Goal: Contribute content: Contribute content

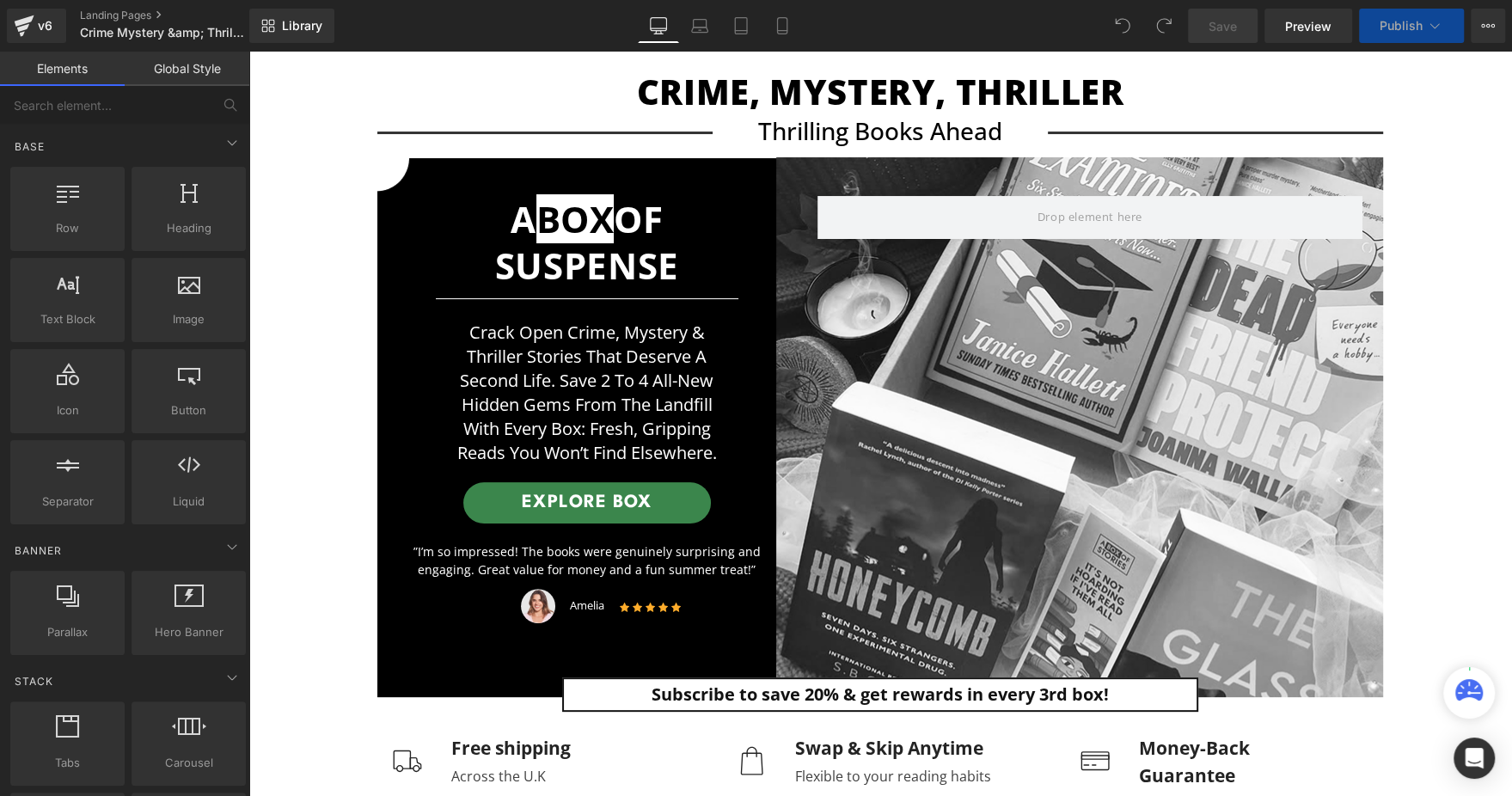
scroll to position [386, 0]
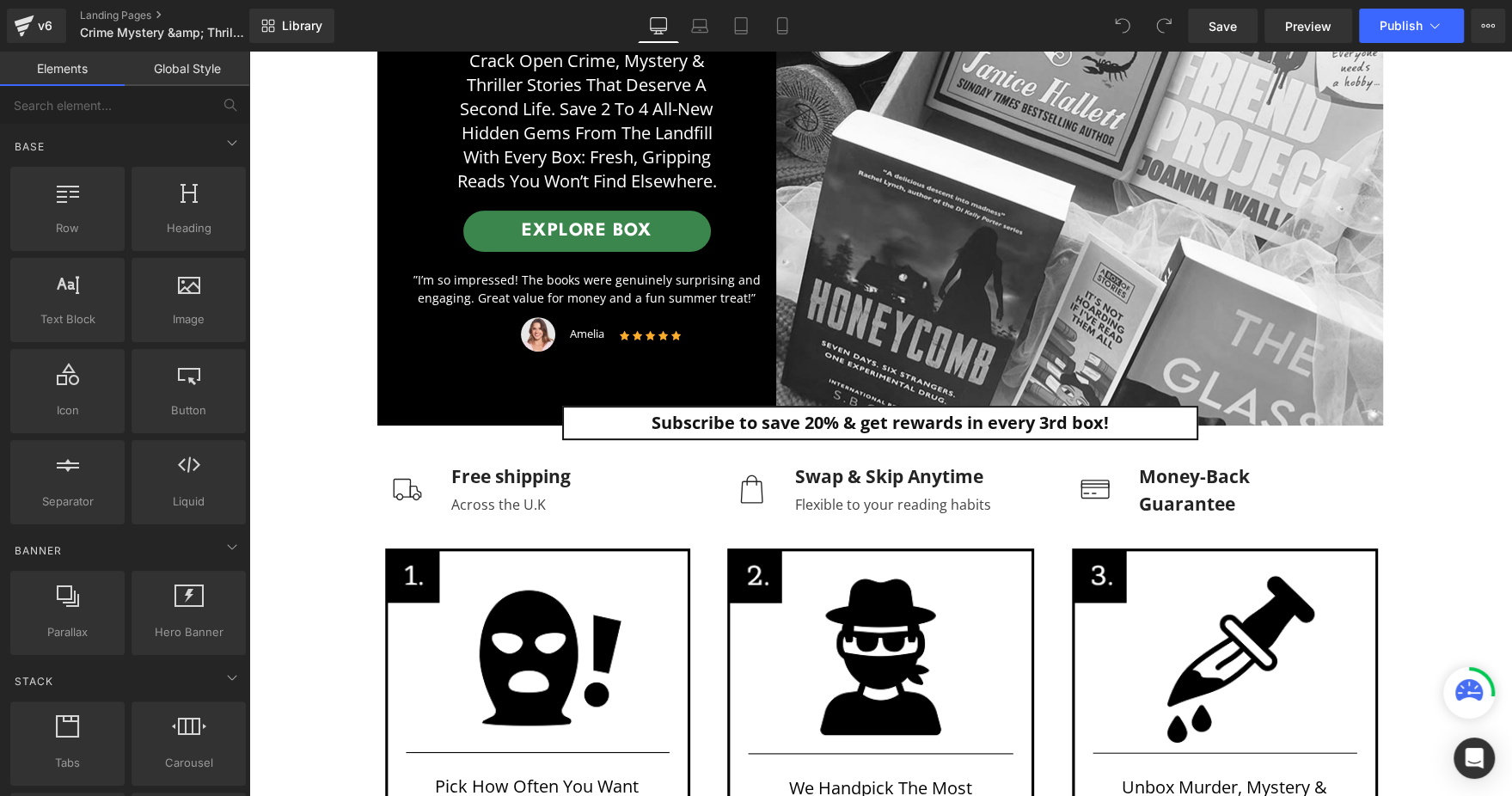
click at [950, 230] on div "A BOX OF SUSPENSE Heading Separator Crack open crime, mystery & thriller storie…" at bounding box center [880, 156] width 1006 height 541
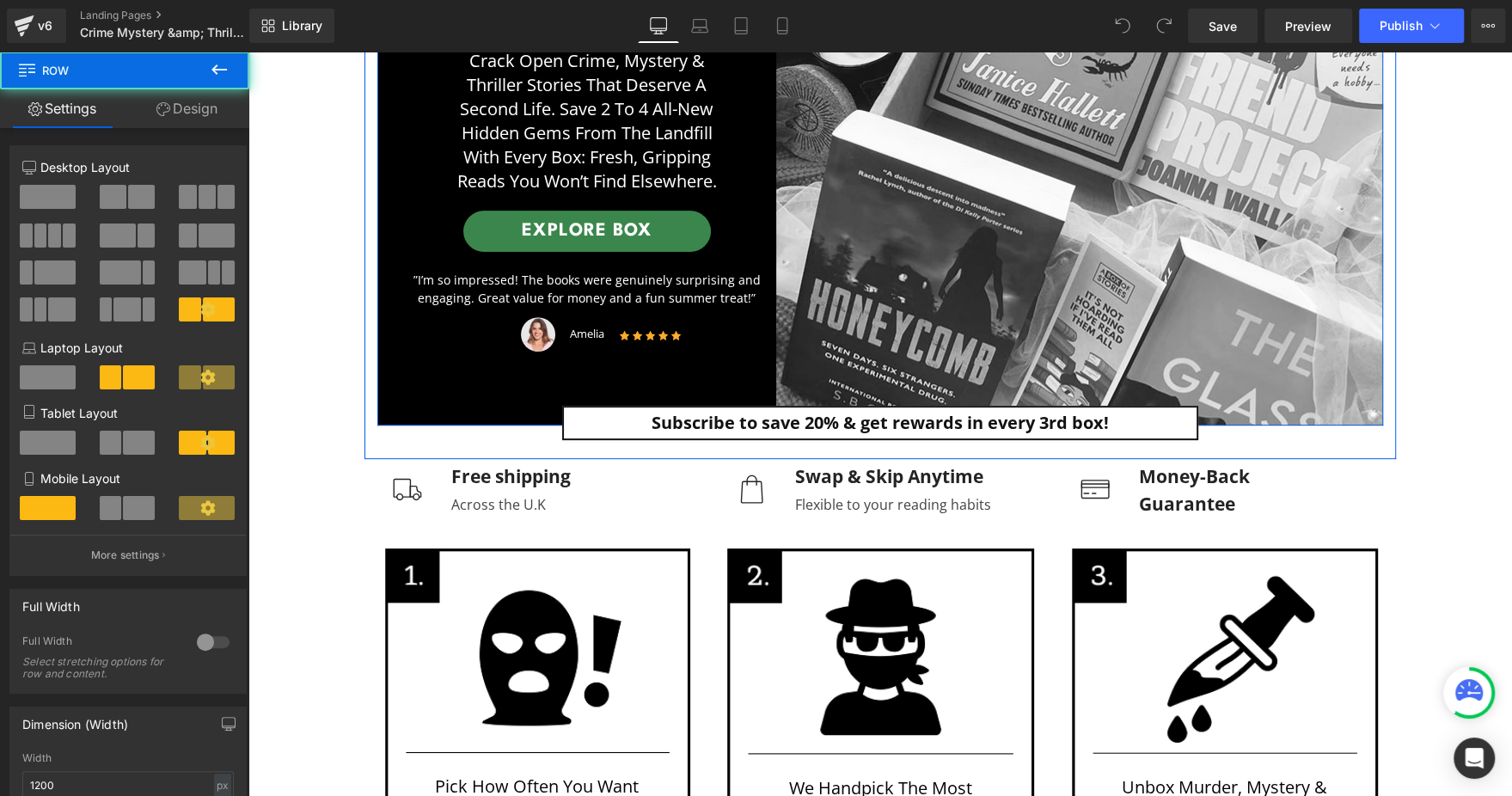
scroll to position [129, 0]
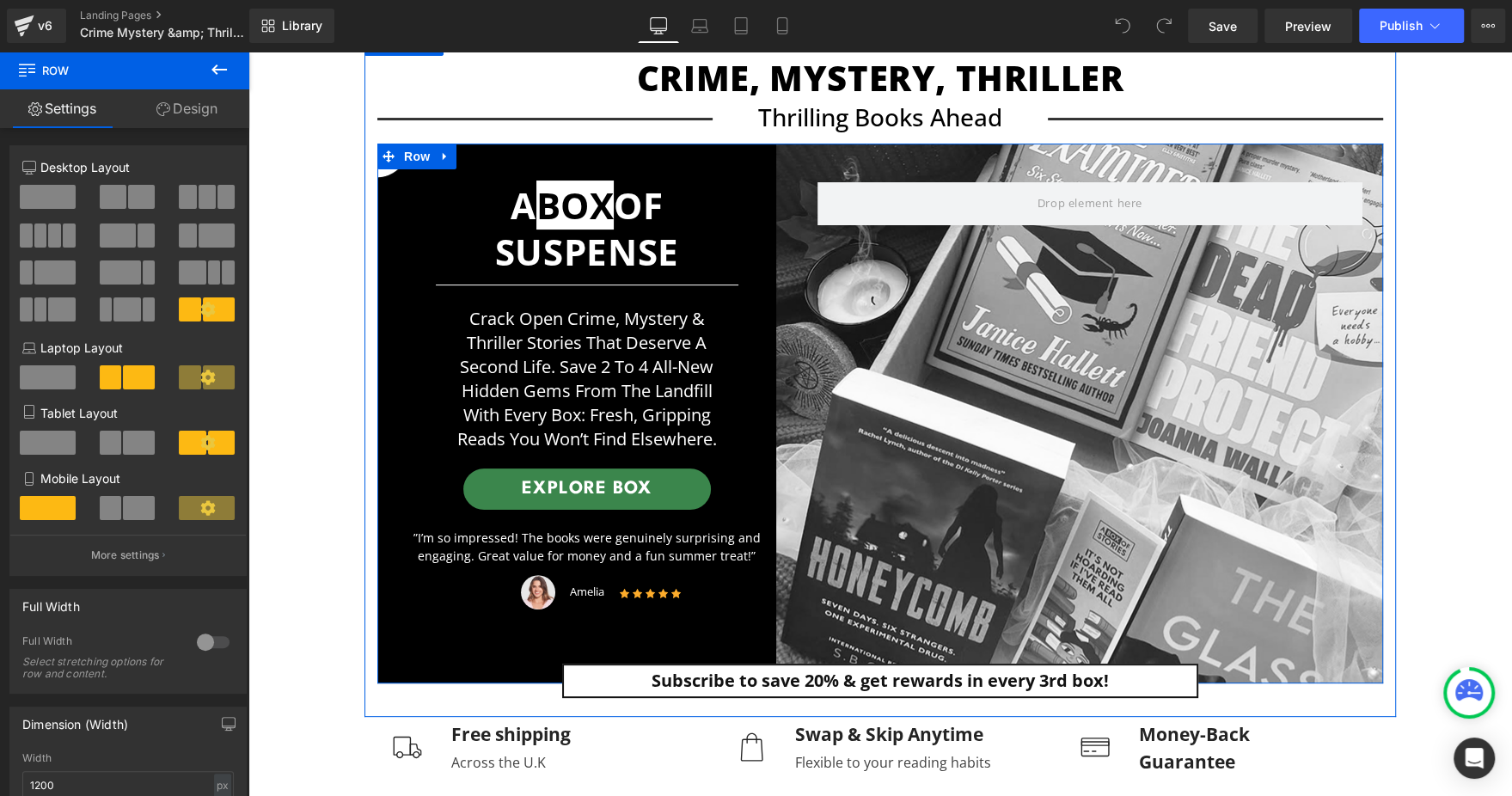
click at [974, 360] on div "A BOX OF SUSPENSE Heading Separator Crack open crime, mystery & thriller storie…" at bounding box center [880, 414] width 1006 height 541
click at [886, 363] on div "A BOX OF SUSPENSE Heading Separator Crack open crime, mystery & thriller storie…" at bounding box center [880, 414] width 1006 height 541
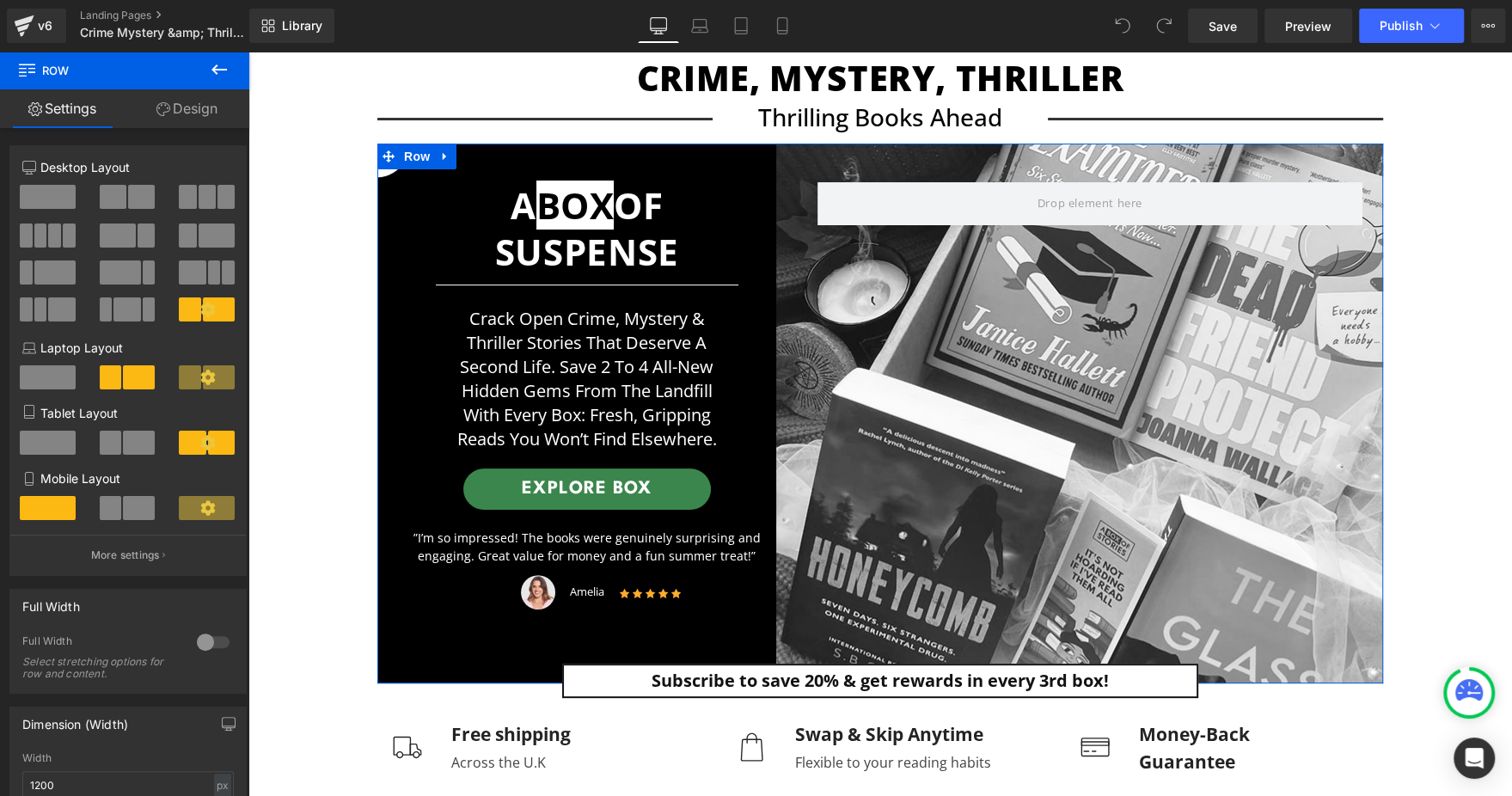
click at [191, 112] on link "Design" at bounding box center [186, 109] width 125 height 39
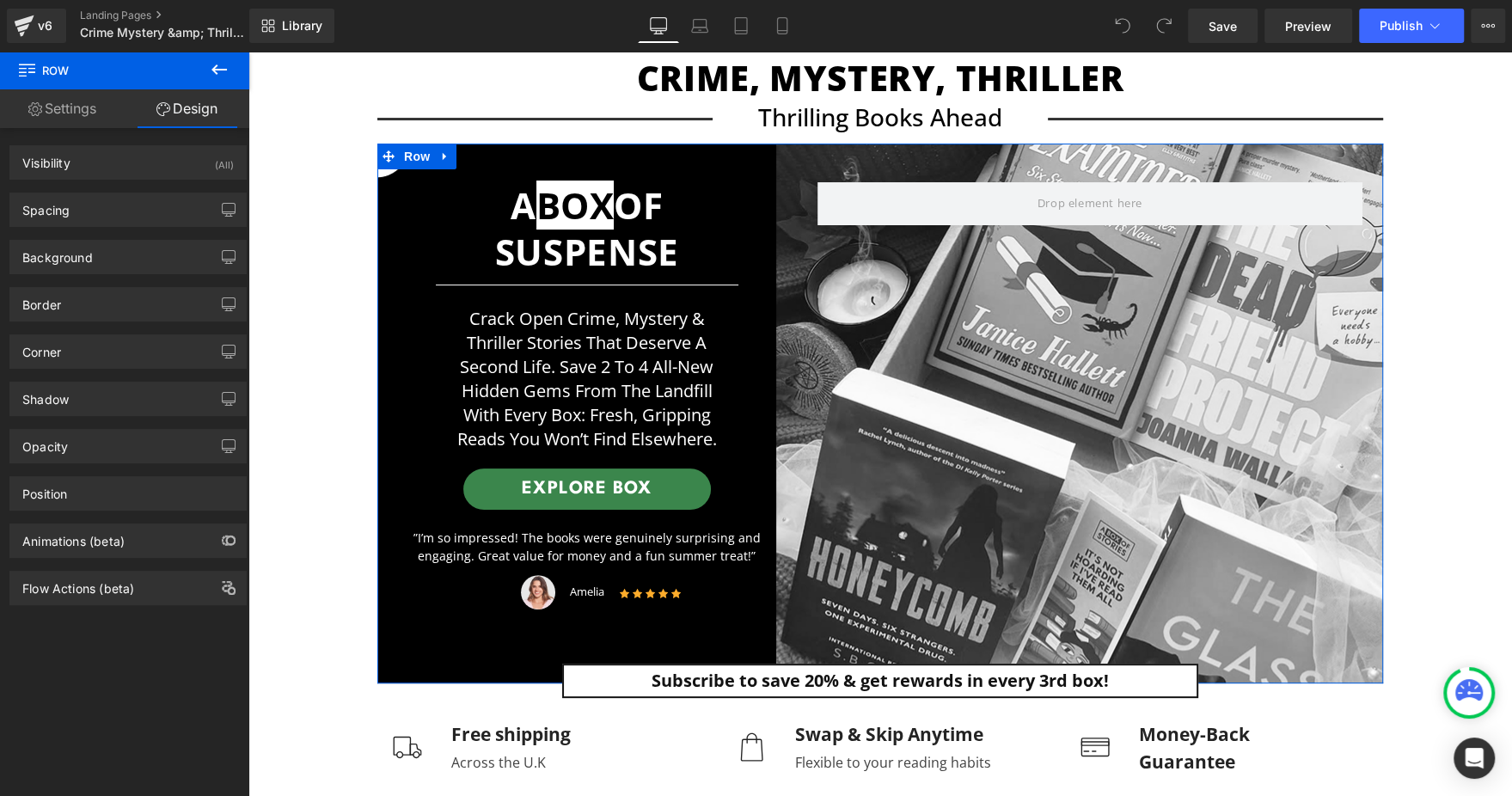
click at [30, 91] on link "Settings" at bounding box center [62, 109] width 125 height 39
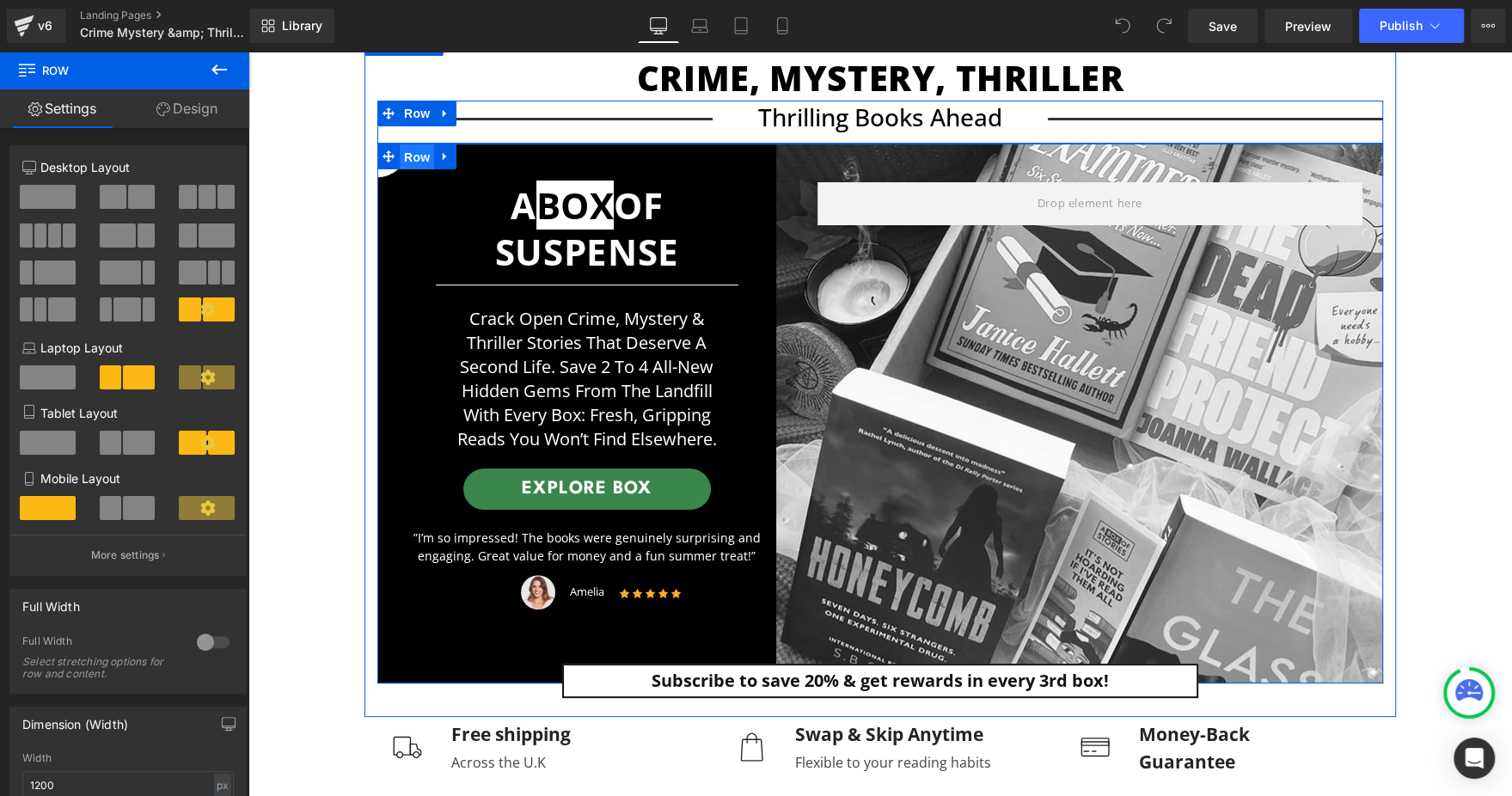
click at [399, 158] on span "Row" at bounding box center [416, 158] width 34 height 26
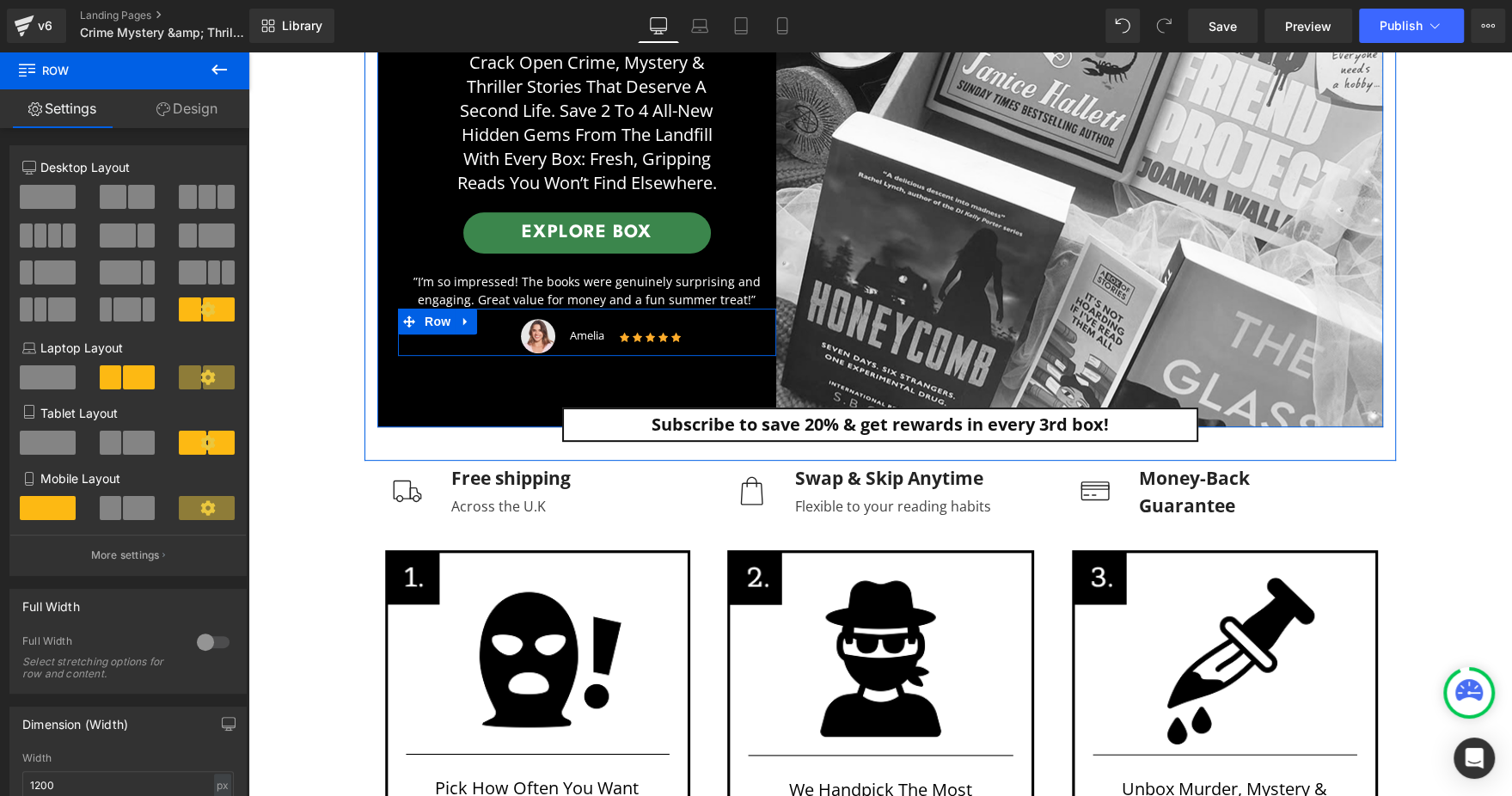
scroll to position [515, 0]
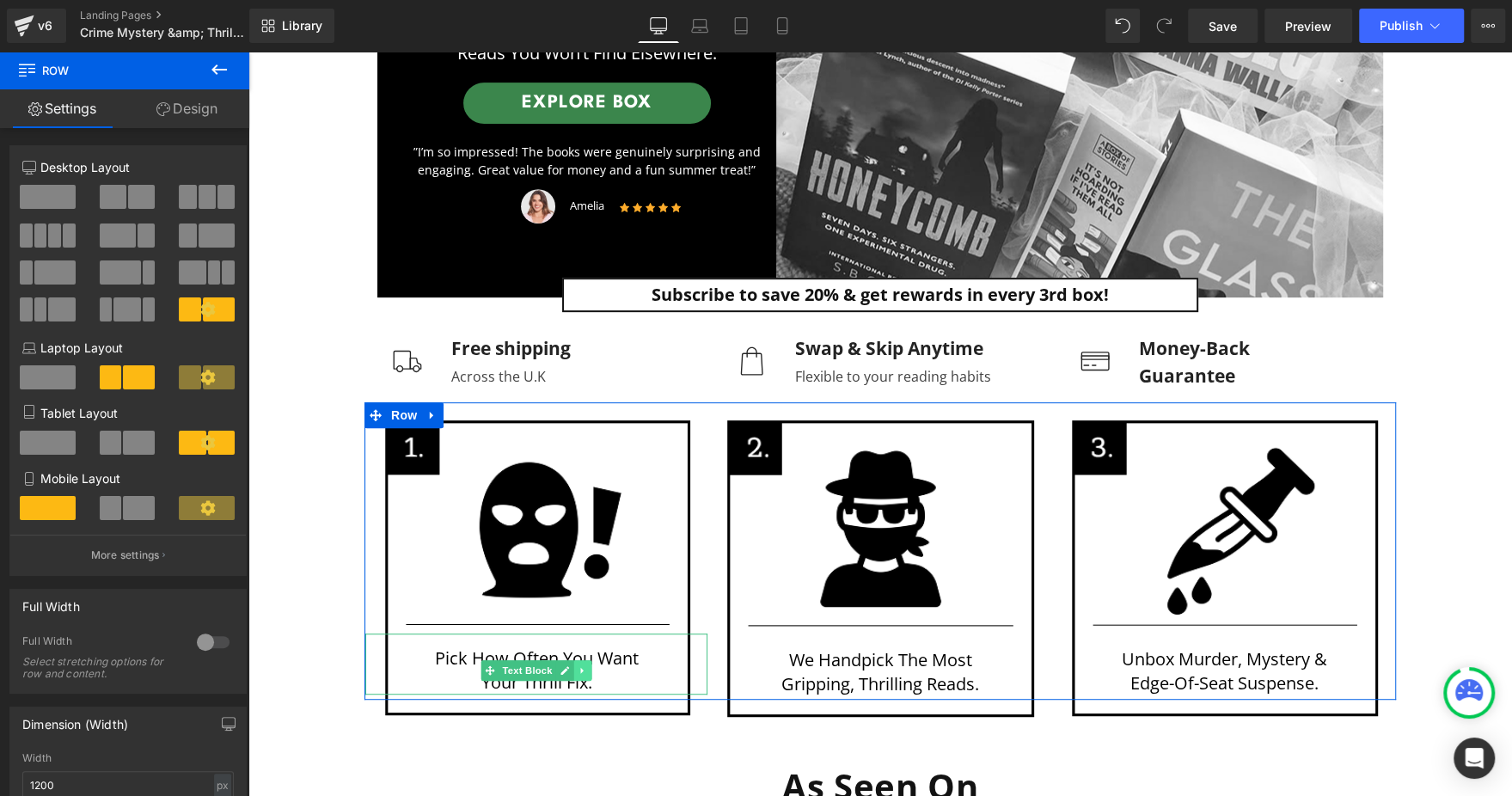
click at [574, 673] on link at bounding box center [583, 670] width 18 height 20
click at [587, 671] on icon at bounding box center [591, 670] width 9 height 9
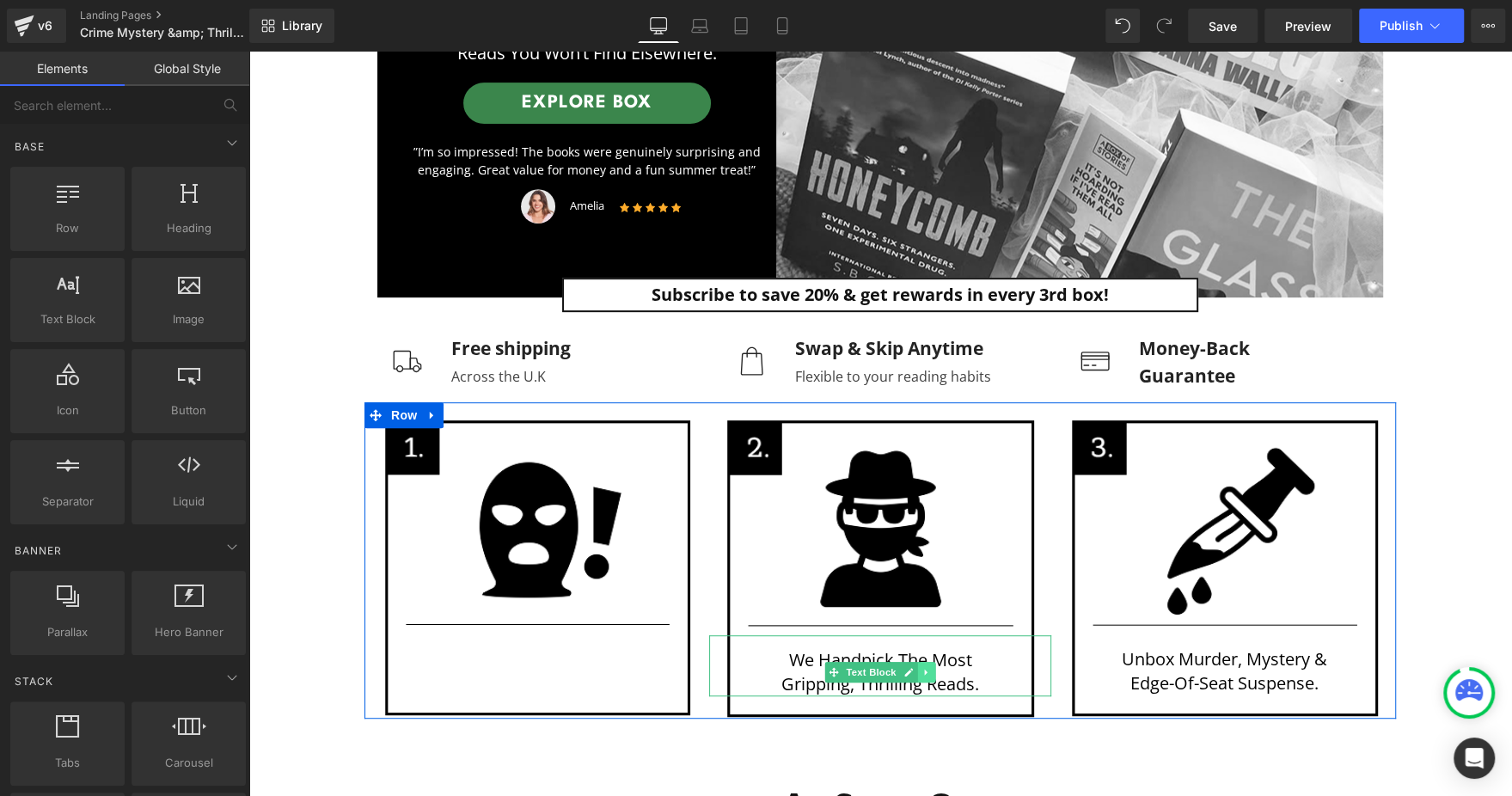
click at [922, 671] on icon at bounding box center [926, 671] width 9 height 10
click at [926, 671] on link at bounding box center [935, 671] width 18 height 20
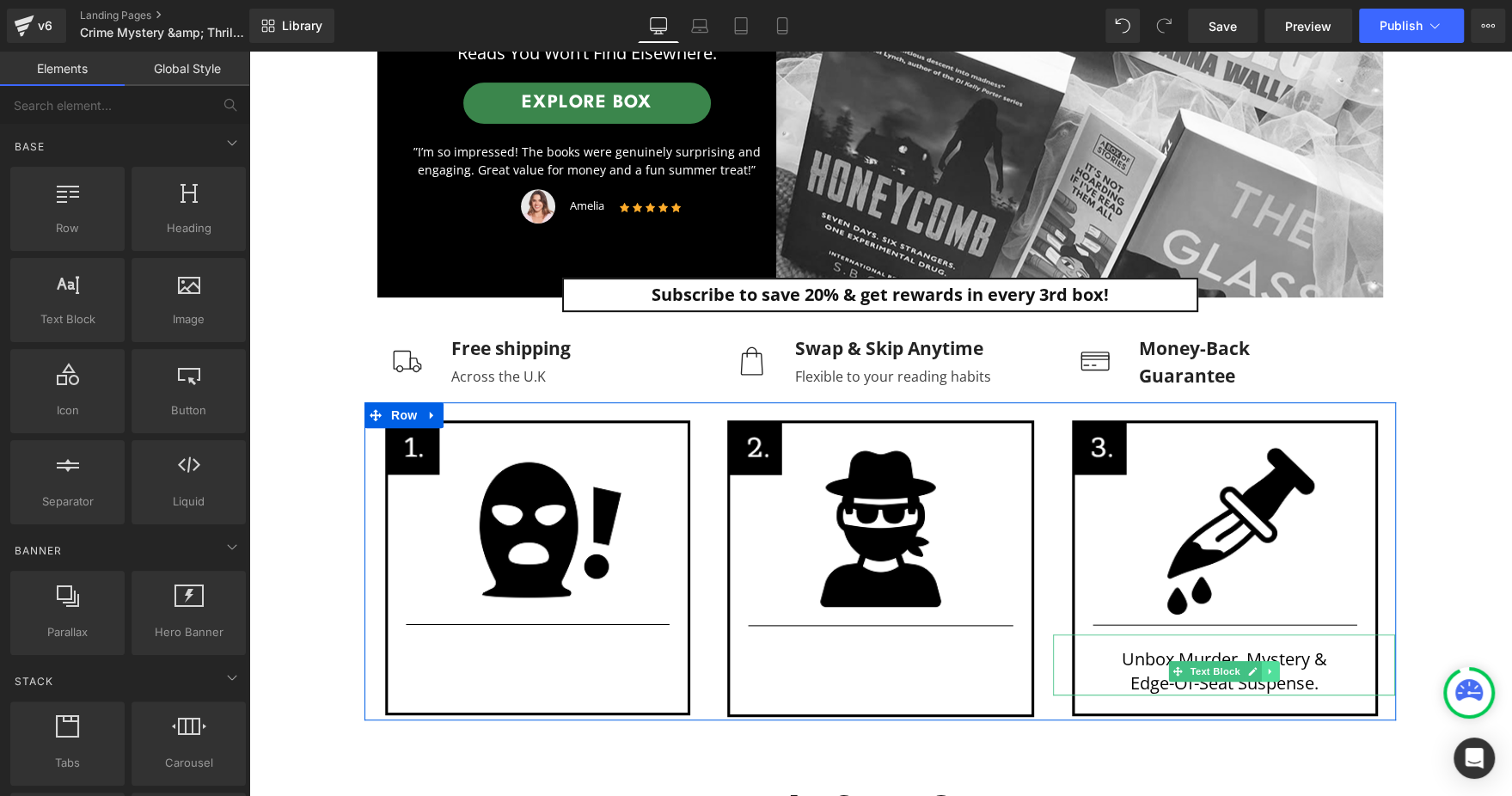
click at [1265, 671] on icon at bounding box center [1269, 671] width 9 height 10
click at [1274, 671] on icon at bounding box center [1279, 671] width 9 height 9
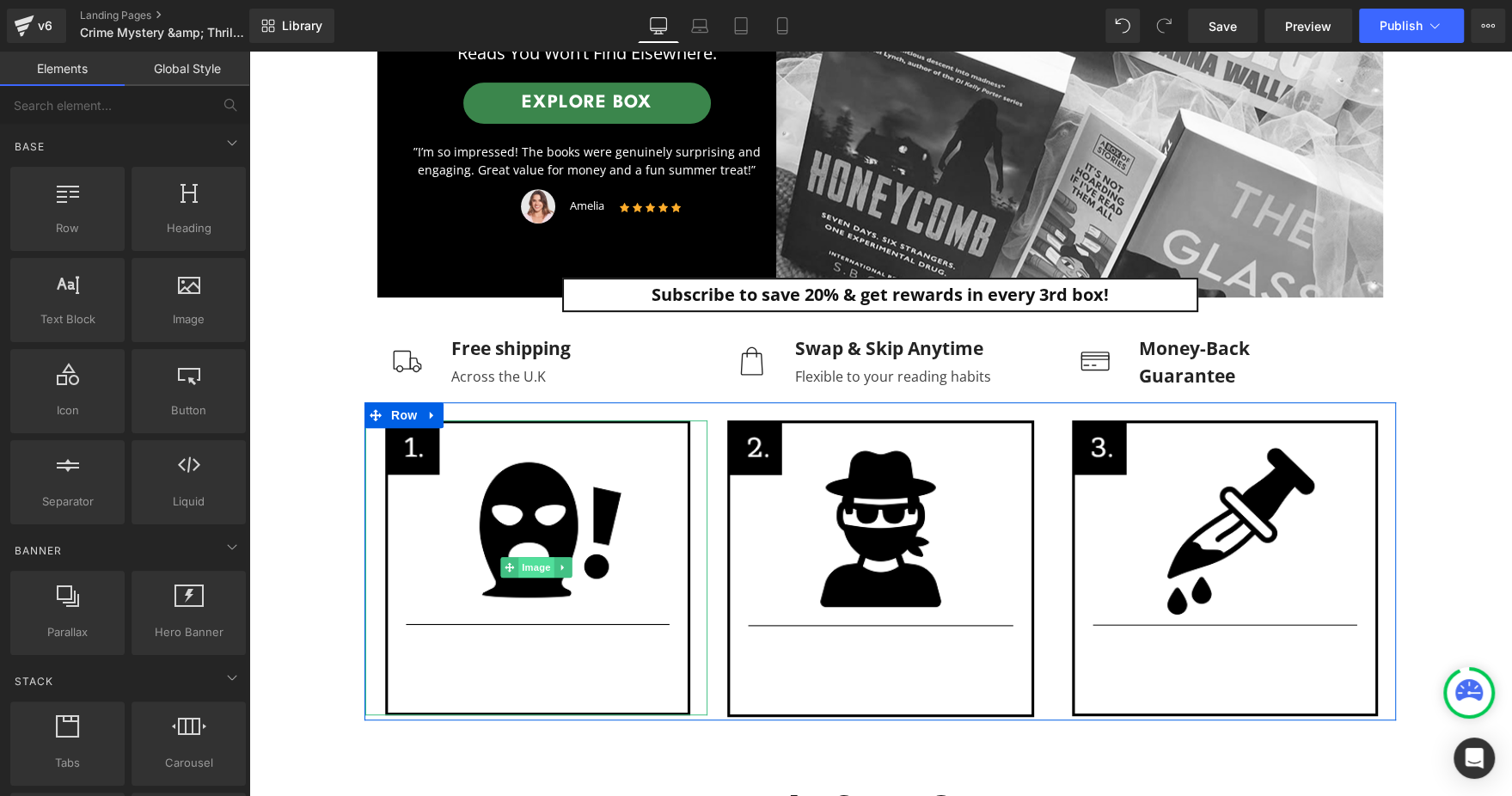
click at [534, 561] on span "Image" at bounding box center [536, 567] width 36 height 20
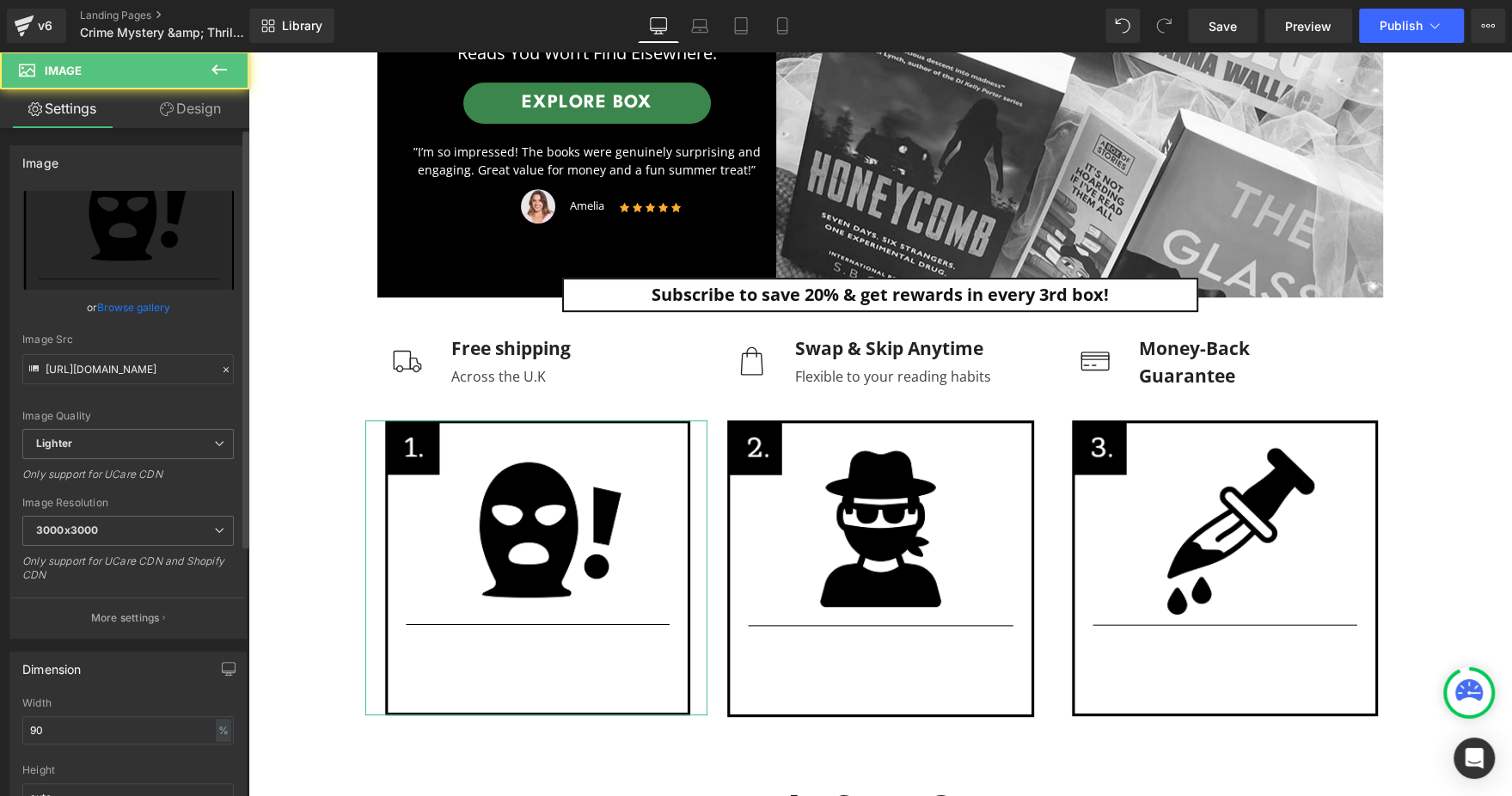
click at [139, 309] on link "Browse gallery" at bounding box center [133, 307] width 73 height 30
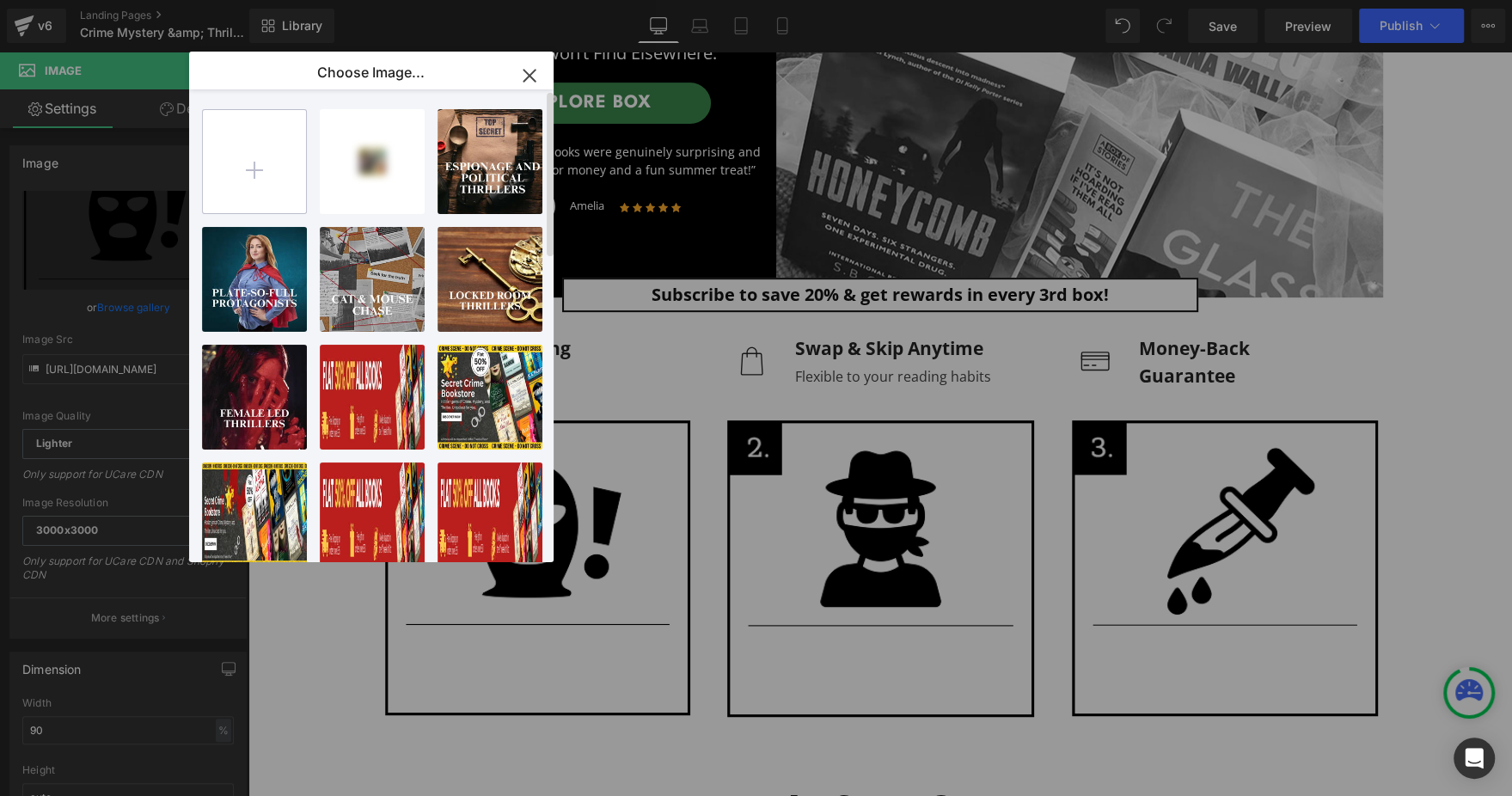
click at [262, 166] on input "file" at bounding box center [255, 161] width 103 height 103
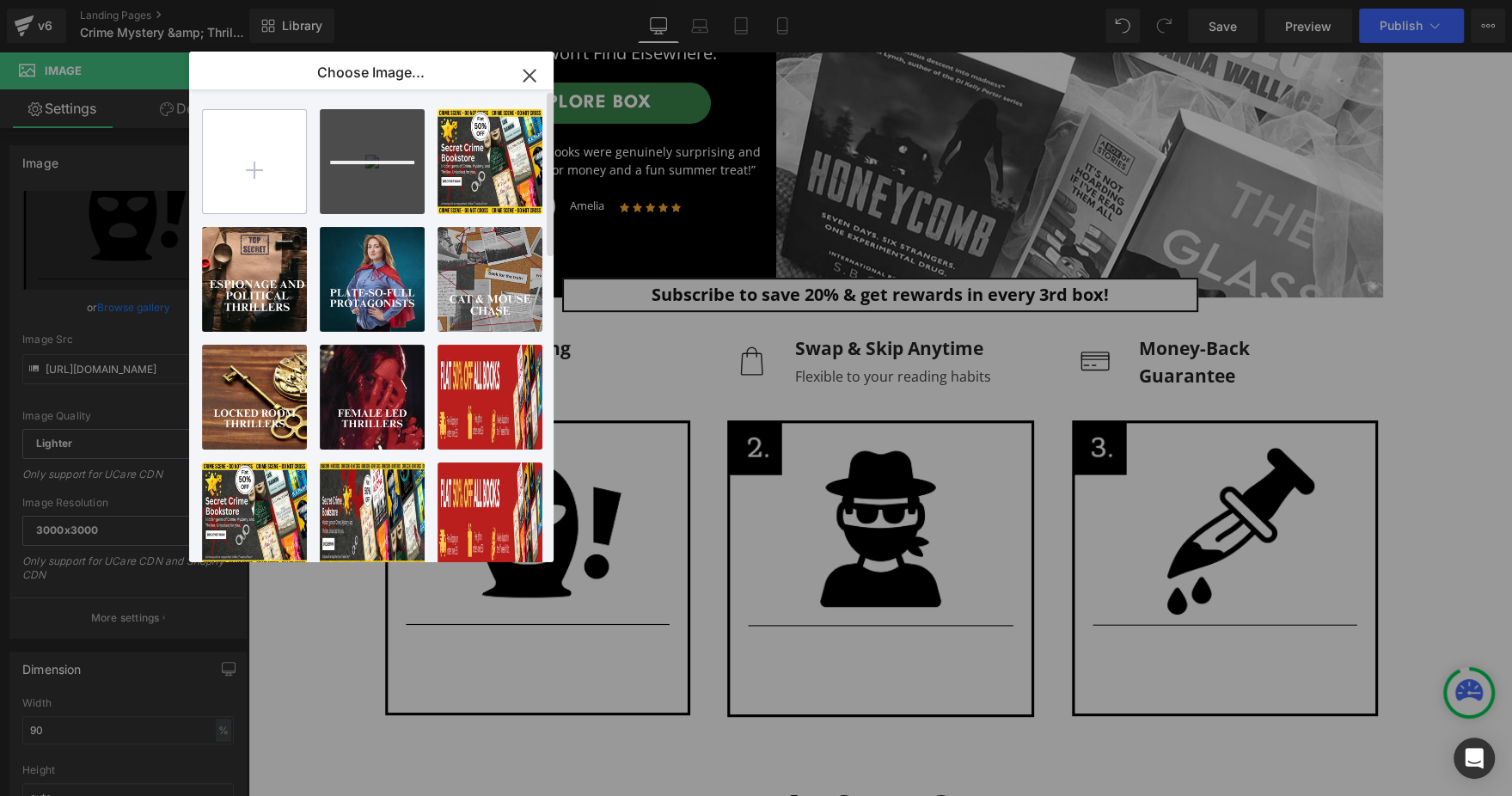
click at [269, 130] on input "file" at bounding box center [255, 161] width 103 height 103
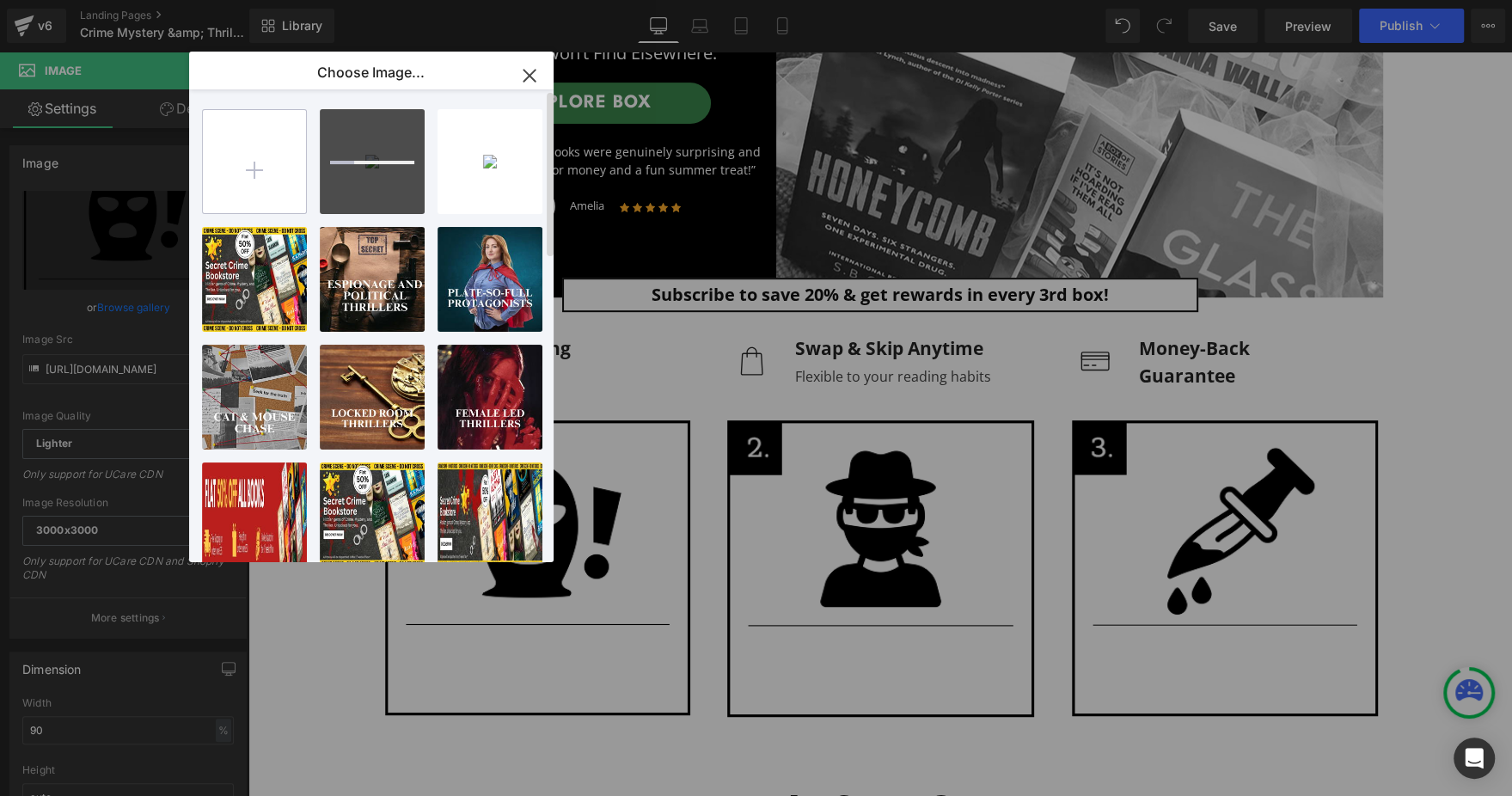
click at [251, 131] on input "file" at bounding box center [255, 161] width 103 height 103
type input "C:\fakepath\Group 1000006993.png"
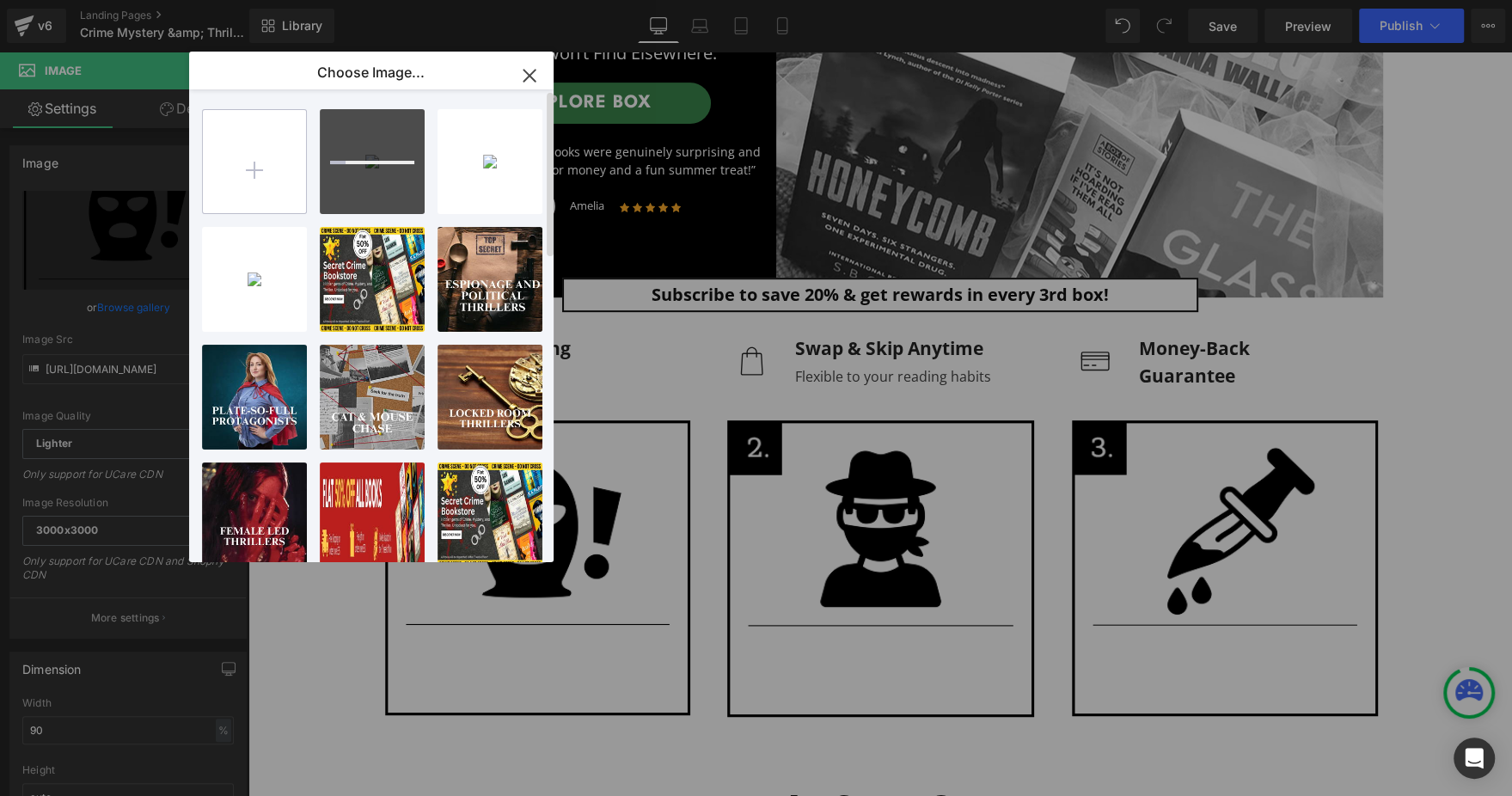
click at [260, 158] on input "file" at bounding box center [255, 161] width 103 height 103
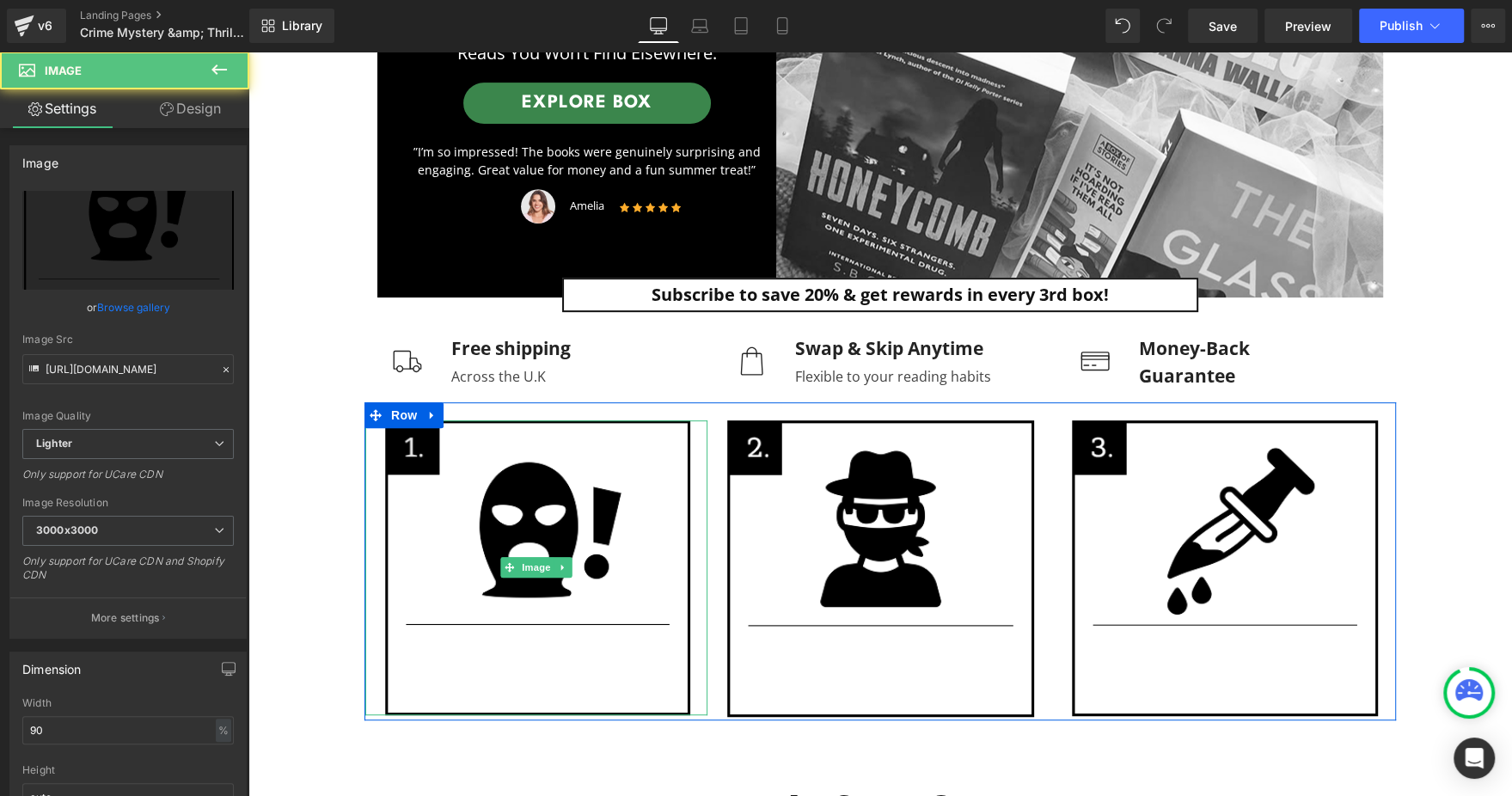
click at [510, 510] on img at bounding box center [536, 568] width 307 height 295
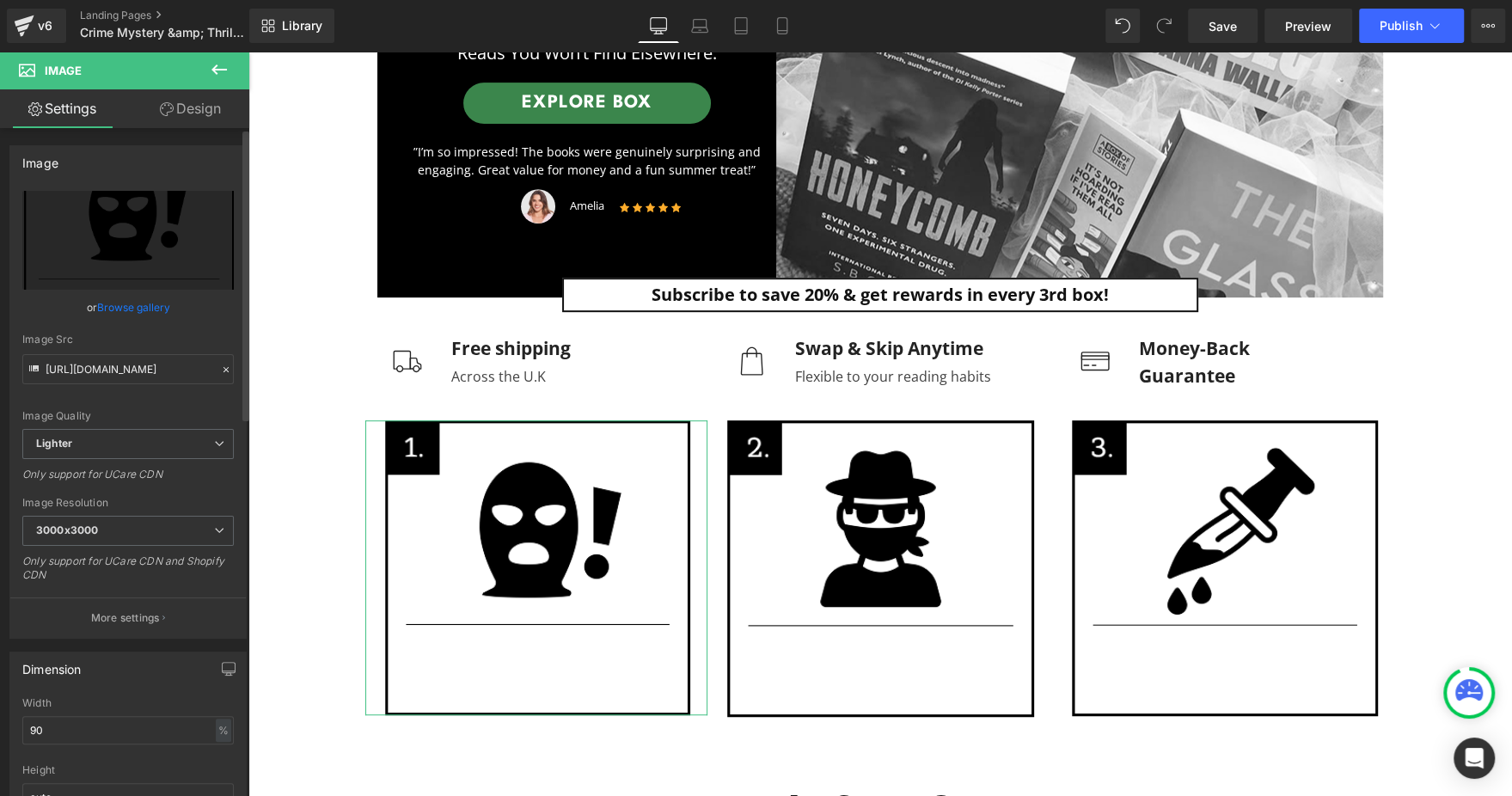
click at [120, 305] on link "Browse gallery" at bounding box center [133, 307] width 73 height 30
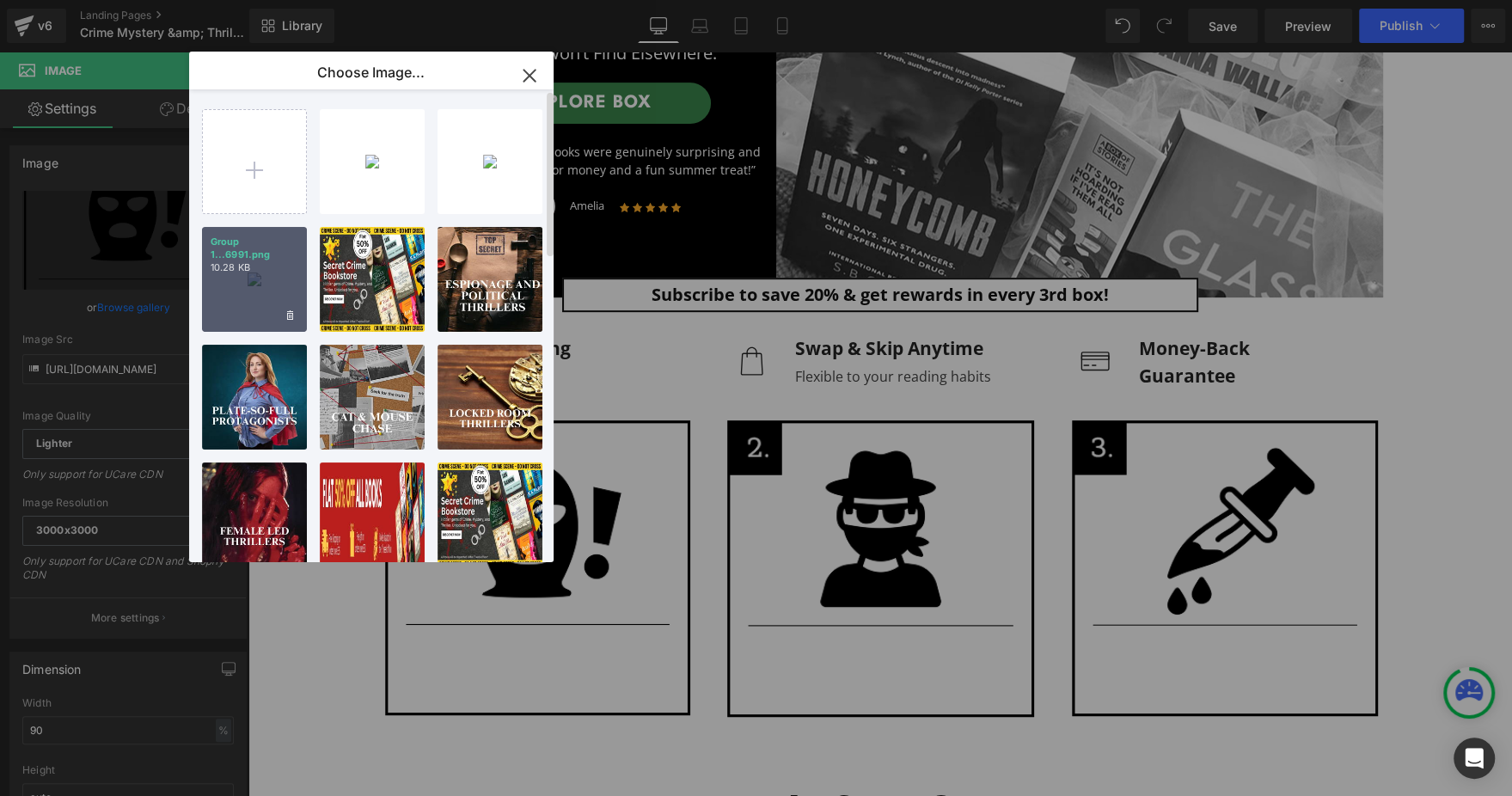
click at [248, 257] on p "Group 1...6991.png" at bounding box center [254, 248] width 88 height 26
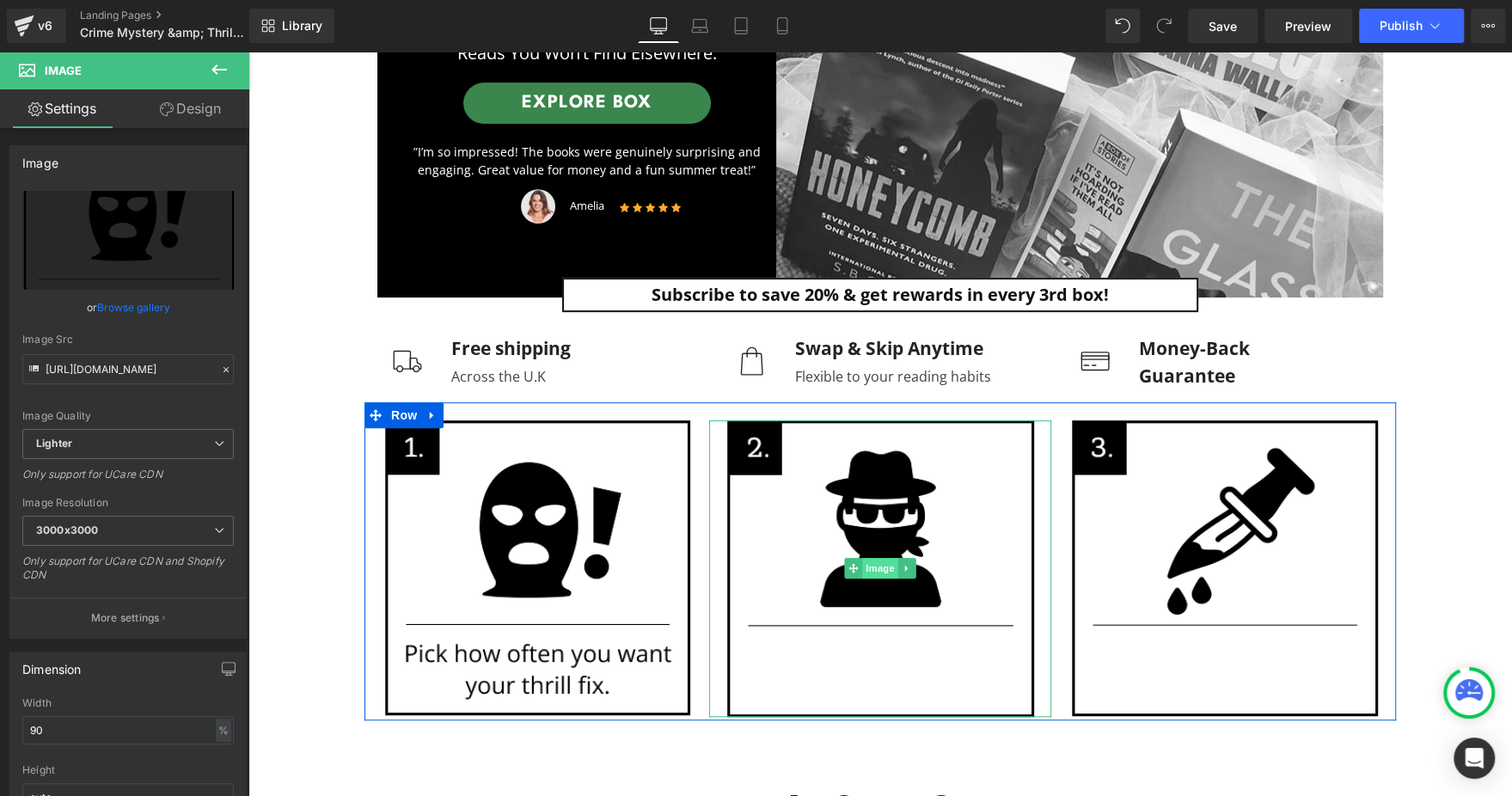
click at [875, 563] on span "Image" at bounding box center [879, 568] width 36 height 20
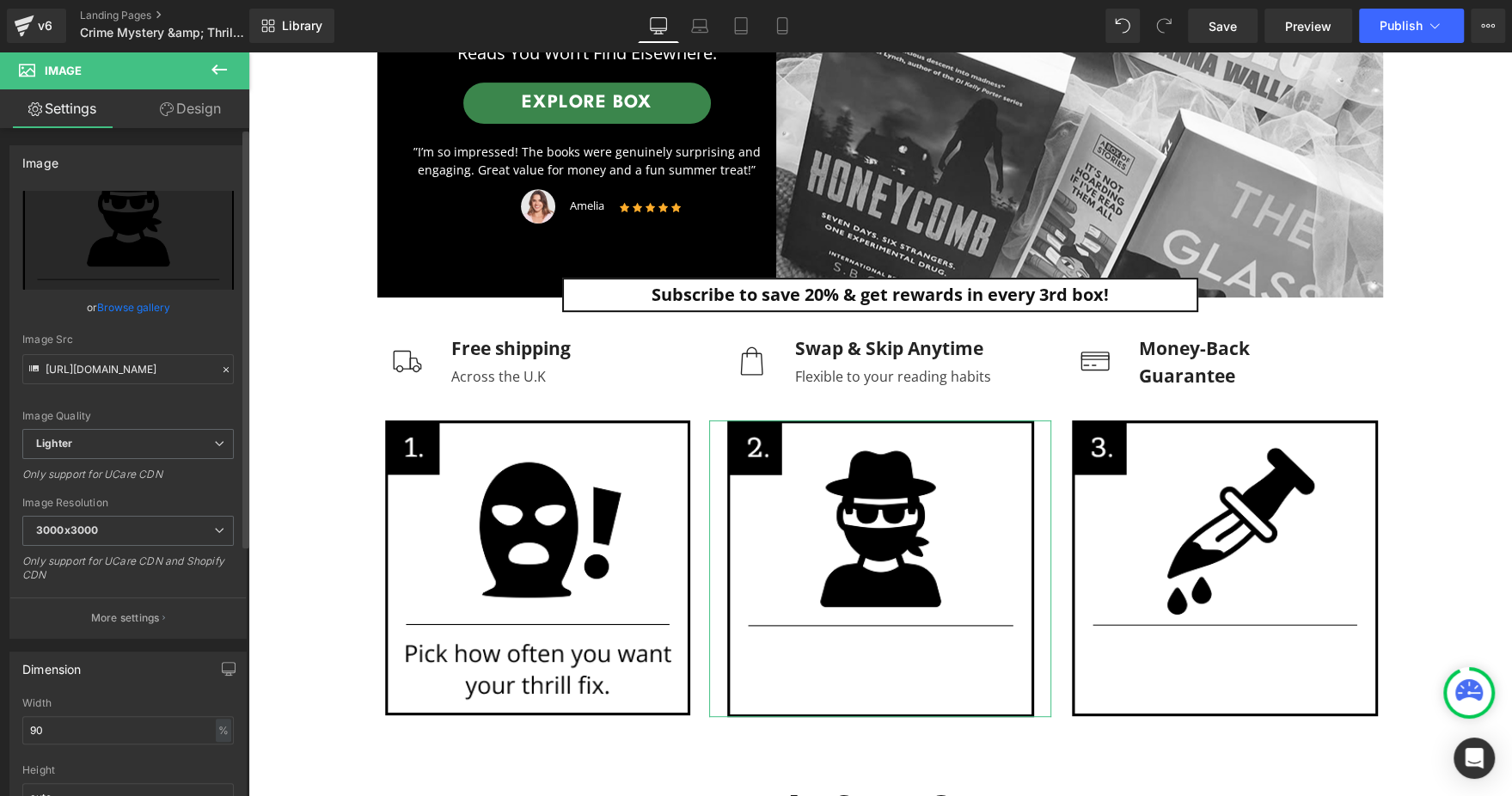
click at [118, 318] on link "Browse gallery" at bounding box center [133, 307] width 73 height 30
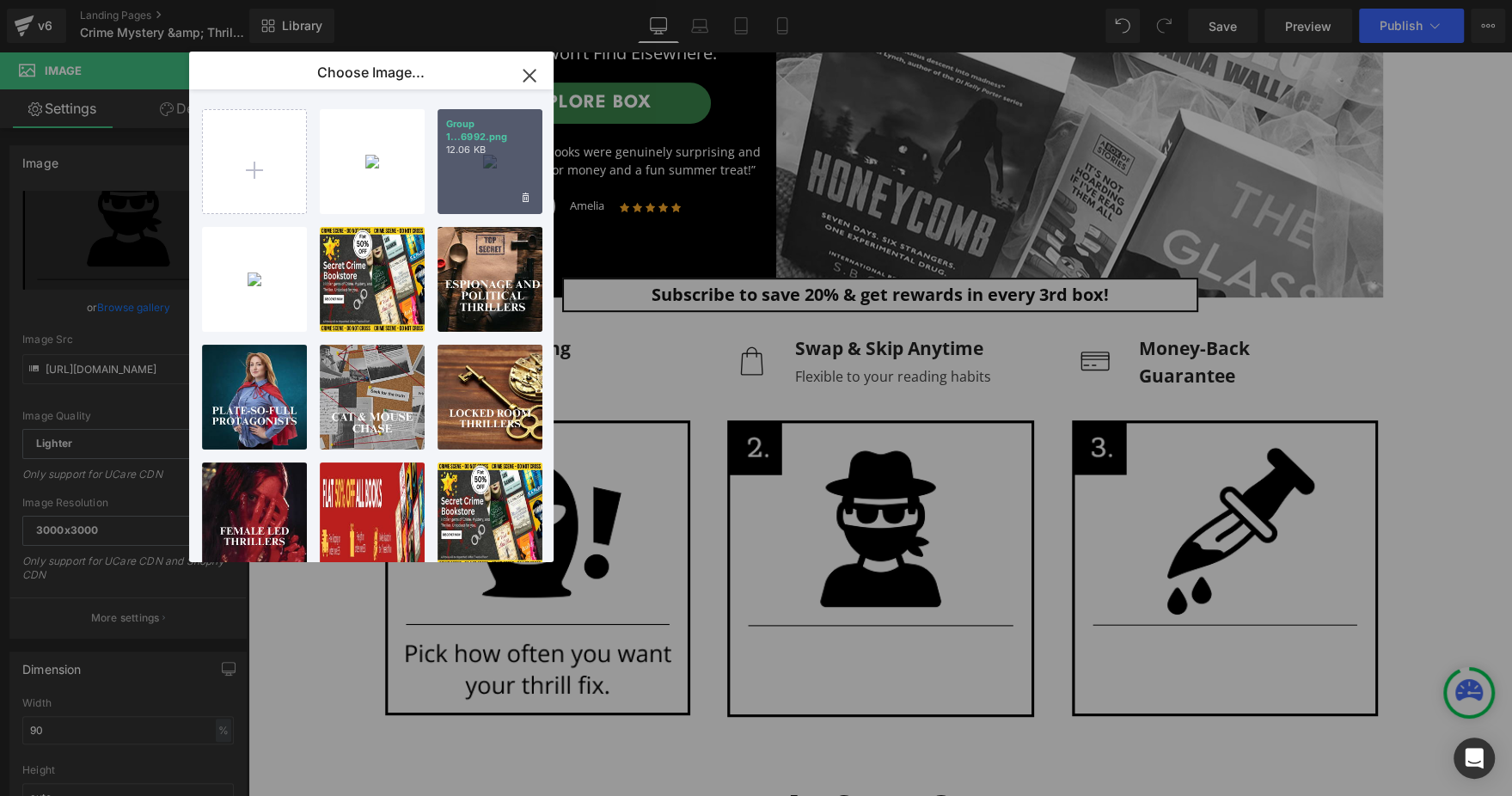
click at [472, 180] on div "Group 1...6992.png 12.06 KB" at bounding box center [490, 161] width 105 height 105
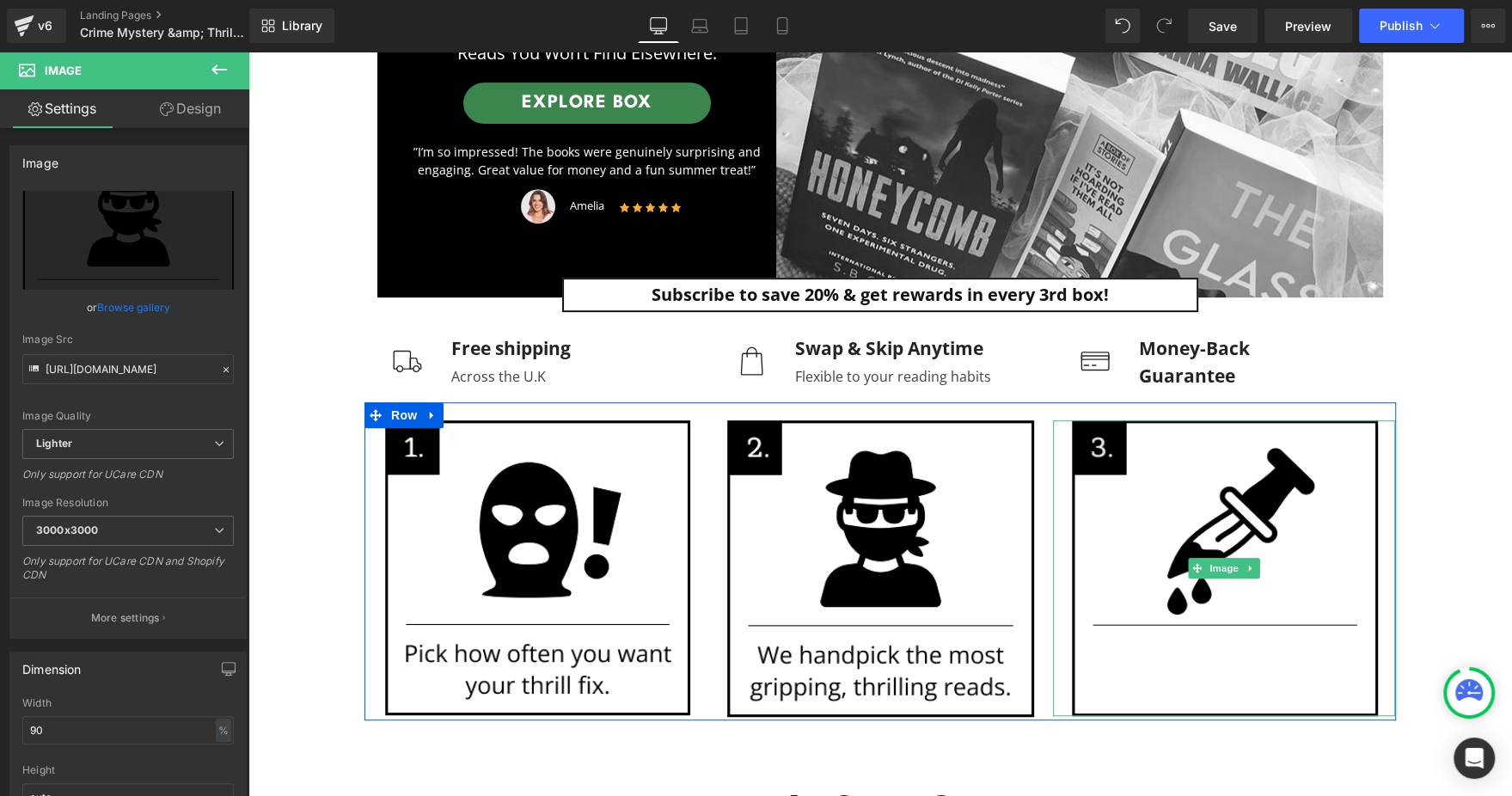
drag, startPoint x: 1208, startPoint y: 558, endPoint x: 1116, endPoint y: 546, distance: 92.8
click at [1208, 559] on span "Image" at bounding box center [1223, 568] width 36 height 20
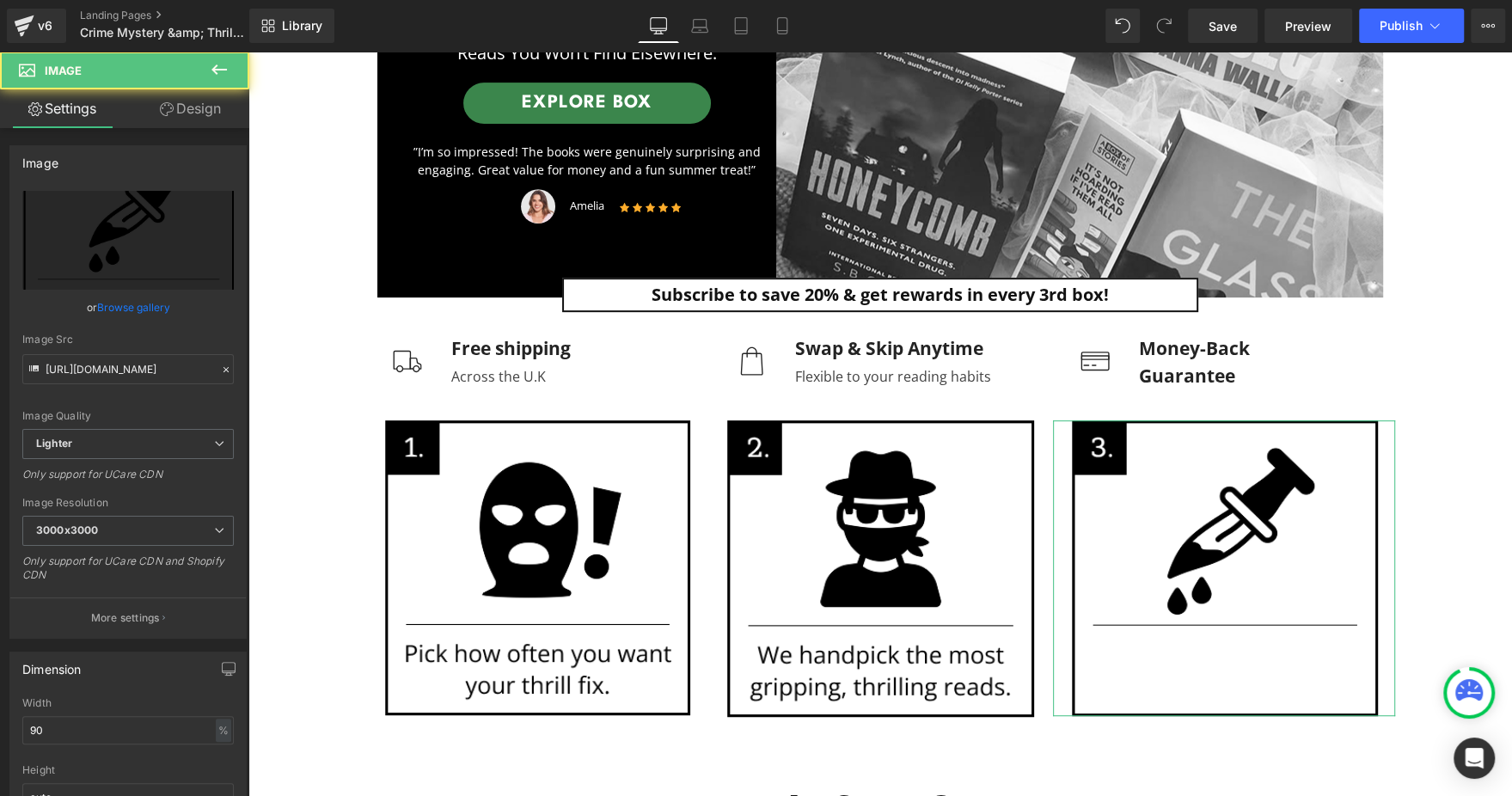
click at [107, 295] on link "Browse gallery" at bounding box center [133, 307] width 73 height 30
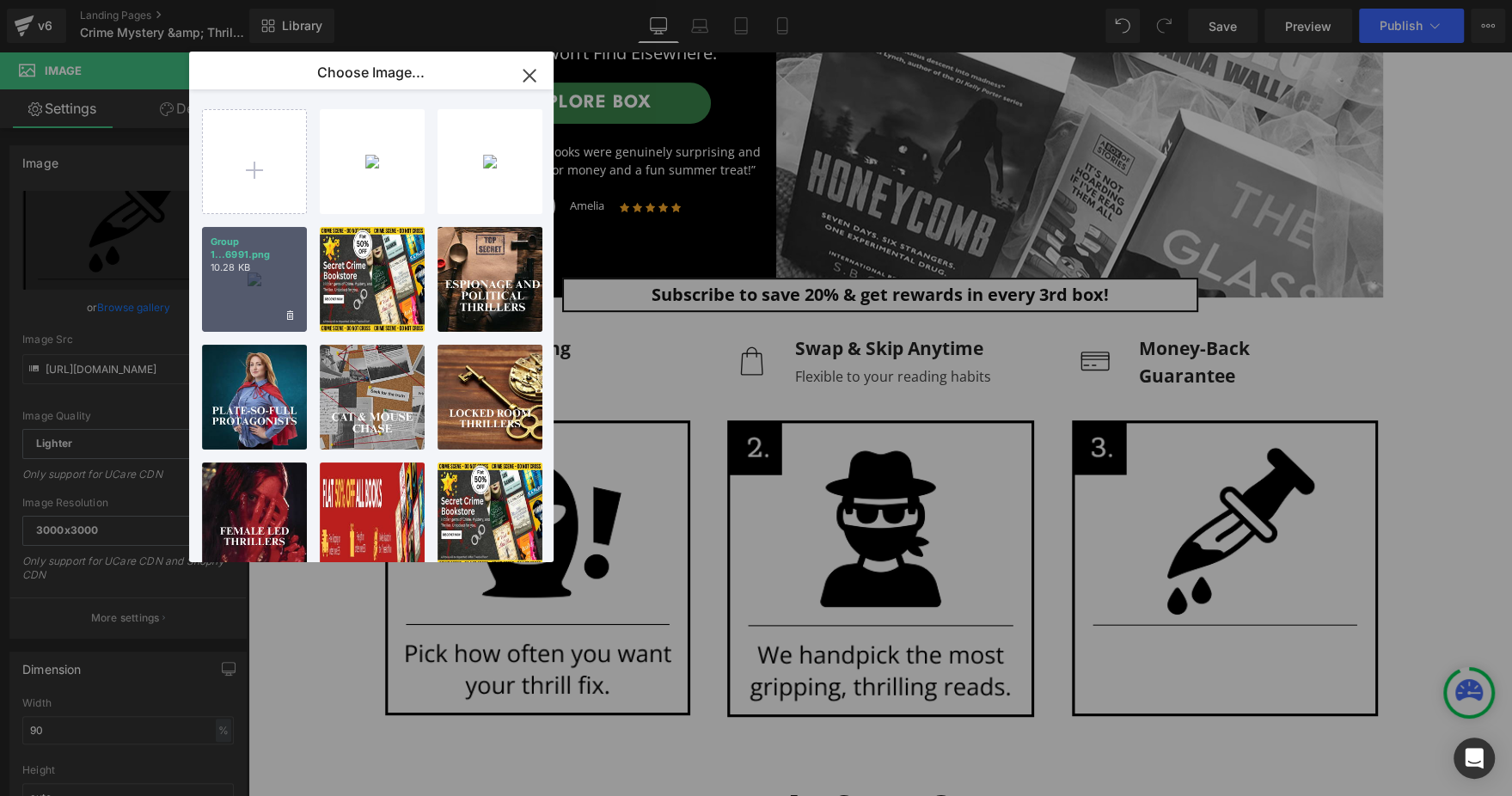
click at [228, 245] on p "Group 1...6991.png" at bounding box center [254, 248] width 88 height 26
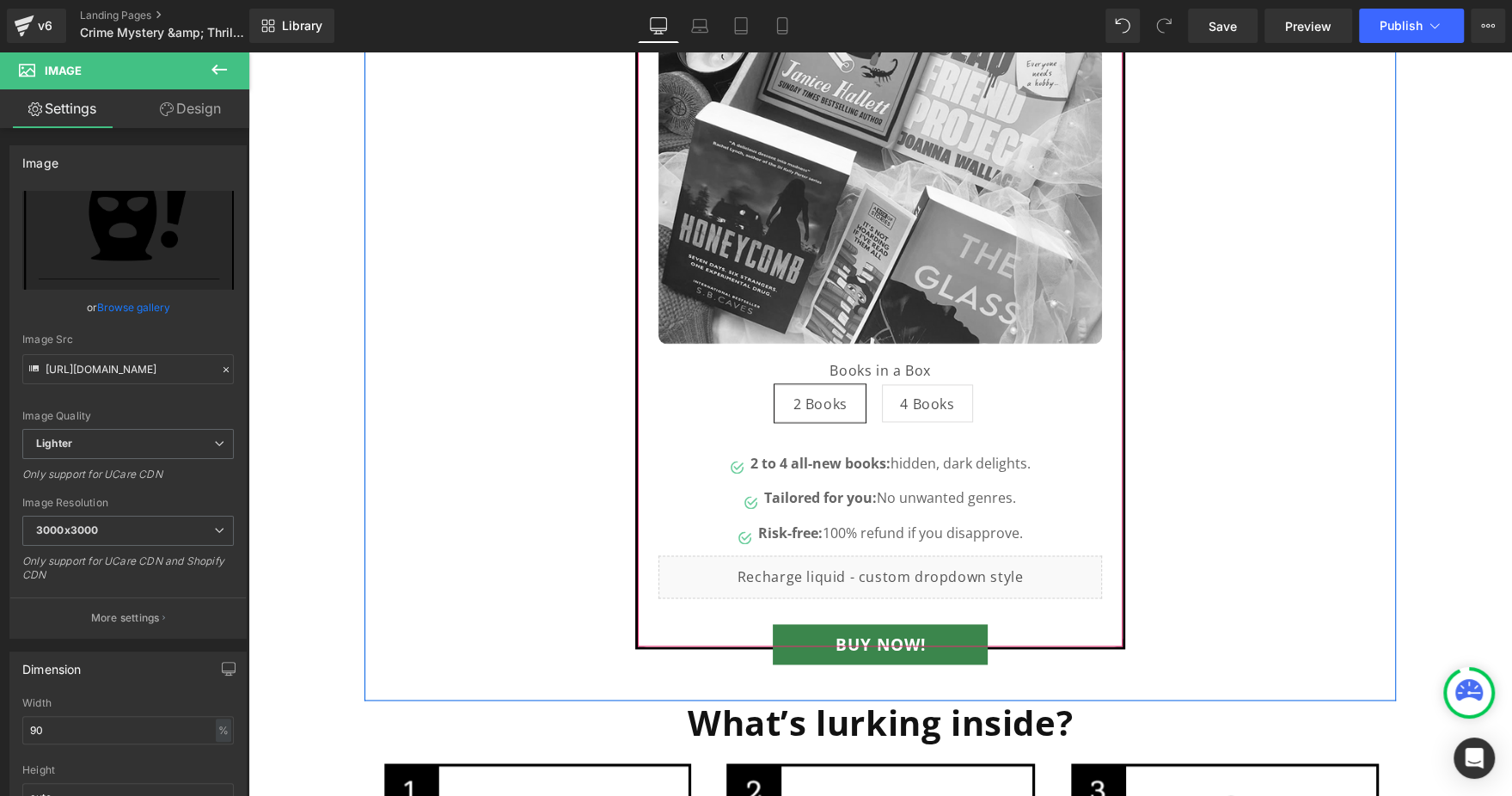
scroll to position [1803, 0]
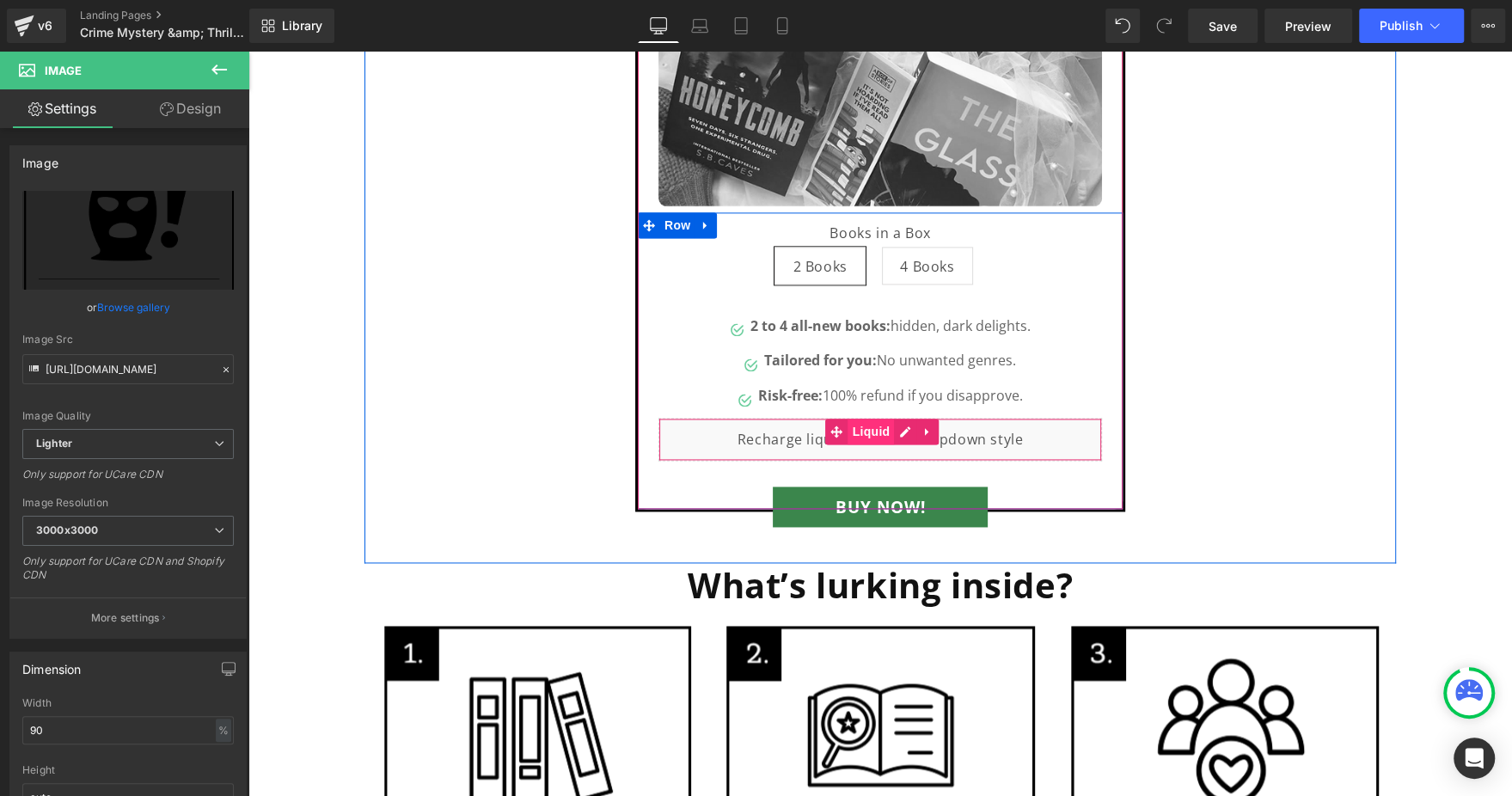
click at [867, 428] on span "Liquid" at bounding box center [871, 432] width 46 height 26
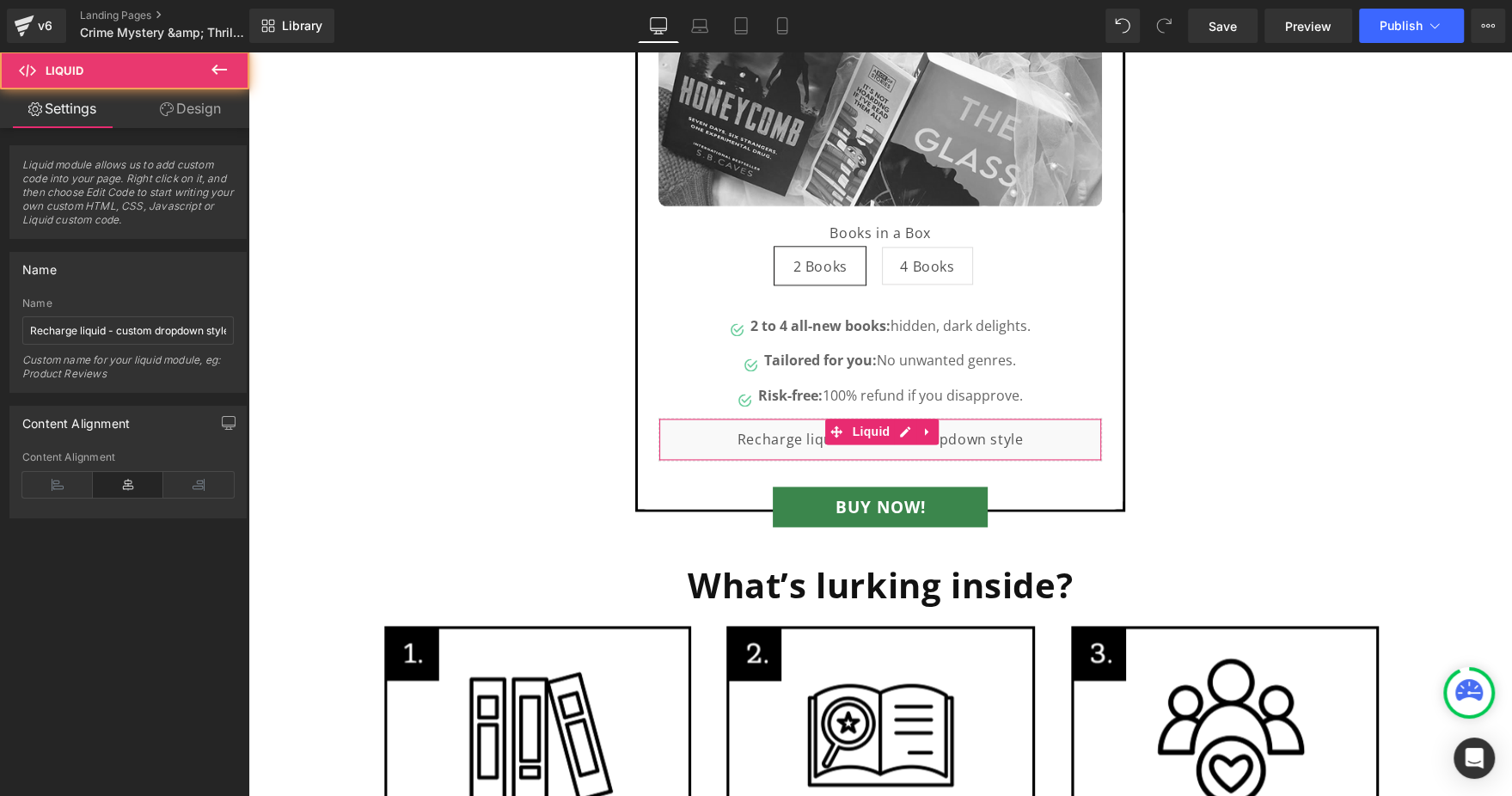
click at [191, 102] on link "Design" at bounding box center [190, 109] width 125 height 39
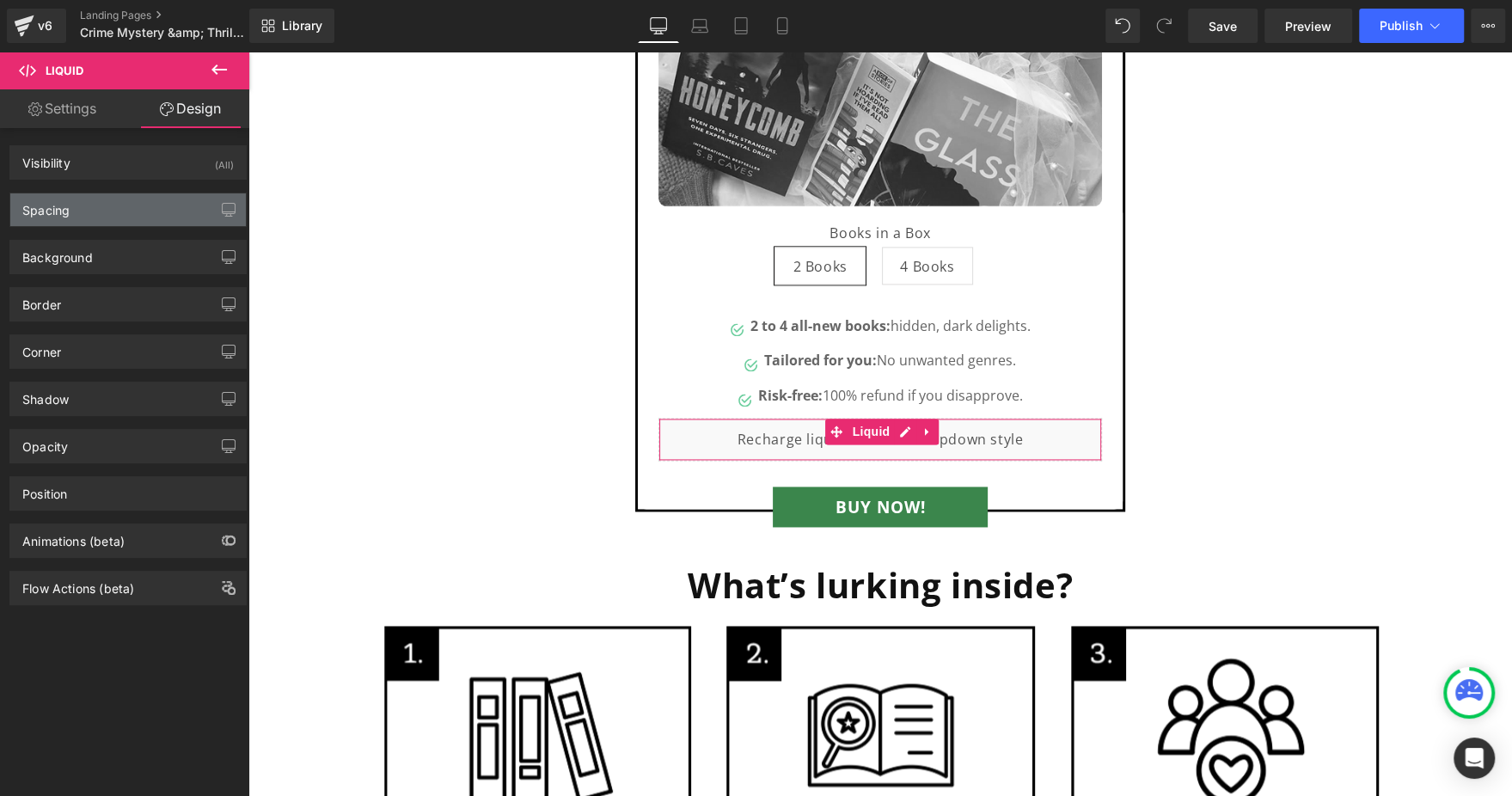
click at [84, 203] on div "Spacing" at bounding box center [127, 209] width 235 height 32
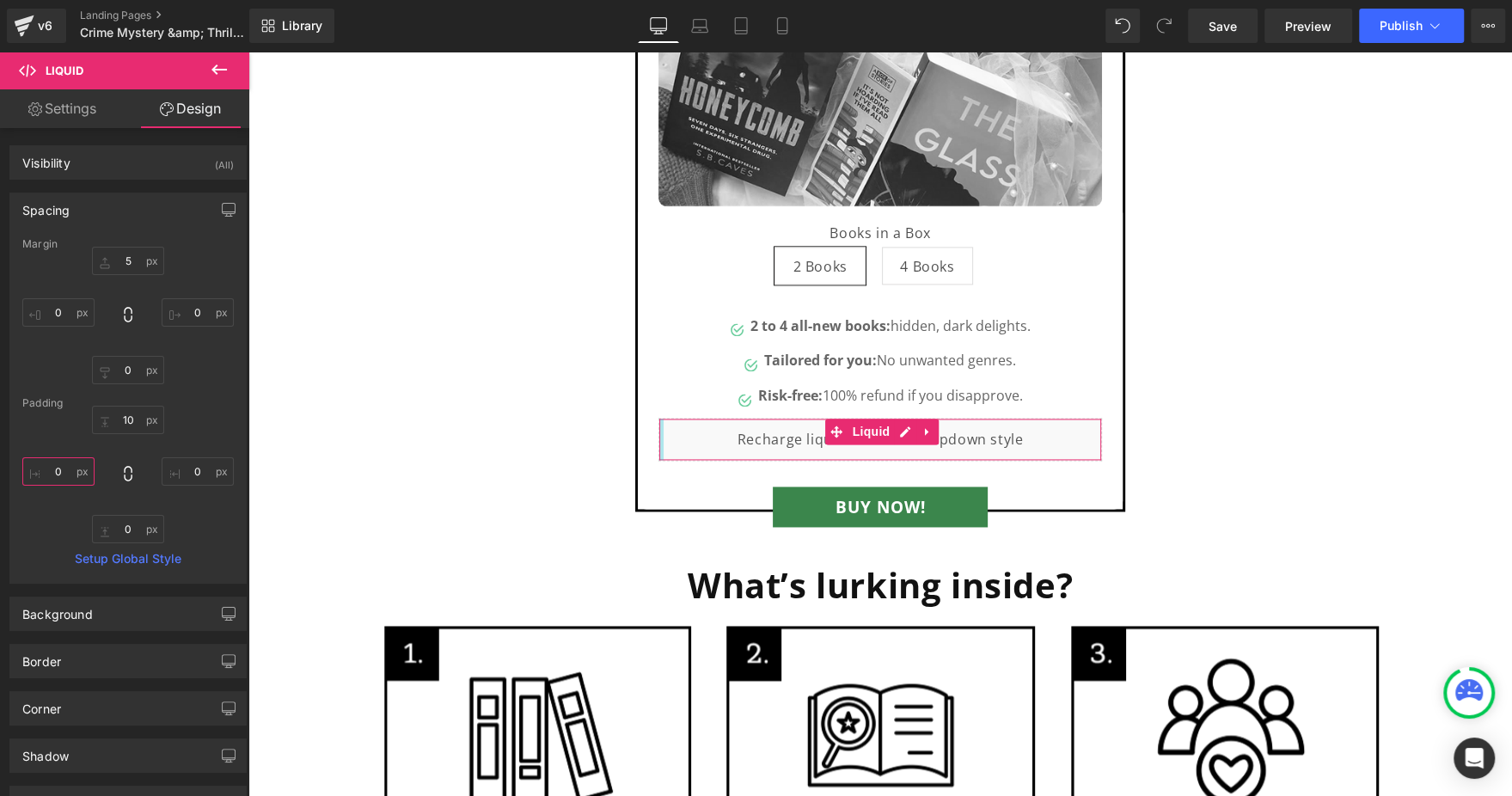
click at [44, 467] on input "text" at bounding box center [58, 471] width 72 height 29
type input "4"
click at [70, 312] on input "text" at bounding box center [58, 312] width 72 height 29
type input "4"
type input "50"
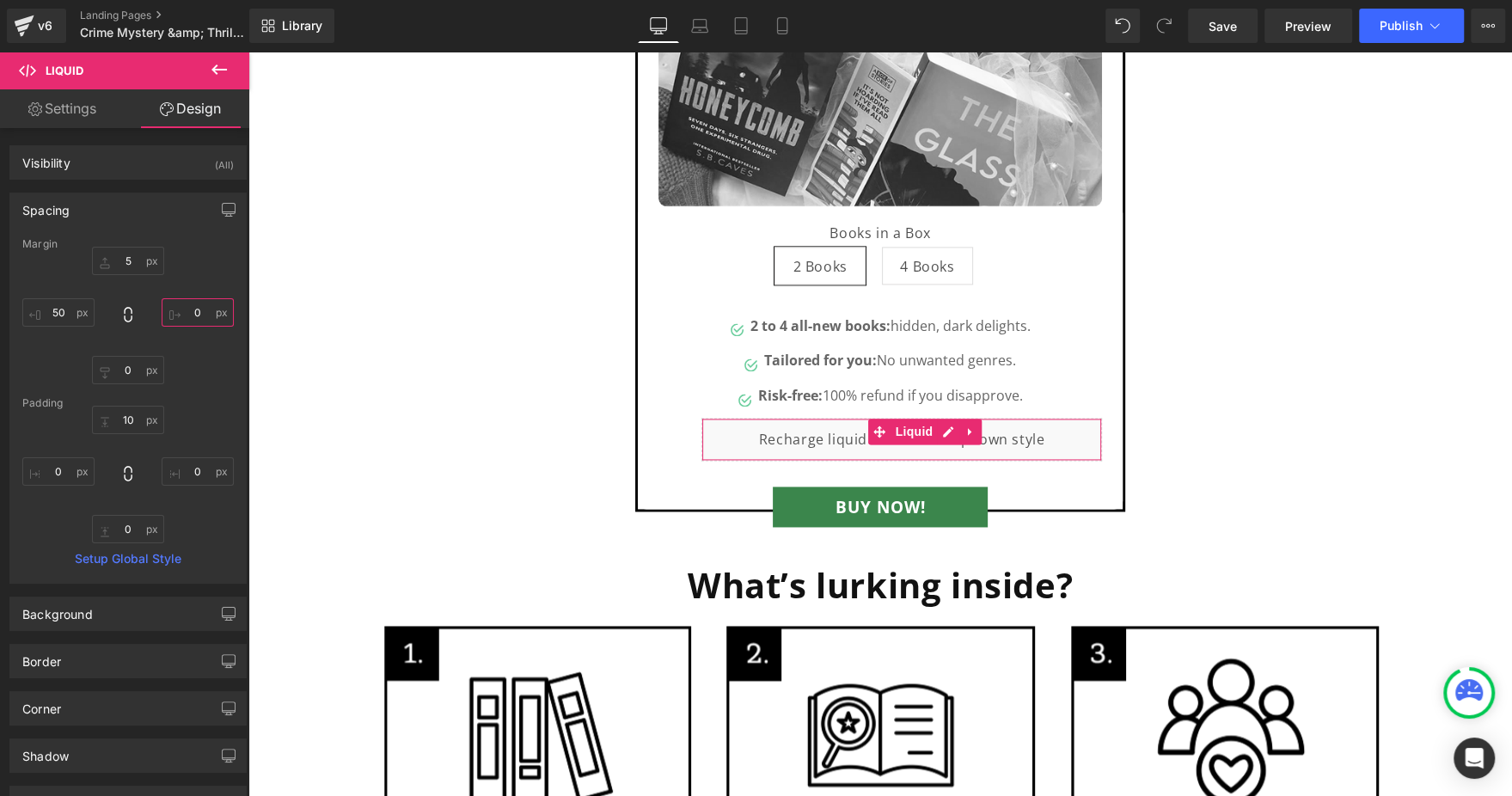
click at [185, 321] on input "text" at bounding box center [197, 312] width 72 height 29
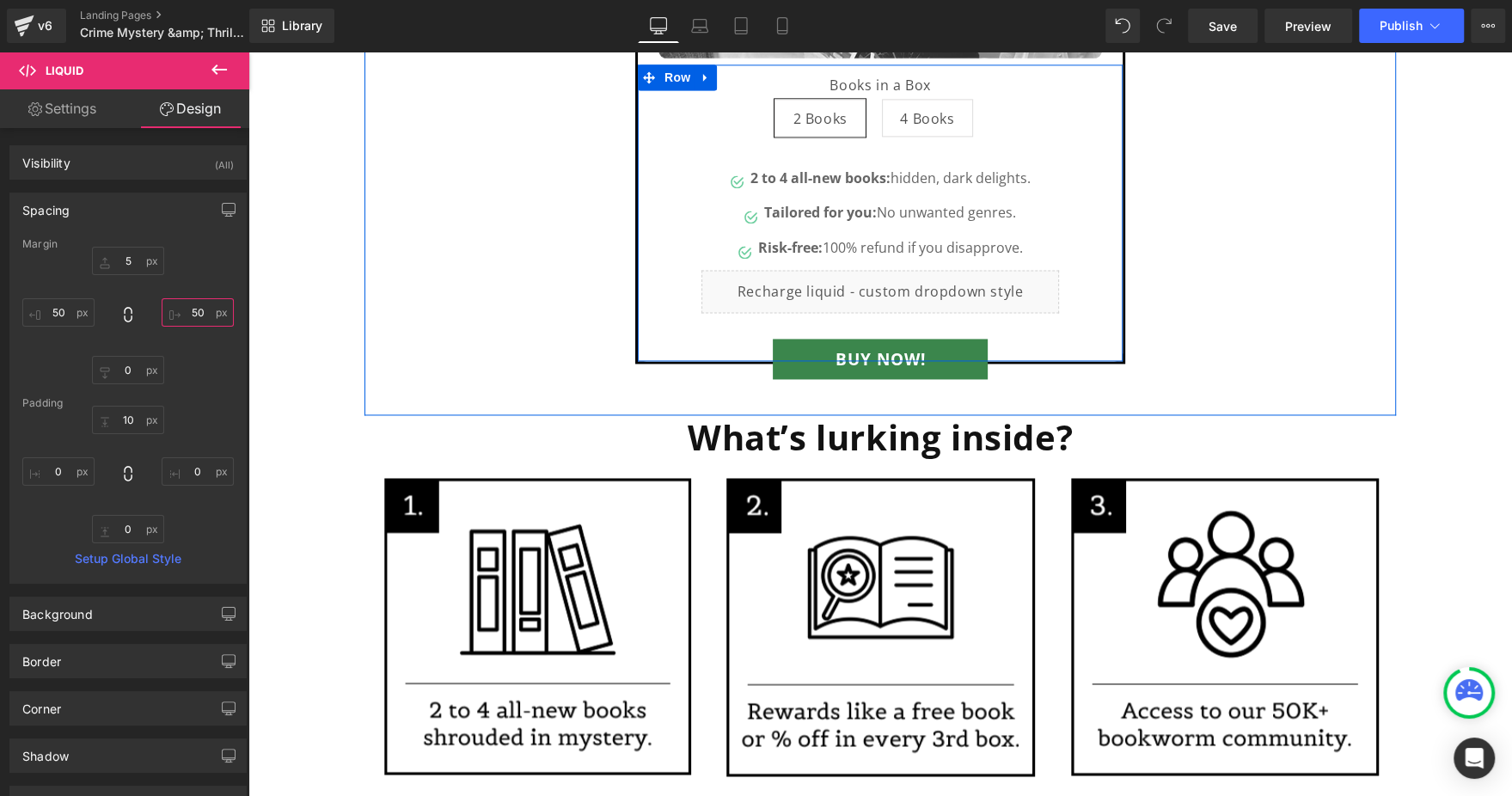
scroll to position [2061, 0]
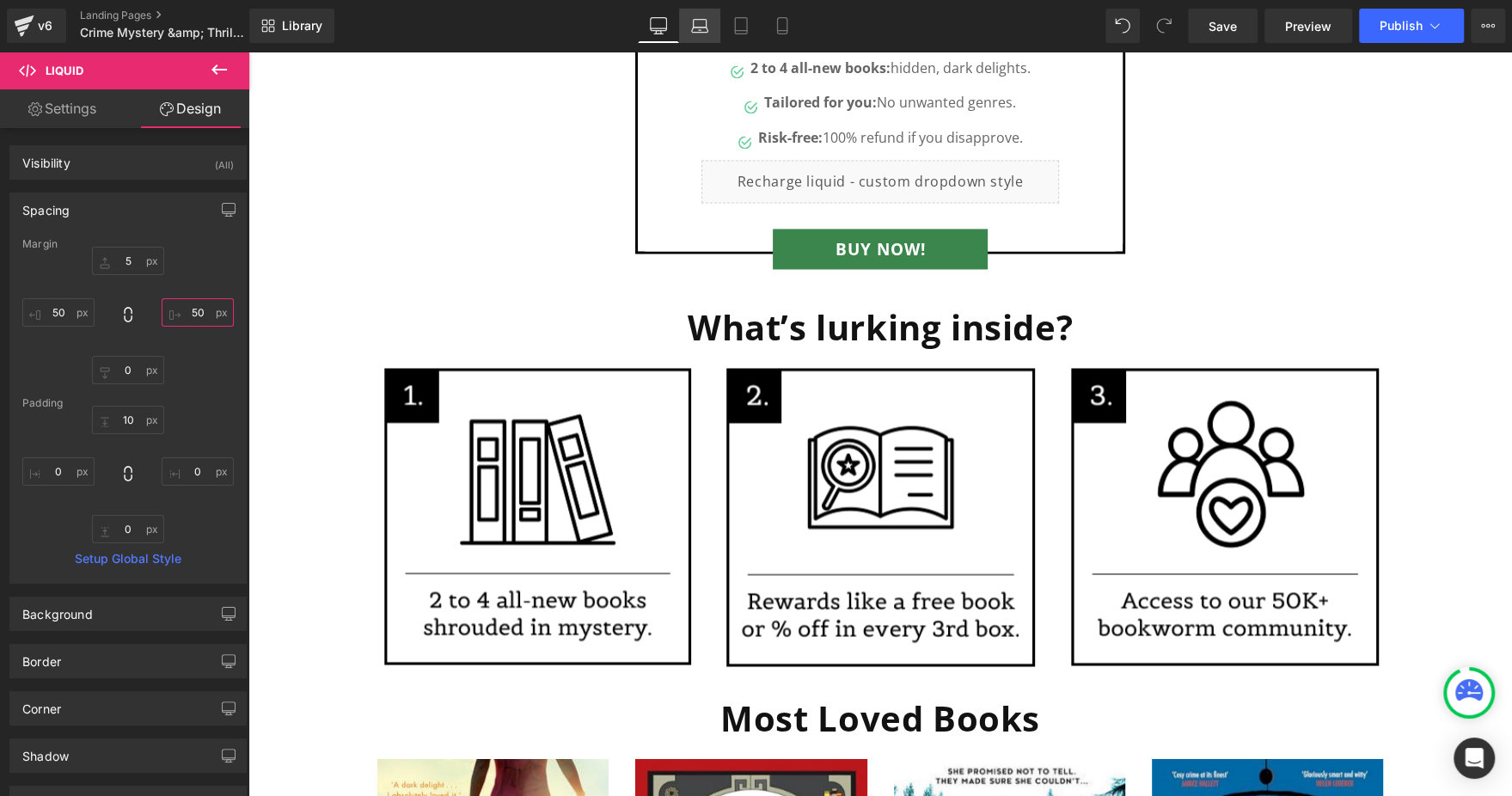
type input "50"
click at [691, 32] on icon at bounding box center [699, 26] width 18 height 18
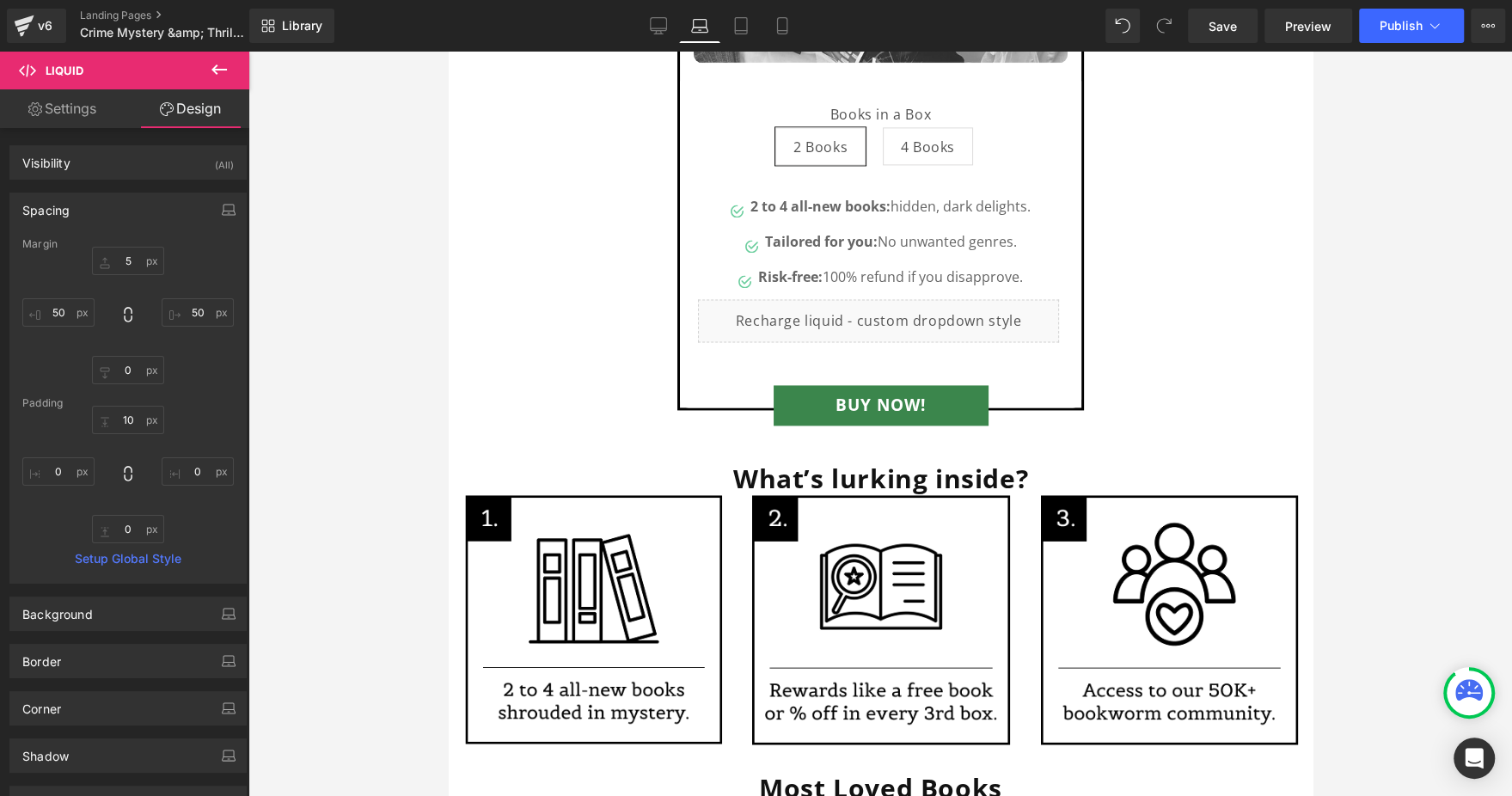
scroll to position [1813, 0]
click at [55, 327] on div "50 50" at bounding box center [127, 315] width 211 height 137
click at [55, 304] on input "50" at bounding box center [58, 312] width 72 height 29
type input "30"
click at [186, 304] on input "50" at bounding box center [197, 312] width 72 height 29
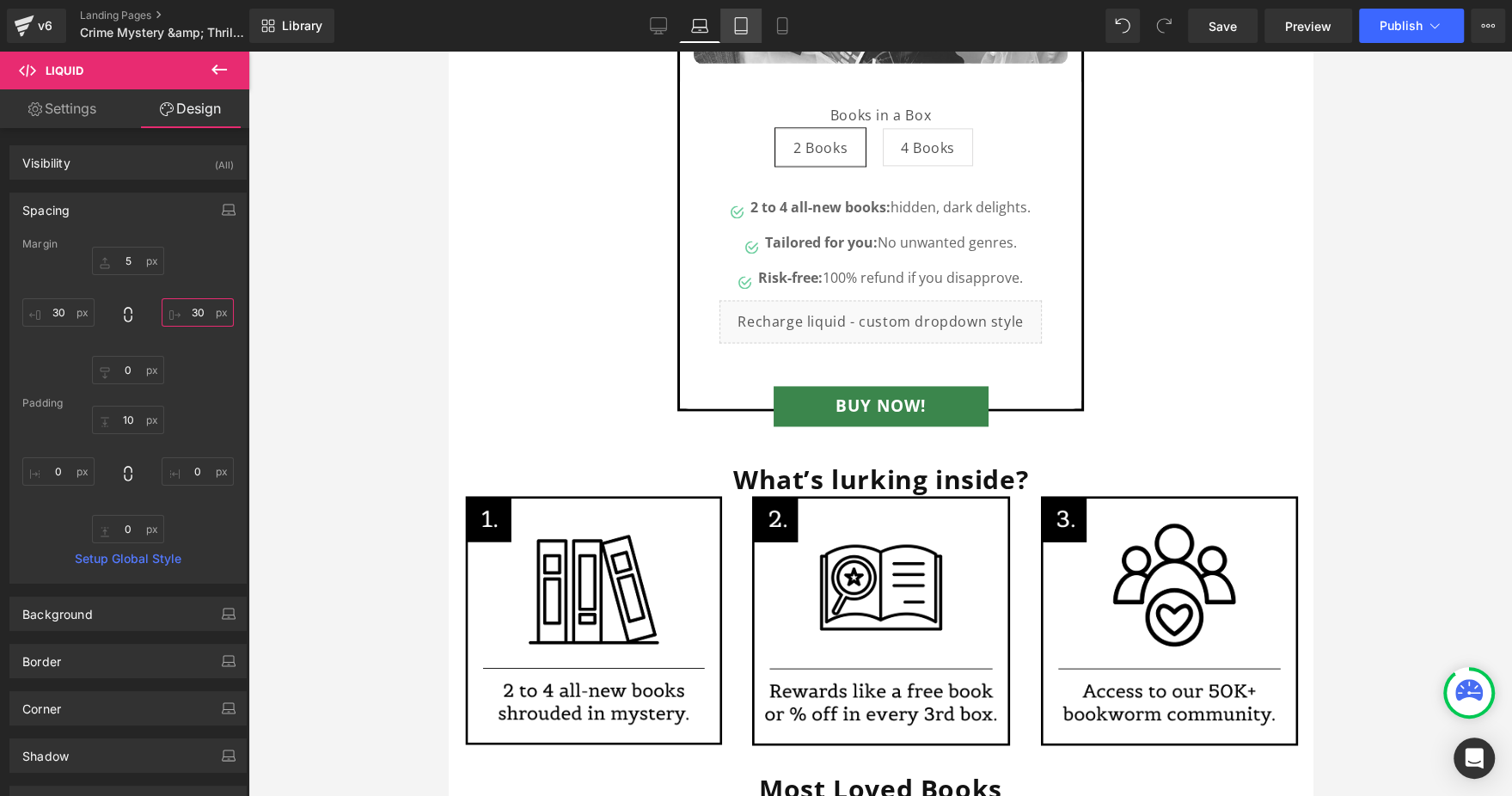
type input "30"
click at [748, 24] on link "Tablet" at bounding box center [741, 25] width 42 height 34
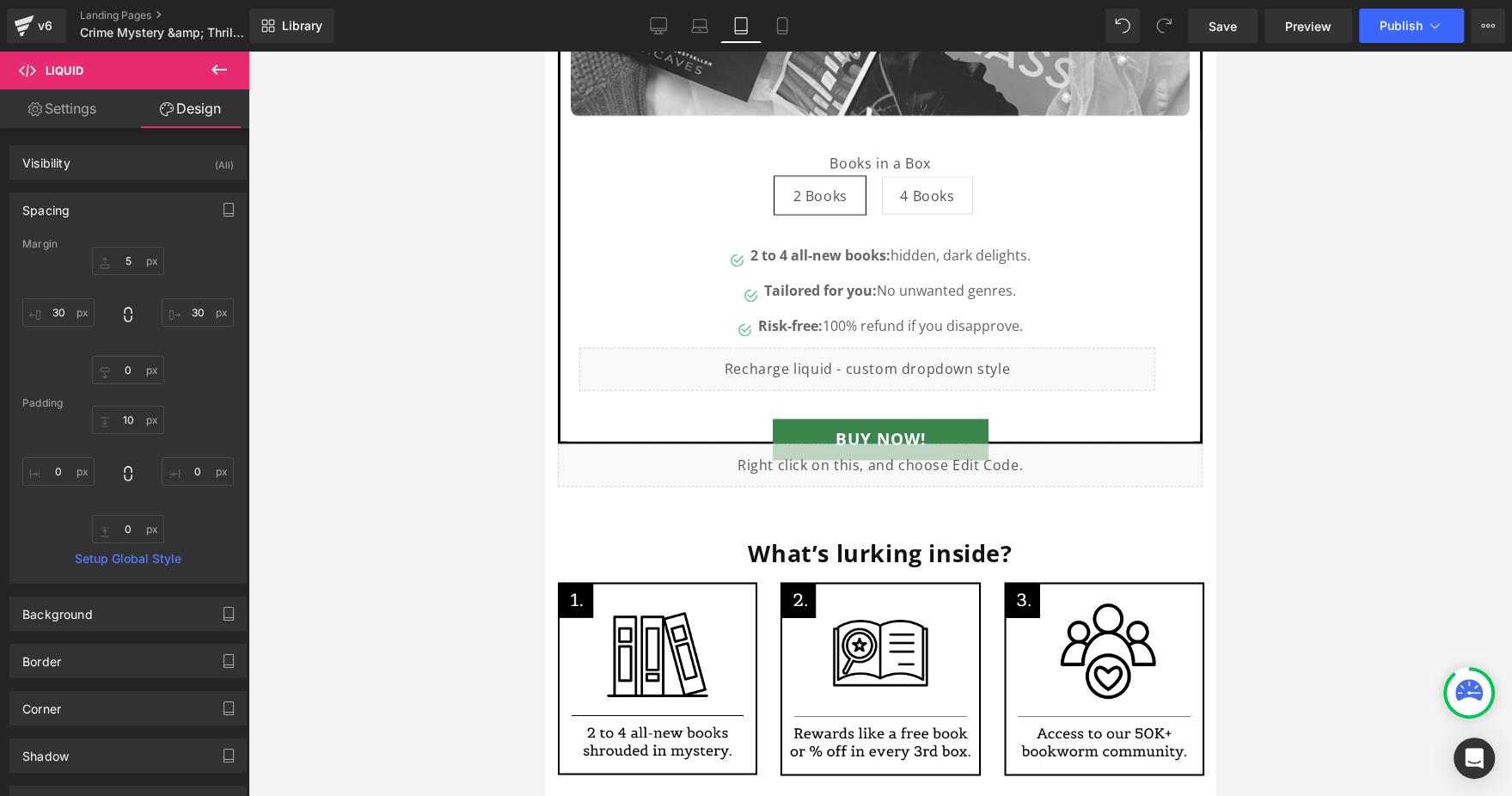
scroll to position [1956, 0]
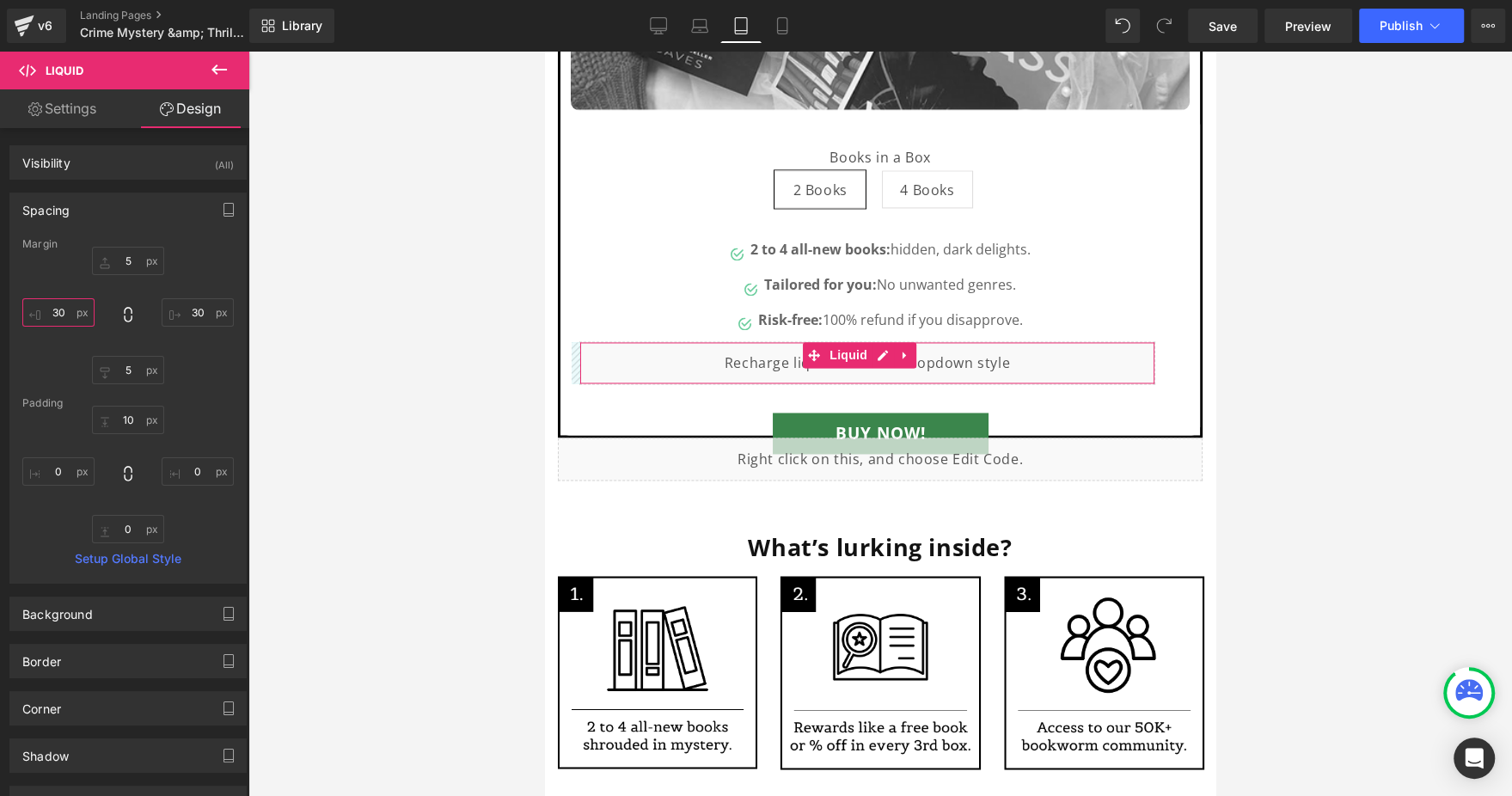
click at [64, 302] on input "30" at bounding box center [58, 312] width 72 height 29
type input "4"
type input "8"
type input "100"
click at [187, 320] on input "30" at bounding box center [197, 312] width 72 height 29
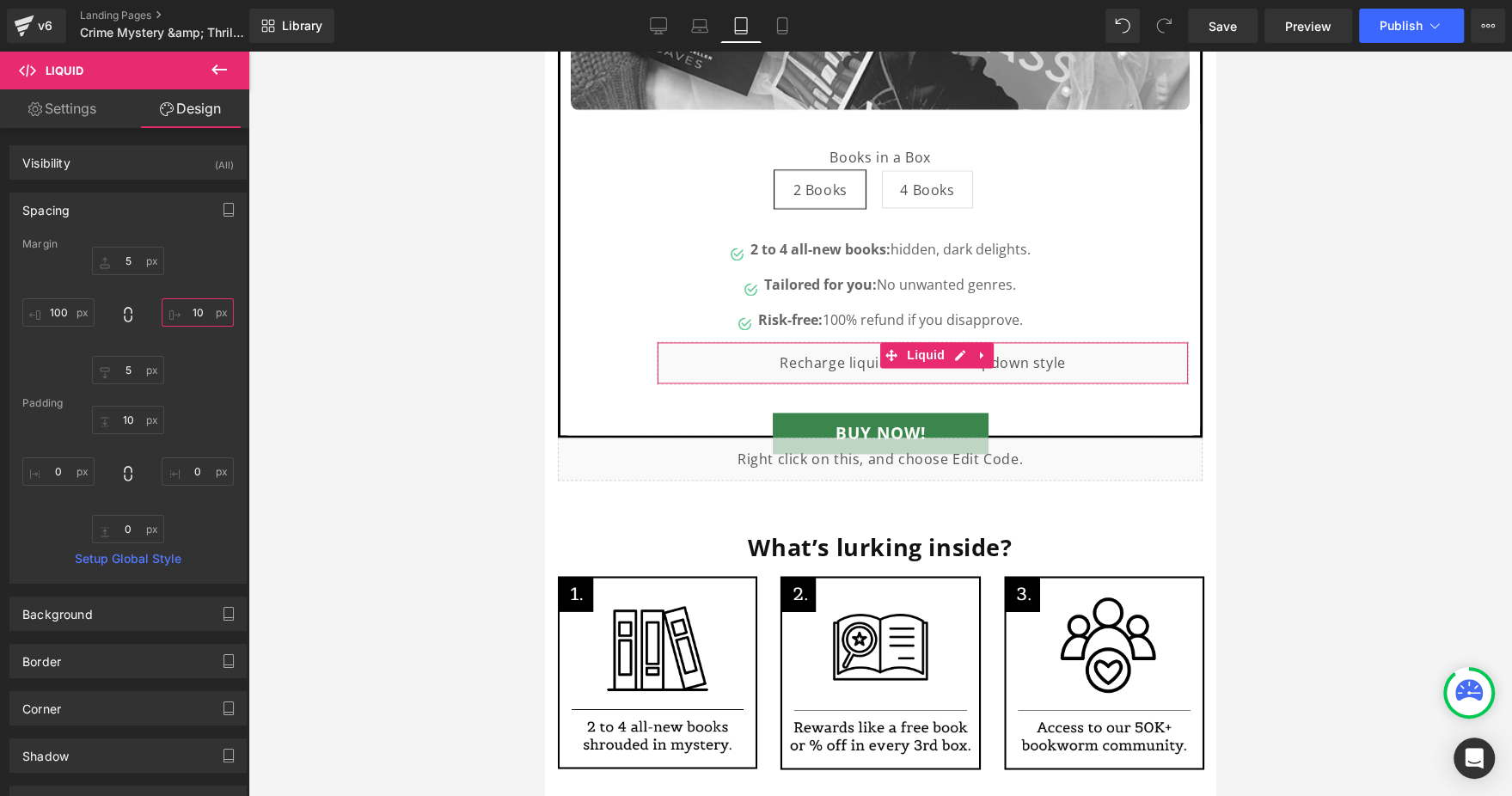
type input "100"
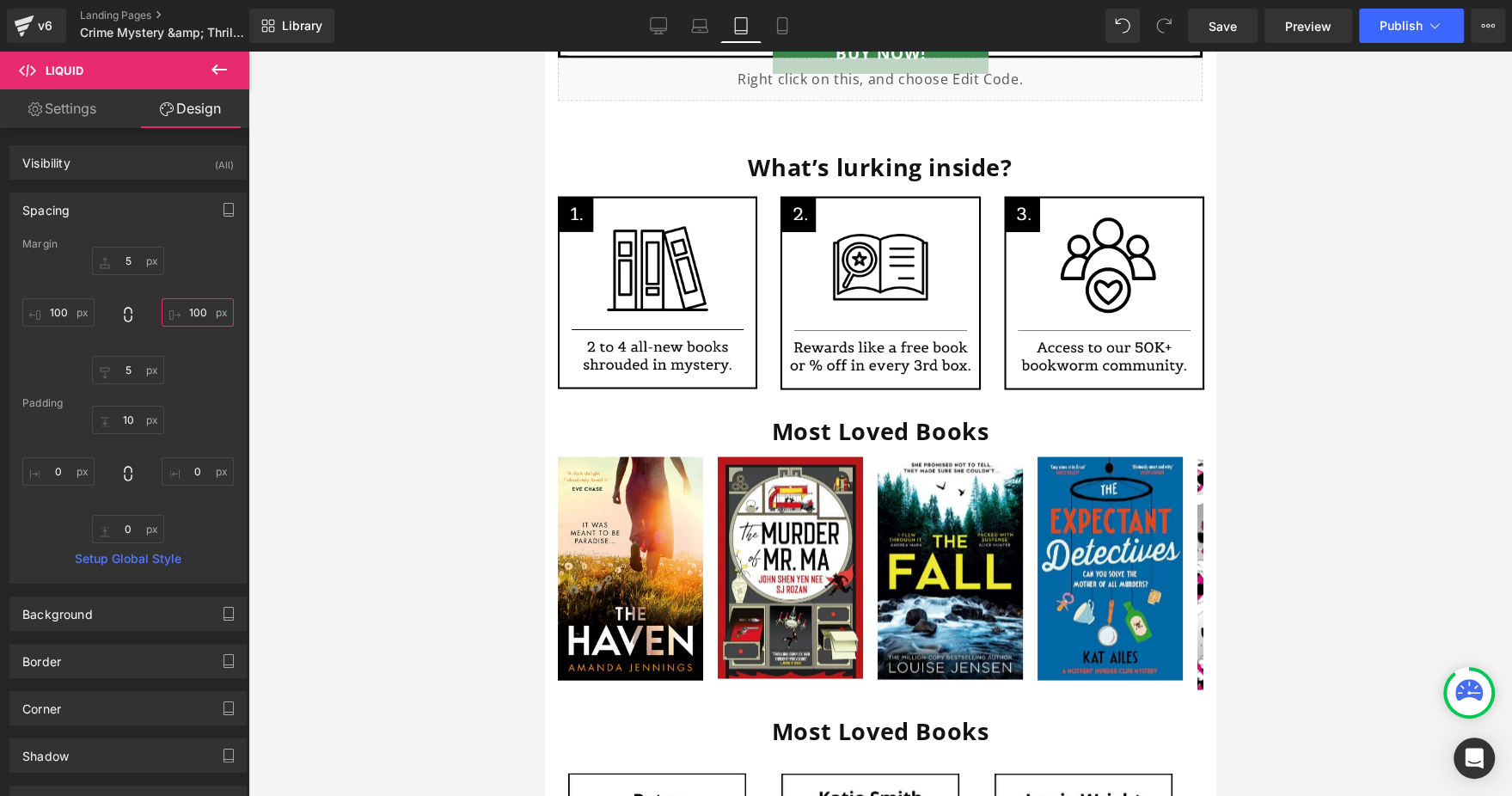
scroll to position [2344, 0]
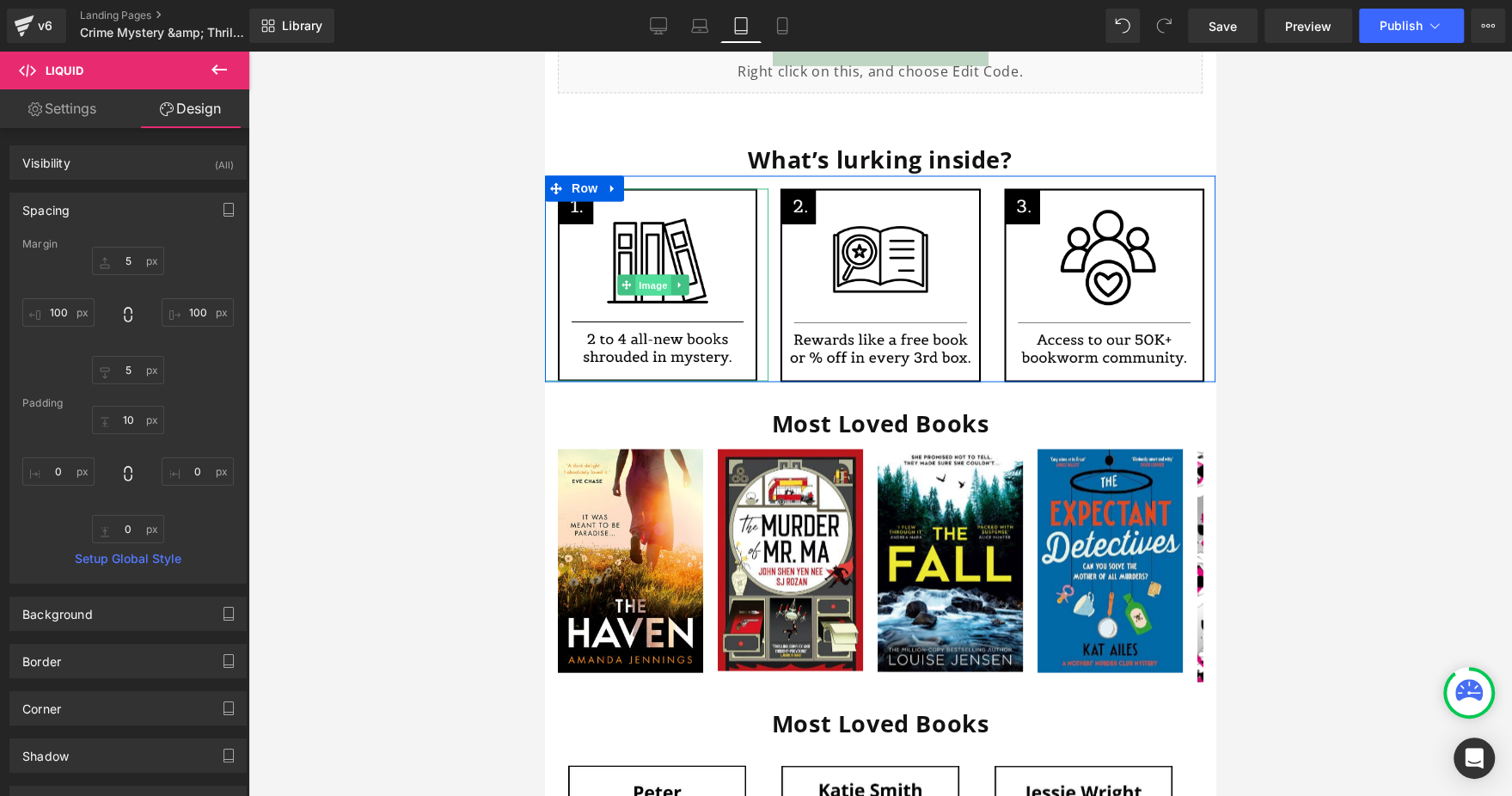
click at [649, 274] on span "Image" at bounding box center [652, 284] width 36 height 20
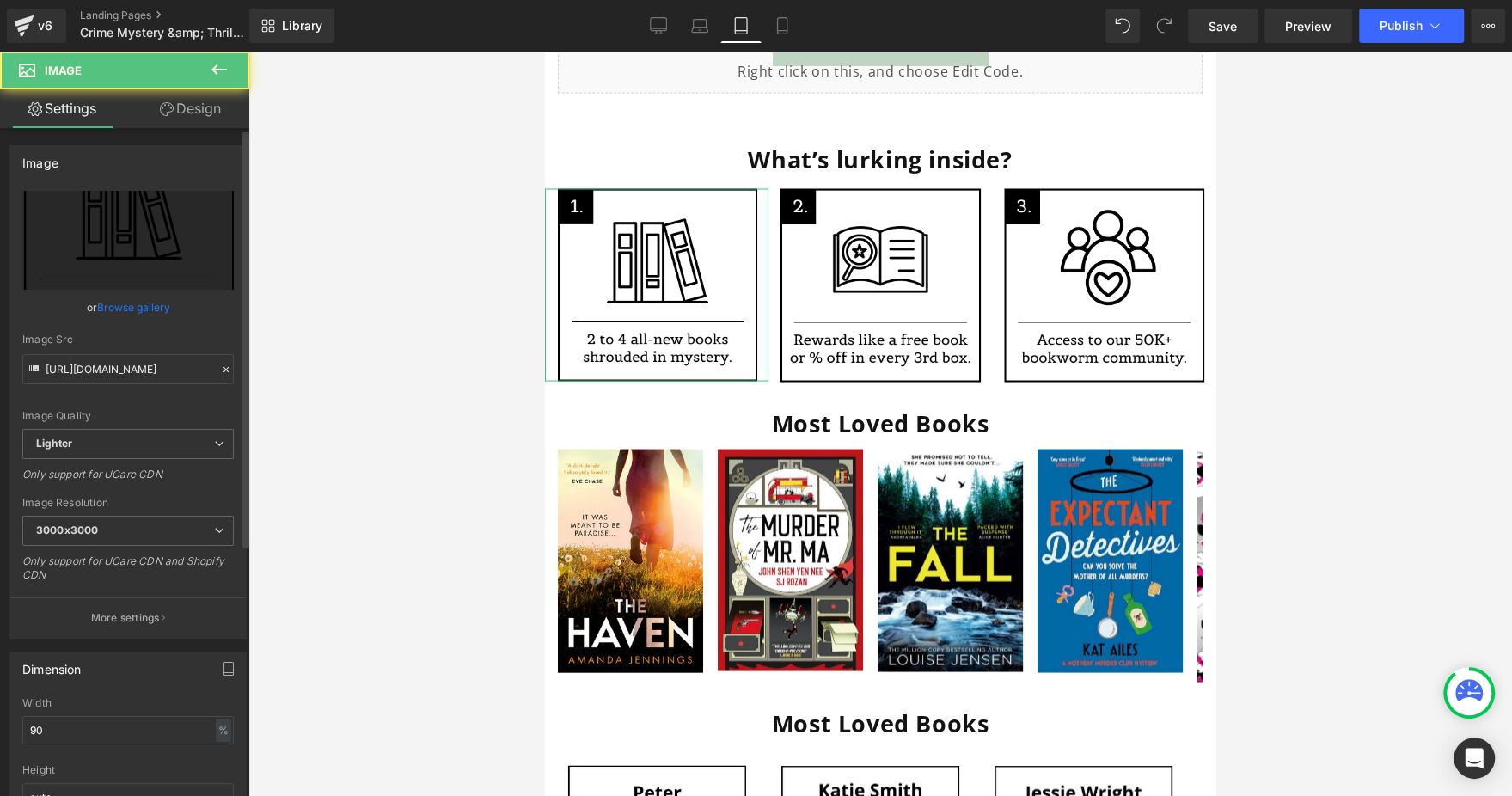
click at [145, 309] on link "Browse gallery" at bounding box center [133, 307] width 73 height 30
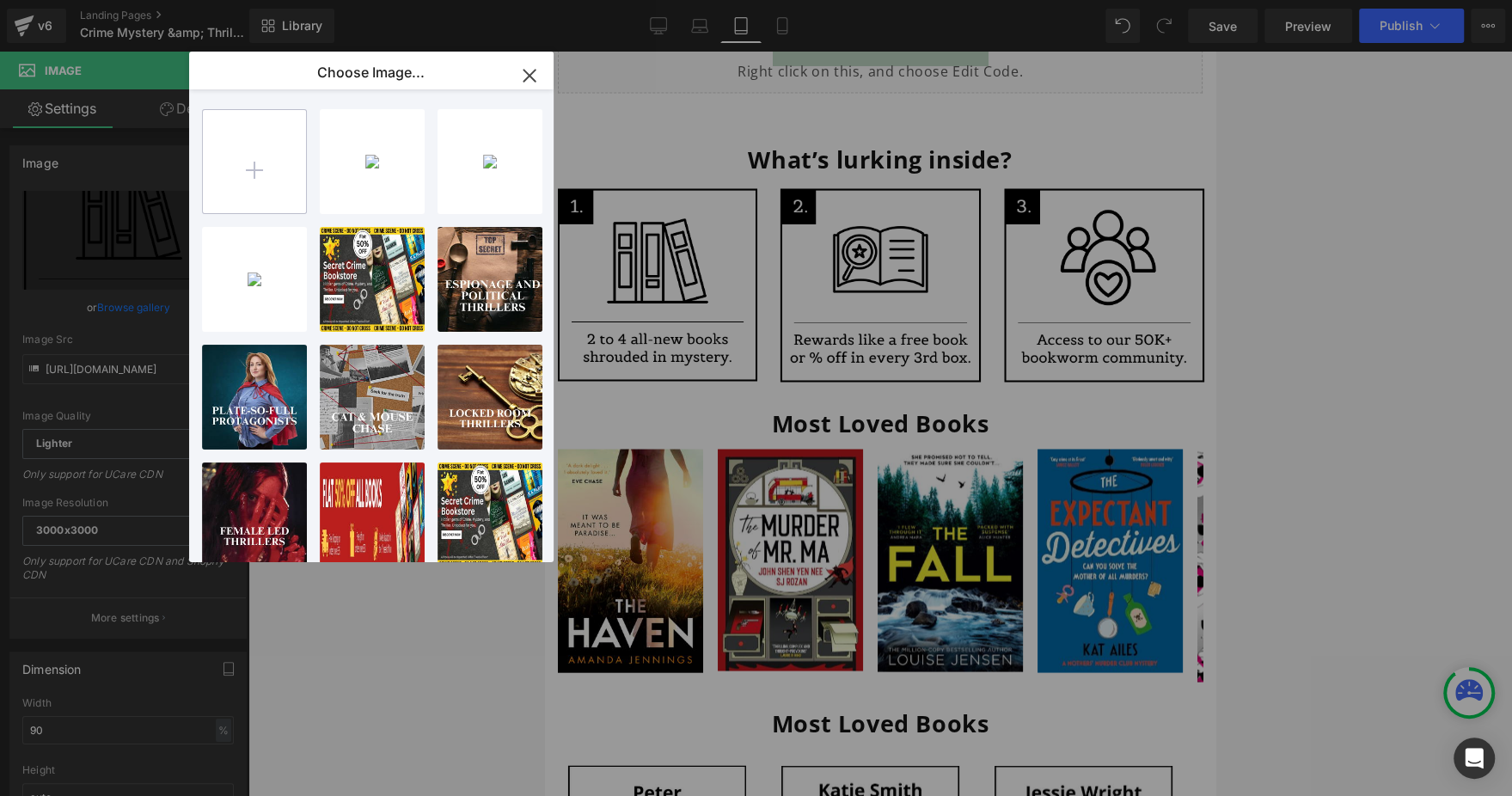
click at [279, 133] on input "file" at bounding box center [255, 161] width 103 height 103
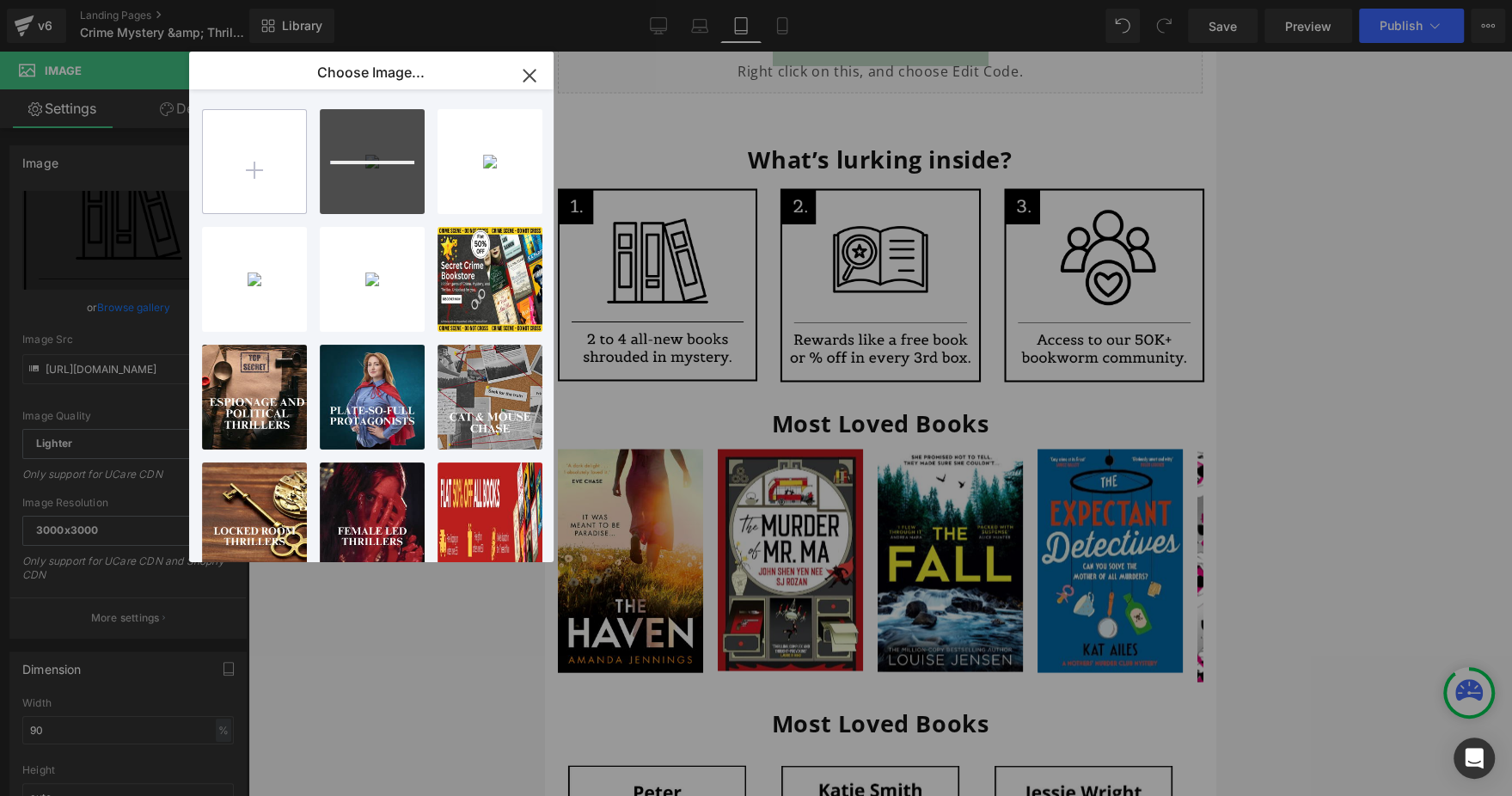
click at [256, 165] on input "file" at bounding box center [255, 161] width 103 height 103
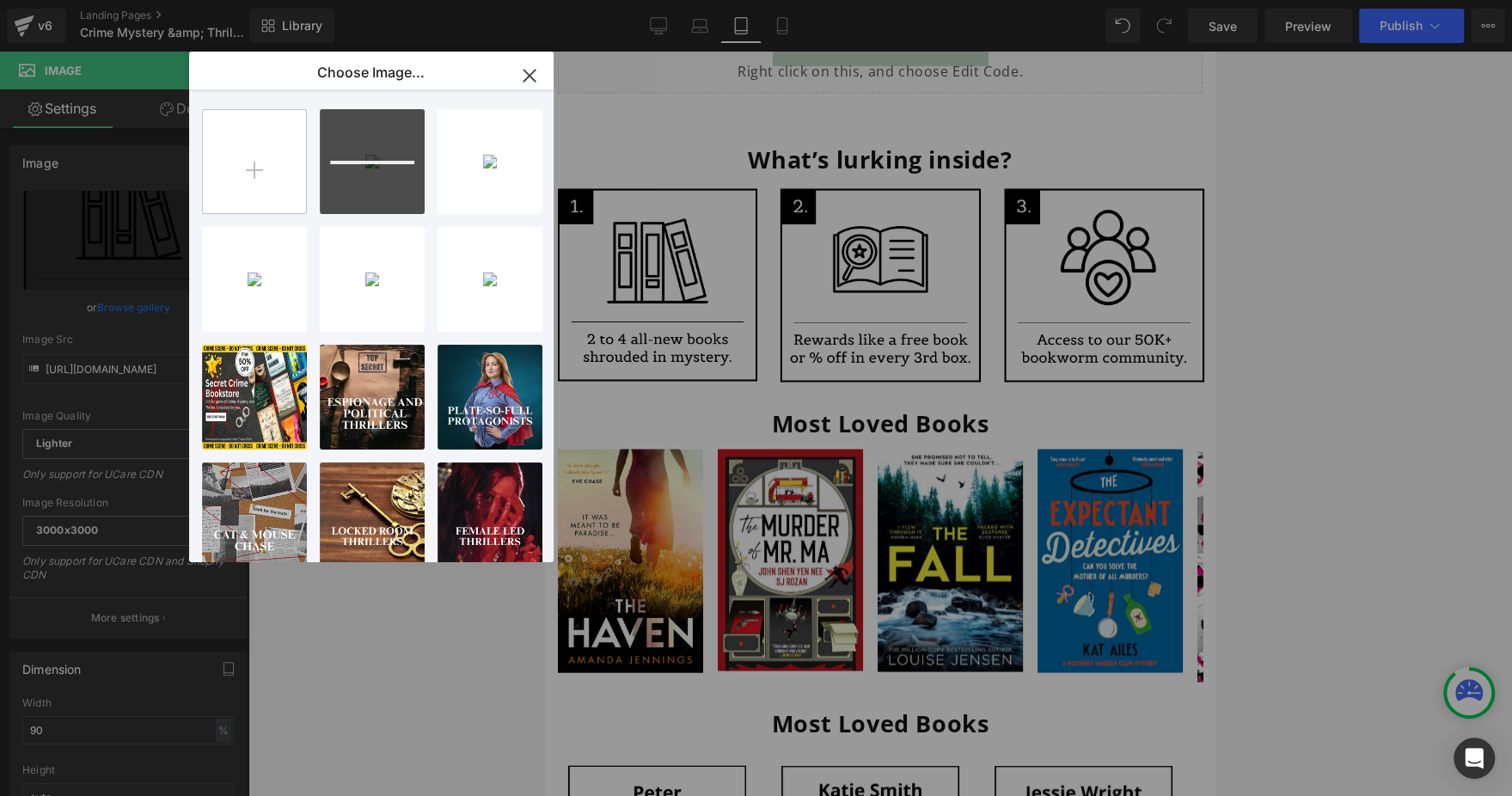
click at [243, 177] on input "file" at bounding box center [255, 161] width 103 height 103
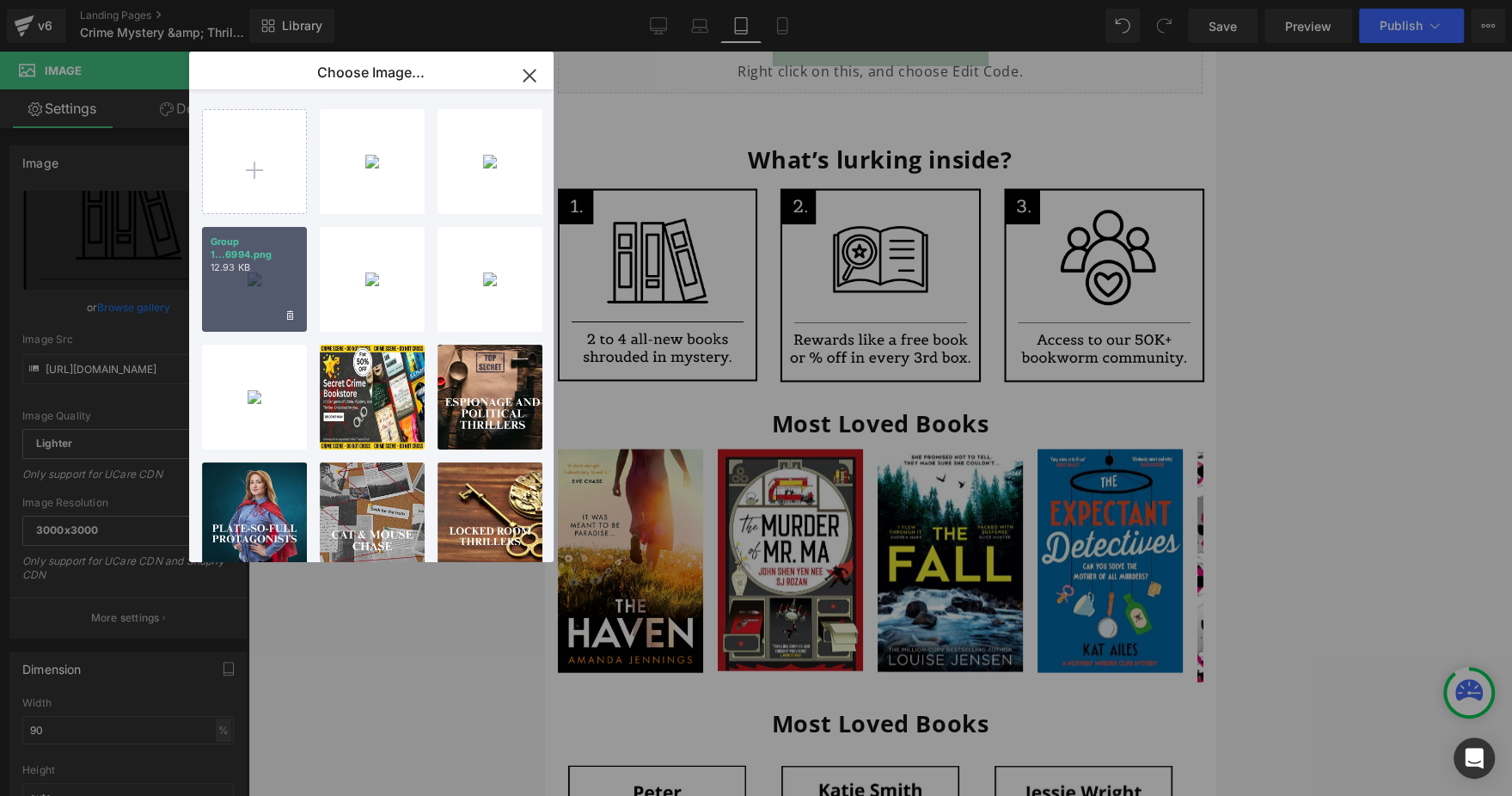
click at [259, 293] on div "Group 1...6994.png 12.93 KB" at bounding box center [255, 279] width 105 height 105
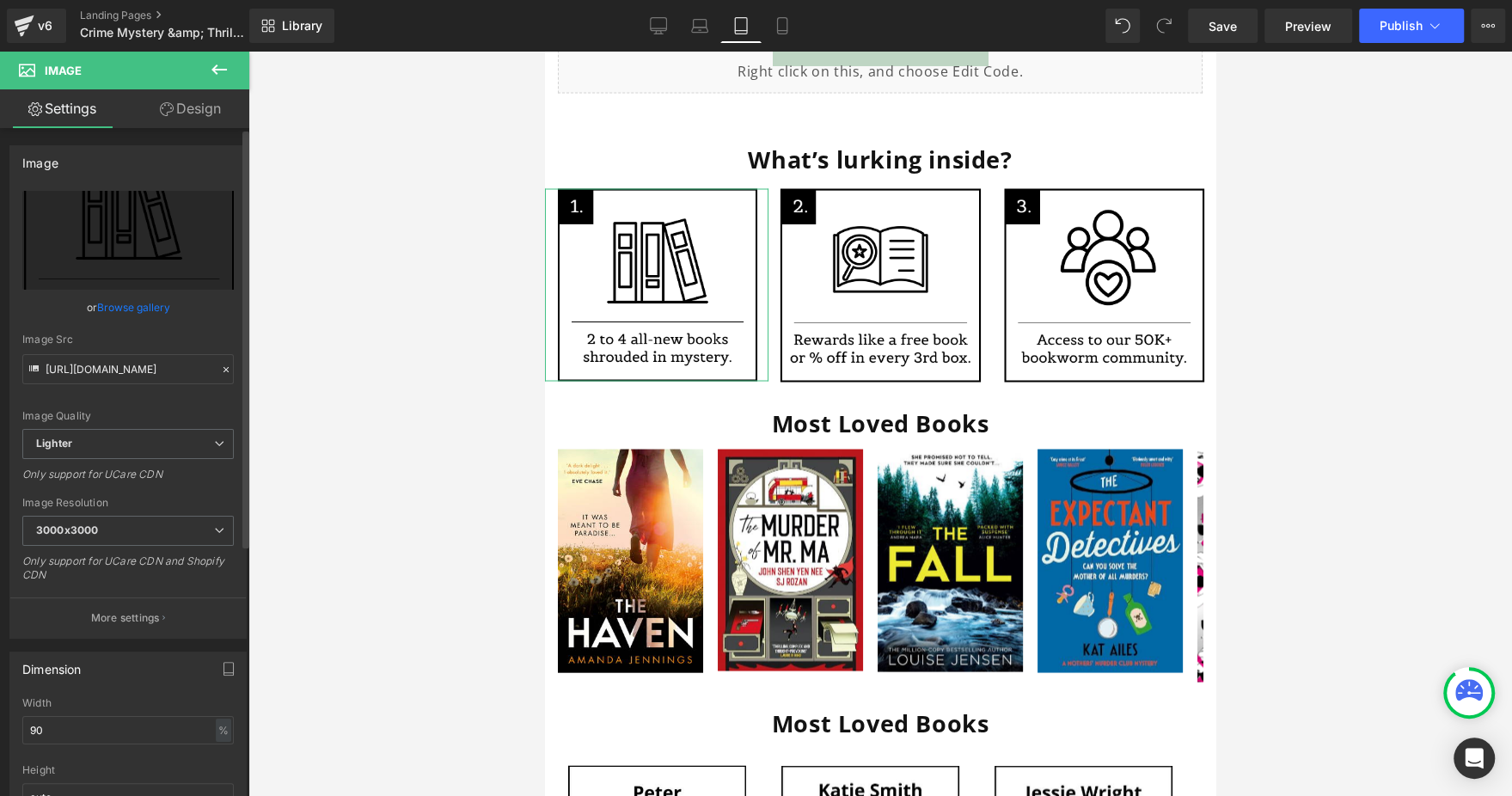
click at [147, 303] on link "Browse gallery" at bounding box center [133, 307] width 73 height 30
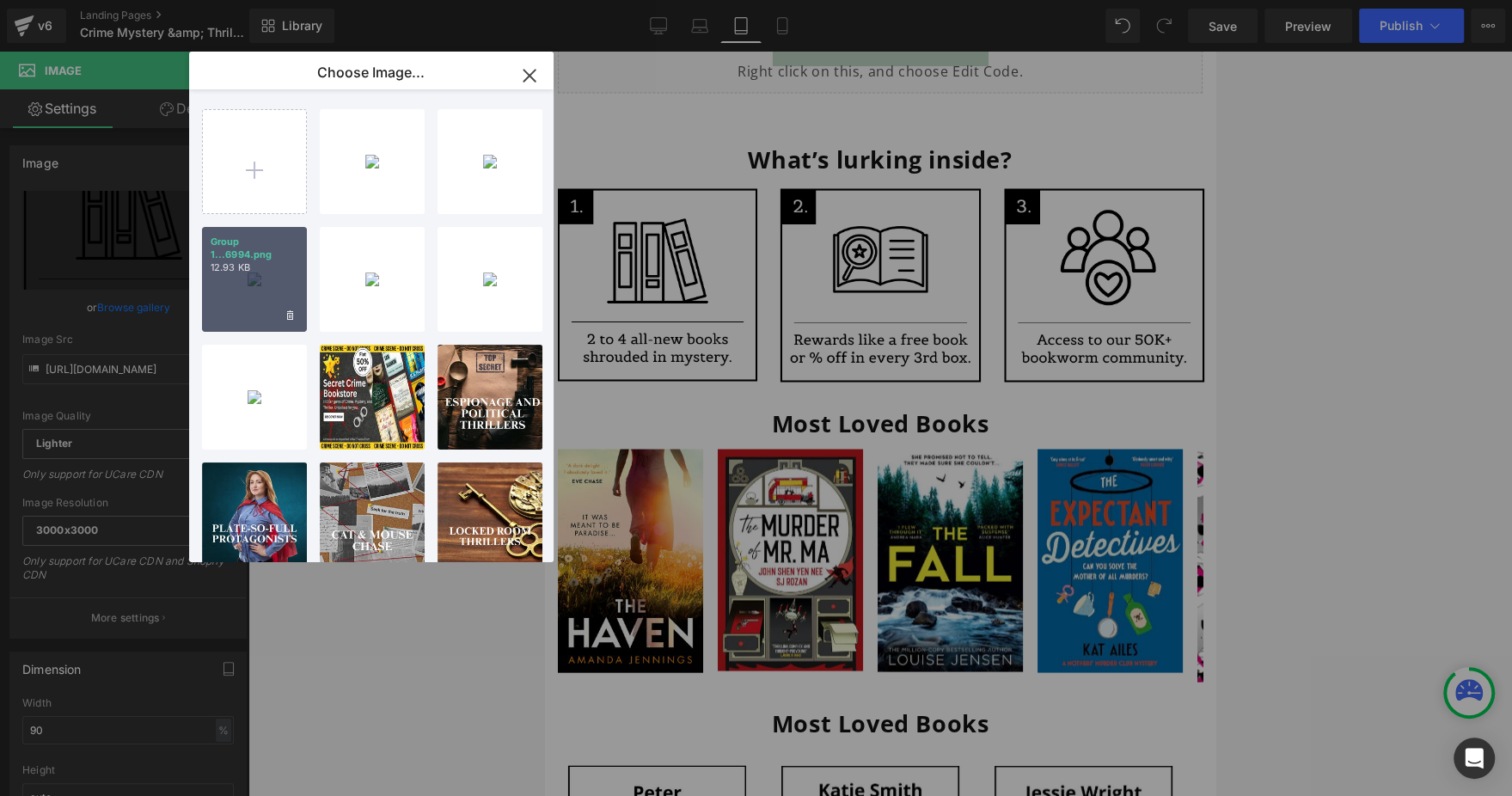
click at [271, 268] on p "12.93 KB" at bounding box center [254, 267] width 88 height 13
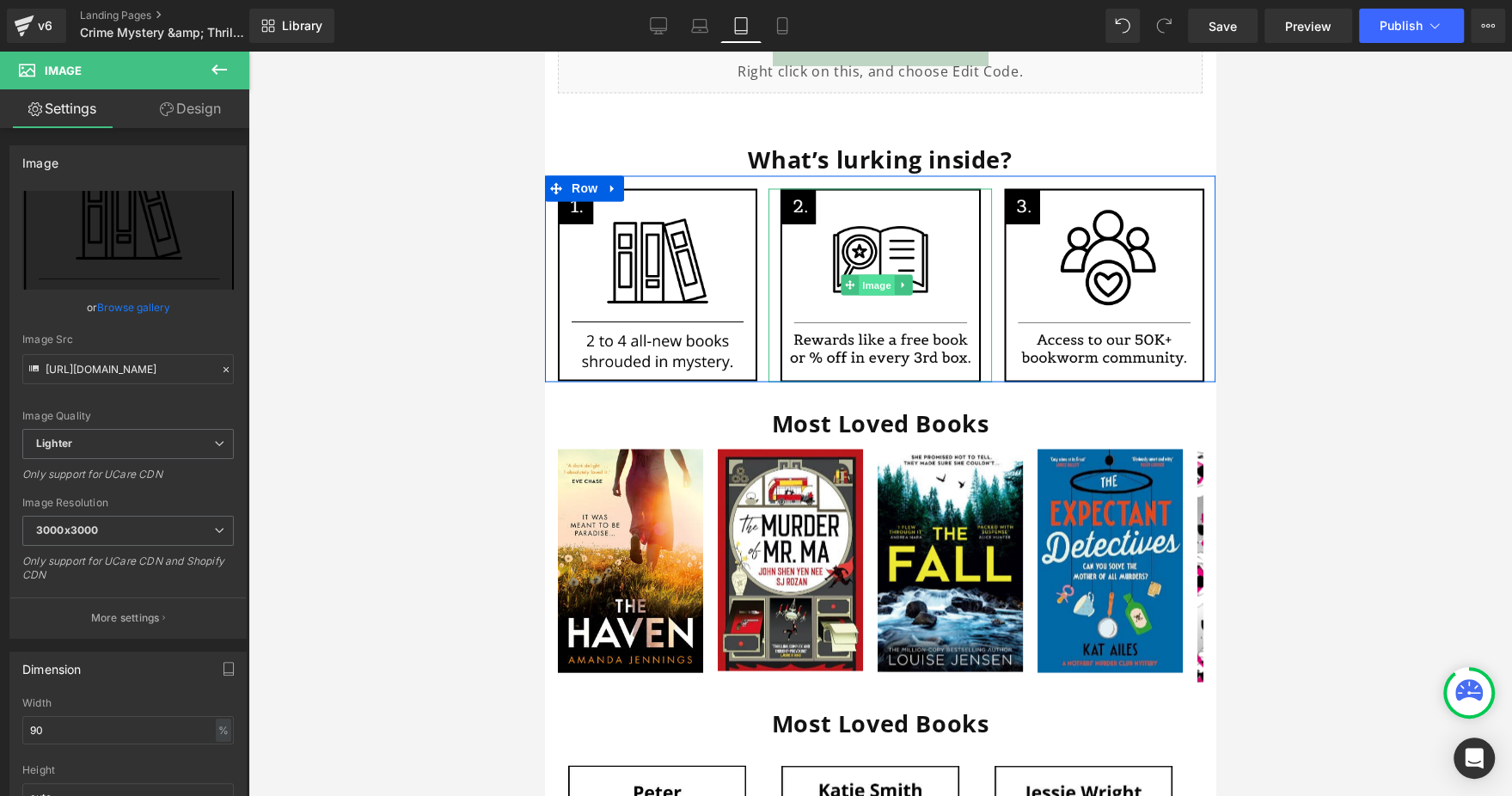
click at [859, 274] on span "Image" at bounding box center [876, 284] width 36 height 20
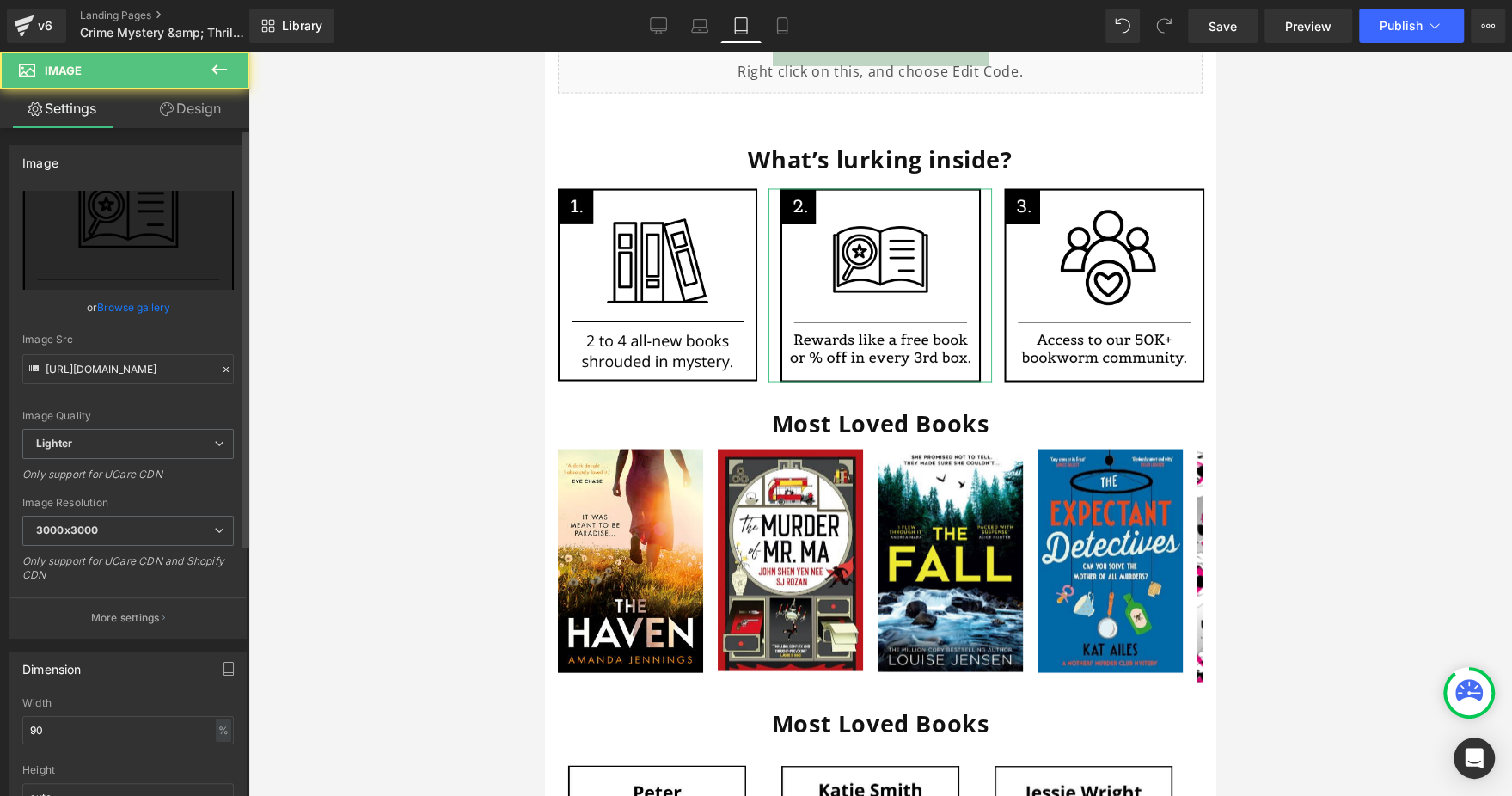
click at [145, 306] on link "Browse gallery" at bounding box center [133, 307] width 73 height 30
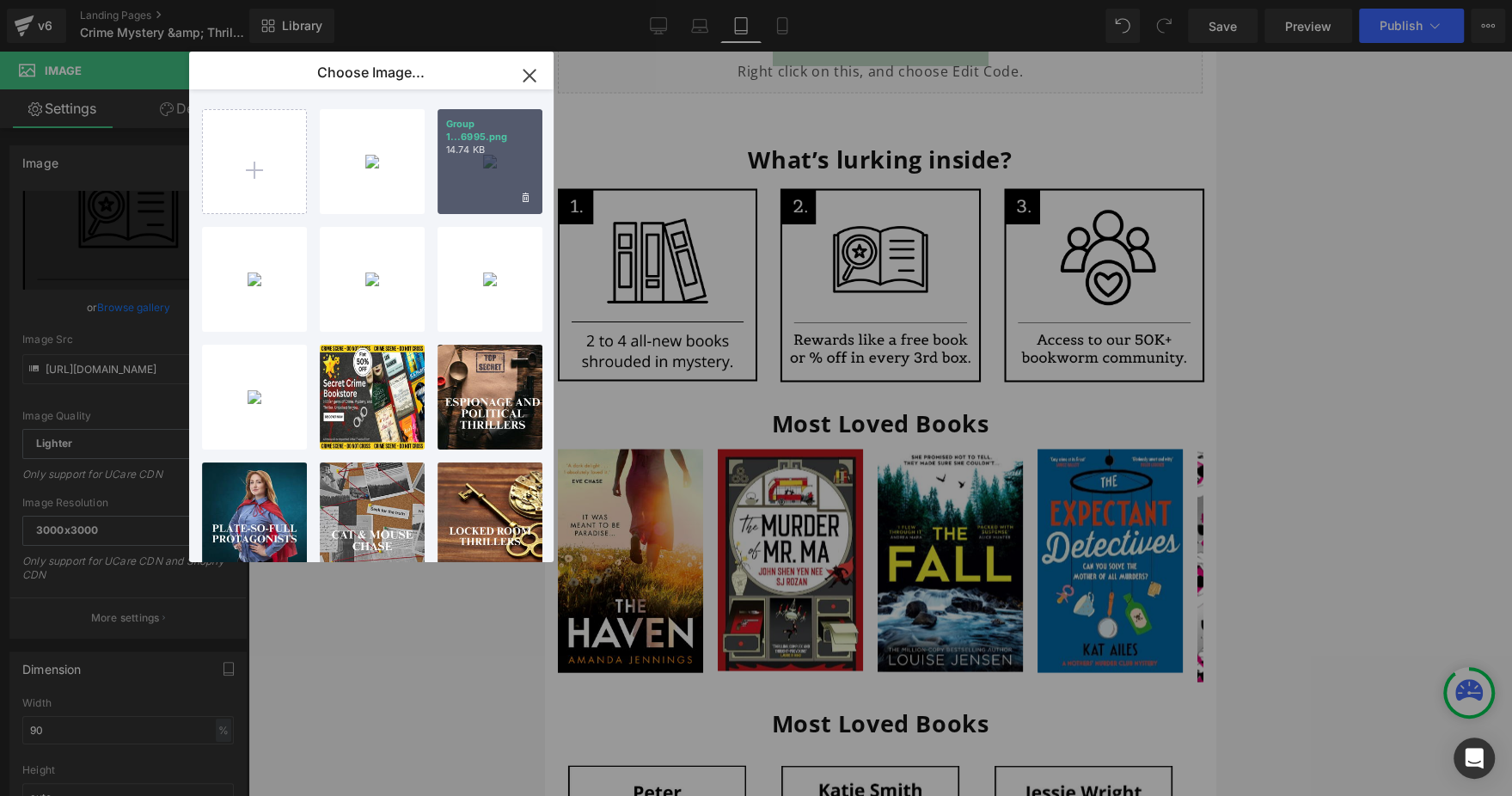
click at [516, 170] on div "Group 1...6995.png 14.74 KB" at bounding box center [490, 161] width 105 height 105
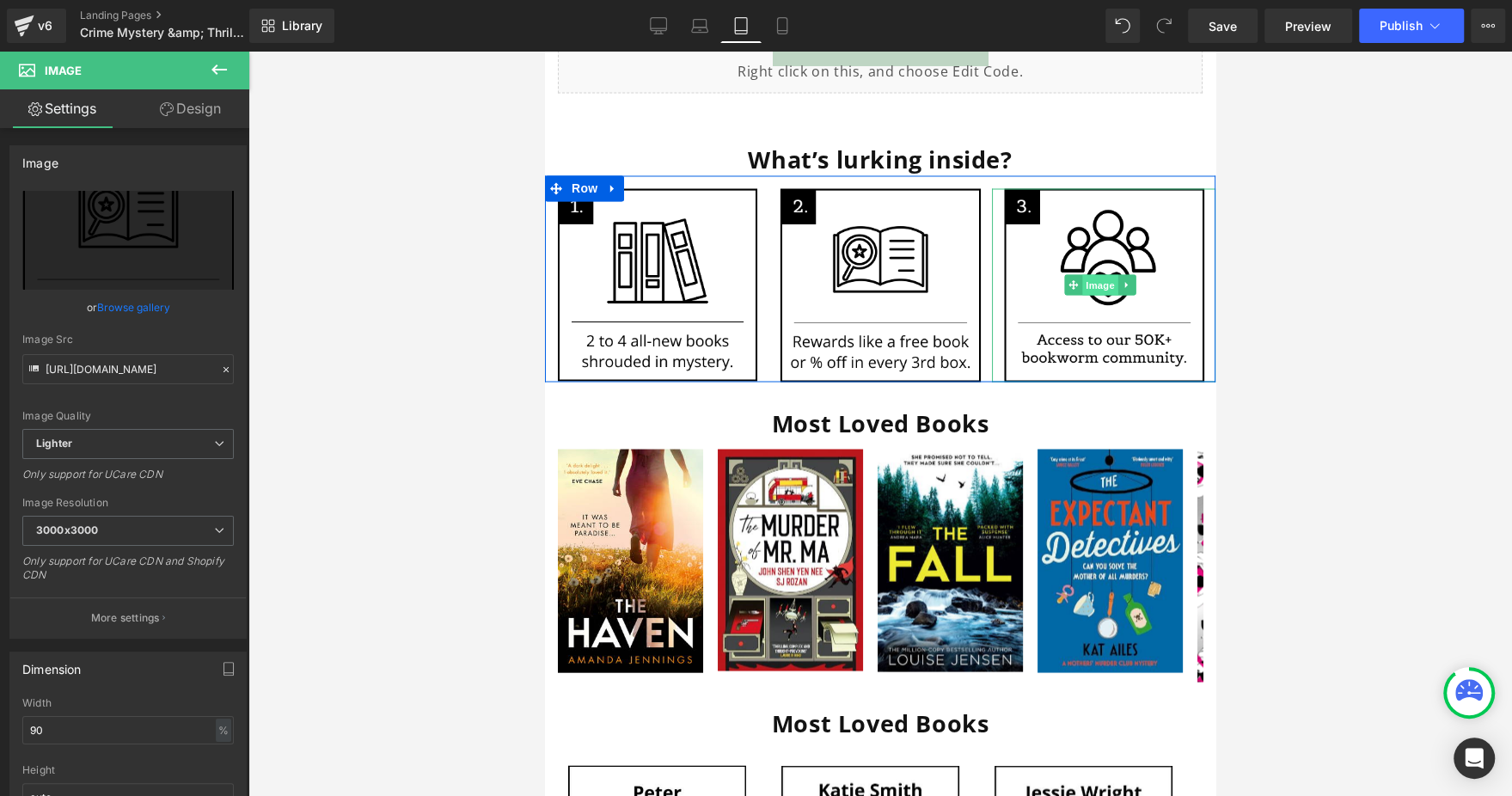
click at [1092, 274] on span "Image" at bounding box center [1100, 284] width 36 height 20
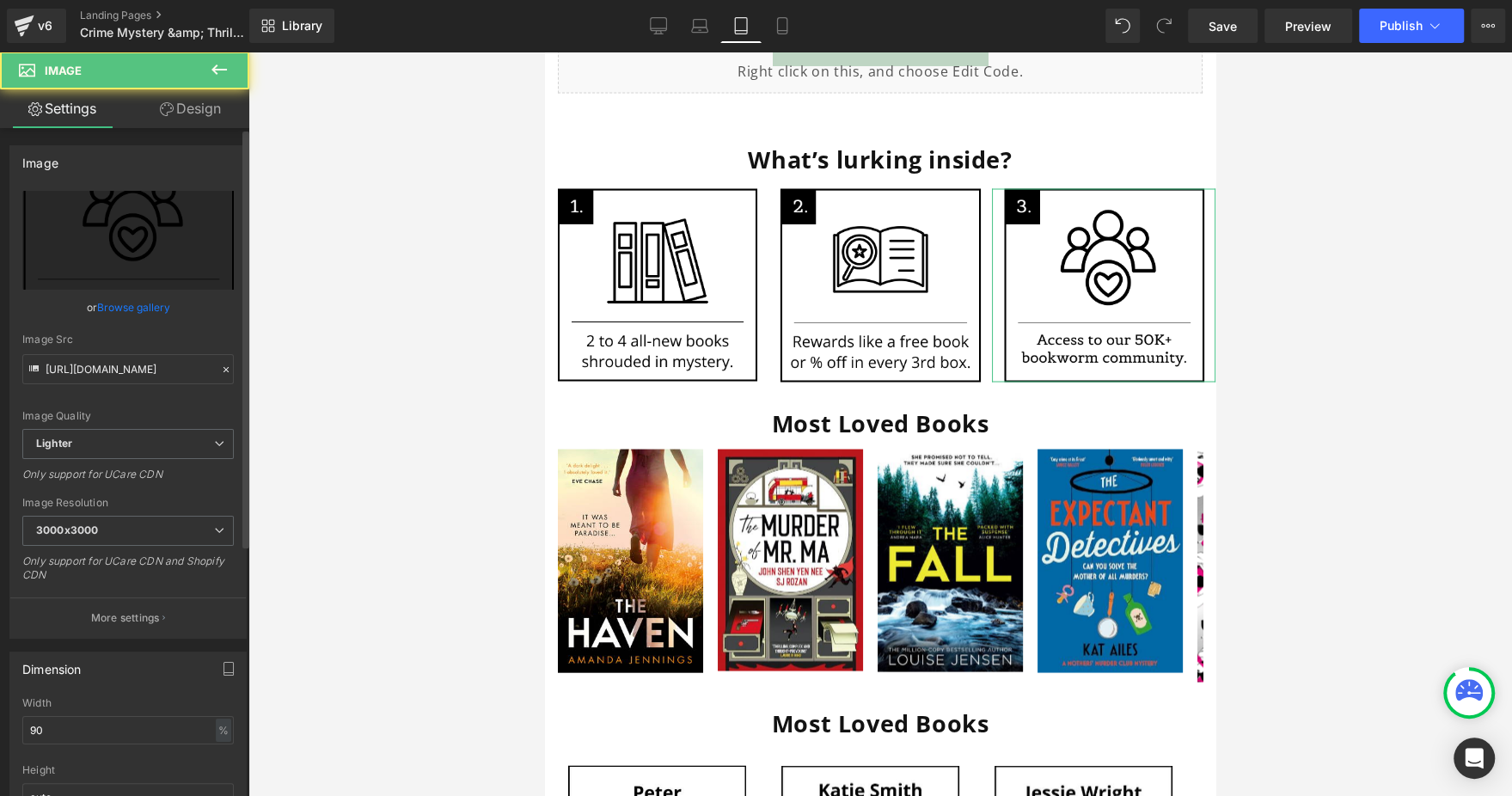
click at [152, 304] on link "Browse gallery" at bounding box center [133, 307] width 73 height 30
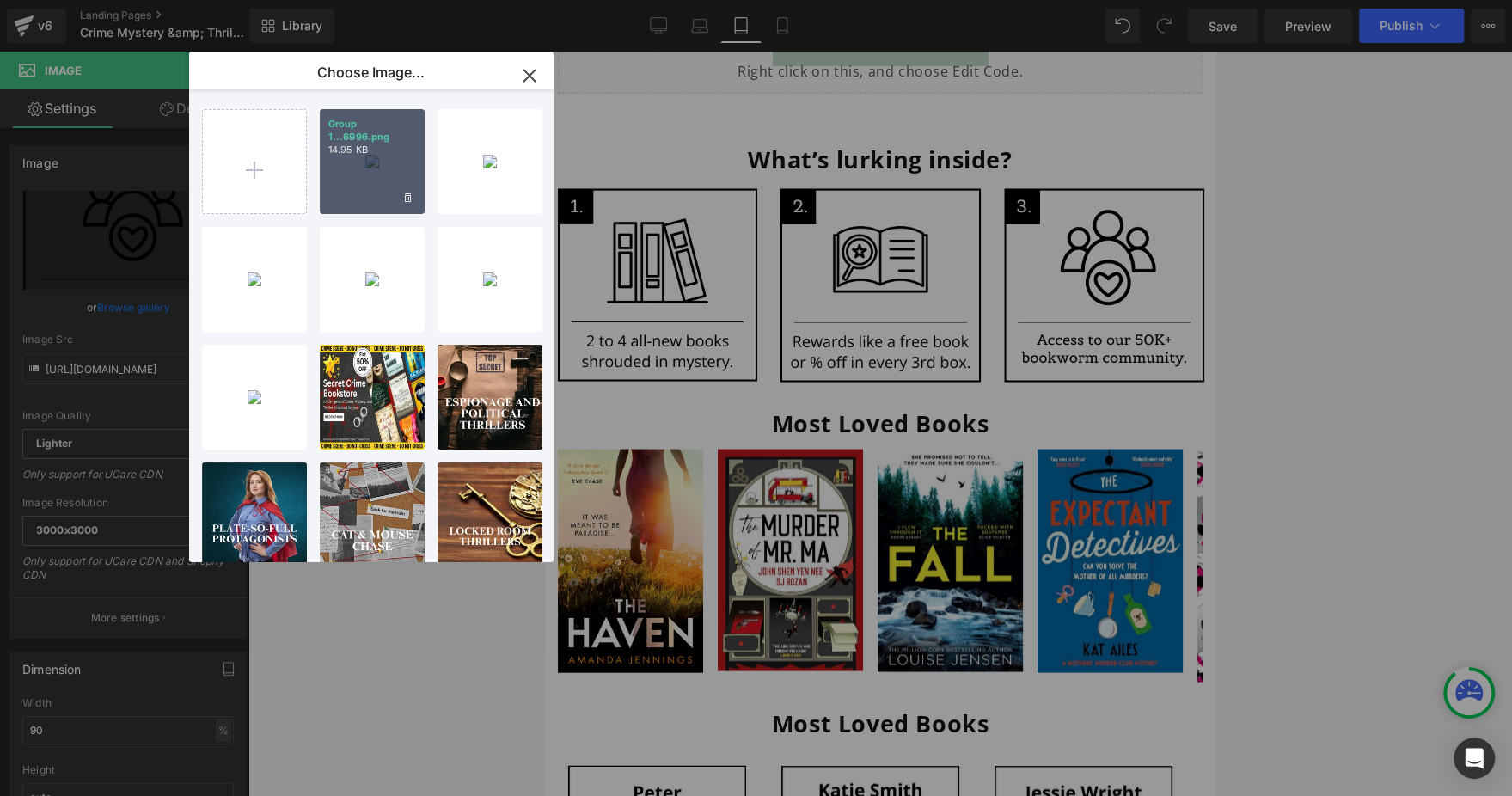
click at [398, 153] on p "14.95 KB" at bounding box center [372, 150] width 88 height 13
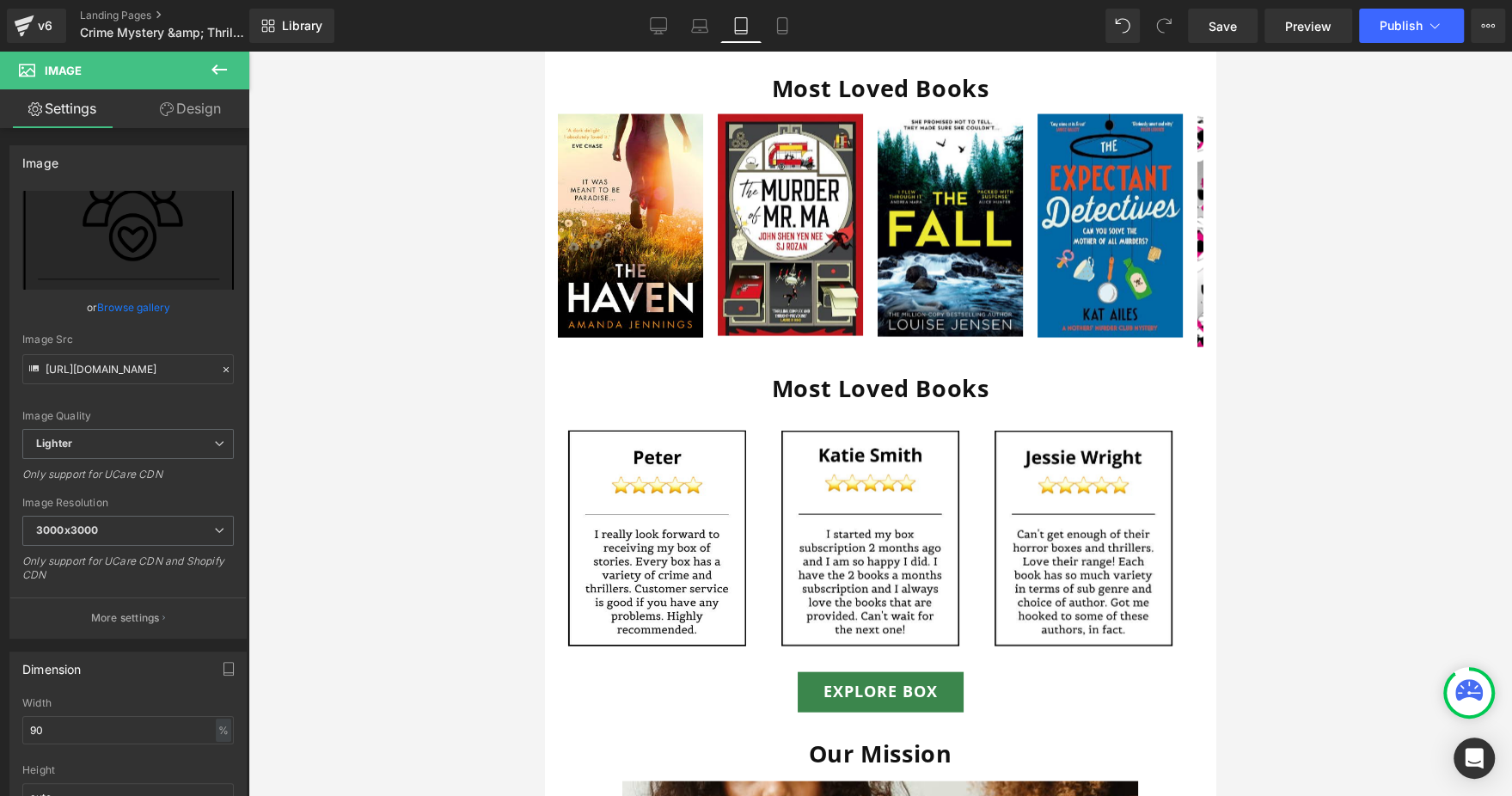
scroll to position [2730, 0]
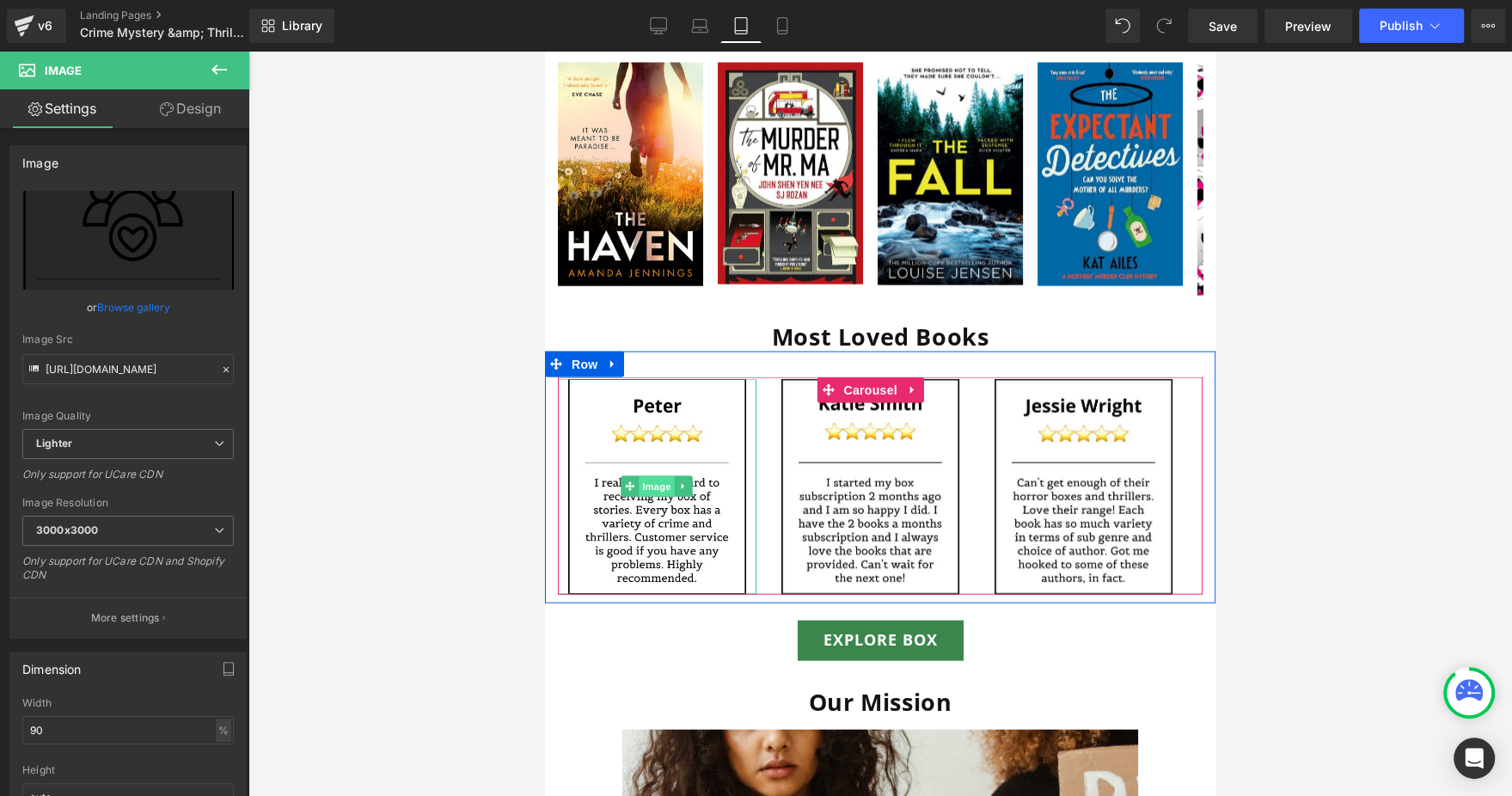
click at [653, 476] on span "Image" at bounding box center [657, 486] width 36 height 20
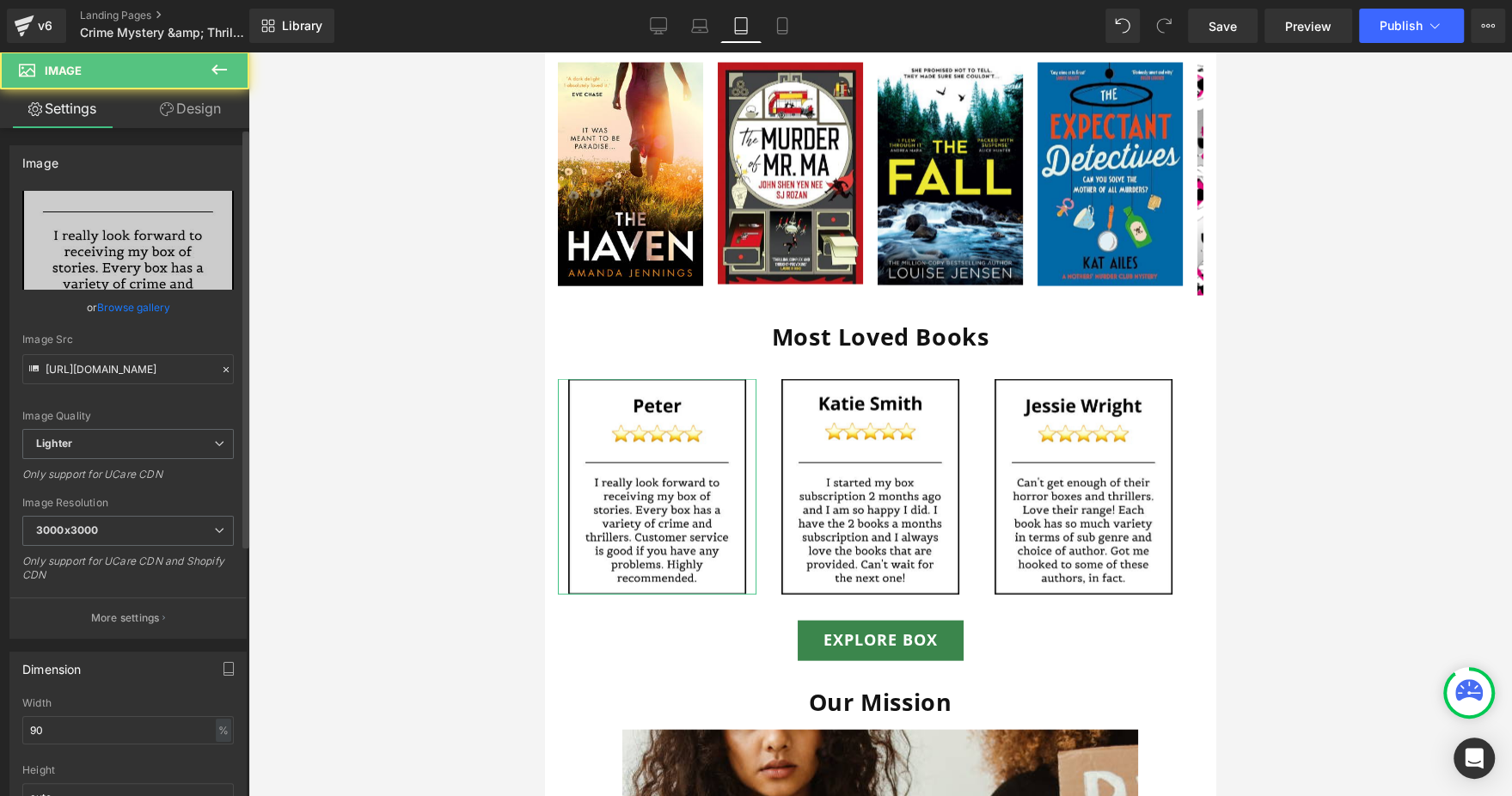
click at [139, 310] on link "Browse gallery" at bounding box center [133, 307] width 73 height 30
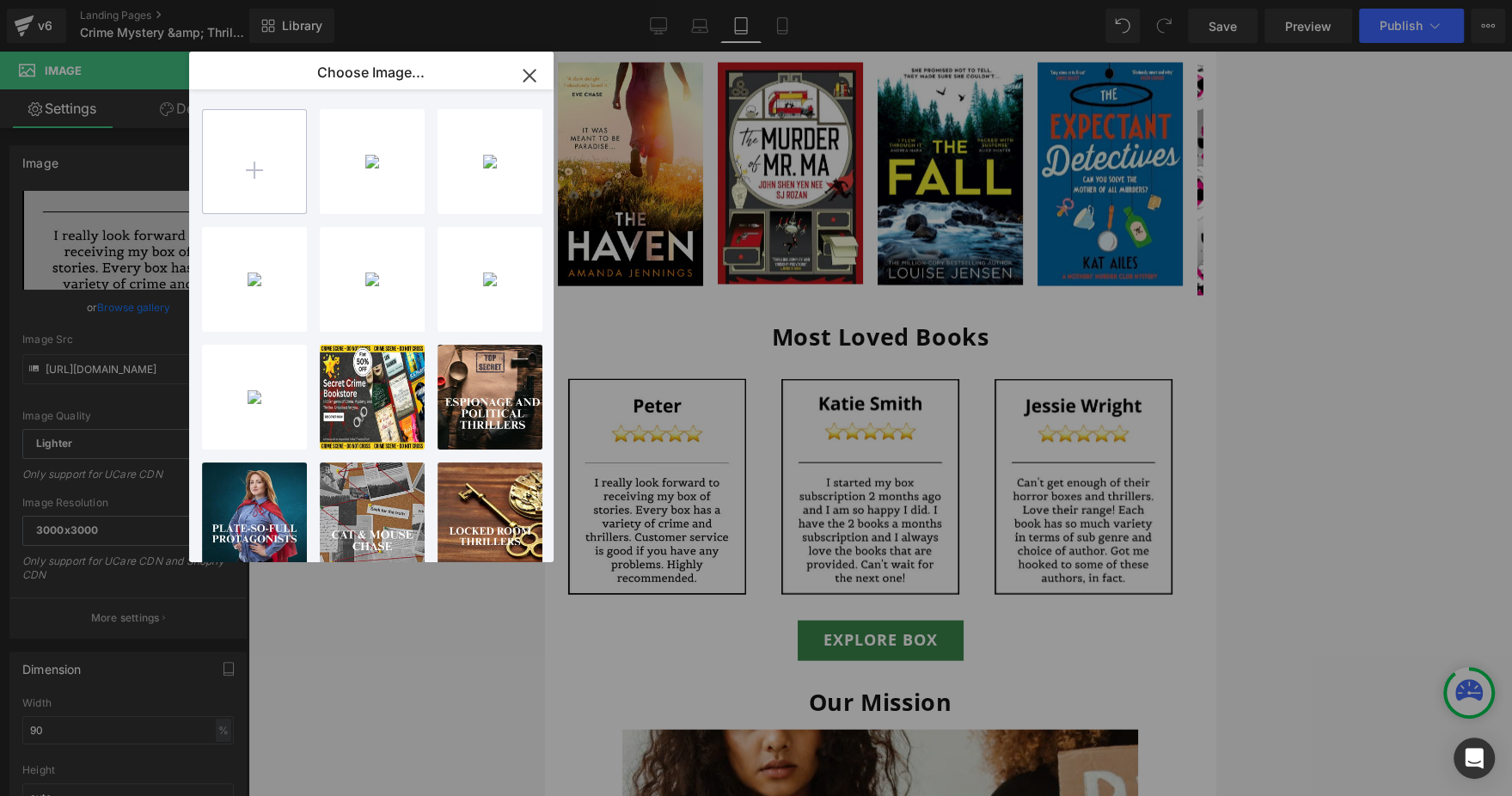
click at [256, 163] on input "file" at bounding box center [255, 161] width 103 height 103
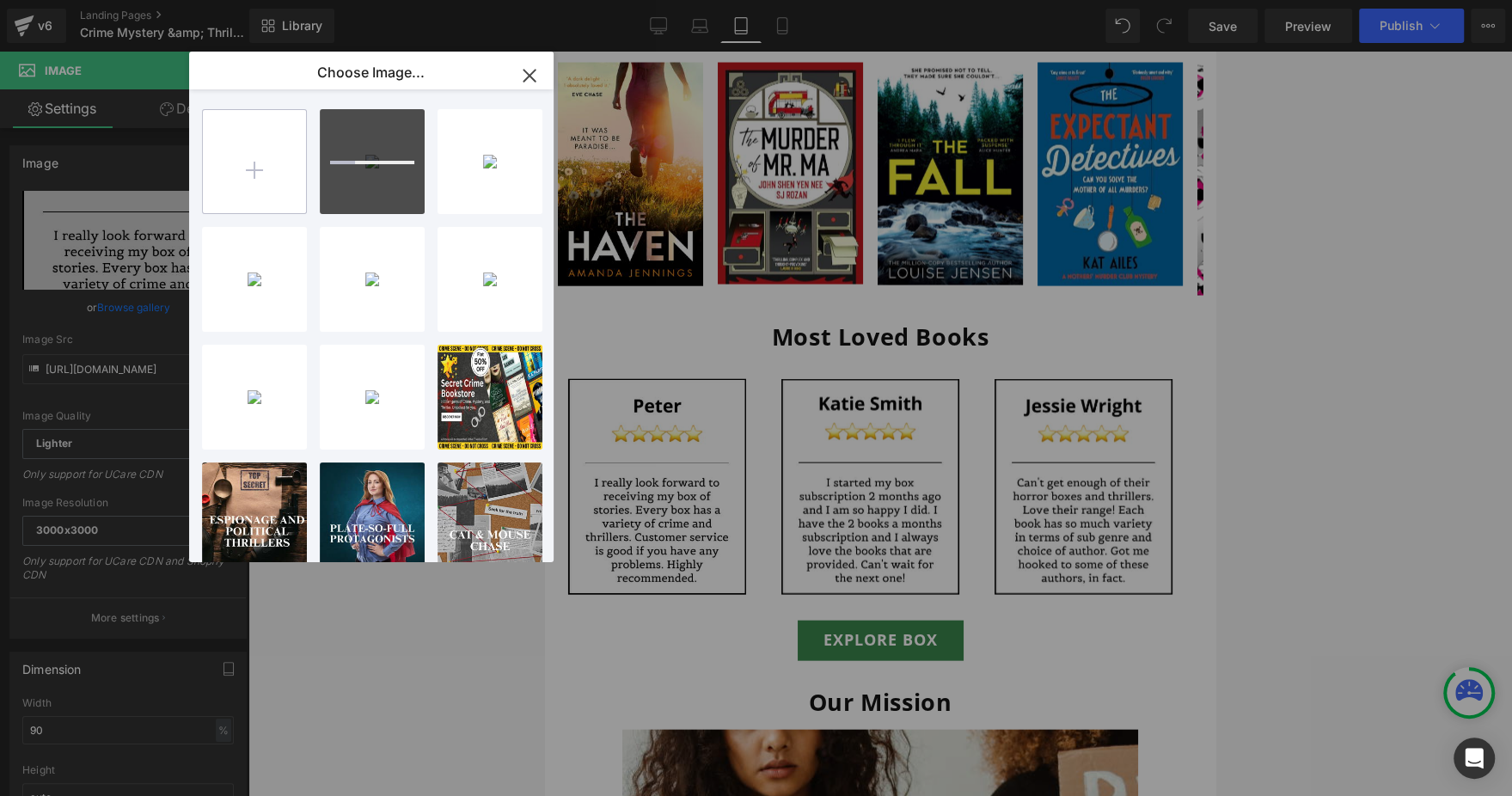
click at [236, 165] on input "file" at bounding box center [255, 161] width 103 height 103
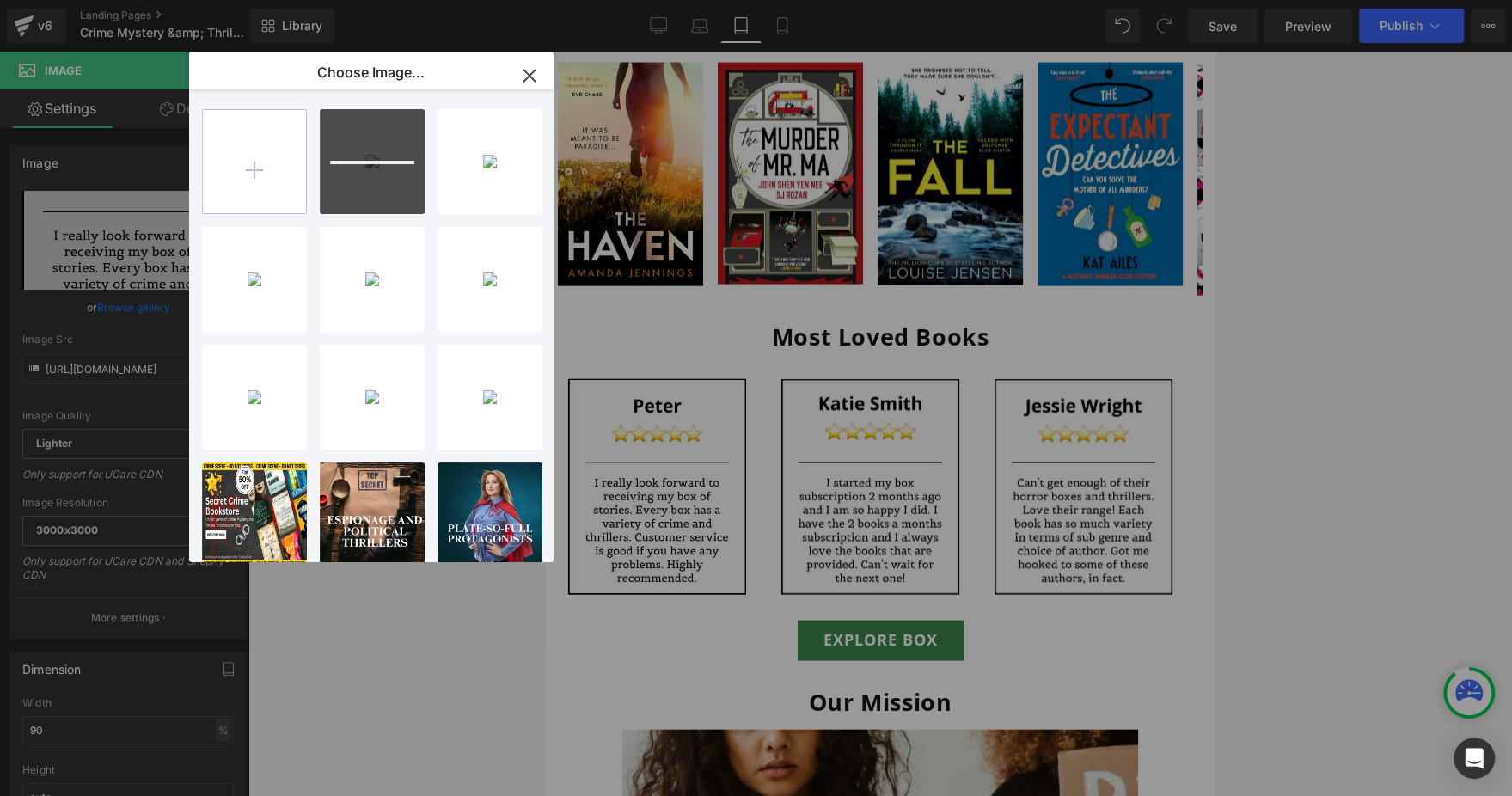
click at [282, 157] on input "file" at bounding box center [255, 161] width 103 height 103
type input "C:\fakepath\Group 1000006999.png"
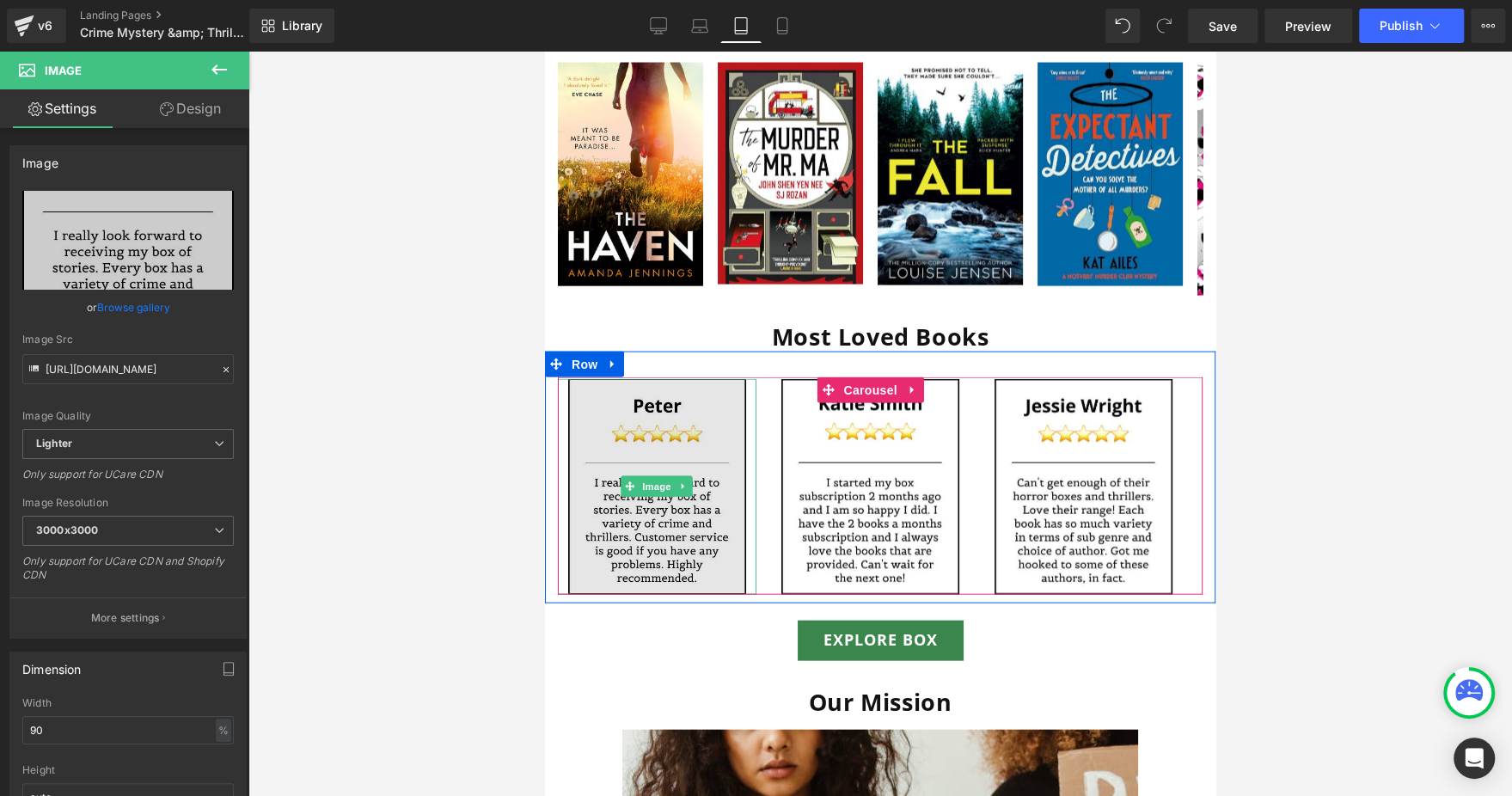
click at [664, 434] on img at bounding box center [658, 487] width 179 height 216
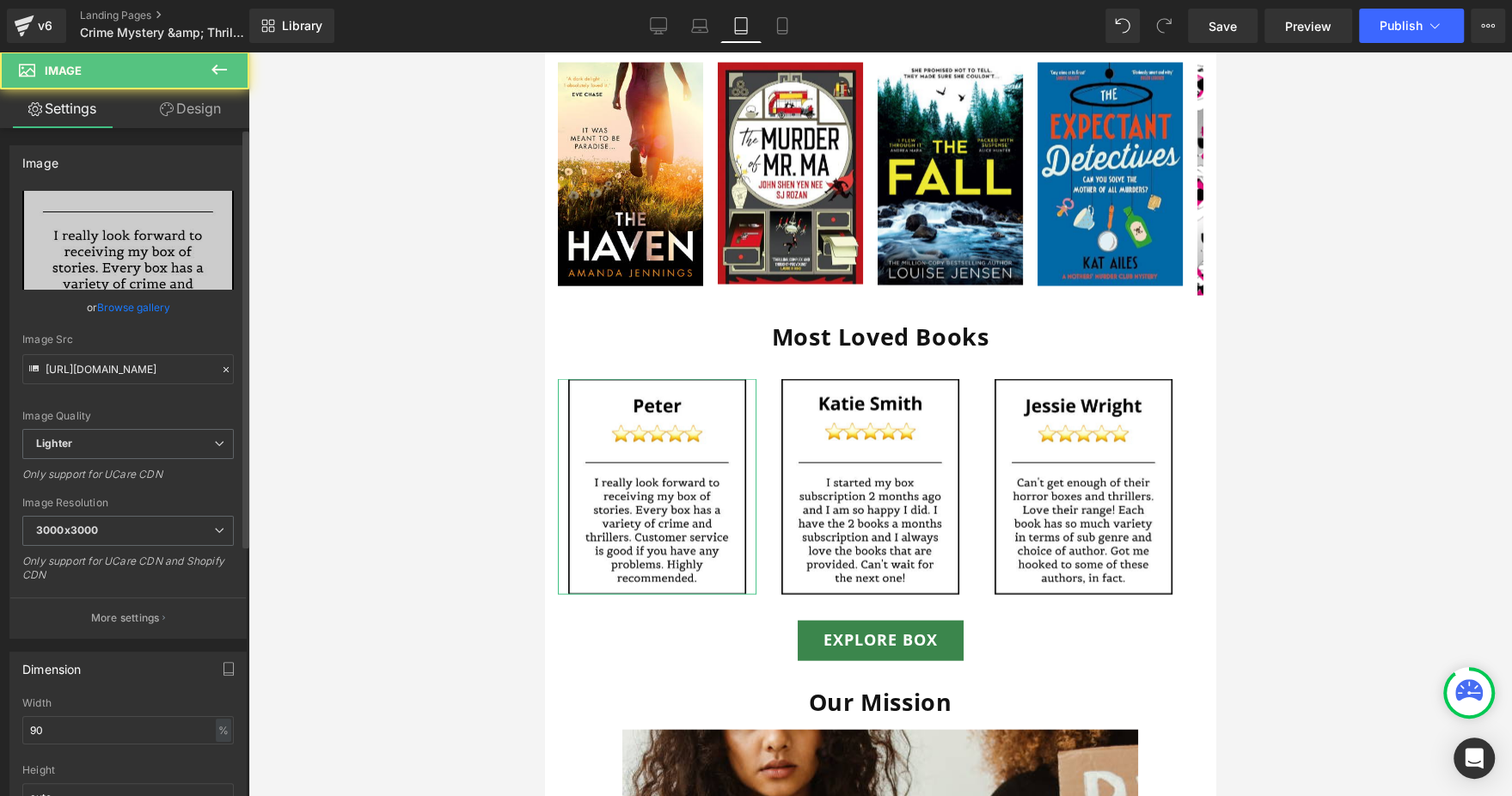
click at [125, 297] on link "Browse gallery" at bounding box center [133, 307] width 73 height 30
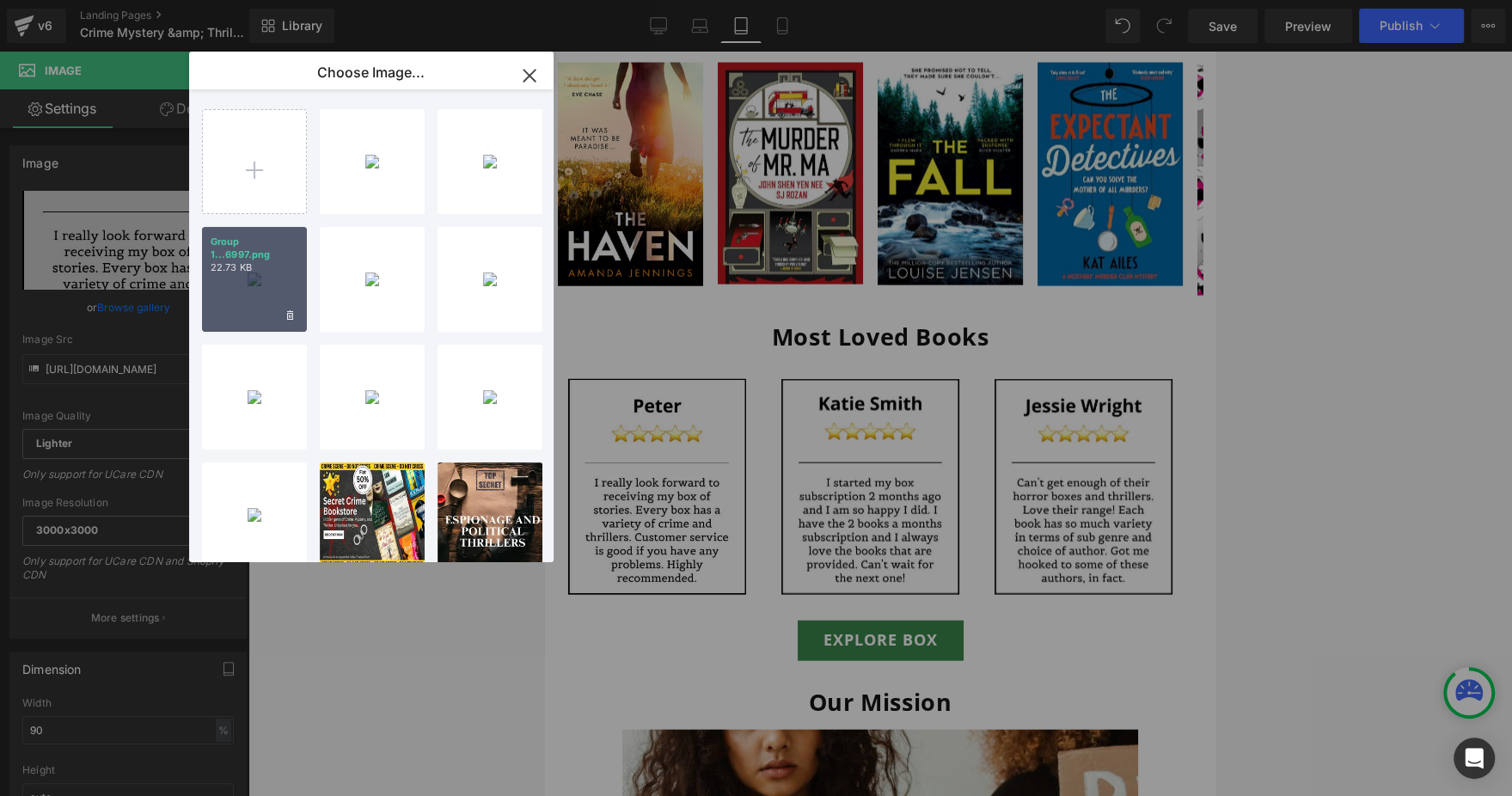
click at [252, 269] on p "22.73 KB" at bounding box center [254, 267] width 88 height 13
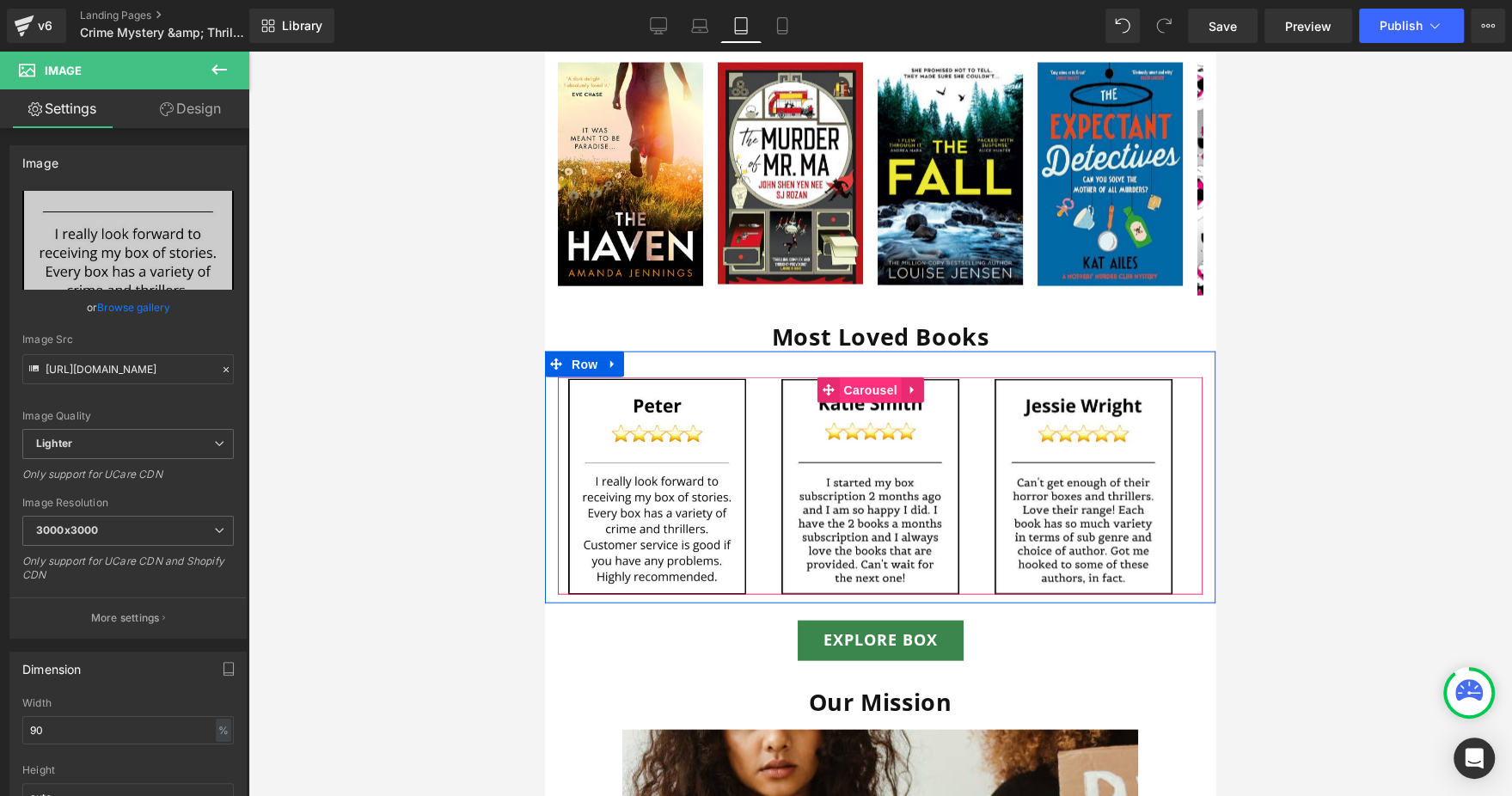
click at [862, 377] on span "Carousel" at bounding box center [870, 390] width 62 height 26
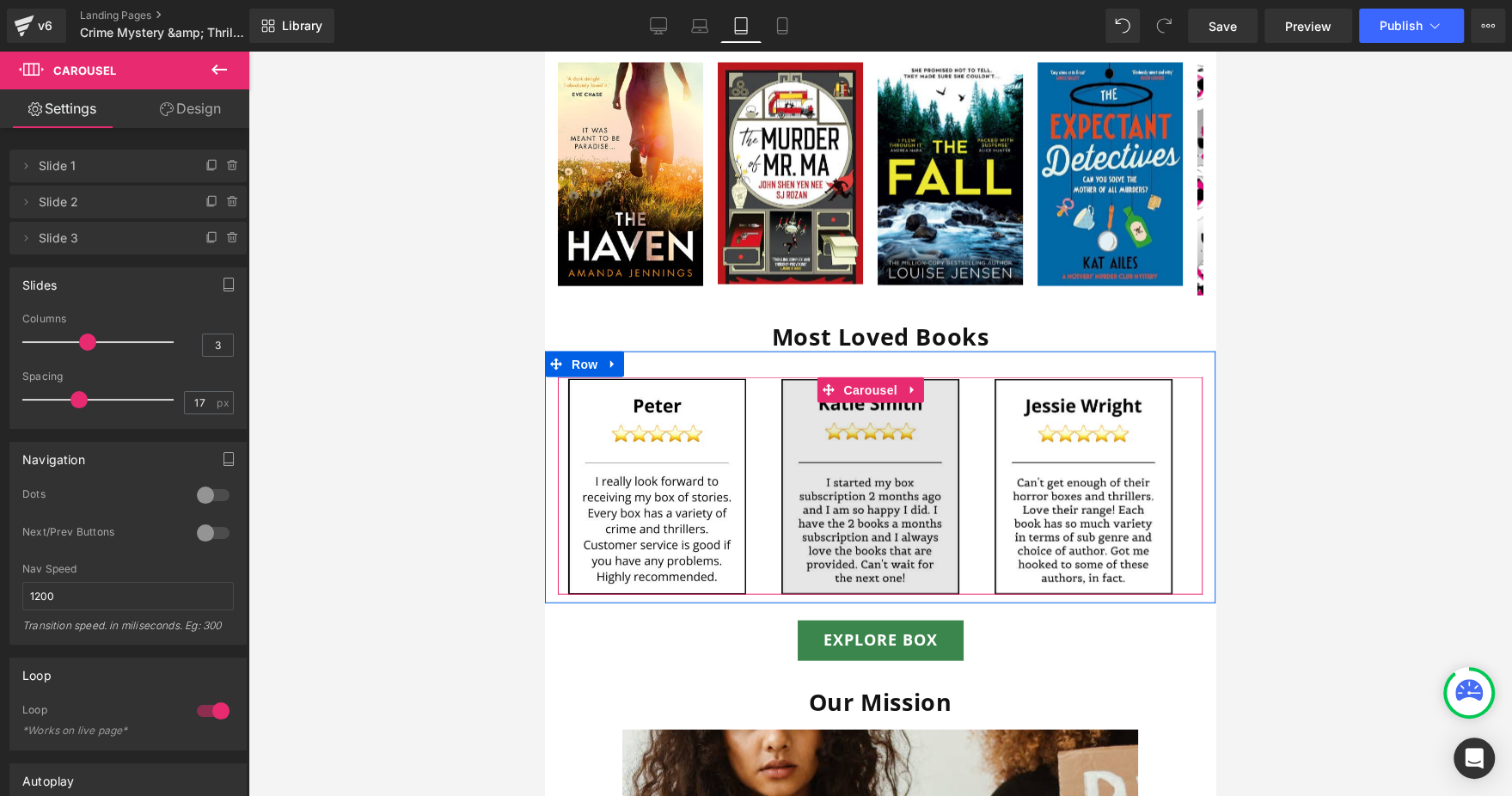
click at [894, 402] on img at bounding box center [871, 487] width 179 height 216
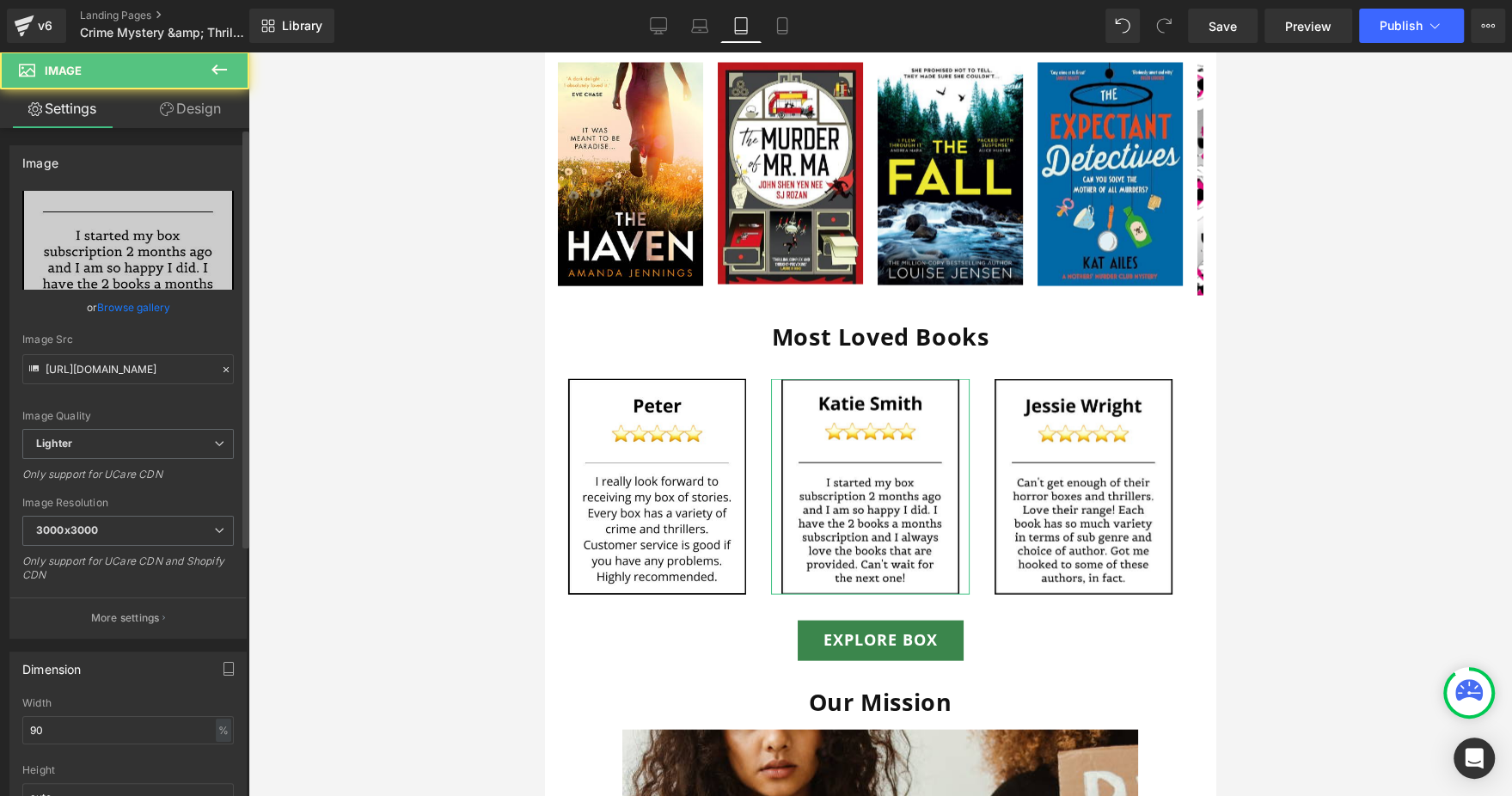
click at [122, 297] on link "Browse gallery" at bounding box center [133, 307] width 73 height 30
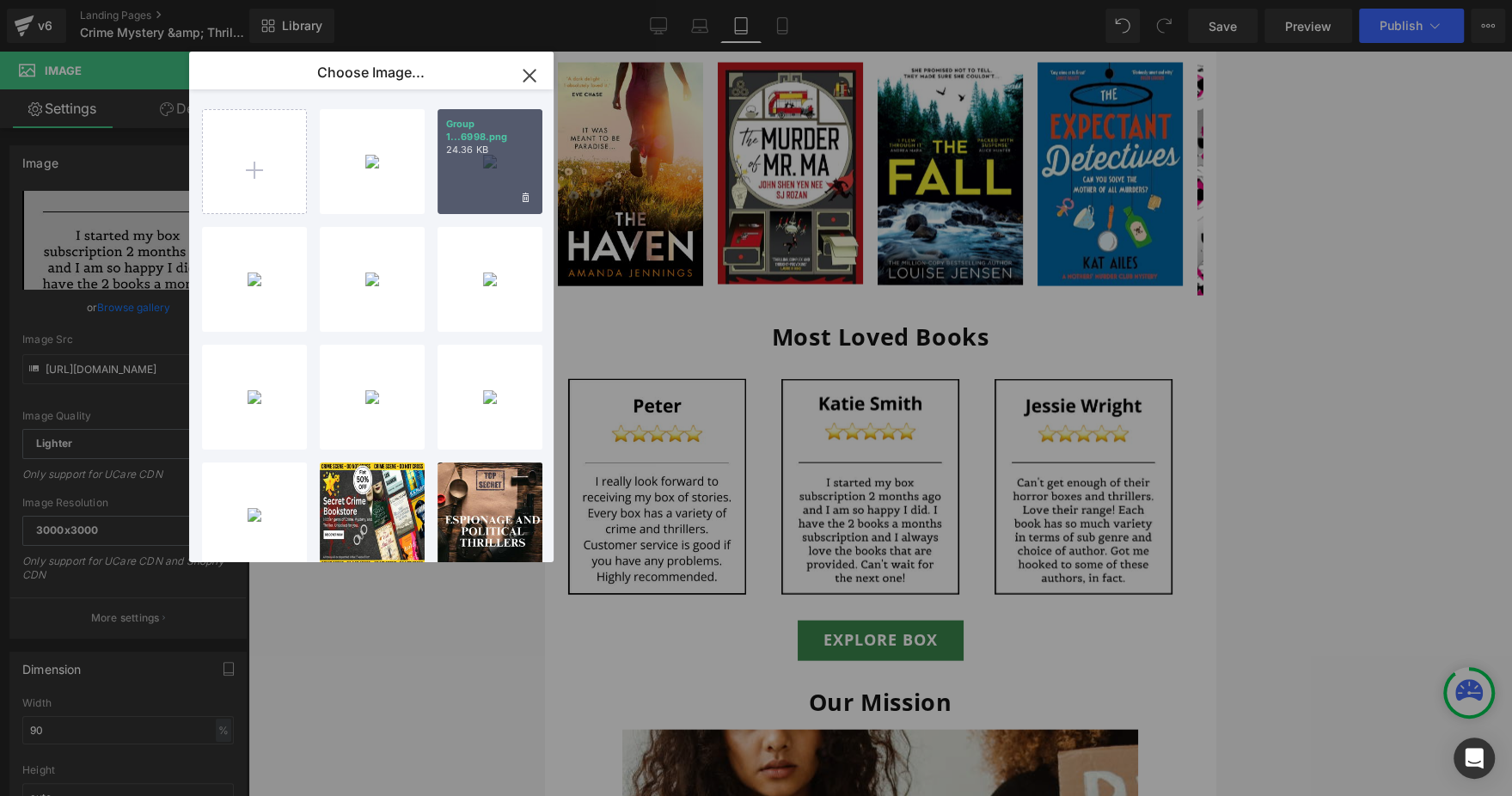
click at [479, 170] on div "Group 1...6998.png 24.36 KB" at bounding box center [490, 161] width 105 height 105
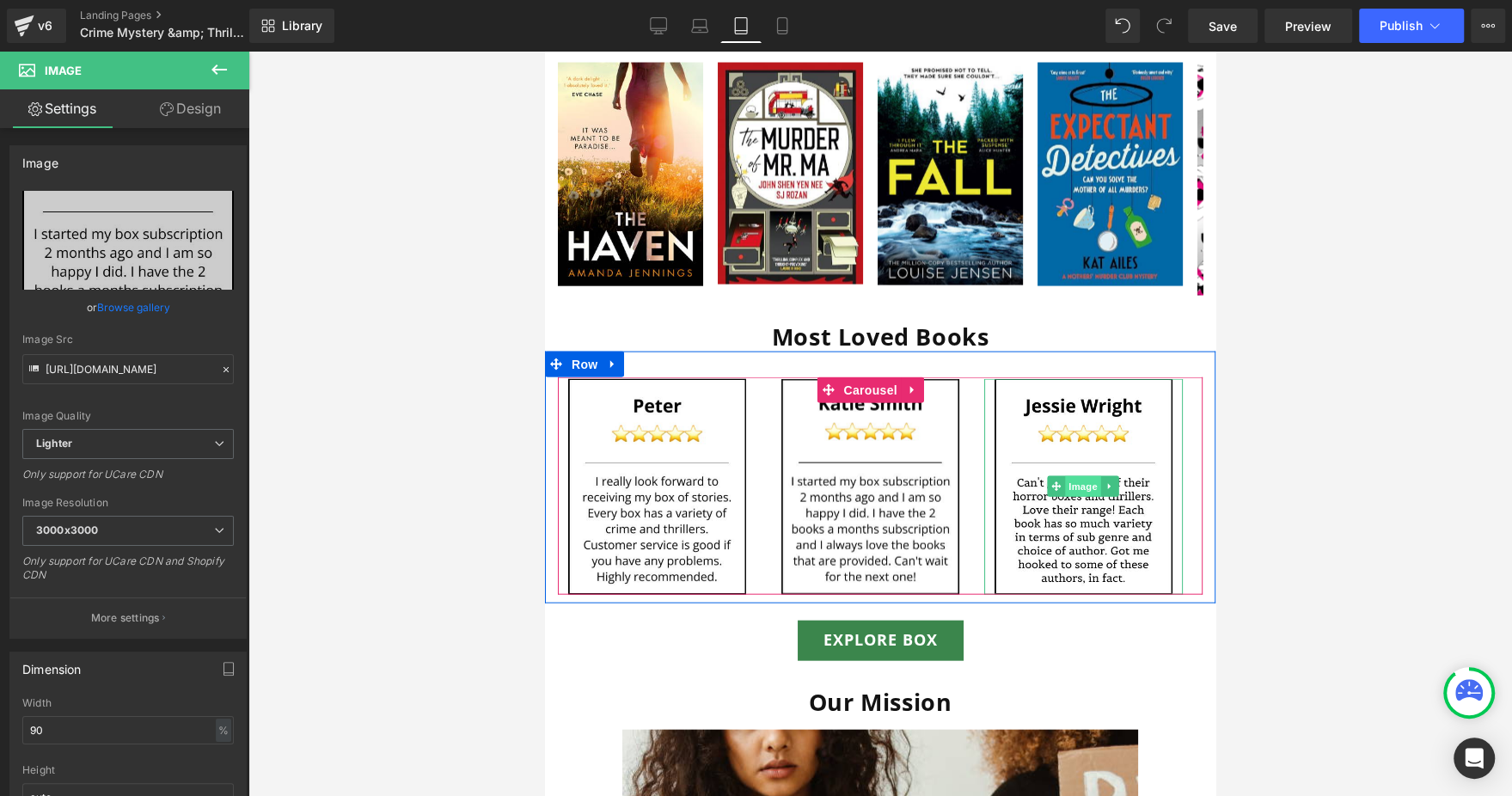
click at [1077, 476] on span "Image" at bounding box center [1083, 486] width 36 height 20
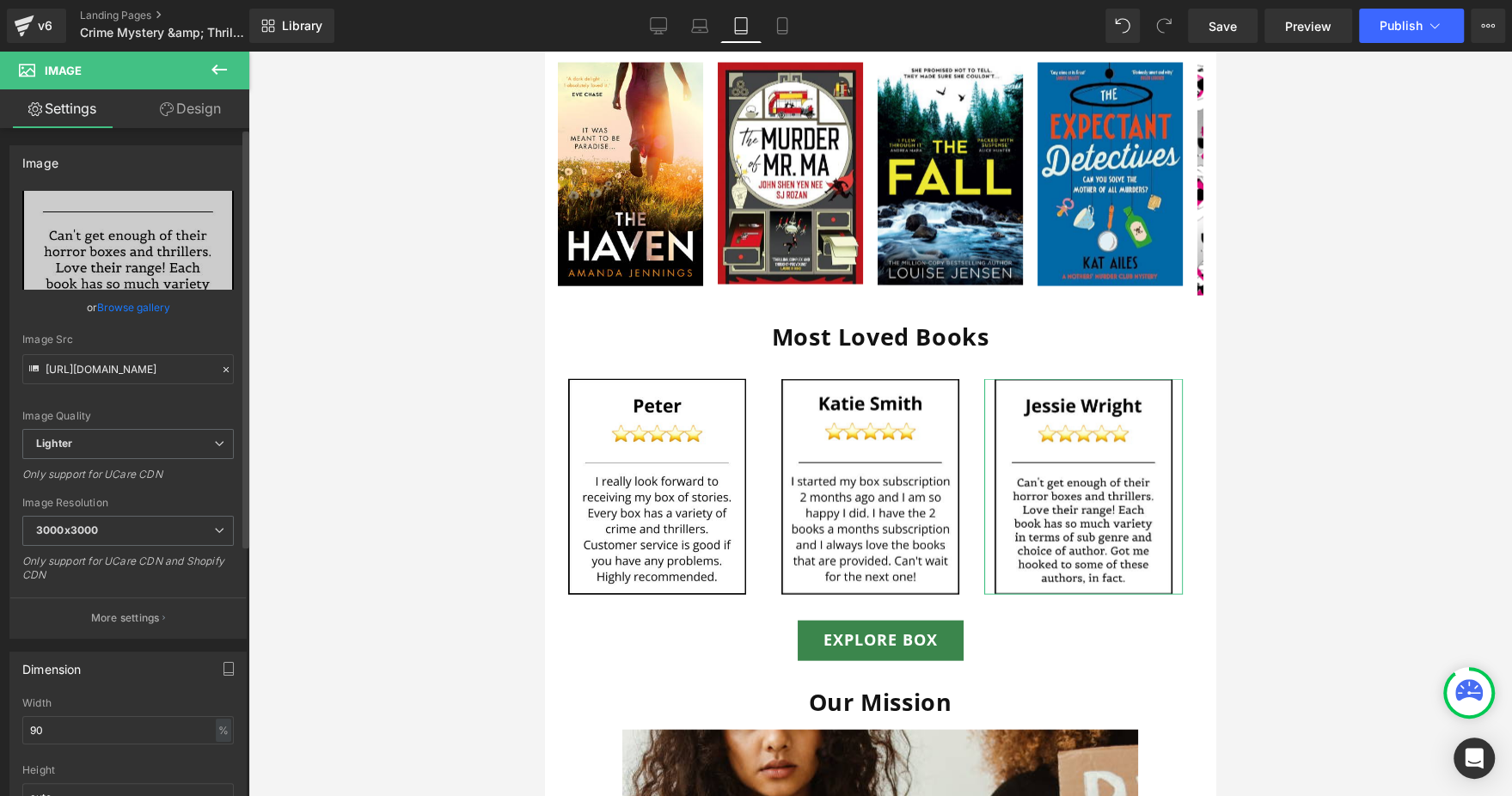
click at [137, 303] on link "Browse gallery" at bounding box center [133, 307] width 73 height 30
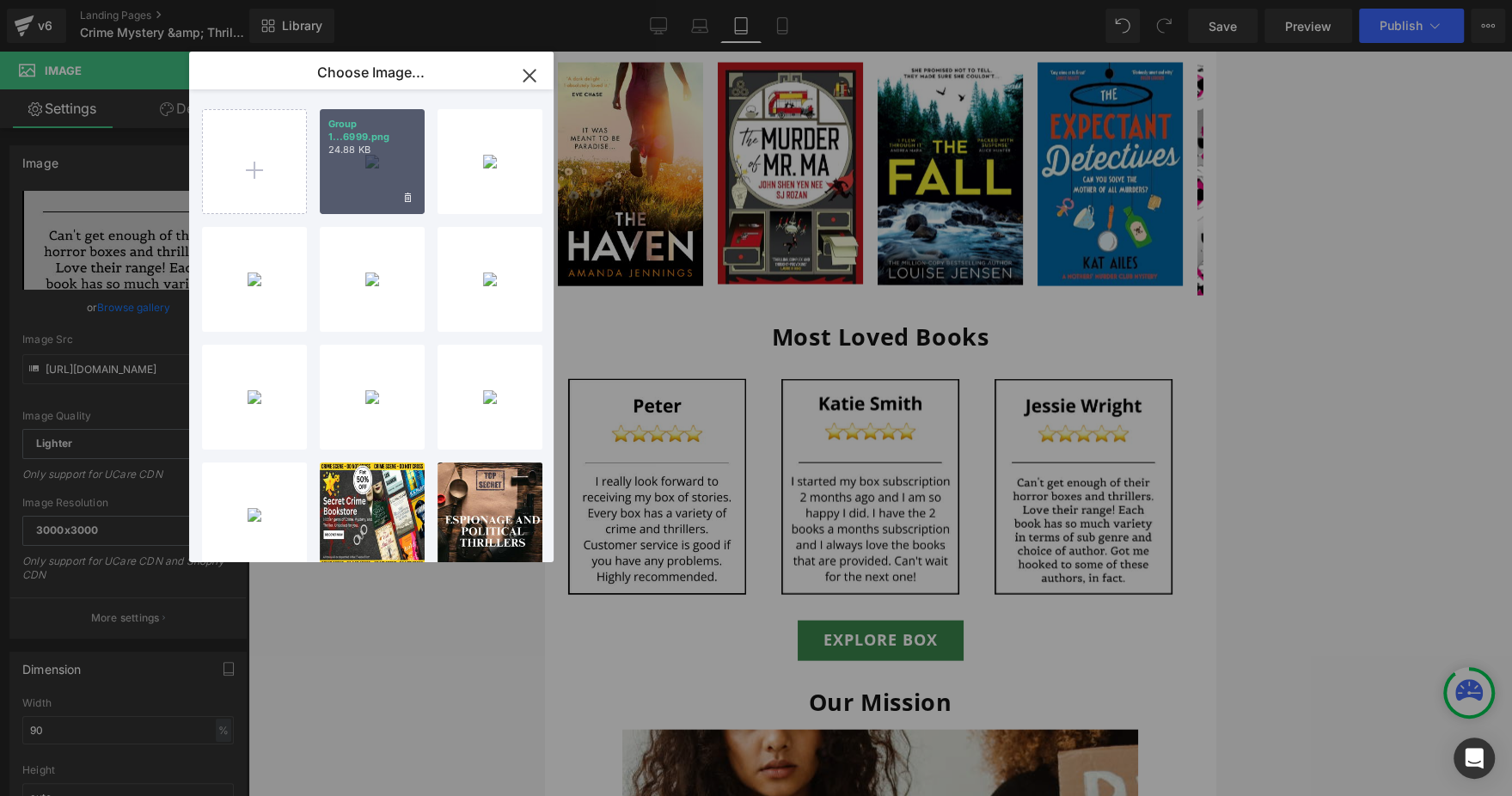
click at [353, 167] on div "Group 1...6999.png 24.88 KB" at bounding box center [373, 161] width 105 height 105
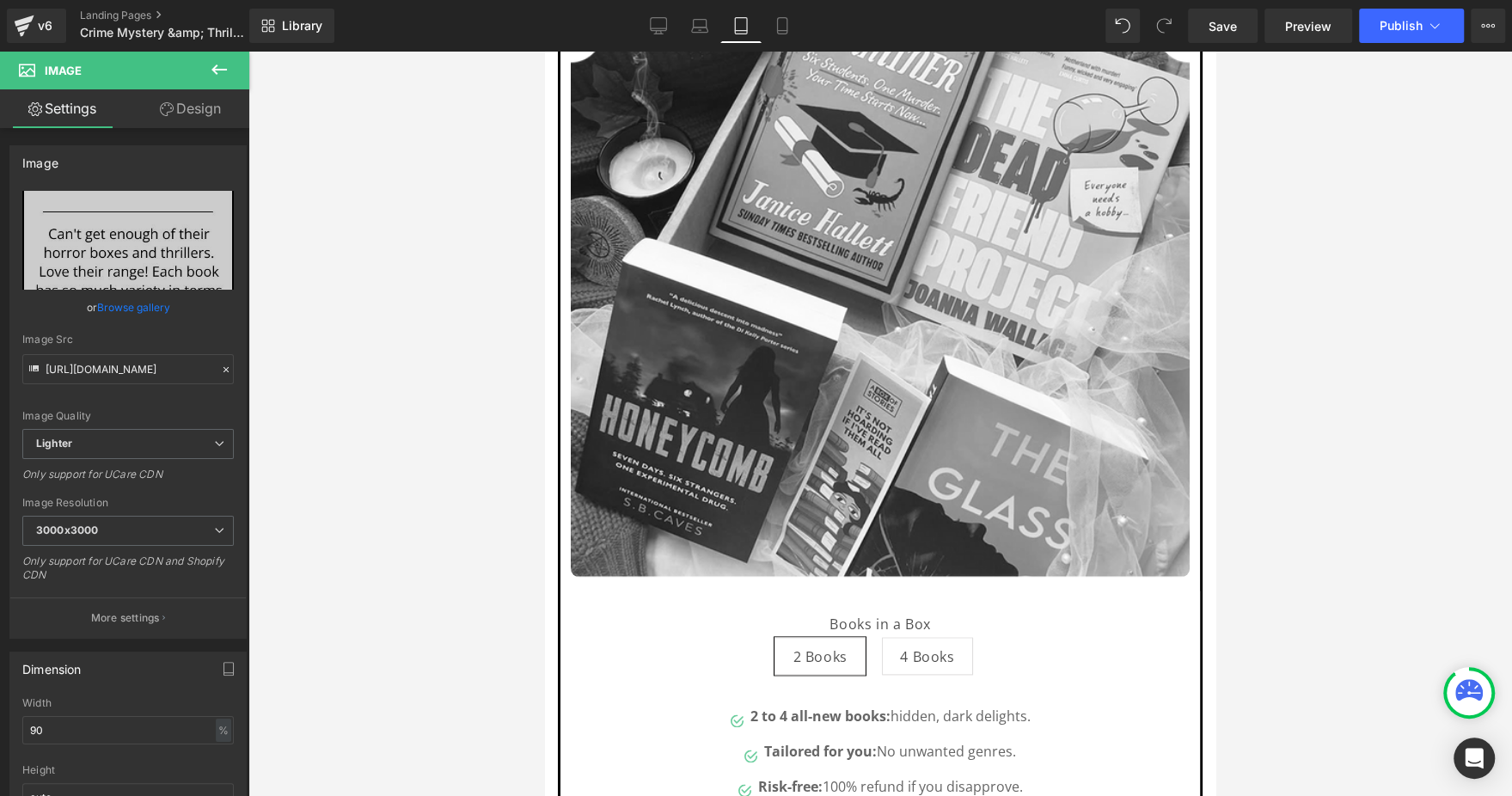
scroll to position [1571, 0]
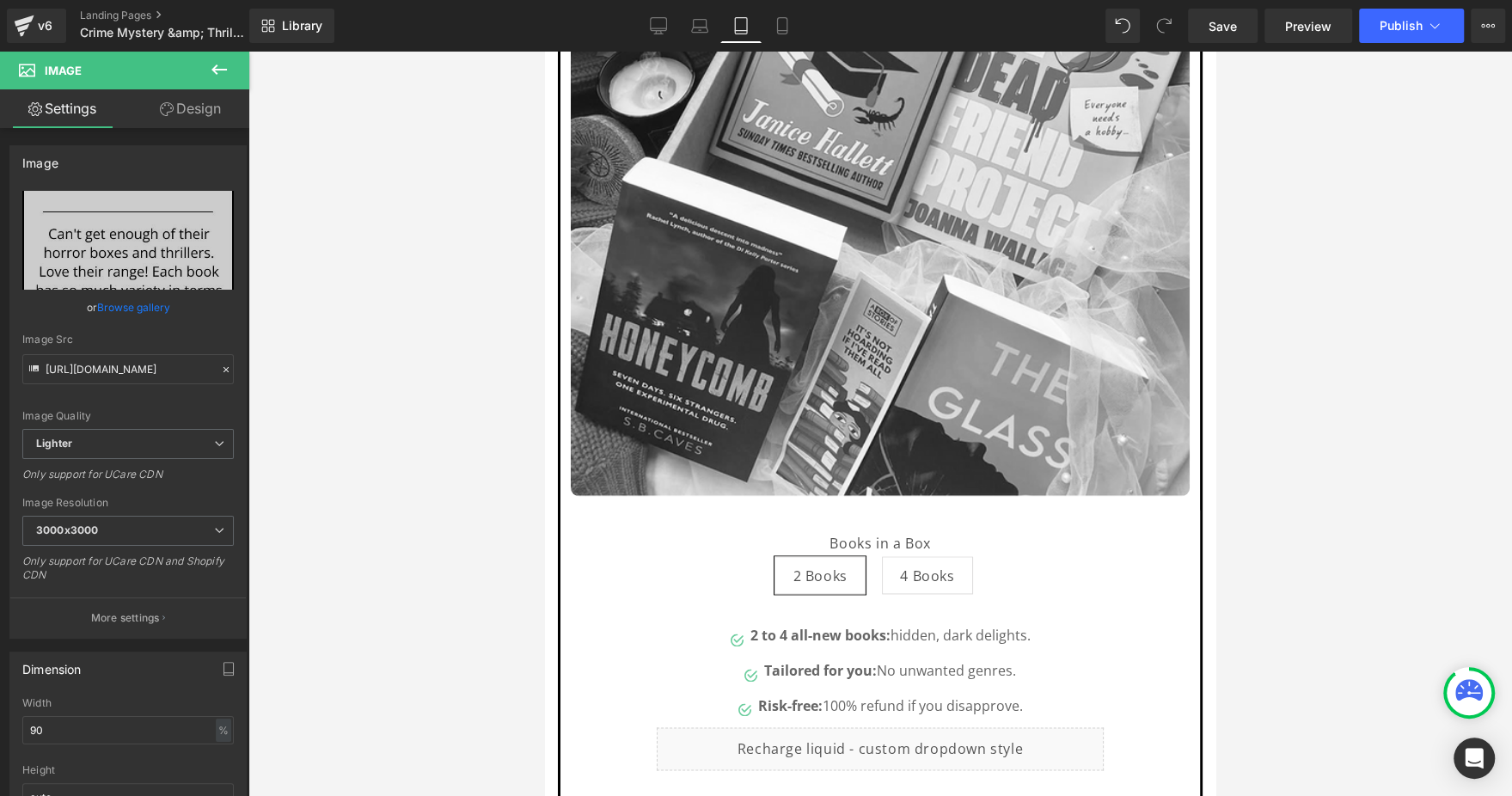
click at [718, 324] on img at bounding box center [880, 222] width 619 height 546
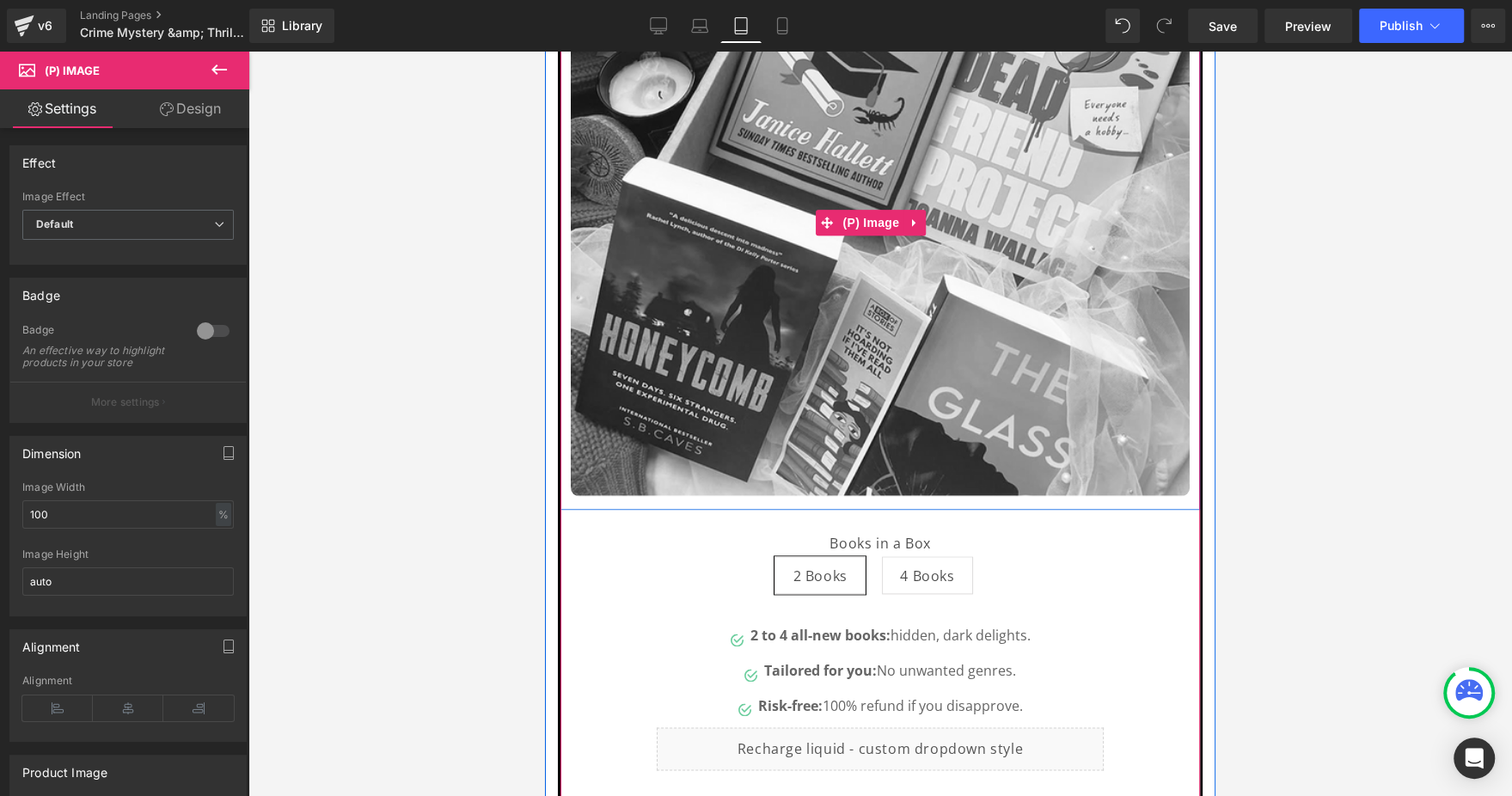
click at [970, 149] on img at bounding box center [880, 222] width 619 height 546
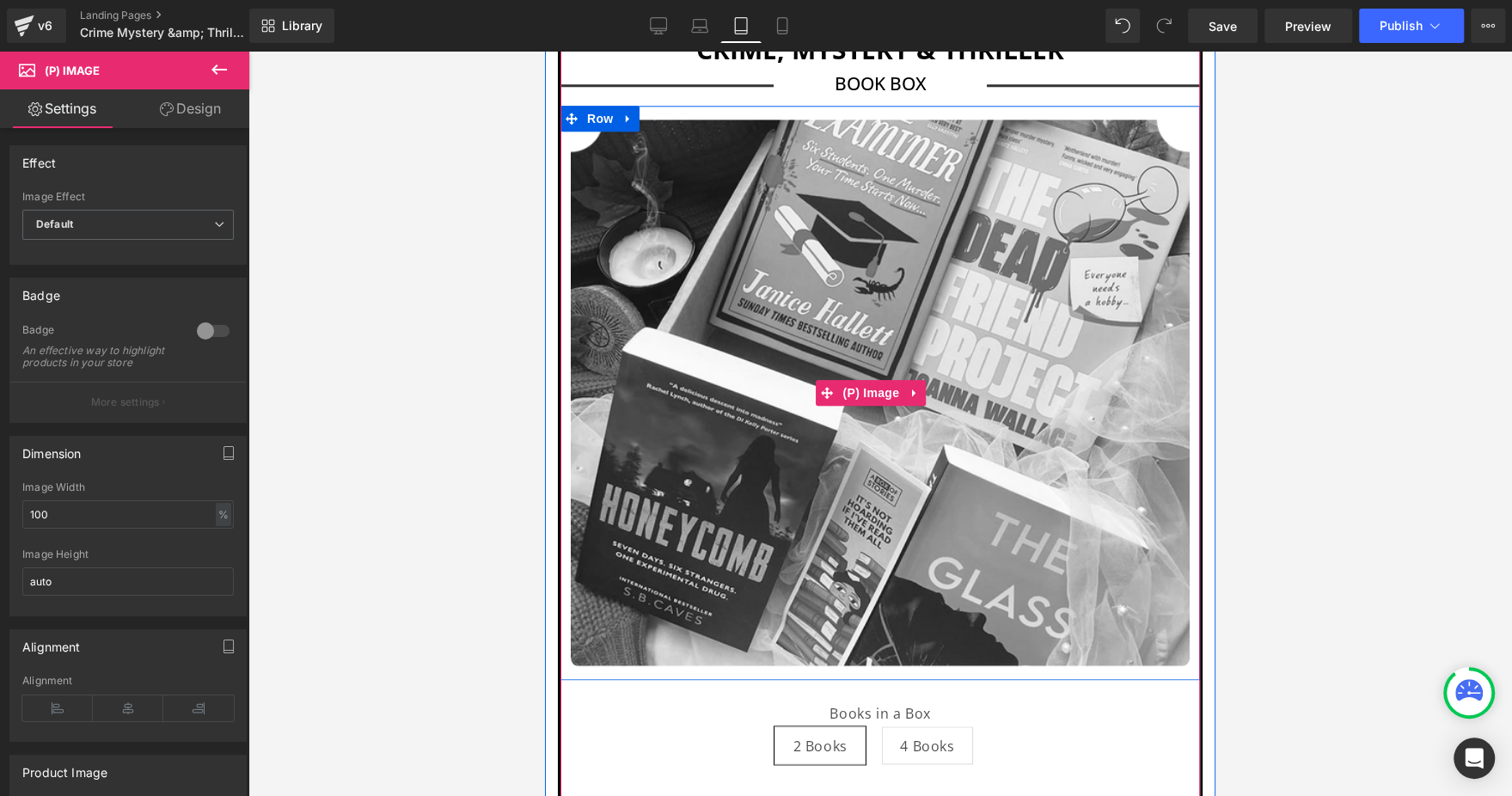
scroll to position [1313, 0]
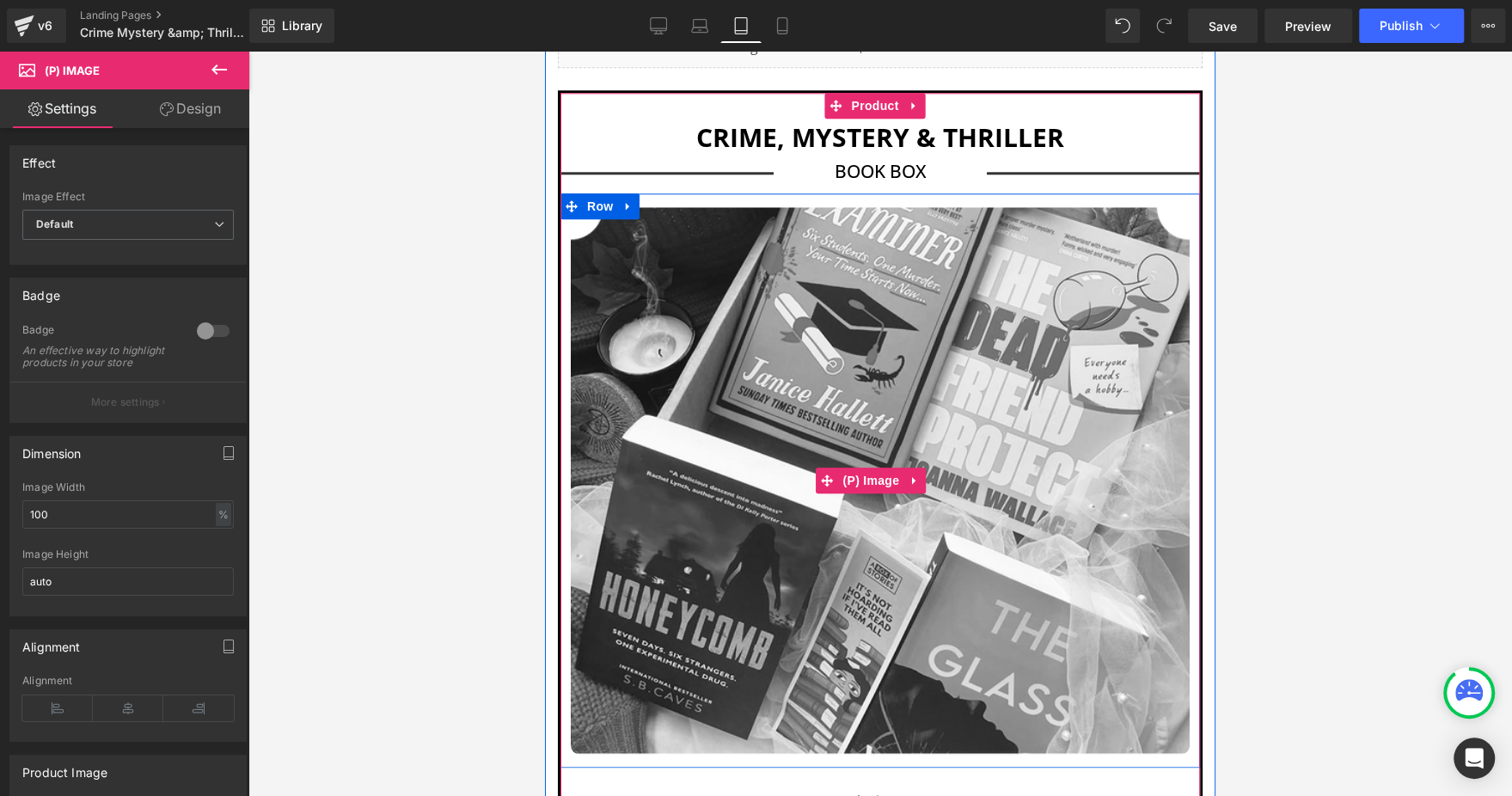
click at [845, 355] on img at bounding box center [880, 481] width 619 height 546
click at [1126, 550] on img at bounding box center [880, 481] width 619 height 546
click at [854, 468] on span "(P) Image" at bounding box center [871, 481] width 65 height 26
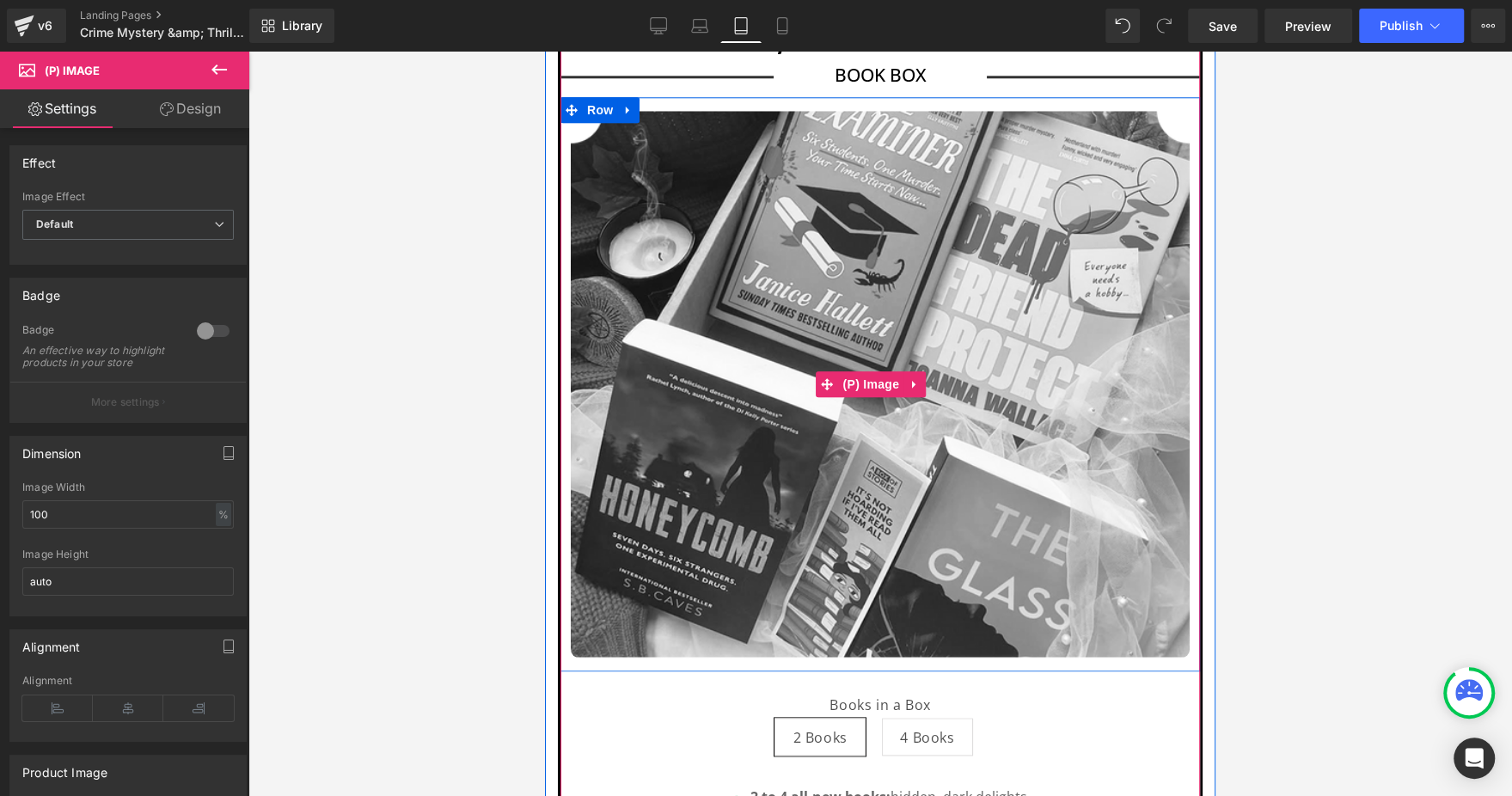
scroll to position [1441, 0]
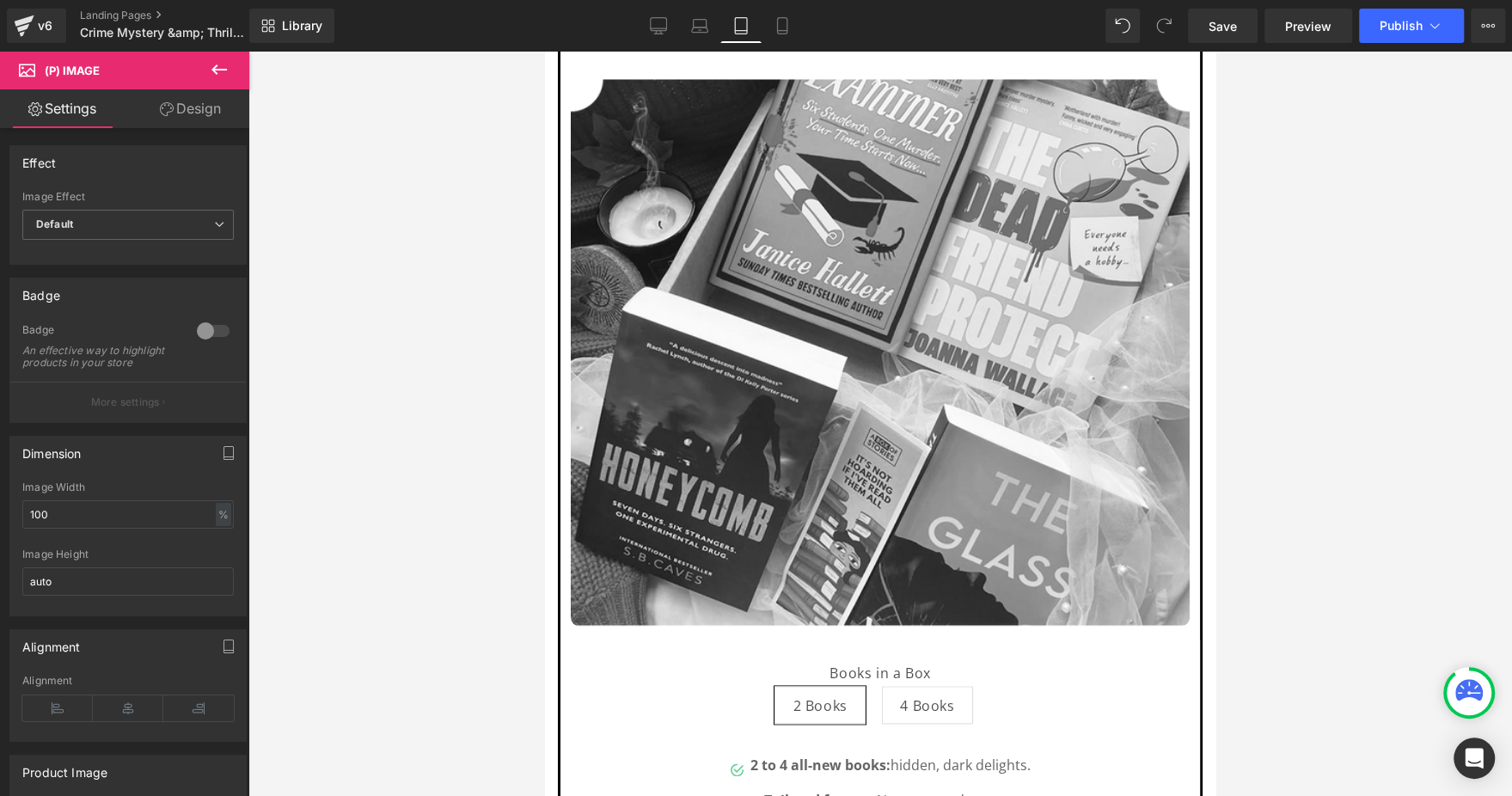
click at [791, 6] on div "Library Tablet Desktop Laptop Tablet Mobile Save Preview Publish Scheduled View…" at bounding box center [880, 26] width 1262 height 52
click at [789, 8] on link "Mobile" at bounding box center [781, 25] width 42 height 34
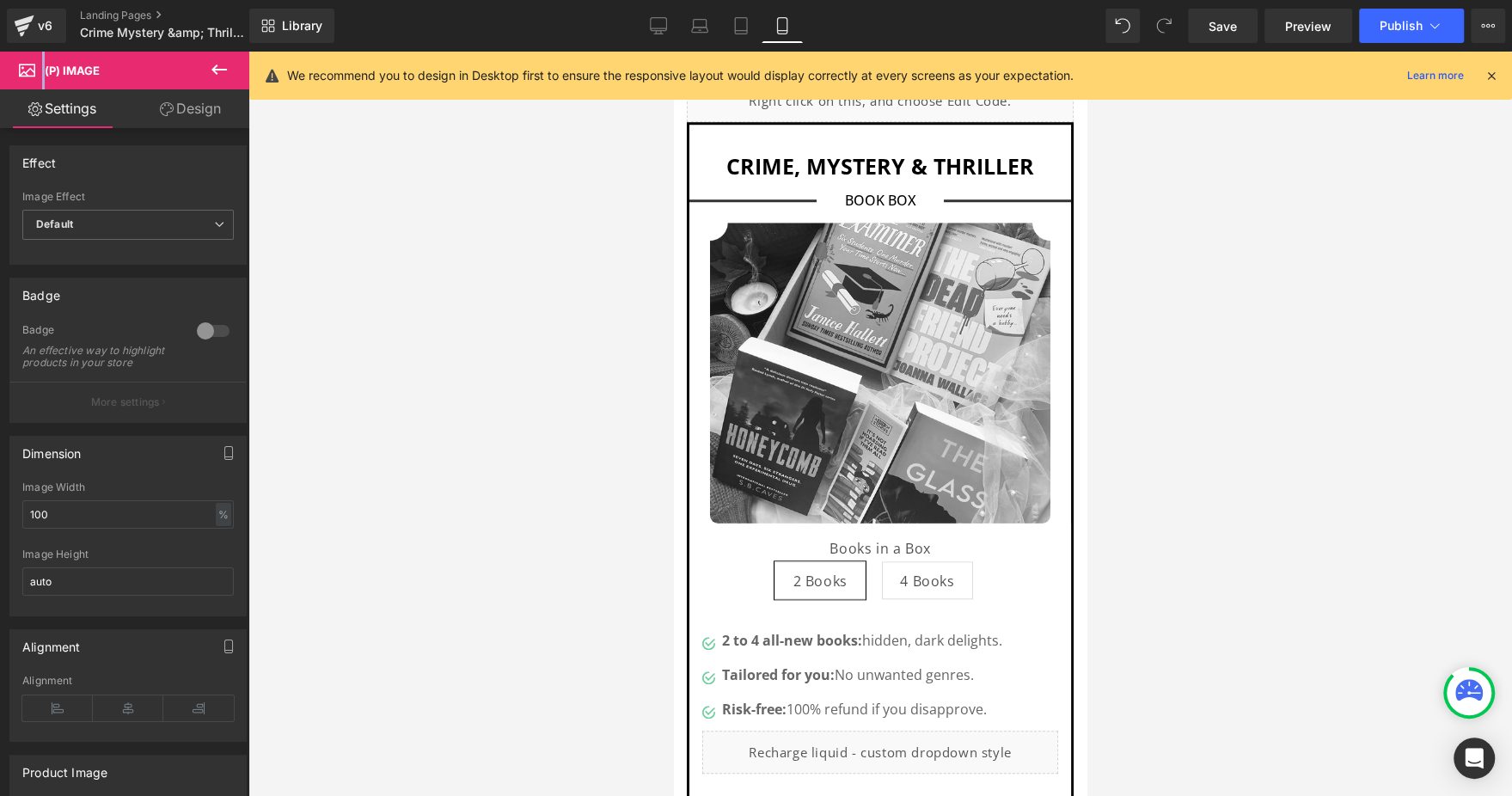
scroll to position [1088, 0]
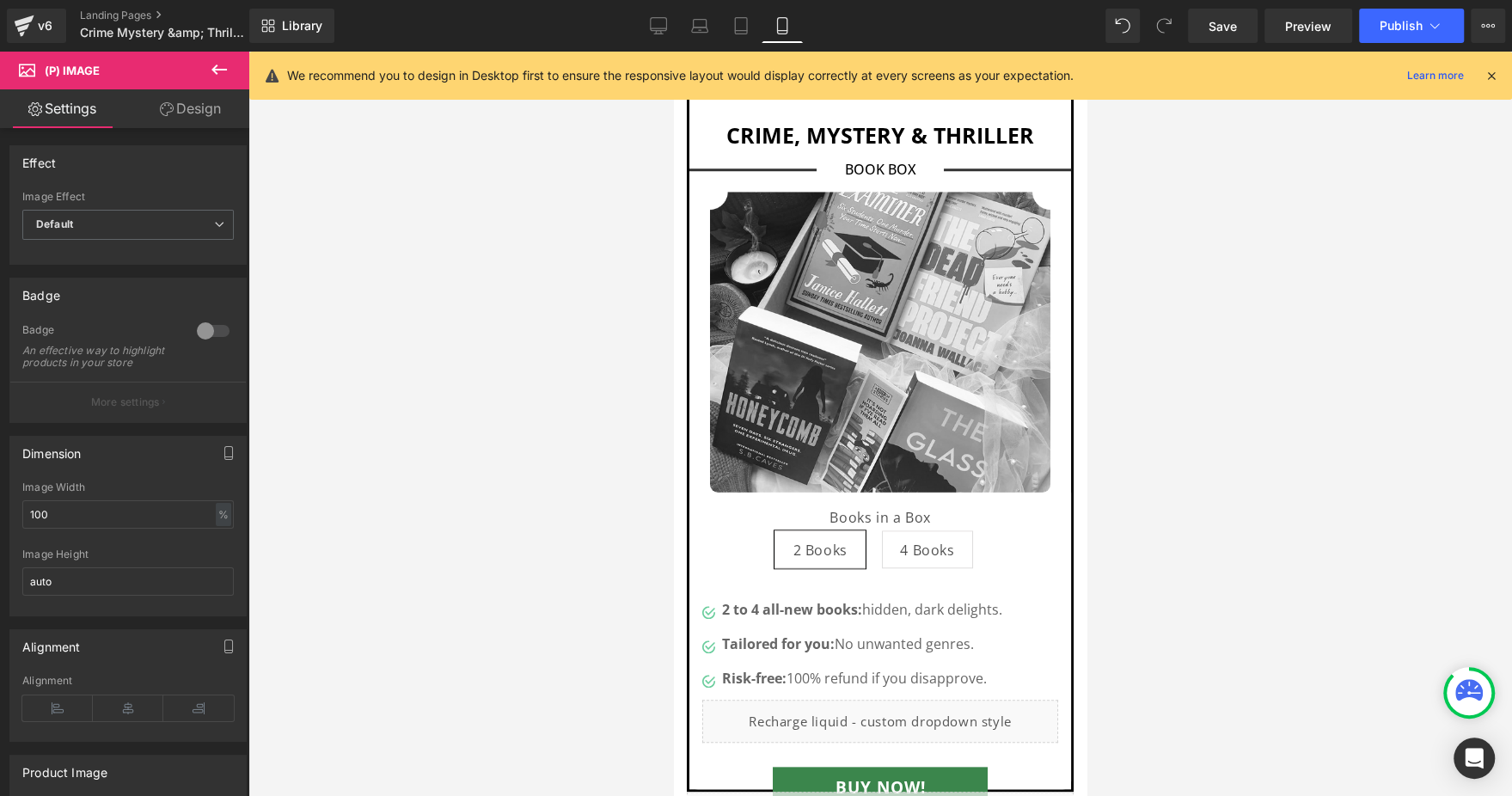
click at [1492, 72] on icon at bounding box center [1491, 76] width 16 height 16
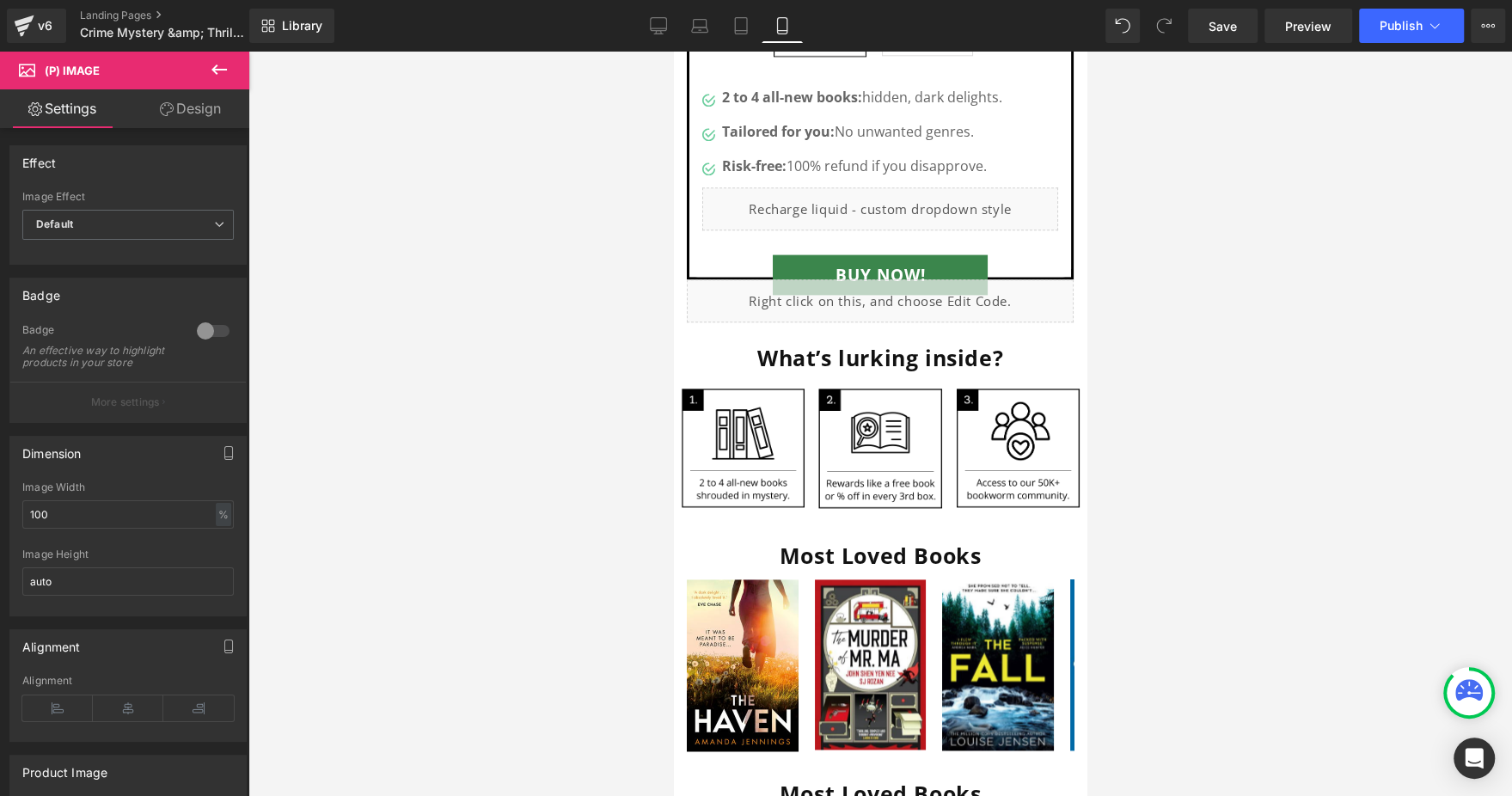
scroll to position [1604, 0]
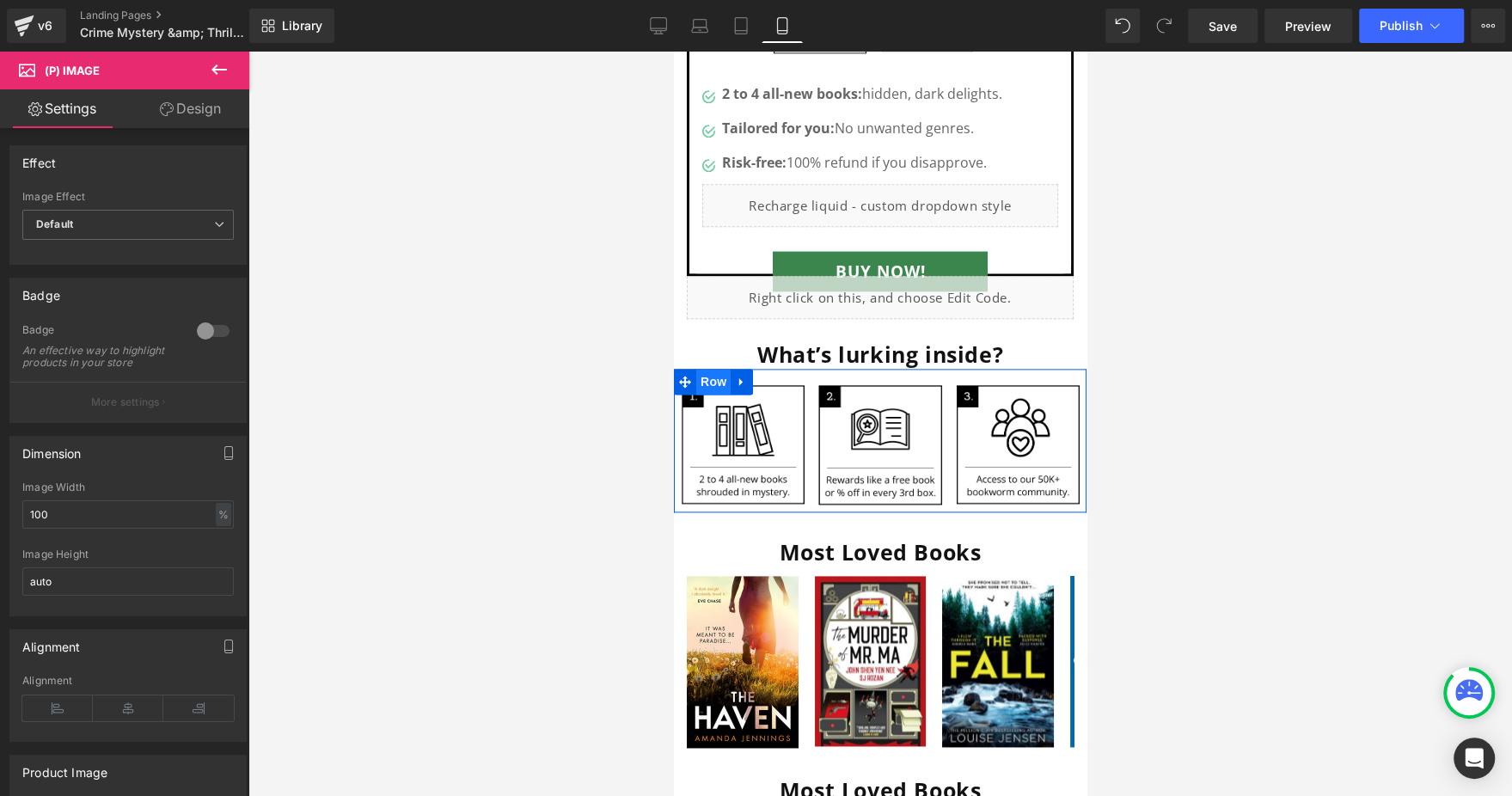
drag, startPoint x: 711, startPoint y: 352, endPoint x: 700, endPoint y: 352, distance: 11.0
click at [711, 369] on span "Row" at bounding box center [713, 382] width 34 height 26
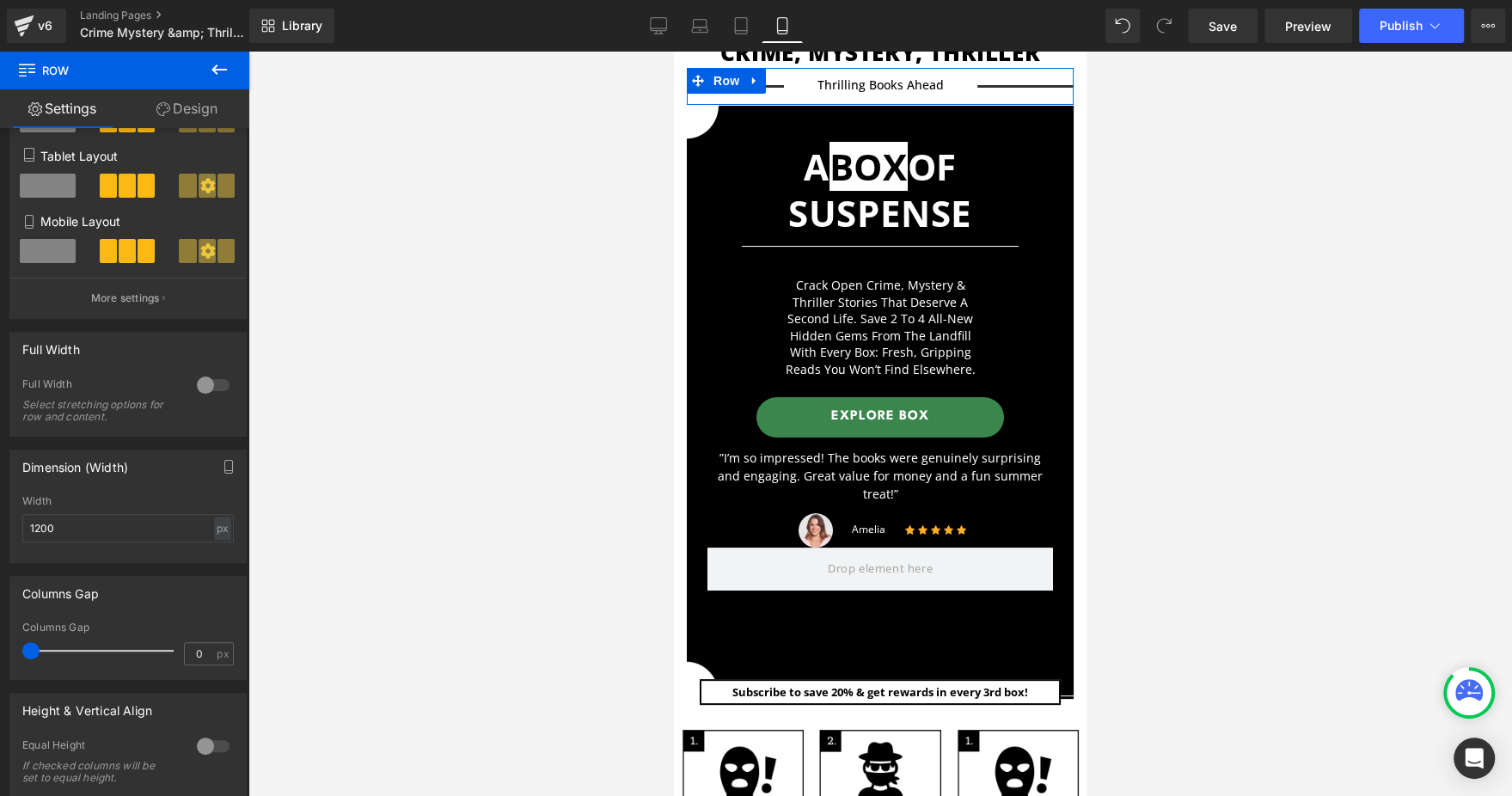
scroll to position [57, 0]
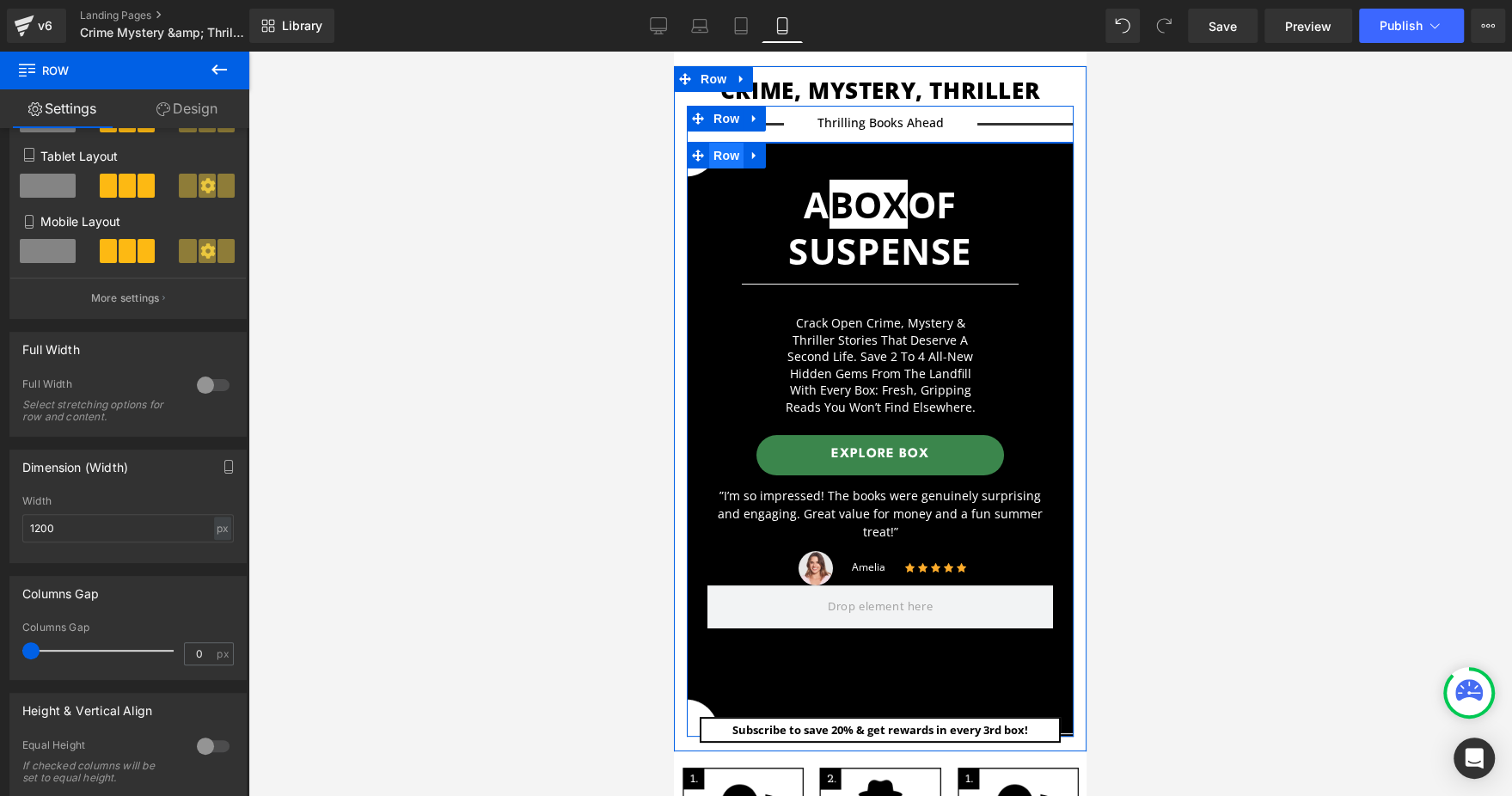
click at [725, 166] on span "Row" at bounding box center [726, 156] width 34 height 26
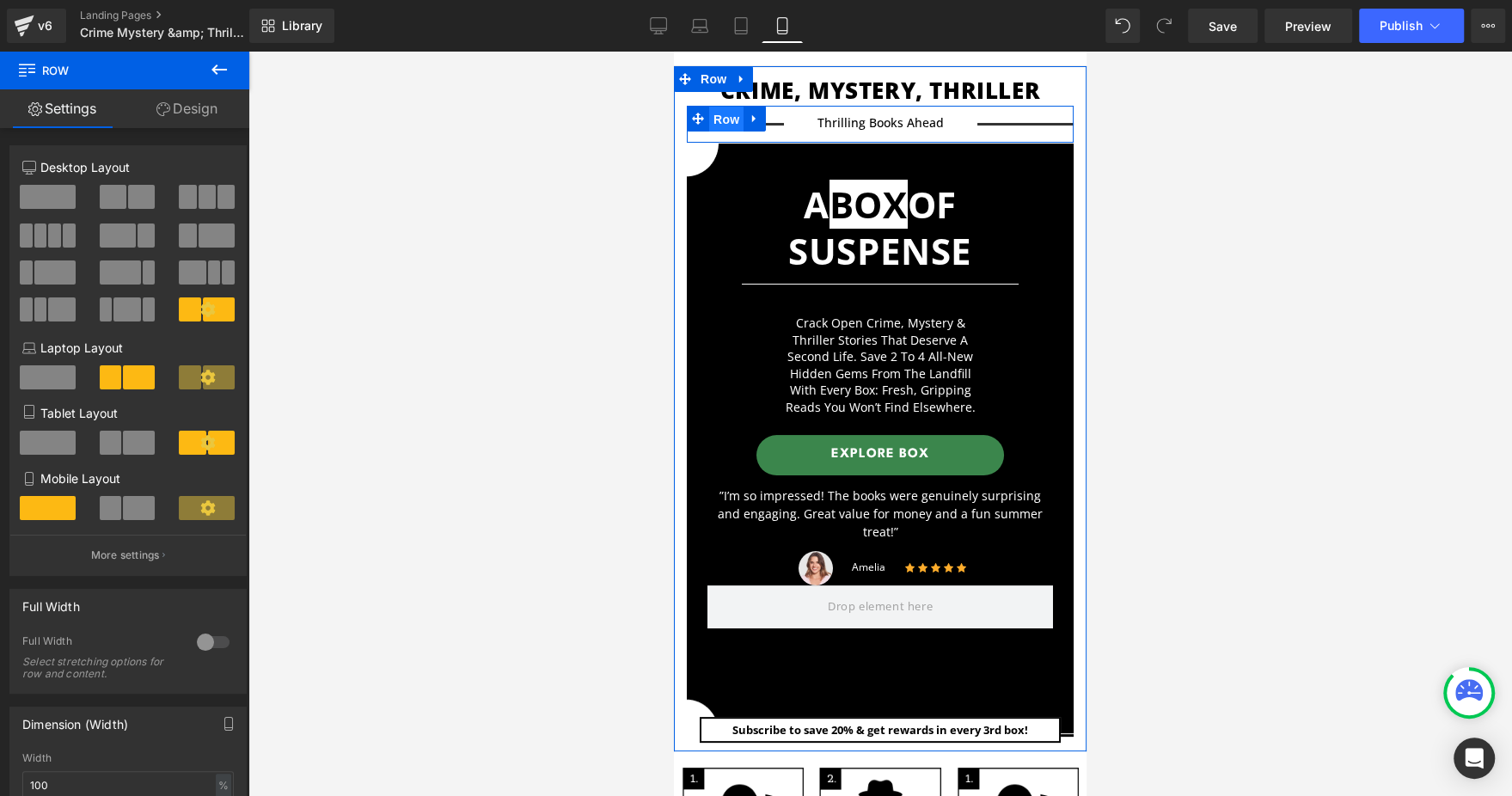
click at [725, 111] on span "Row" at bounding box center [726, 120] width 34 height 26
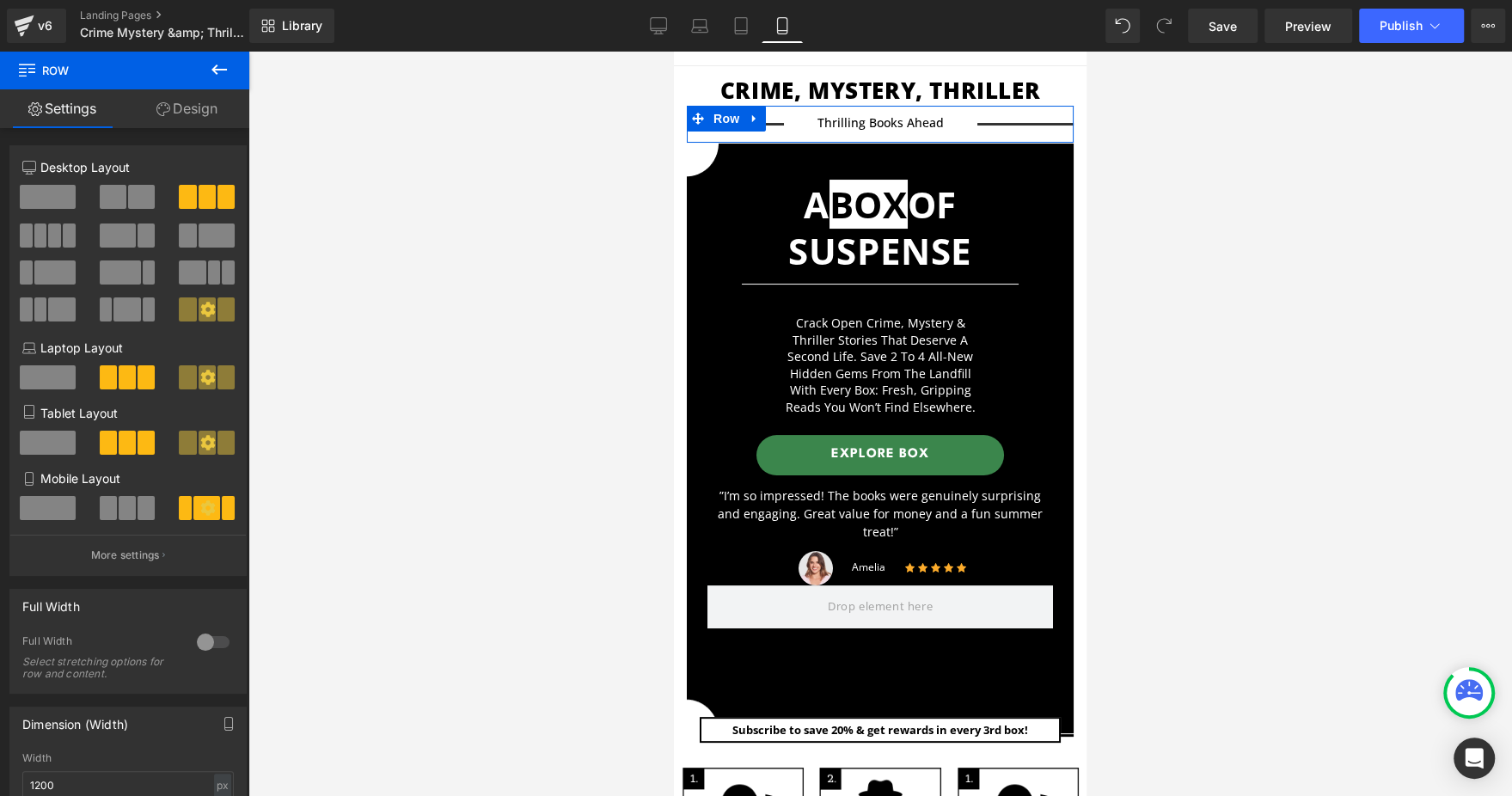
click at [208, 108] on link "Design" at bounding box center [186, 109] width 125 height 39
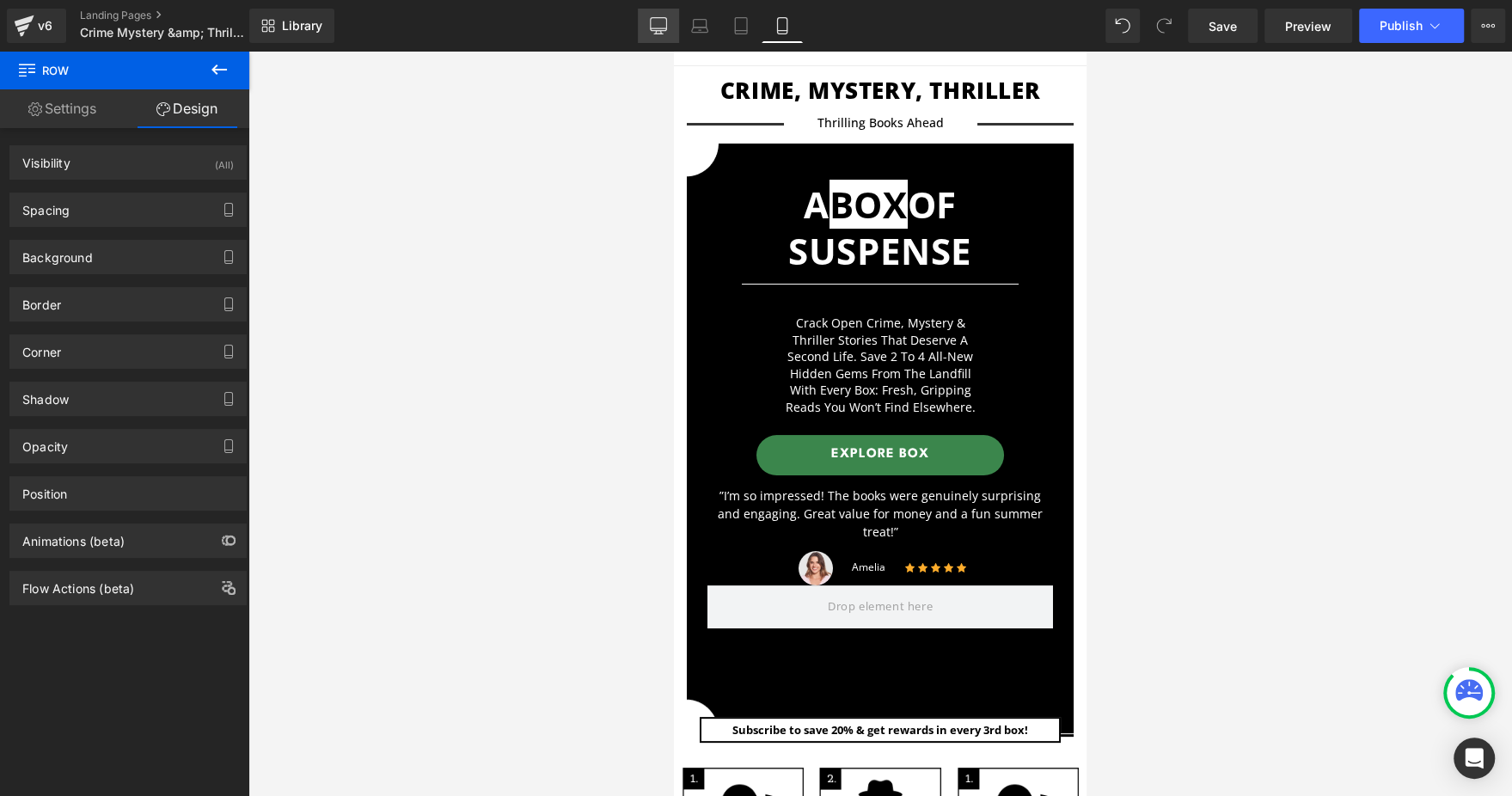
click at [639, 12] on link "Desktop" at bounding box center [658, 25] width 42 height 34
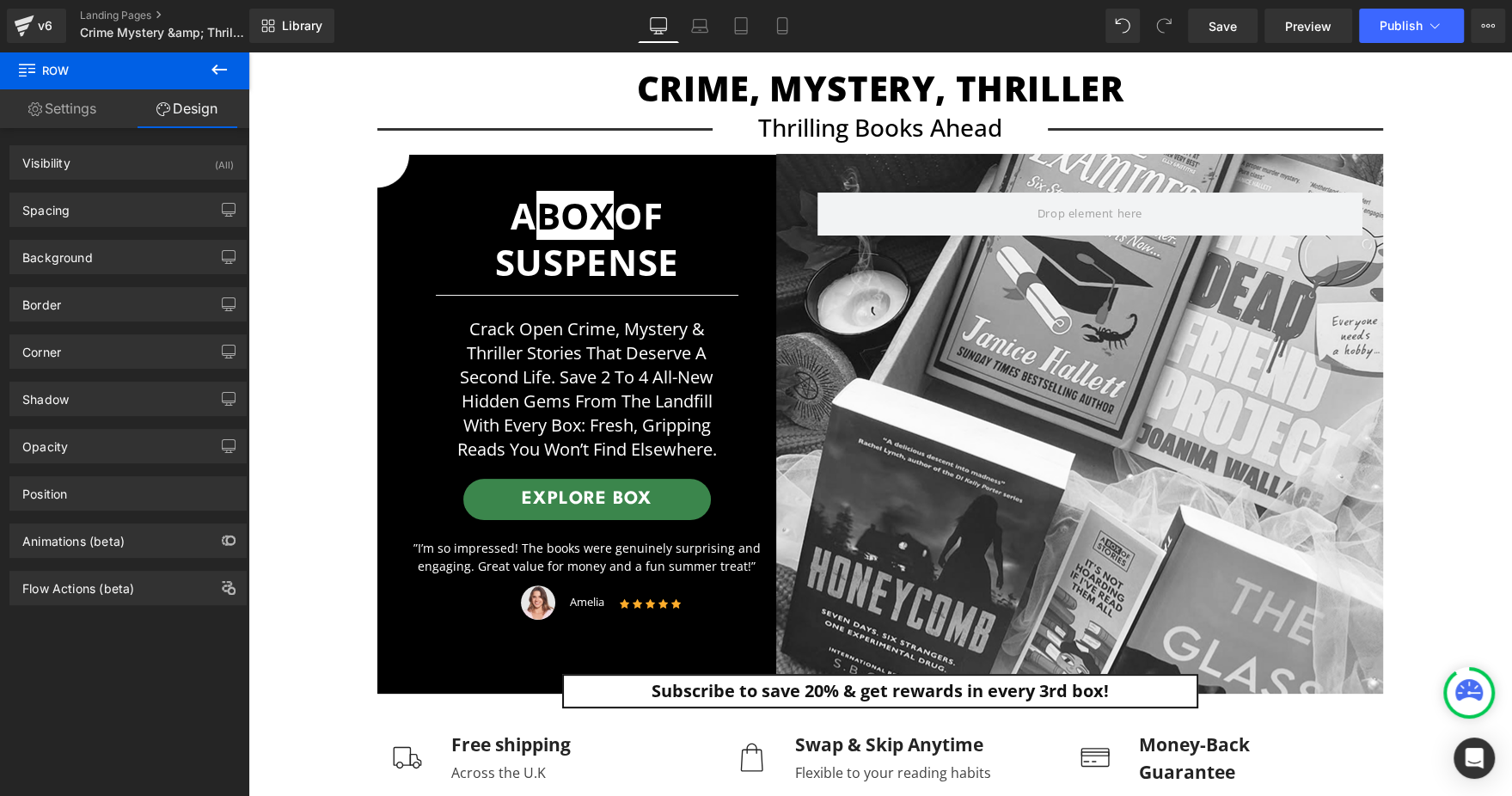
scroll to position [124, 0]
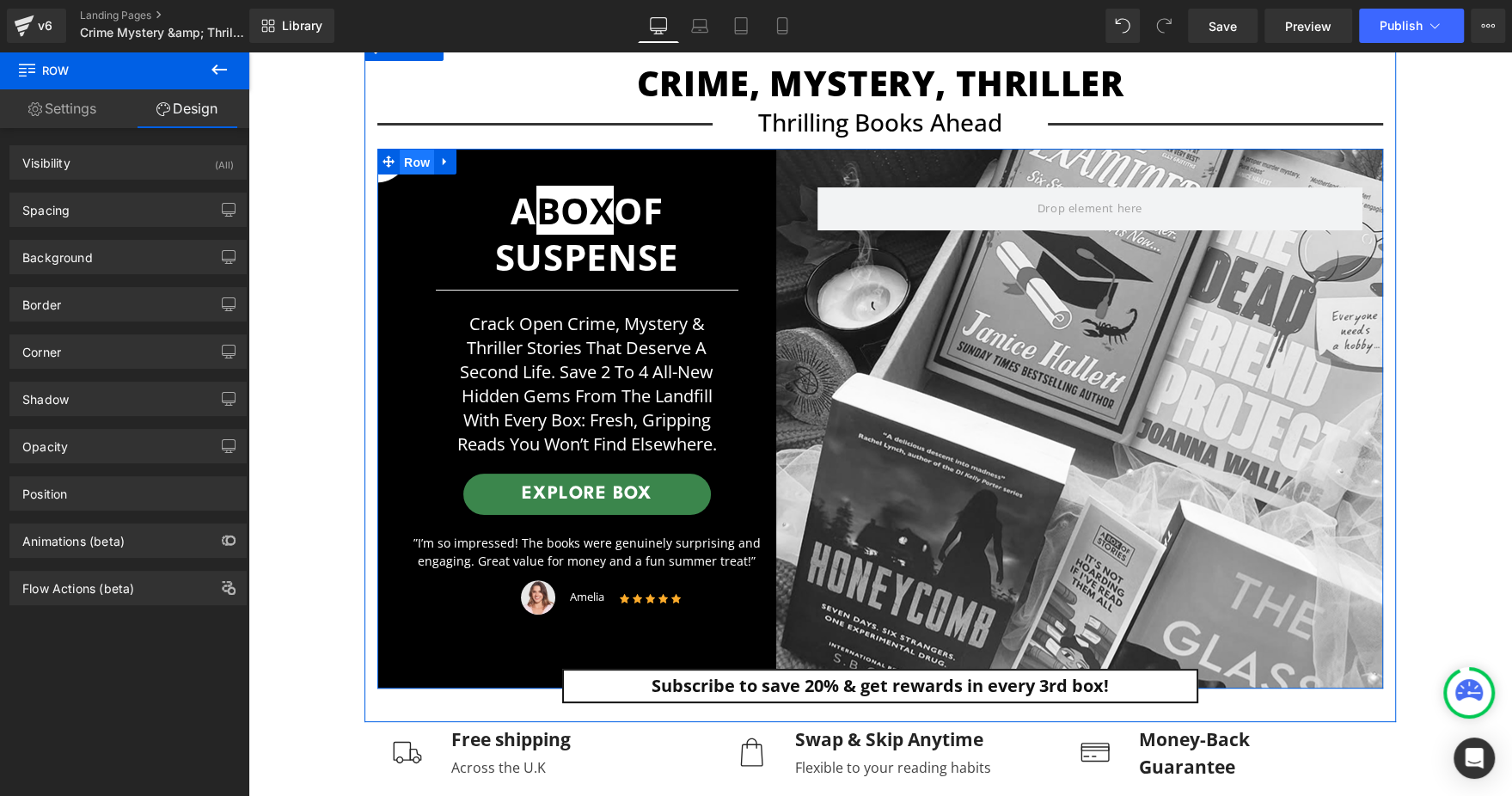
click at [399, 150] on span "Row" at bounding box center [416, 162] width 34 height 26
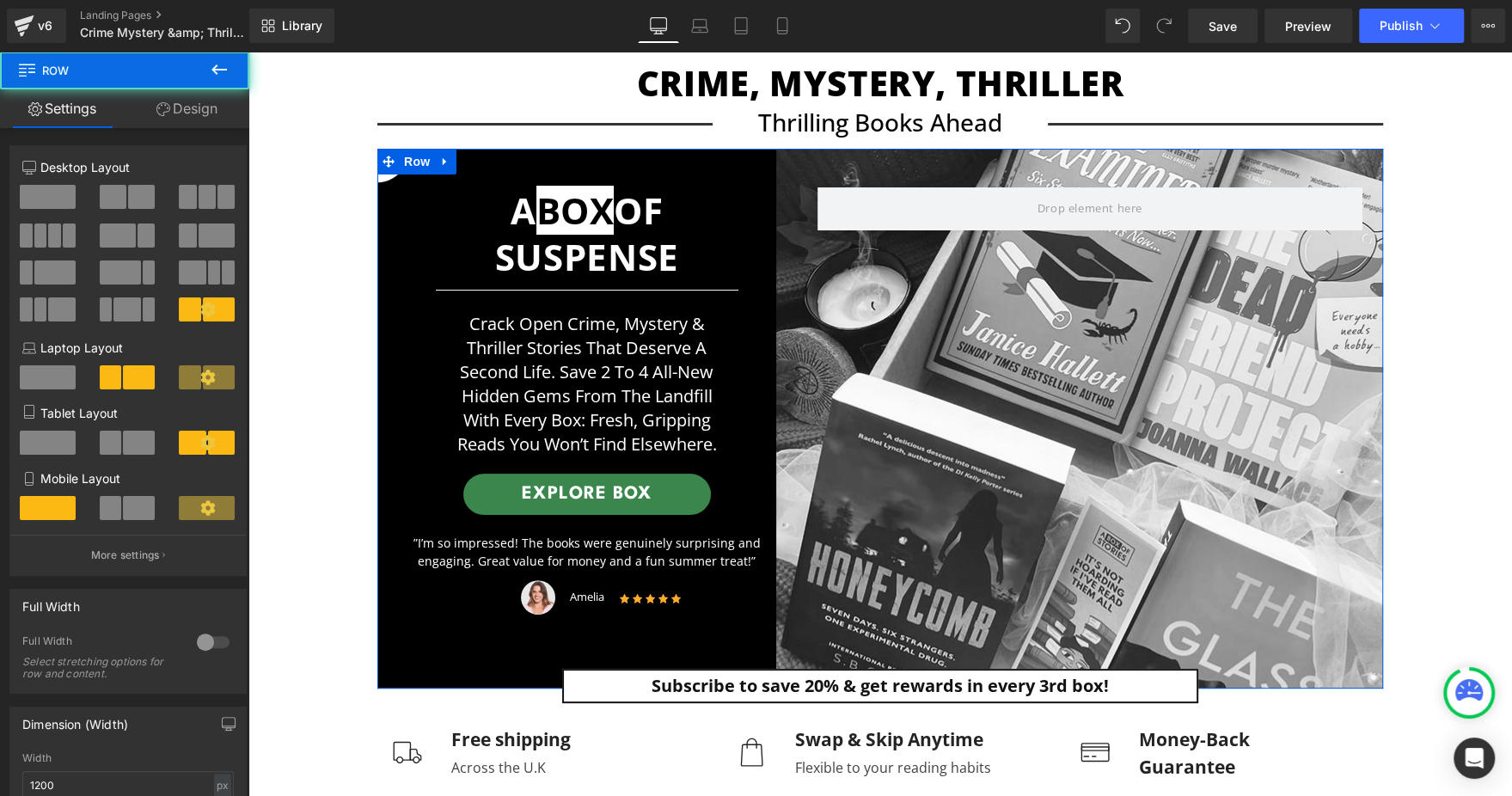
click at [224, 101] on link "Design" at bounding box center [186, 109] width 125 height 39
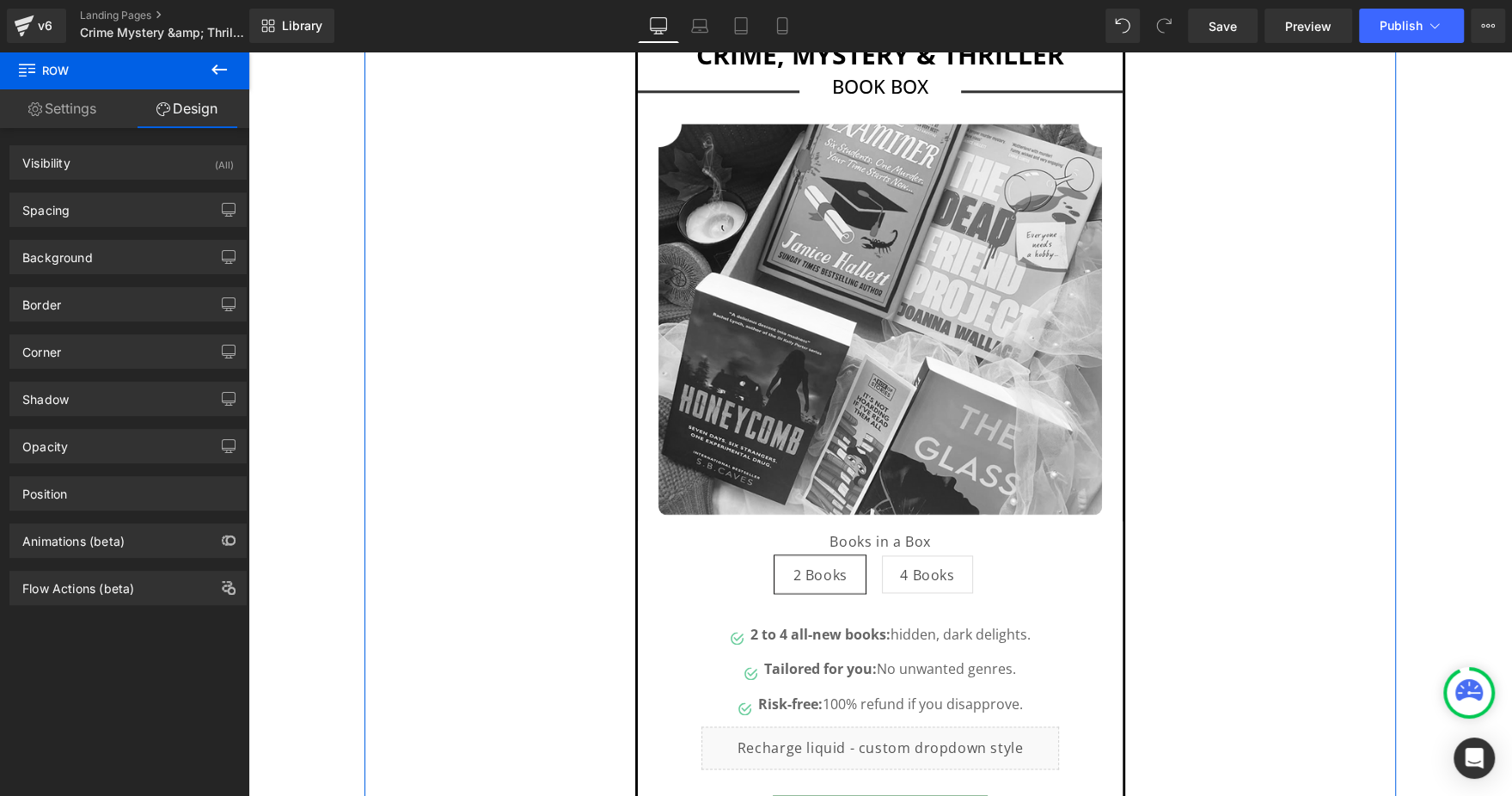
scroll to position [1285, 0]
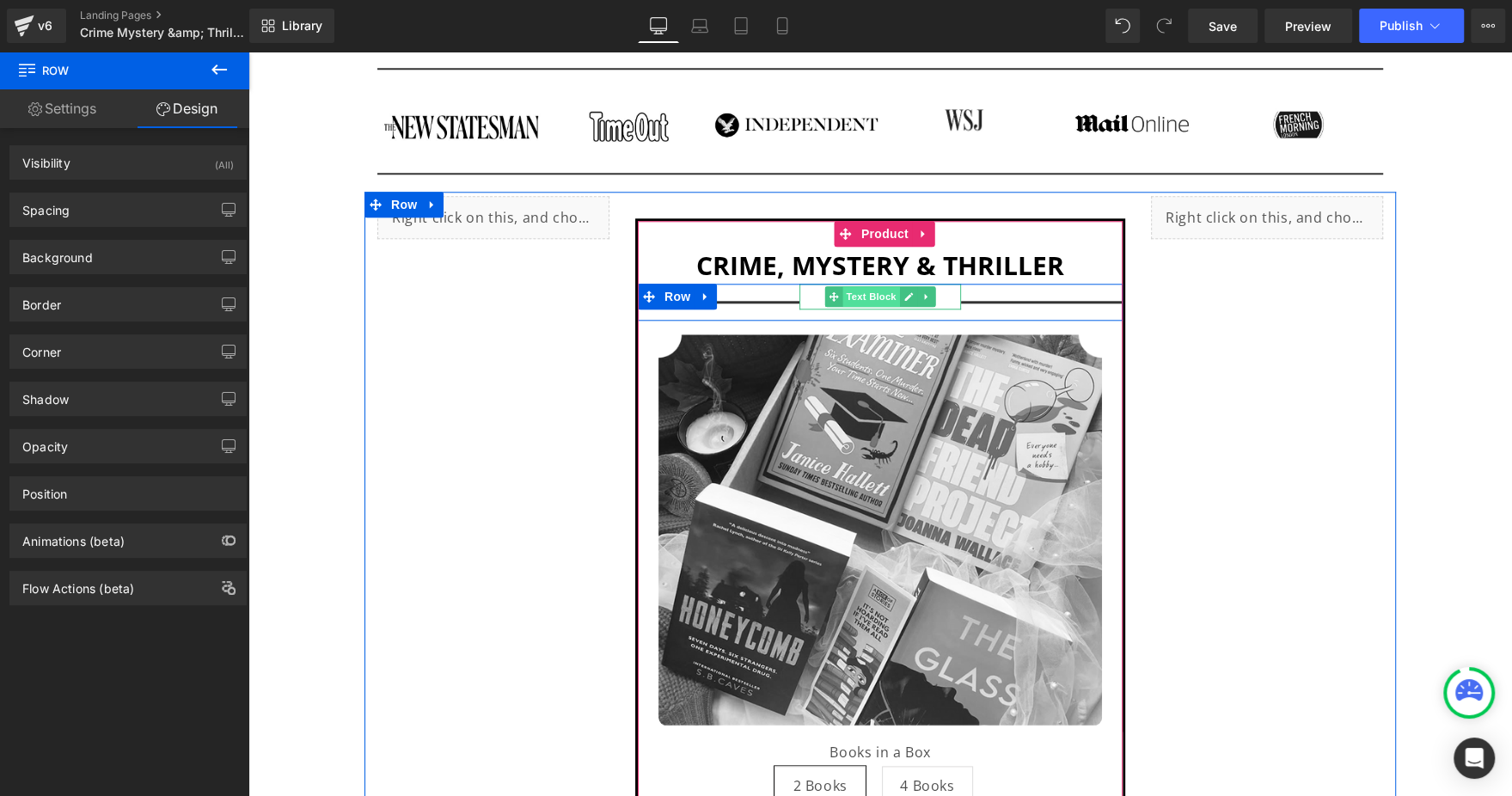
click at [863, 292] on span "Text Block" at bounding box center [871, 296] width 56 height 20
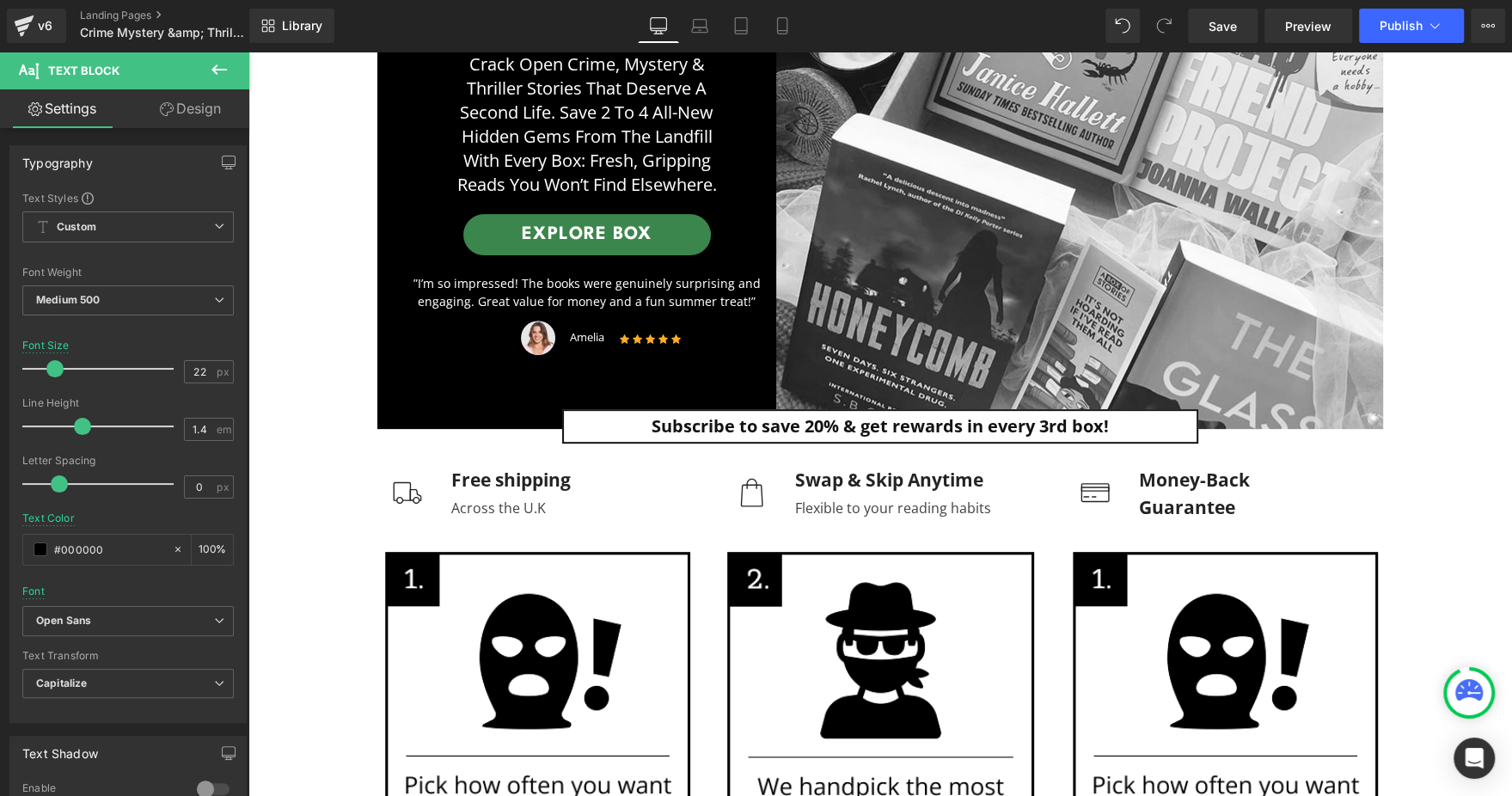
scroll to position [254, 0]
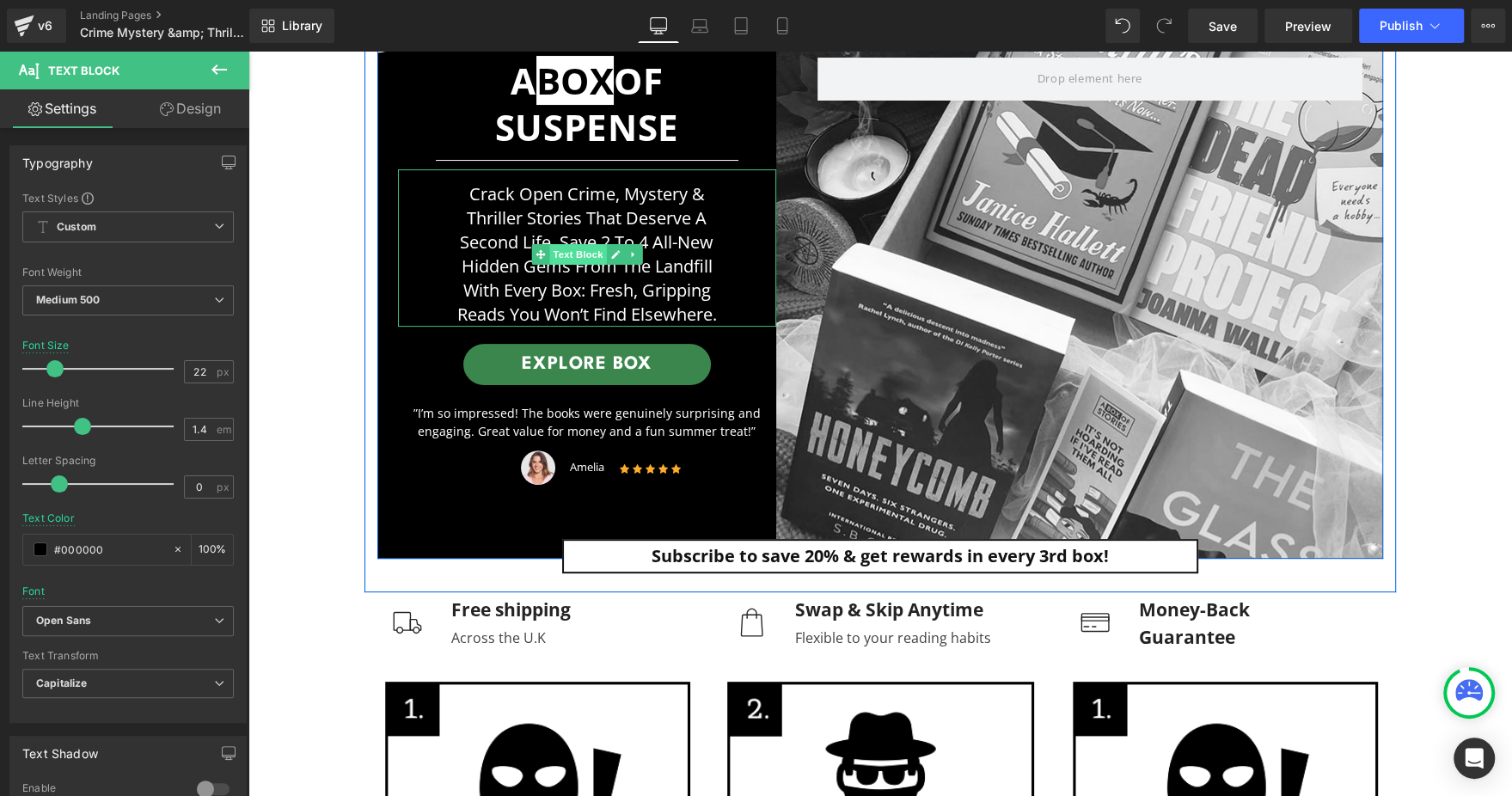
click at [580, 250] on span "Text Block" at bounding box center [577, 255] width 56 height 20
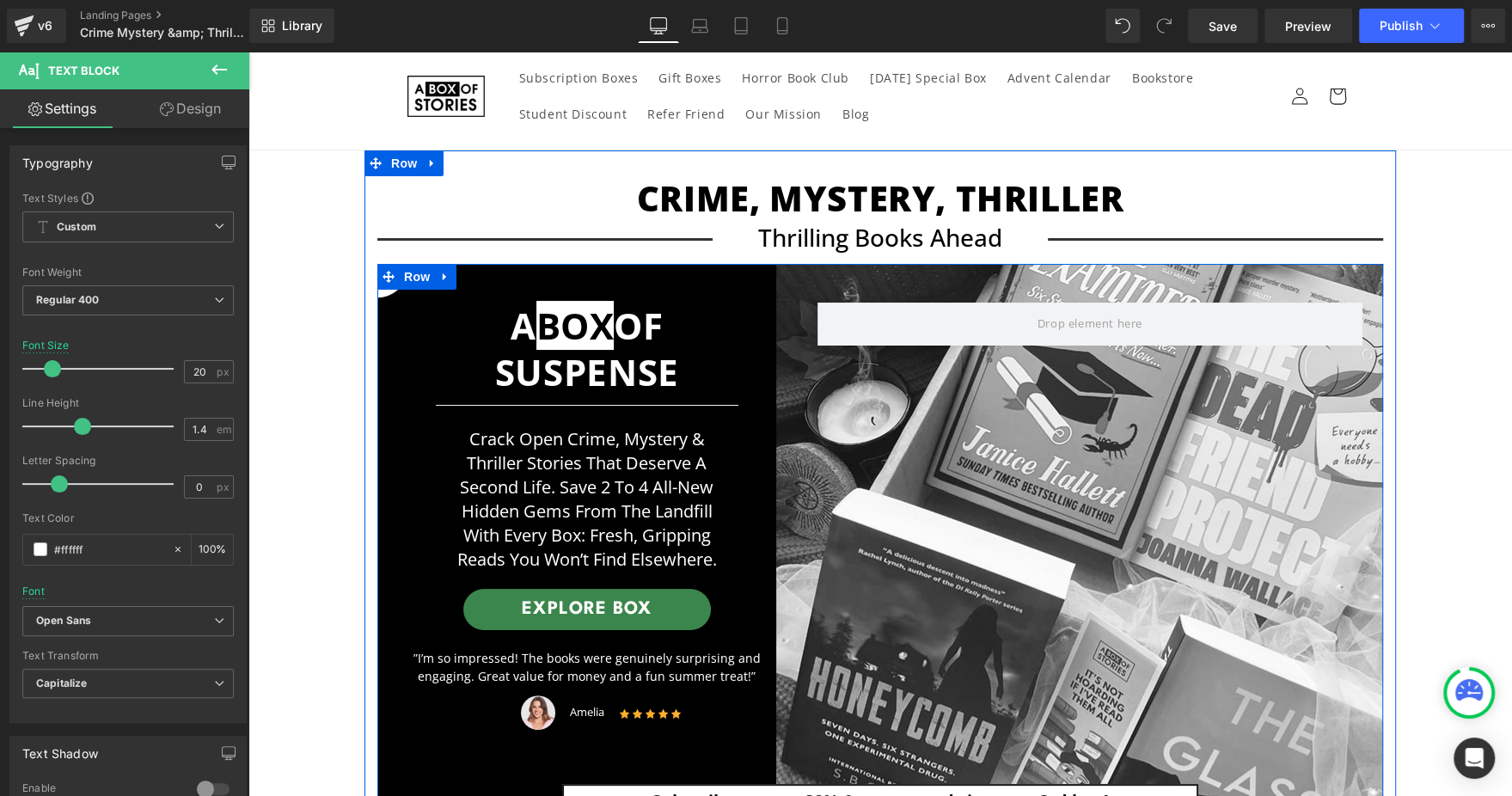
scroll to position [129, 0]
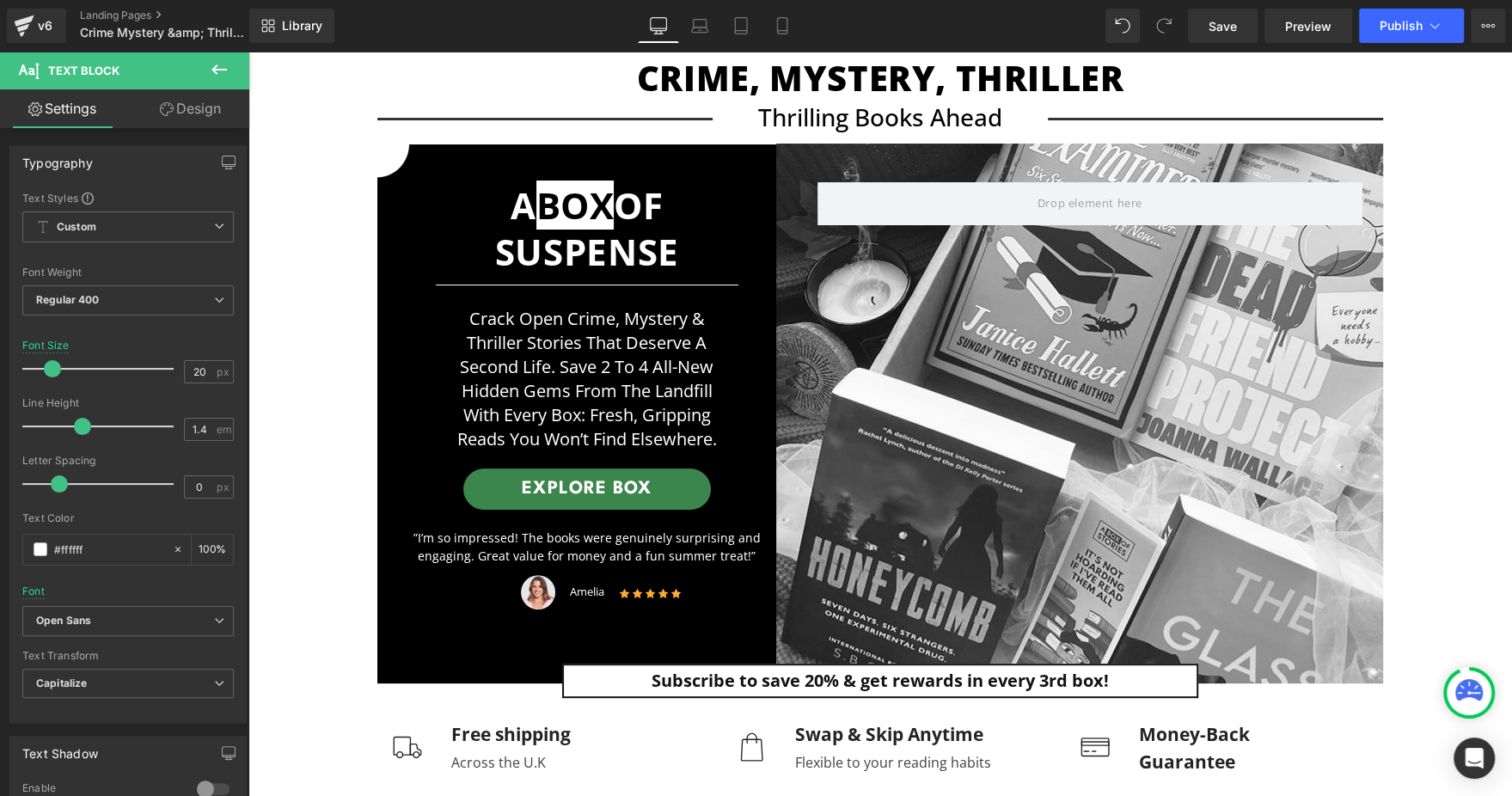
click at [139, 85] on span "Text Block" at bounding box center [103, 70] width 172 height 38
click at [179, 124] on link "Design" at bounding box center [190, 109] width 125 height 39
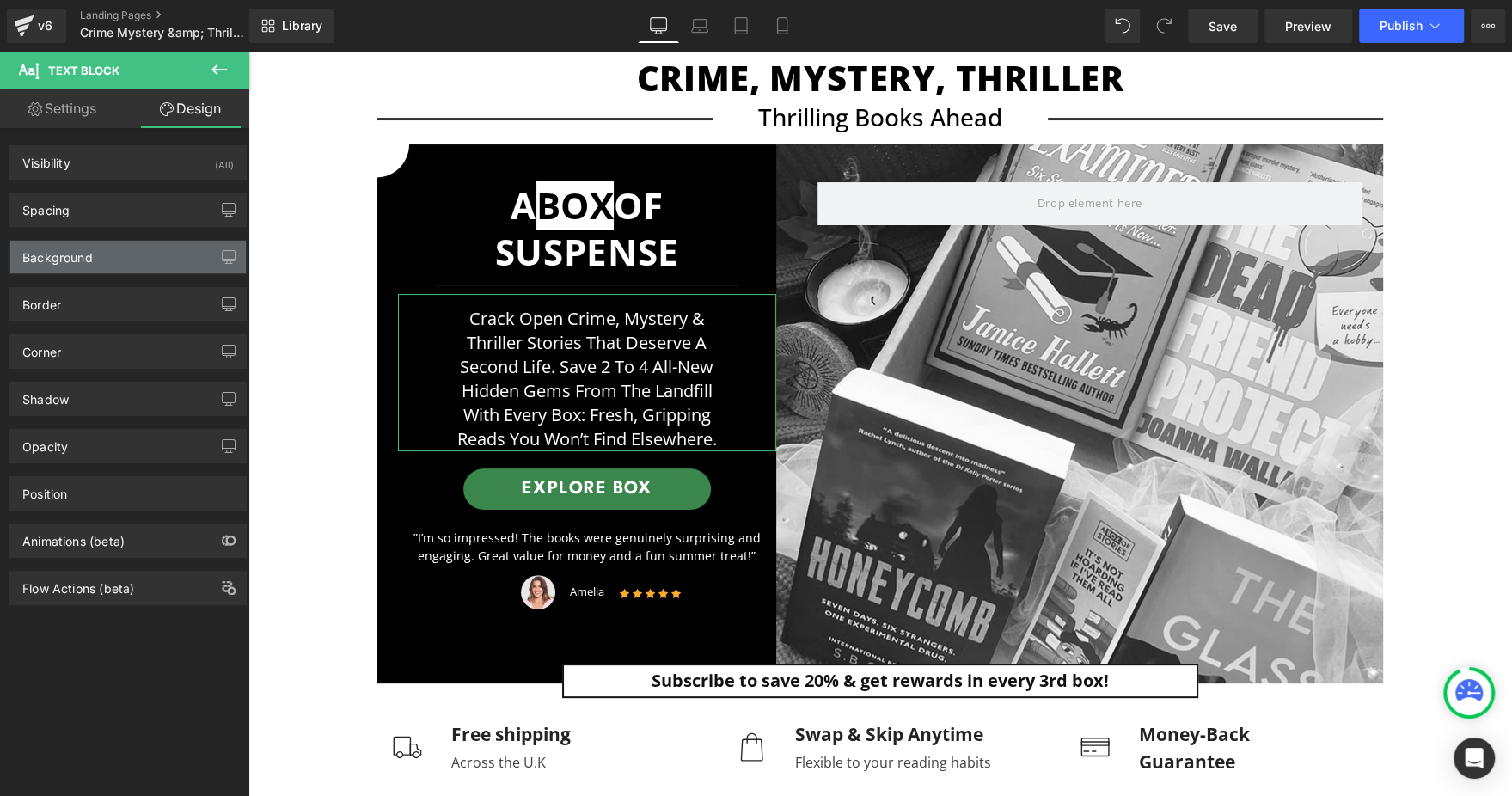
click at [153, 242] on div "Background" at bounding box center [127, 256] width 235 height 32
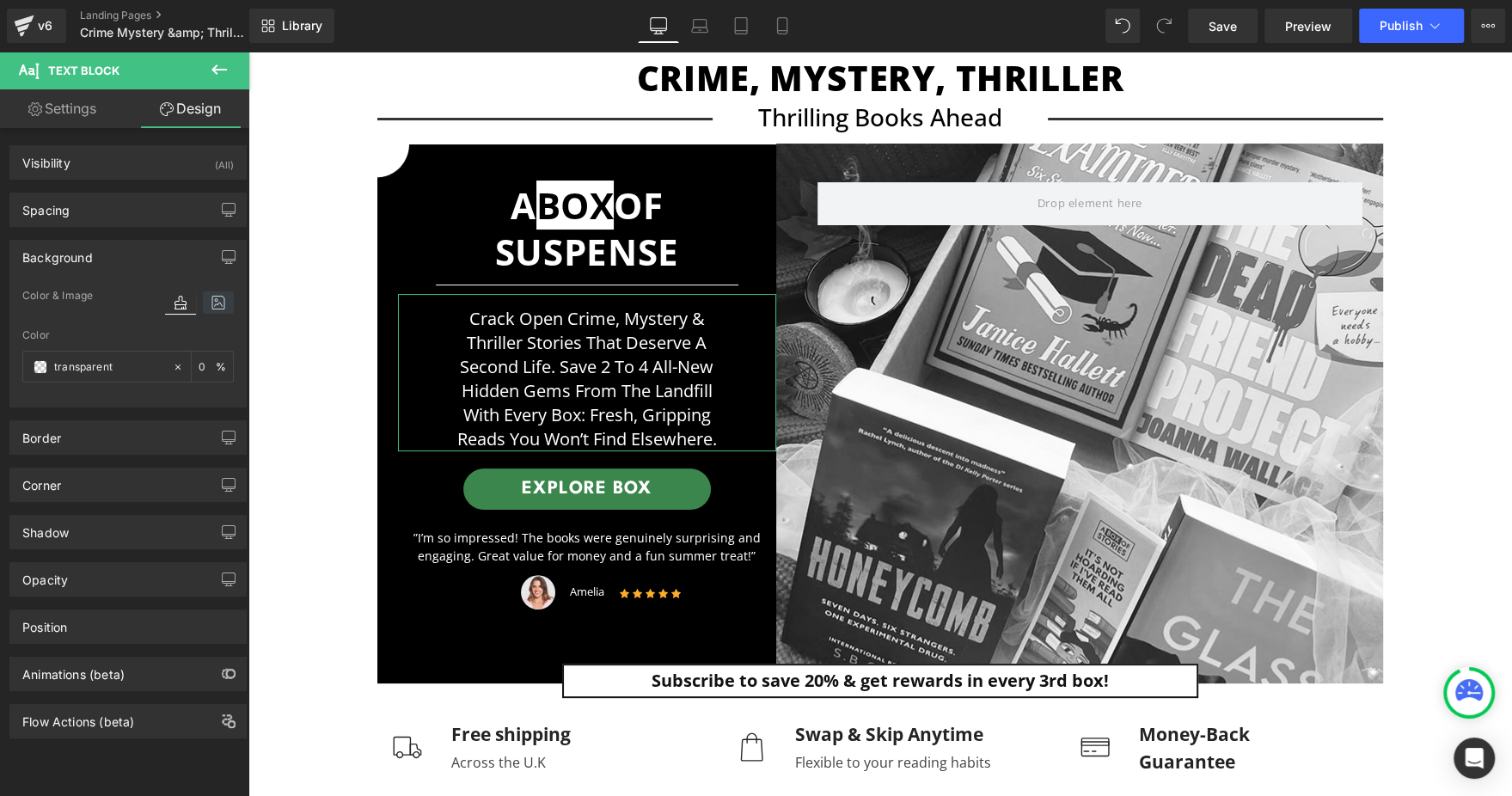
click at [211, 304] on icon at bounding box center [219, 303] width 31 height 22
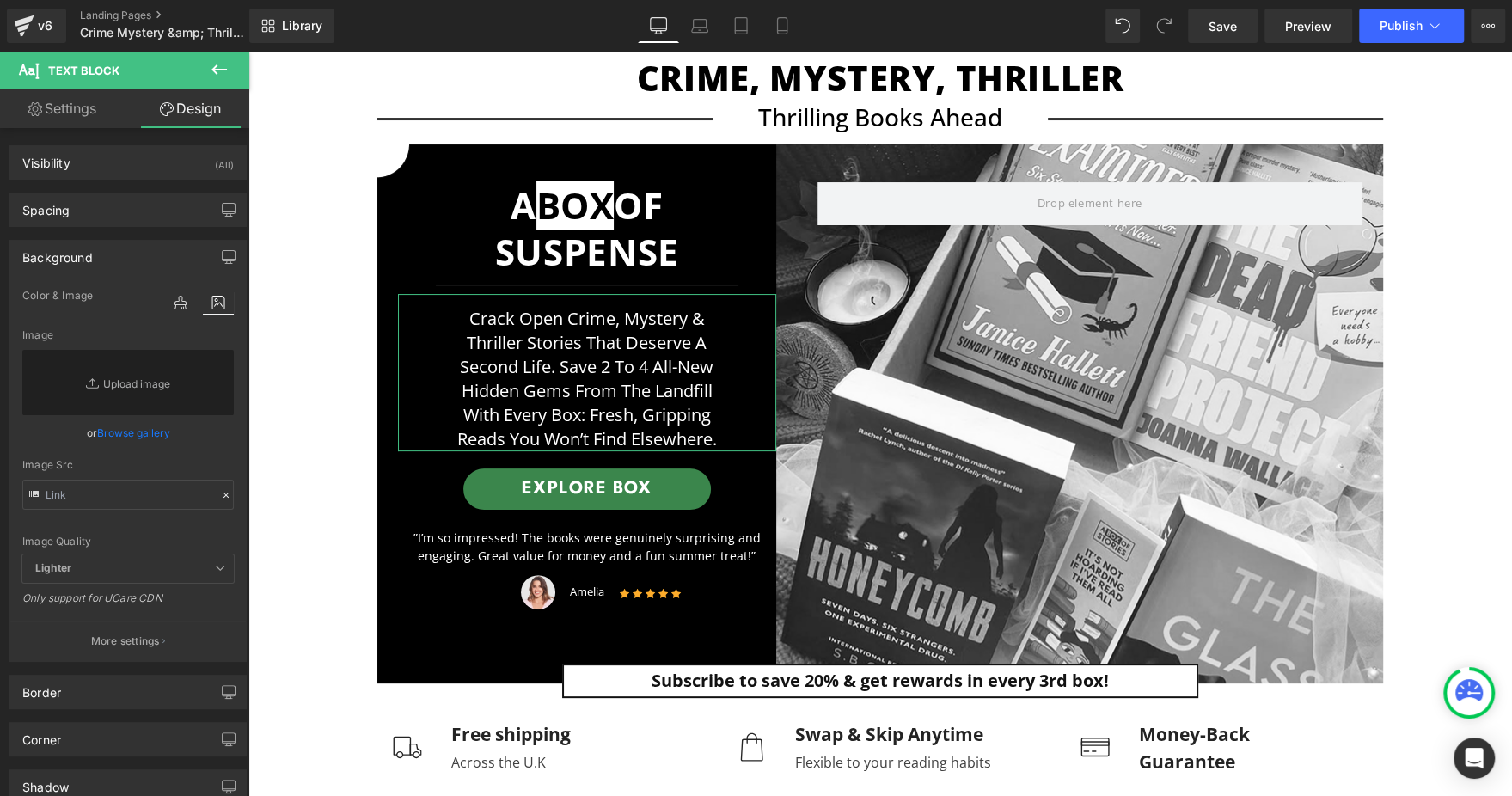
click at [142, 446] on link "Browse gallery" at bounding box center [133, 433] width 73 height 30
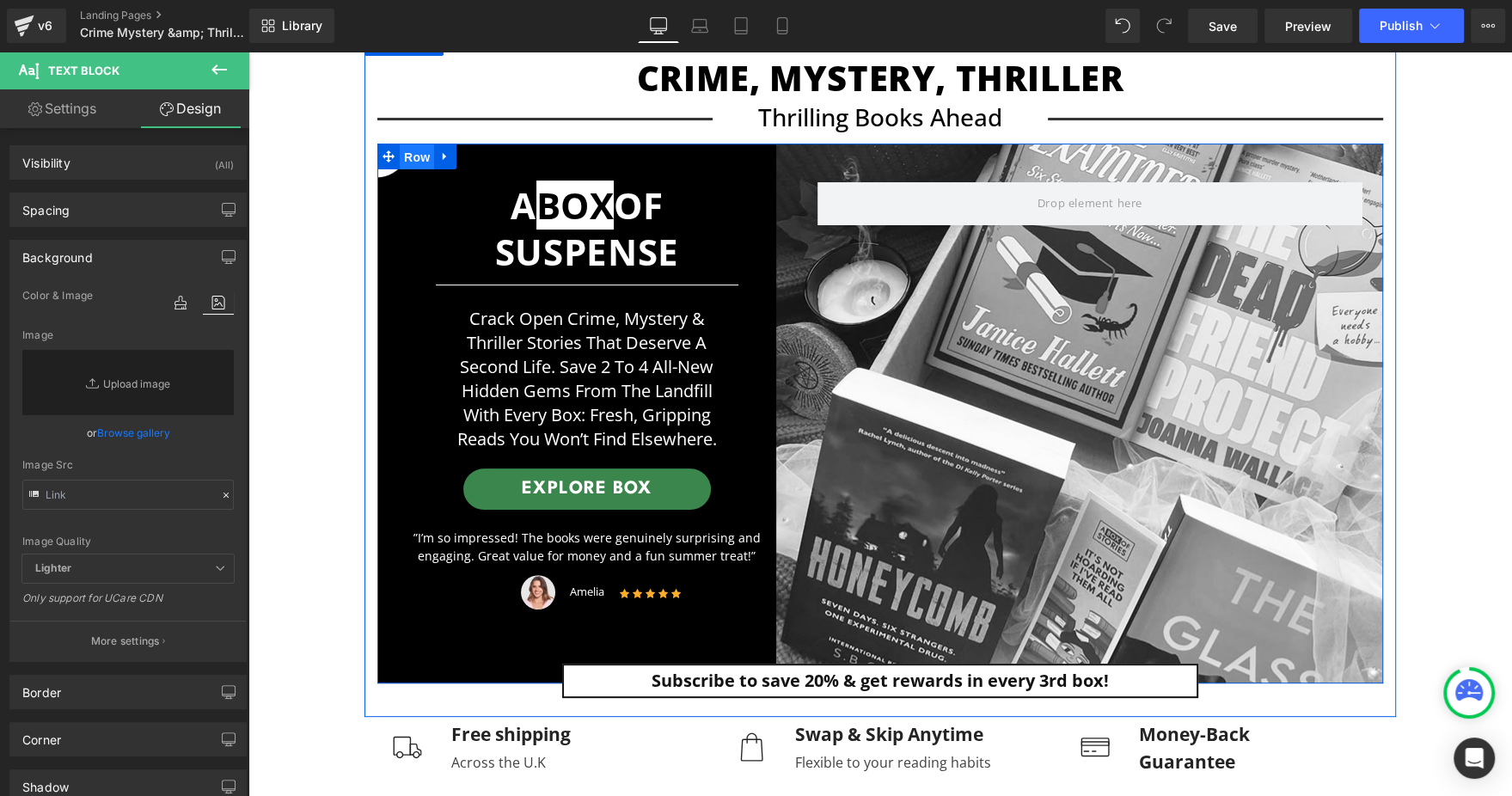
click at [420, 158] on span "Row" at bounding box center [416, 158] width 34 height 26
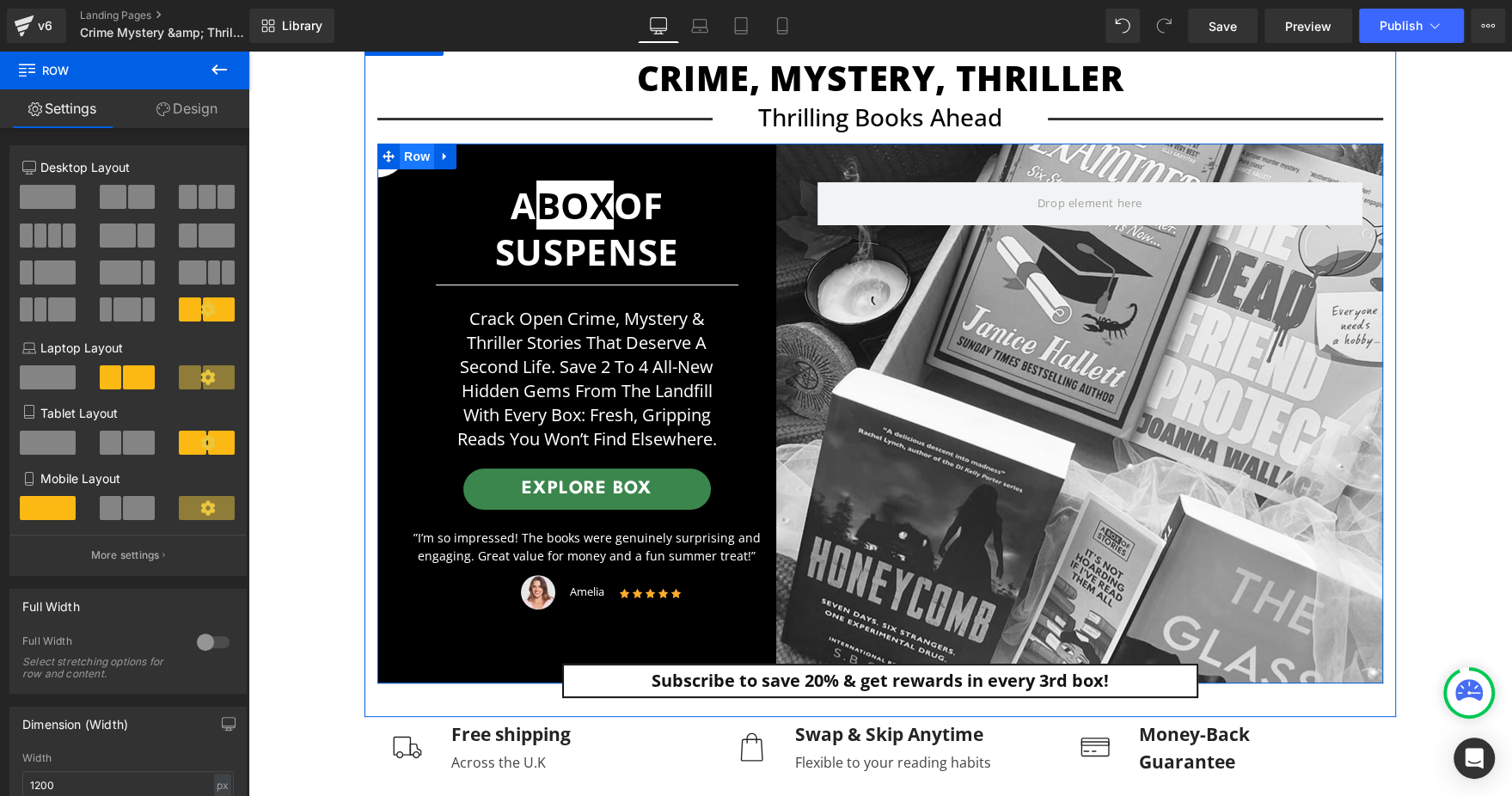
click at [420, 158] on span "Row" at bounding box center [416, 157] width 34 height 26
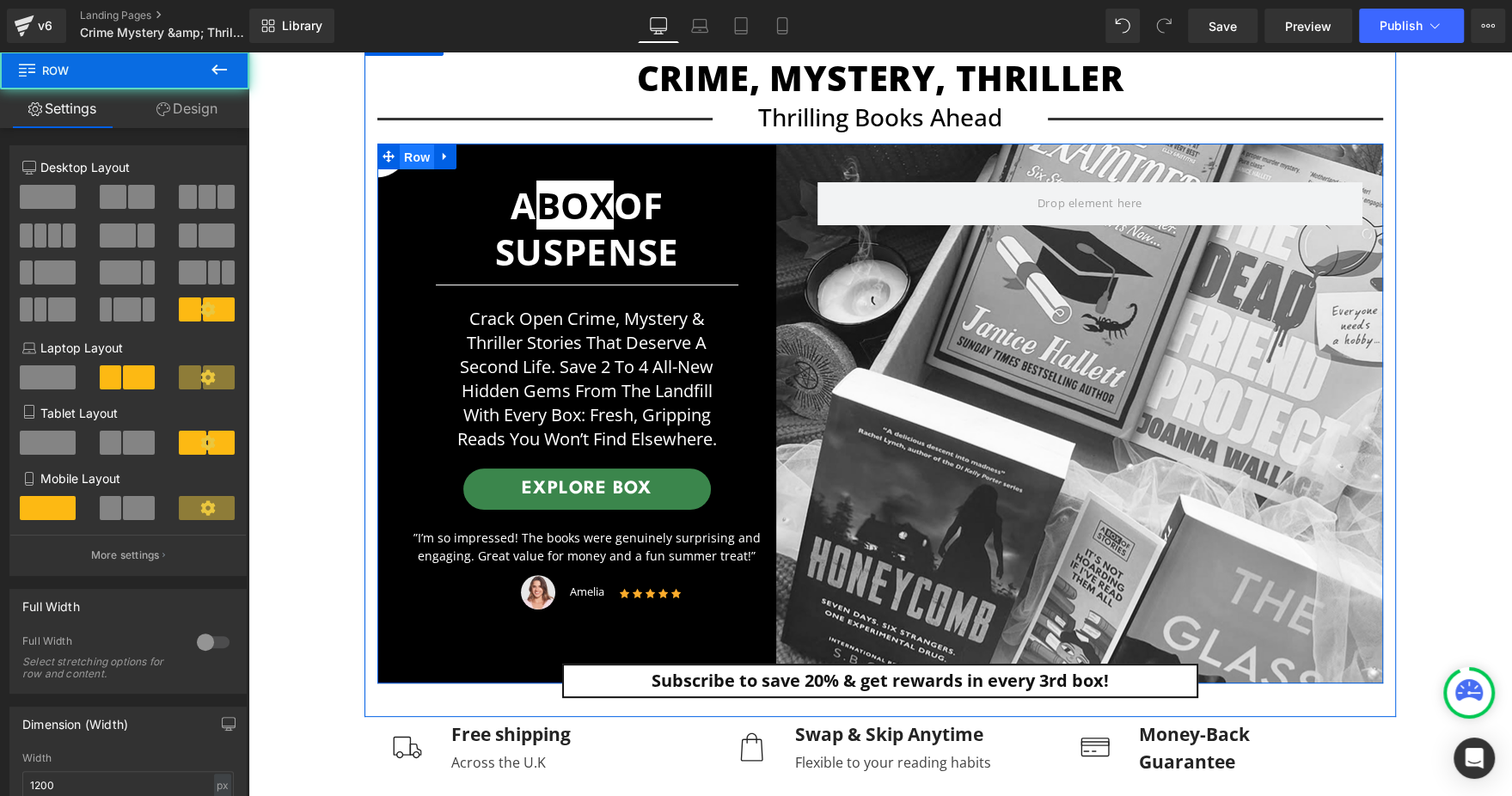
click at [420, 158] on span "Row" at bounding box center [416, 158] width 34 height 26
click at [404, 152] on span "Row" at bounding box center [416, 157] width 34 height 26
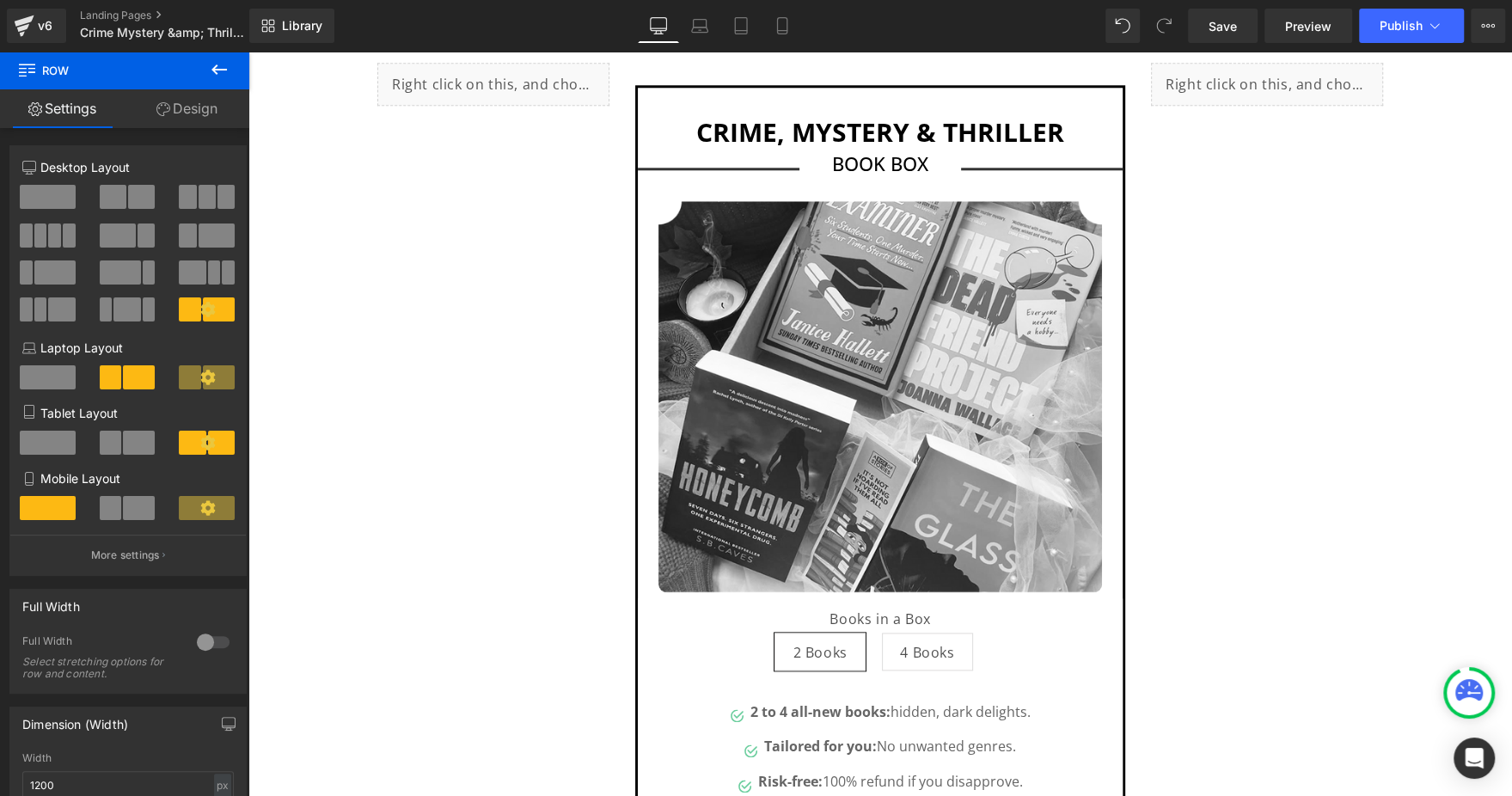
scroll to position [1803, 0]
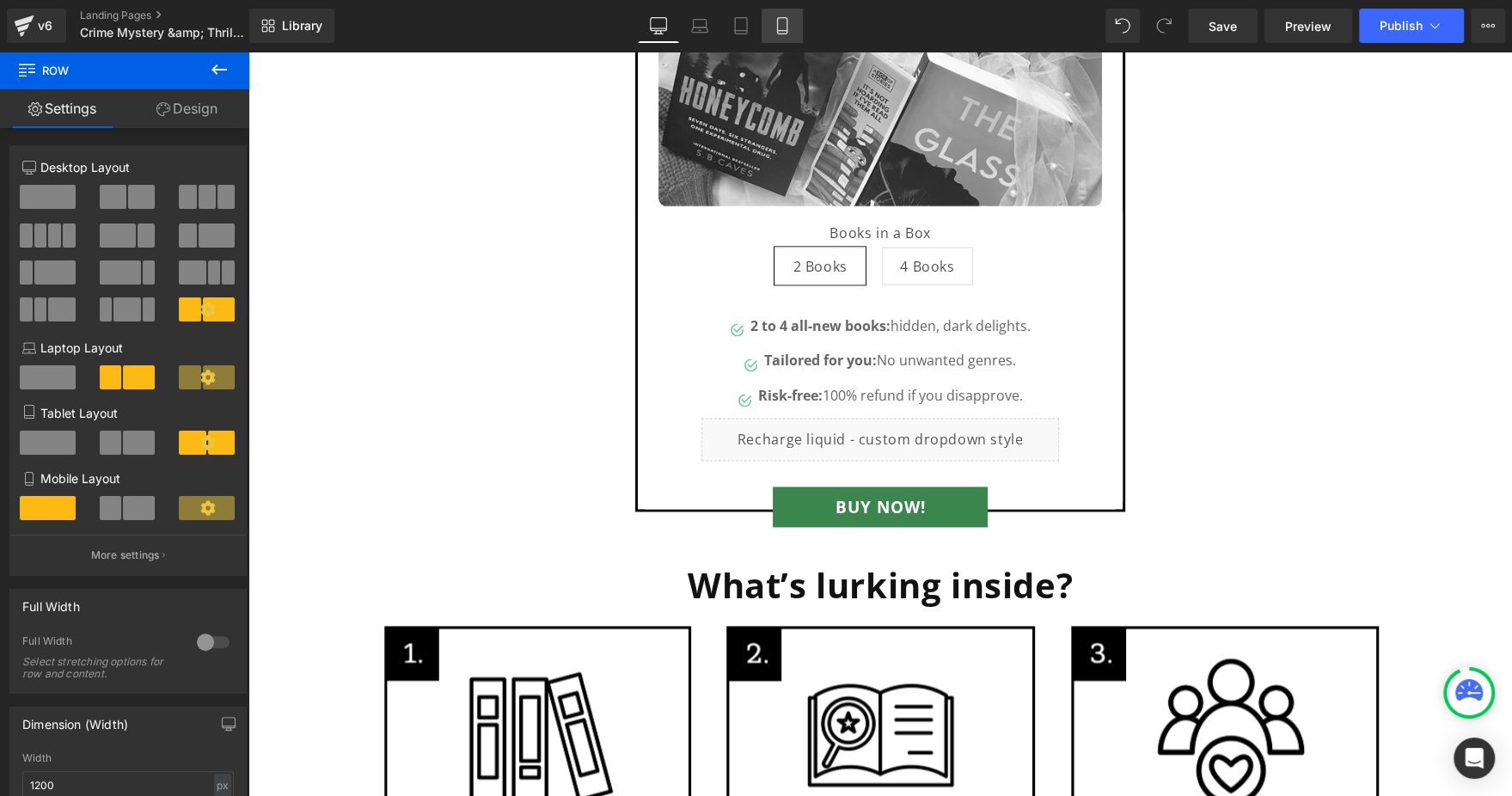
click at [780, 29] on icon at bounding box center [781, 26] width 18 height 18
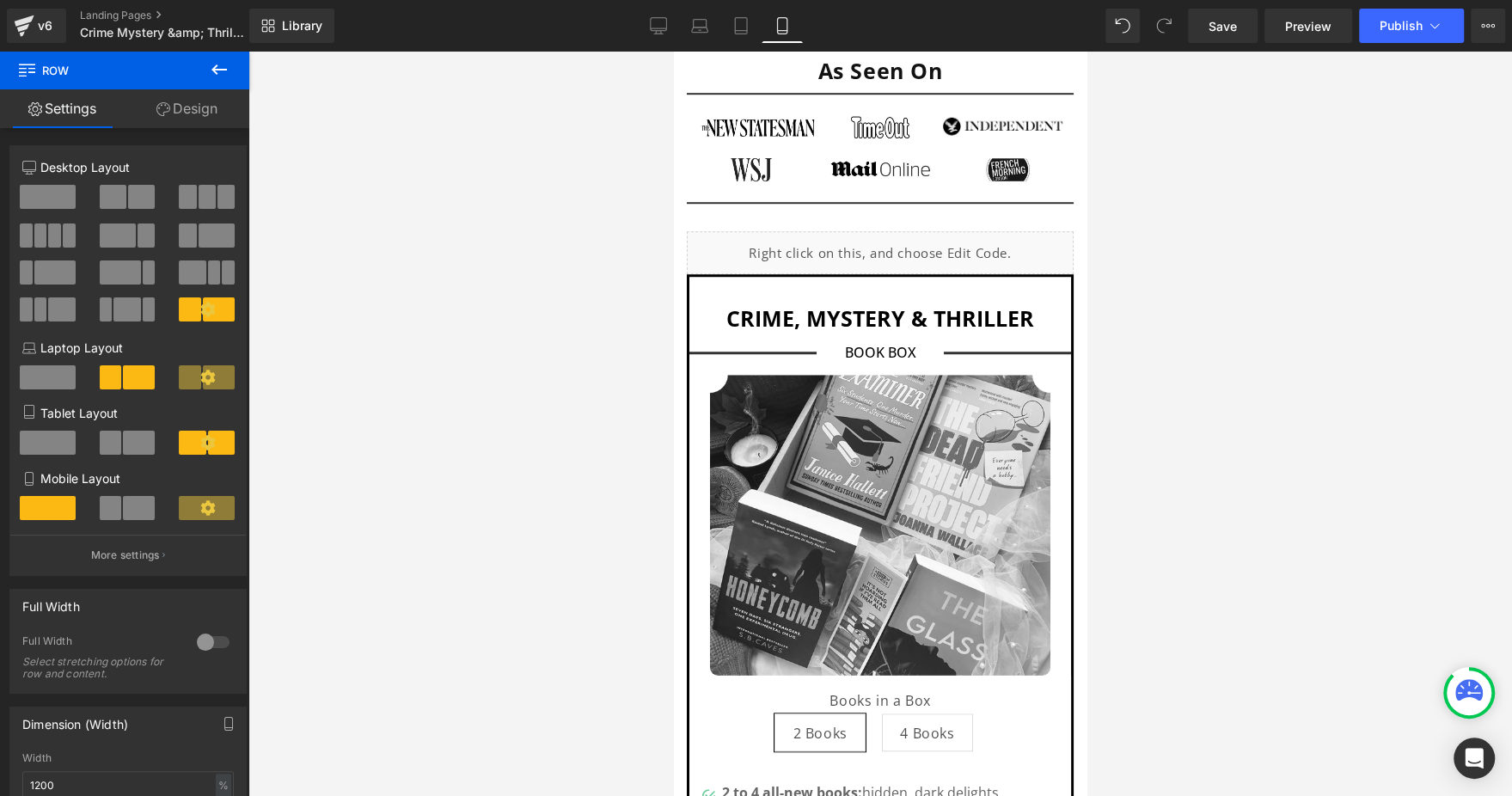
scroll to position [1163, 0]
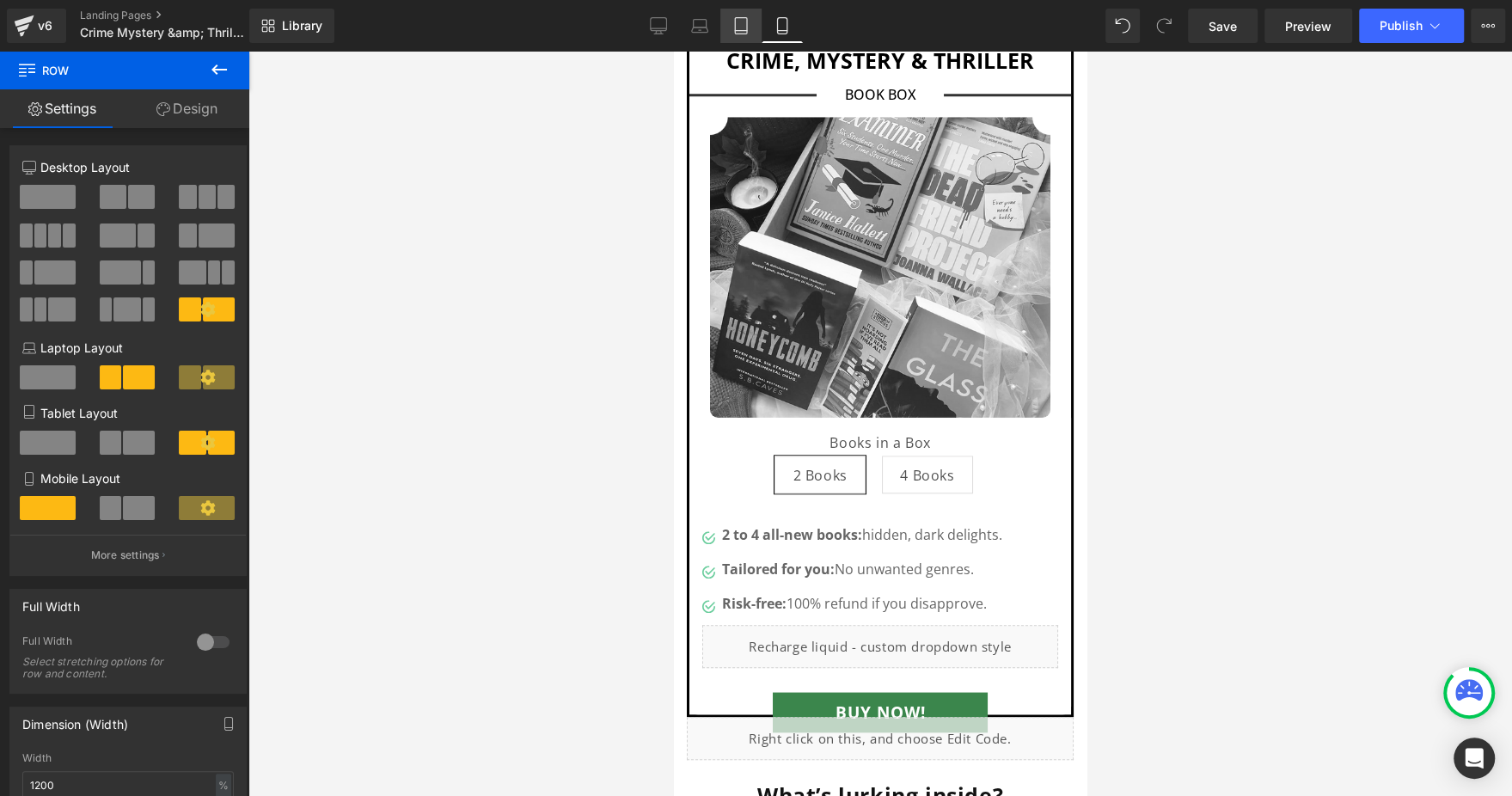
click at [758, 32] on link "Tablet" at bounding box center [741, 25] width 42 height 34
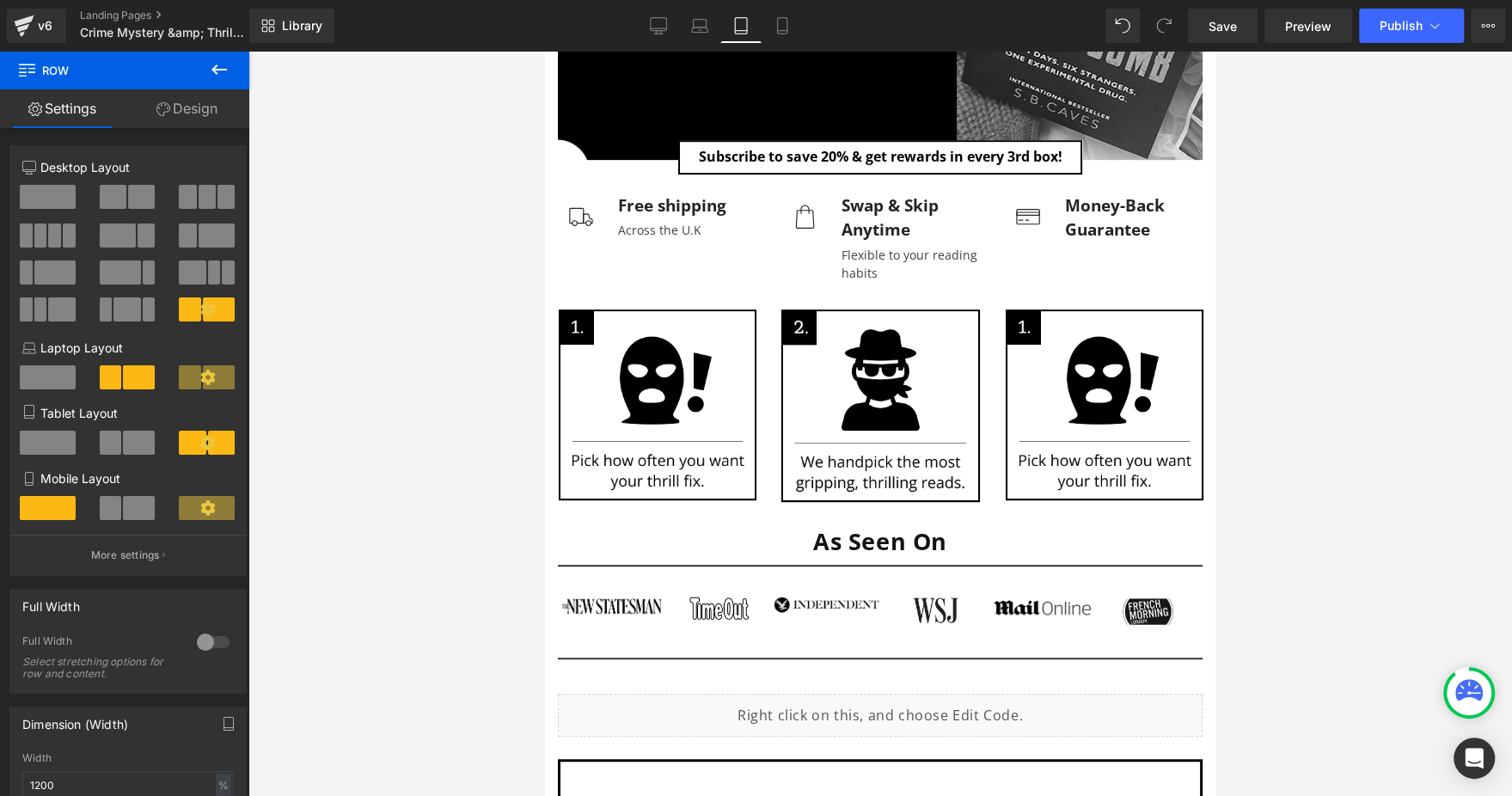
scroll to position [129, 0]
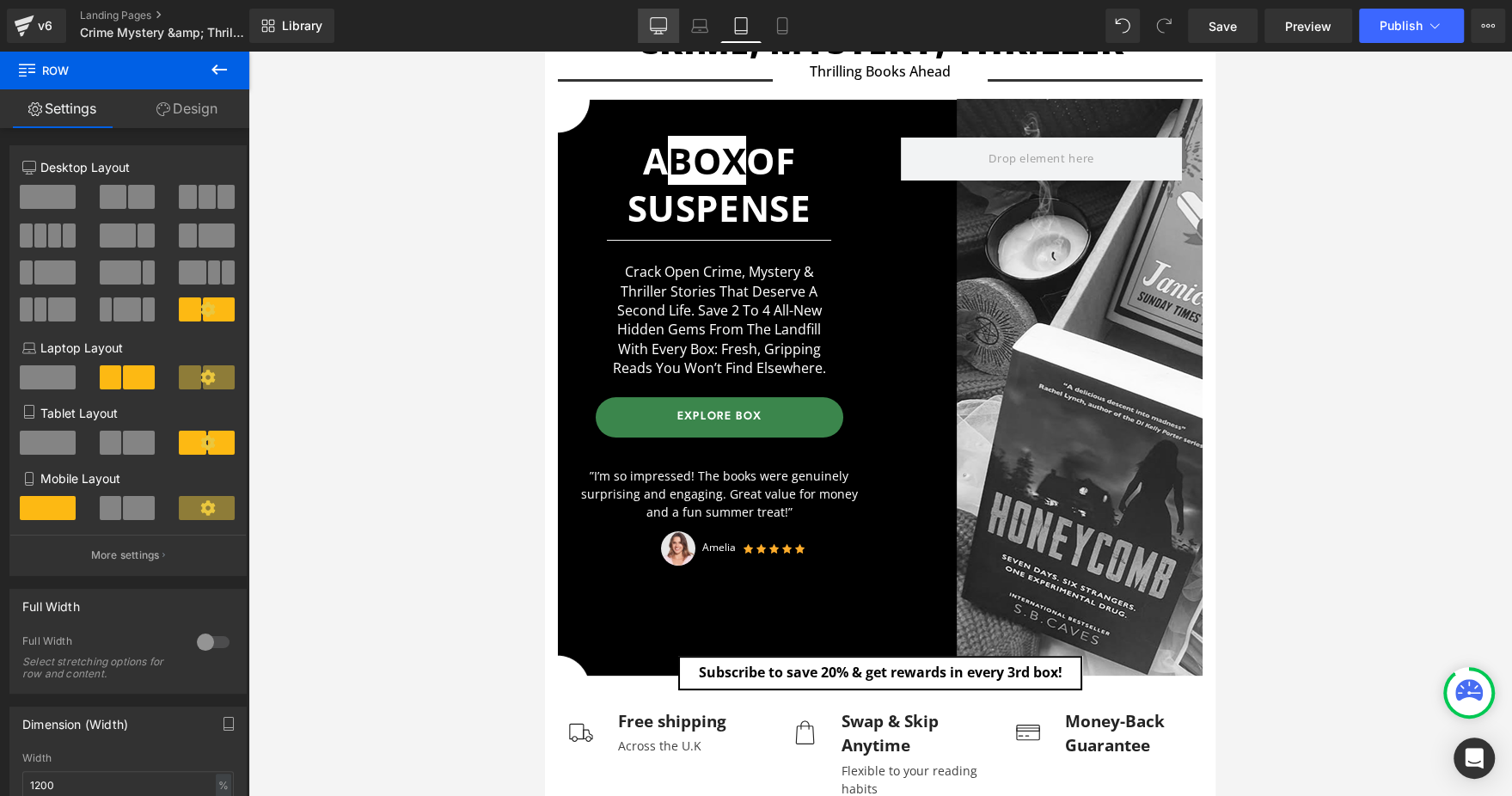
click at [661, 33] on icon at bounding box center [658, 33] width 8 height 0
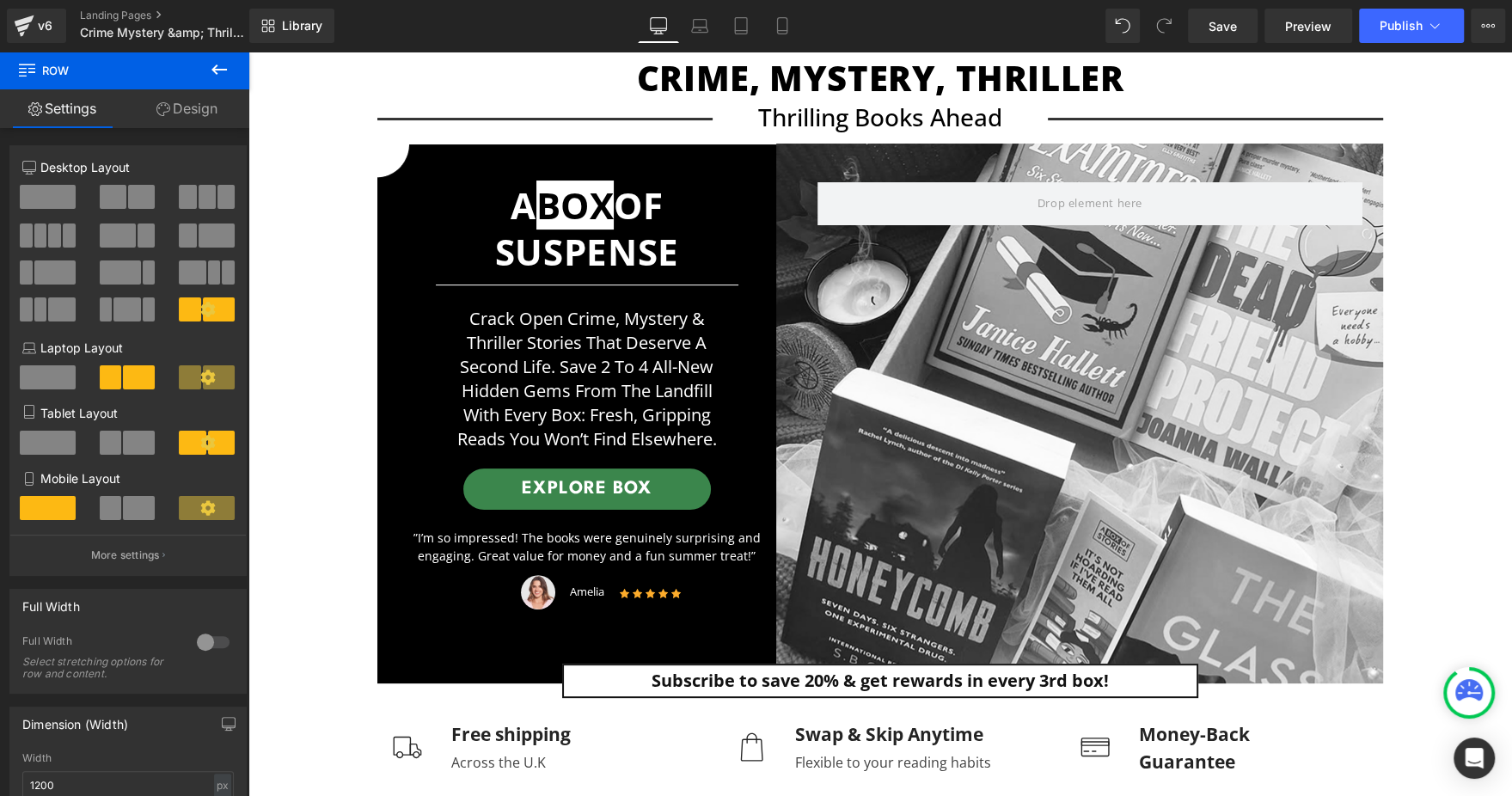
scroll to position [173, 0]
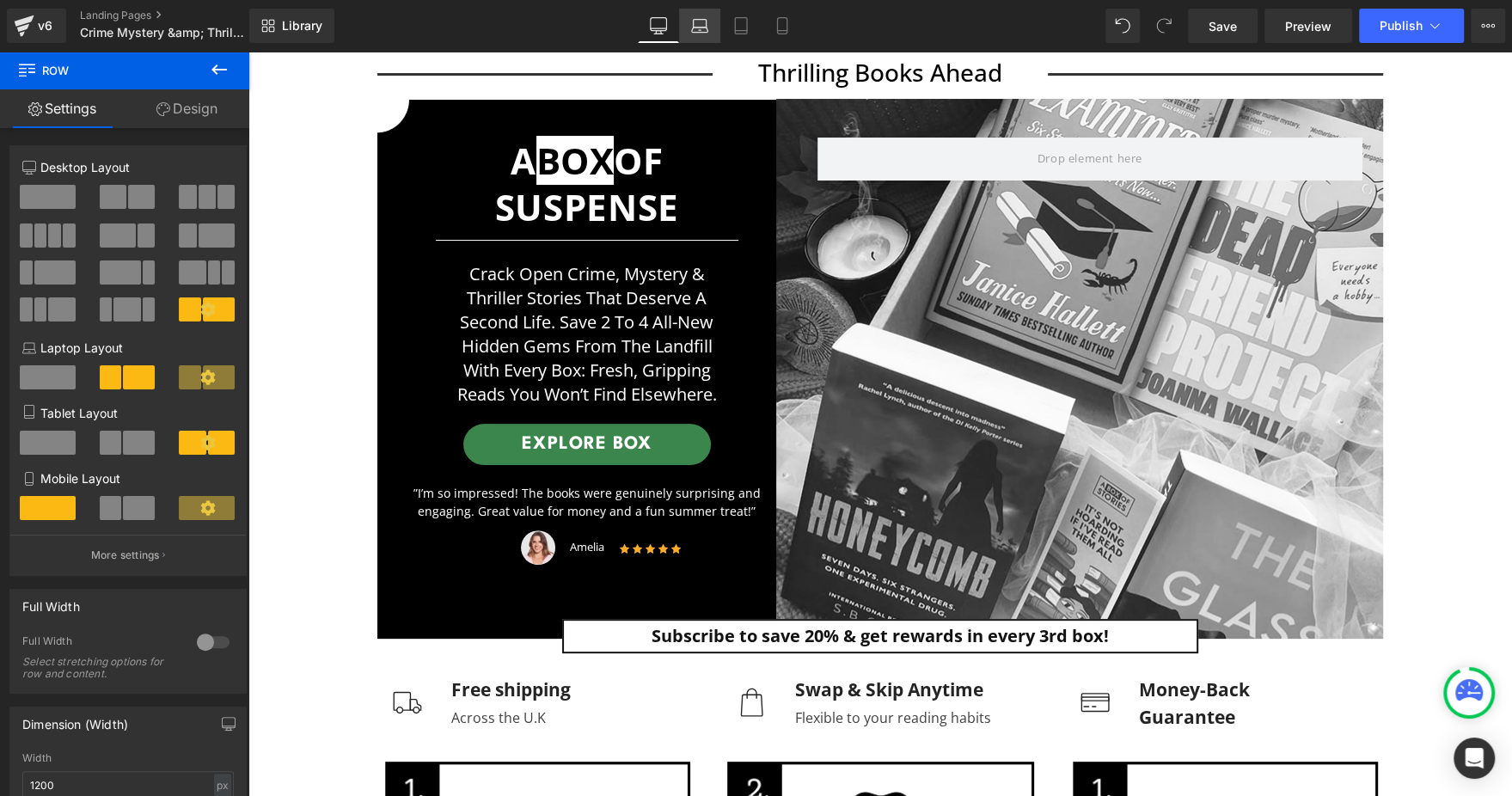
click at [719, 35] on link "Laptop" at bounding box center [699, 25] width 42 height 34
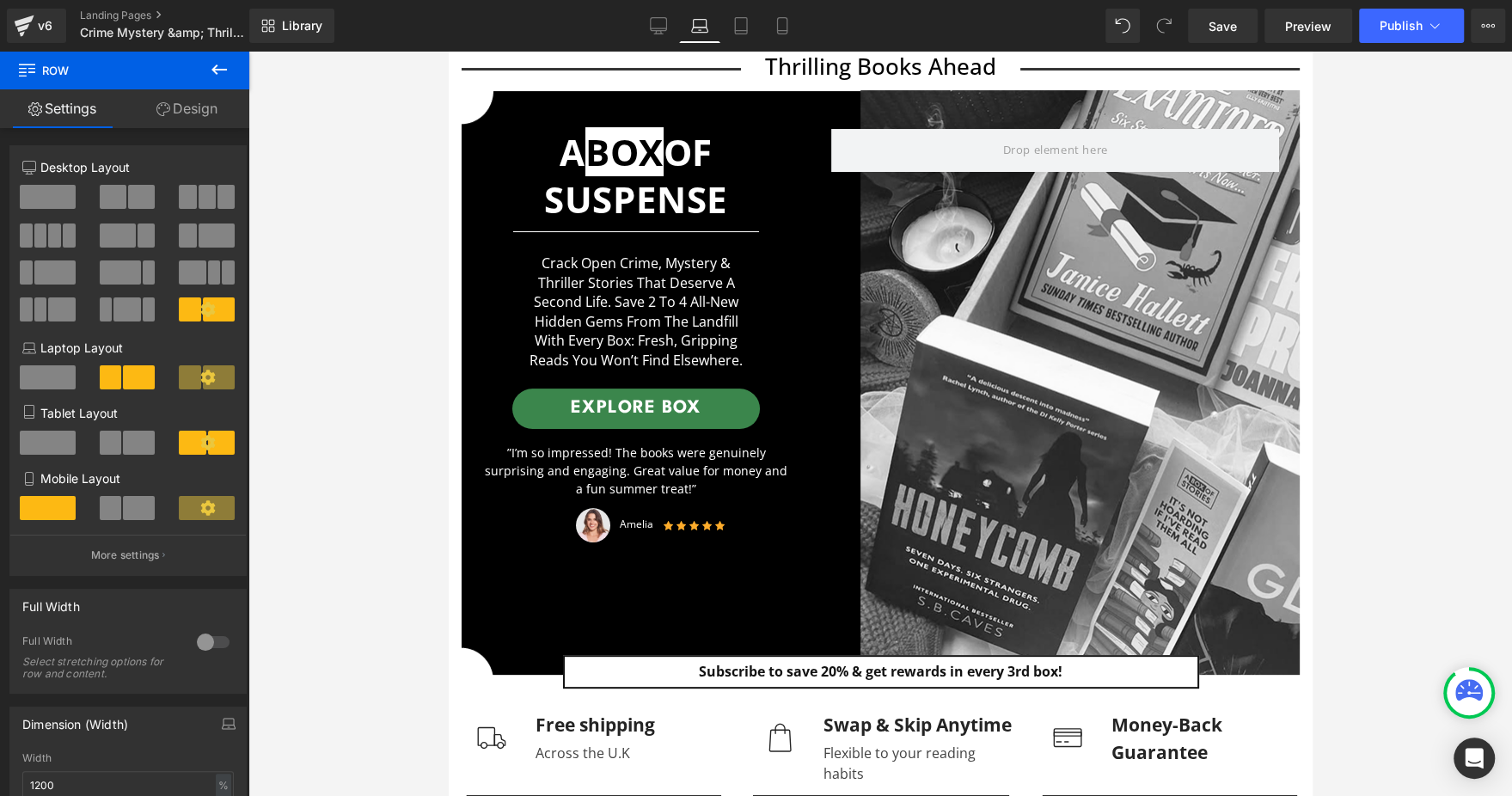
scroll to position [166, 0]
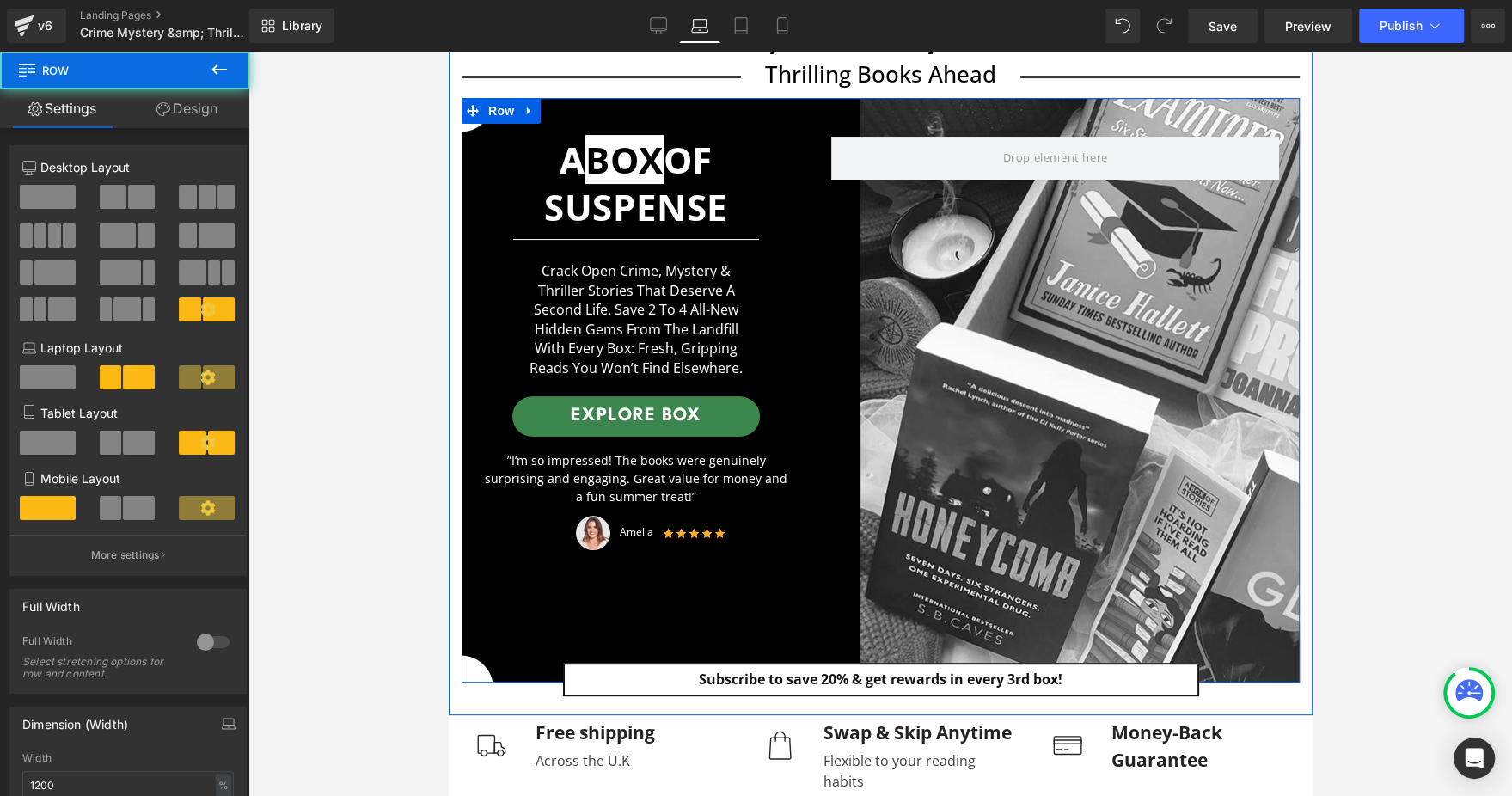
click at [1061, 376] on div "A BOX OF SUSPENSE Heading Separator Crack open crime, mystery & thriller storie…" at bounding box center [879, 389] width 838 height 584
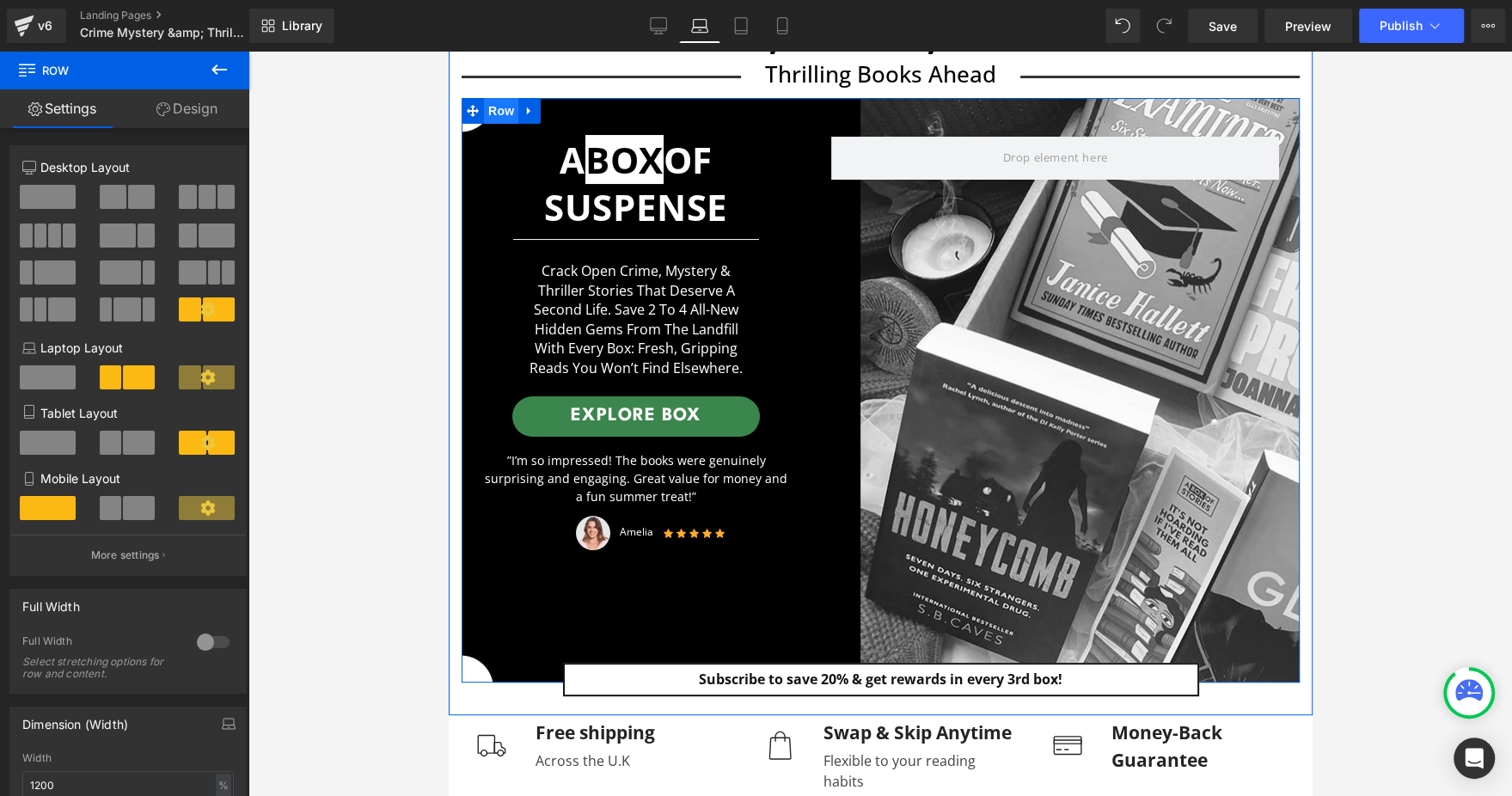
click at [488, 113] on span "Row" at bounding box center [500, 111] width 34 height 26
click at [498, 113] on span "Row" at bounding box center [500, 112] width 34 height 26
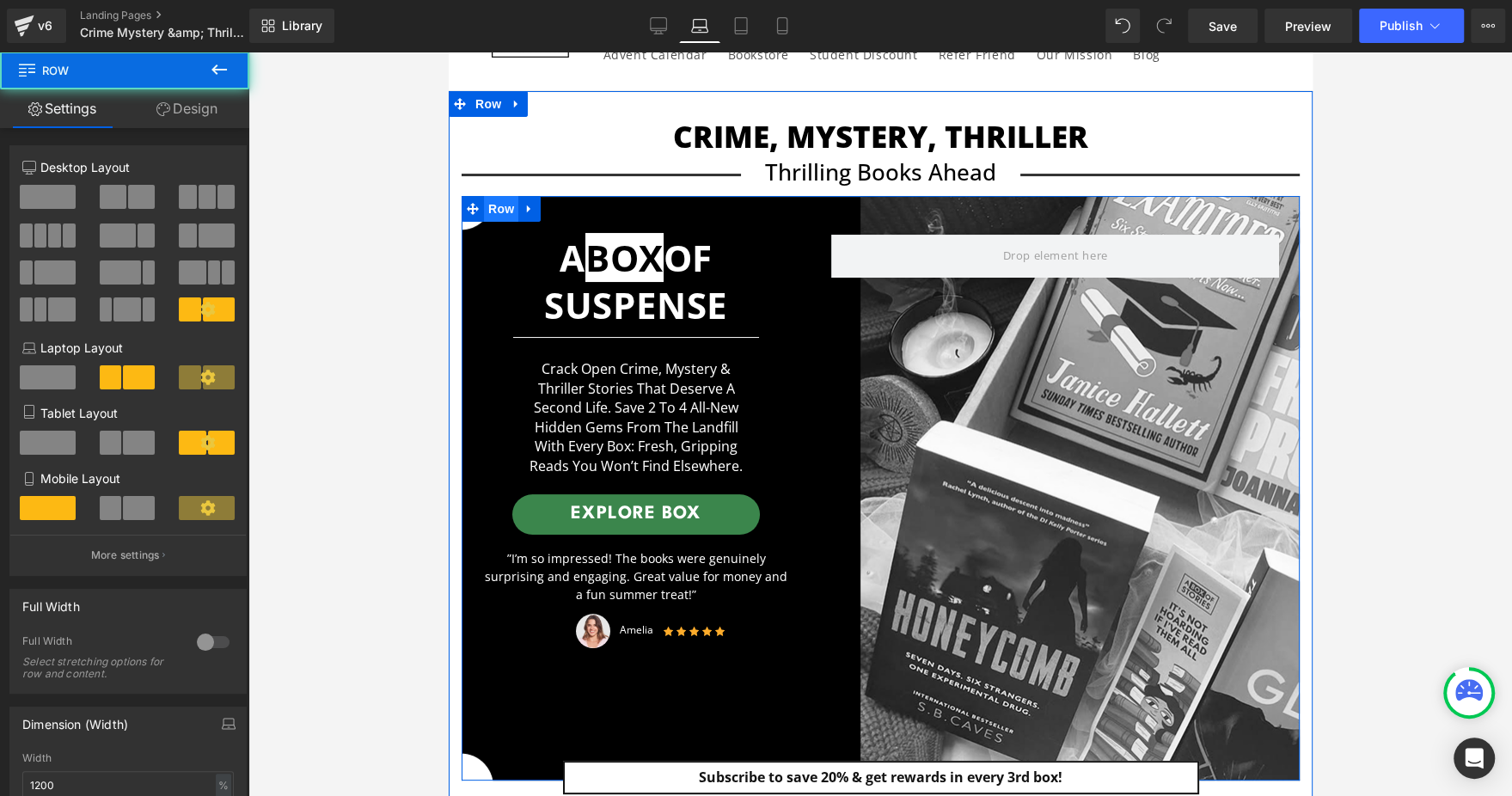
scroll to position [0, 0]
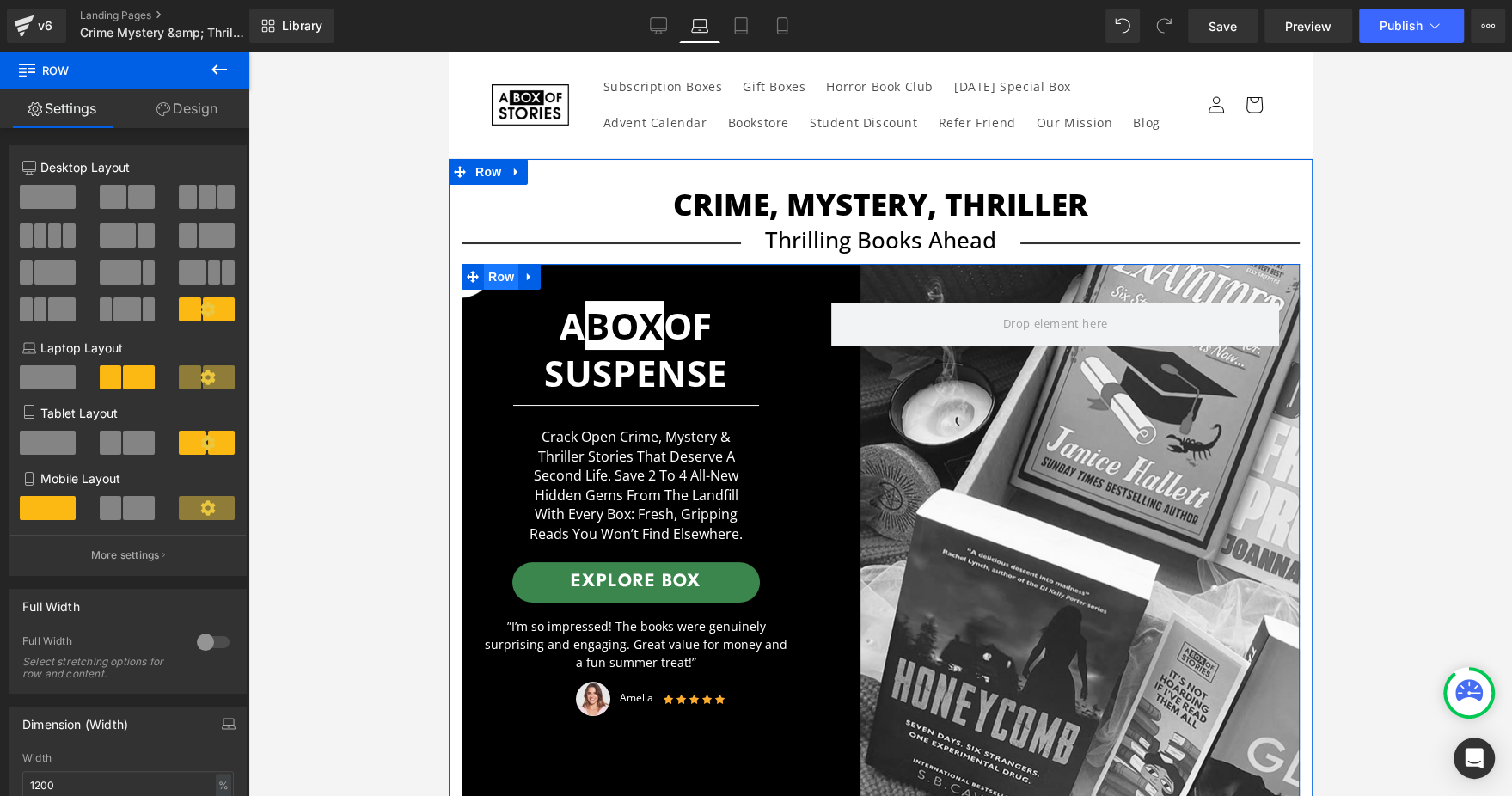
click at [496, 281] on span "Row" at bounding box center [500, 277] width 34 height 26
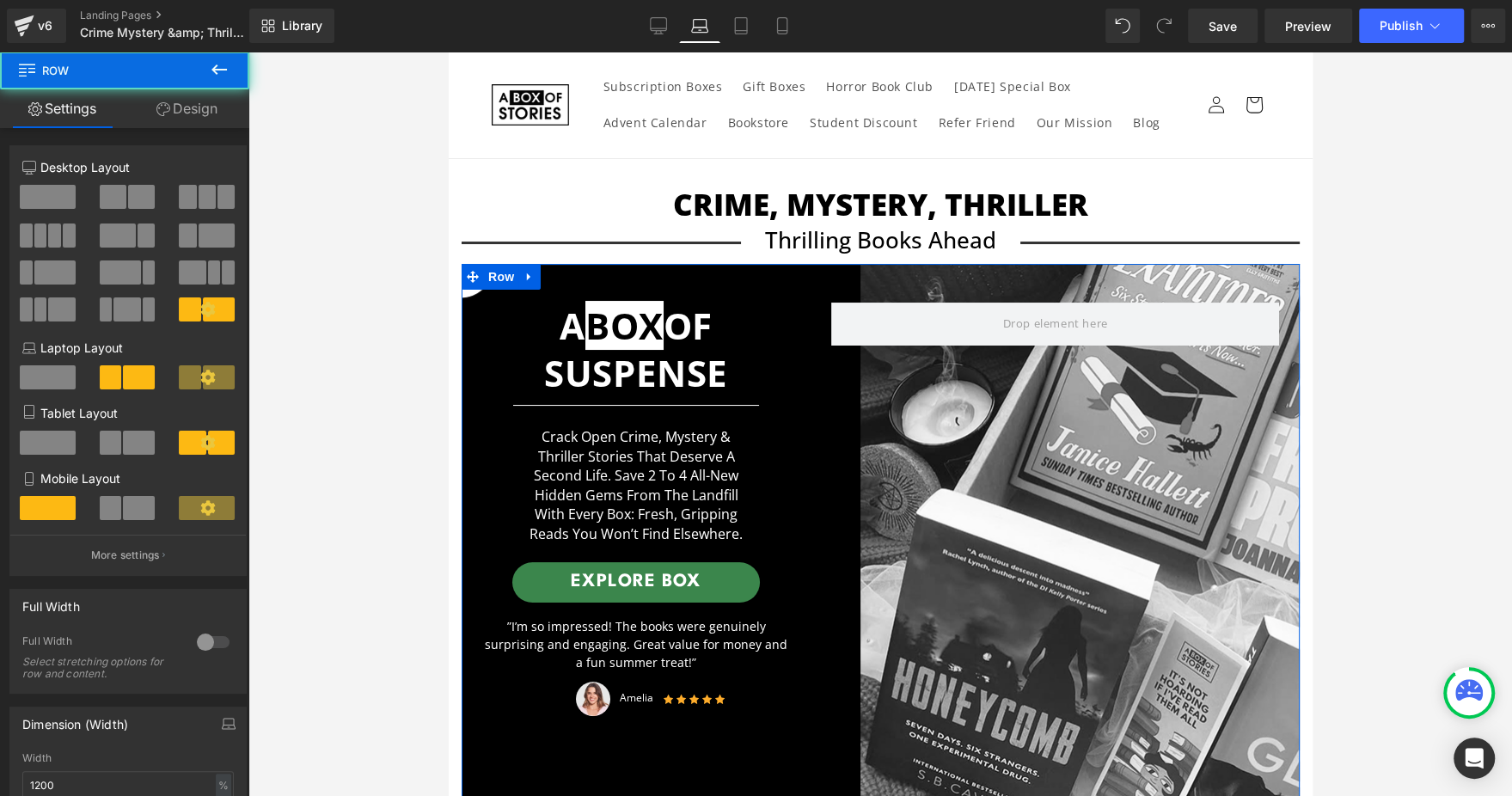
click at [197, 114] on link "Design" at bounding box center [186, 109] width 125 height 39
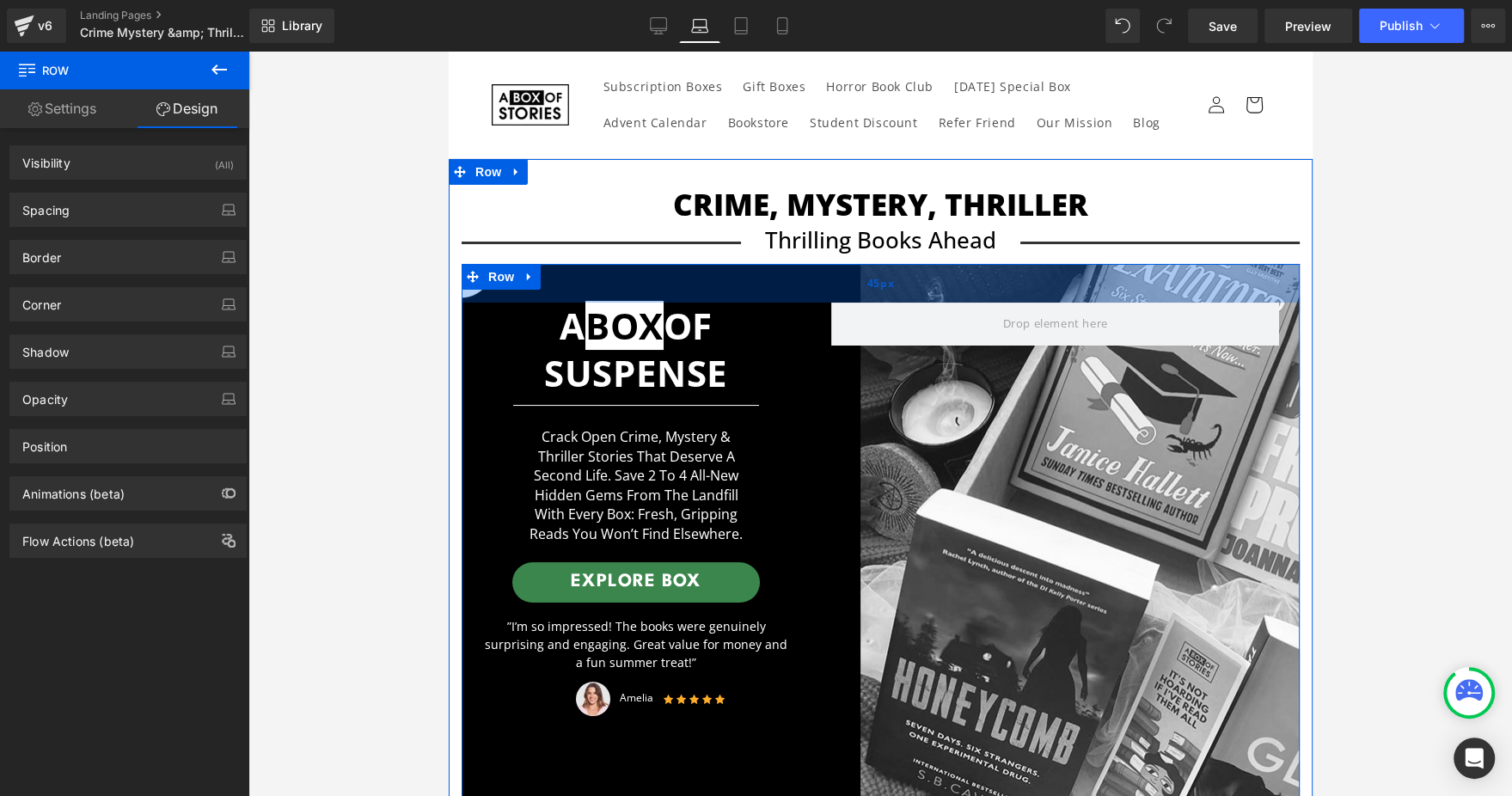
click at [494, 290] on div "45px" at bounding box center [879, 283] width 838 height 39
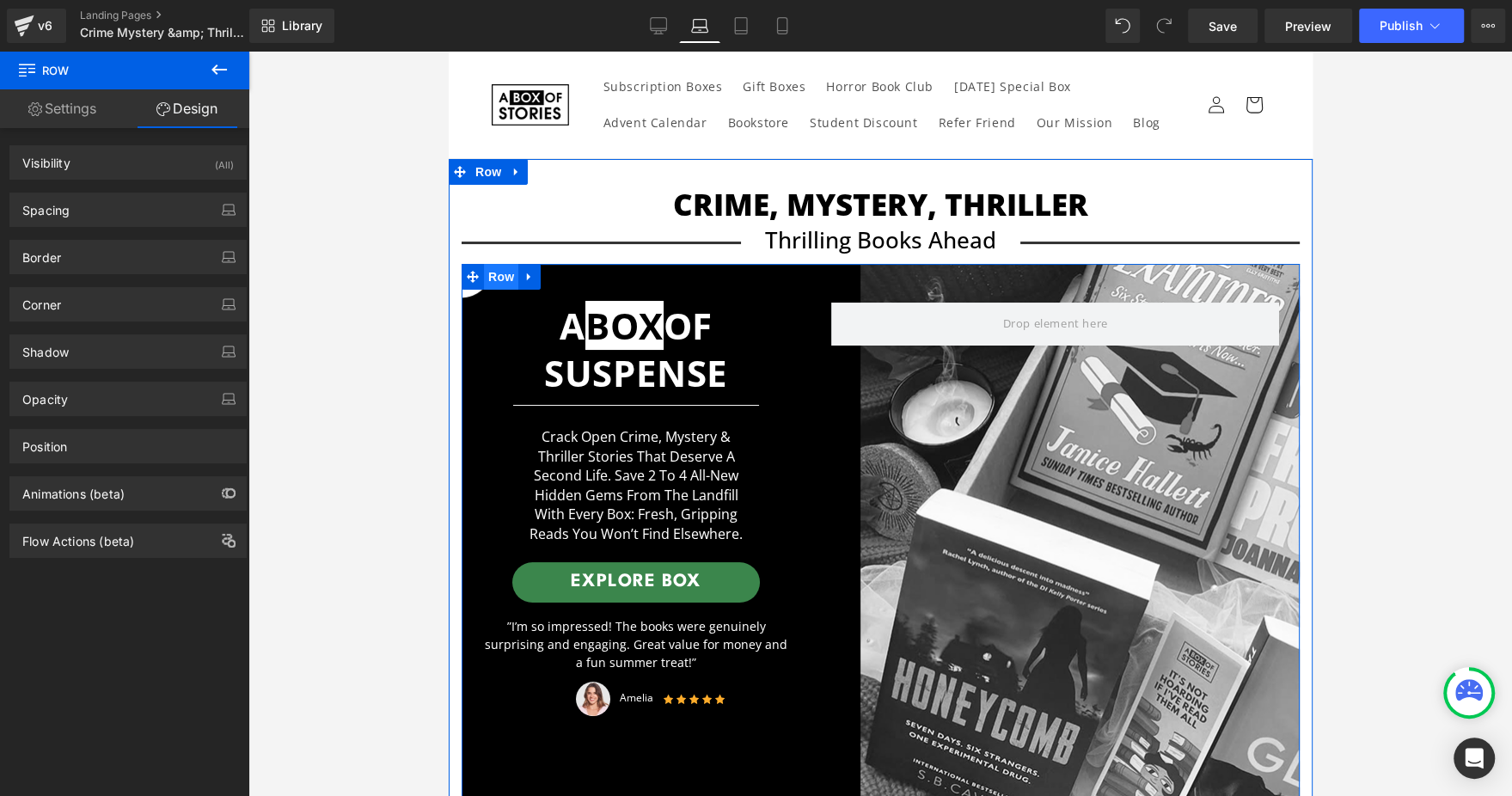
click at [494, 271] on span "Row" at bounding box center [500, 277] width 34 height 26
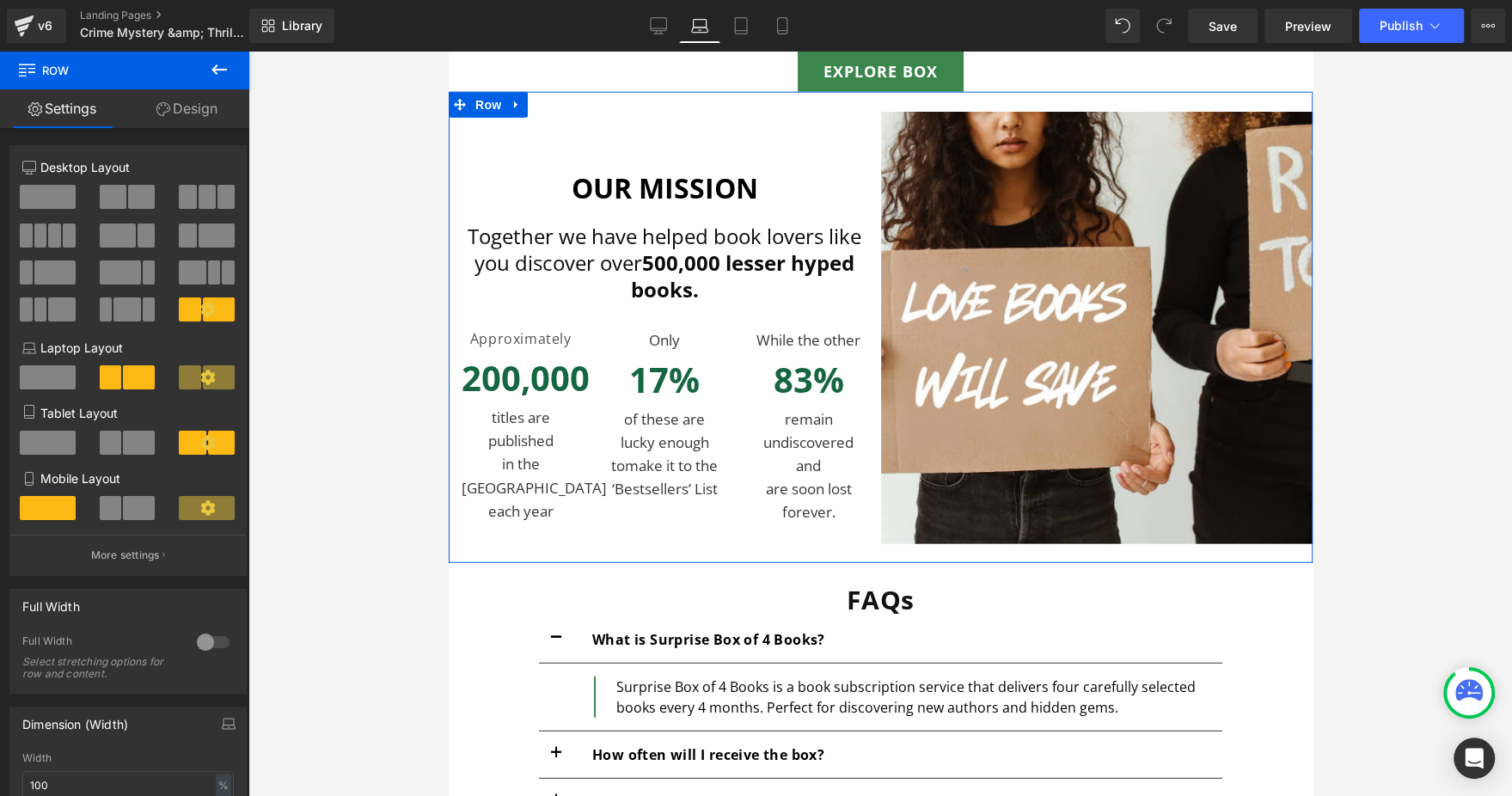
scroll to position [3350, 0]
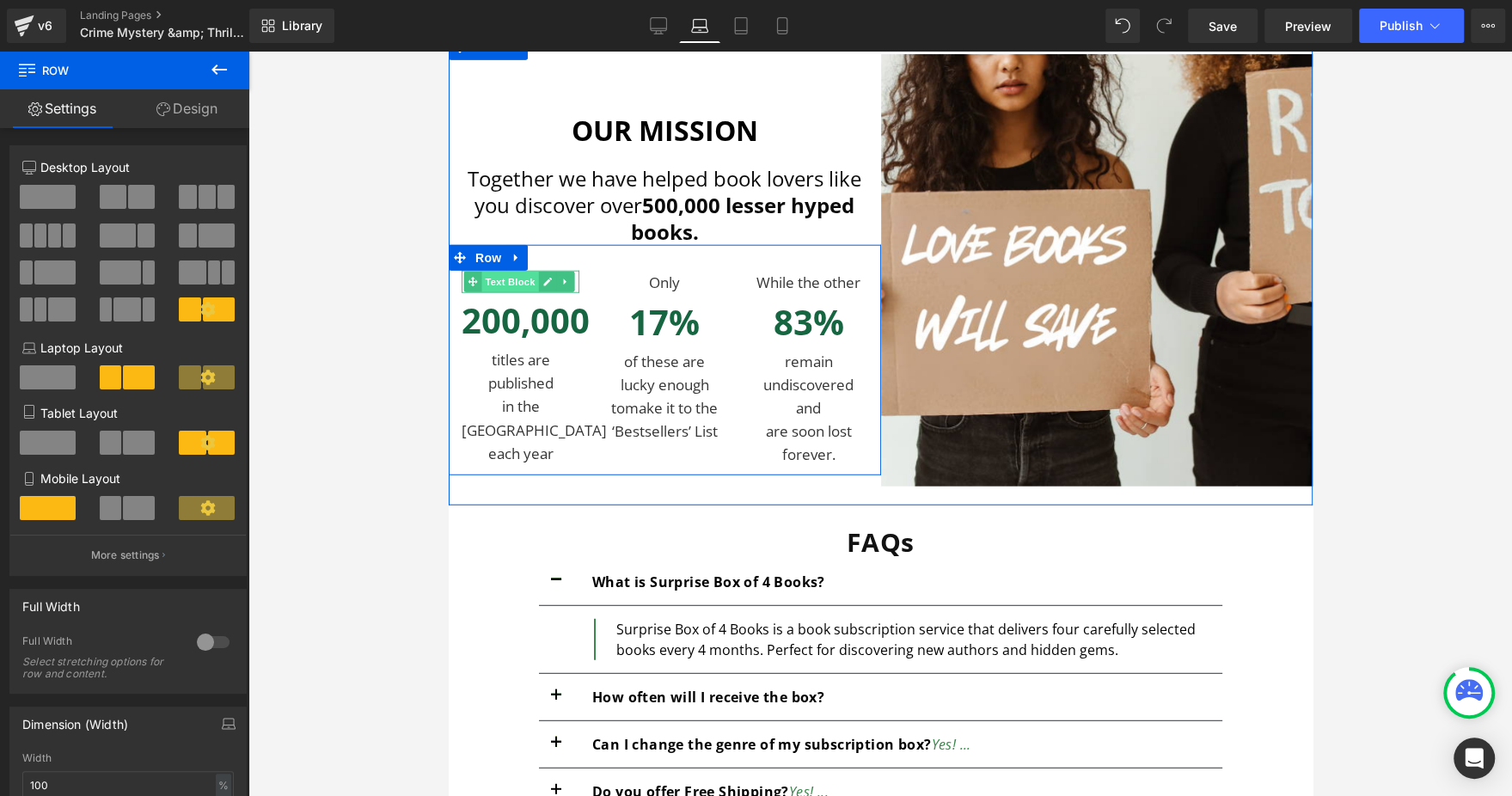
click at [515, 291] on span "Text Block" at bounding box center [508, 281] width 56 height 20
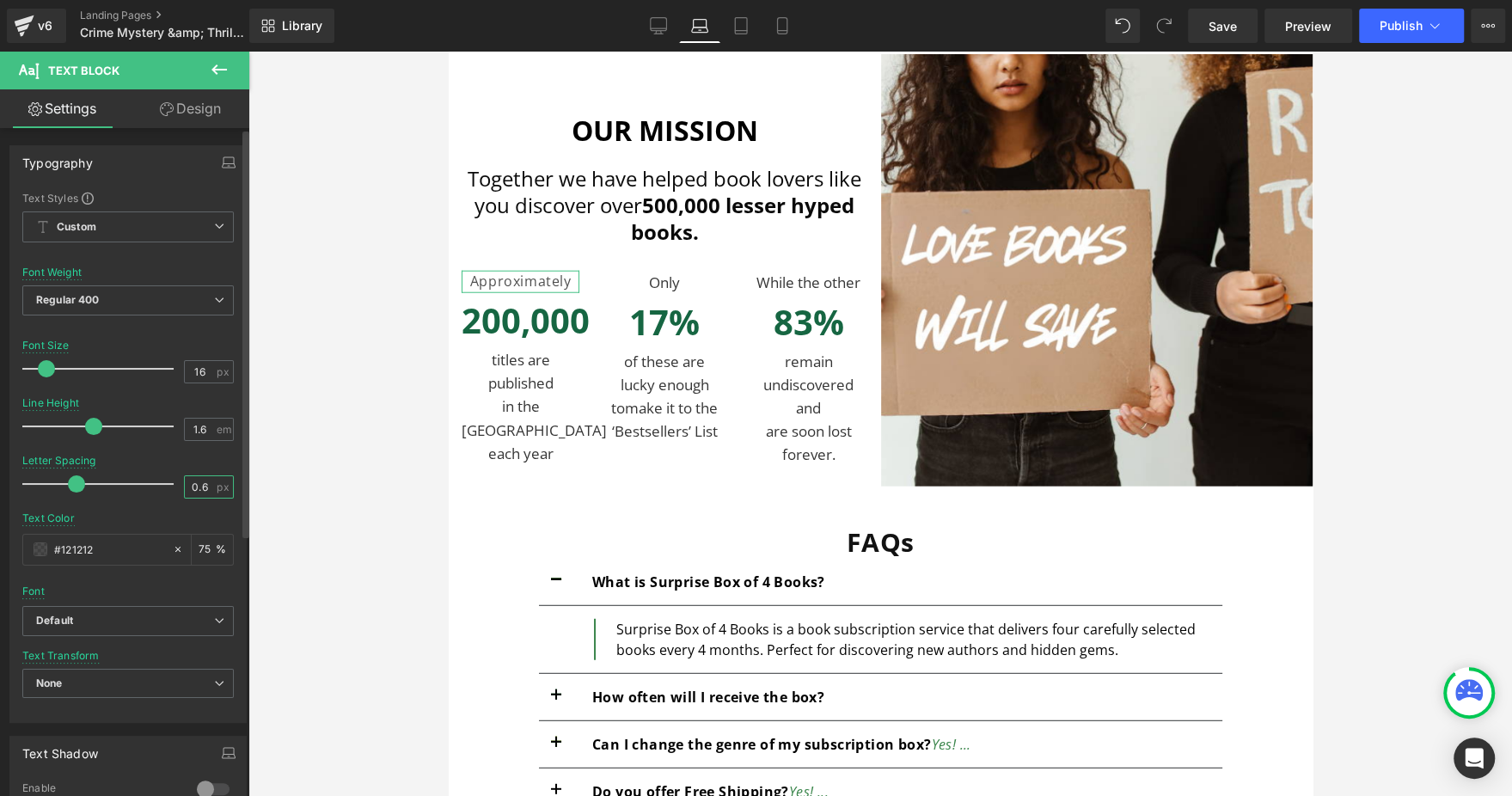
click at [194, 480] on input "0.6" at bounding box center [199, 486] width 30 height 21
type input "0"
click at [660, 9] on link "Desktop" at bounding box center [658, 25] width 42 height 34
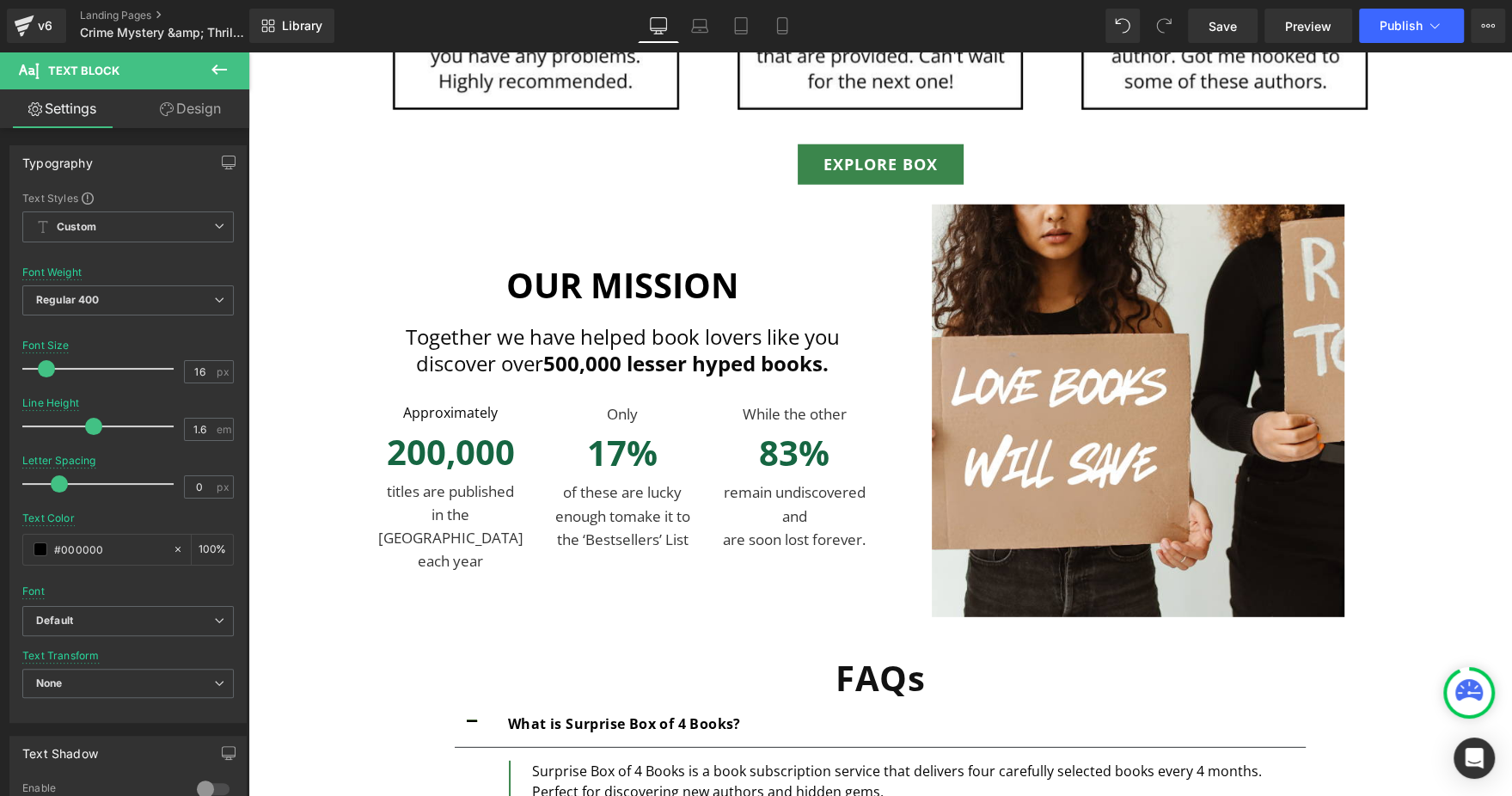
scroll to position [3655, 0]
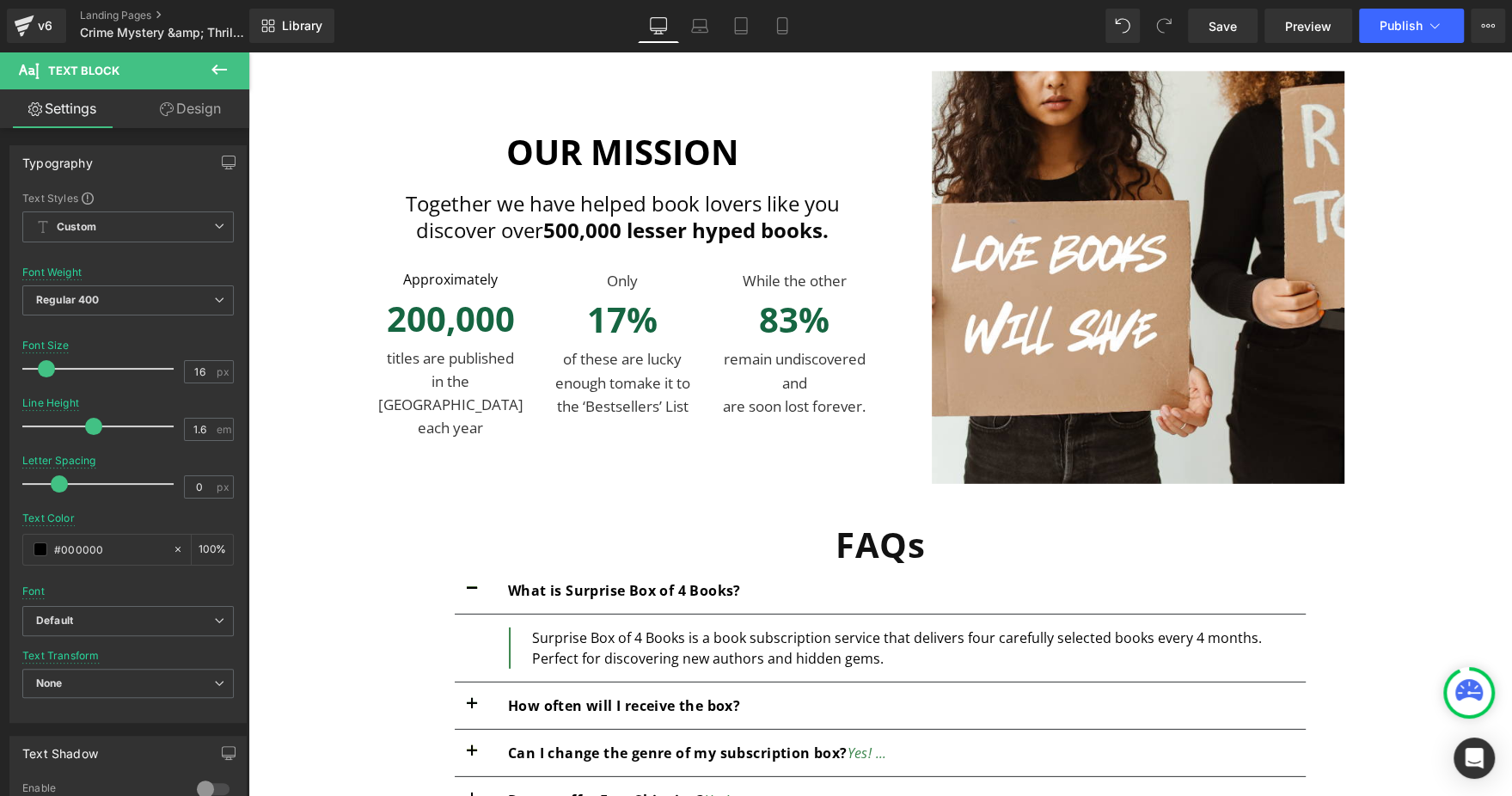
click at [609, 282] on div "Only Text Block" at bounding box center [622, 280] width 146 height 23
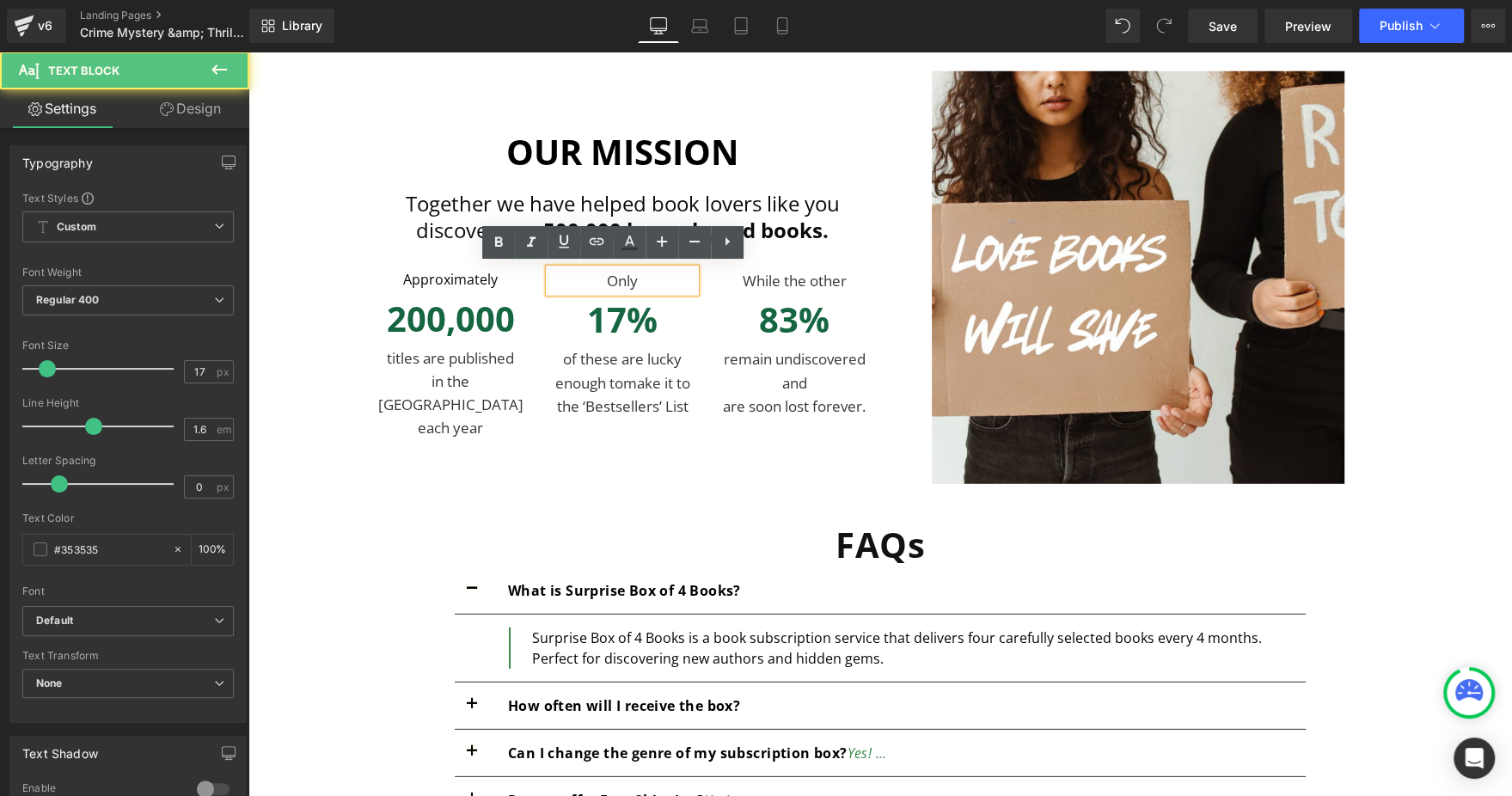
click at [708, 313] on div "While the other Text Block 83% Text Block remain undiscovered and are soon lost…" at bounding box center [794, 343] width 172 height 149
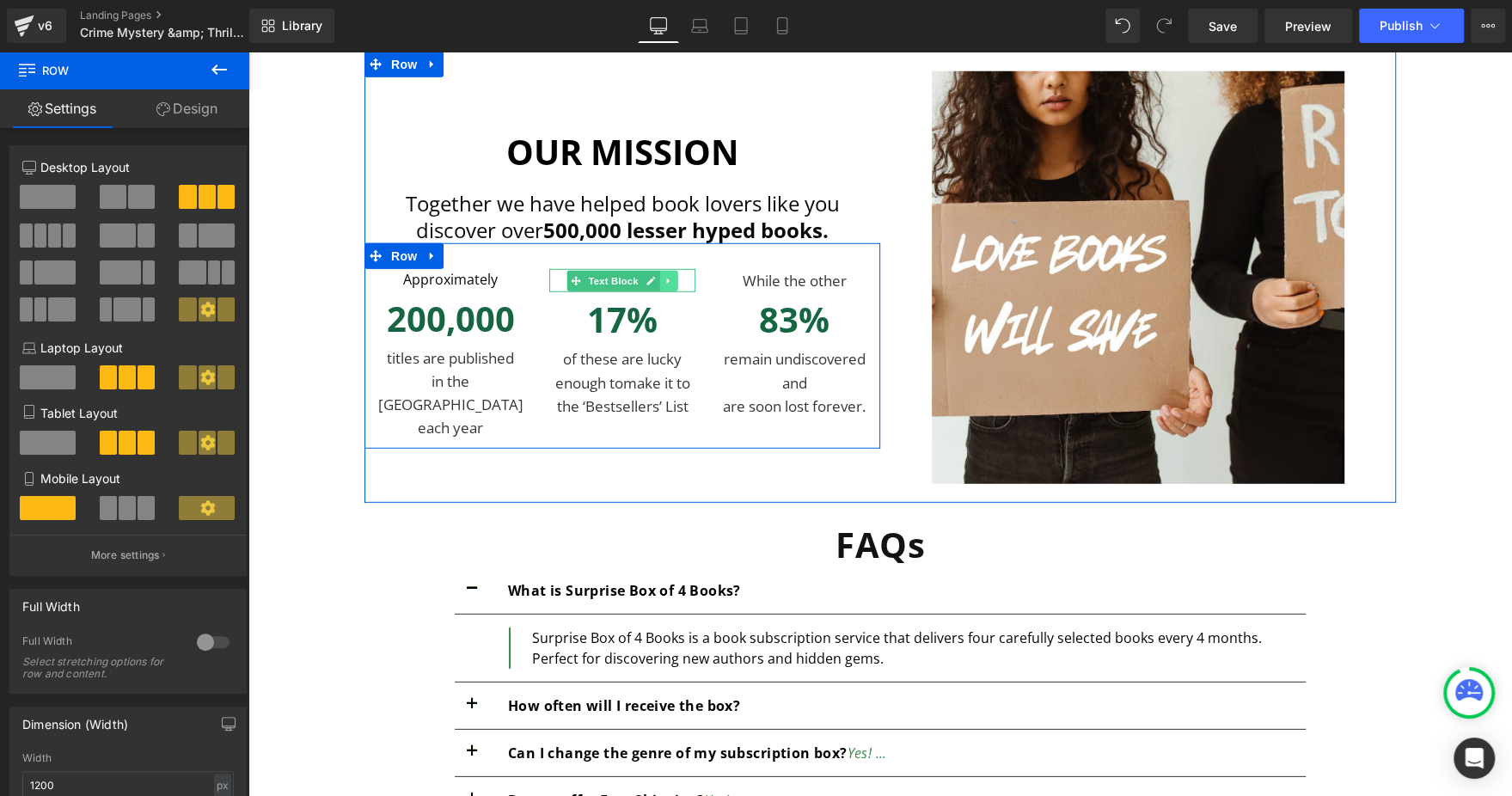
click at [663, 276] on icon at bounding box center [668, 280] width 9 height 10
click at [653, 283] on link at bounding box center [660, 280] width 18 height 20
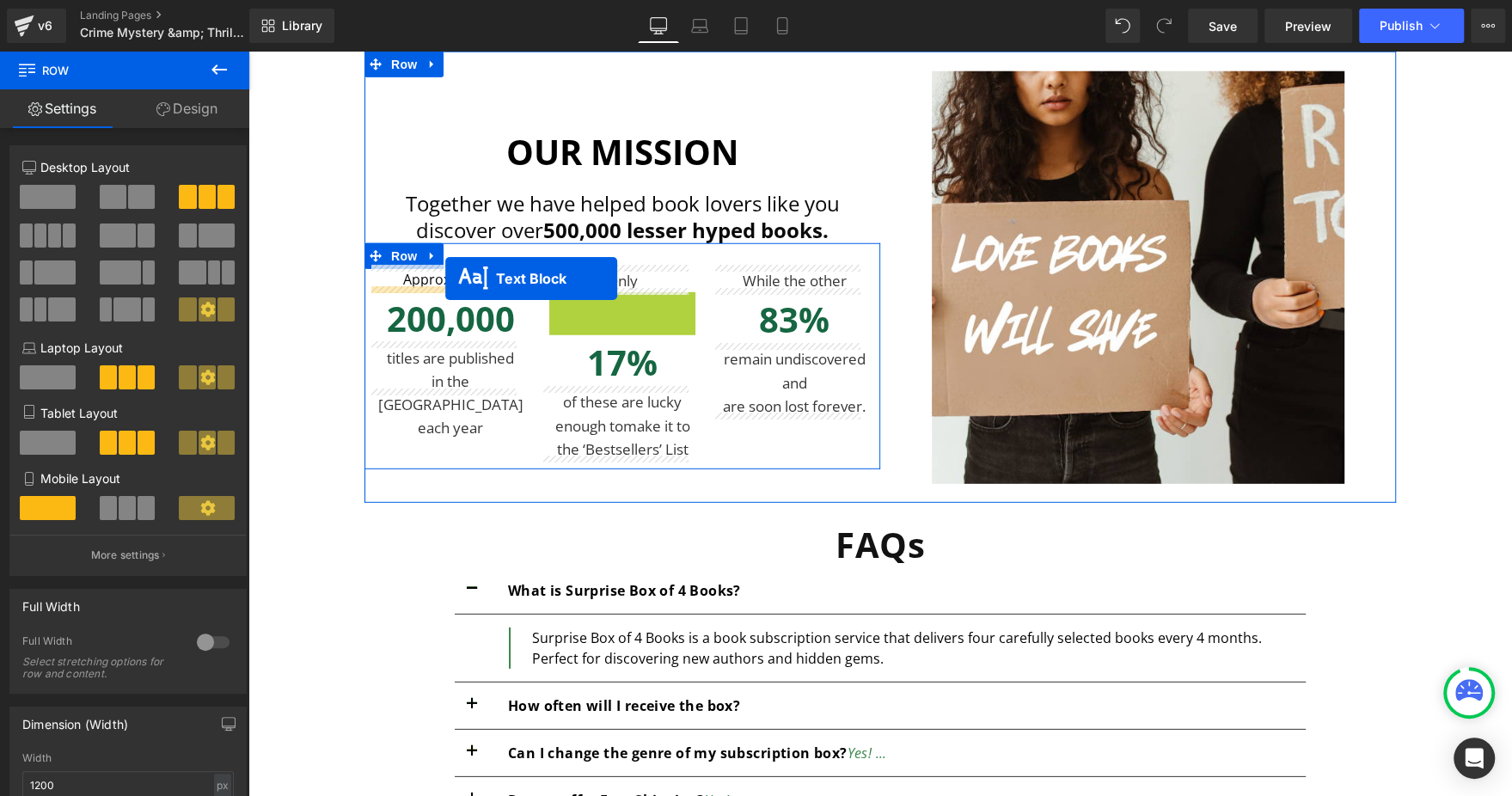
drag, startPoint x: 608, startPoint y: 300, endPoint x: 446, endPoint y: 279, distance: 163.4
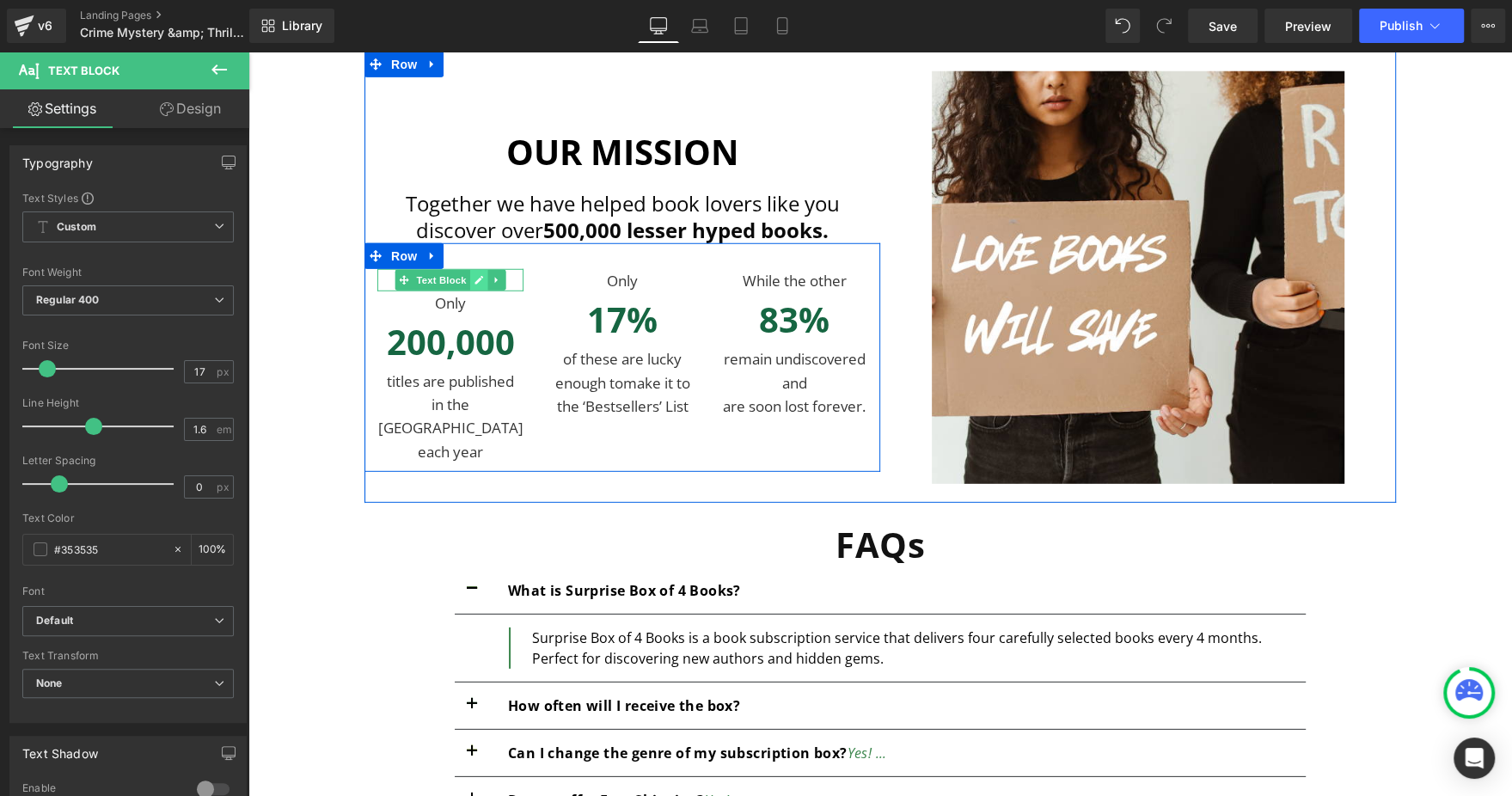
click at [474, 276] on icon at bounding box center [478, 279] width 8 height 8
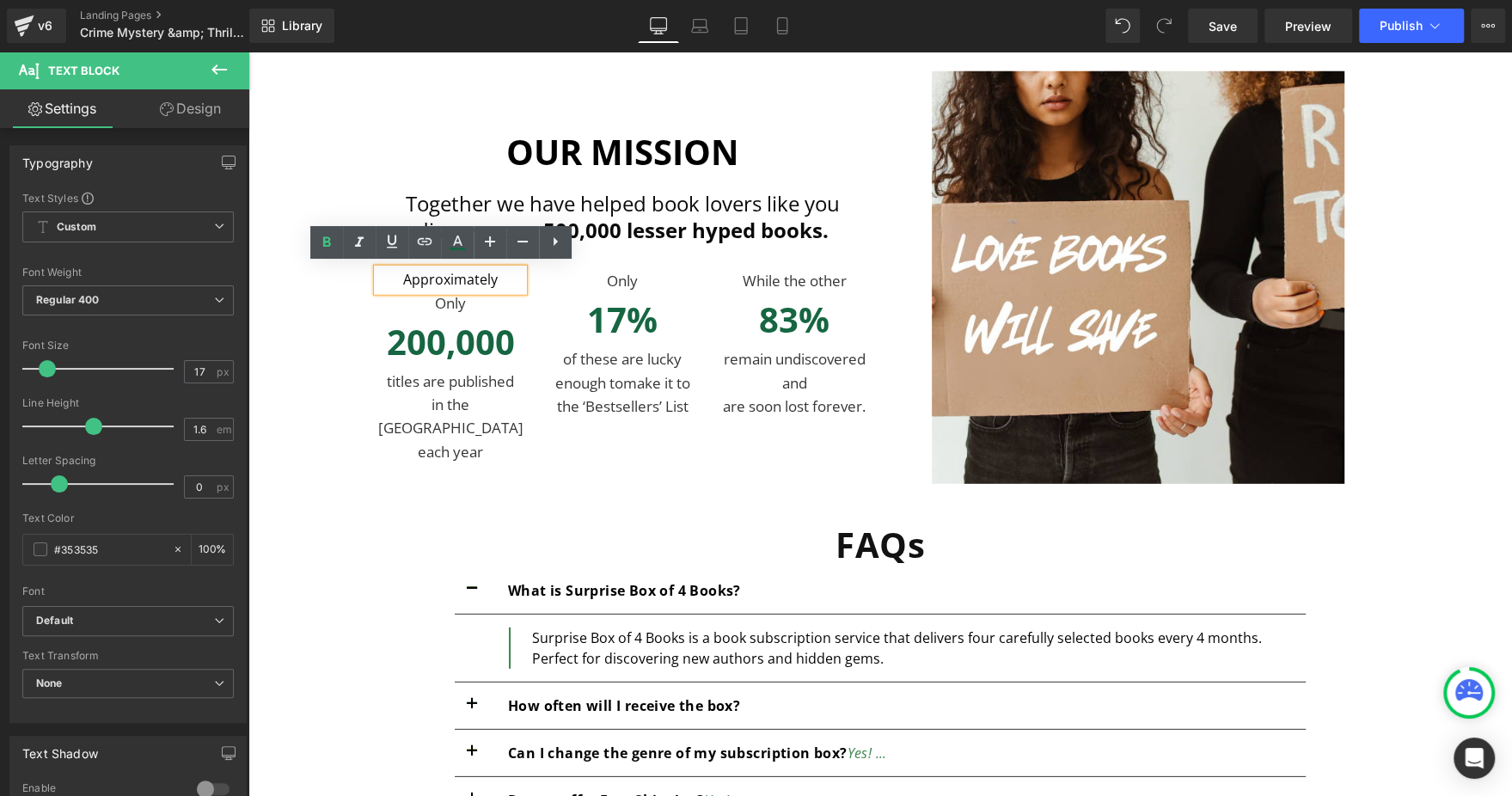
click at [470, 276] on p "Approximately" at bounding box center [450, 280] width 146 height 22
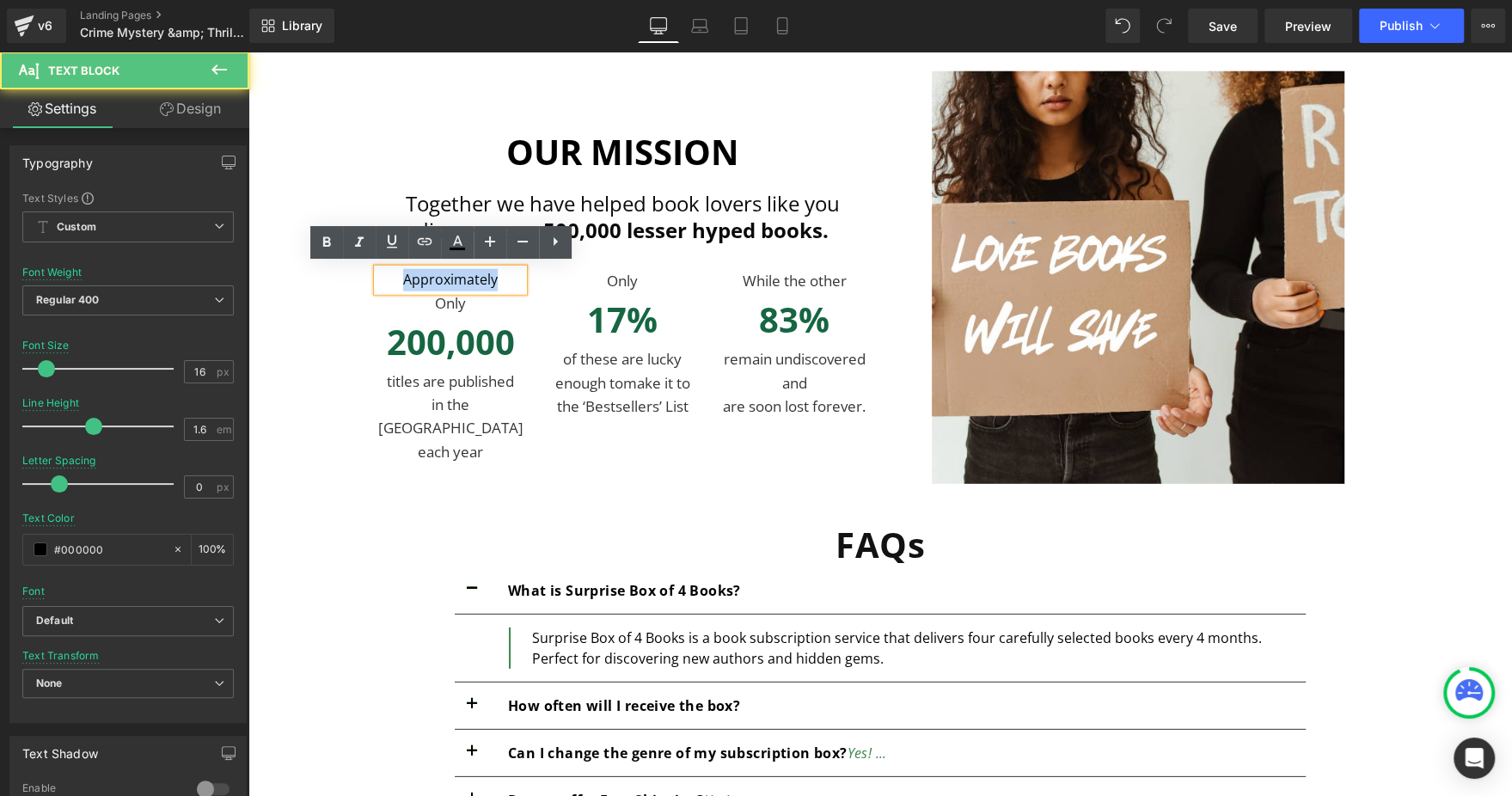
click at [470, 276] on p "Approximately" at bounding box center [450, 280] width 146 height 22
copy p "Approximately"
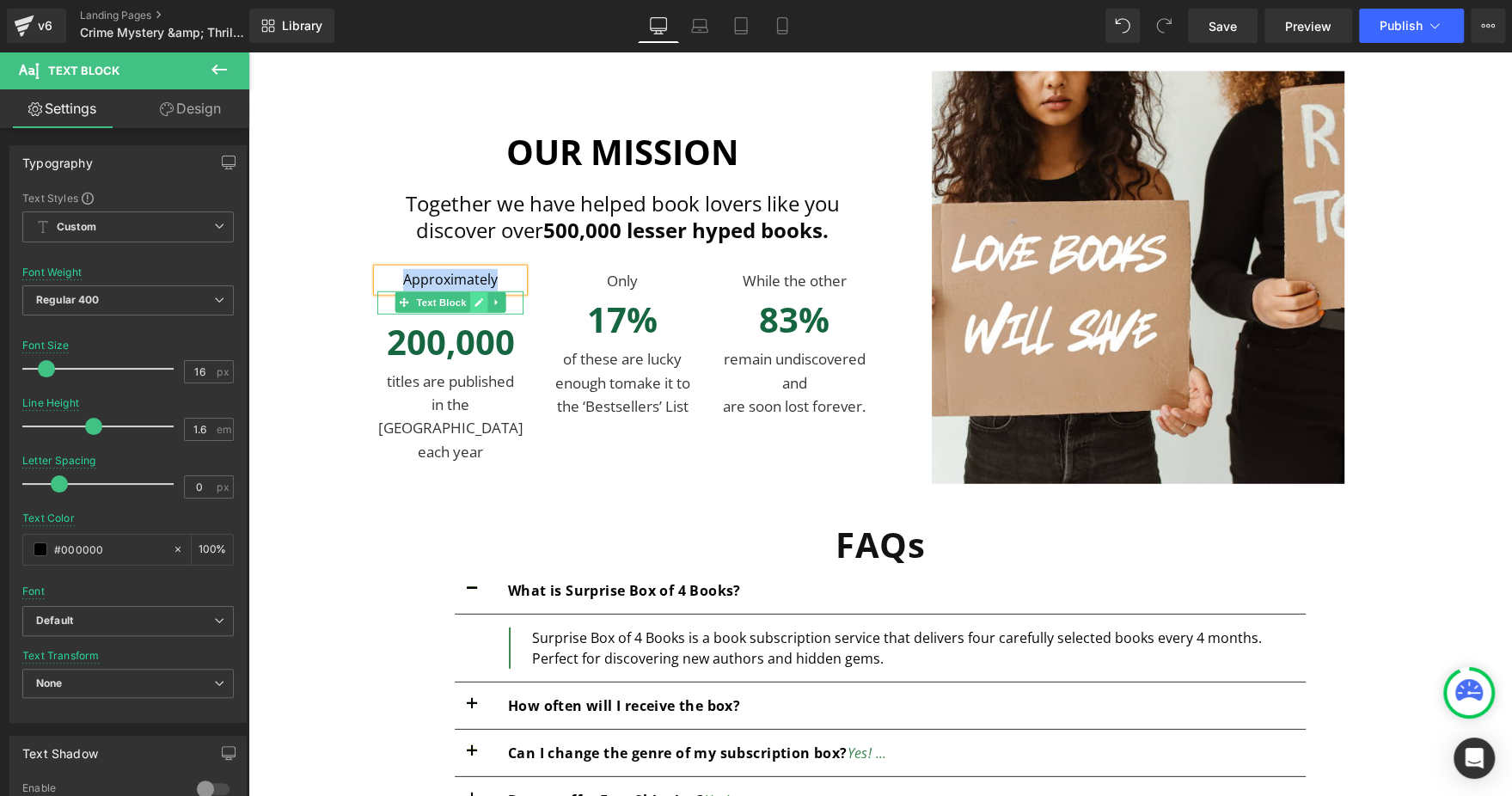
click at [474, 299] on icon at bounding box center [478, 303] width 8 height 8
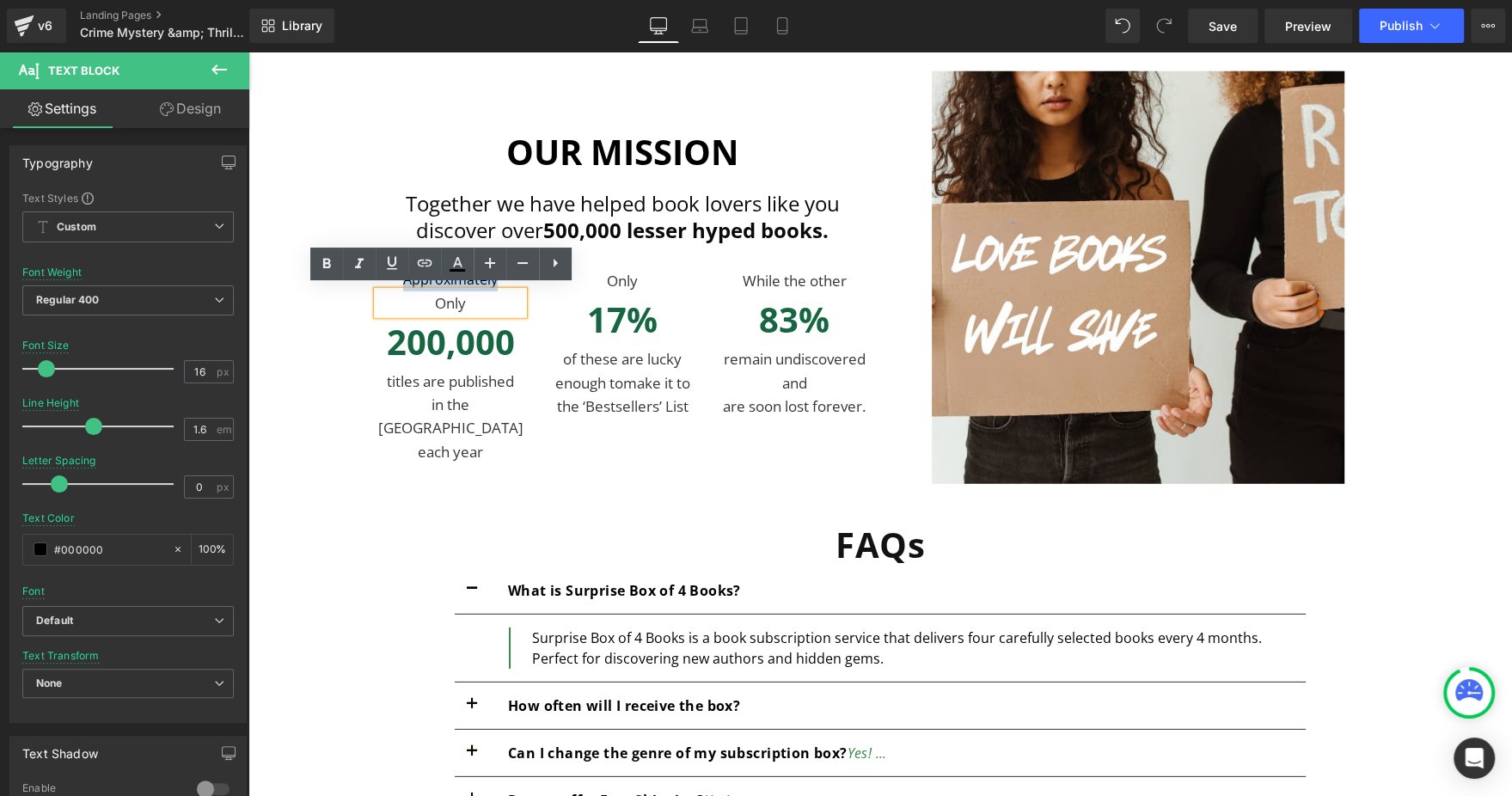
click at [470, 297] on p "Only" at bounding box center [450, 303] width 146 height 23
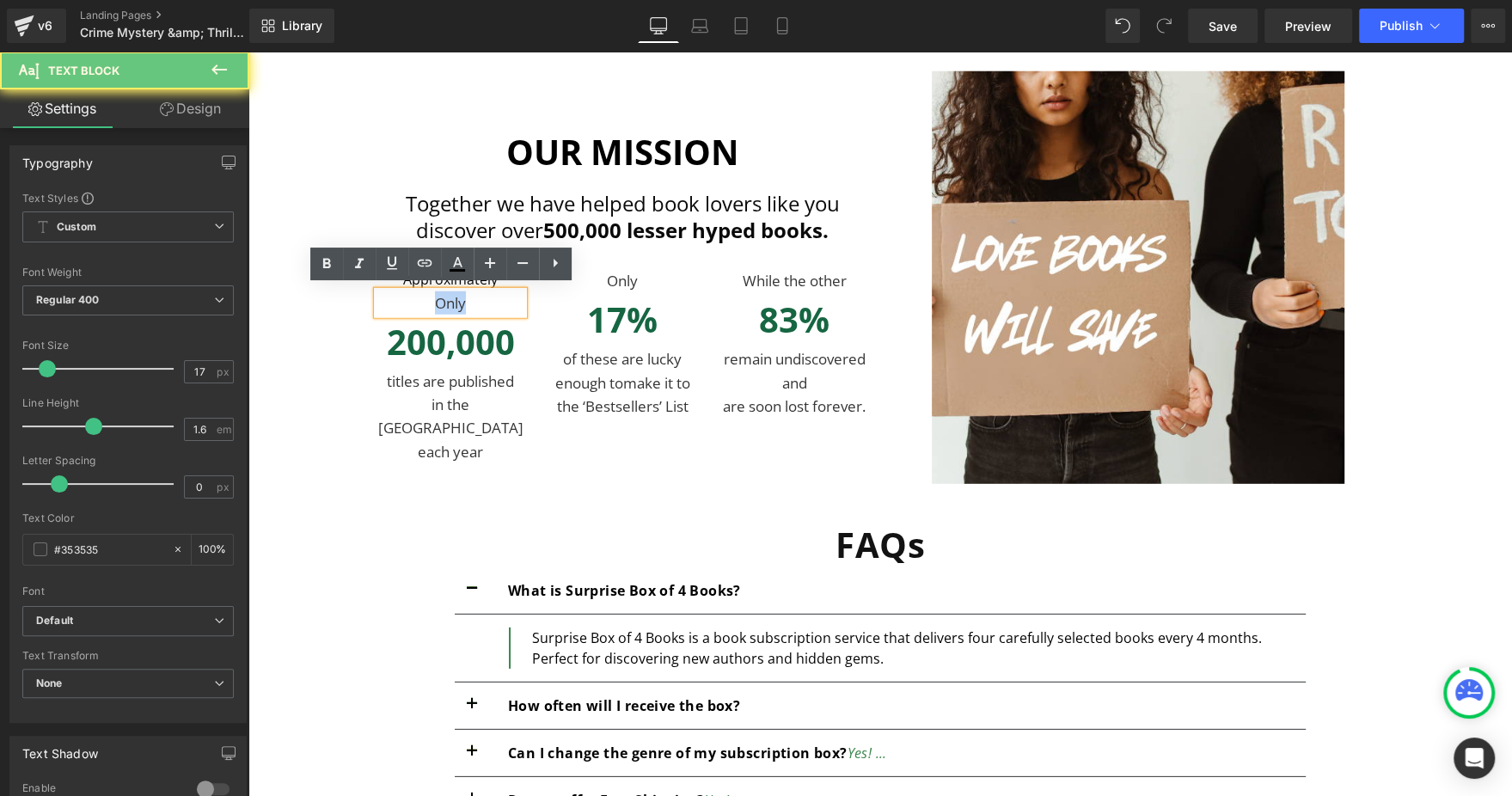
click at [470, 297] on p "Only" at bounding box center [450, 303] width 146 height 23
paste div
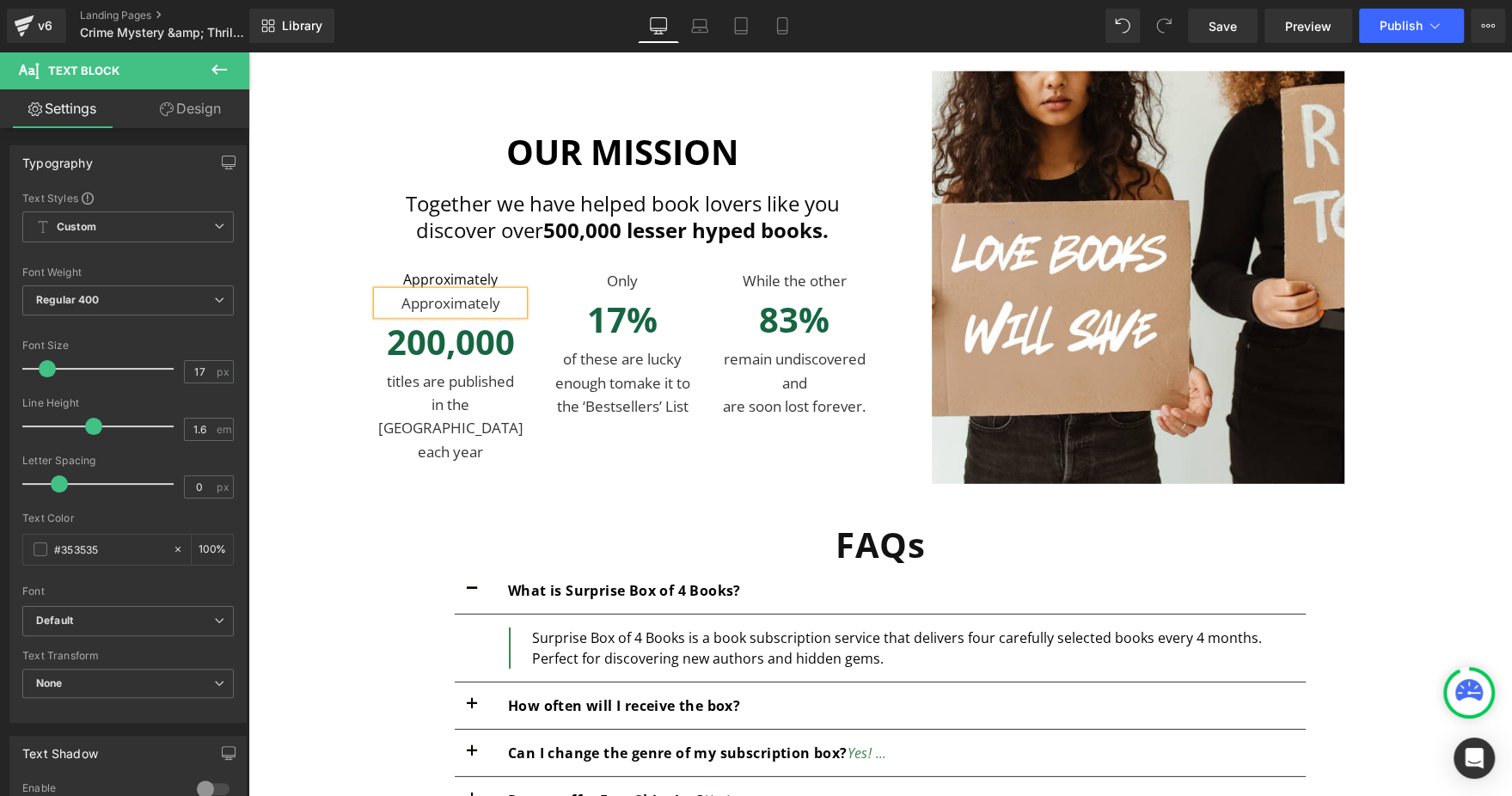
click at [536, 287] on div "Only Text Block 17% Text Block of these are lucky enough to make it to the ‘Bes…" at bounding box center [622, 343] width 172 height 149
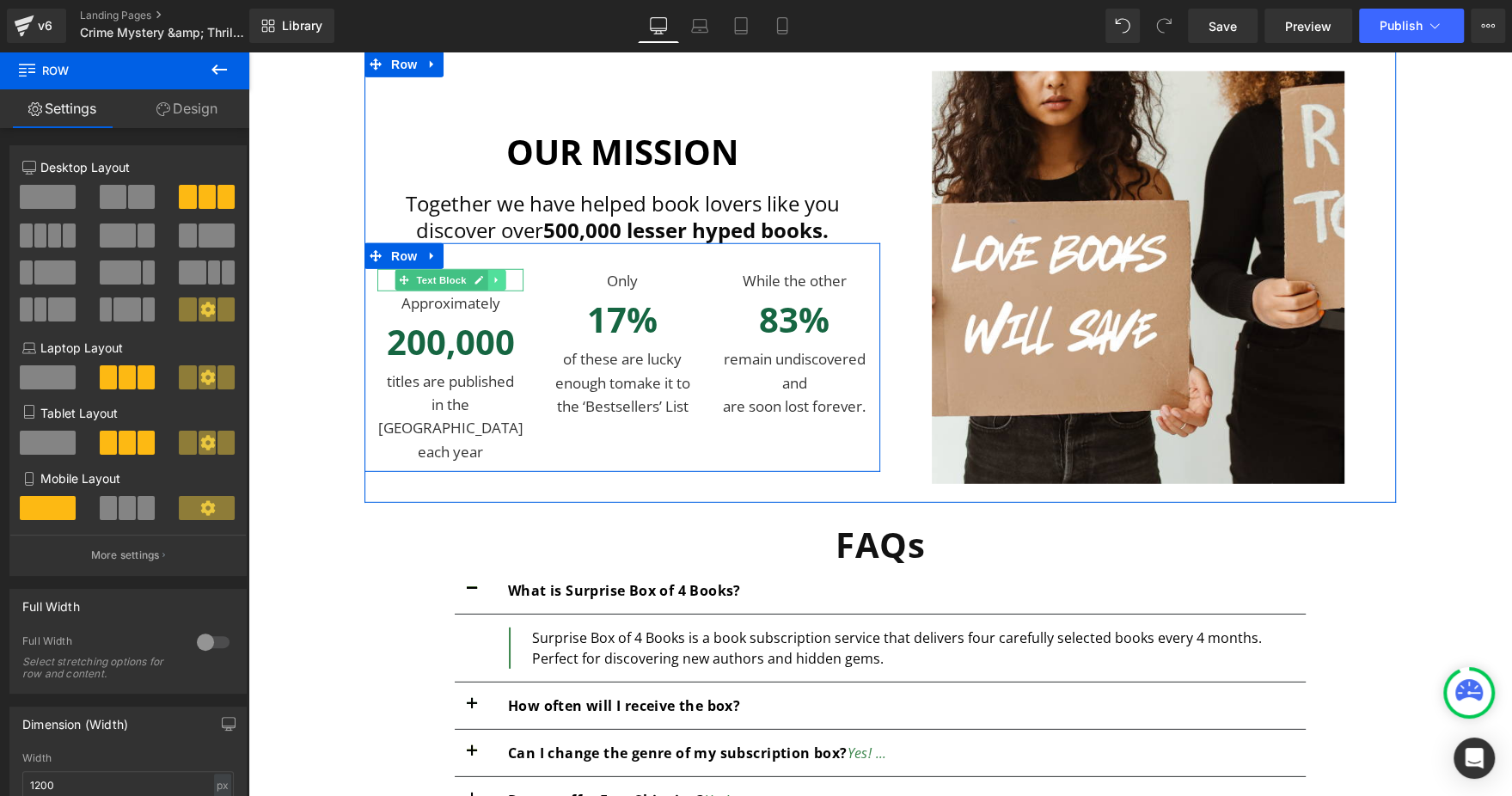
click at [492, 275] on icon at bounding box center [496, 279] width 9 height 10
click at [501, 278] on icon at bounding box center [506, 279] width 9 height 9
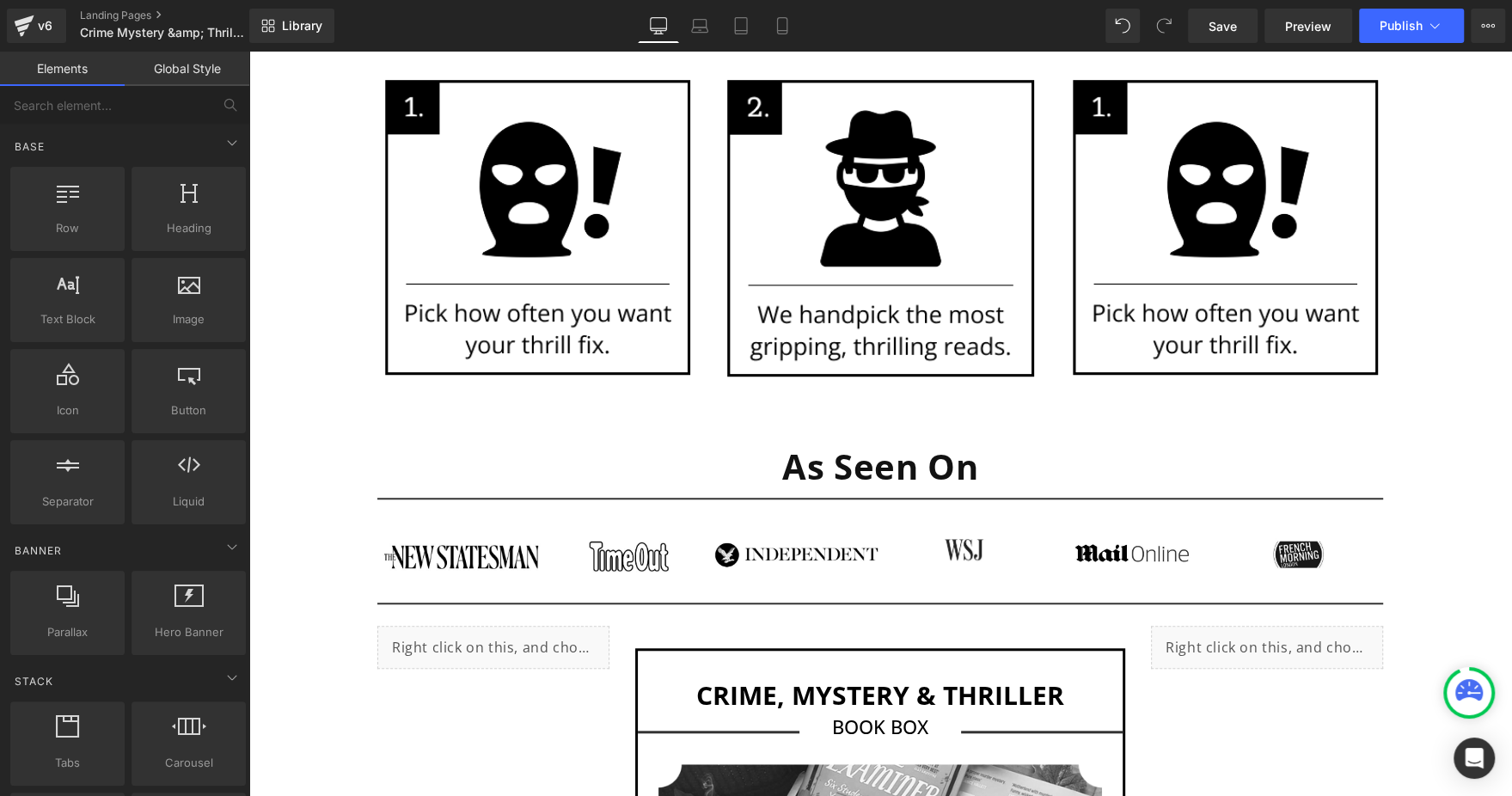
scroll to position [1030, 0]
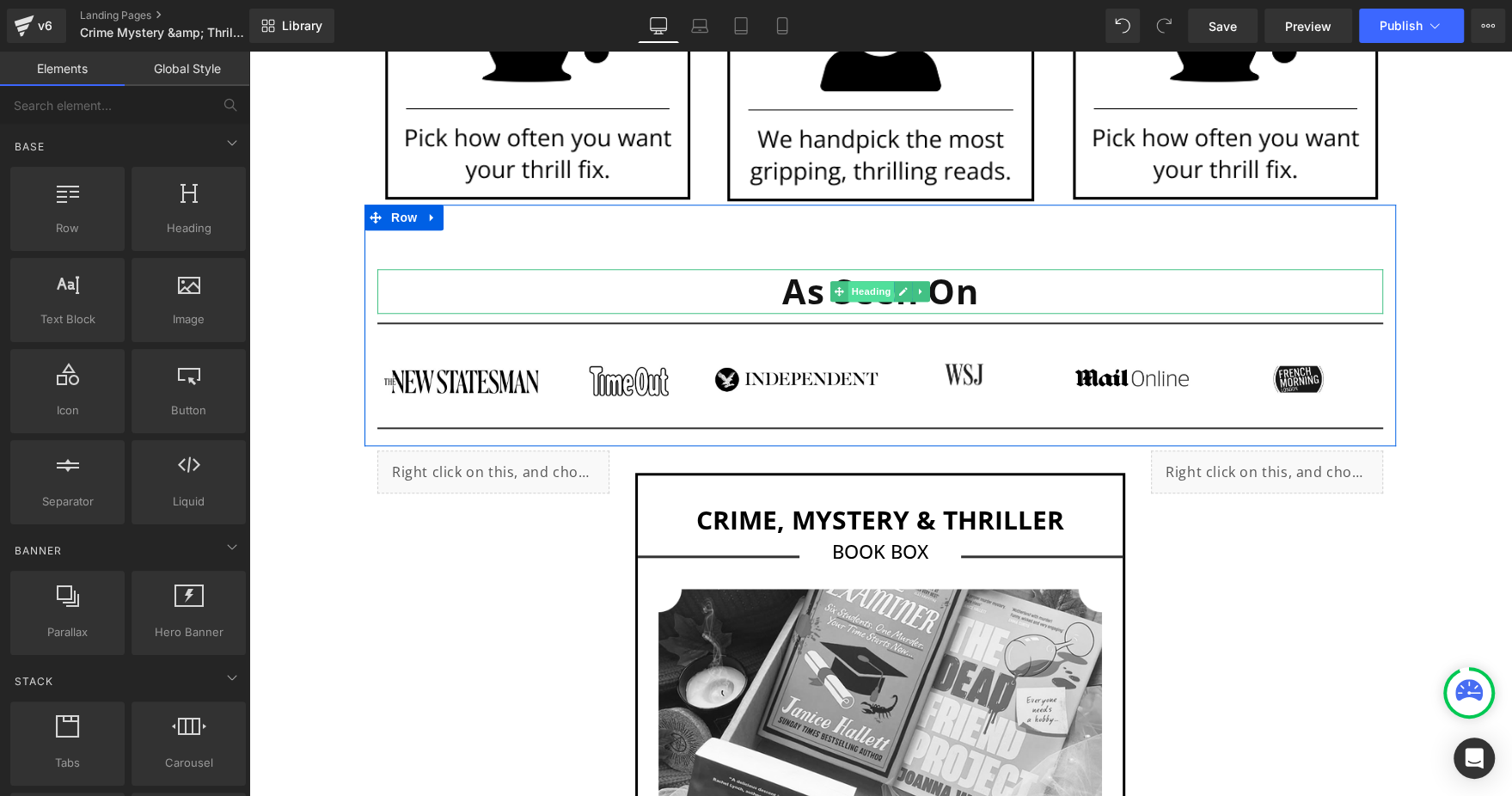
click at [860, 291] on span "Heading" at bounding box center [871, 291] width 46 height 20
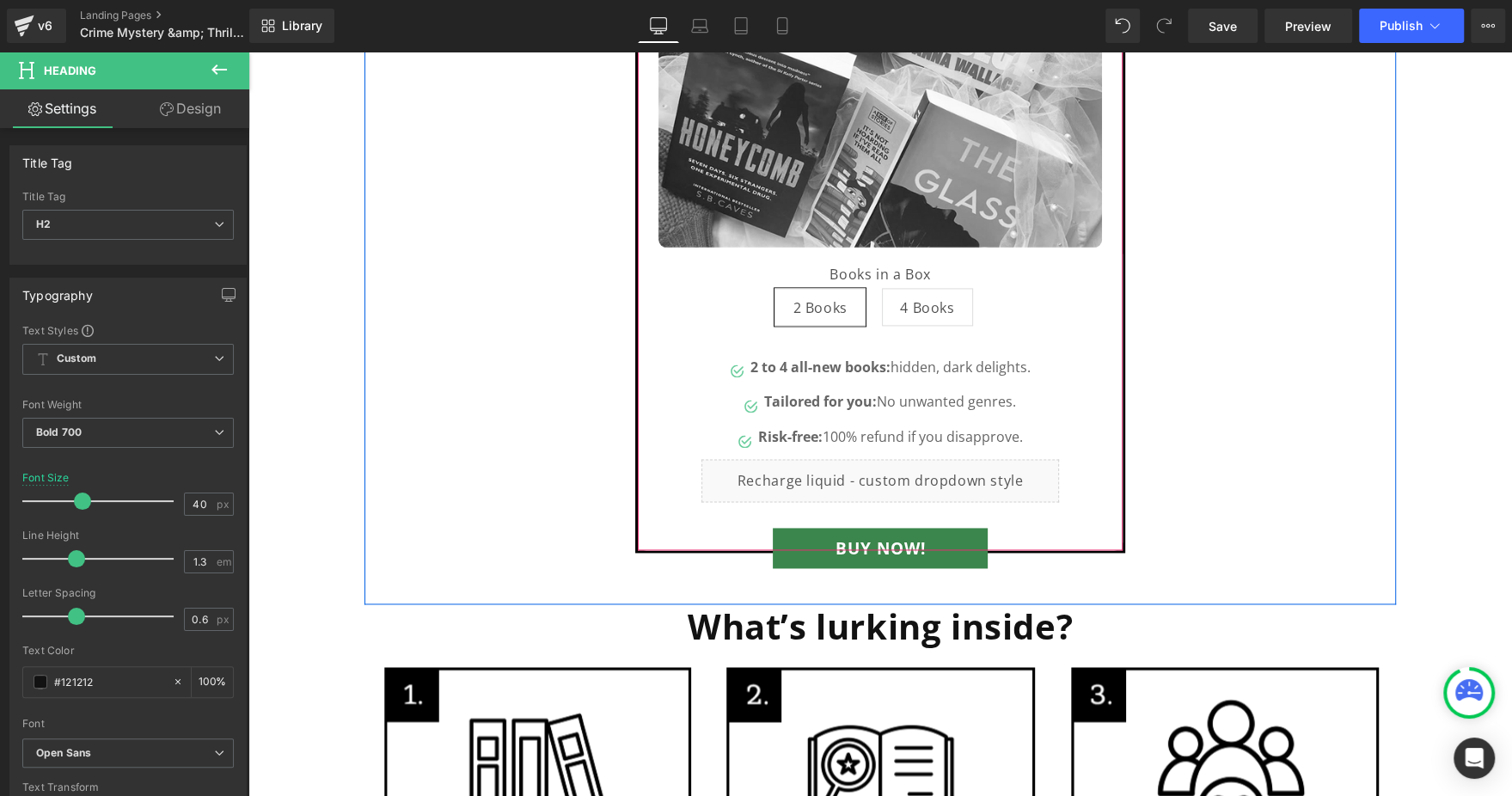
scroll to position [1933, 0]
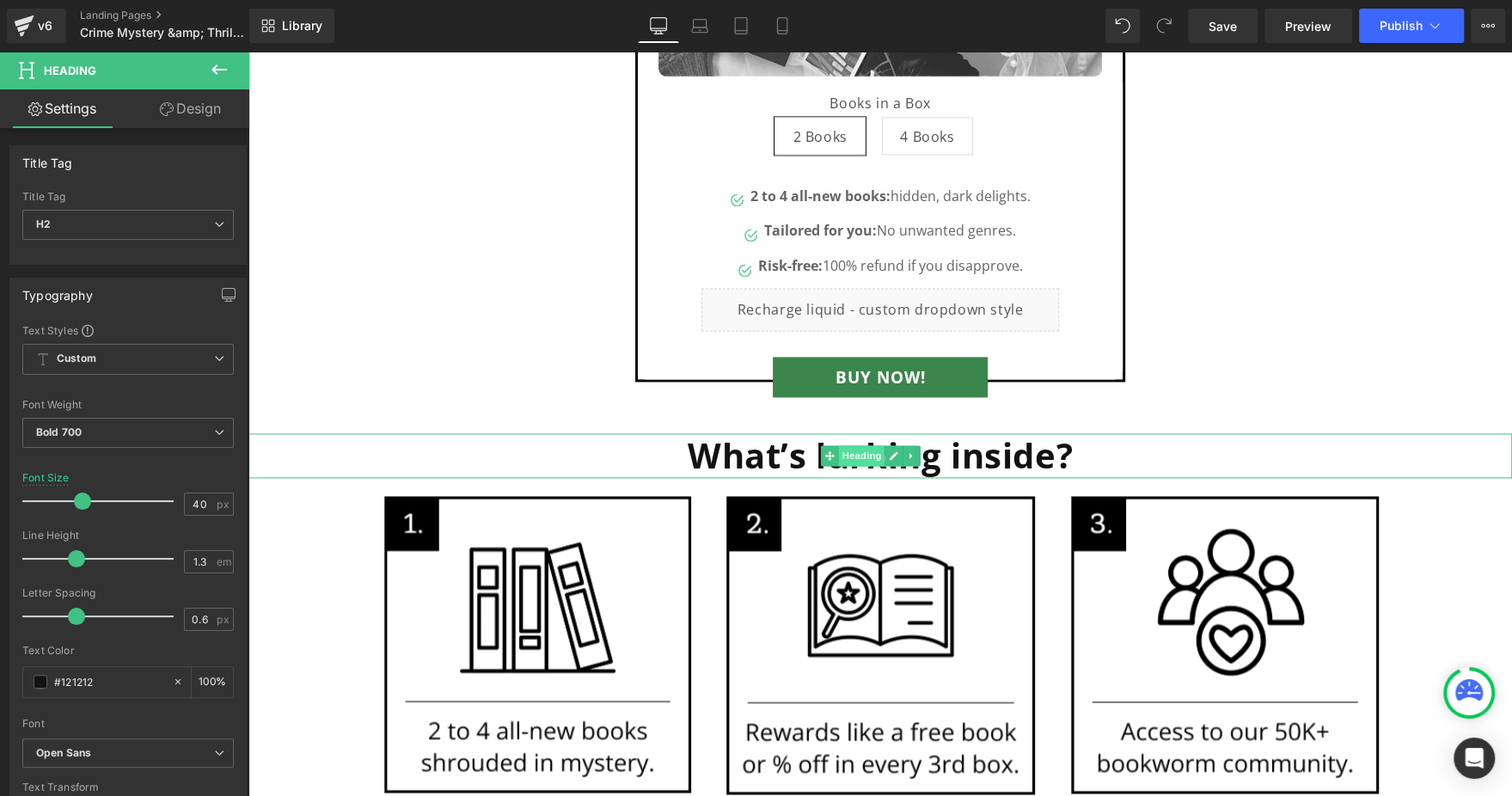
click at [862, 452] on span "Heading" at bounding box center [862, 456] width 46 height 20
click at [862, 449] on span "Heading" at bounding box center [862, 456] width 46 height 20
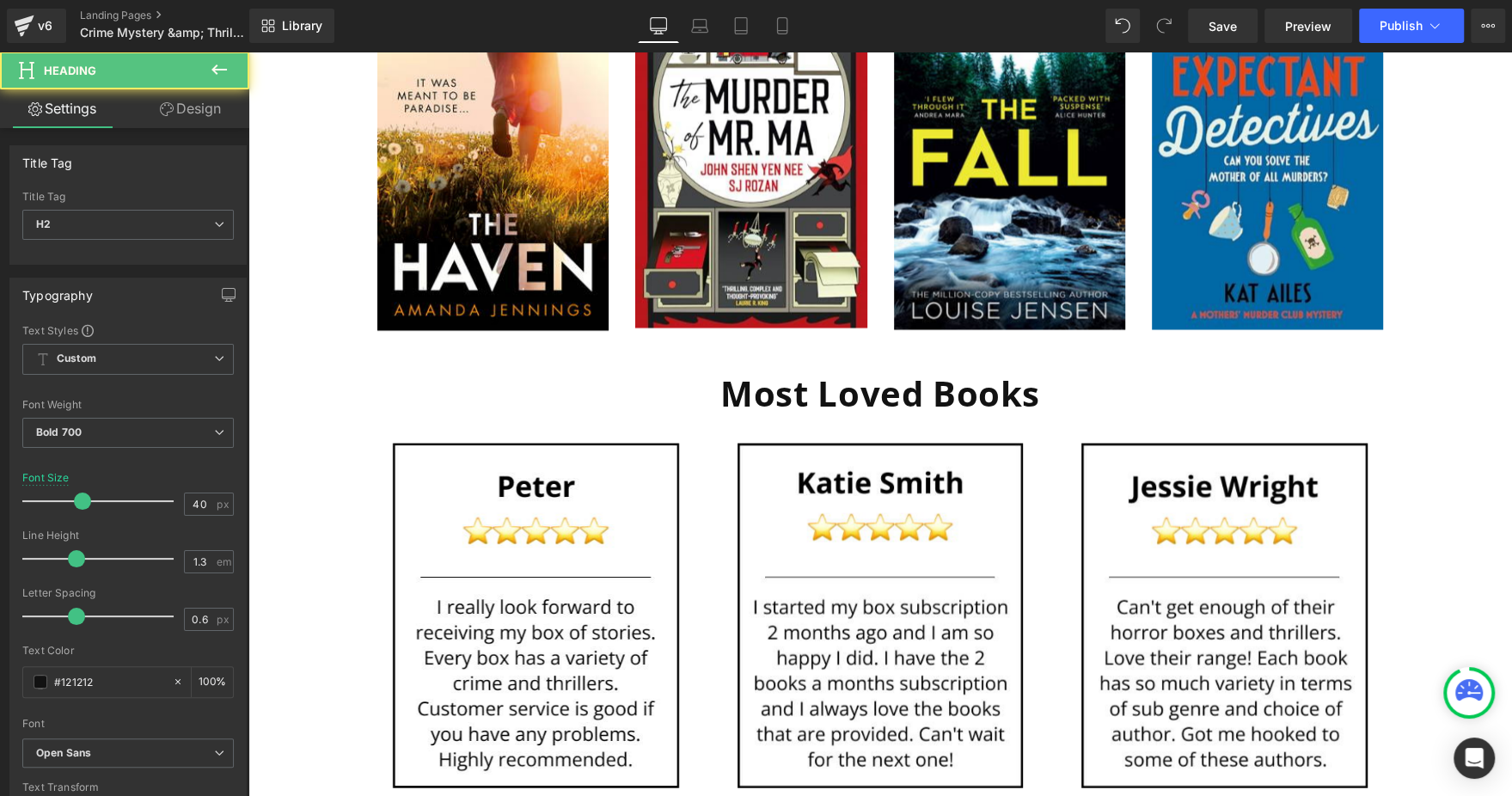
scroll to position [2964, 0]
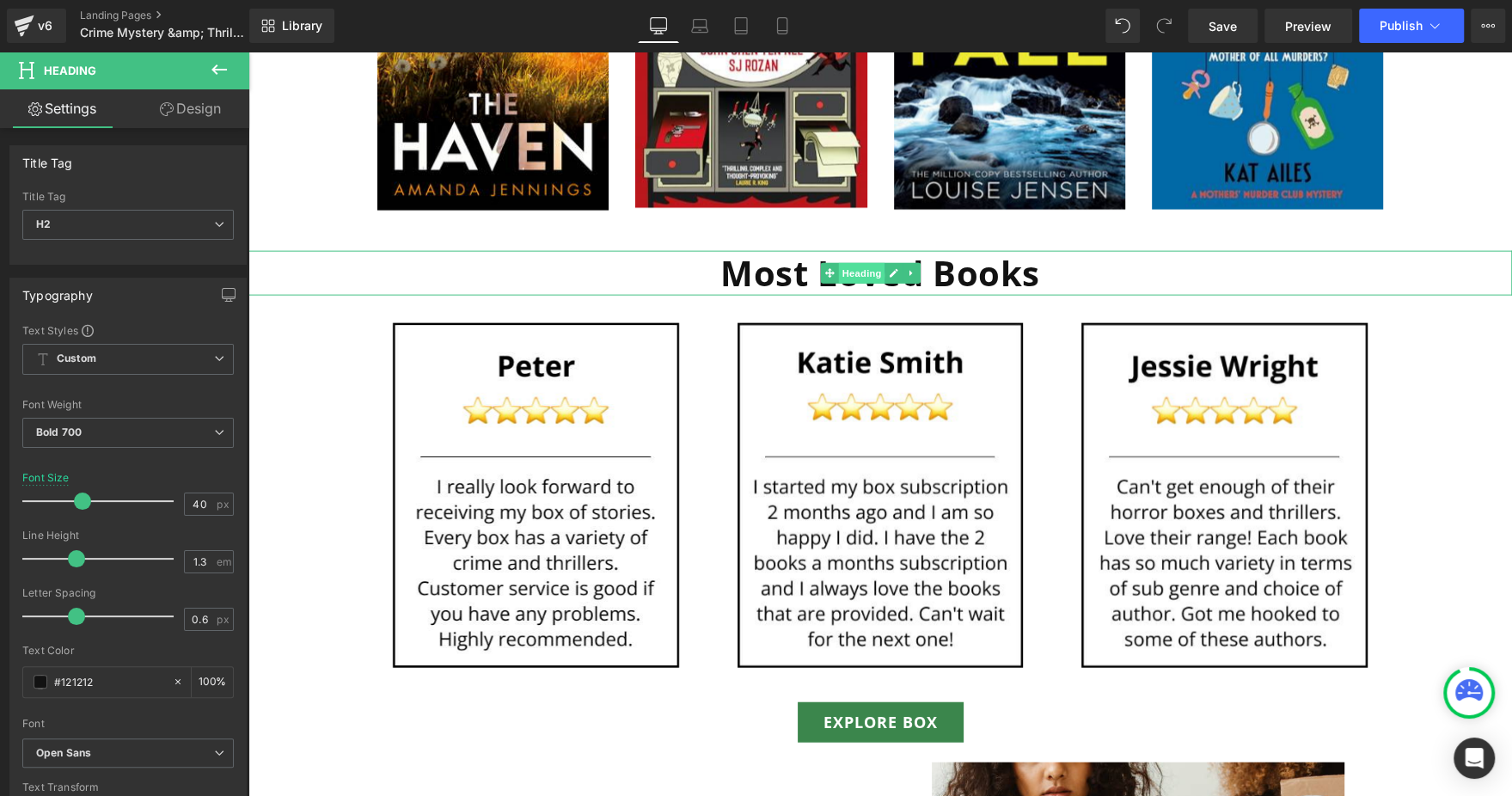
click at [841, 267] on span "Heading" at bounding box center [862, 273] width 46 height 20
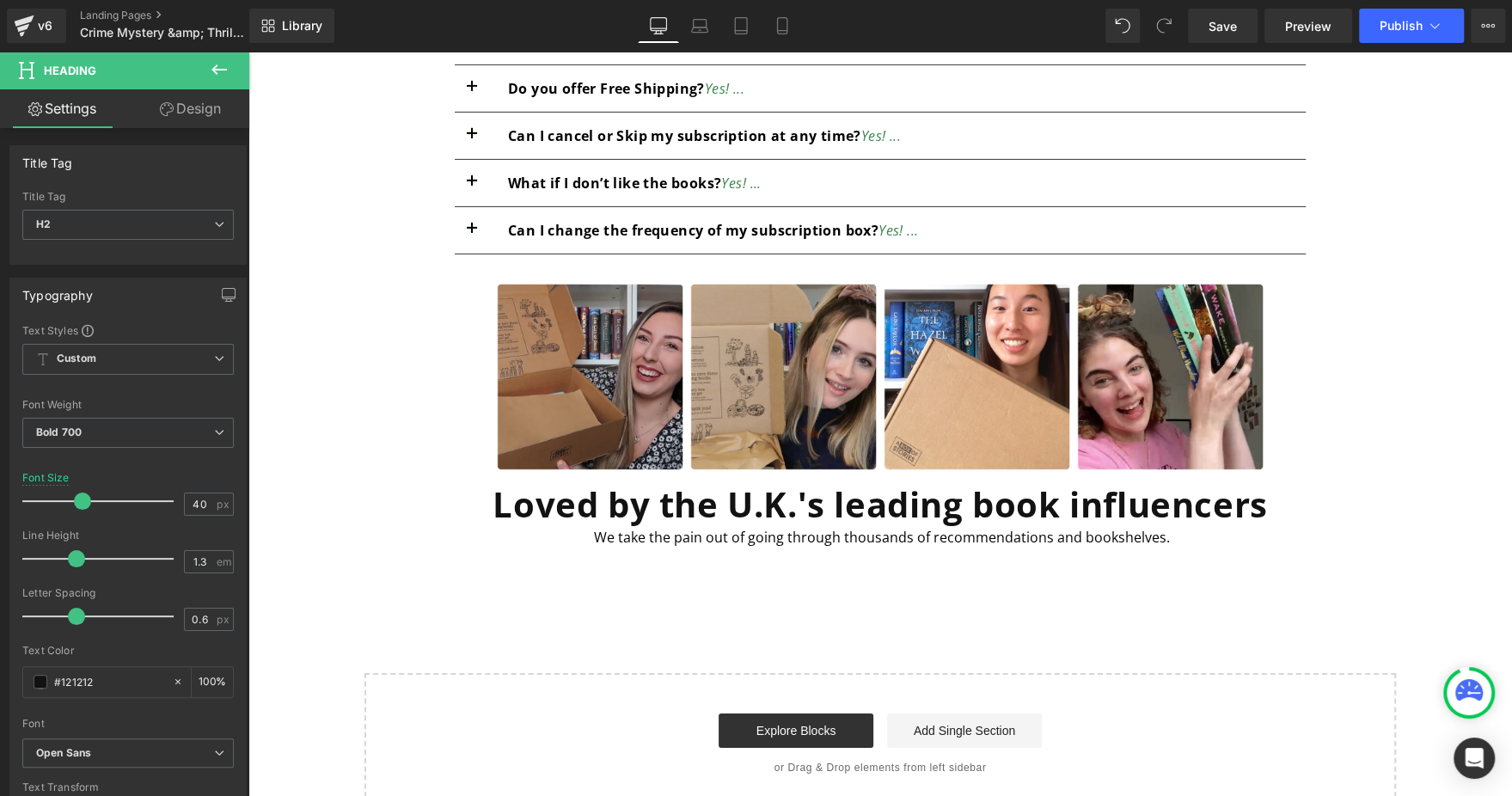
scroll to position [4511, 0]
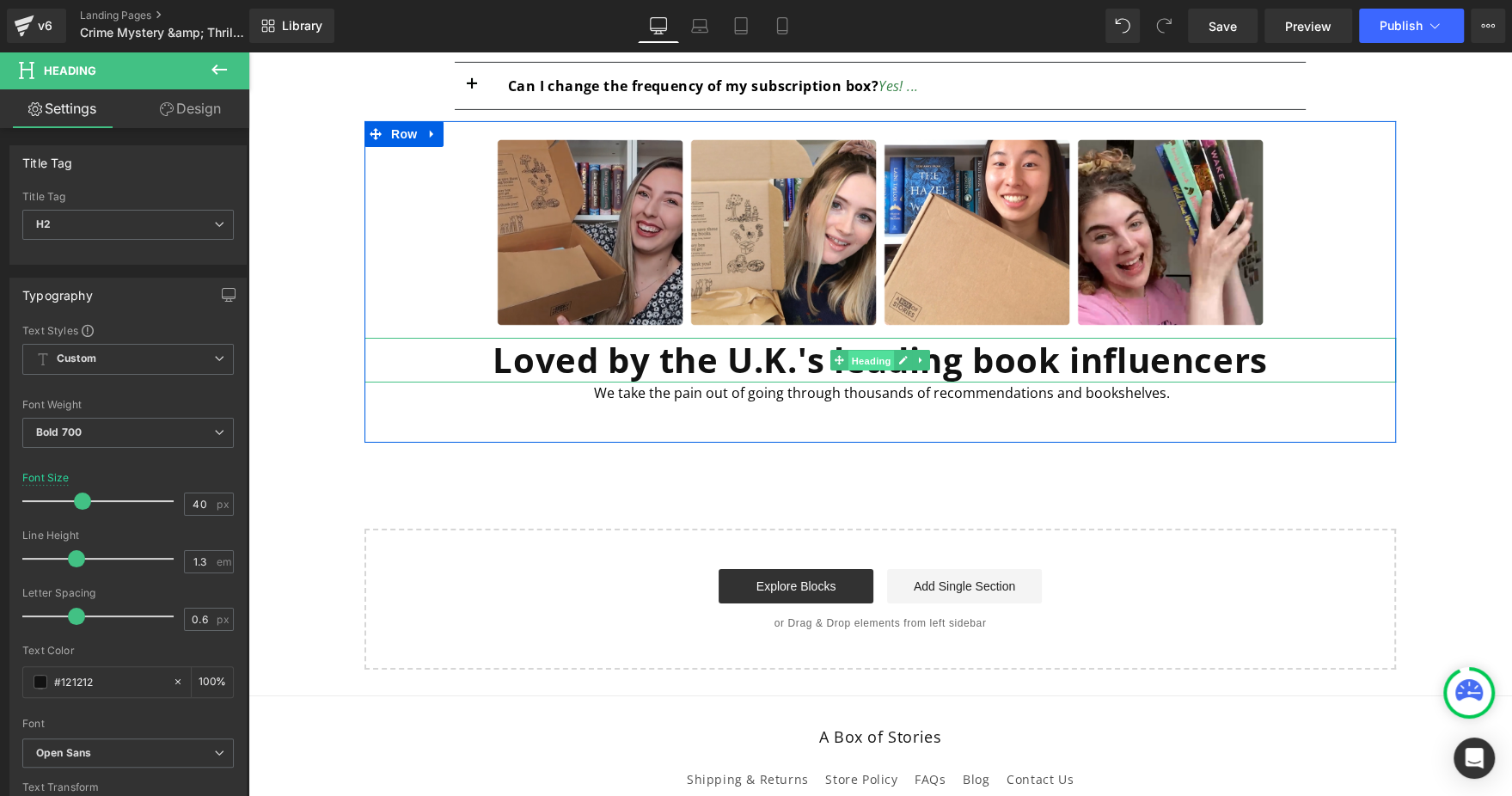
click at [850, 353] on span "Heading" at bounding box center [871, 361] width 46 height 20
click at [850, 353] on span "Heading" at bounding box center [871, 360] width 46 height 20
click at [850, 353] on span "Heading" at bounding box center [871, 361] width 46 height 20
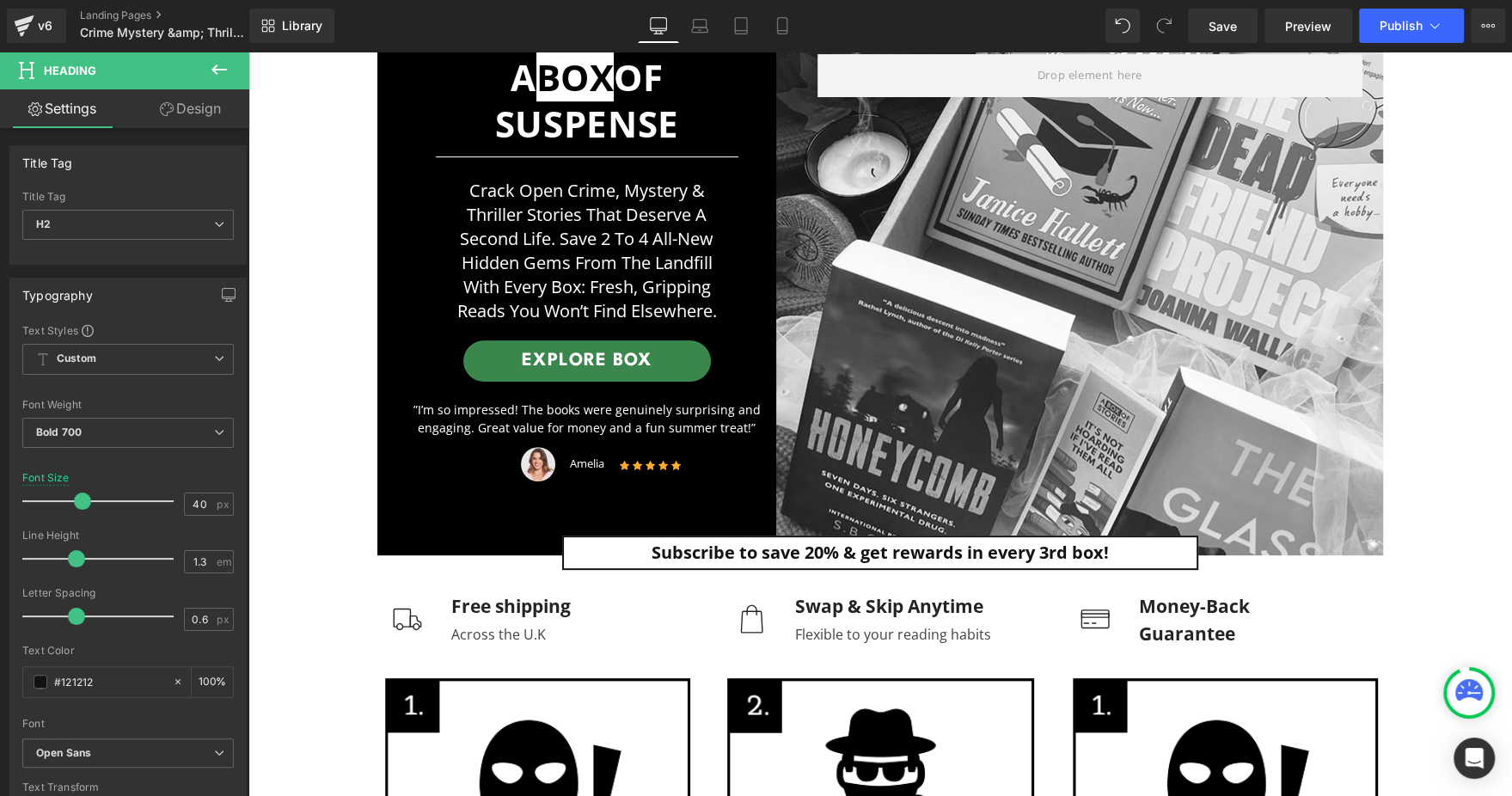
scroll to position [0, 0]
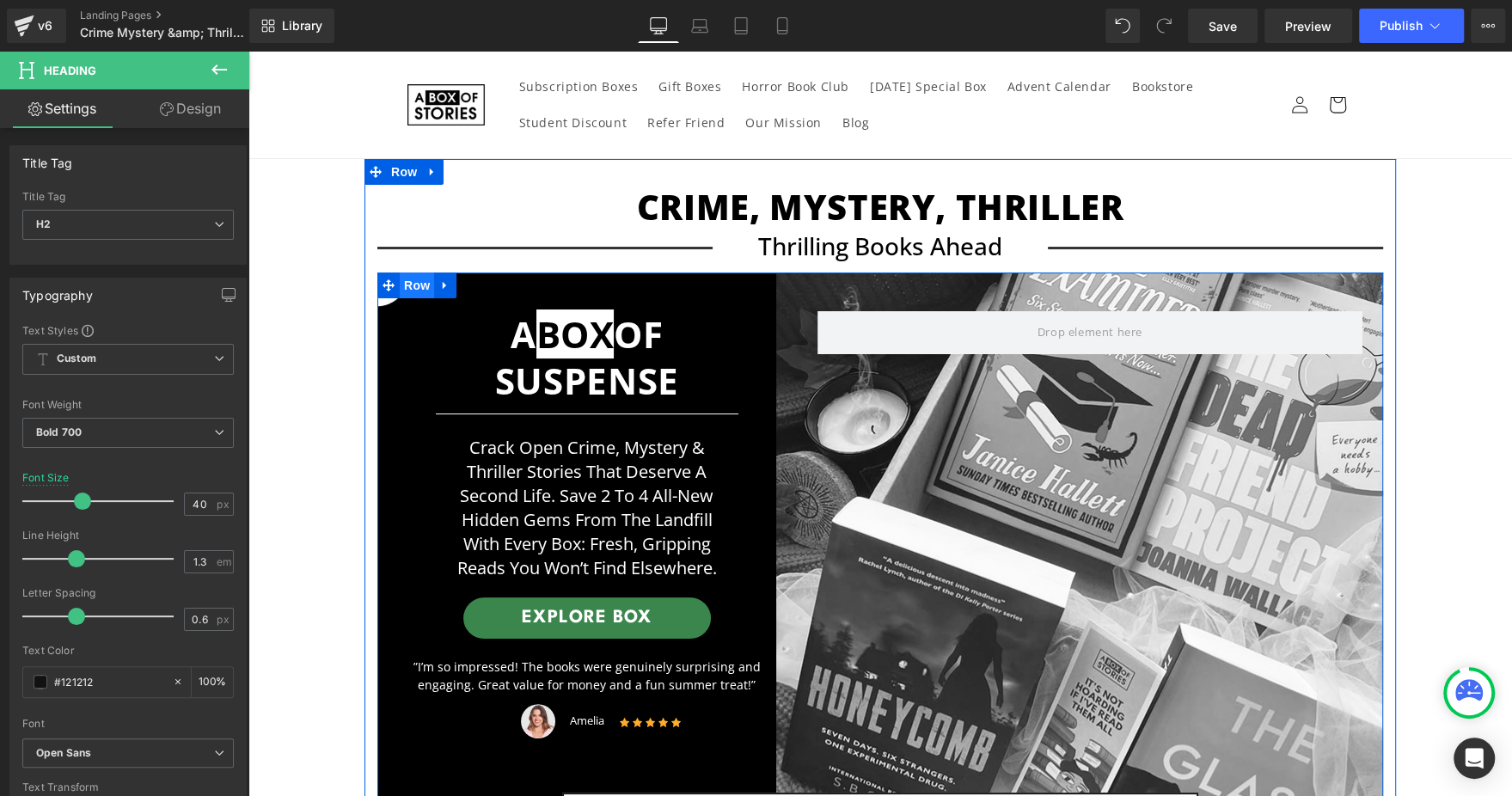
click at [403, 294] on span "Row" at bounding box center [416, 285] width 34 height 26
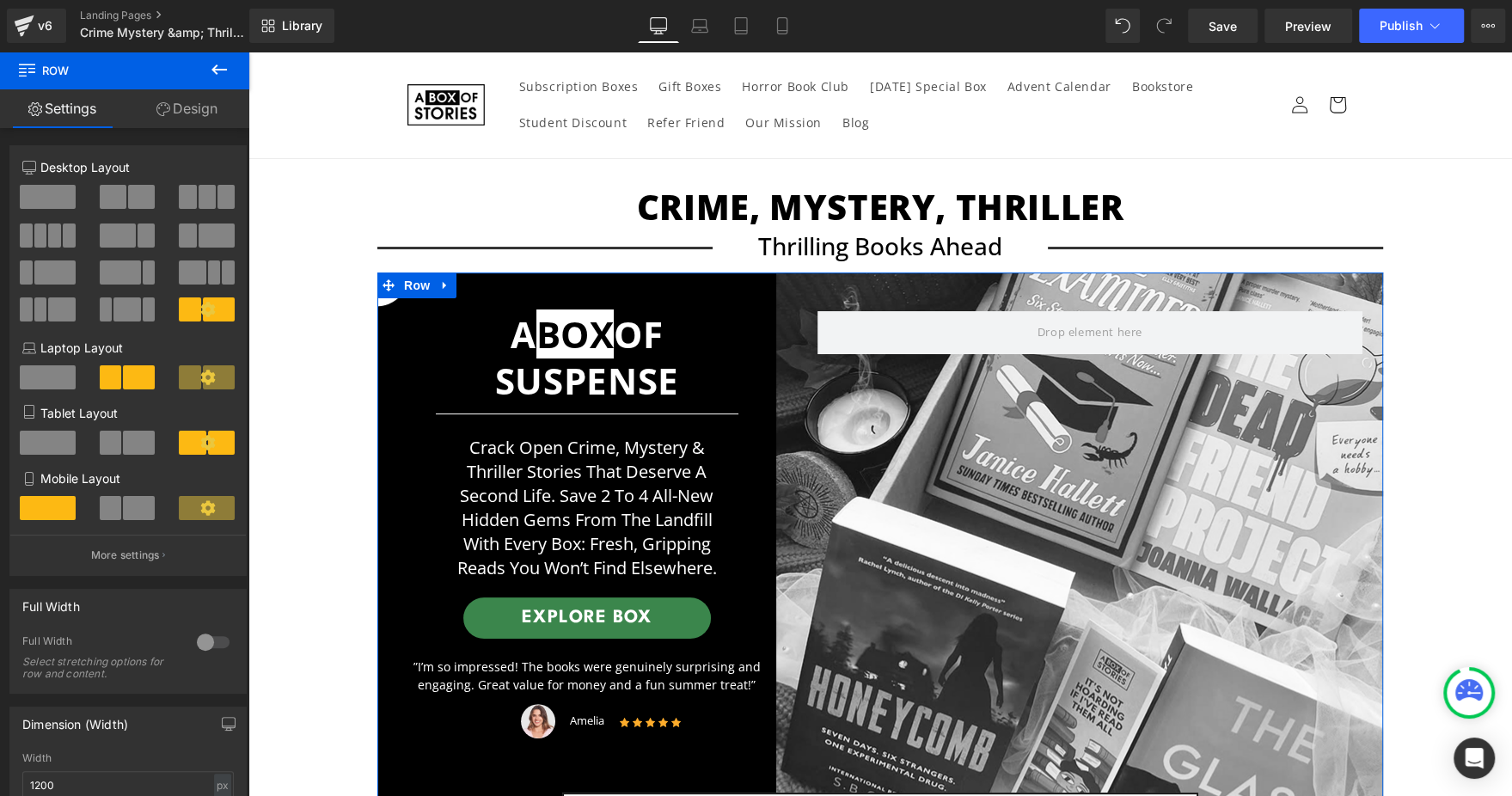
click at [194, 107] on link "Design" at bounding box center [186, 109] width 125 height 39
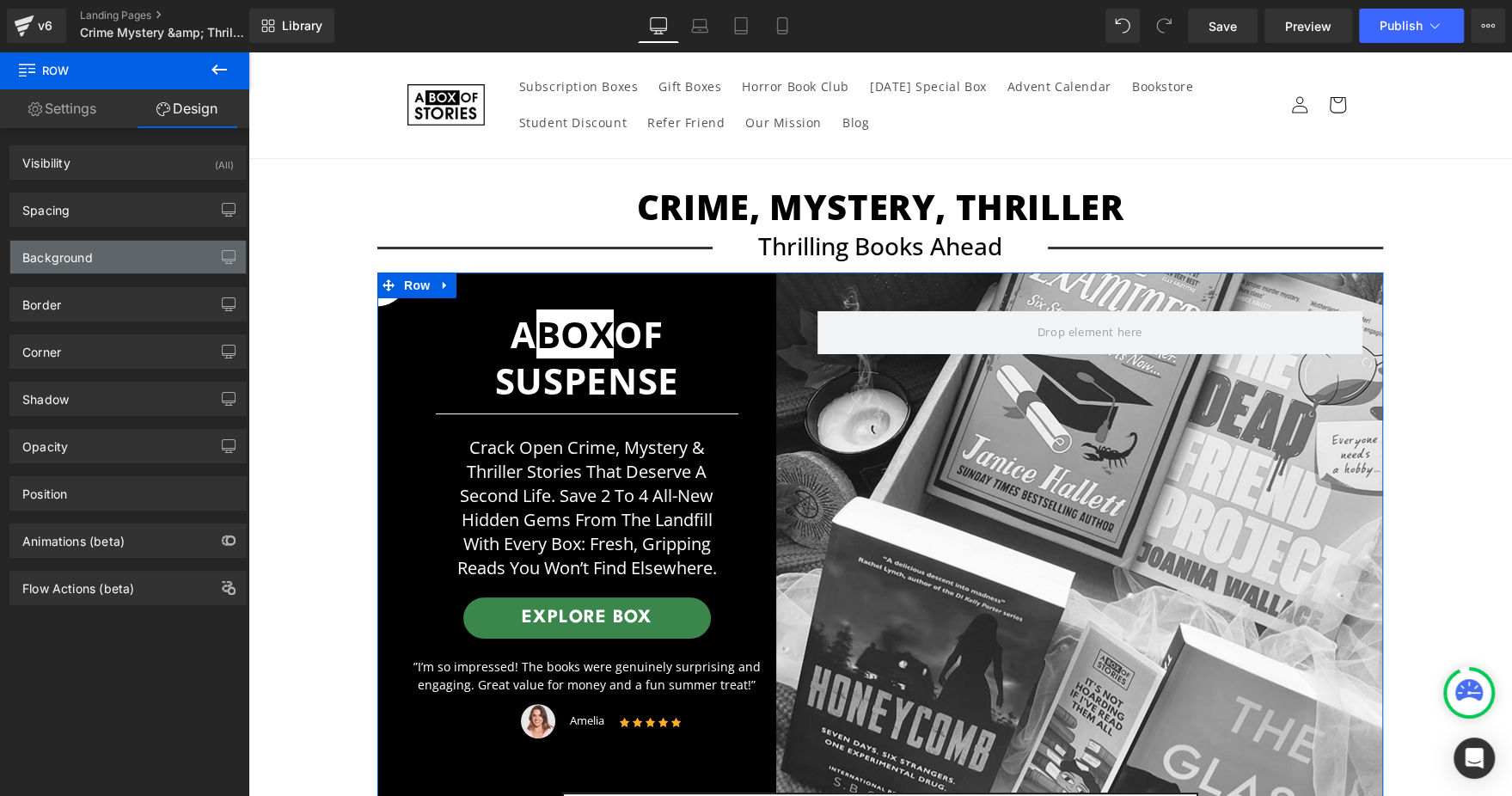
click at [148, 257] on div "Background" at bounding box center [127, 256] width 235 height 32
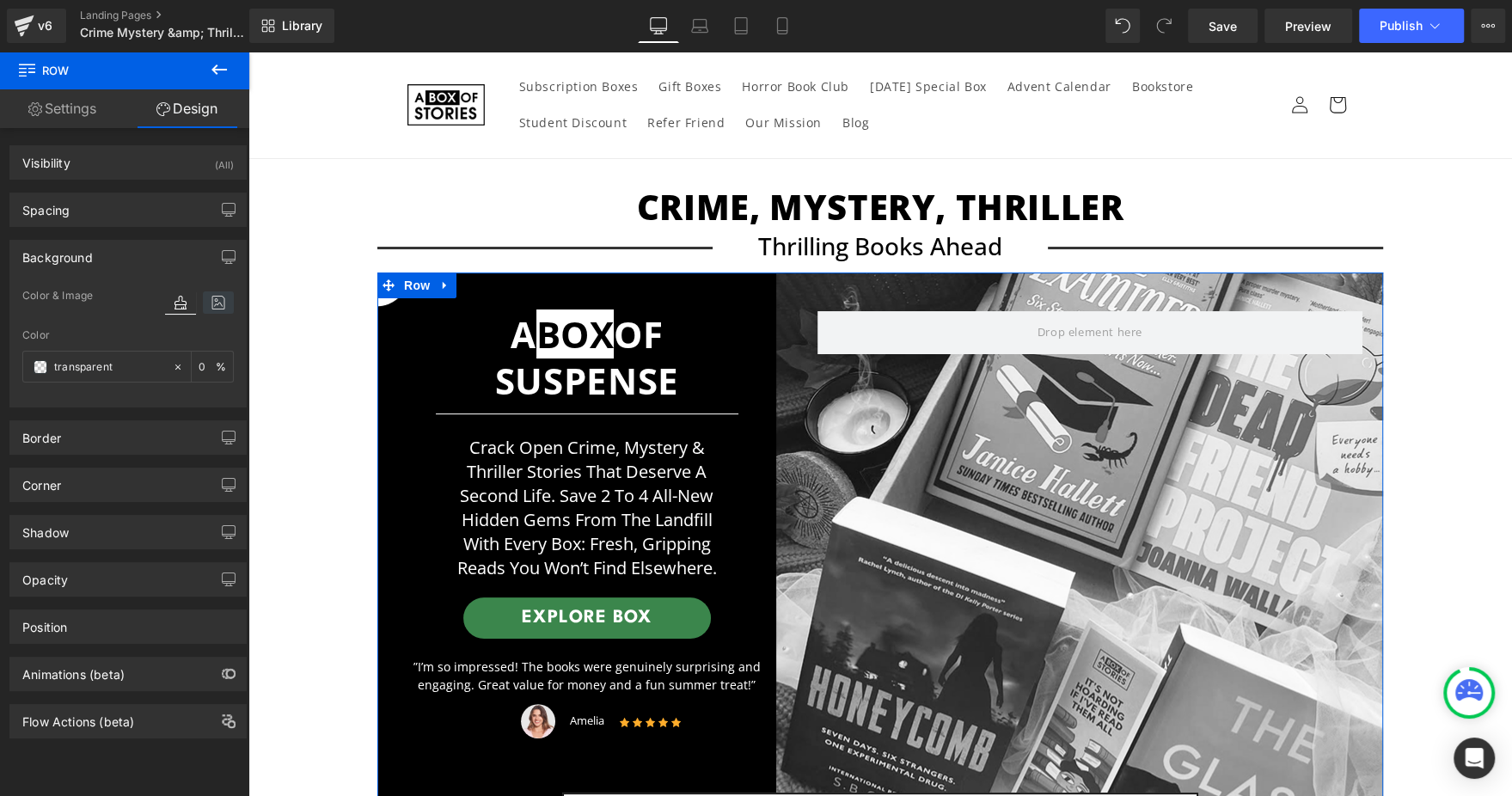
click at [223, 303] on icon at bounding box center [219, 303] width 31 height 22
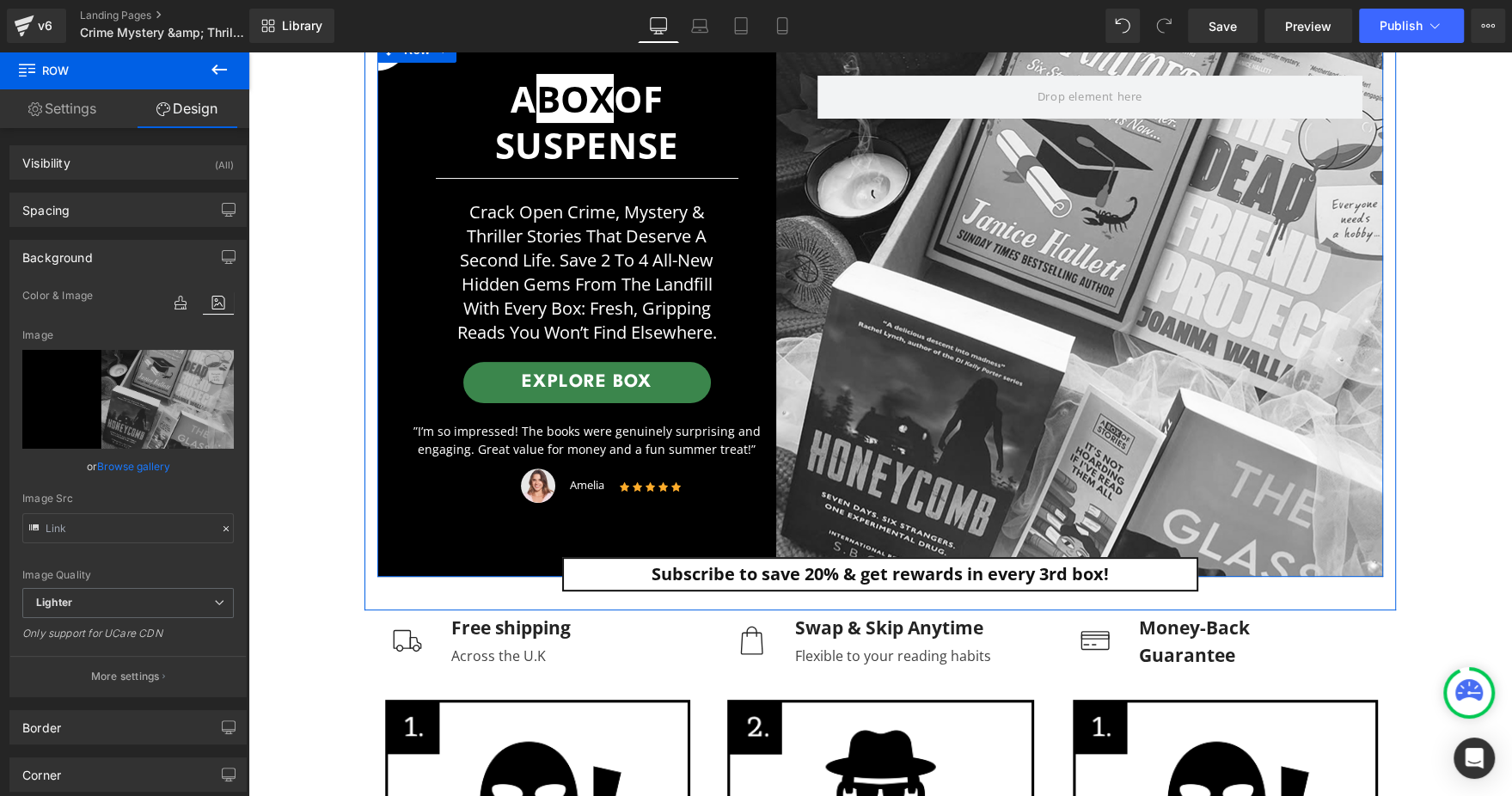
scroll to position [129, 0]
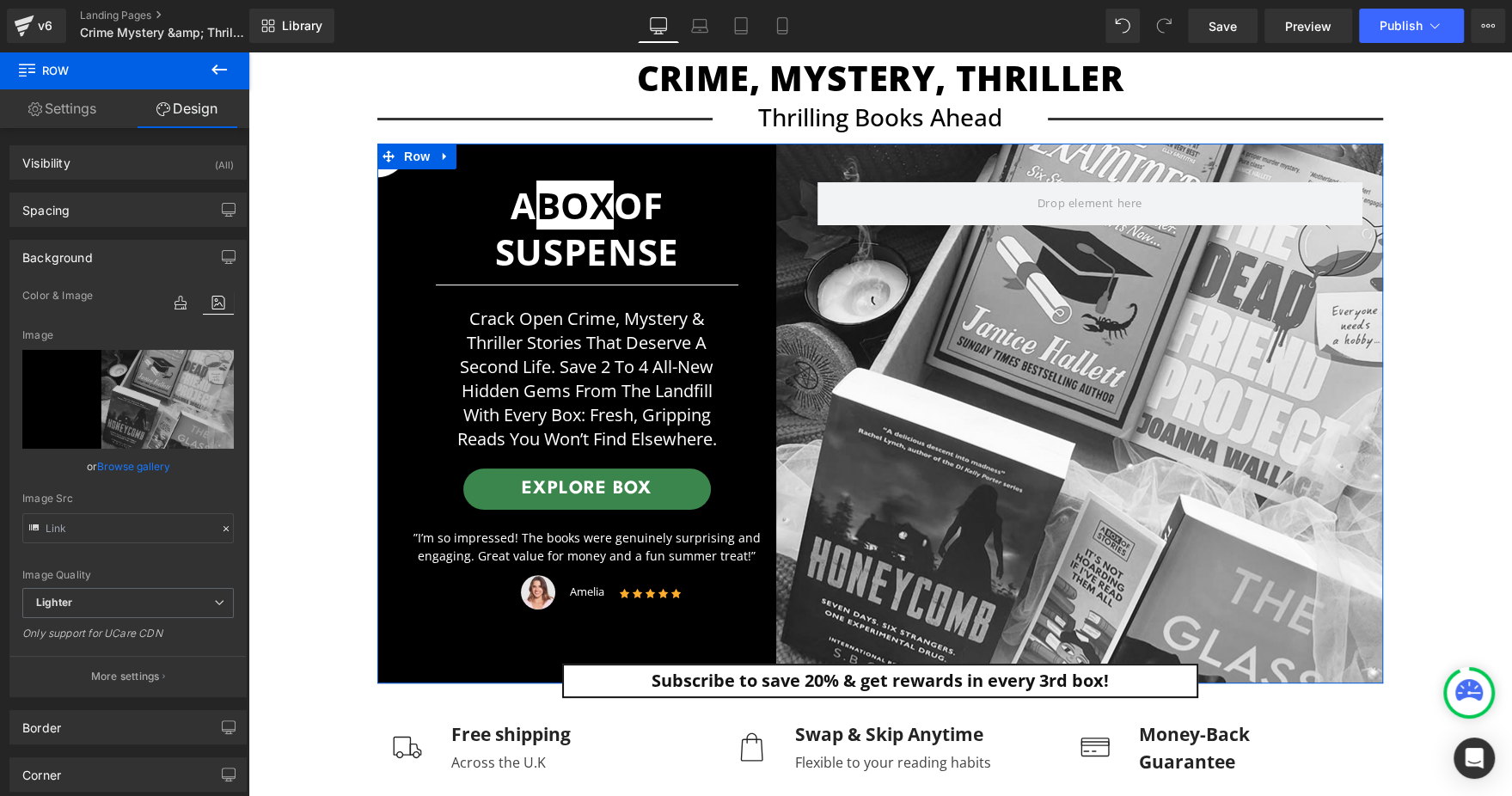
click at [132, 470] on link "Browse gallery" at bounding box center [133, 466] width 73 height 30
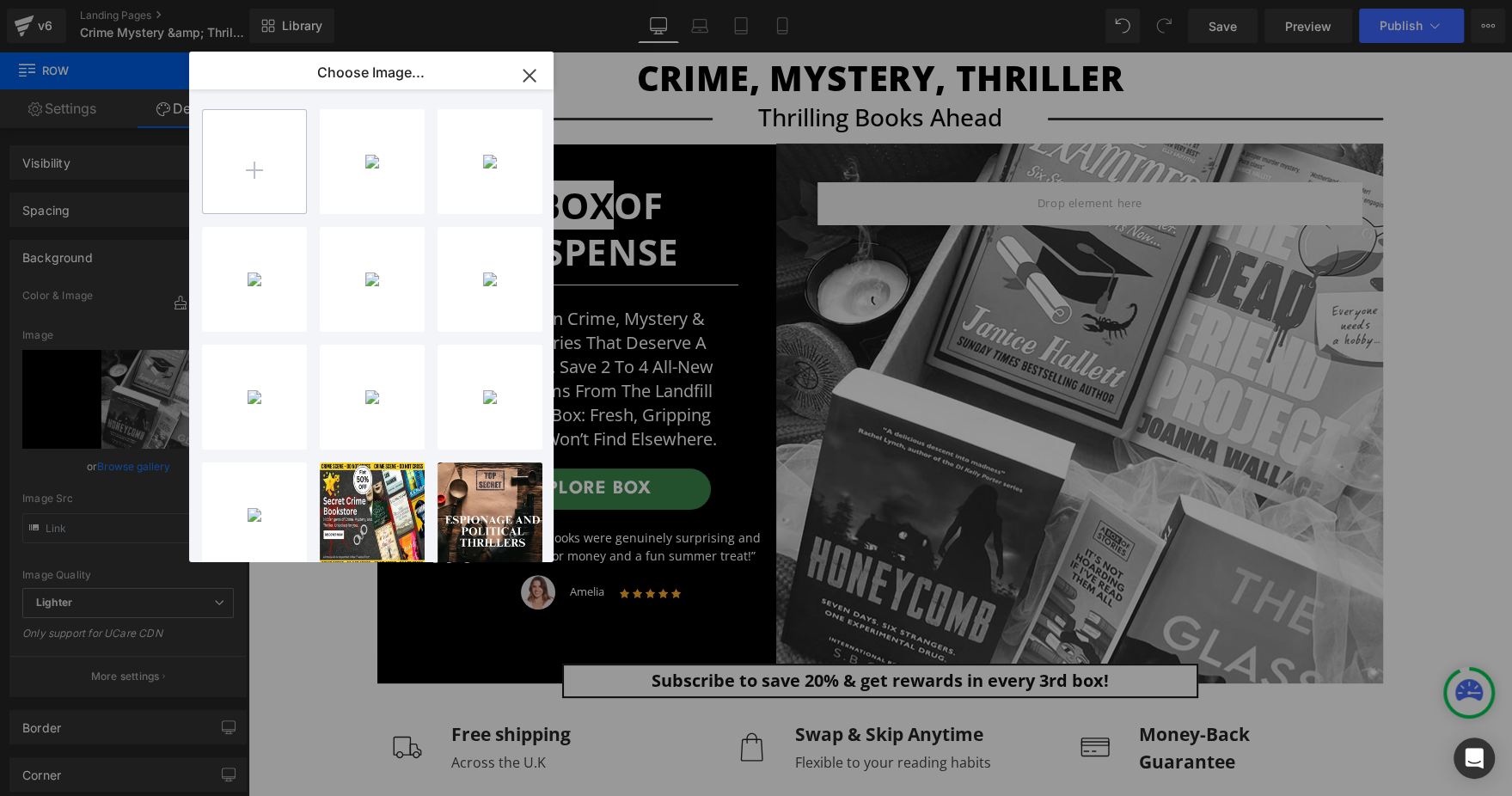
click at [265, 131] on input "file" at bounding box center [255, 161] width 103 height 103
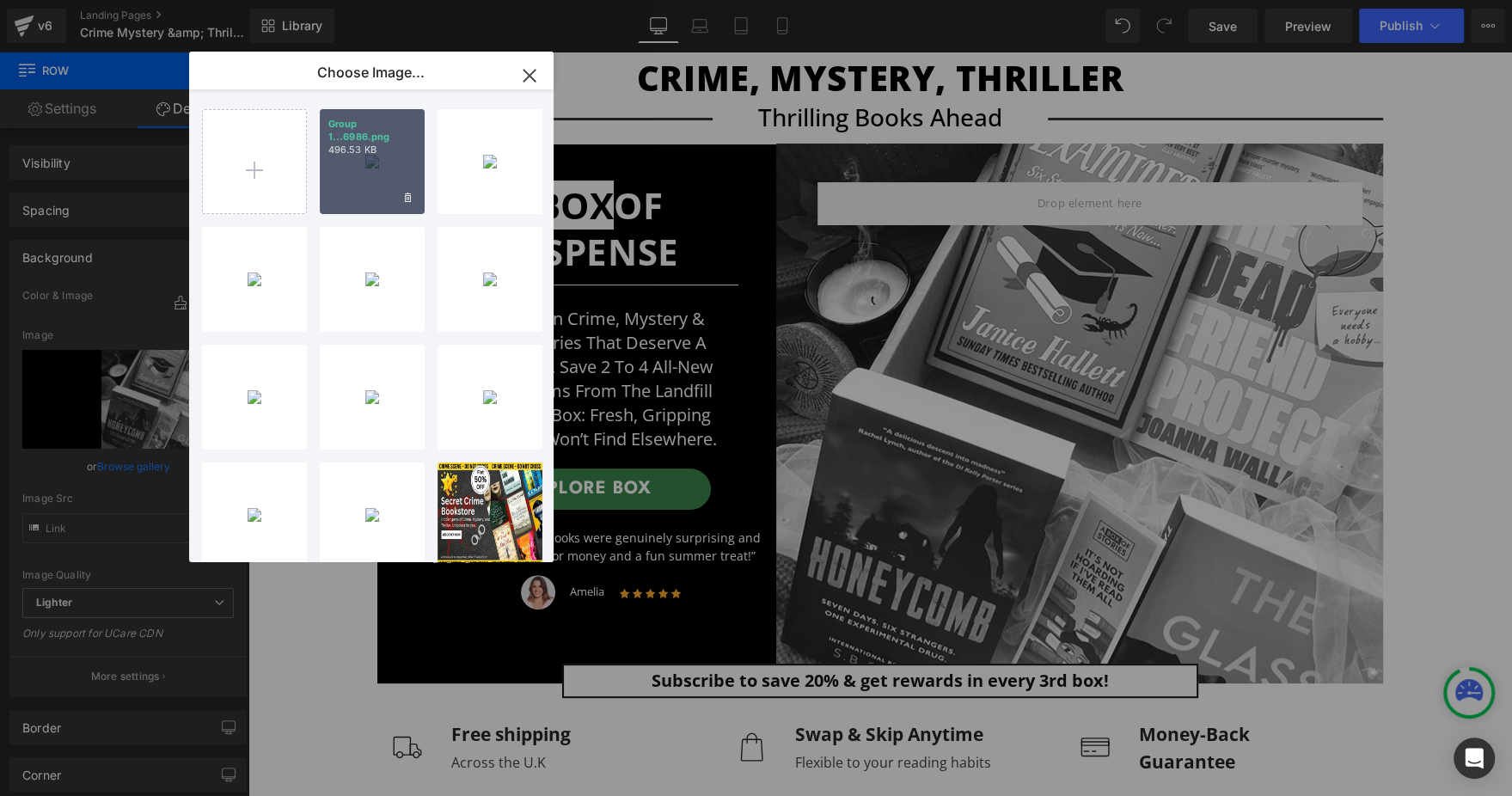
click at [370, 149] on p "496.53 KB" at bounding box center [372, 150] width 88 height 13
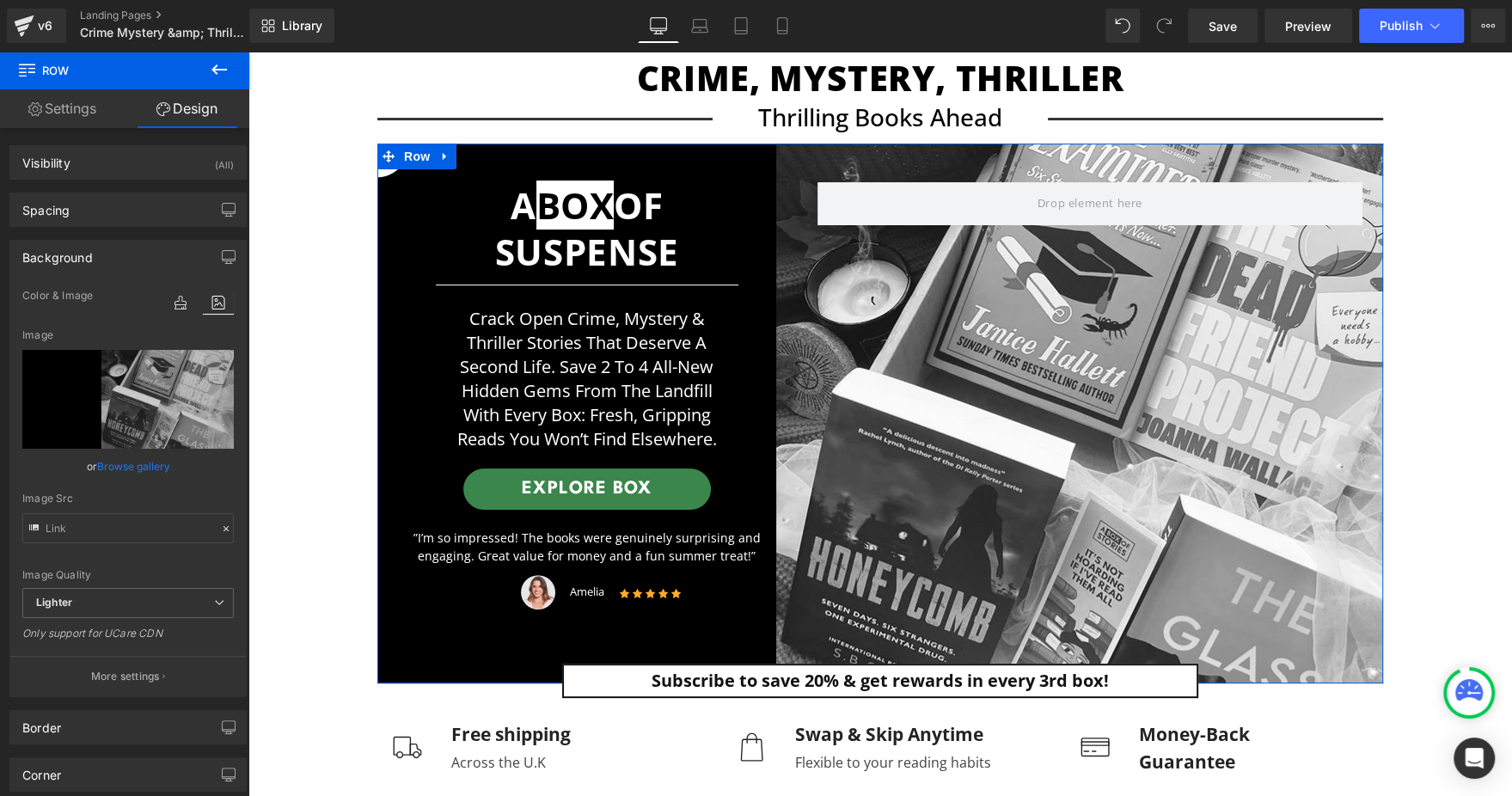
click at [124, 460] on link "Browse gallery" at bounding box center [133, 466] width 73 height 30
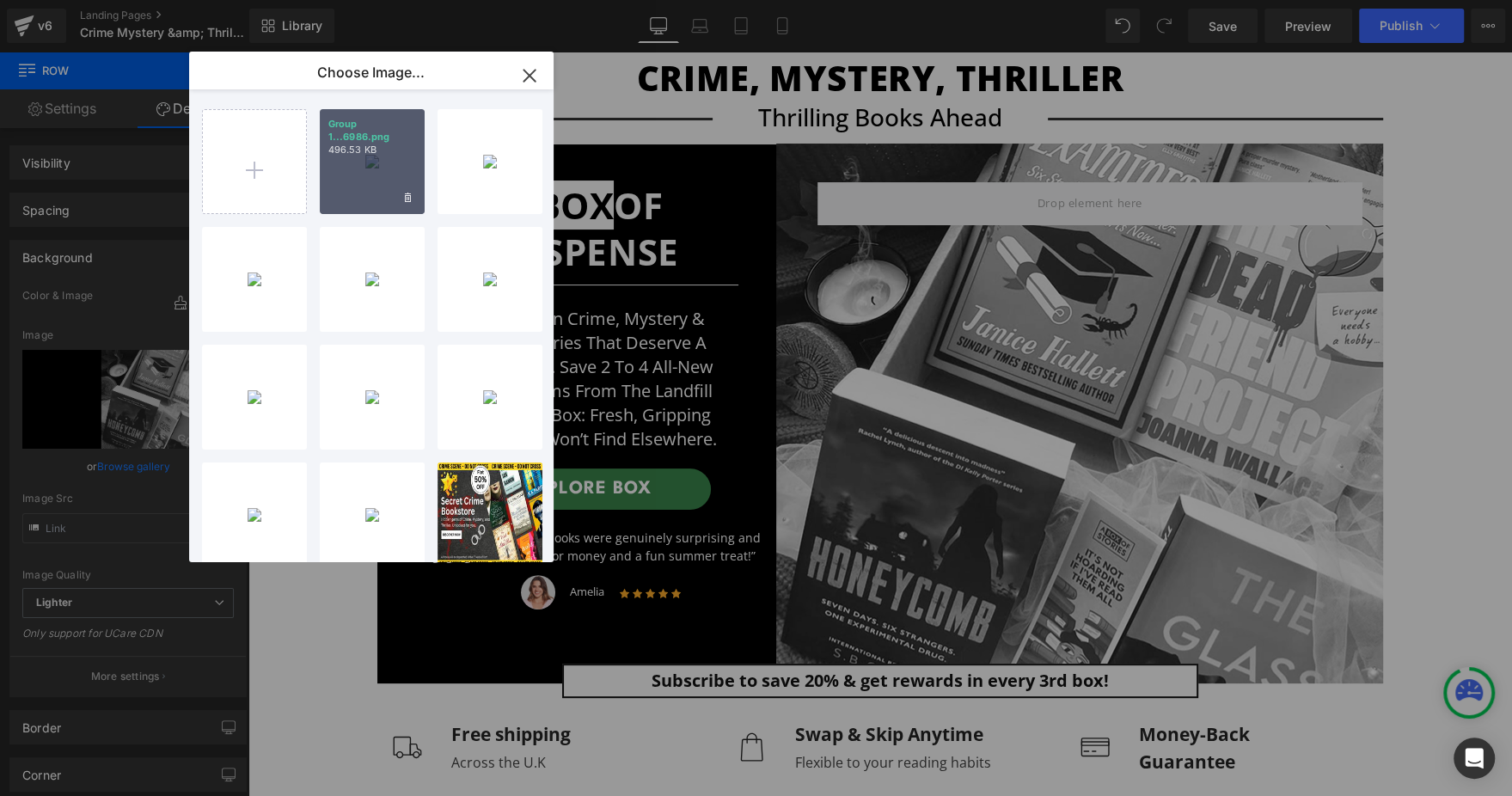
click at [354, 131] on p "Group 1...6986.png" at bounding box center [372, 131] width 88 height 26
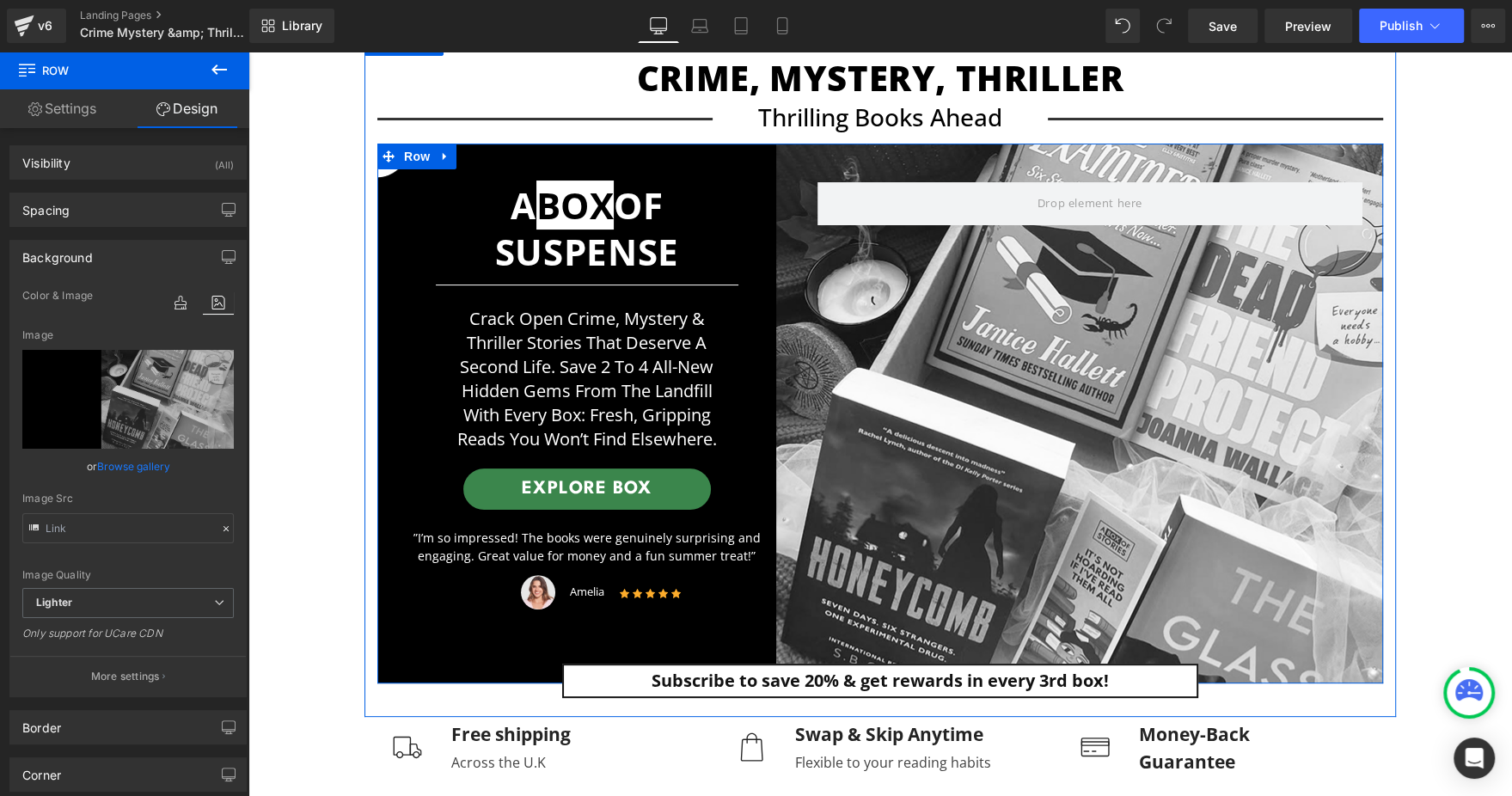
drag, startPoint x: 457, startPoint y: 481, endPoint x: 455, endPoint y: 496, distance: 15.1
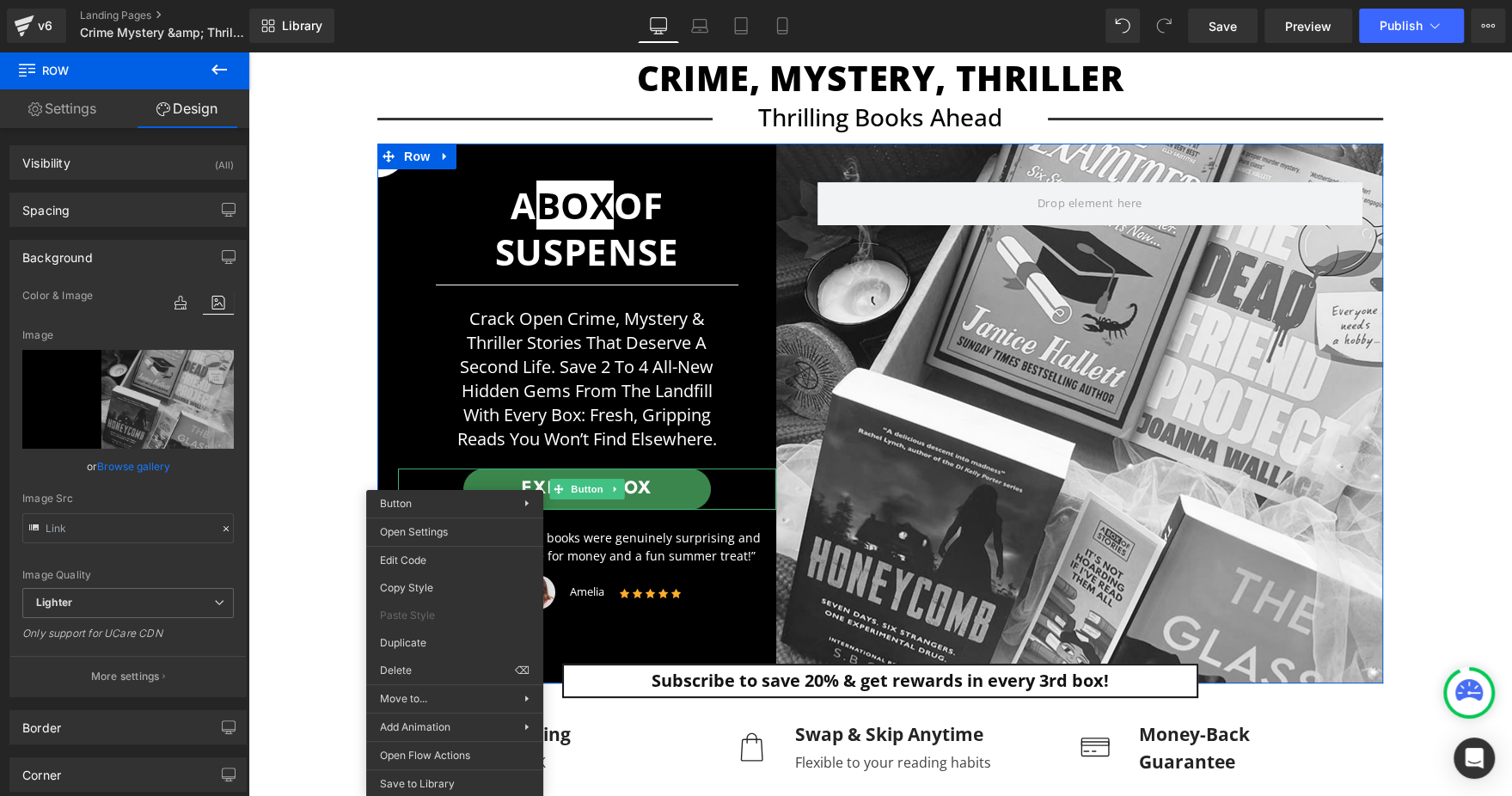
click at [219, 480] on div "Image Quality Lighter Lightest Lighter Lighter Lightest Only support for UCare …" at bounding box center [127, 436] width 211 height 303
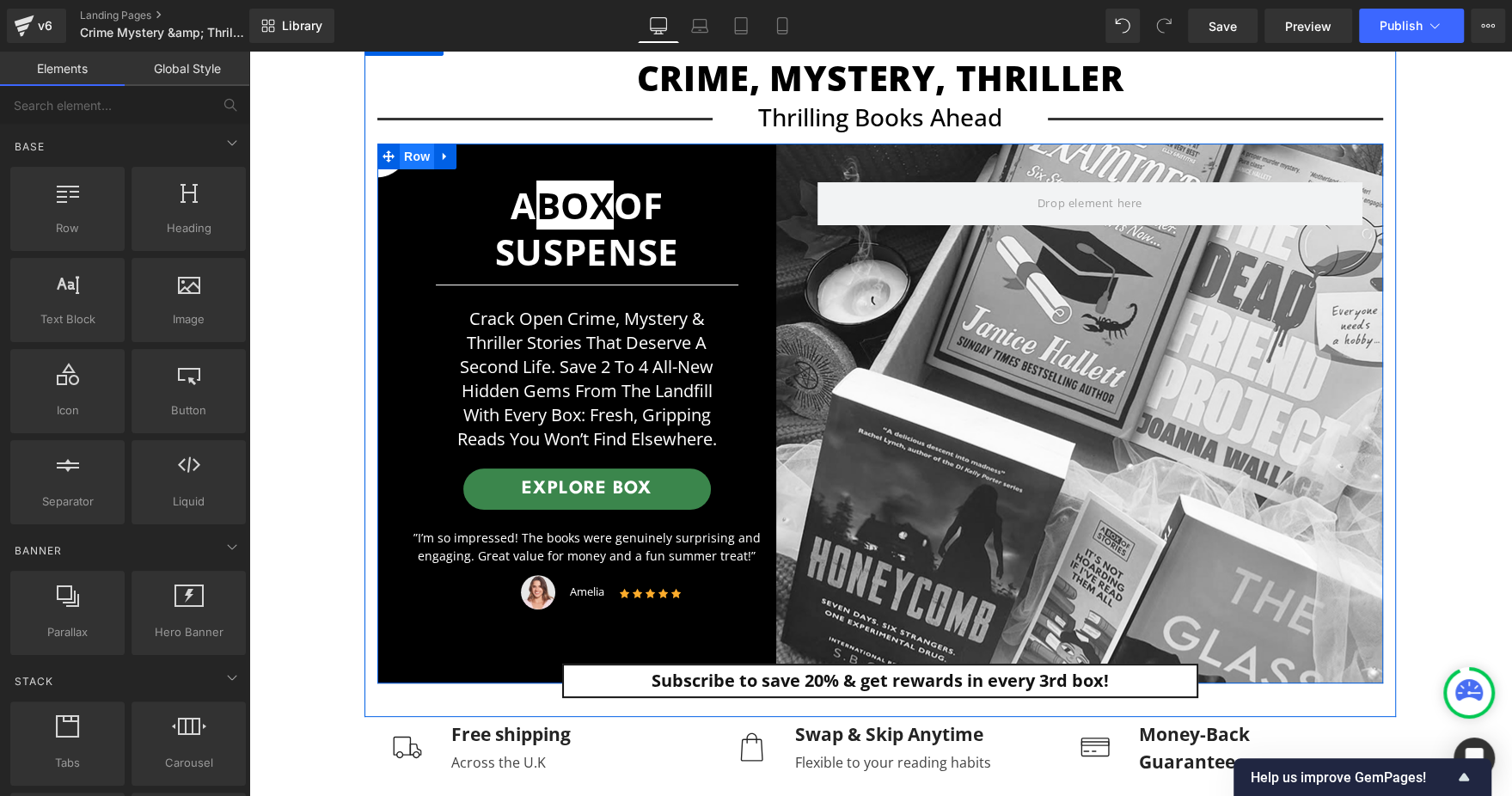
click at [408, 160] on span "Row" at bounding box center [416, 157] width 34 height 26
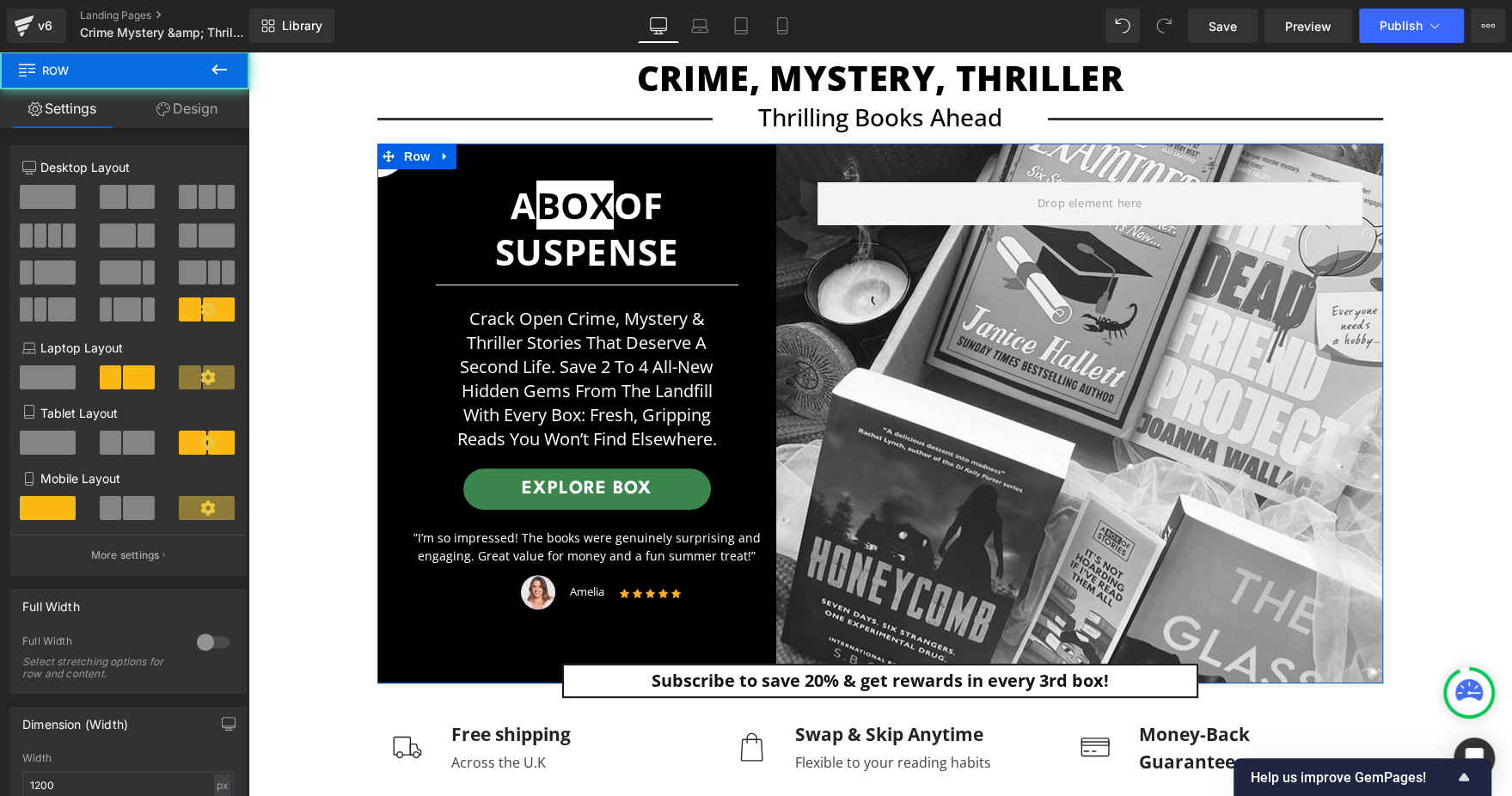
click at [187, 119] on link "Design" at bounding box center [186, 109] width 125 height 39
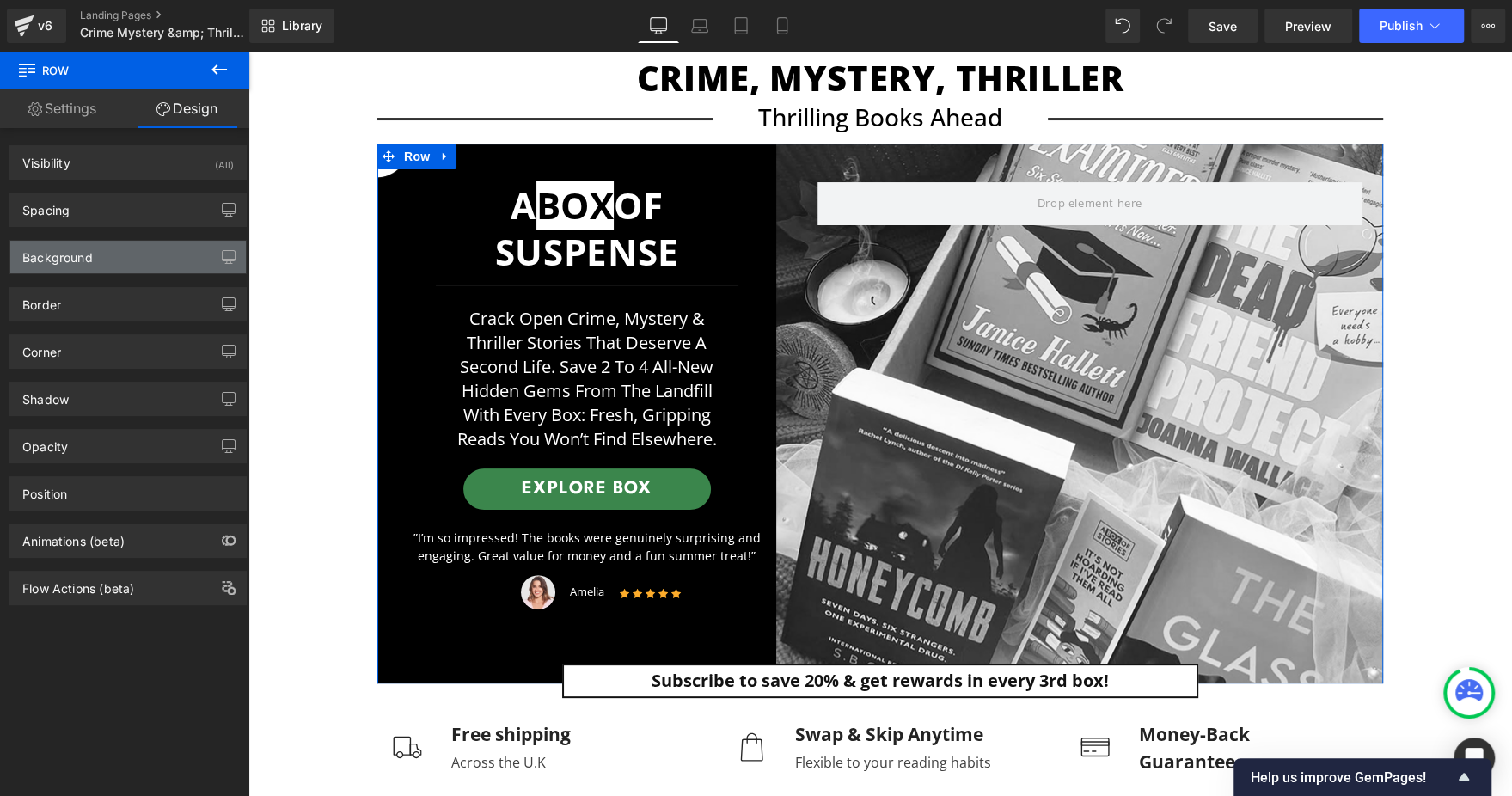
click at [100, 256] on div "Background" at bounding box center [127, 256] width 235 height 32
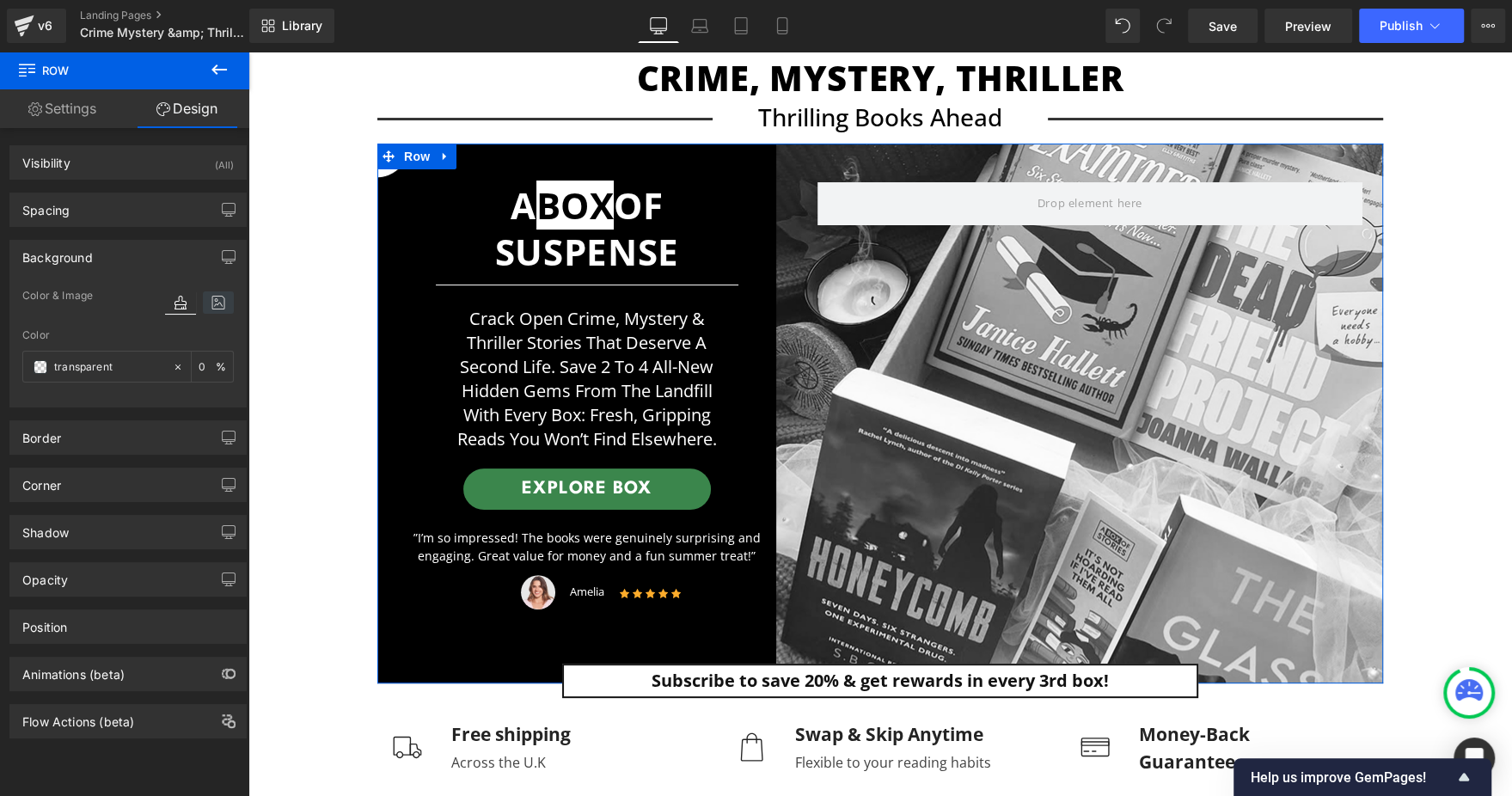
click at [203, 306] on icon at bounding box center [219, 303] width 31 height 22
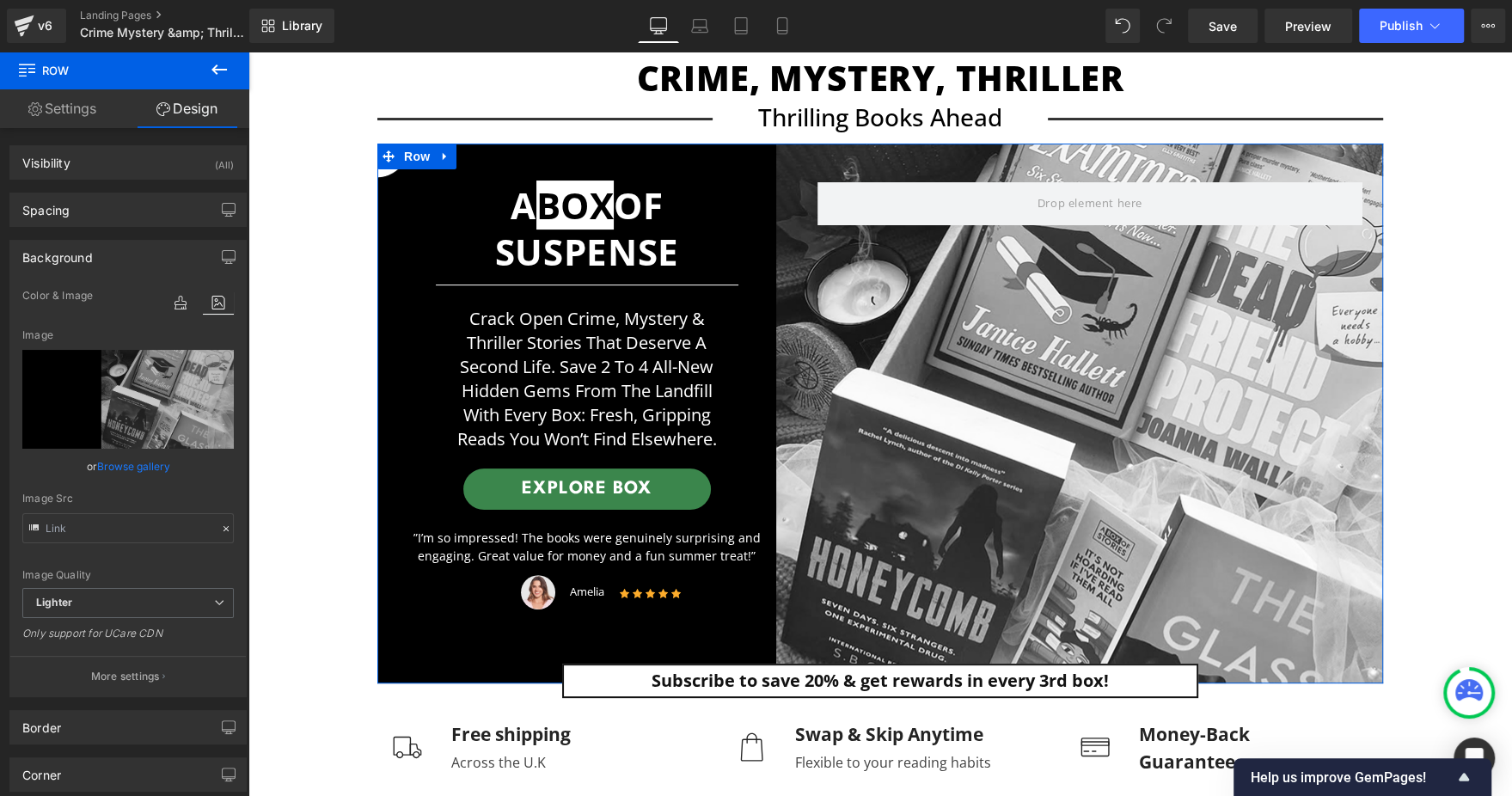
click at [142, 464] on link "Browse gallery" at bounding box center [133, 466] width 73 height 30
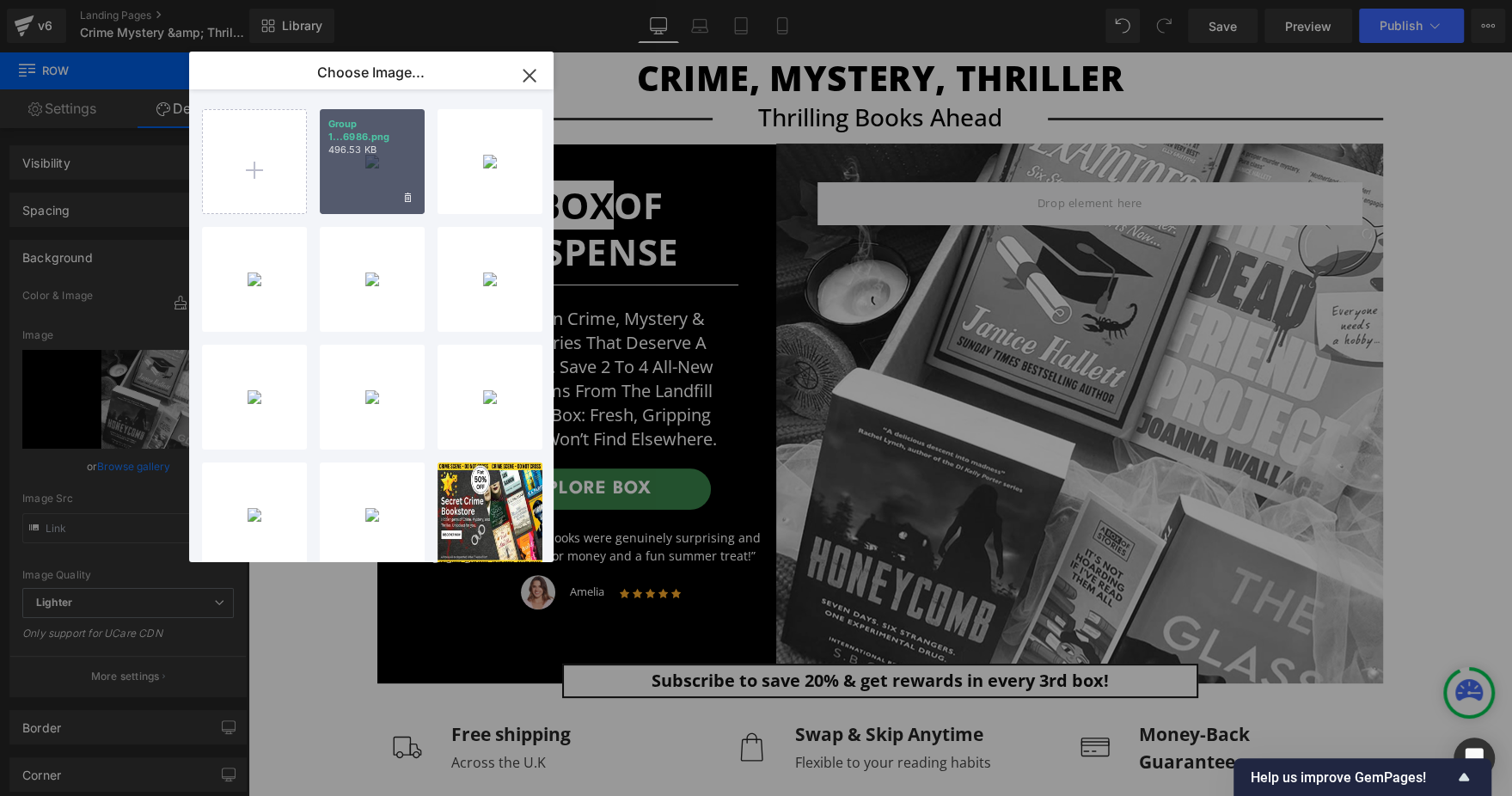
click at [358, 182] on div "Group 1...6986.png 496.53 KB" at bounding box center [373, 161] width 105 height 105
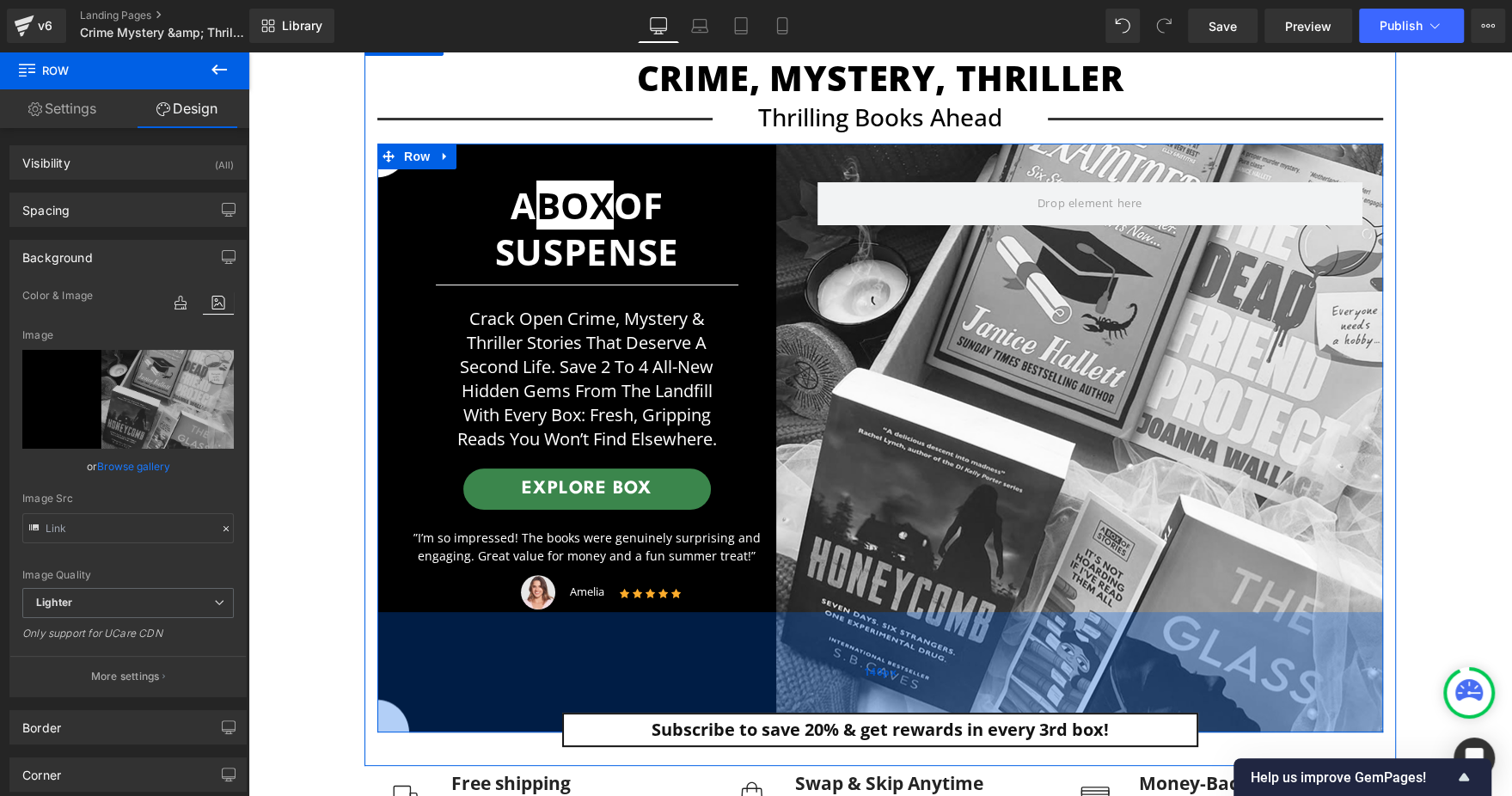
drag, startPoint x: 378, startPoint y: 679, endPoint x: 398, endPoint y: 721, distance: 46.5
click at [400, 723] on div "140px" at bounding box center [880, 671] width 1006 height 120
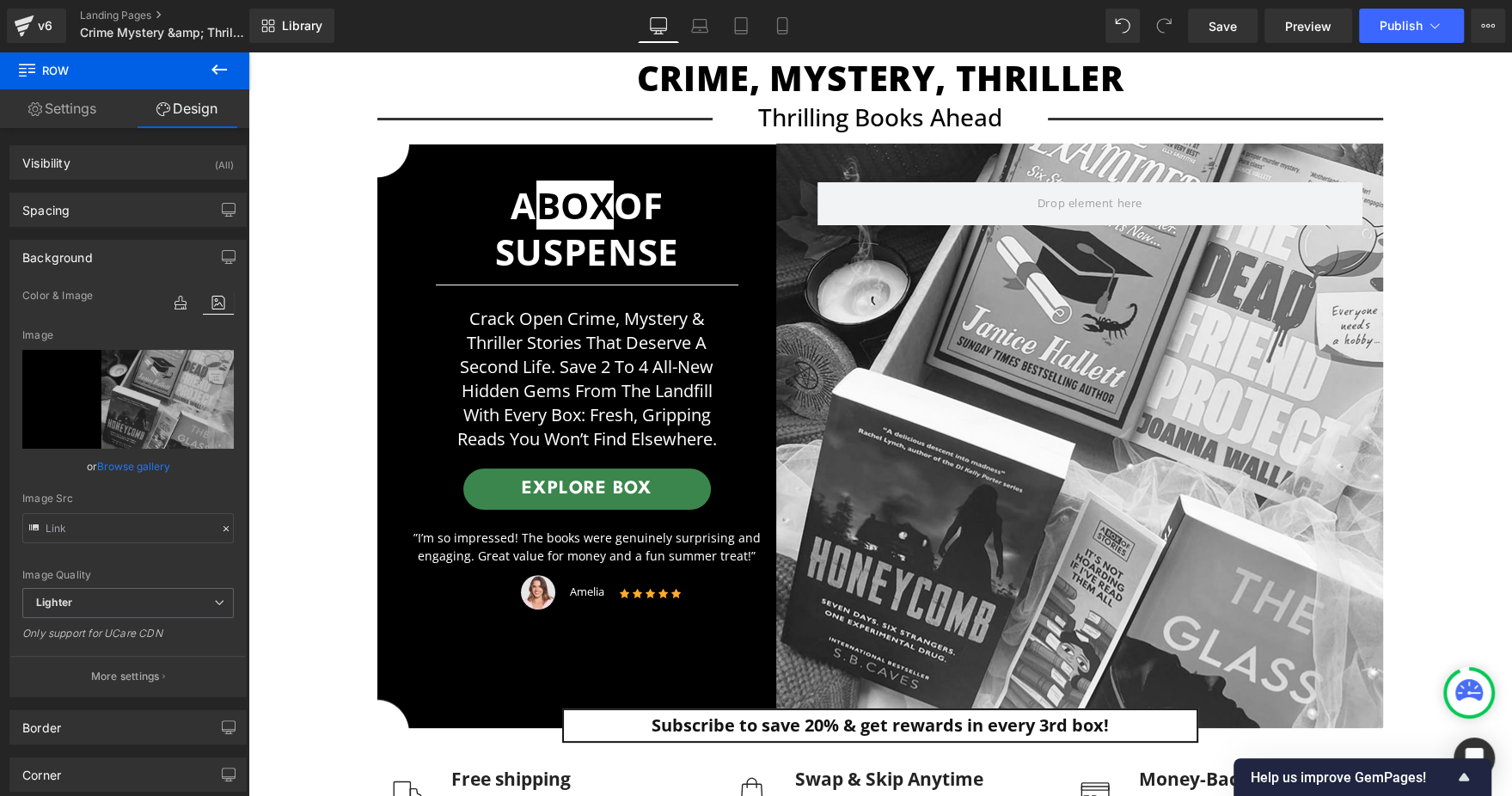
scroll to position [257, 0]
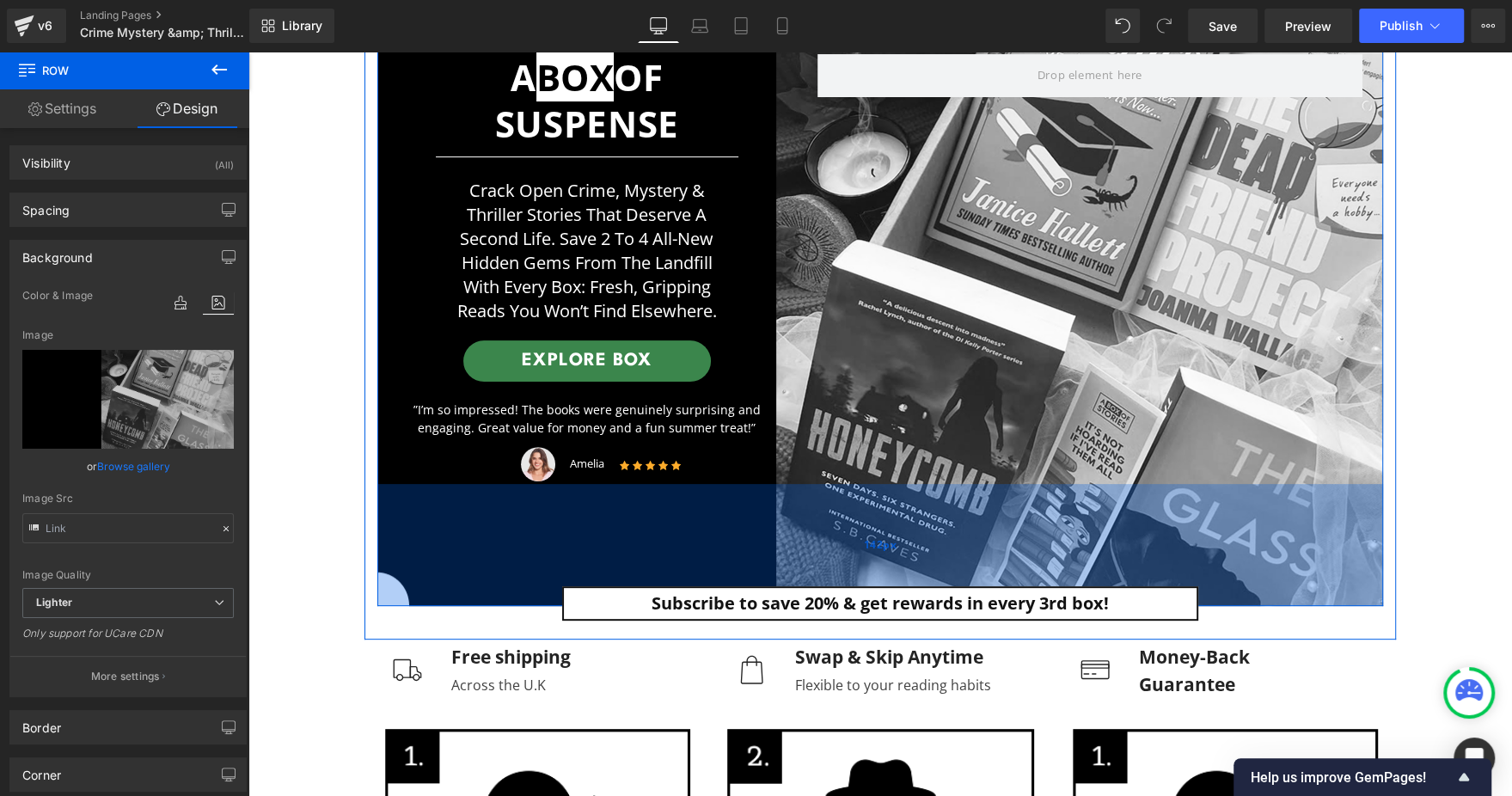
click at [463, 597] on div "142px" at bounding box center [880, 544] width 1006 height 122
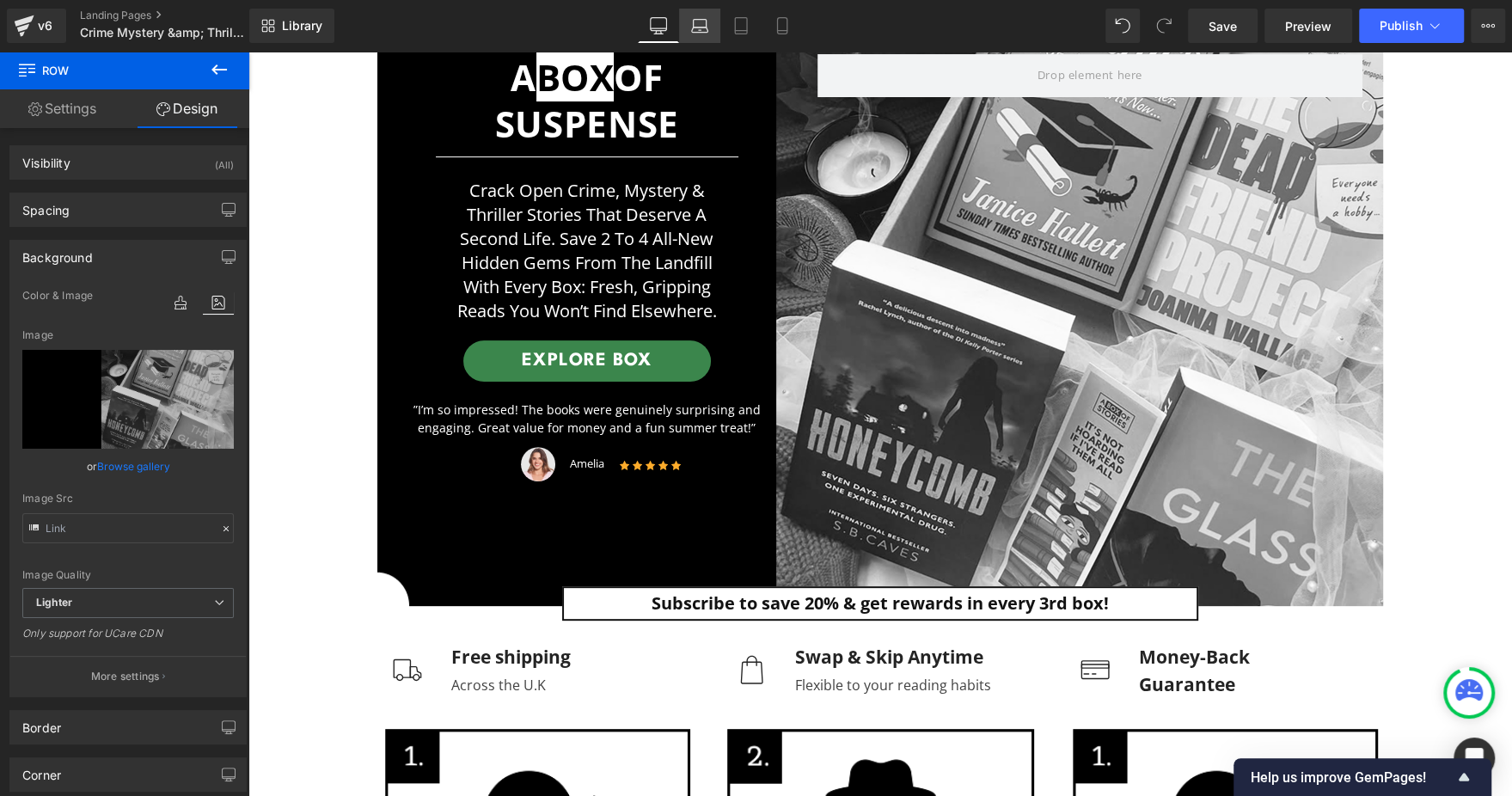
click at [693, 26] on icon at bounding box center [699, 26] width 18 height 18
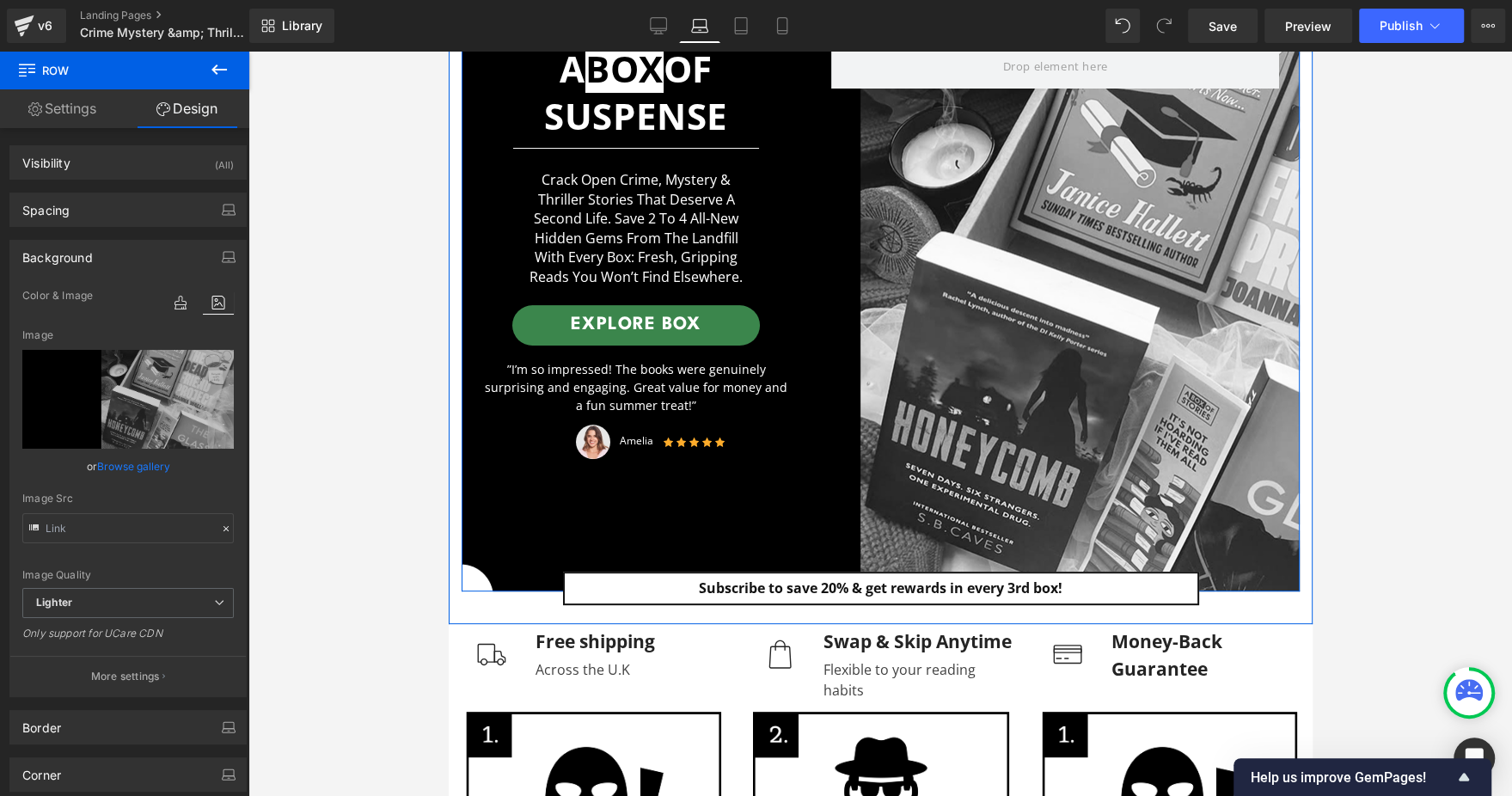
scroll to position [129, 0]
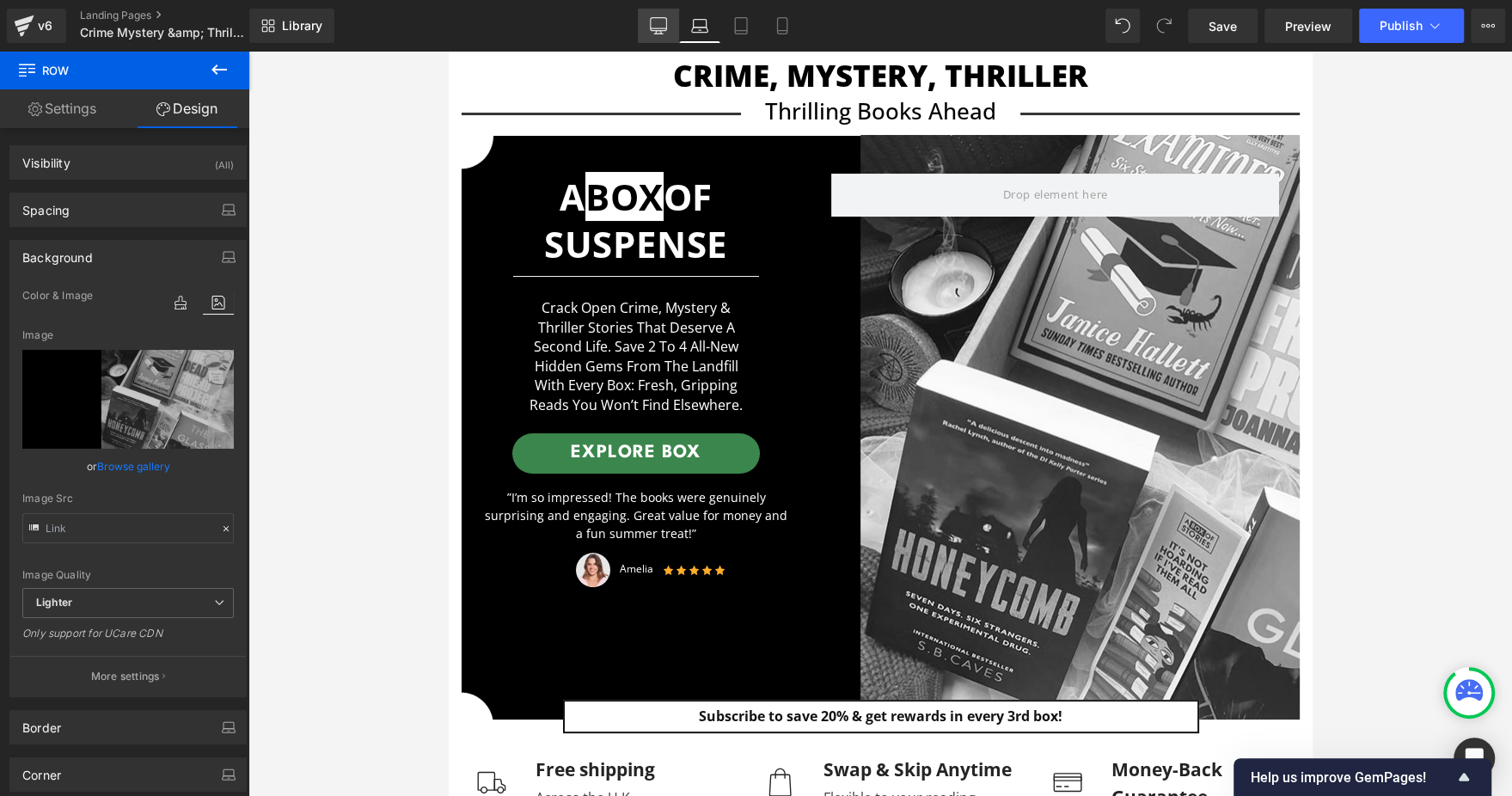
click at [642, 27] on link "Desktop" at bounding box center [658, 25] width 42 height 34
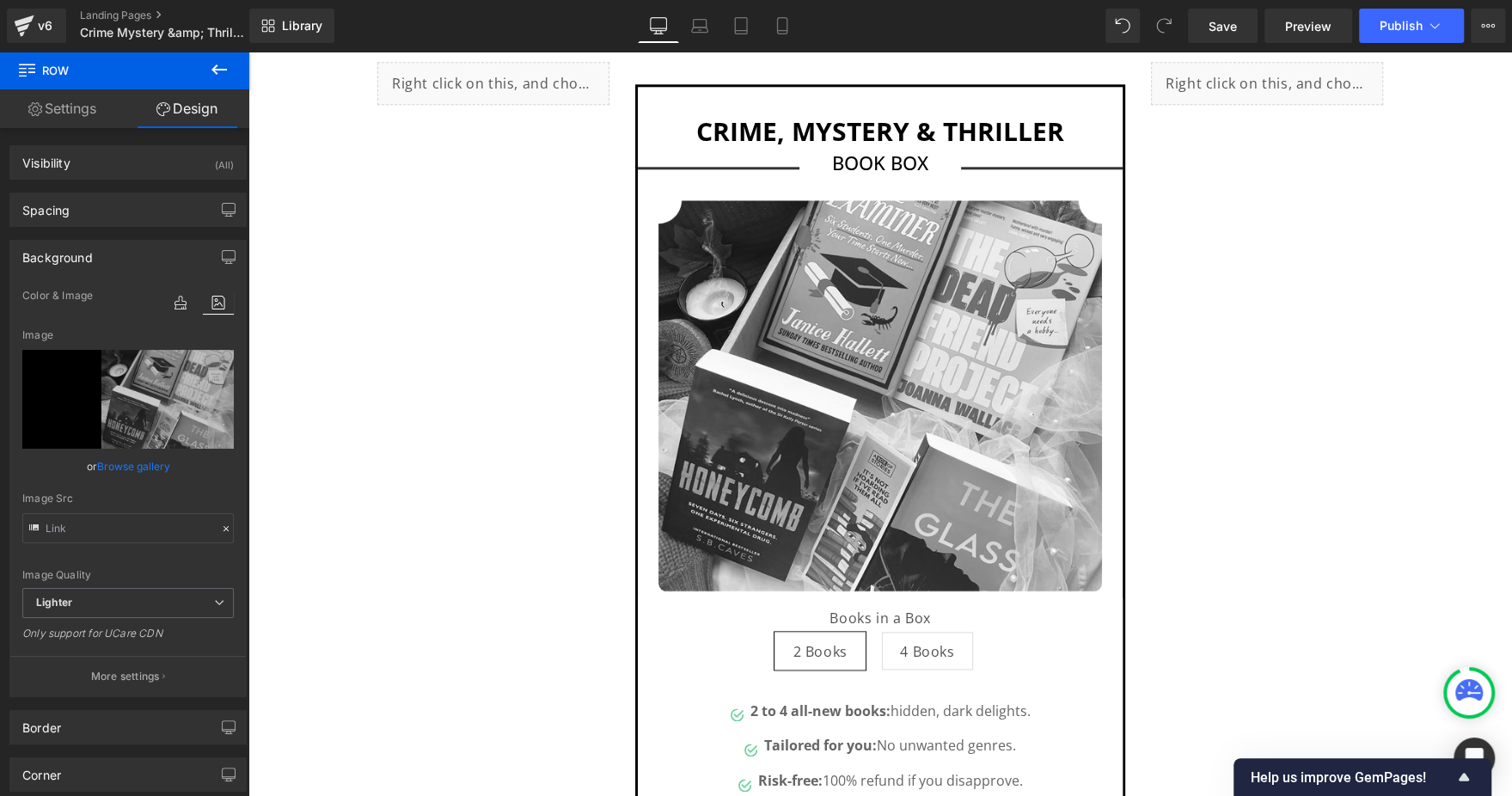
scroll to position [1555, 0]
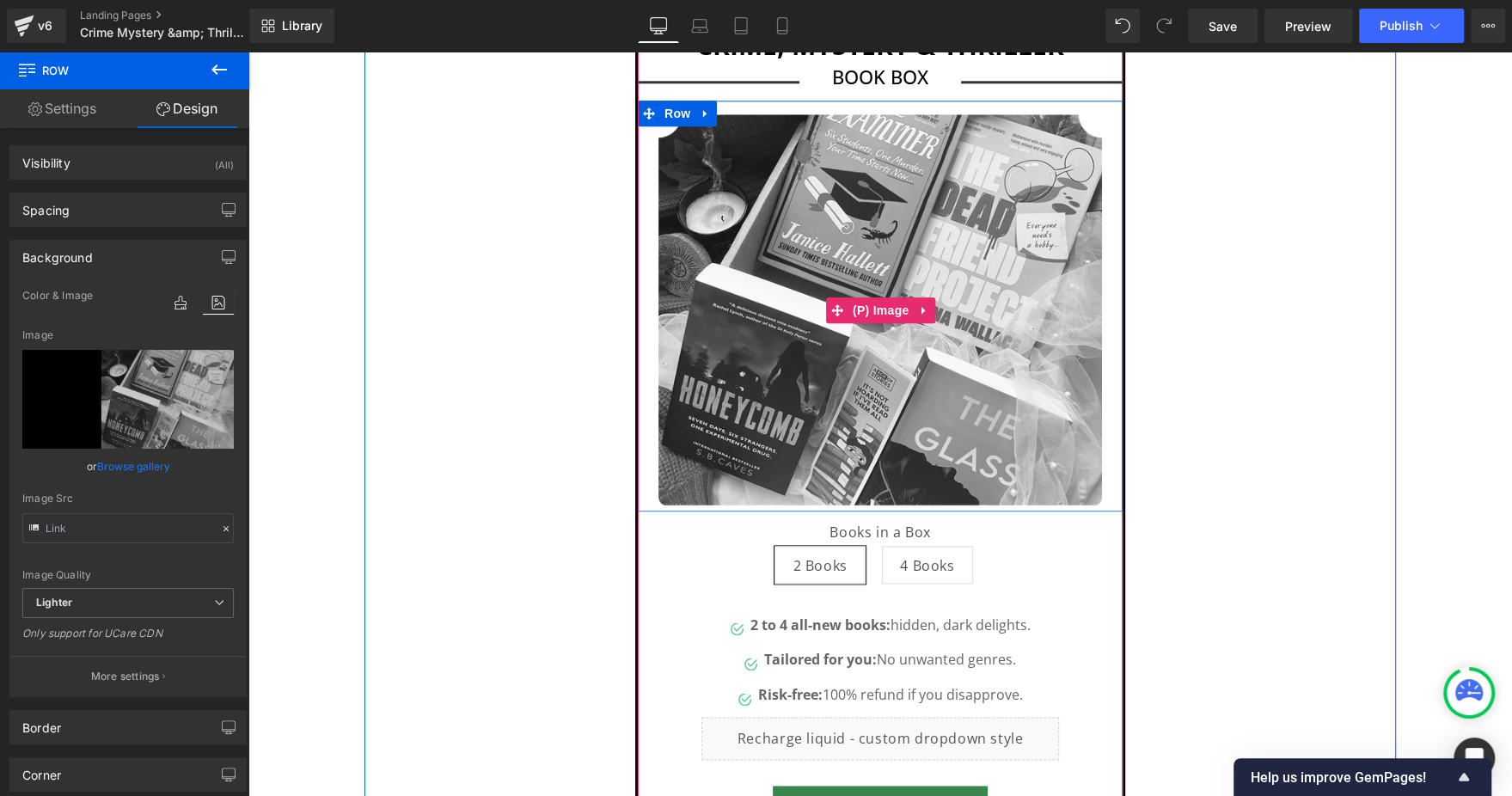
click at [793, 199] on img at bounding box center [880, 310] width 444 height 392
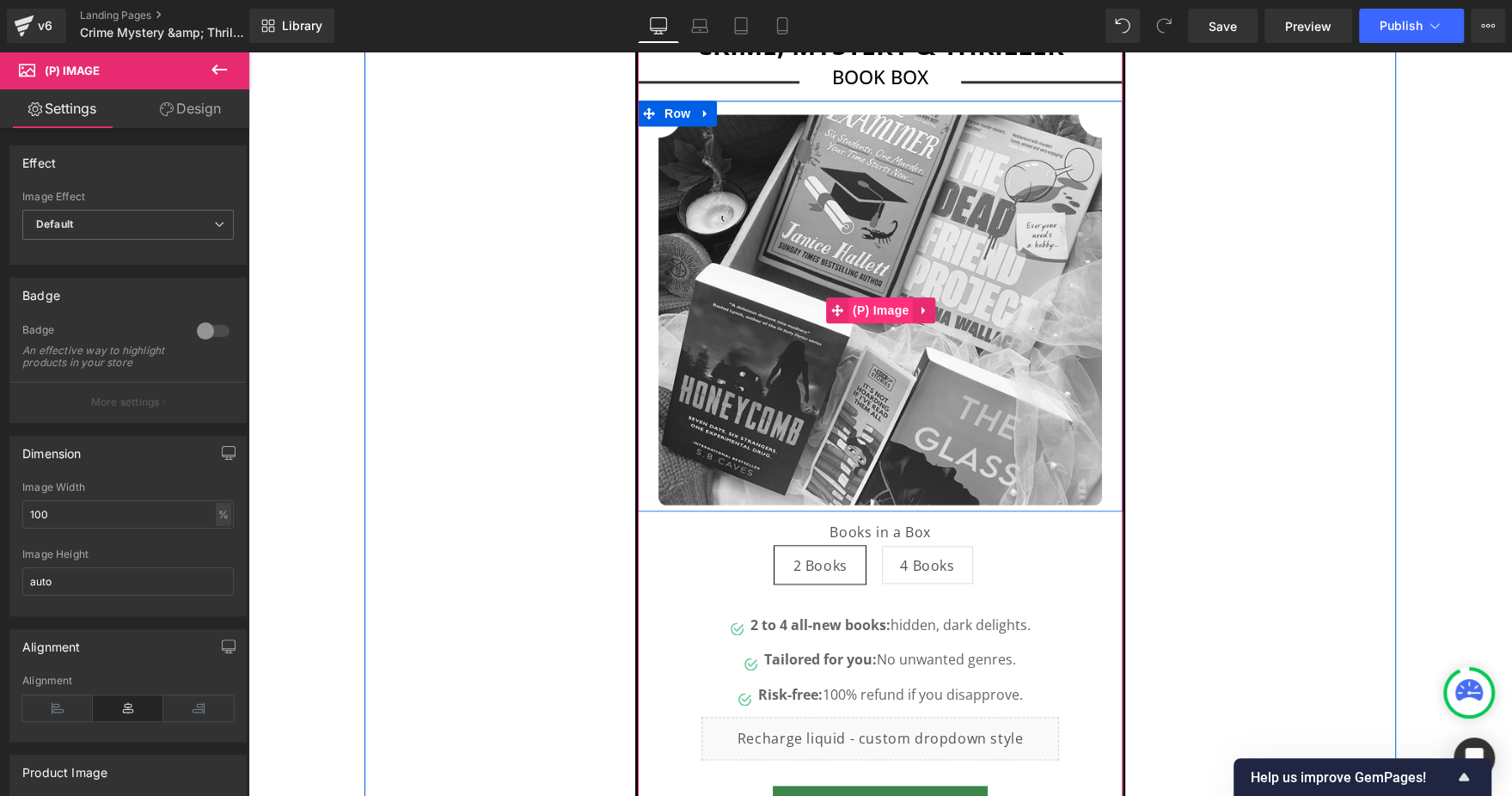
click at [883, 307] on span "(P) Image" at bounding box center [880, 310] width 65 height 26
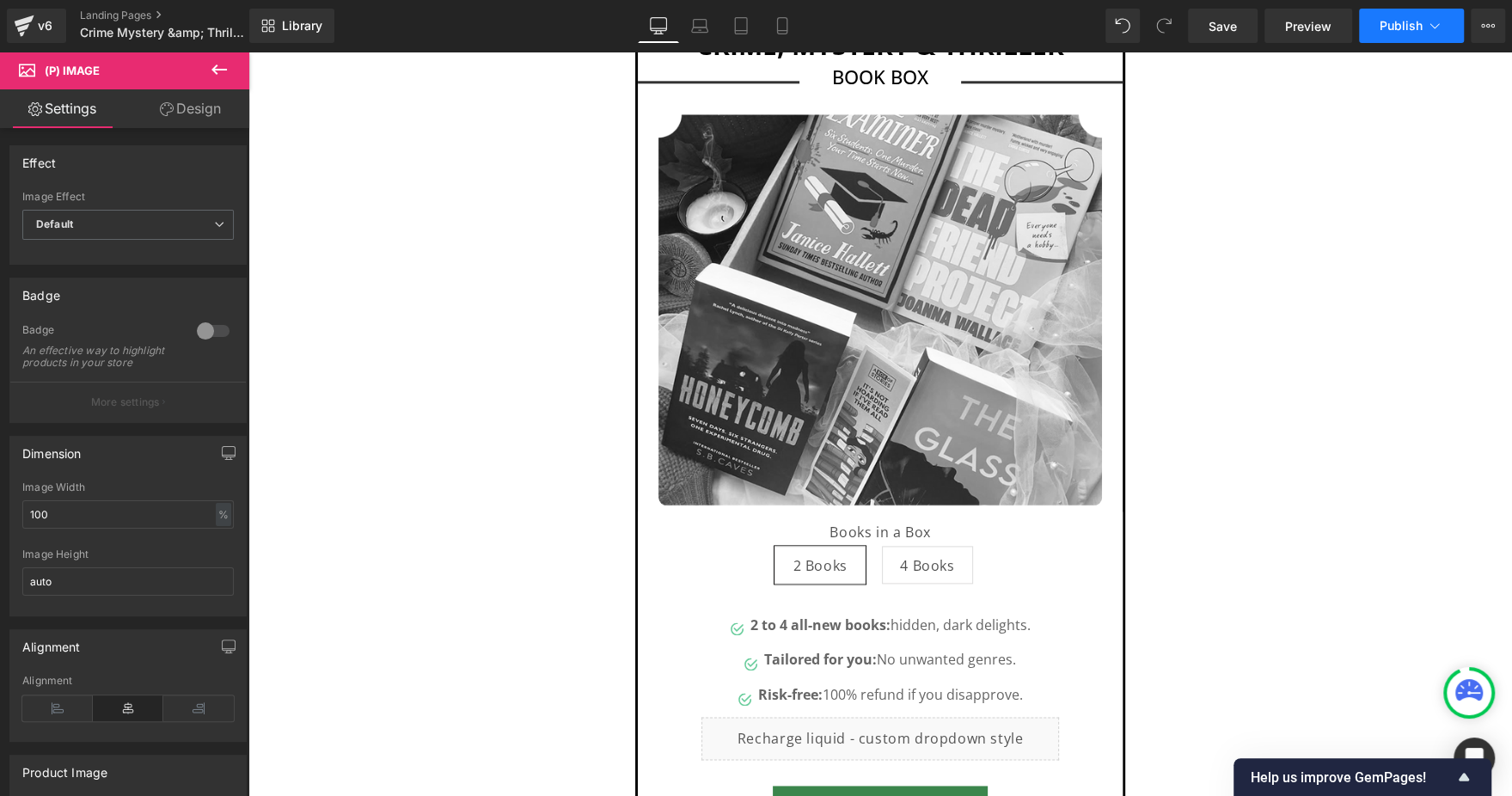
click at [1419, 20] on span "Publish" at bounding box center [1400, 25] width 43 height 14
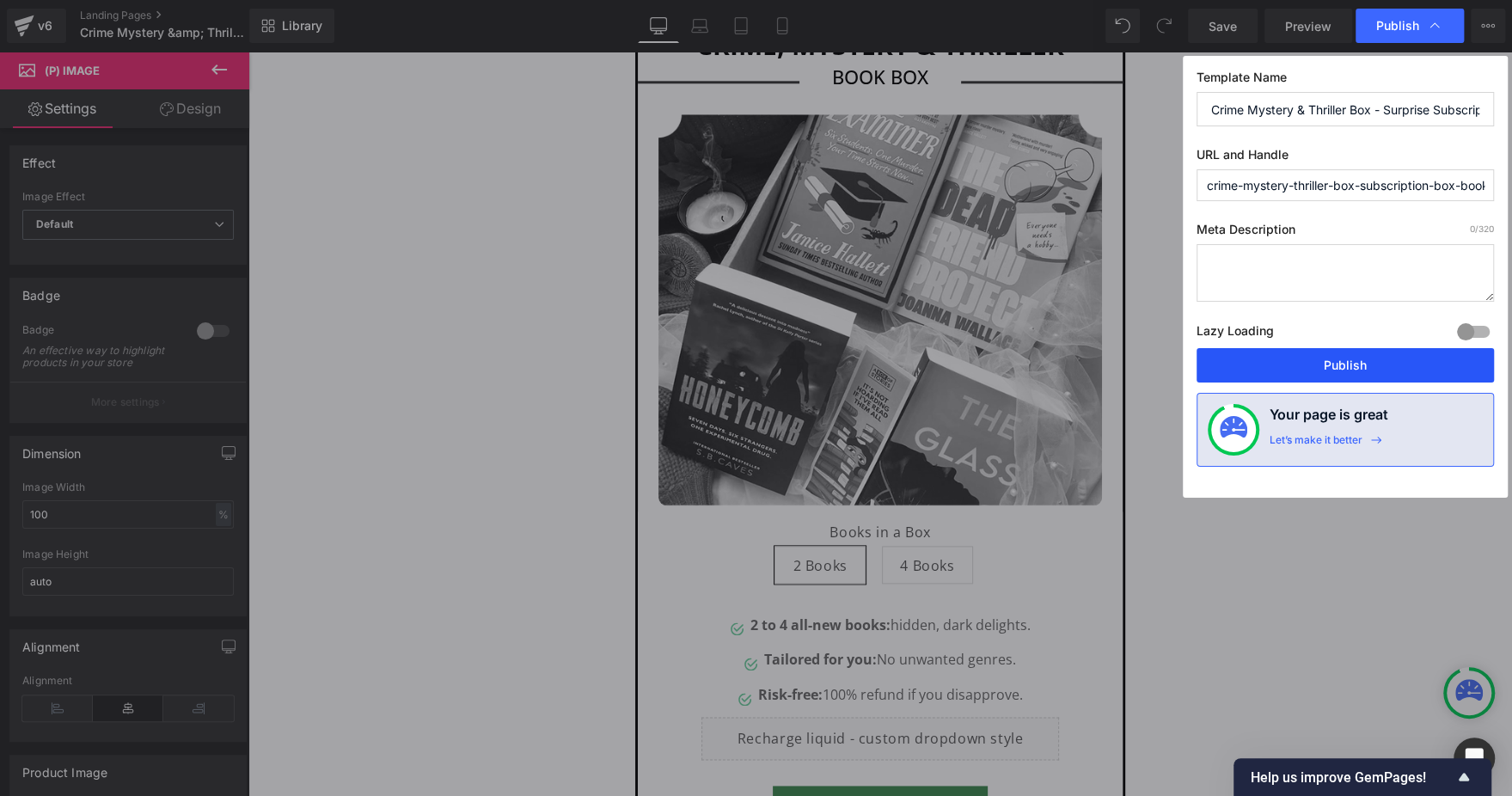
click at [1305, 365] on button "Publish" at bounding box center [1345, 364] width 297 height 34
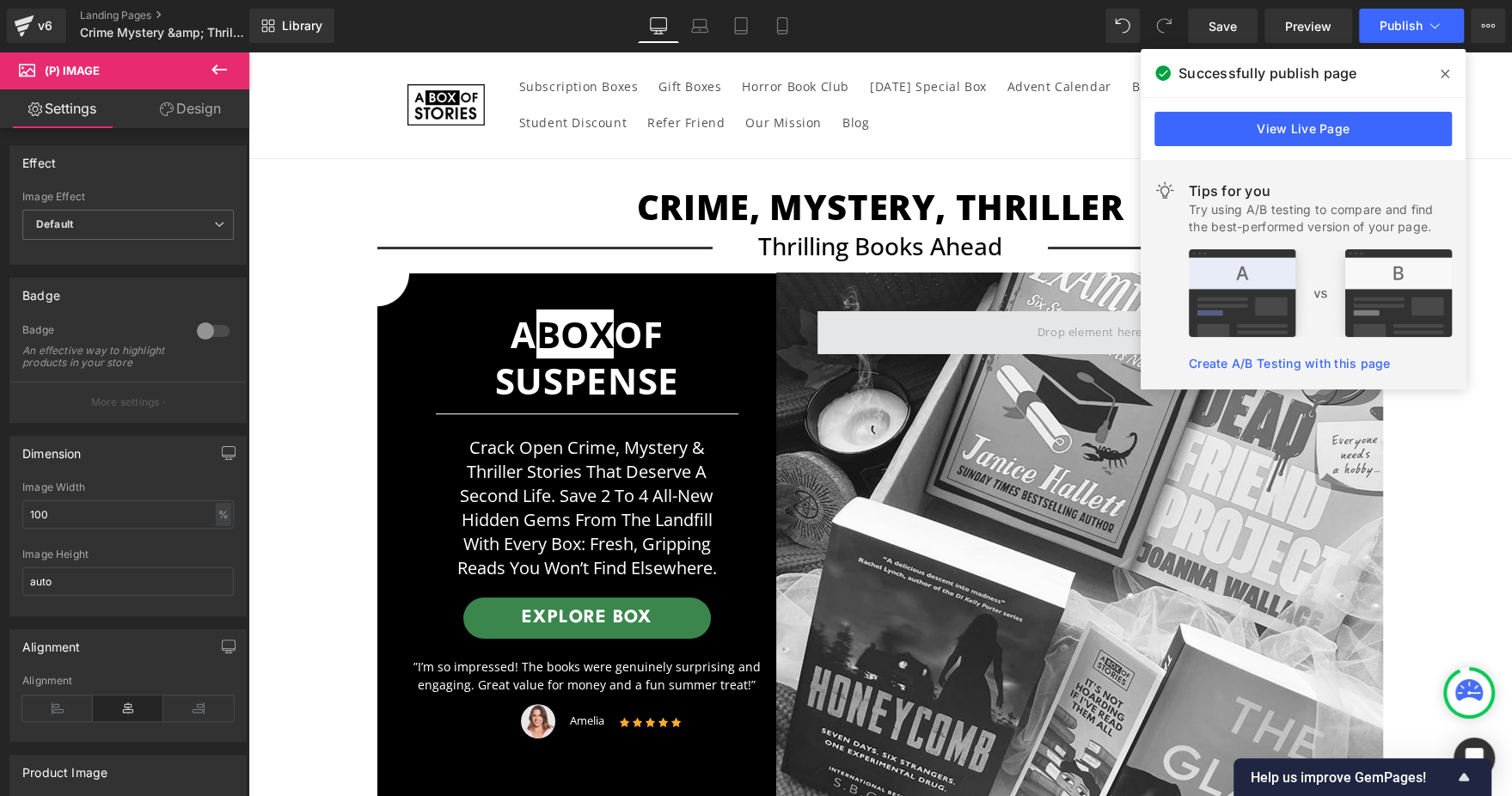
scroll to position [129, 0]
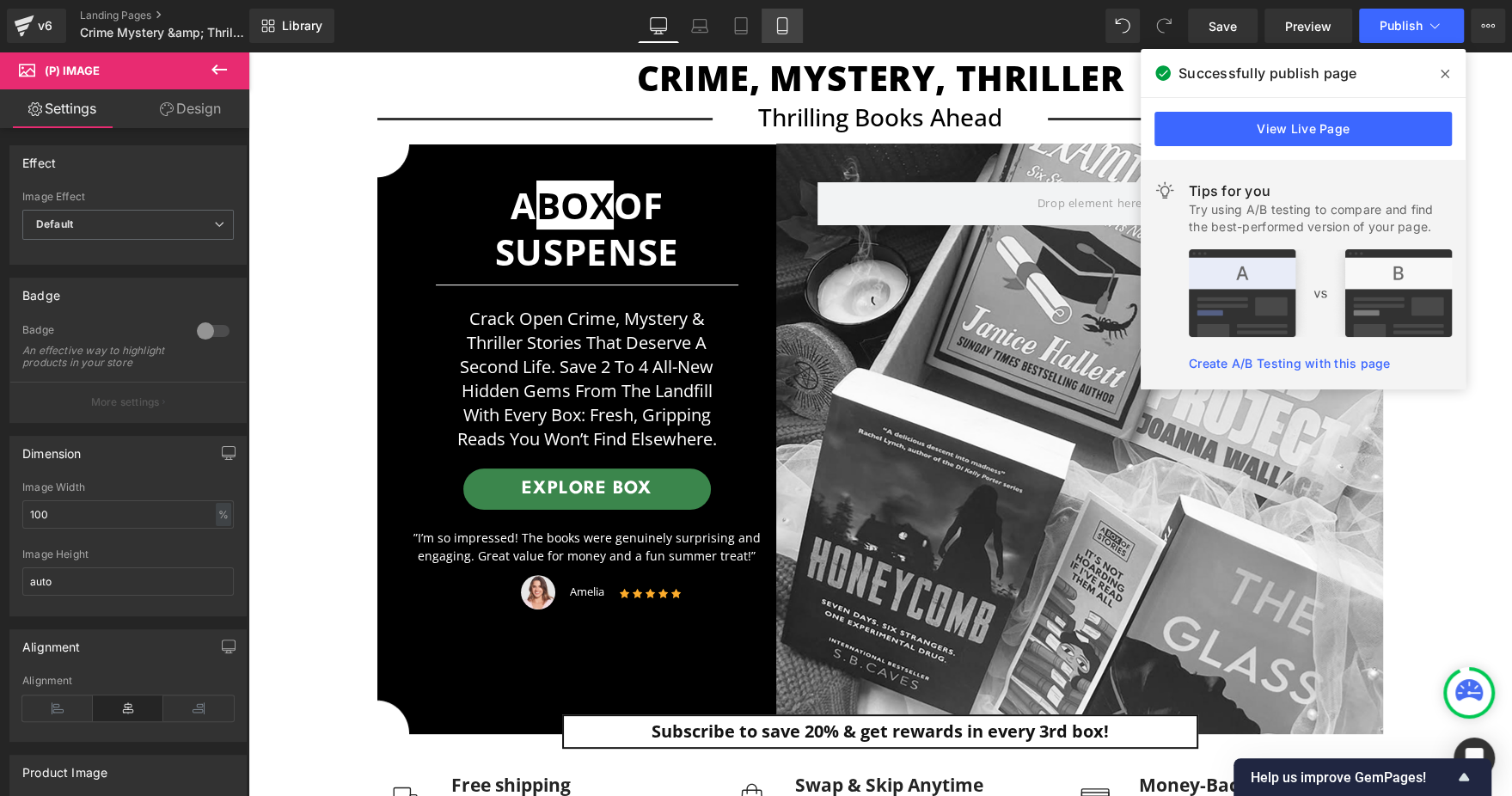
click at [777, 39] on link "Mobile" at bounding box center [781, 25] width 42 height 34
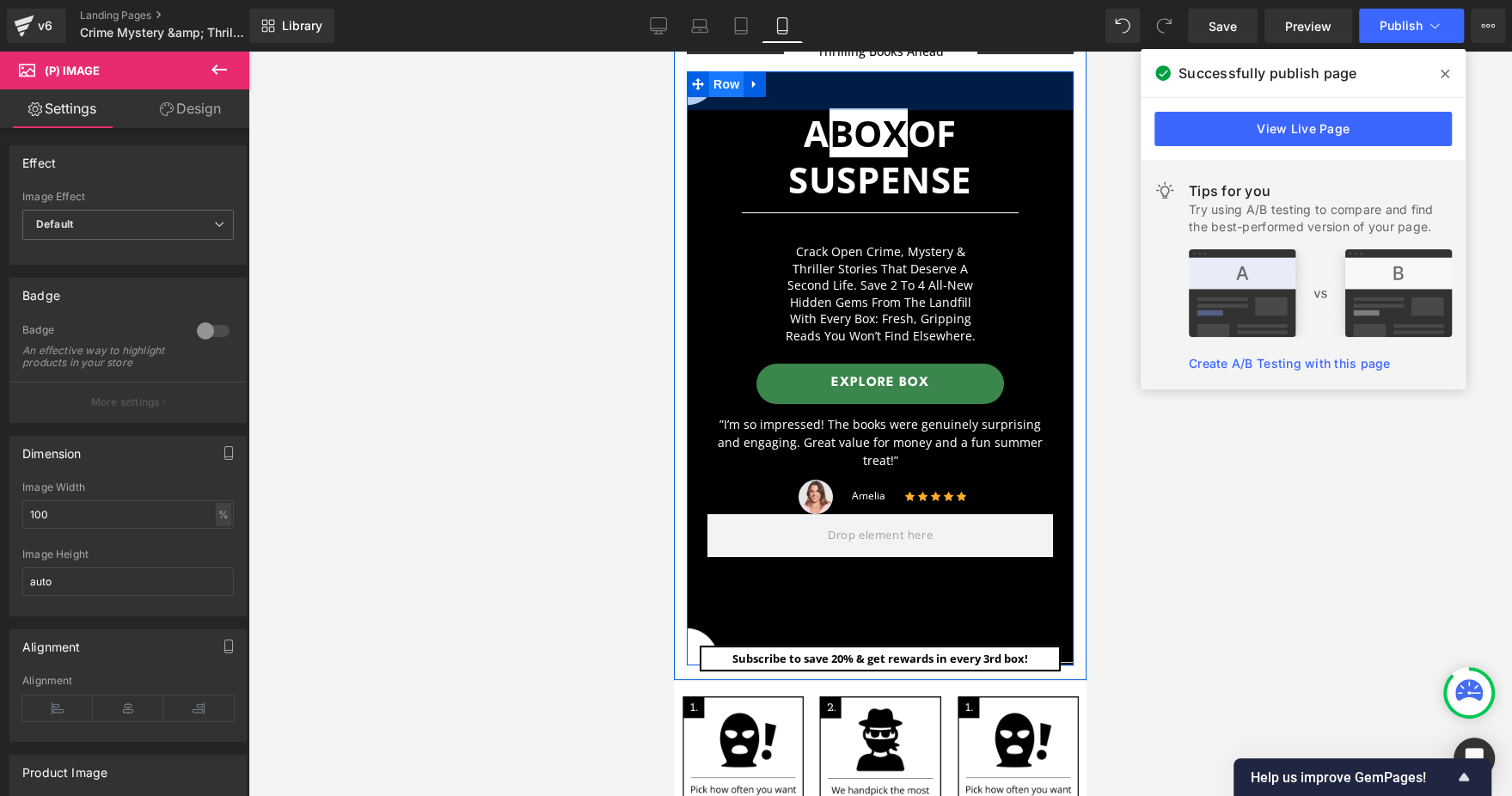
click at [723, 85] on span "Row" at bounding box center [726, 84] width 34 height 26
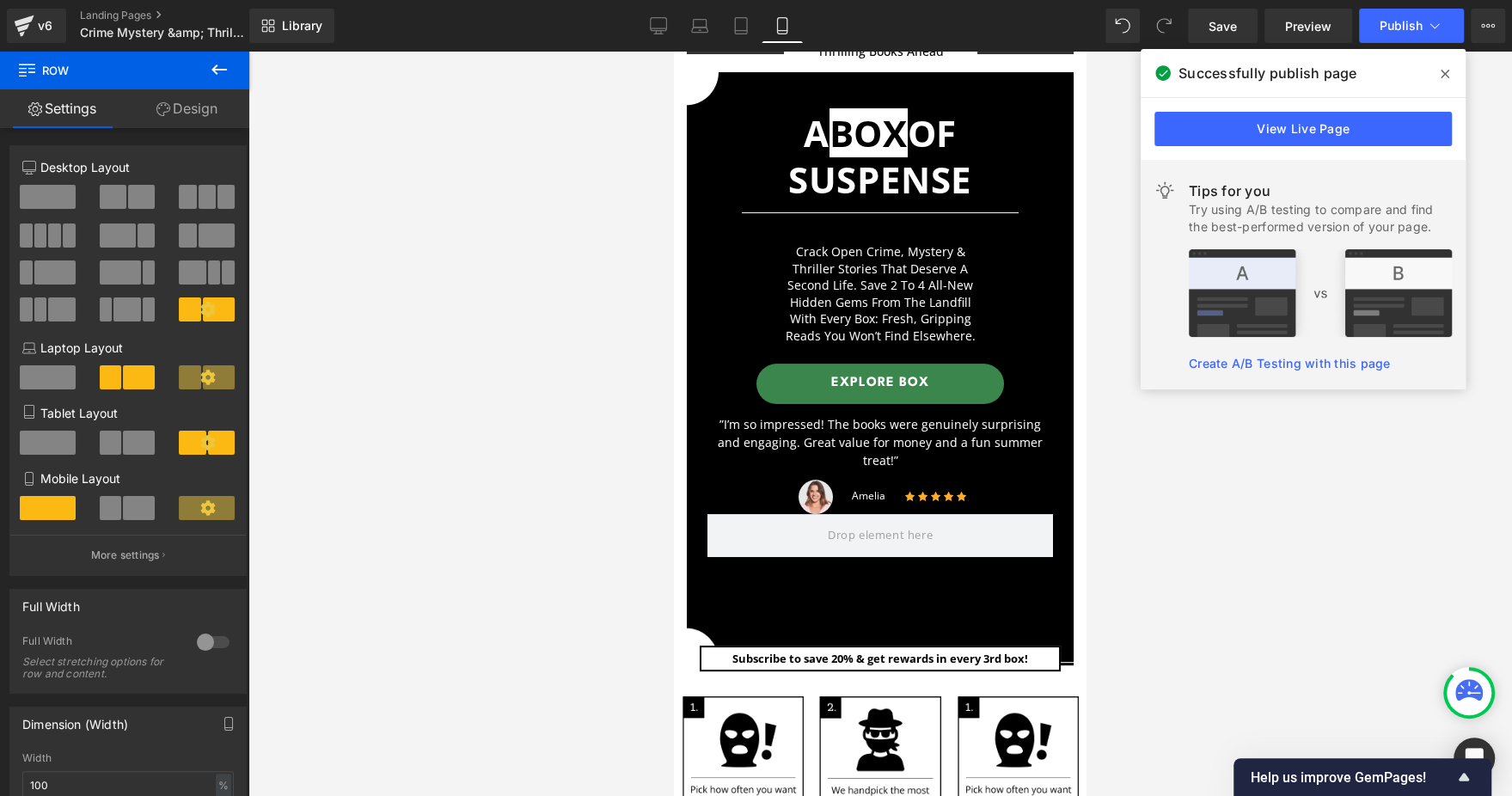
click at [637, 28] on div "Library Mobile Desktop Laptop Tablet Mobile Save Preview Publish Scheduled View…" at bounding box center [880, 25] width 1262 height 34
click at [649, 24] on link "Desktop" at bounding box center [658, 25] width 42 height 34
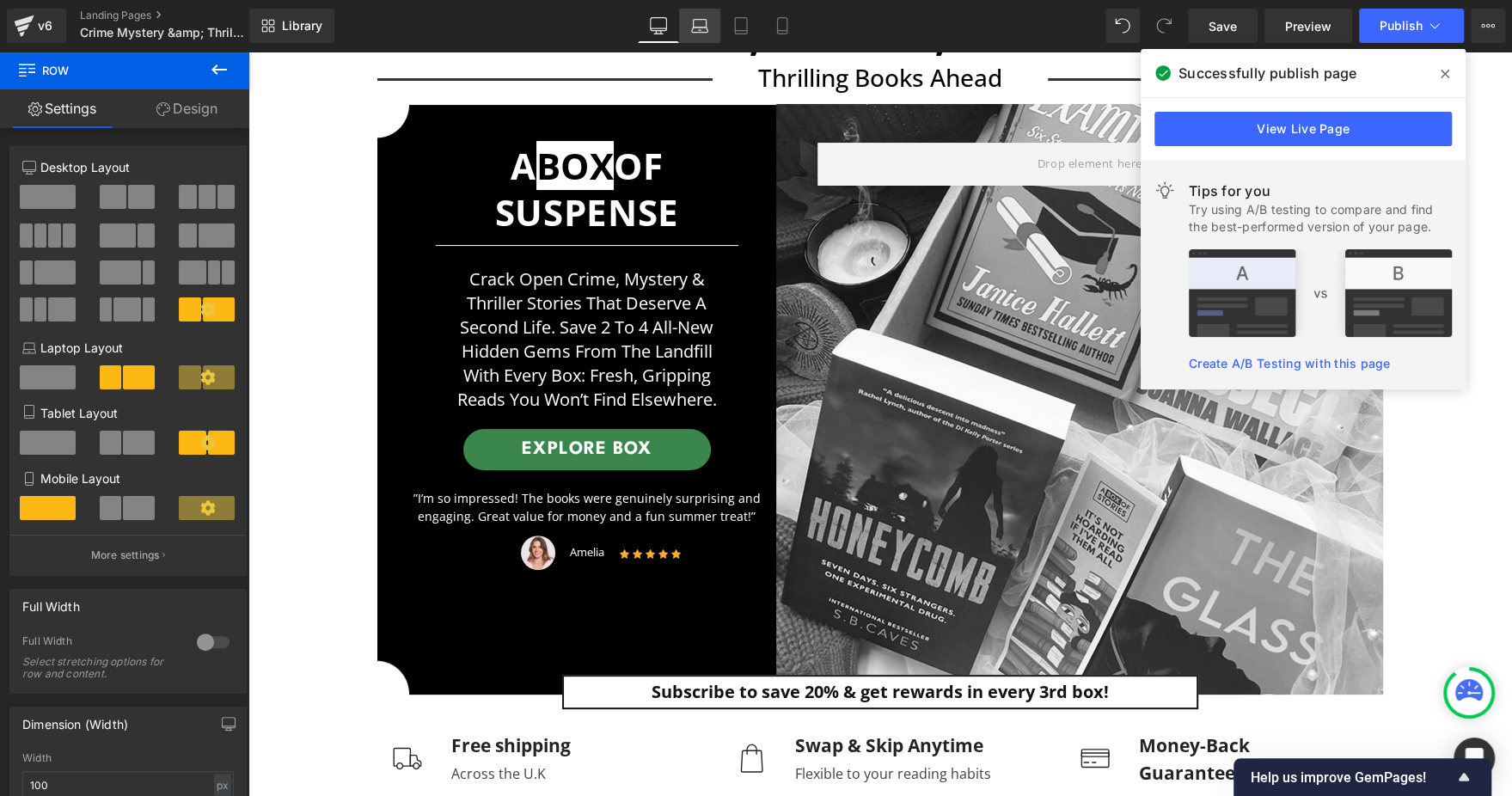
scroll to position [201, 0]
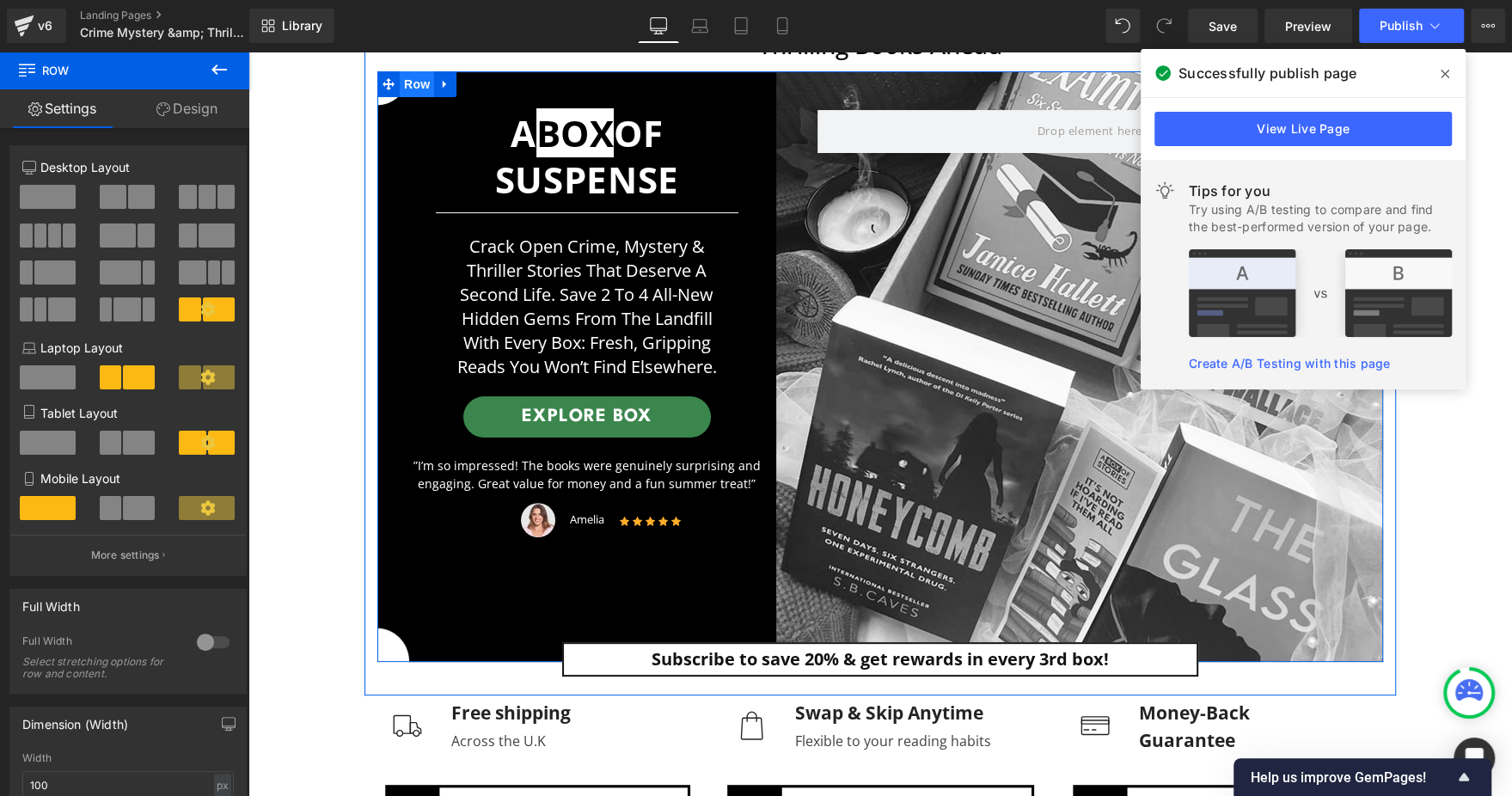
click at [408, 81] on span "Row" at bounding box center [416, 84] width 34 height 26
click at [434, 81] on link at bounding box center [445, 84] width 22 height 26
click at [461, 81] on icon at bounding box center [467, 84] width 12 height 12
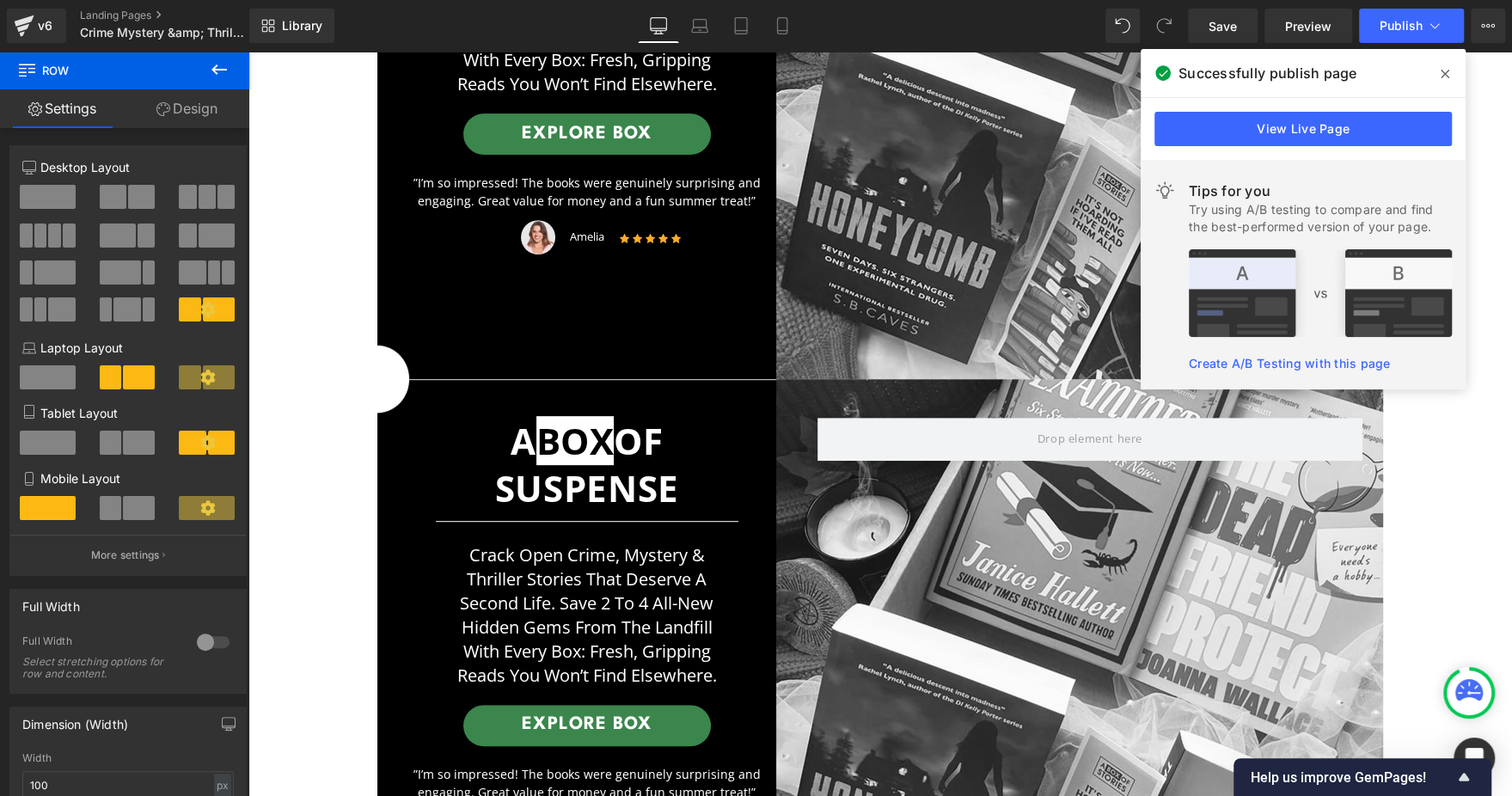
scroll to position [97, 0]
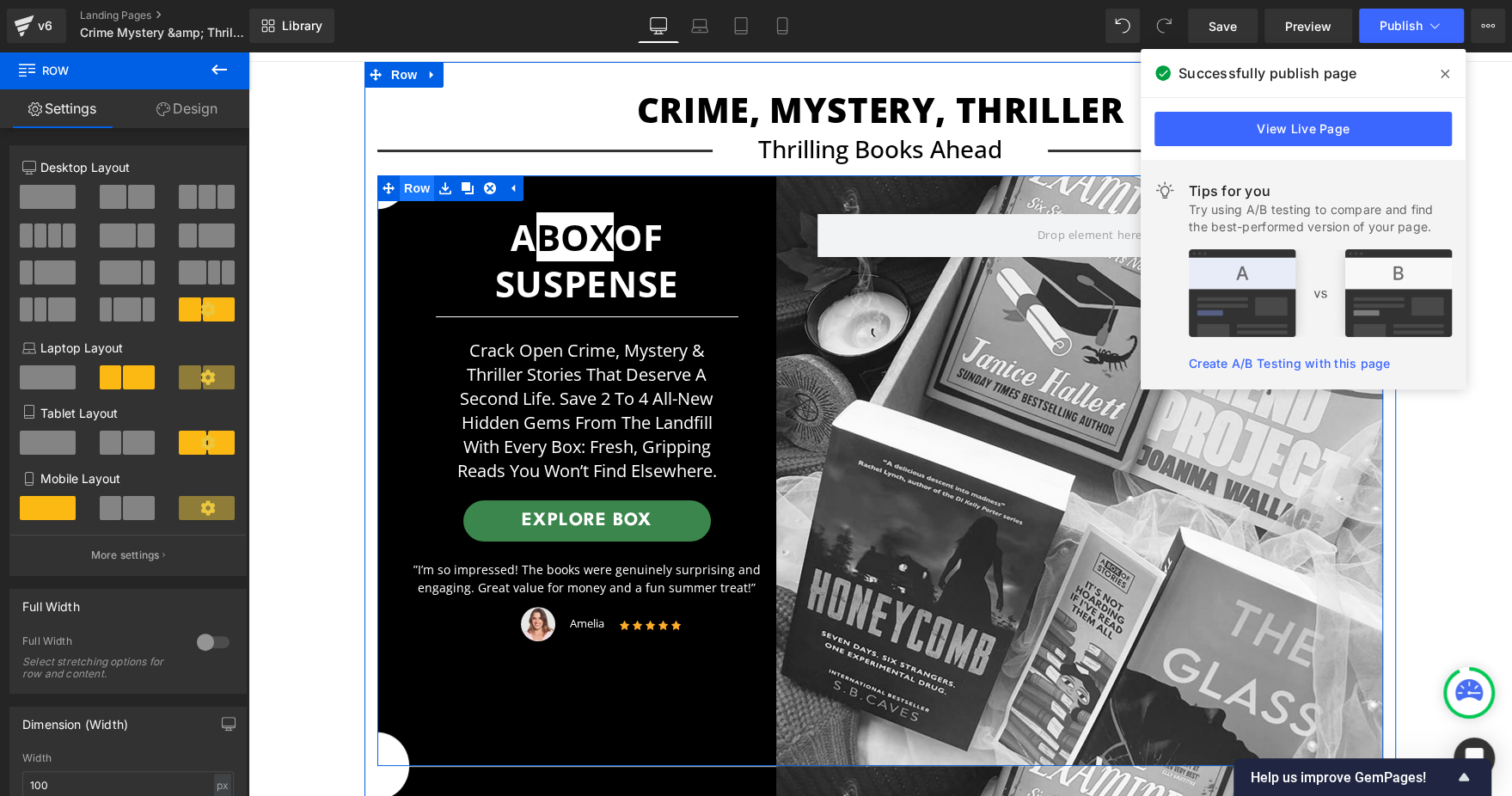
click at [411, 189] on span "Row" at bounding box center [416, 188] width 34 height 26
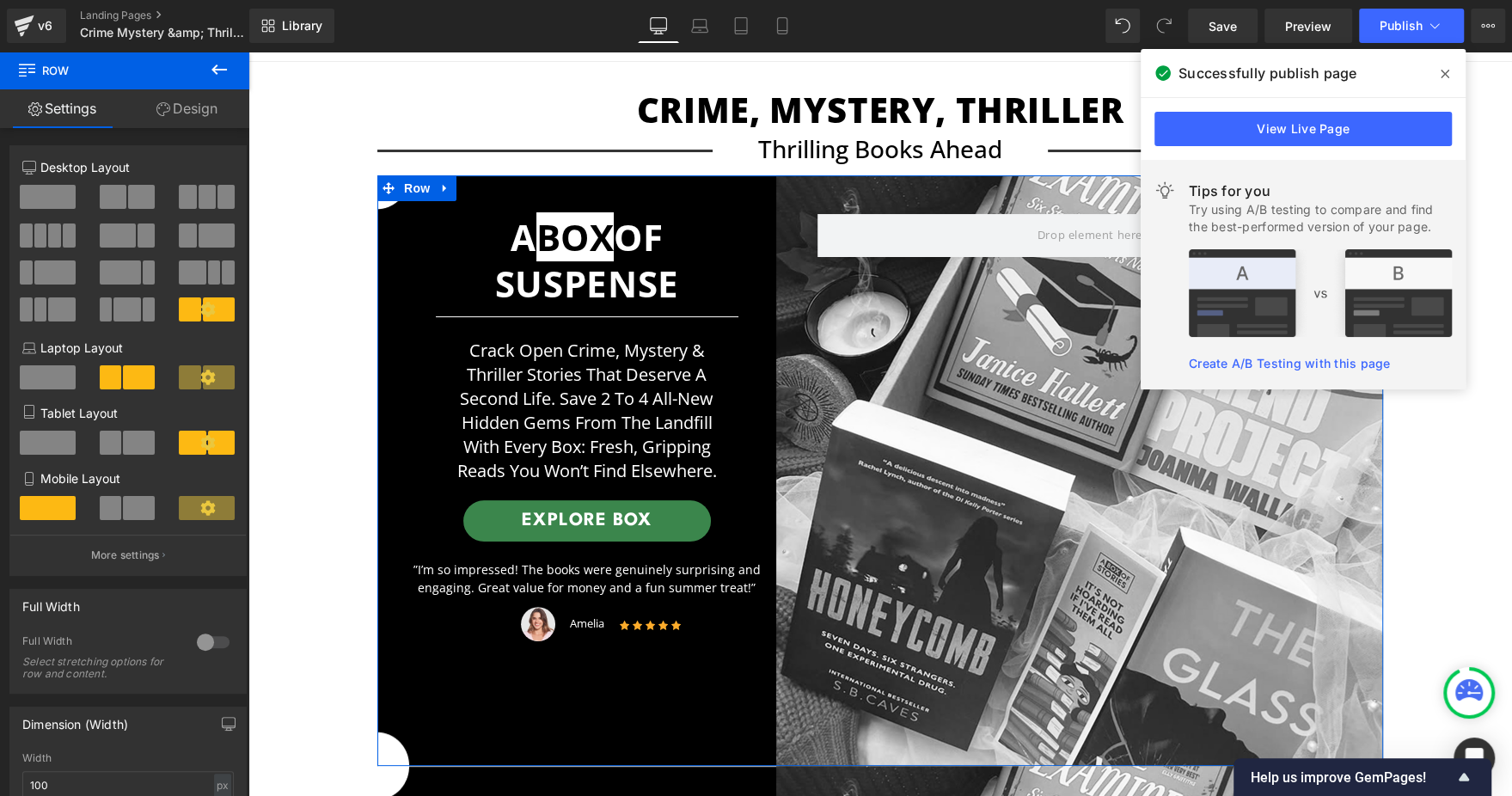
click at [215, 120] on link "Design" at bounding box center [186, 109] width 125 height 39
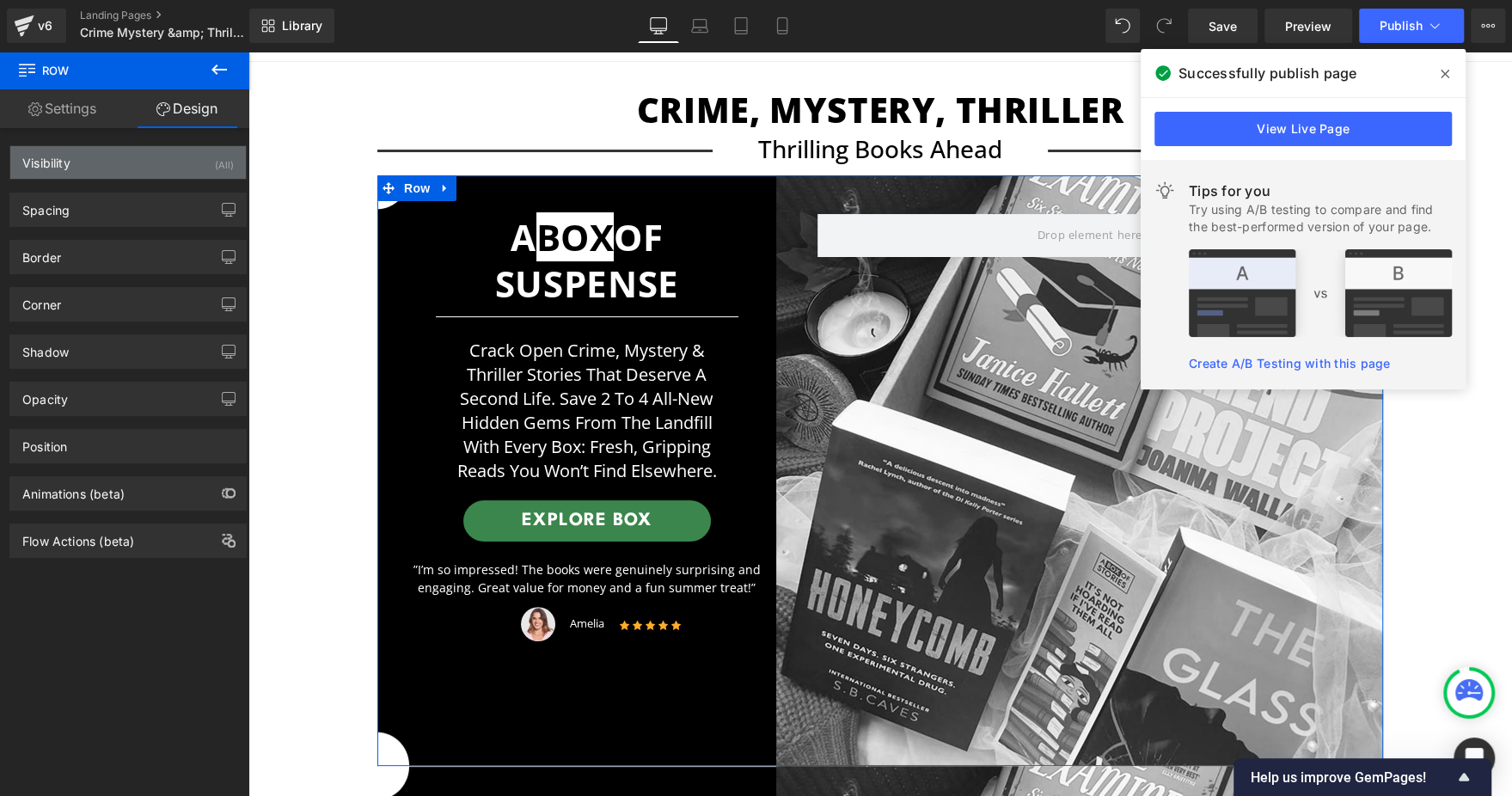
click at [186, 174] on div "Visibility (All)" at bounding box center [127, 161] width 235 height 32
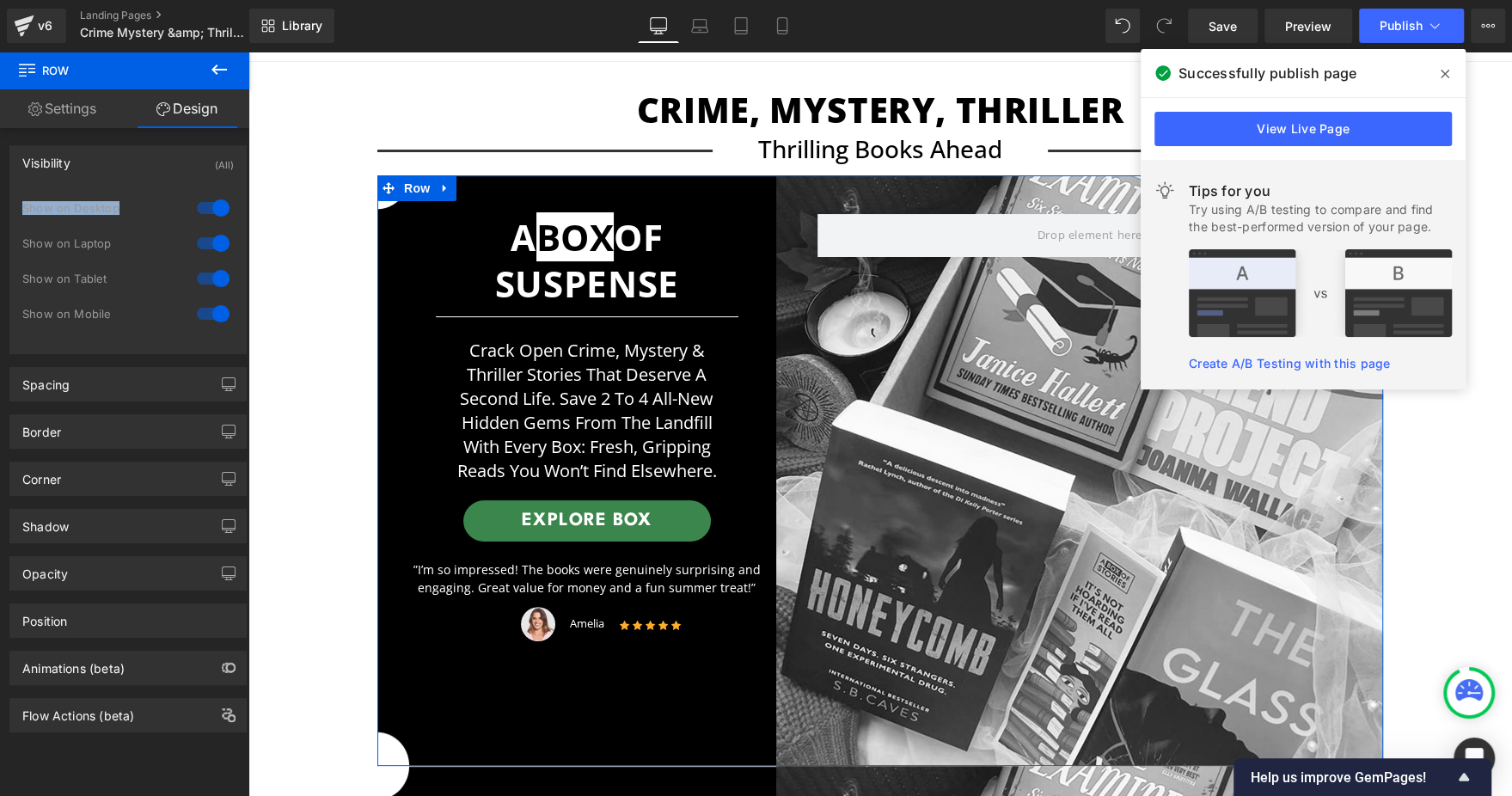
drag, startPoint x: 201, startPoint y: 208, endPoint x: 202, endPoint y: 243, distance: 35.0
click at [202, 243] on div "1 Show on Desktop 1 Show on Laptop 1 Show on Tablet 1 Show on Mobile" at bounding box center [127, 266] width 211 height 149
click at [199, 273] on div at bounding box center [213, 279] width 42 height 28
click at [207, 309] on div at bounding box center [213, 314] width 42 height 28
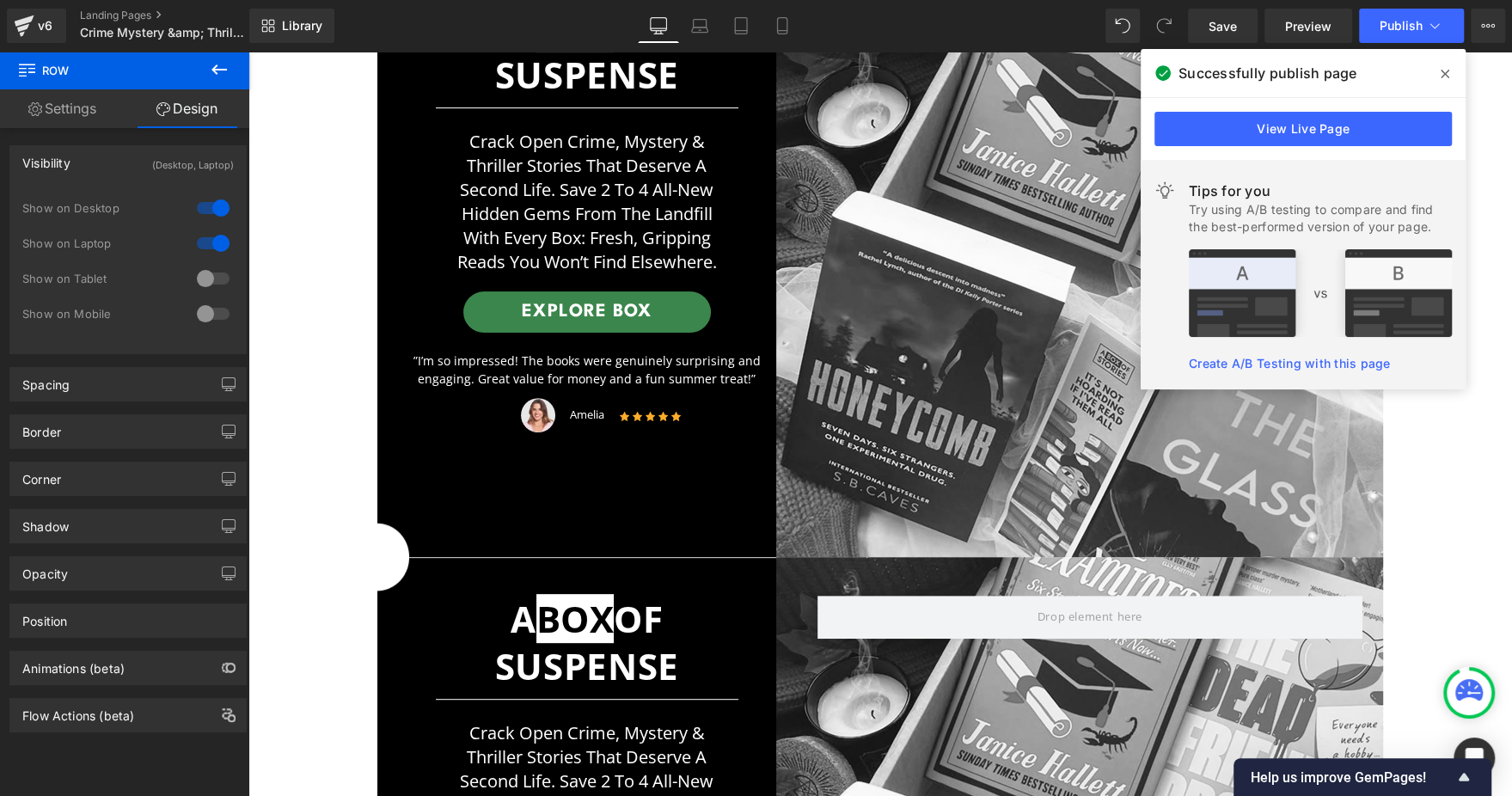
scroll to position [483, 0]
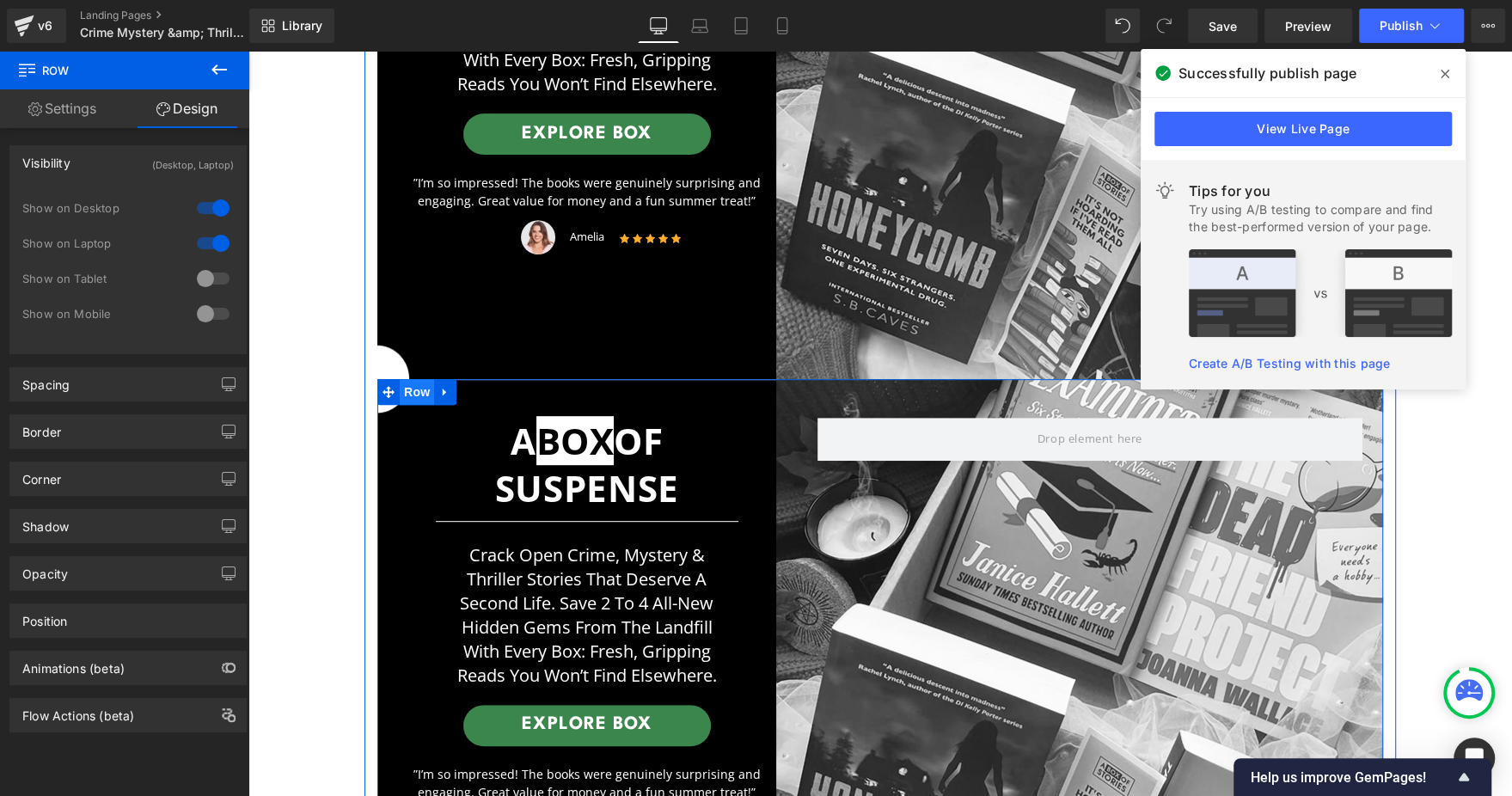
click at [406, 391] on span "Row" at bounding box center [416, 392] width 34 height 26
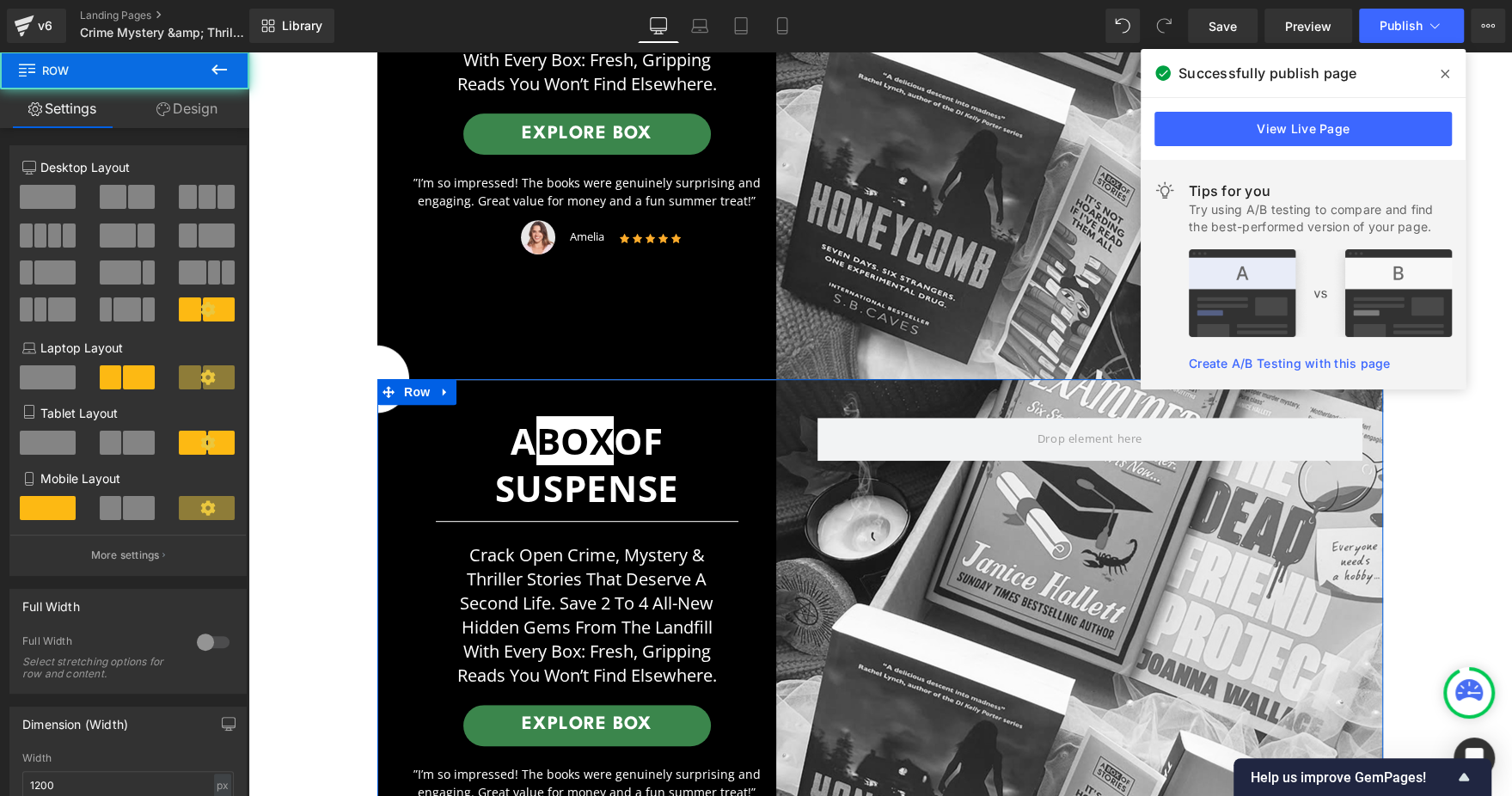
click at [197, 109] on link "Design" at bounding box center [186, 109] width 125 height 39
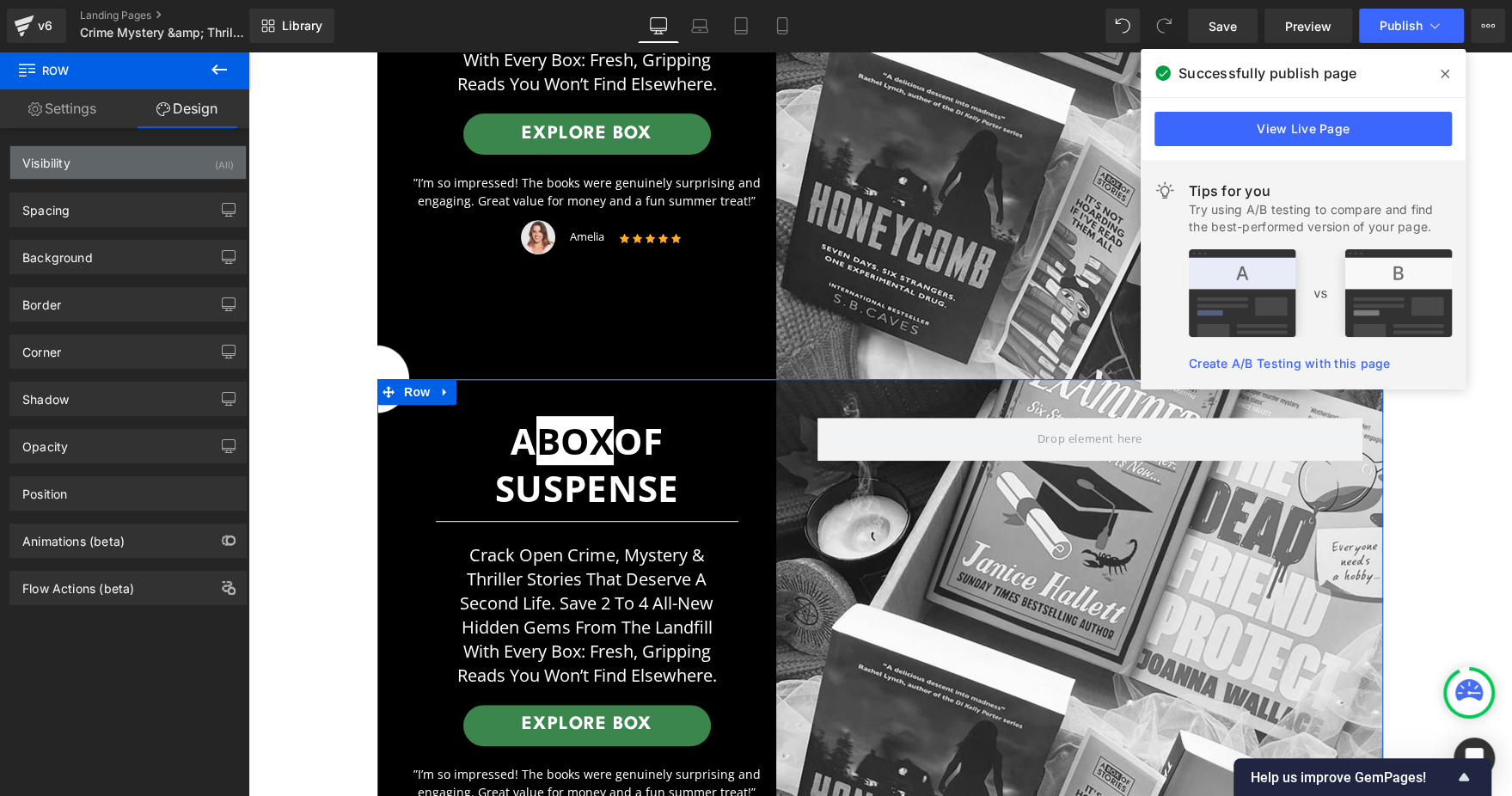
click at [144, 169] on div "Visibility (All)" at bounding box center [127, 161] width 235 height 32
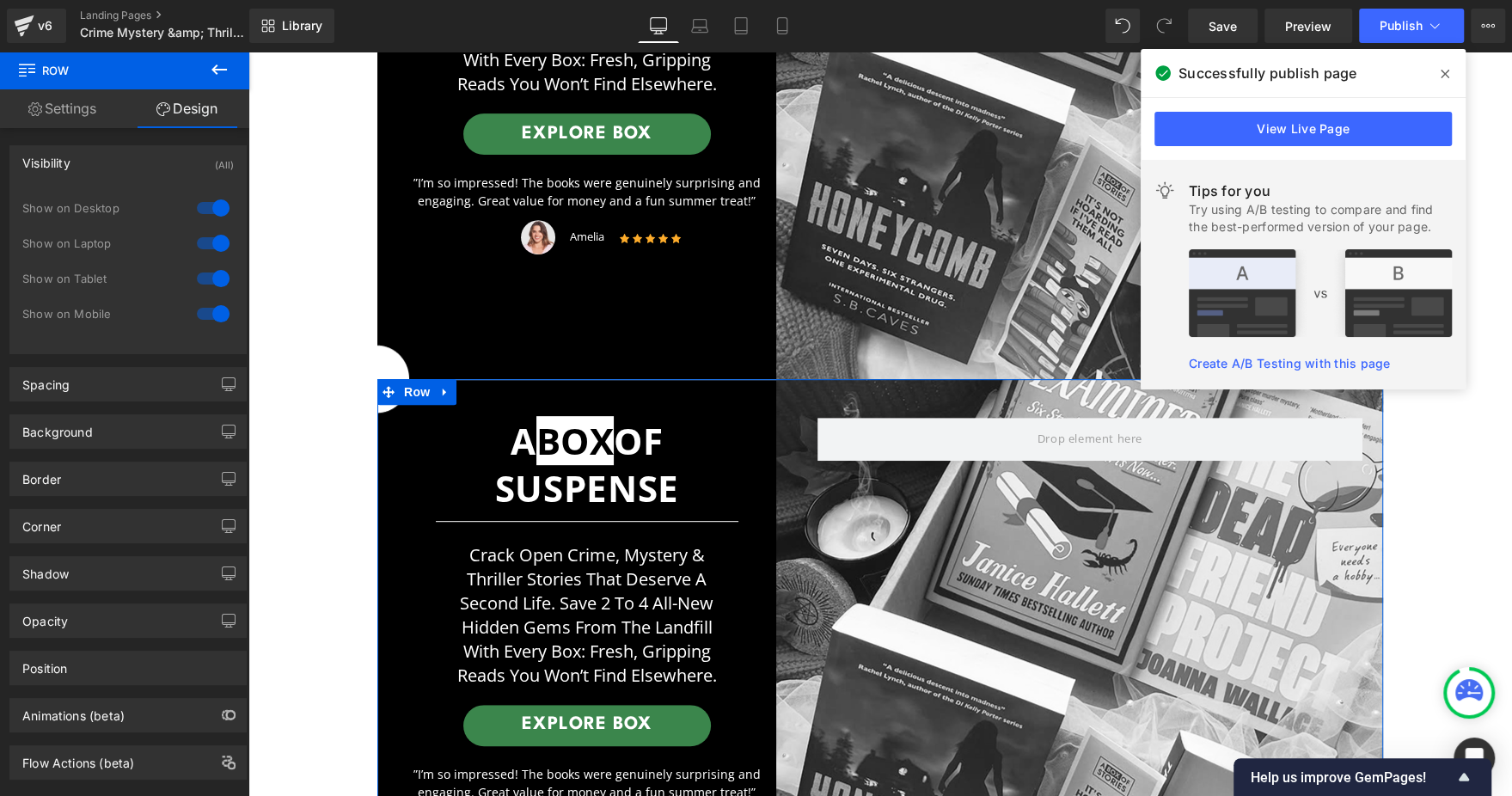
click at [193, 282] on div at bounding box center [213, 279] width 42 height 28
click at [205, 279] on div at bounding box center [213, 279] width 42 height 28
click at [216, 243] on div at bounding box center [213, 244] width 42 height 28
click at [213, 215] on div at bounding box center [213, 208] width 42 height 28
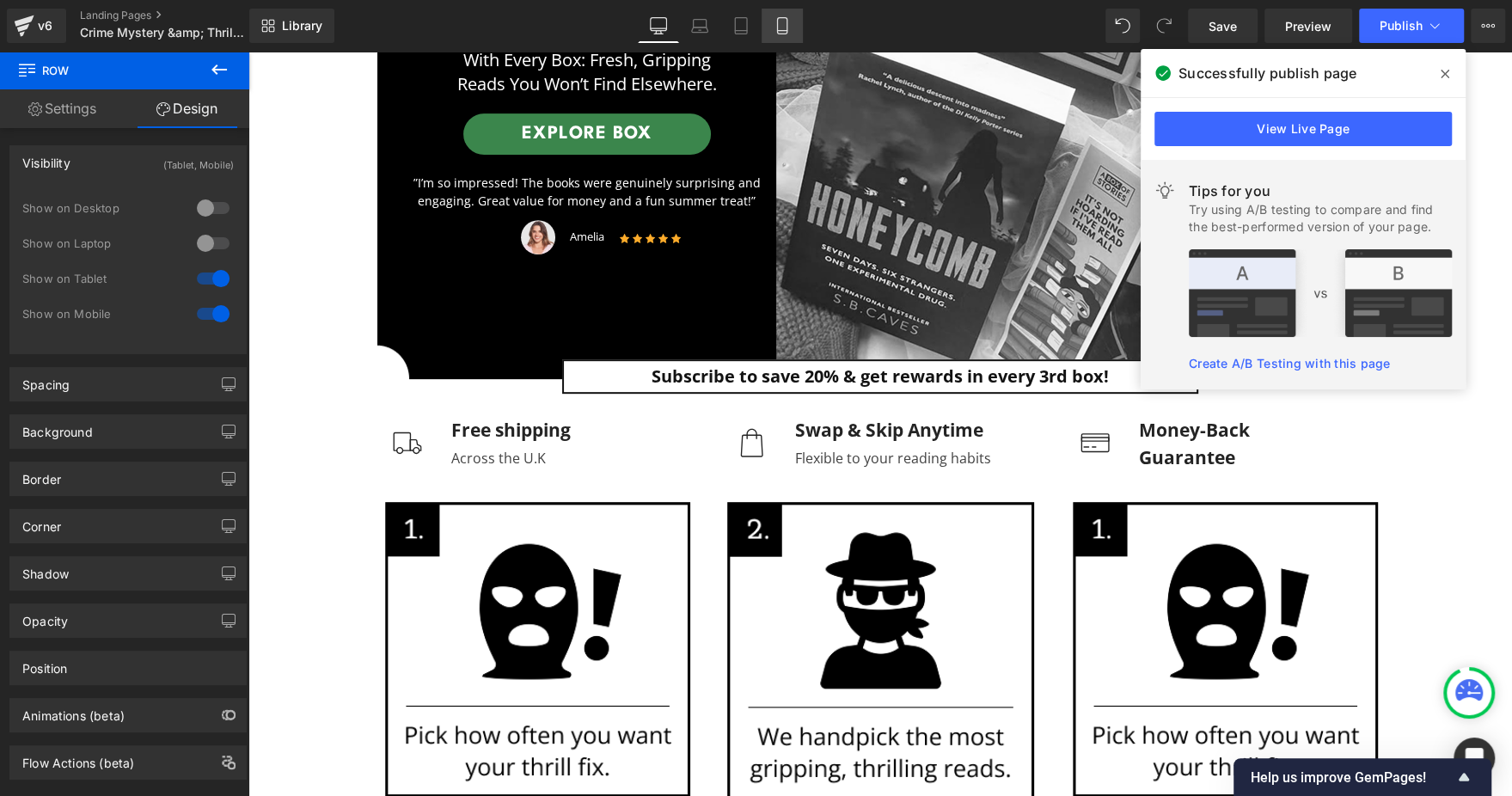
click at [786, 18] on icon at bounding box center [781, 26] width 18 height 18
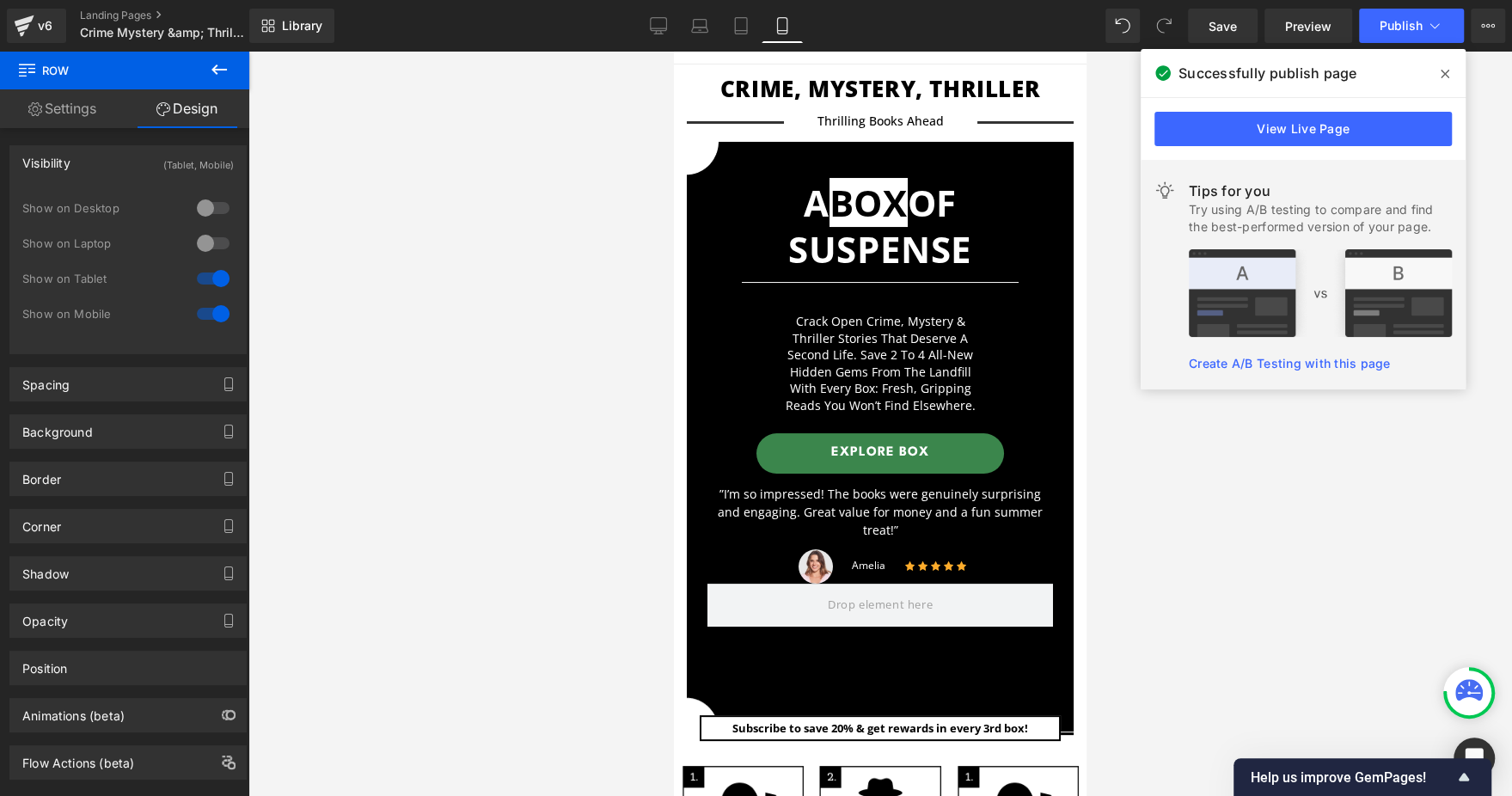
scroll to position [0, 0]
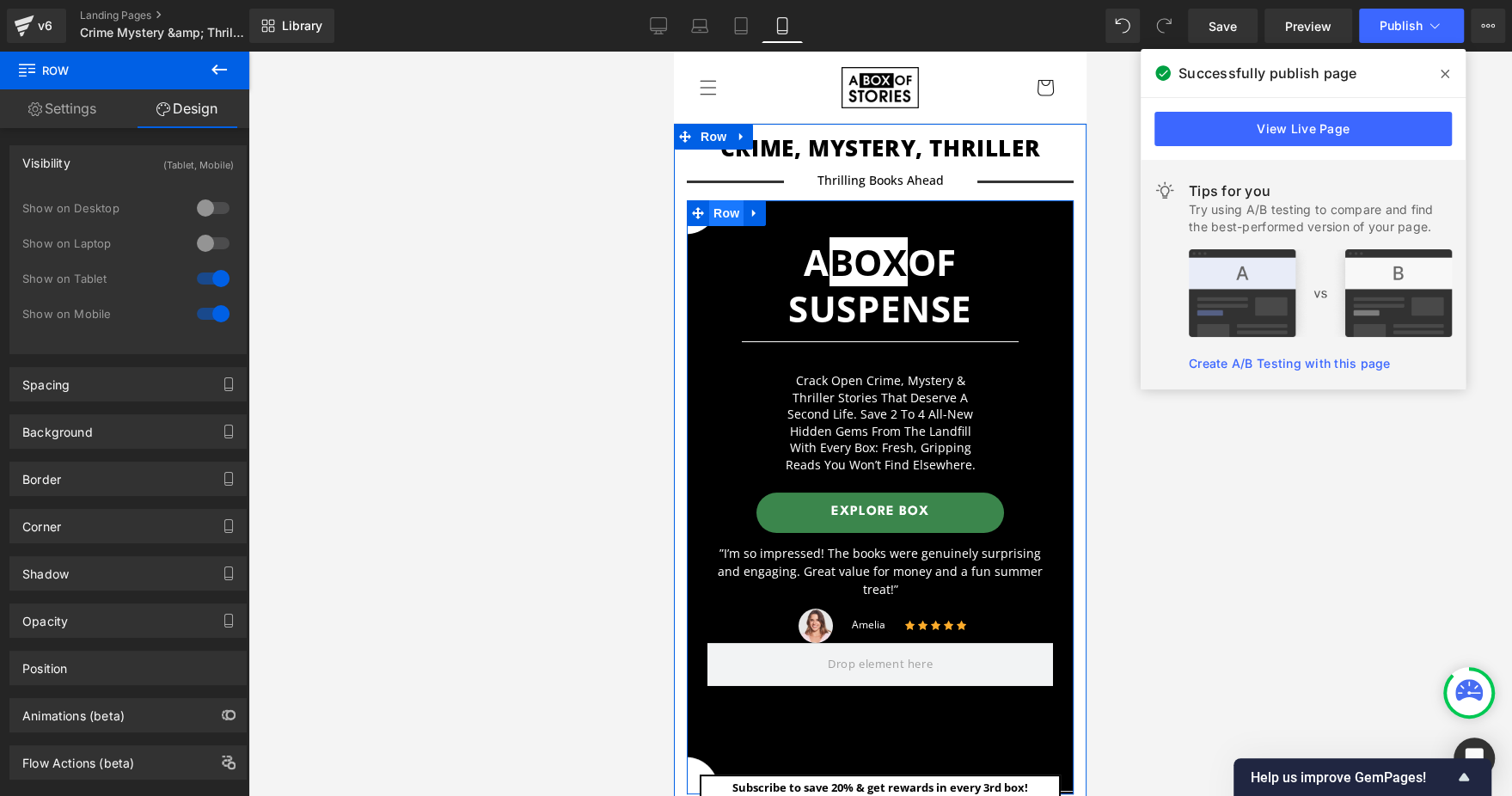
click at [729, 220] on span "Row" at bounding box center [726, 213] width 34 height 26
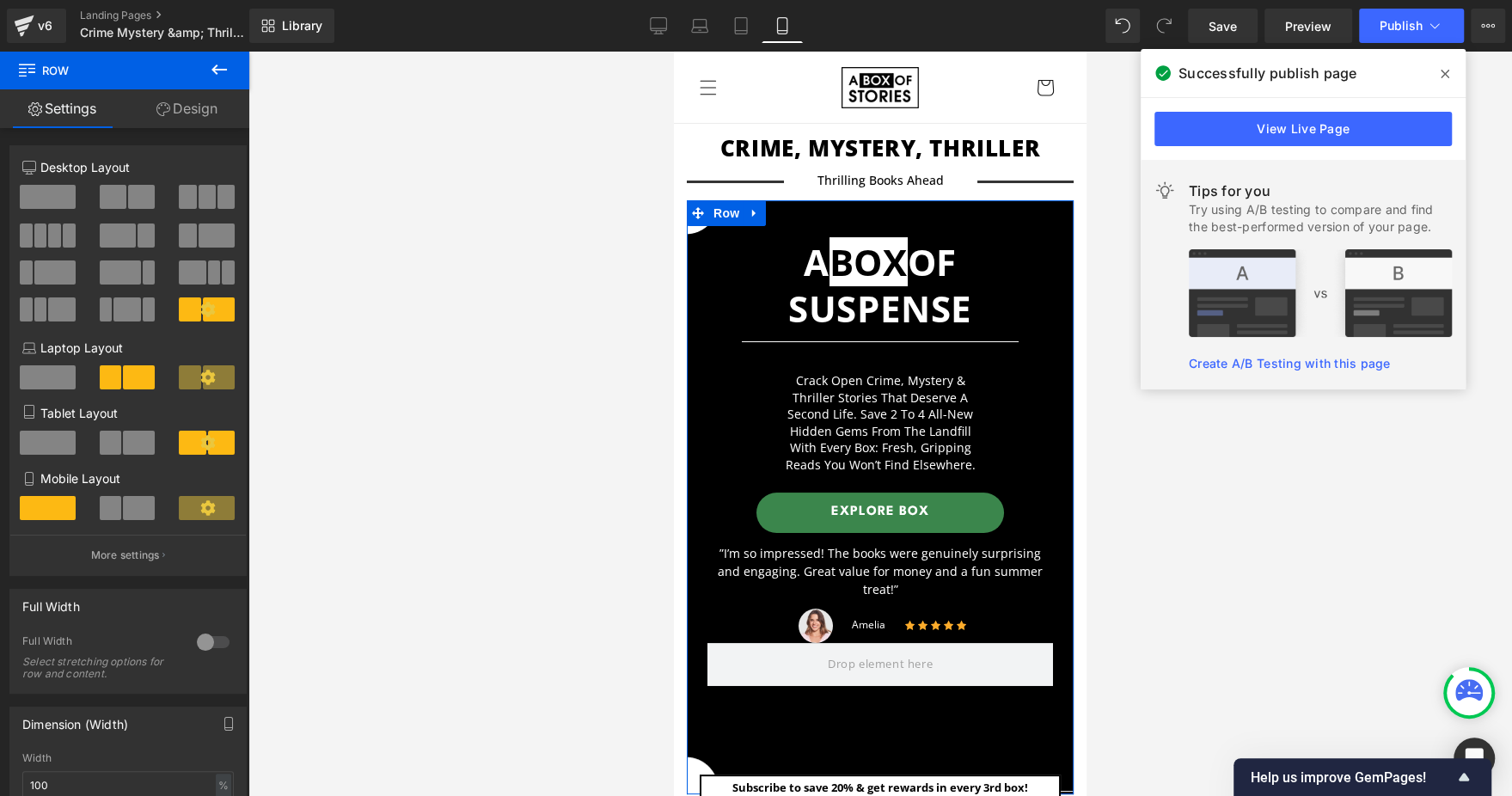
drag, startPoint x: 208, startPoint y: 120, endPoint x: 192, endPoint y: 243, distance: 124.0
click at [208, 120] on link "Design" at bounding box center [186, 109] width 125 height 39
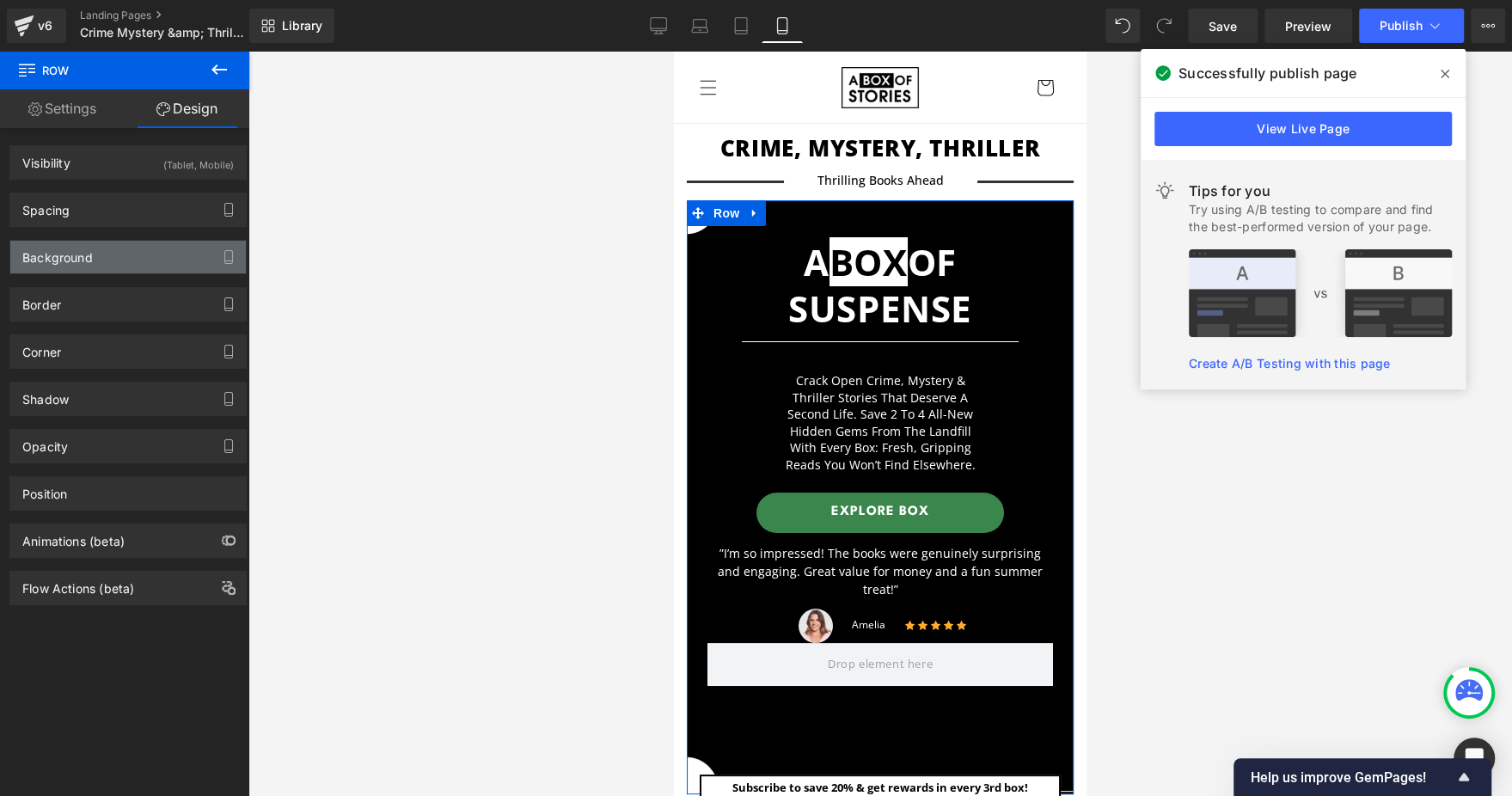
click at [173, 252] on div "Background" at bounding box center [127, 256] width 235 height 32
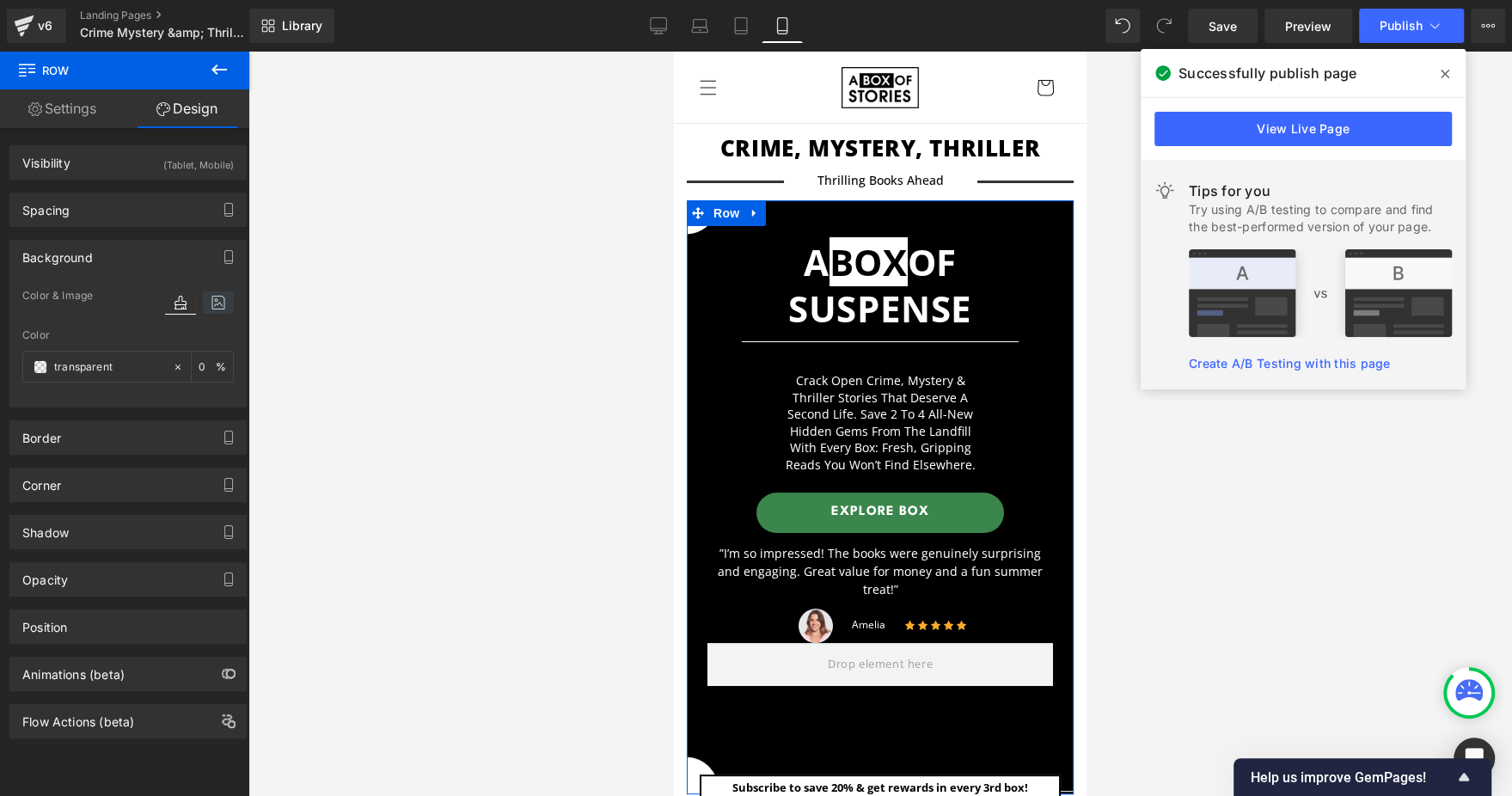
click at [220, 307] on icon at bounding box center [219, 303] width 31 height 22
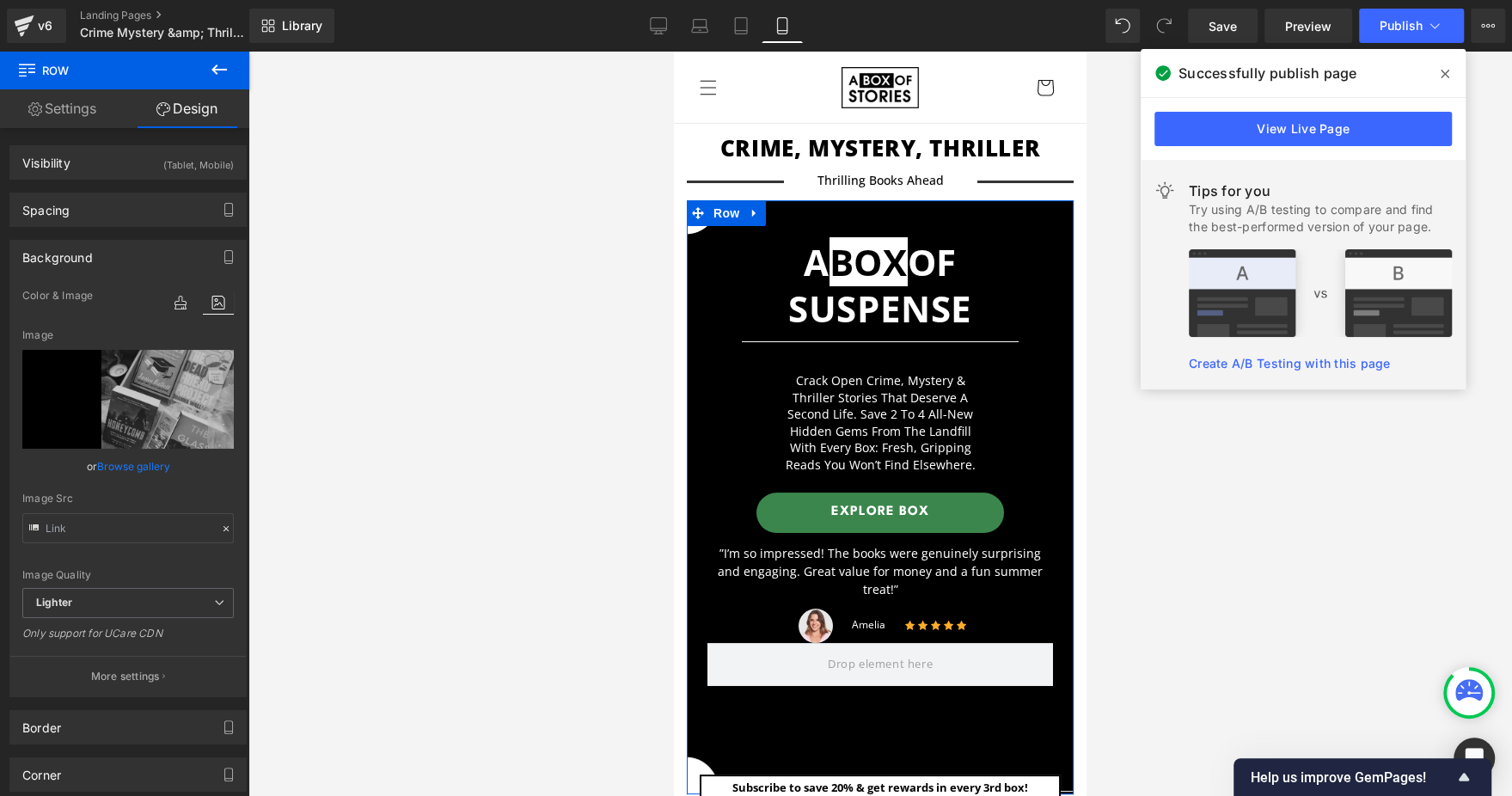
click at [149, 474] on link "Browse gallery" at bounding box center [133, 466] width 73 height 30
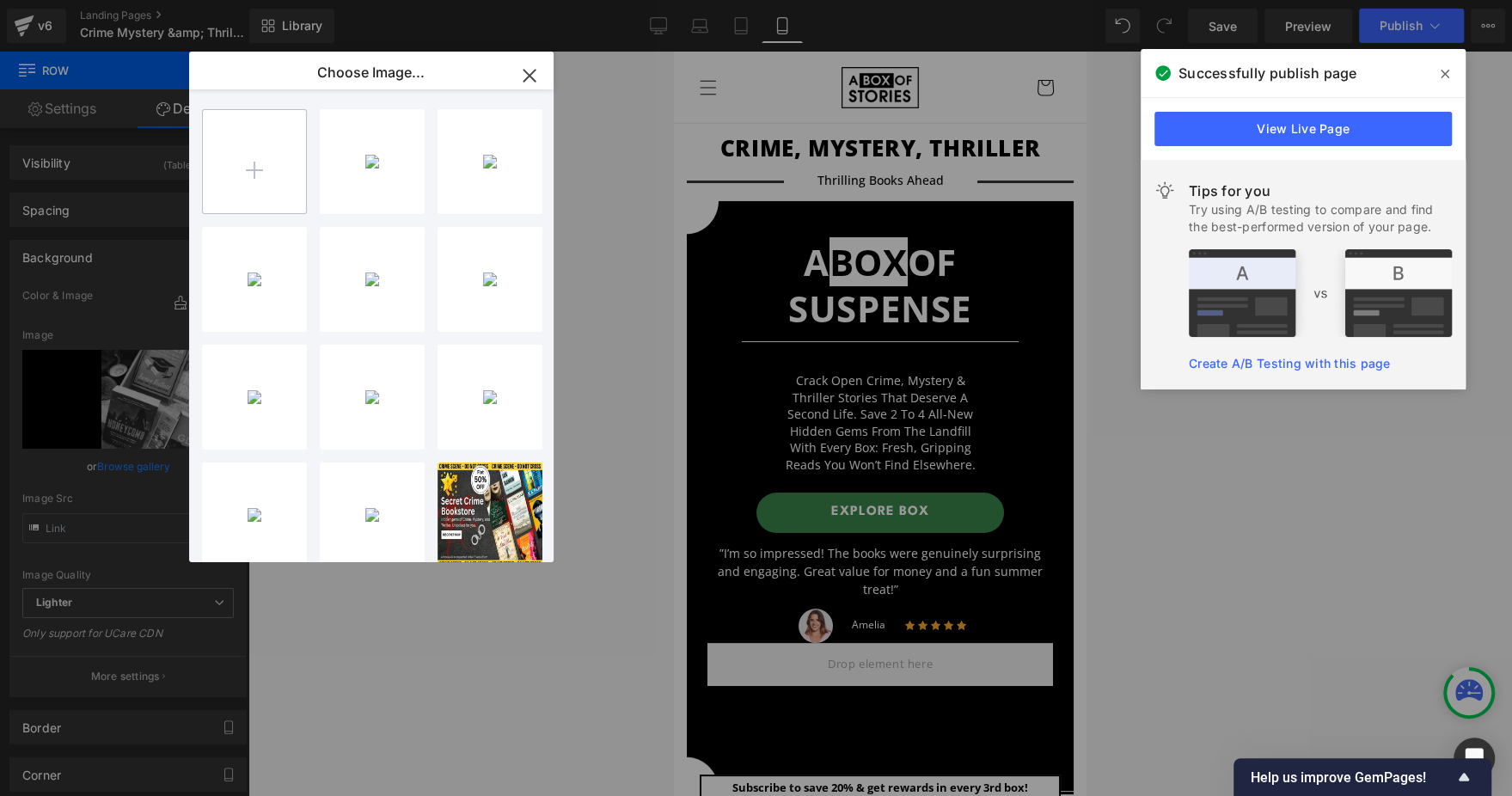
click at [257, 183] on input "file" at bounding box center [255, 161] width 103 height 103
type input "C:\fakepath\Subtract 2.png"
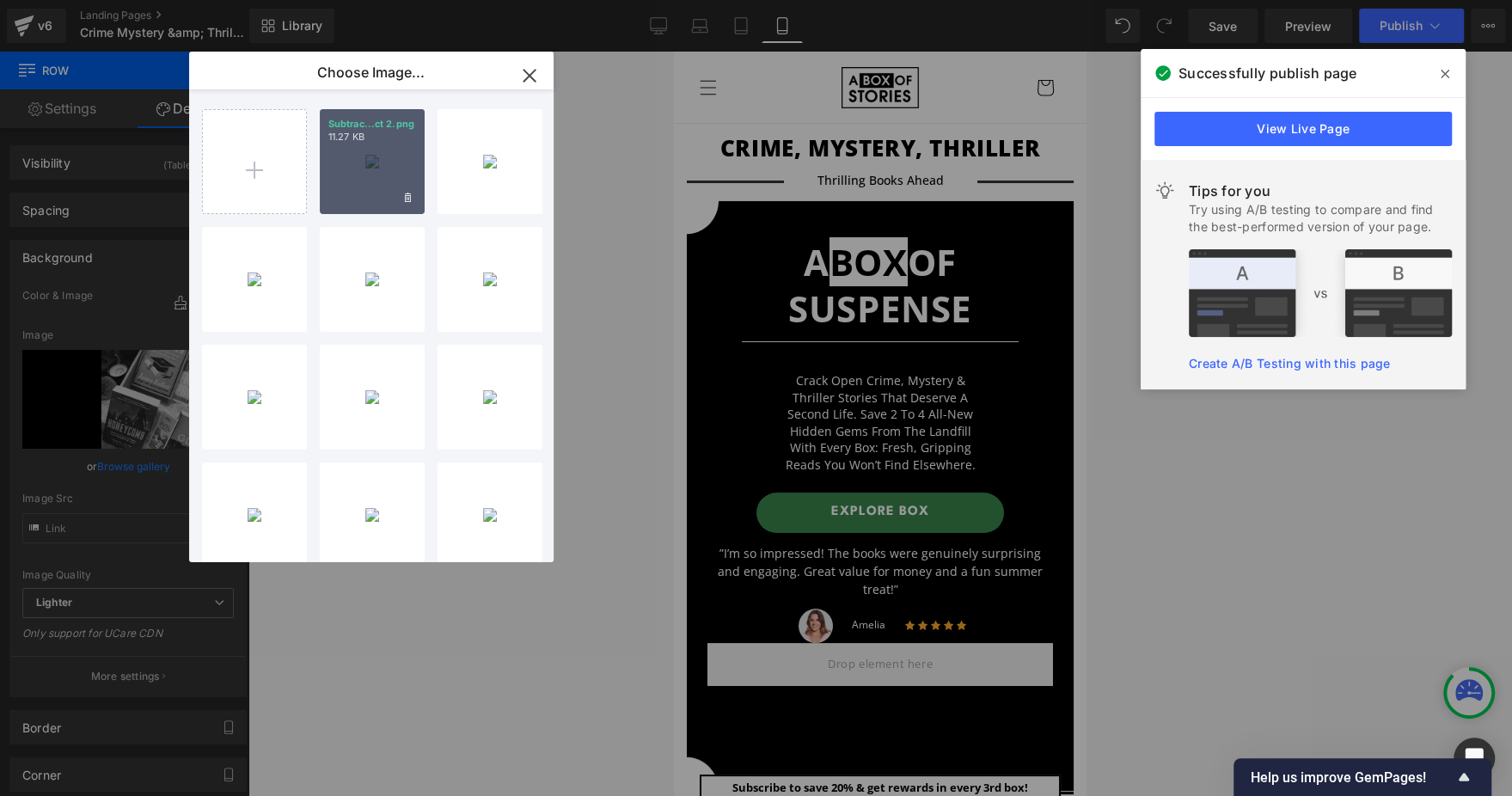
click at [356, 151] on div "Subtrac...ct 2.png 11.27 KB" at bounding box center [373, 161] width 105 height 105
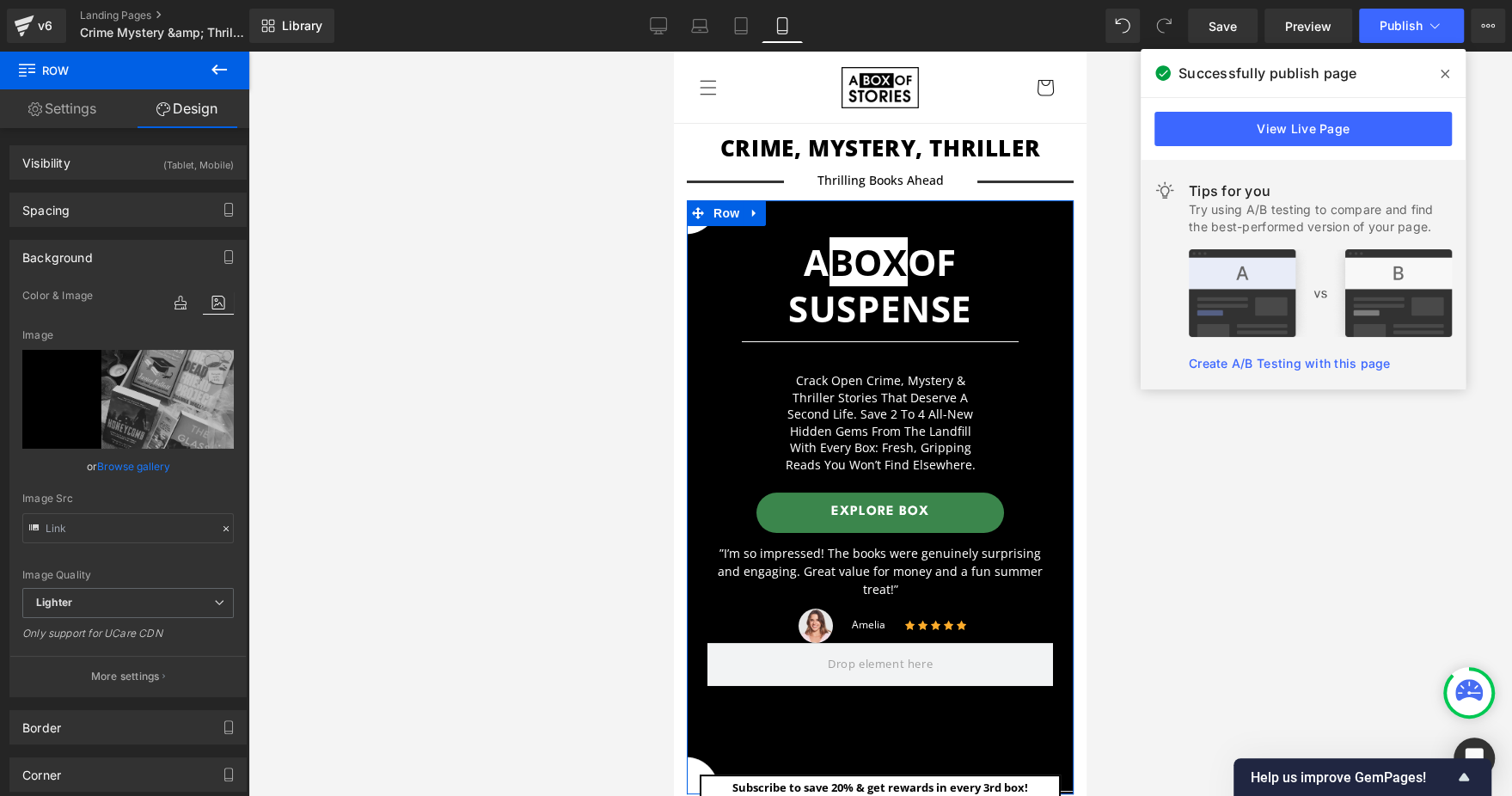
click at [133, 467] on link "Browse gallery" at bounding box center [133, 466] width 73 height 30
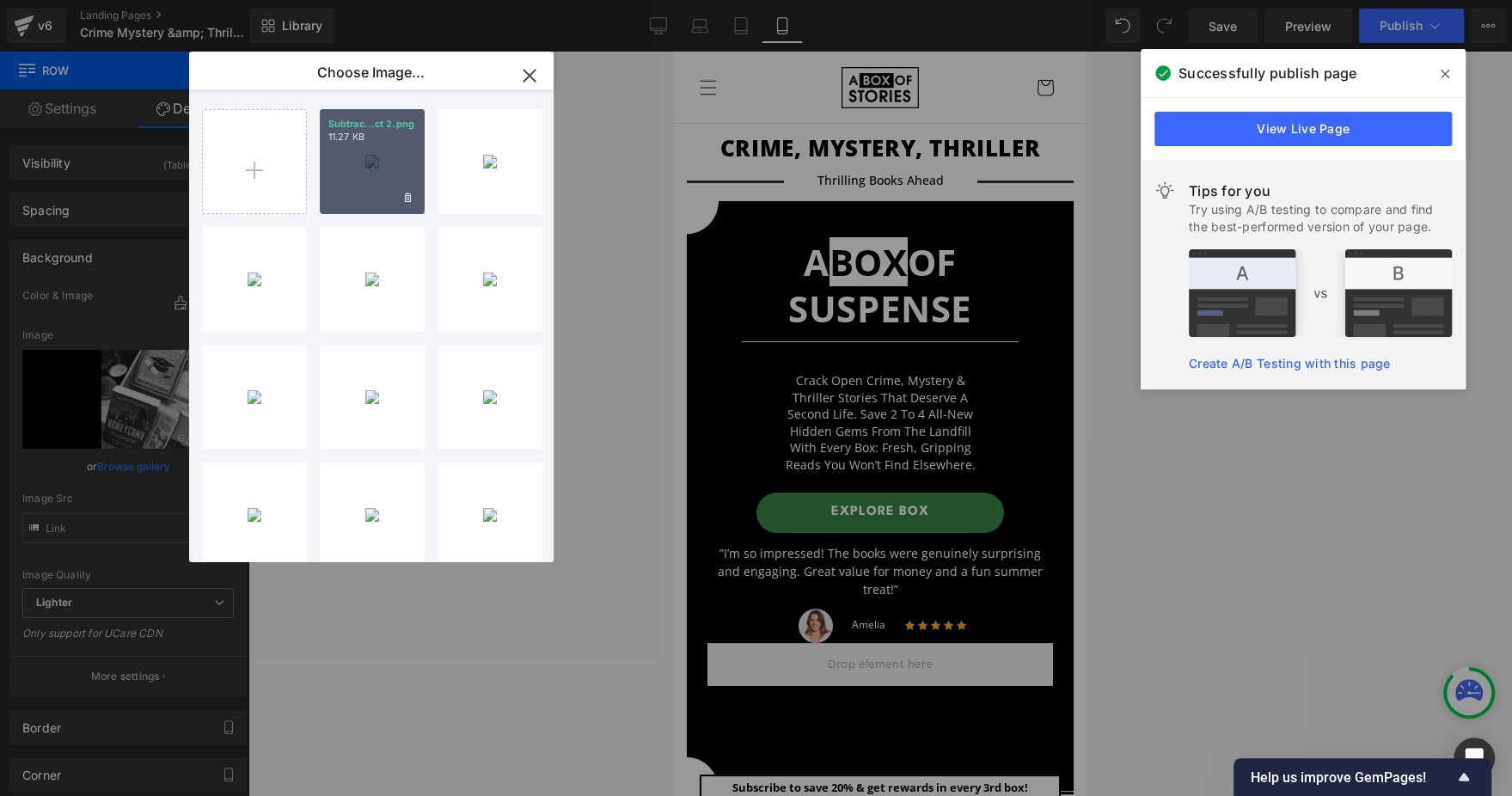
click at [406, 149] on div "Subtrac...ct 2.png 11.27 KB" at bounding box center [373, 161] width 105 height 105
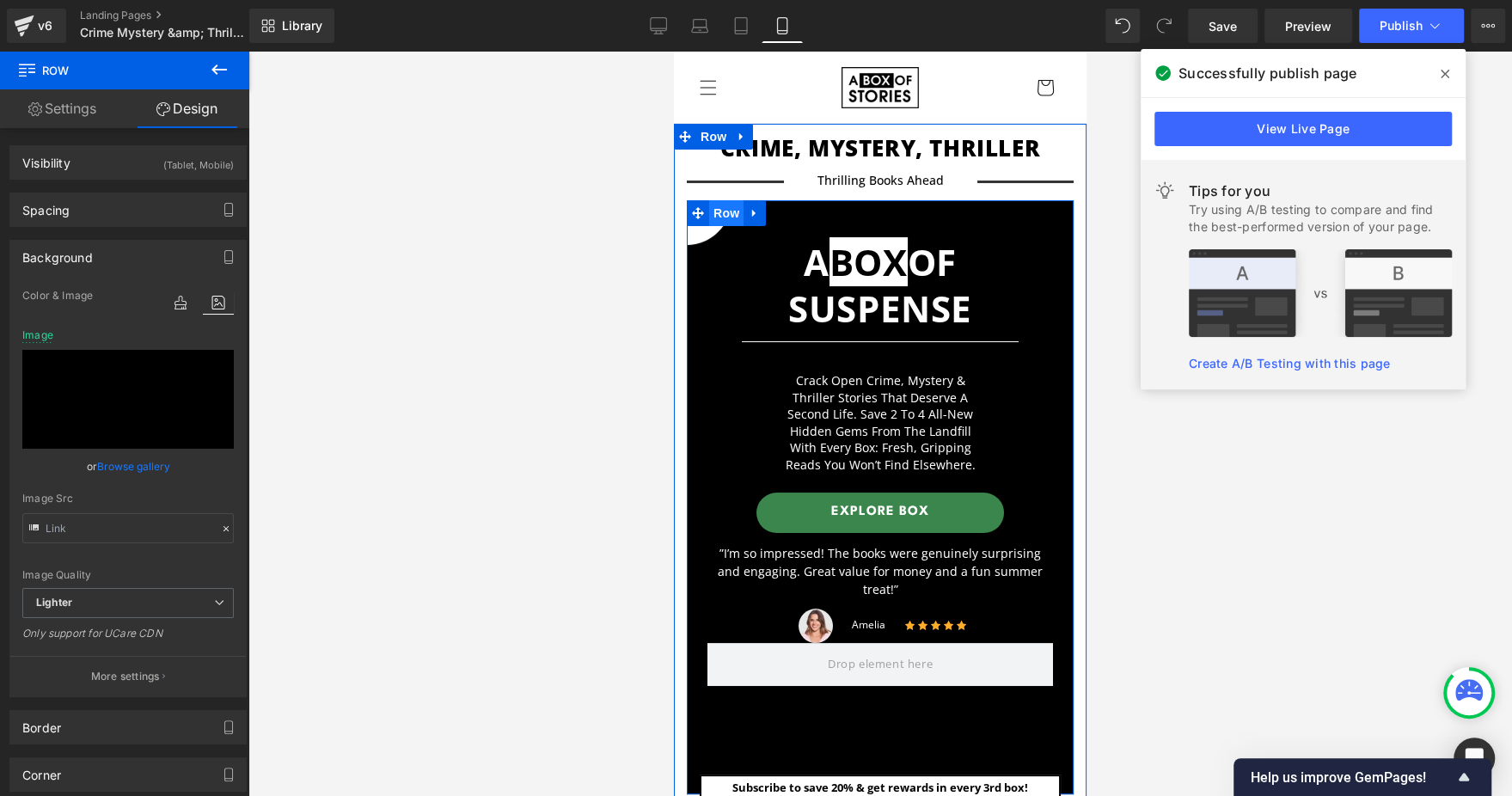
click at [722, 216] on span "Row" at bounding box center [726, 213] width 34 height 26
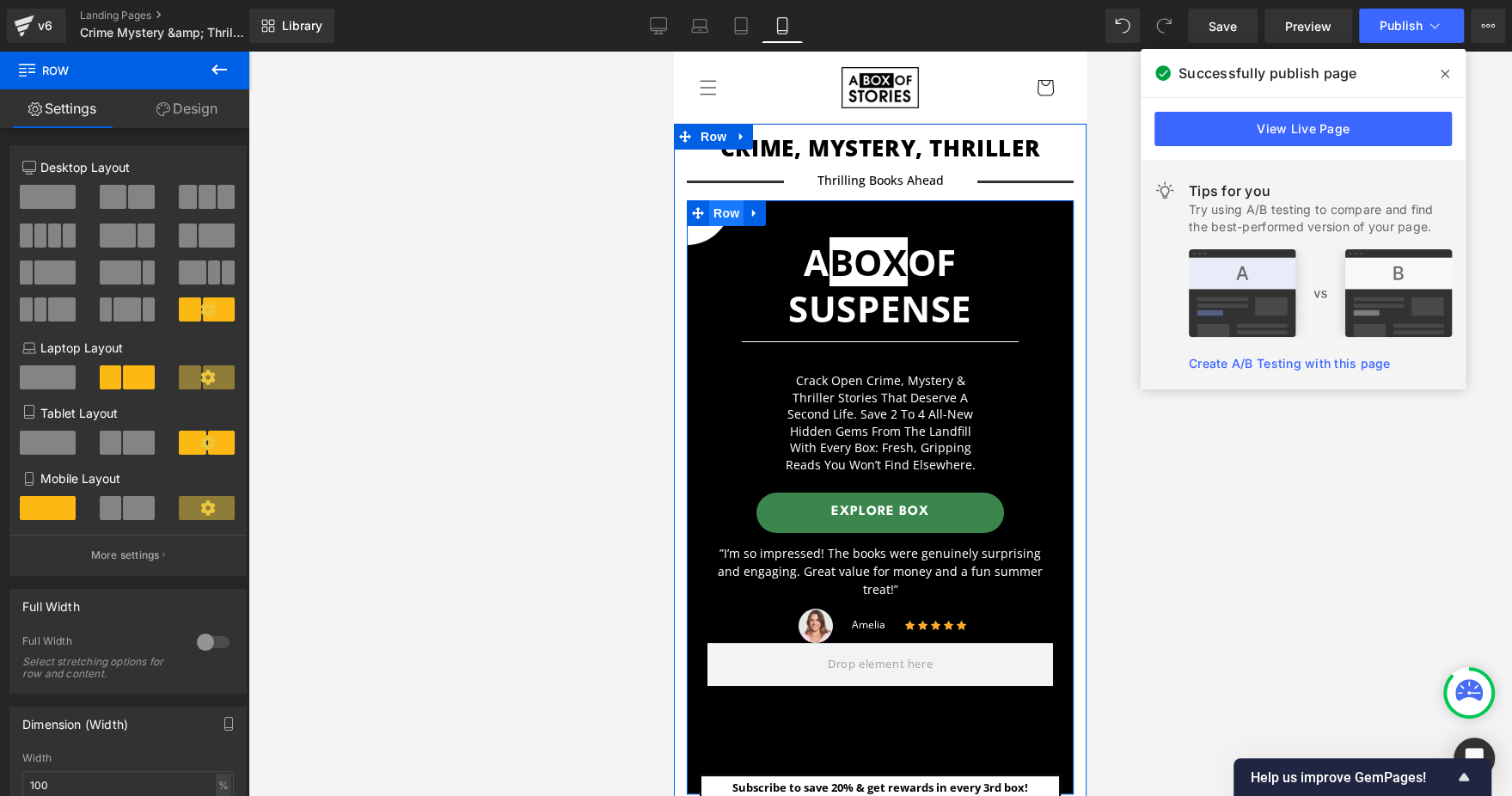
click at [717, 215] on span "Row" at bounding box center [726, 213] width 34 height 26
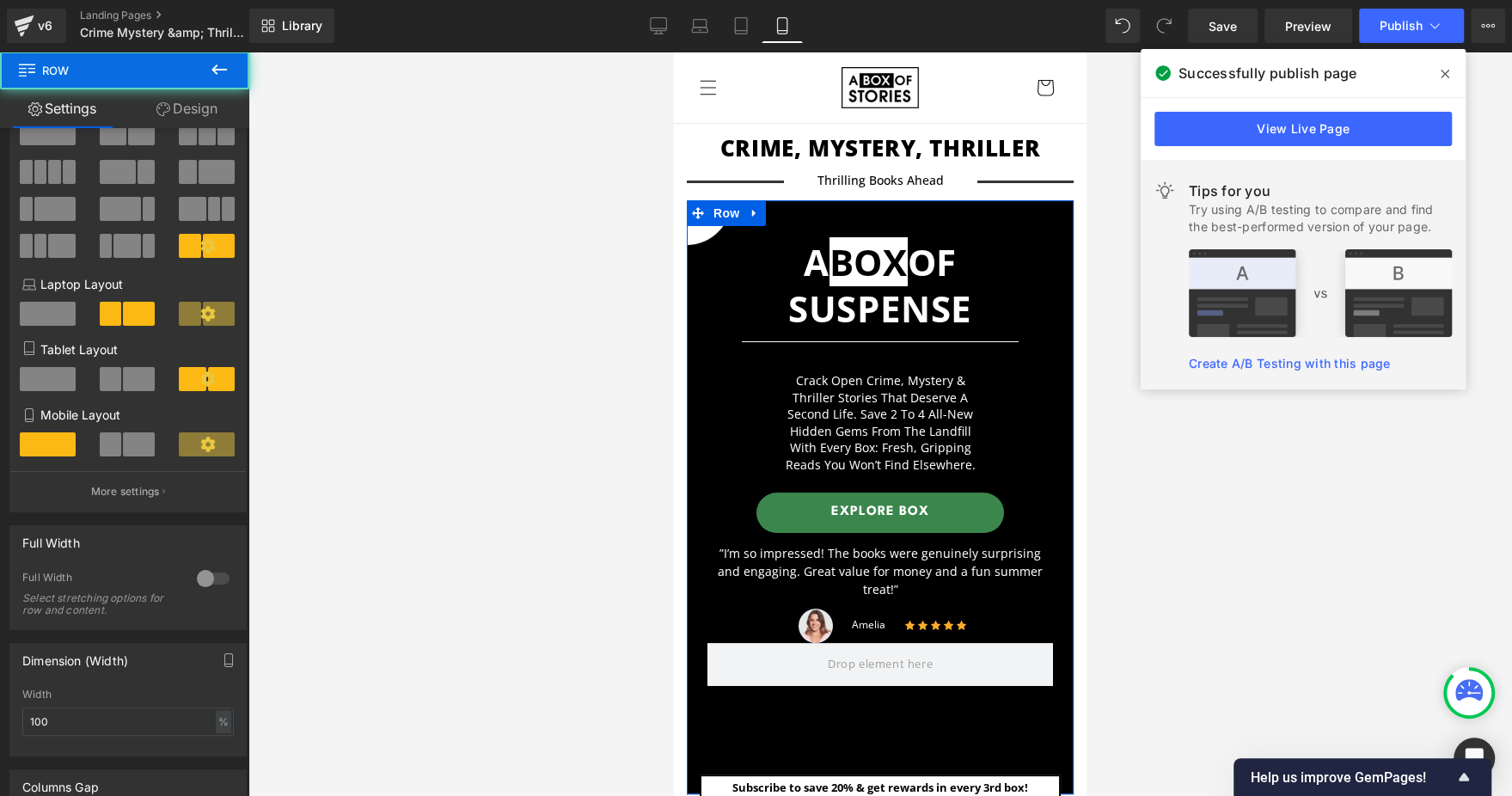
scroll to position [257, 0]
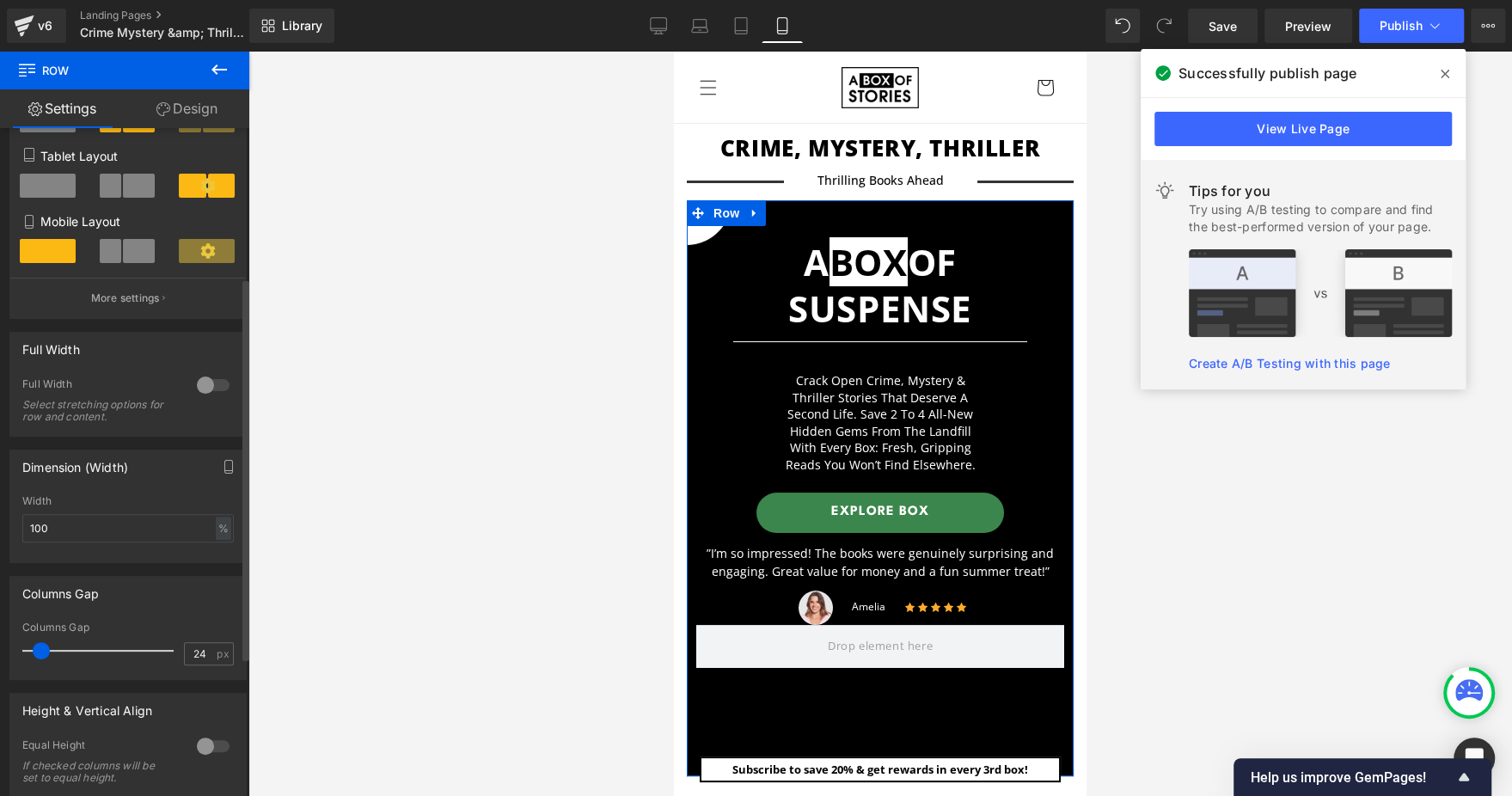
drag, startPoint x: 53, startPoint y: 653, endPoint x: 41, endPoint y: 653, distance: 12.0
click at [41, 653] on span at bounding box center [41, 650] width 18 height 18
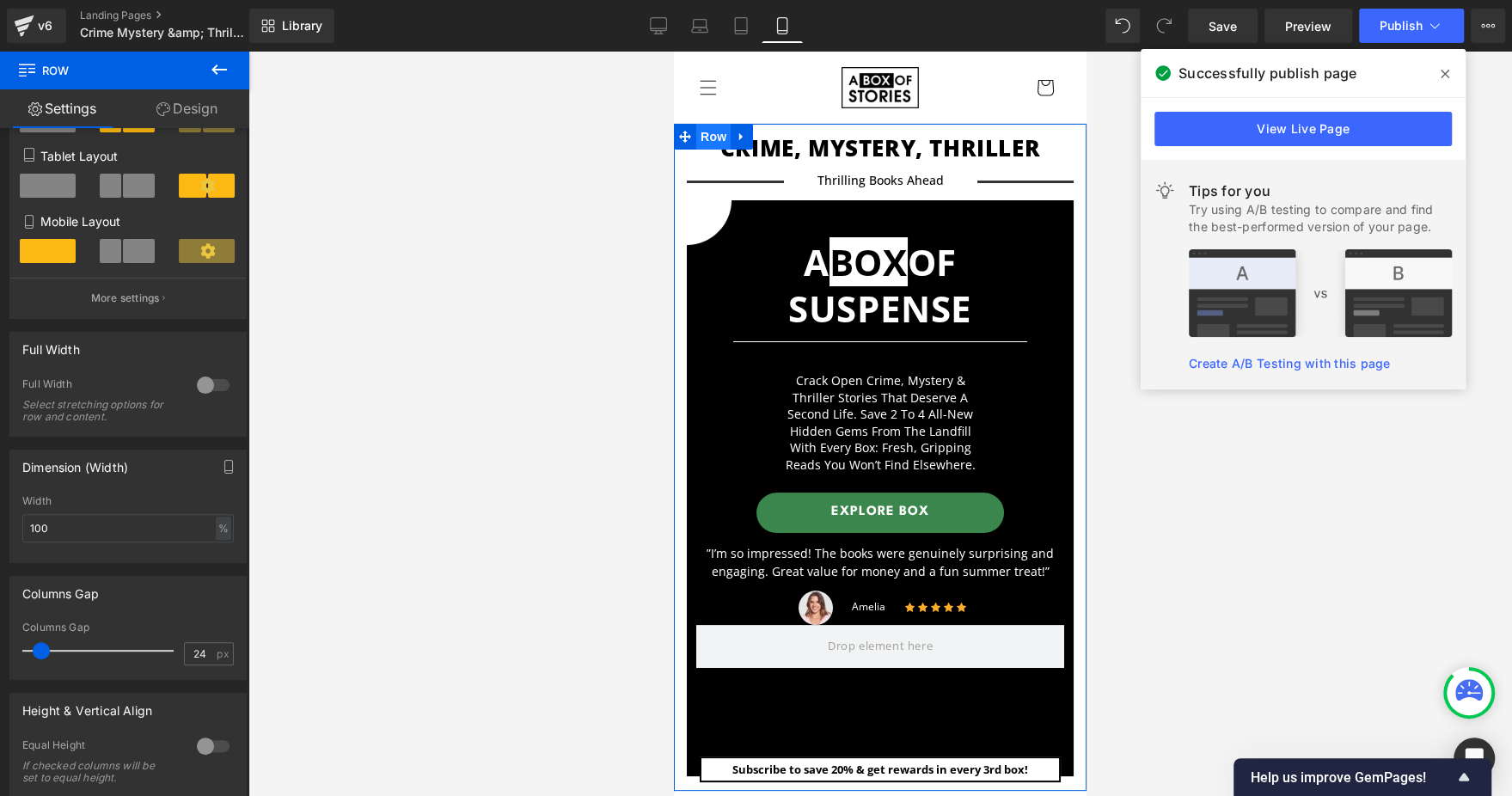
click at [700, 132] on span "Row" at bounding box center [713, 137] width 34 height 26
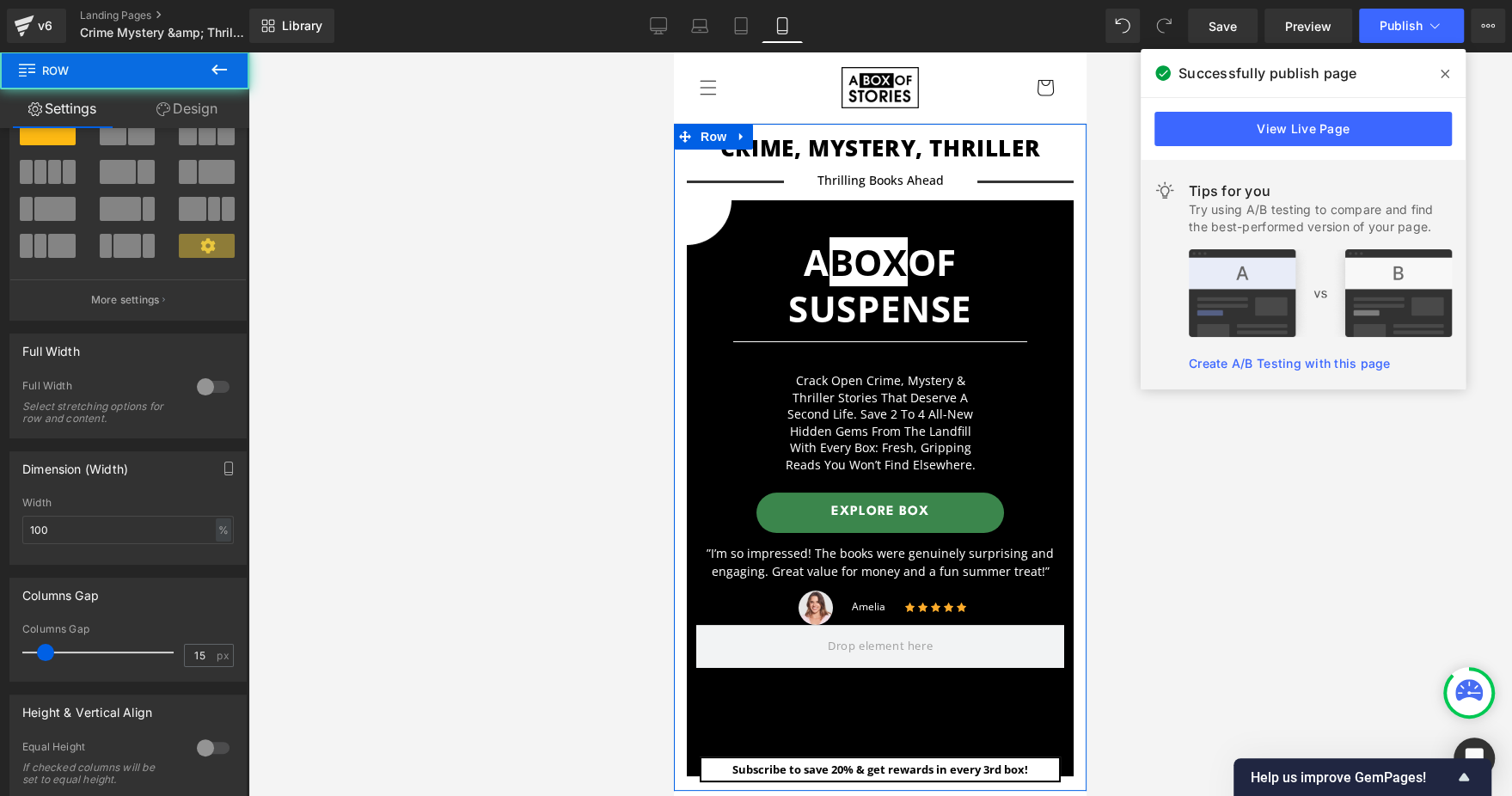
scroll to position [129, 0]
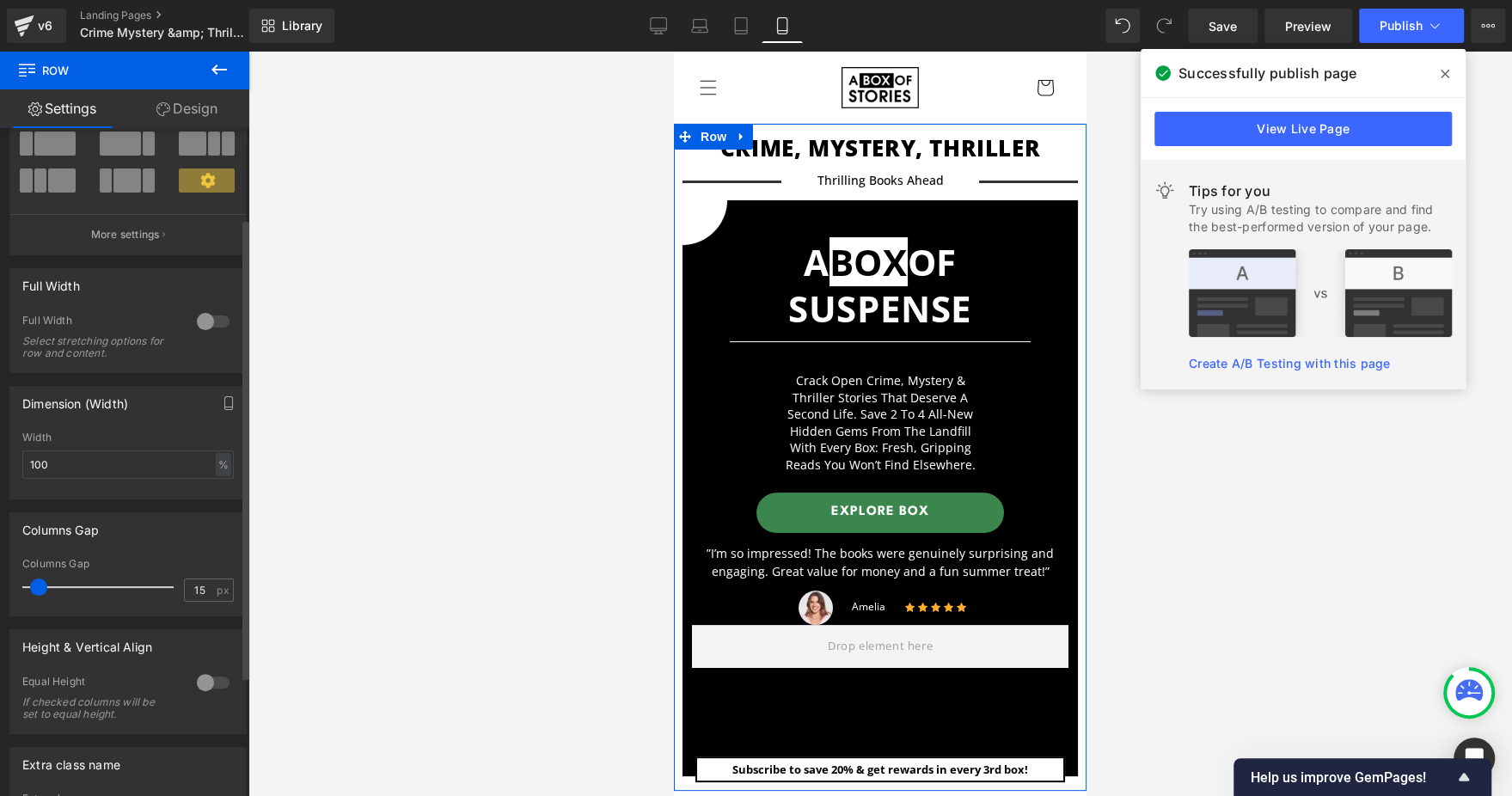
click at [42, 588] on span at bounding box center [39, 587] width 18 height 18
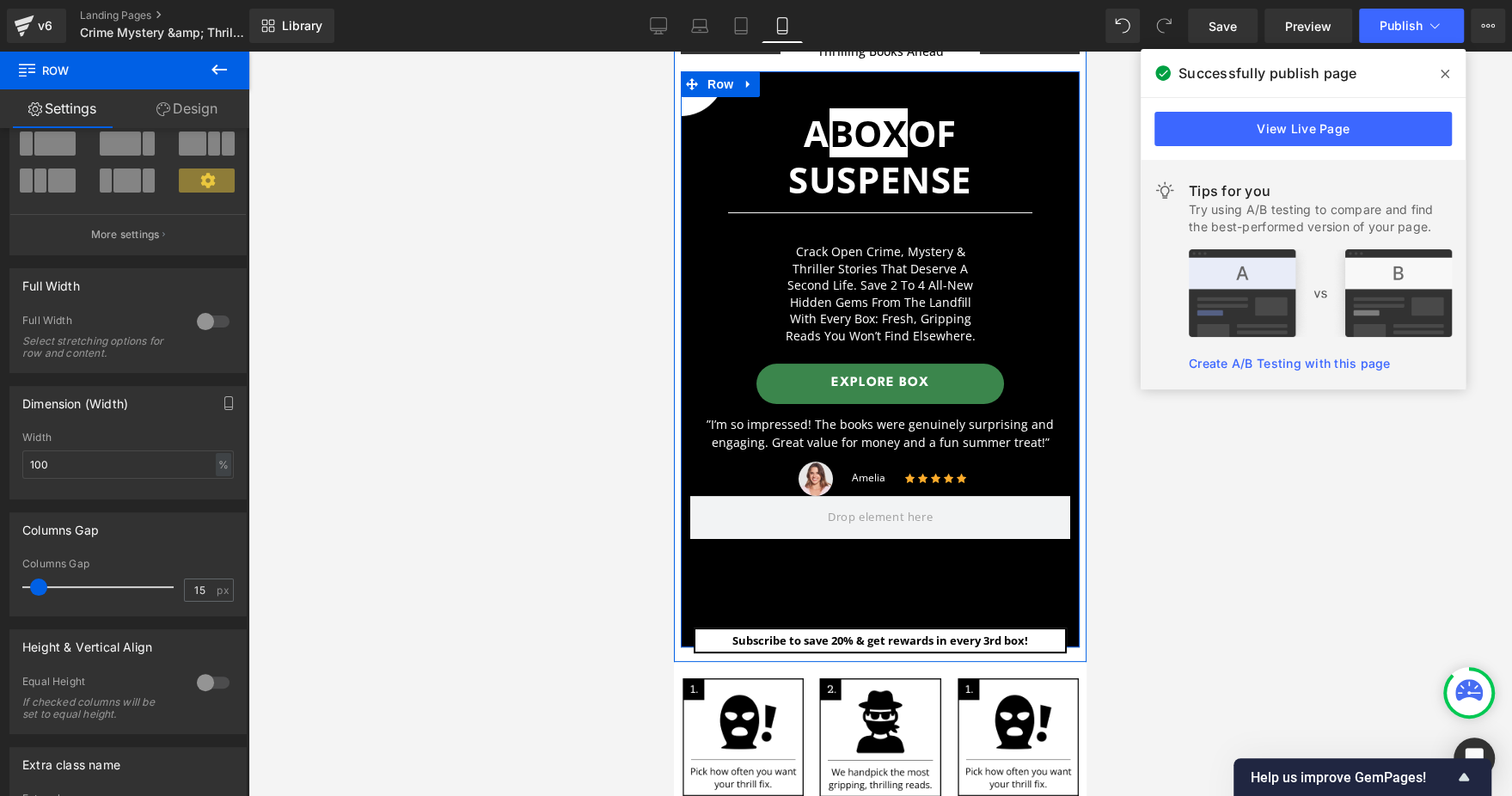
click at [1046, 600] on div "A BOX OF SUSPENSE Heading Separator Crack open crime, mystery & thriller storie…" at bounding box center [880, 359] width 399 height 576
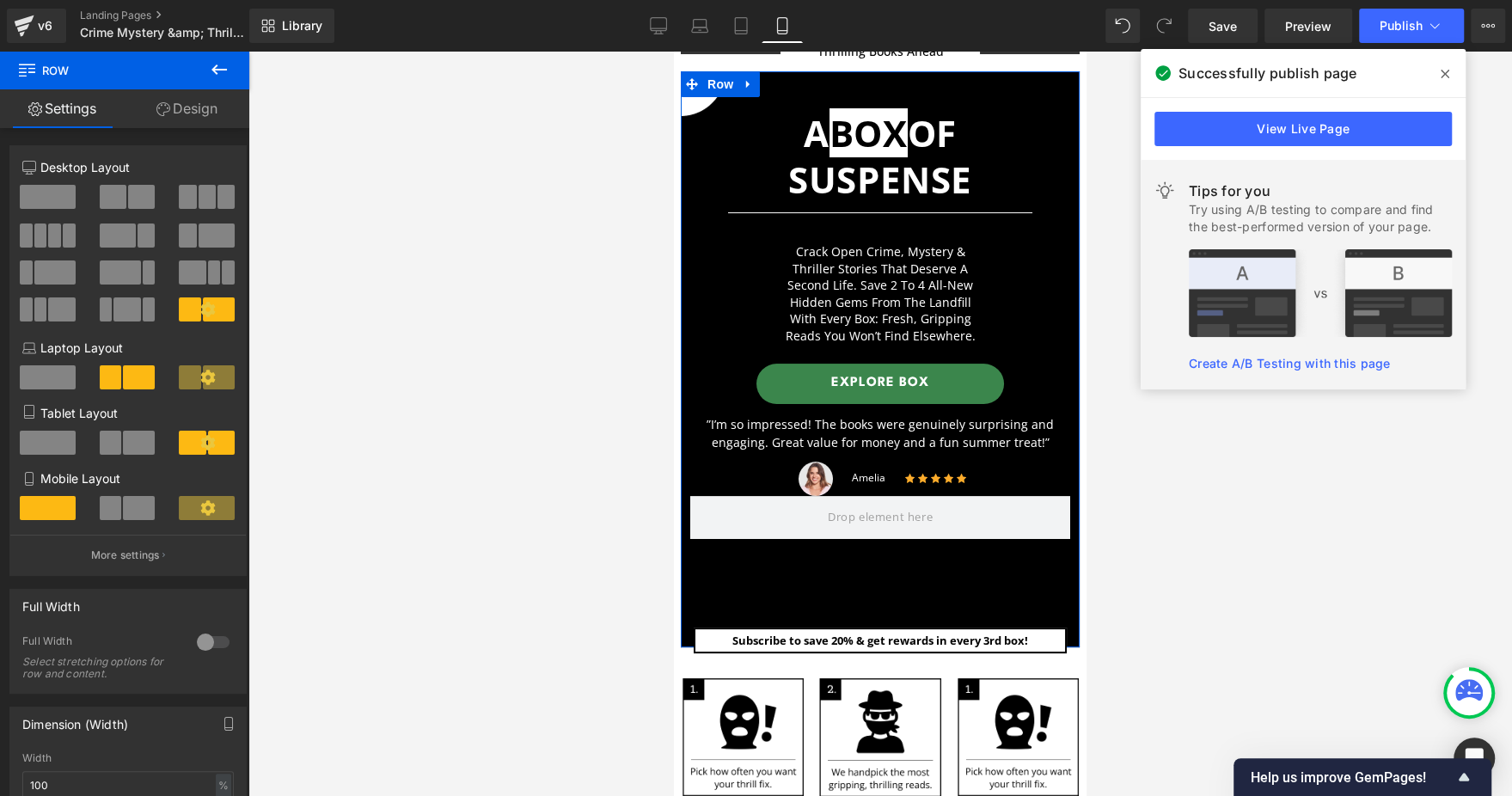
click at [199, 105] on link "Design" at bounding box center [186, 109] width 125 height 39
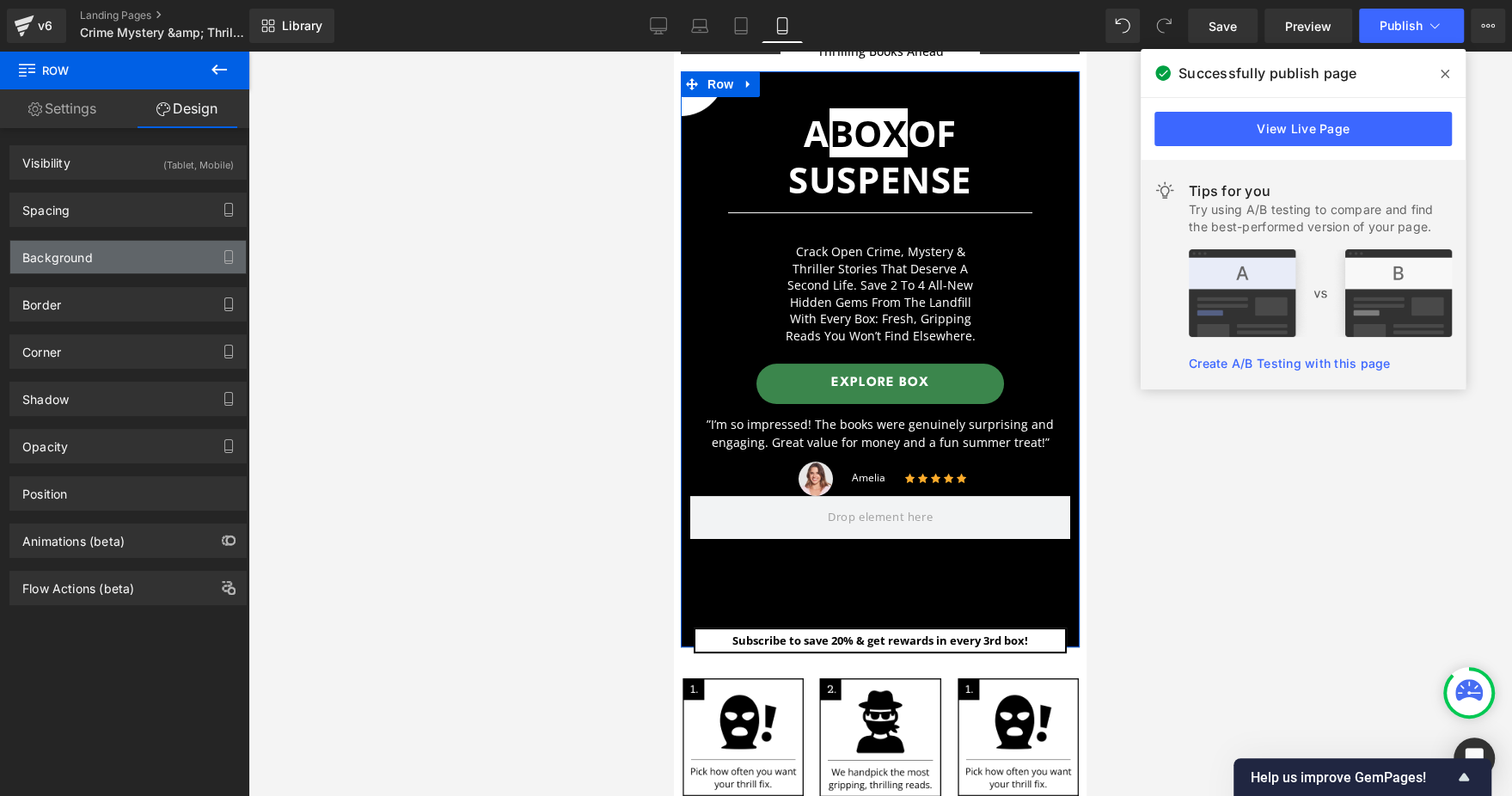
click at [148, 261] on div "Background" at bounding box center [127, 256] width 235 height 32
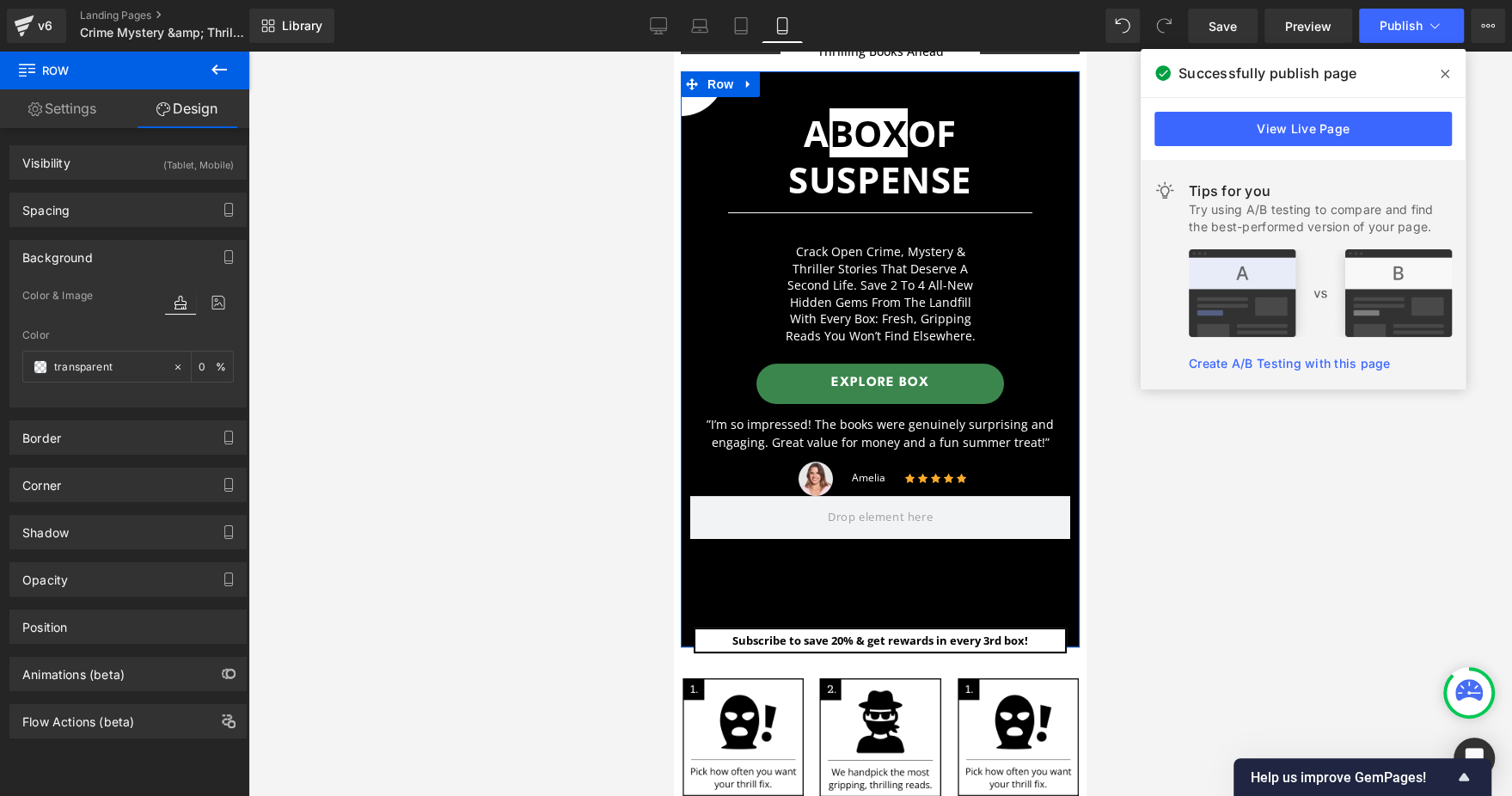
click at [226, 315] on div at bounding box center [199, 319] width 69 height 11
click at [207, 303] on icon at bounding box center [219, 303] width 31 height 22
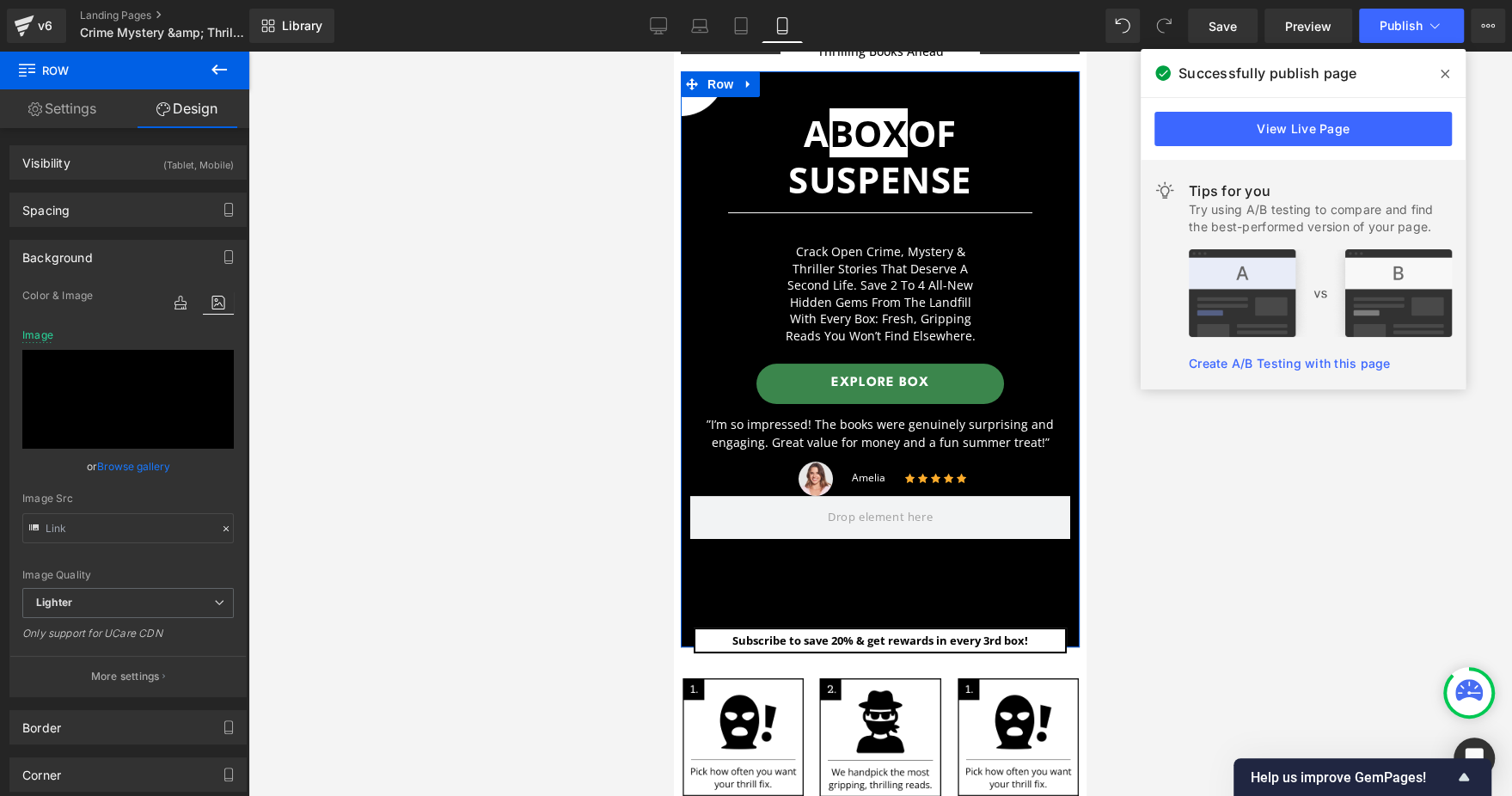
click at [125, 468] on link "Browse gallery" at bounding box center [133, 466] width 73 height 30
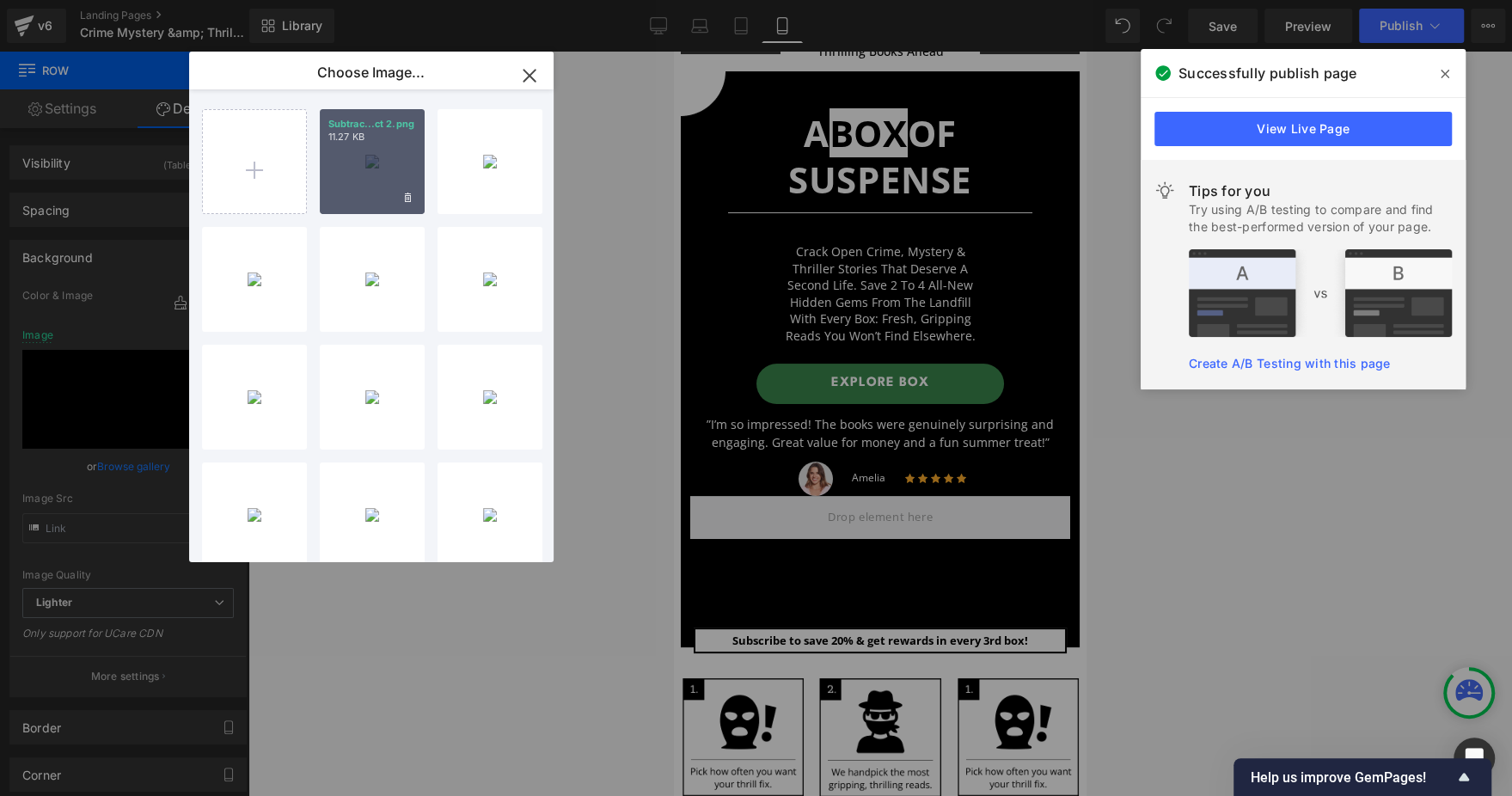
click at [399, 173] on div "Subtrac...ct 2.png 11.27 KB" at bounding box center [373, 161] width 105 height 105
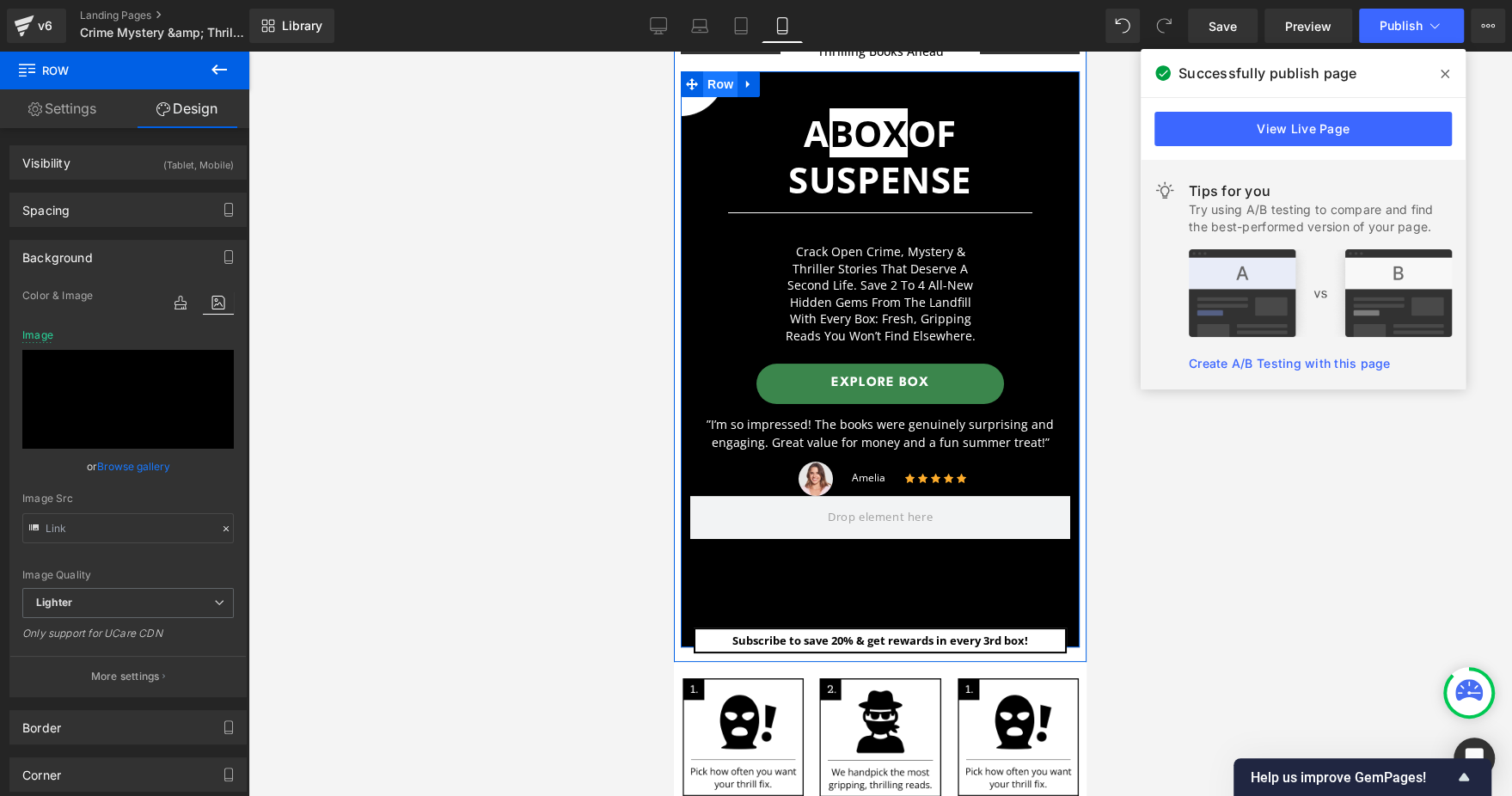
click at [716, 81] on span "Row" at bounding box center [720, 84] width 34 height 26
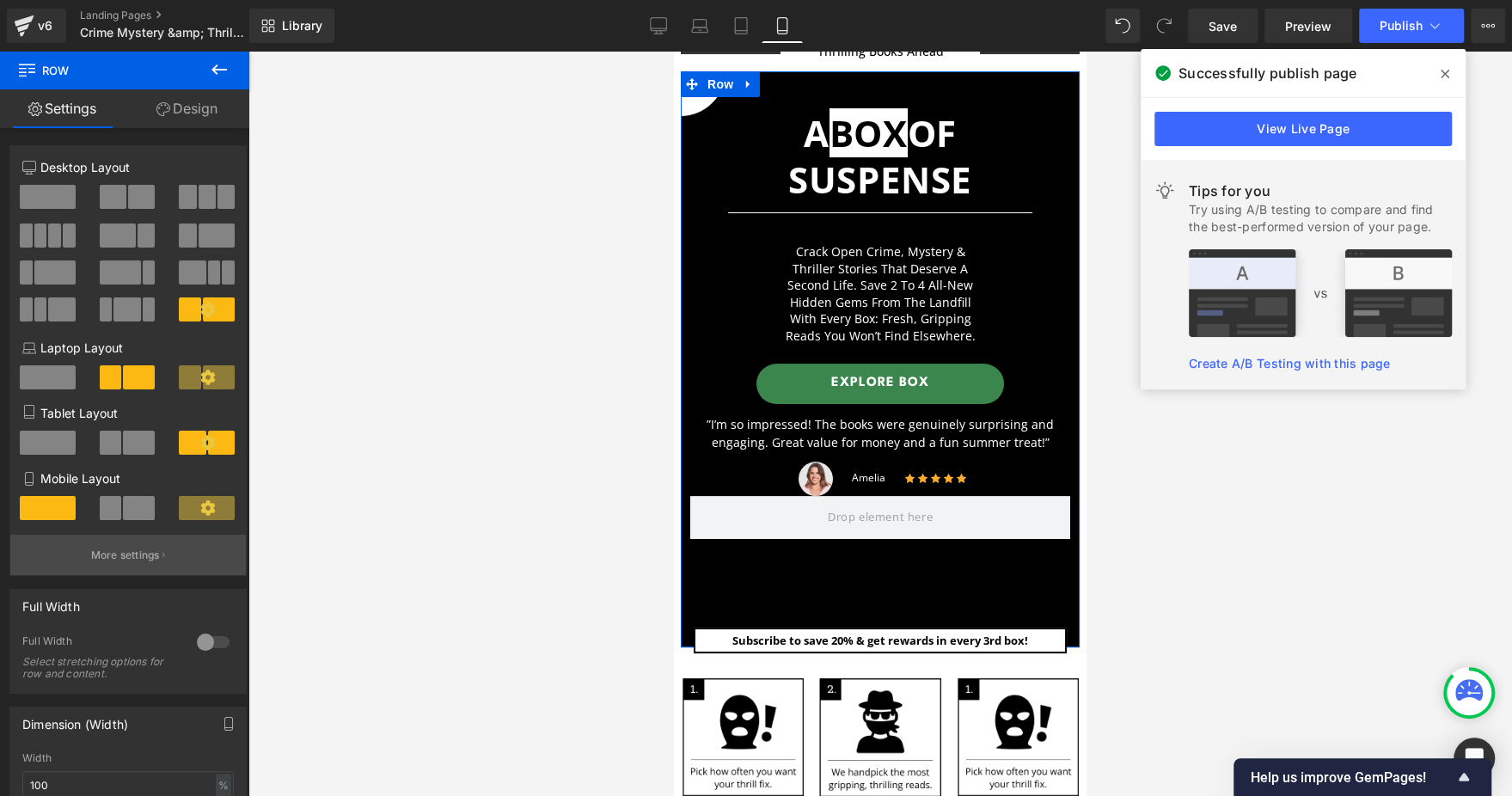
click at [141, 558] on p "More settings" at bounding box center [125, 554] width 69 height 16
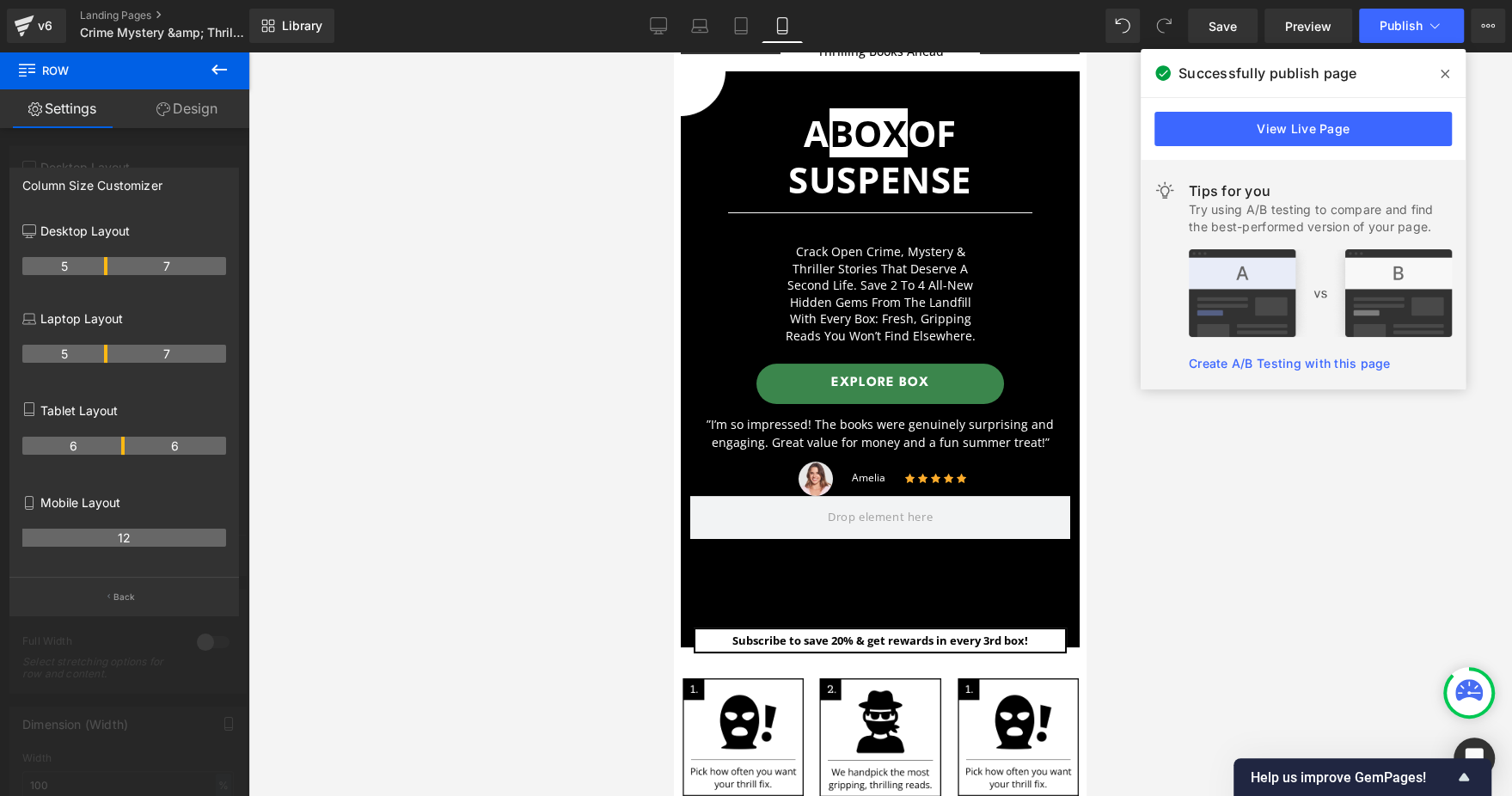
click at [521, 244] on div at bounding box center [879, 423] width 1263 height 744
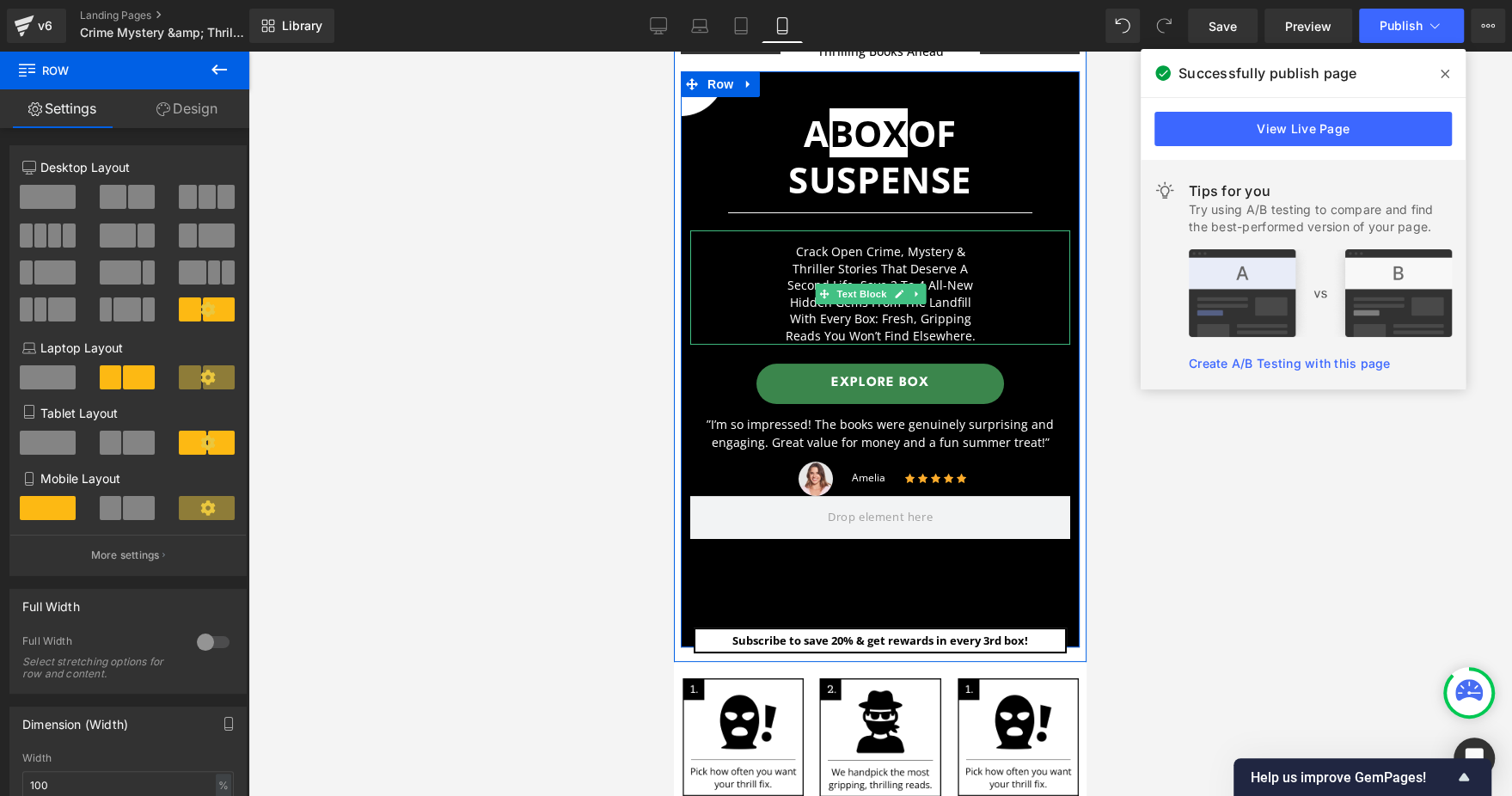
drag, startPoint x: 875, startPoint y: 283, endPoint x: 860, endPoint y: 279, distance: 15.5
click at [875, 283] on span "Text Block" at bounding box center [861, 293] width 56 height 20
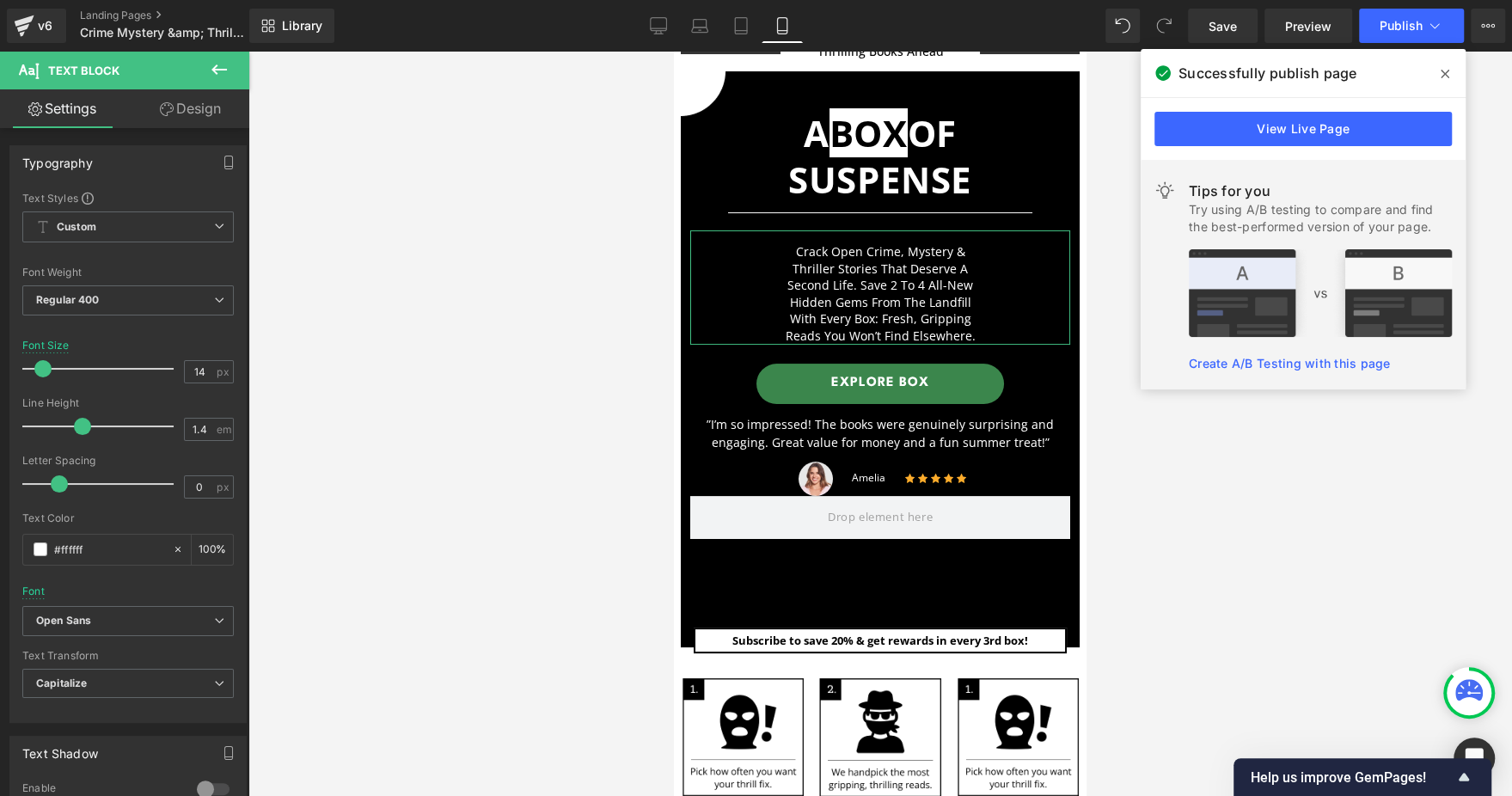
click at [187, 119] on link "Design" at bounding box center [190, 109] width 125 height 39
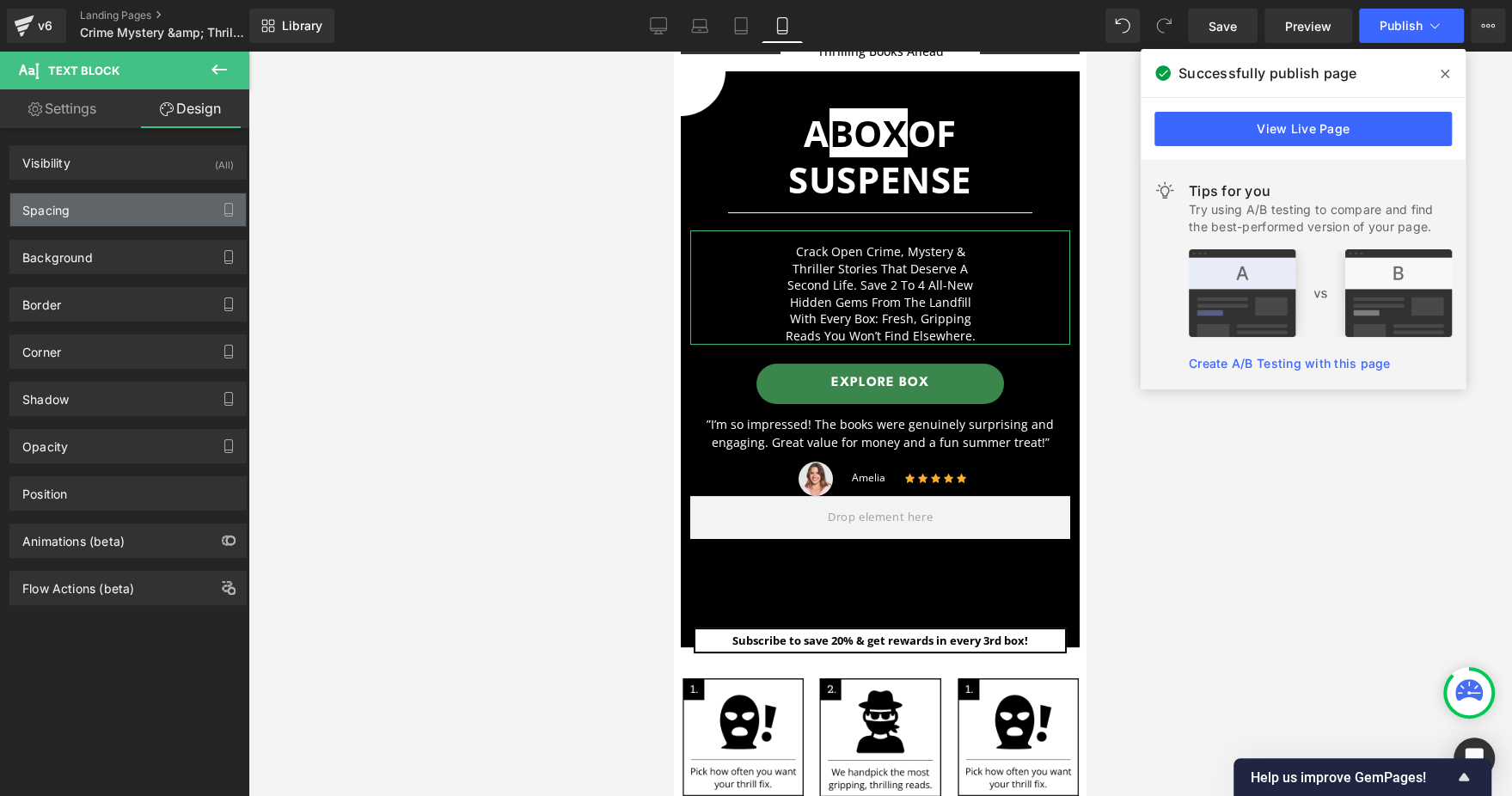
click at [138, 209] on div "Spacing" at bounding box center [127, 209] width 235 height 32
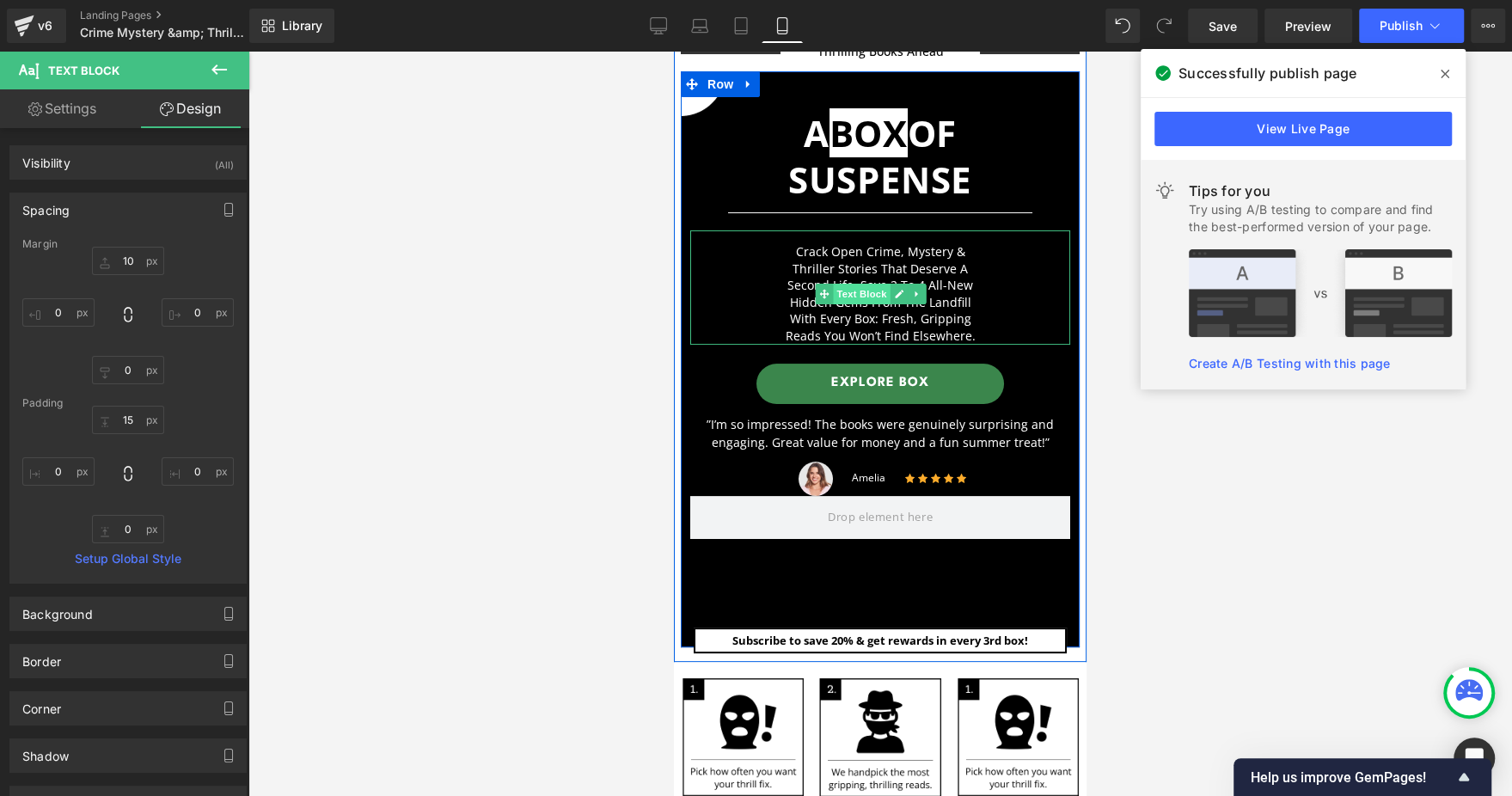
click at [848, 299] on span "Text Block" at bounding box center [861, 293] width 56 height 20
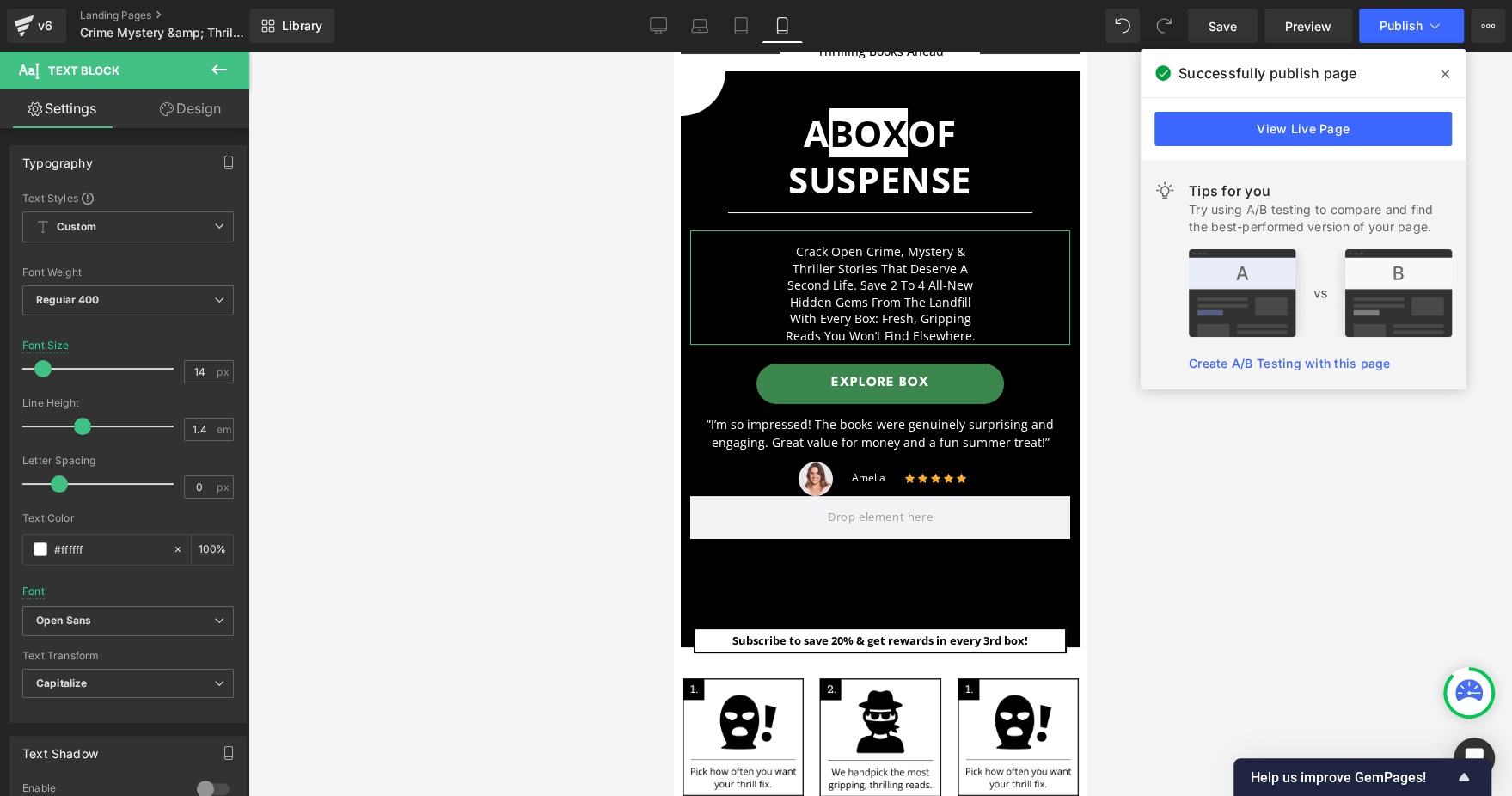
click at [187, 112] on link "Design" at bounding box center [190, 109] width 125 height 39
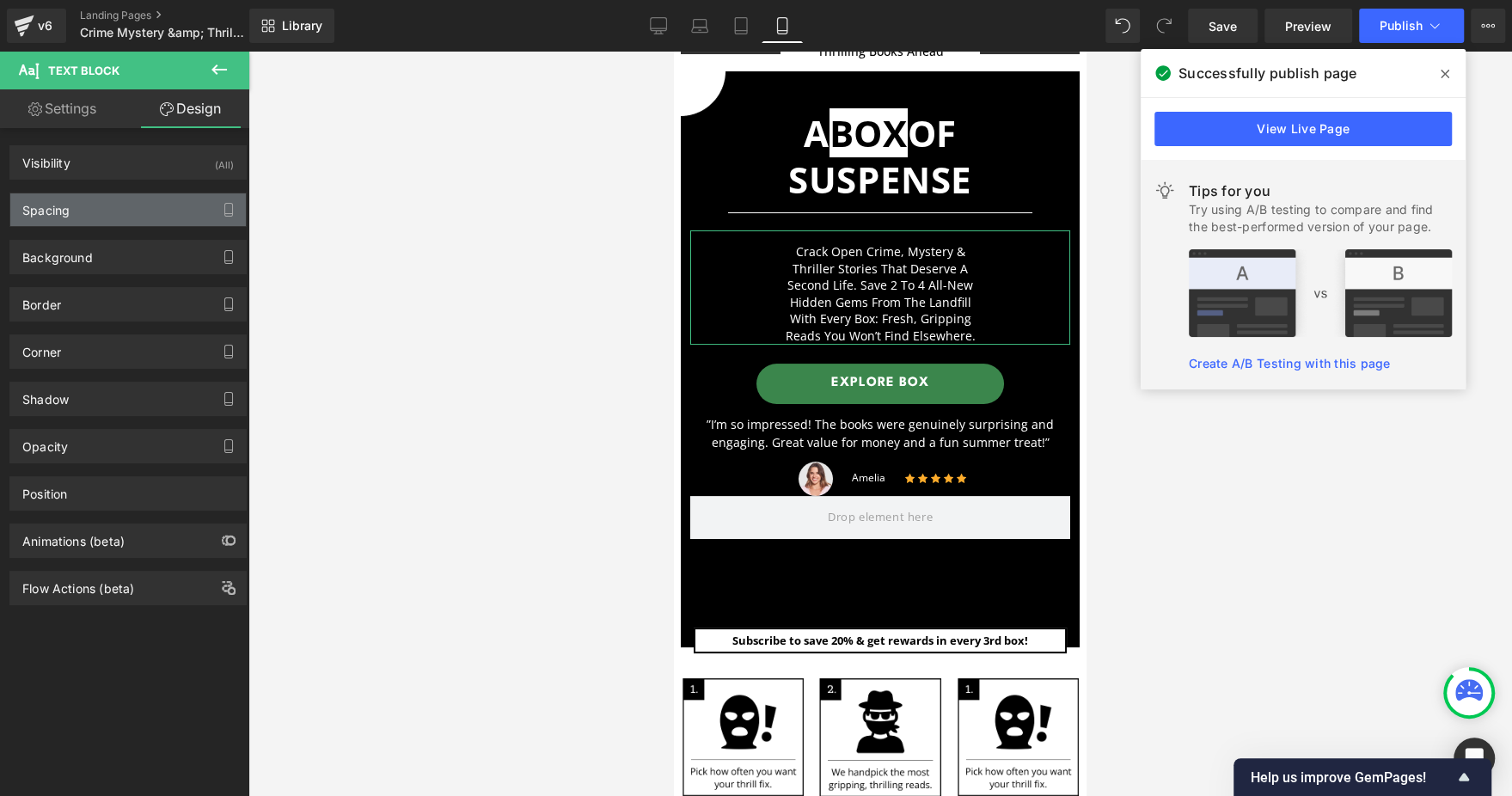
click at [94, 222] on div "Spacing" at bounding box center [127, 209] width 235 height 32
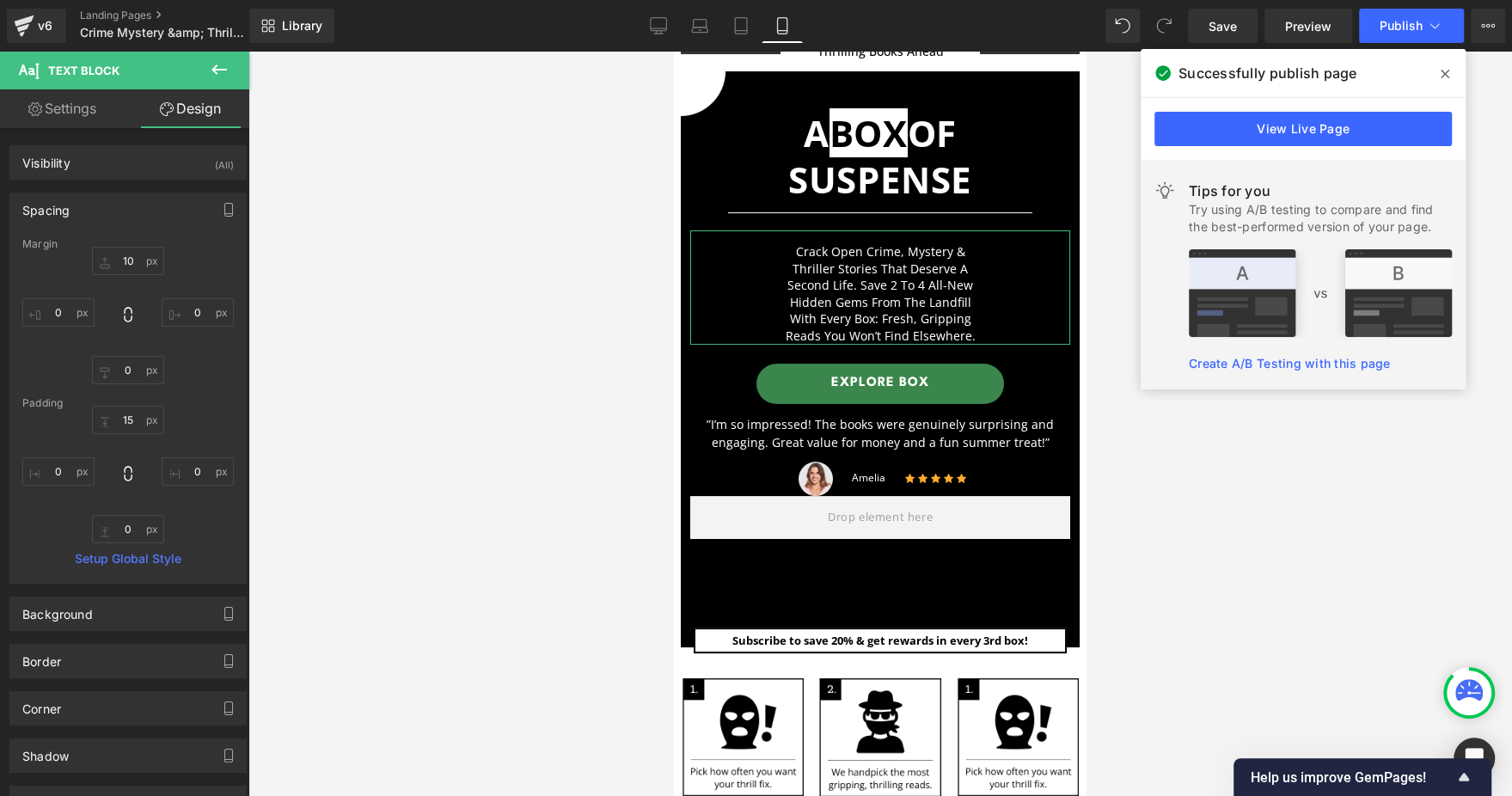
click at [92, 220] on div "Spacing" at bounding box center [127, 209] width 235 height 32
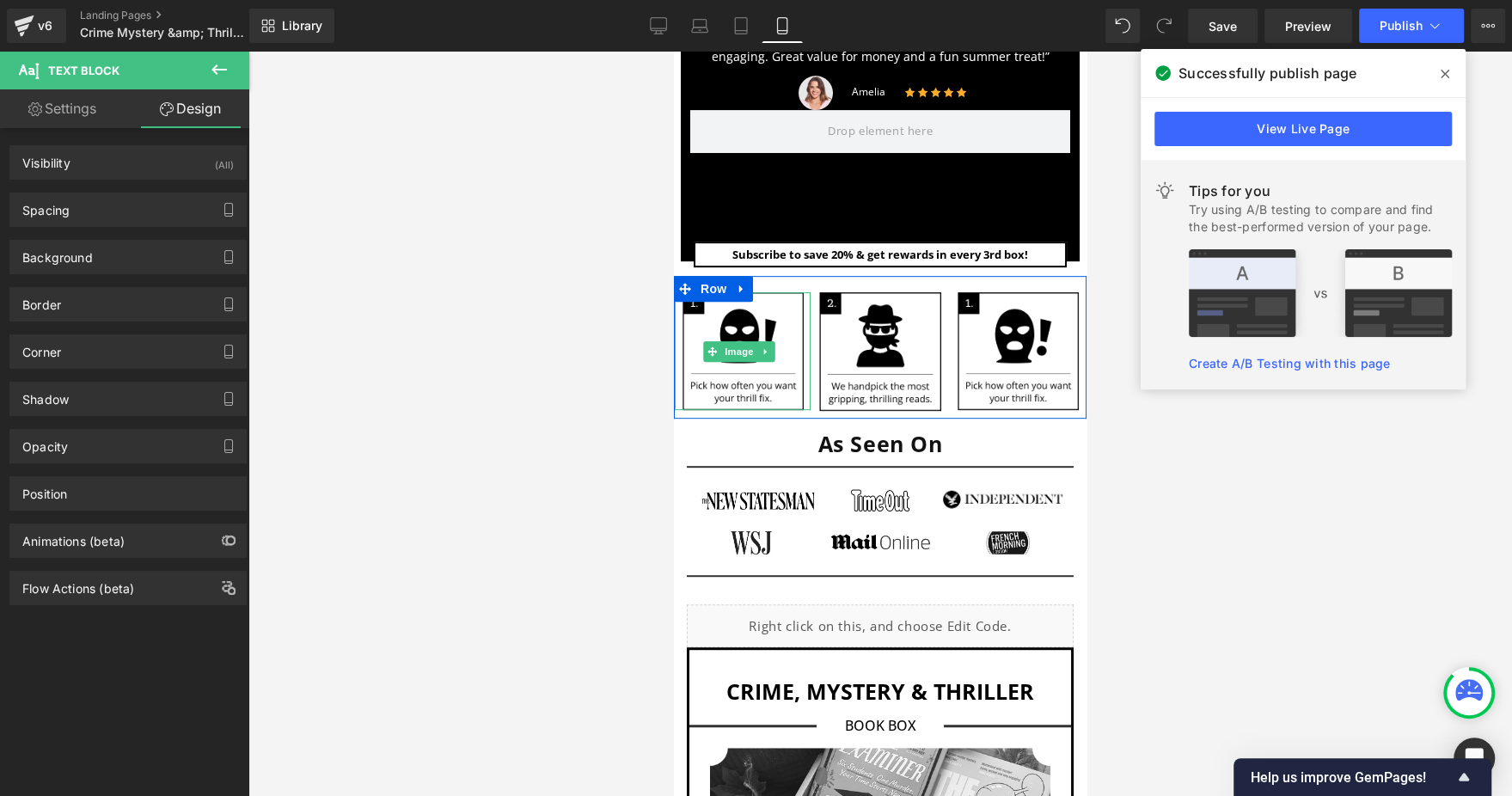
scroll to position [257, 0]
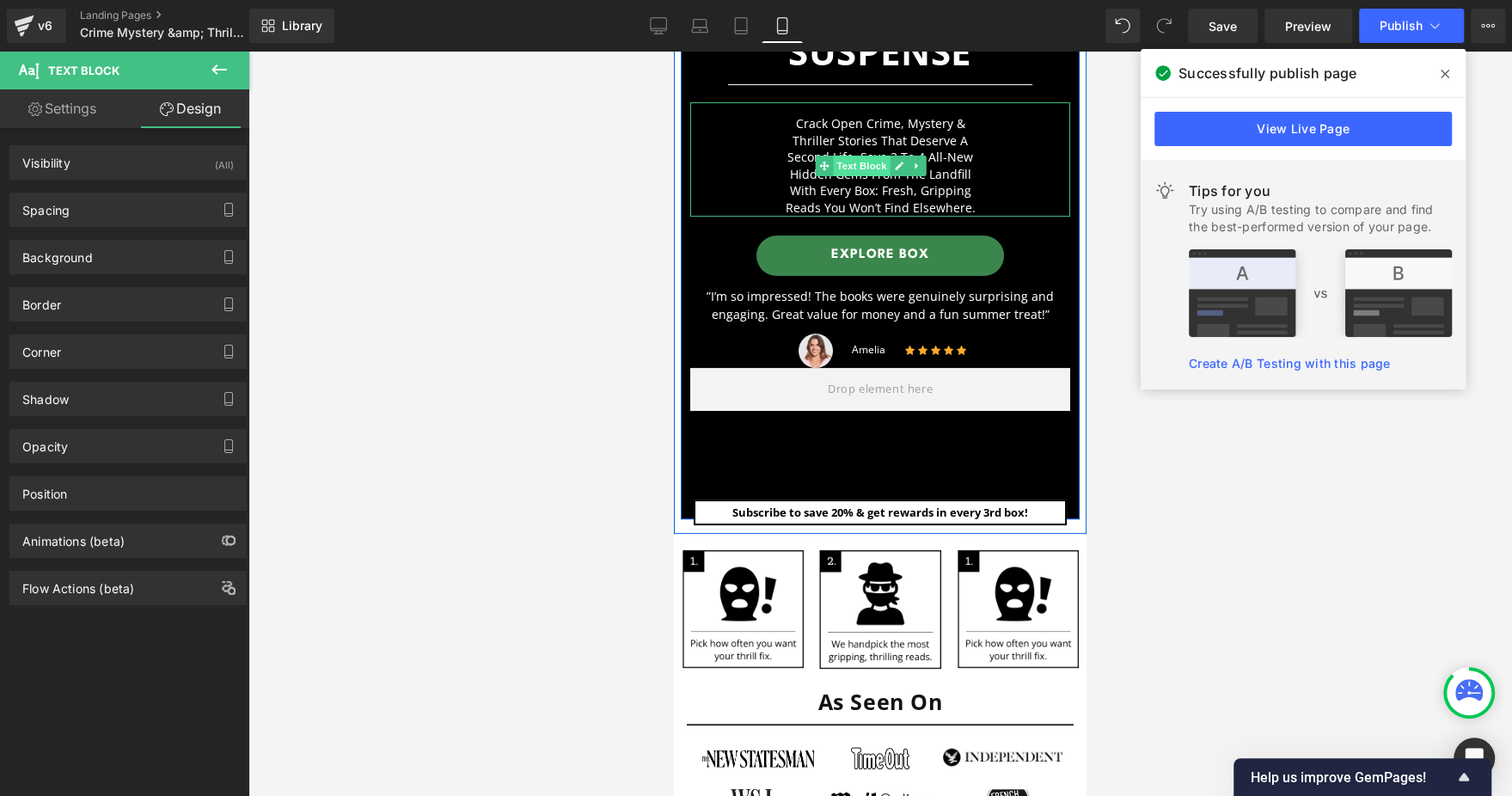
click at [861, 170] on span "Text Block" at bounding box center [861, 166] width 56 height 20
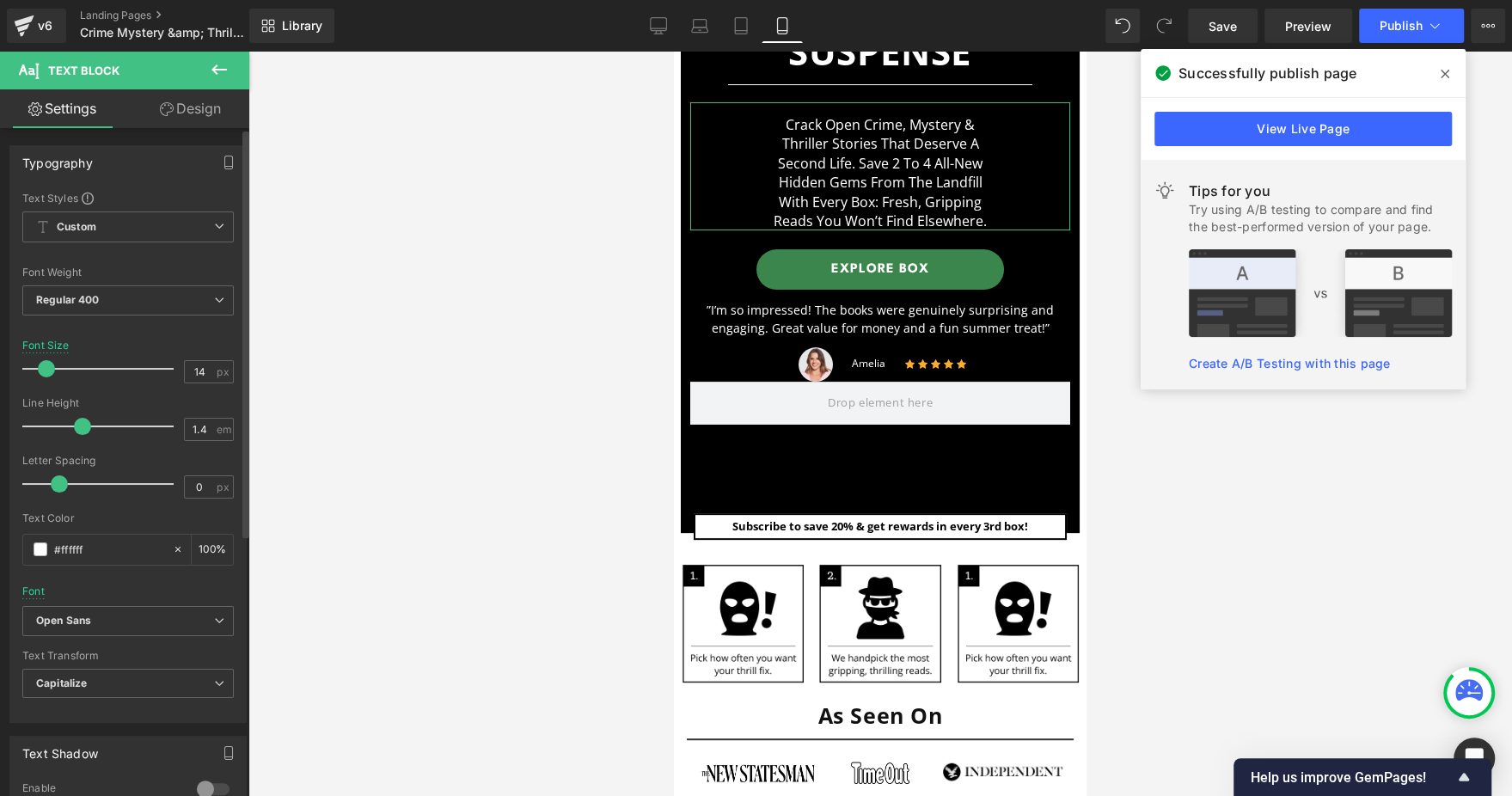
click at [52, 371] on span at bounding box center [46, 368] width 18 height 18
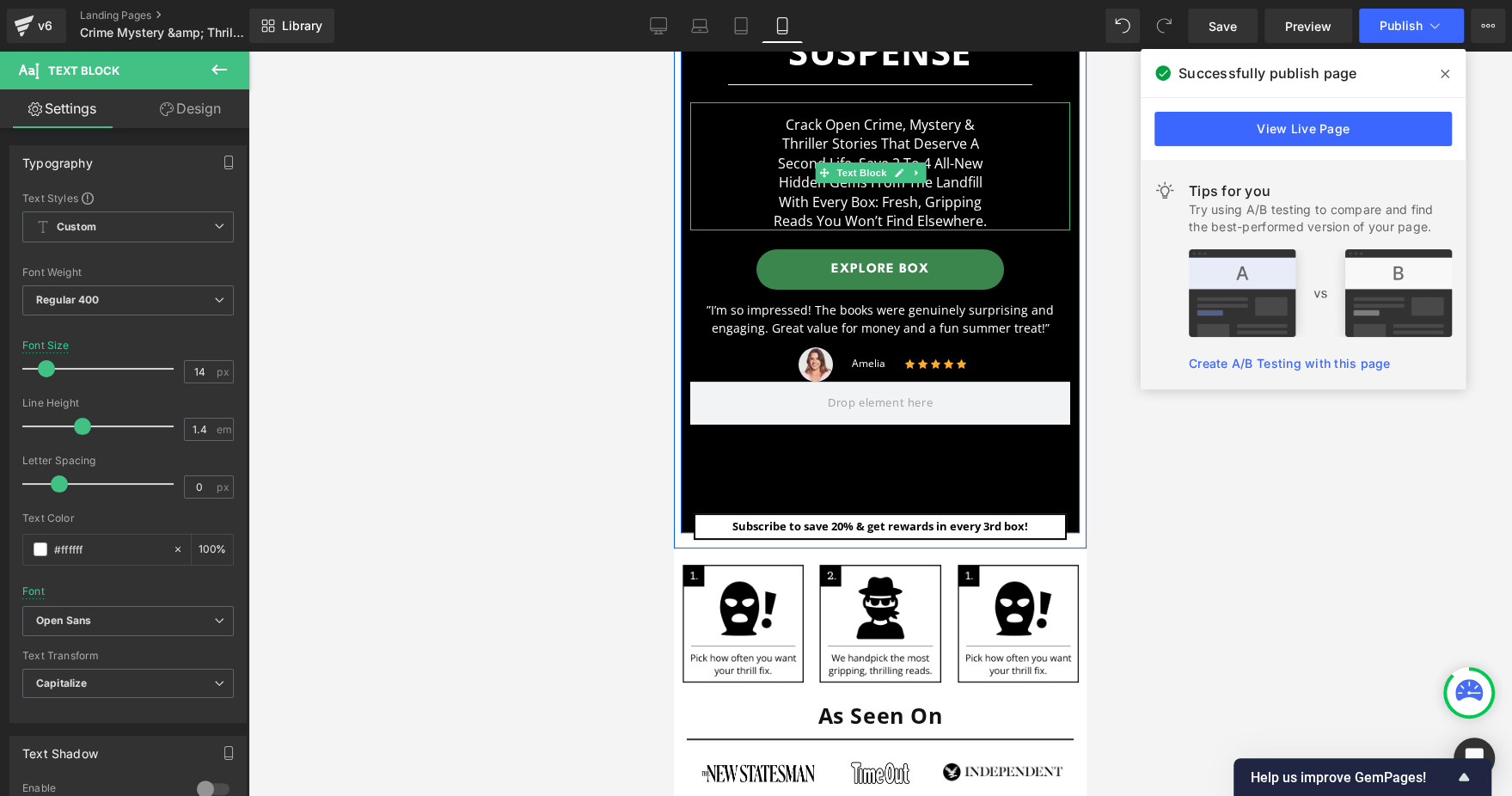
scroll to position [129, 0]
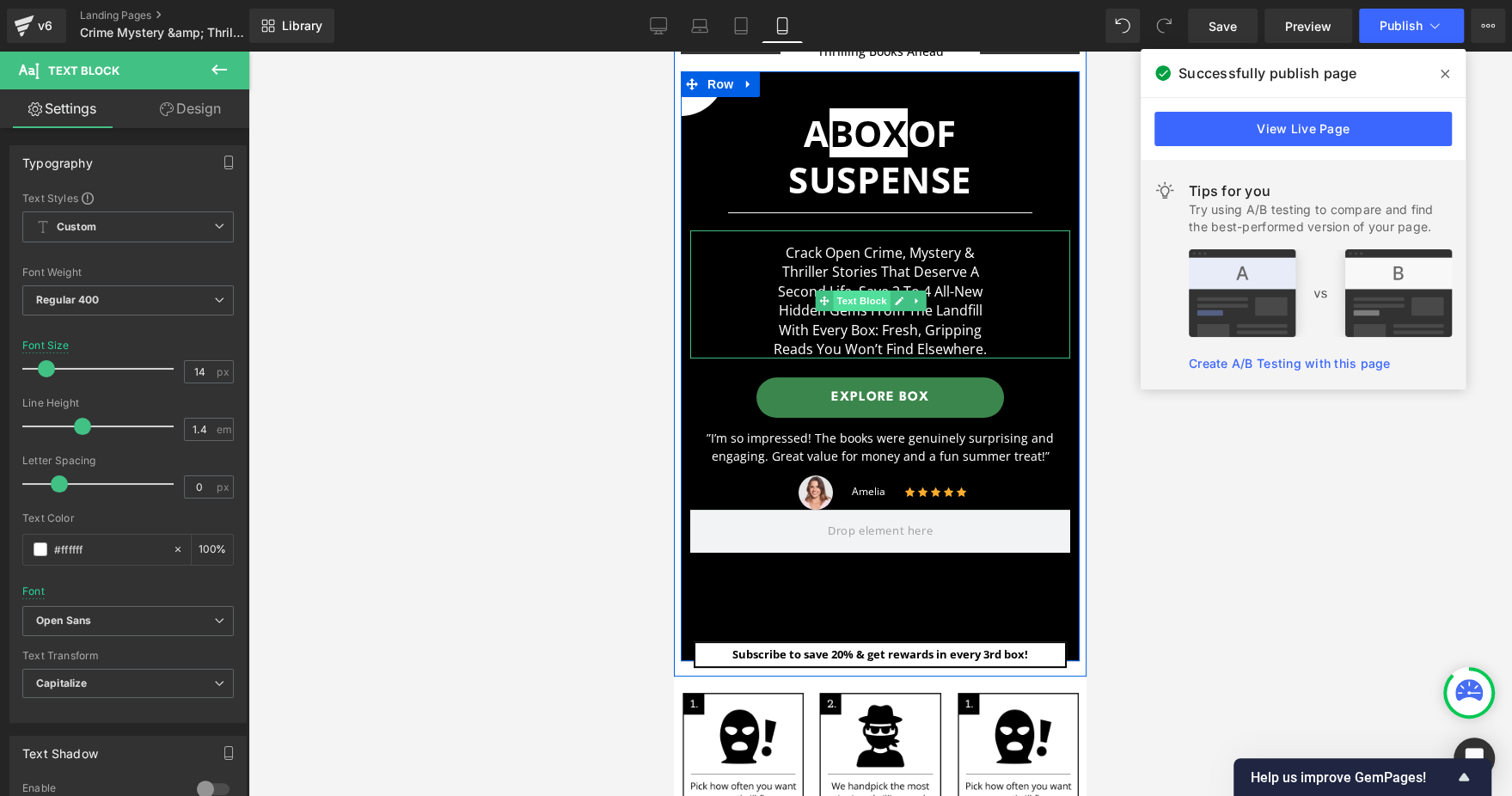
click at [853, 297] on span "Text Block" at bounding box center [861, 301] width 56 height 20
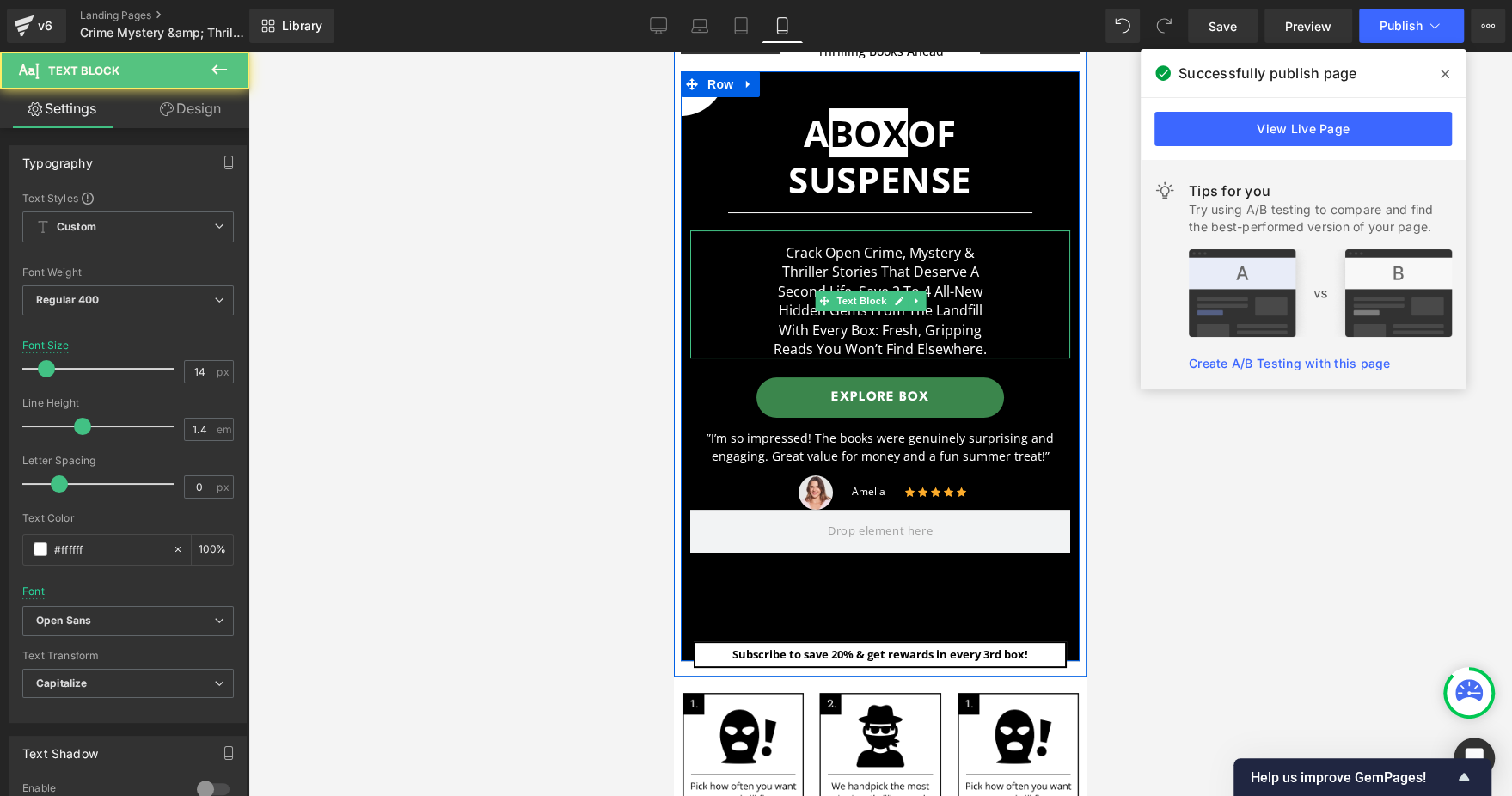
click at [726, 282] on p "second life. Save 2 to 4 all-new" at bounding box center [880, 291] width 380 height 18
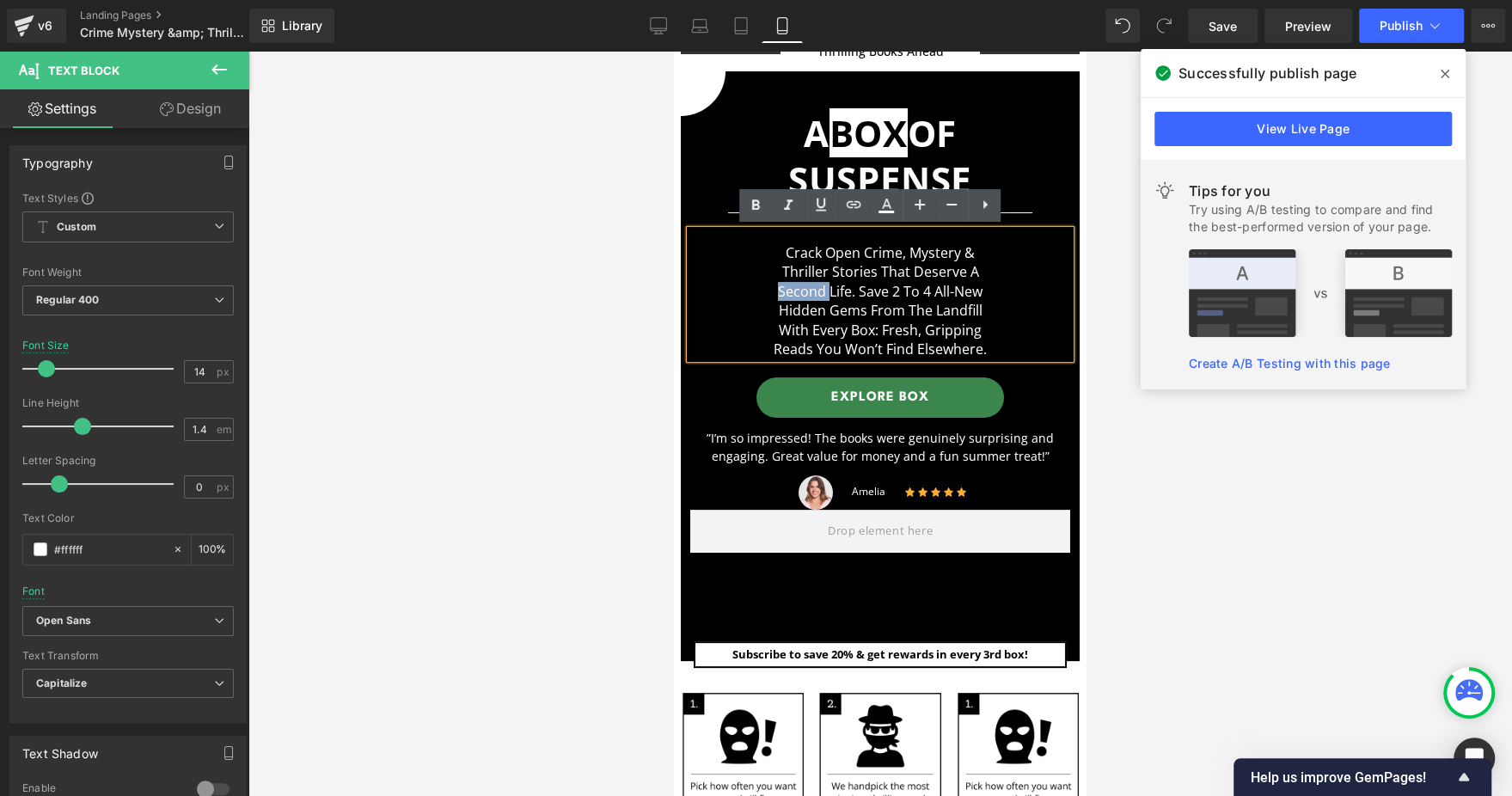
click at [726, 282] on p "second life. Save 2 to 4 all-new" at bounding box center [880, 291] width 380 height 18
click at [725, 277] on p "thriller stories that deserve a" at bounding box center [880, 271] width 380 height 18
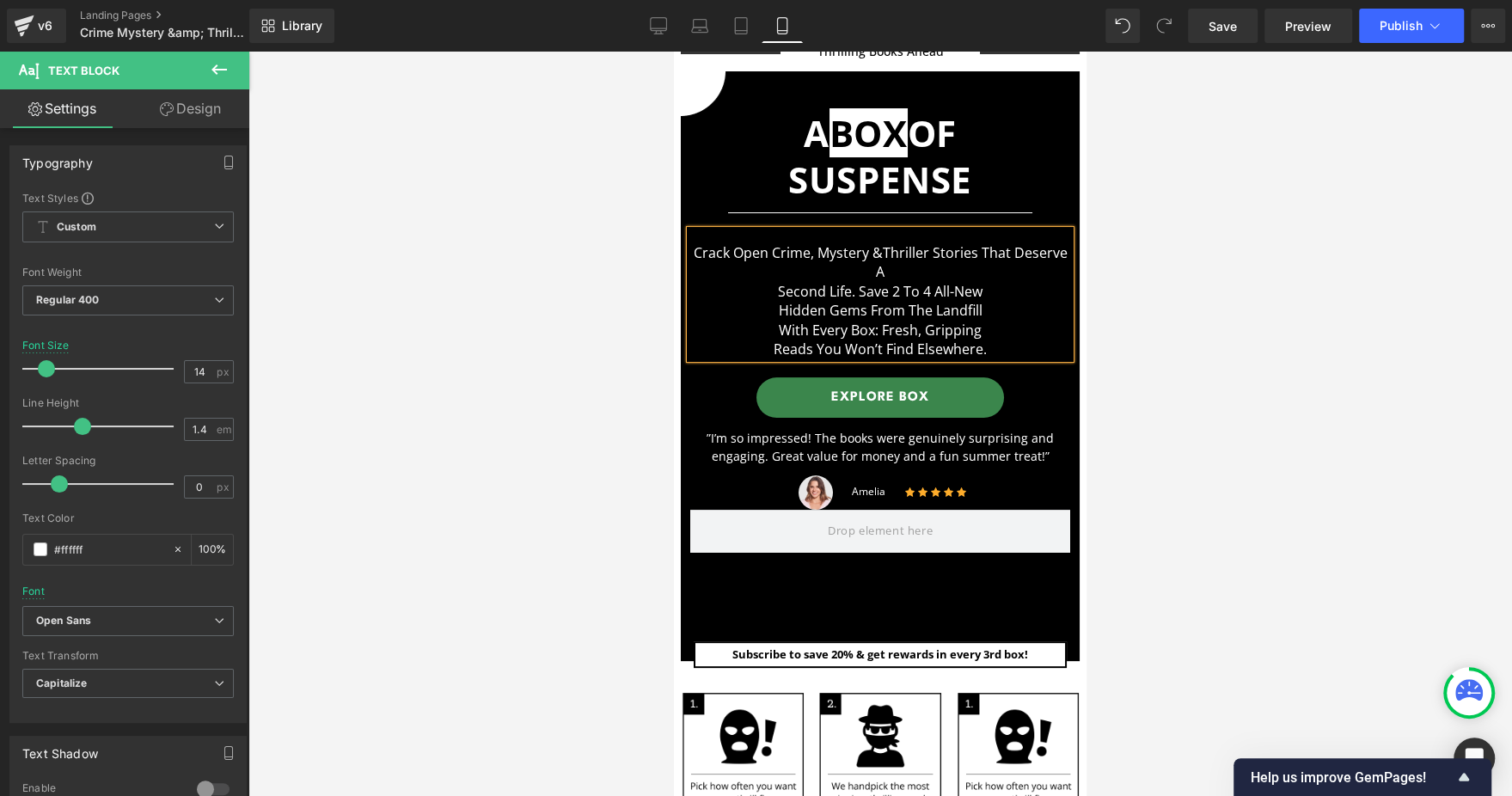
click at [756, 278] on p "Crack open crime, mystery & thriller stories that deserve a" at bounding box center [880, 263] width 380 height 39
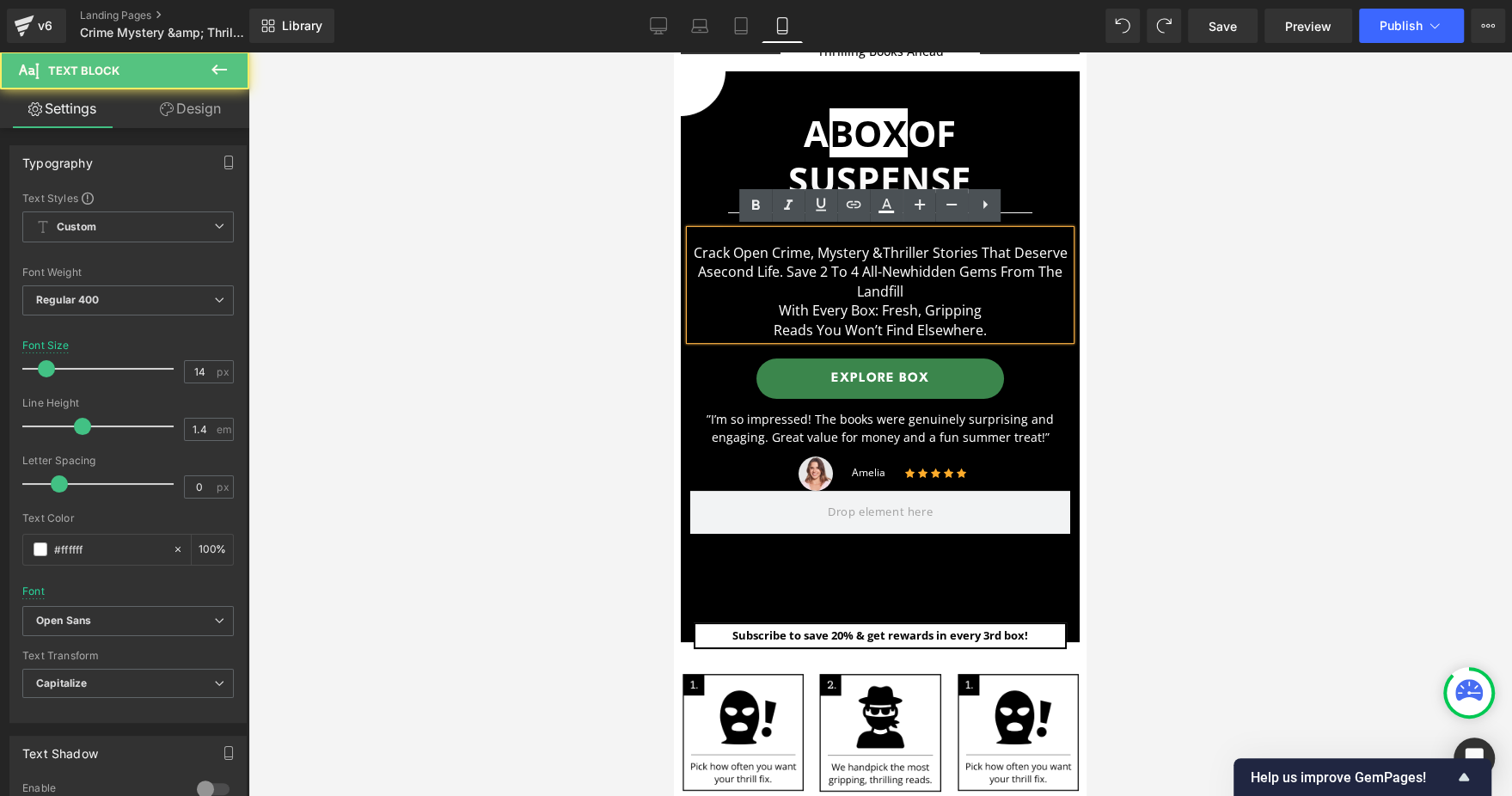
click at [857, 297] on span "hidden gems from the landfill" at bounding box center [959, 280] width 206 height 38
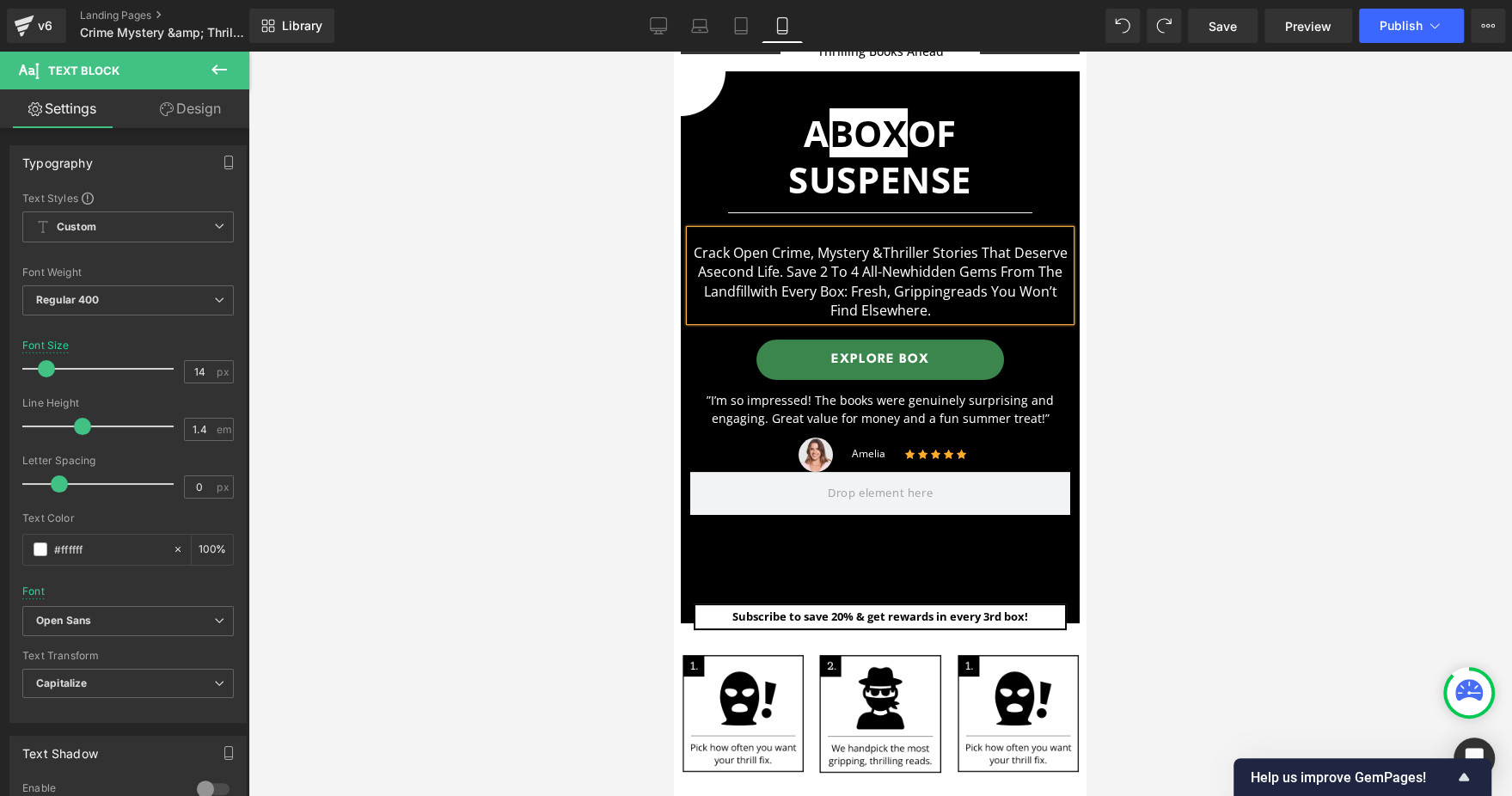
click at [1143, 318] on div at bounding box center [879, 423] width 1263 height 744
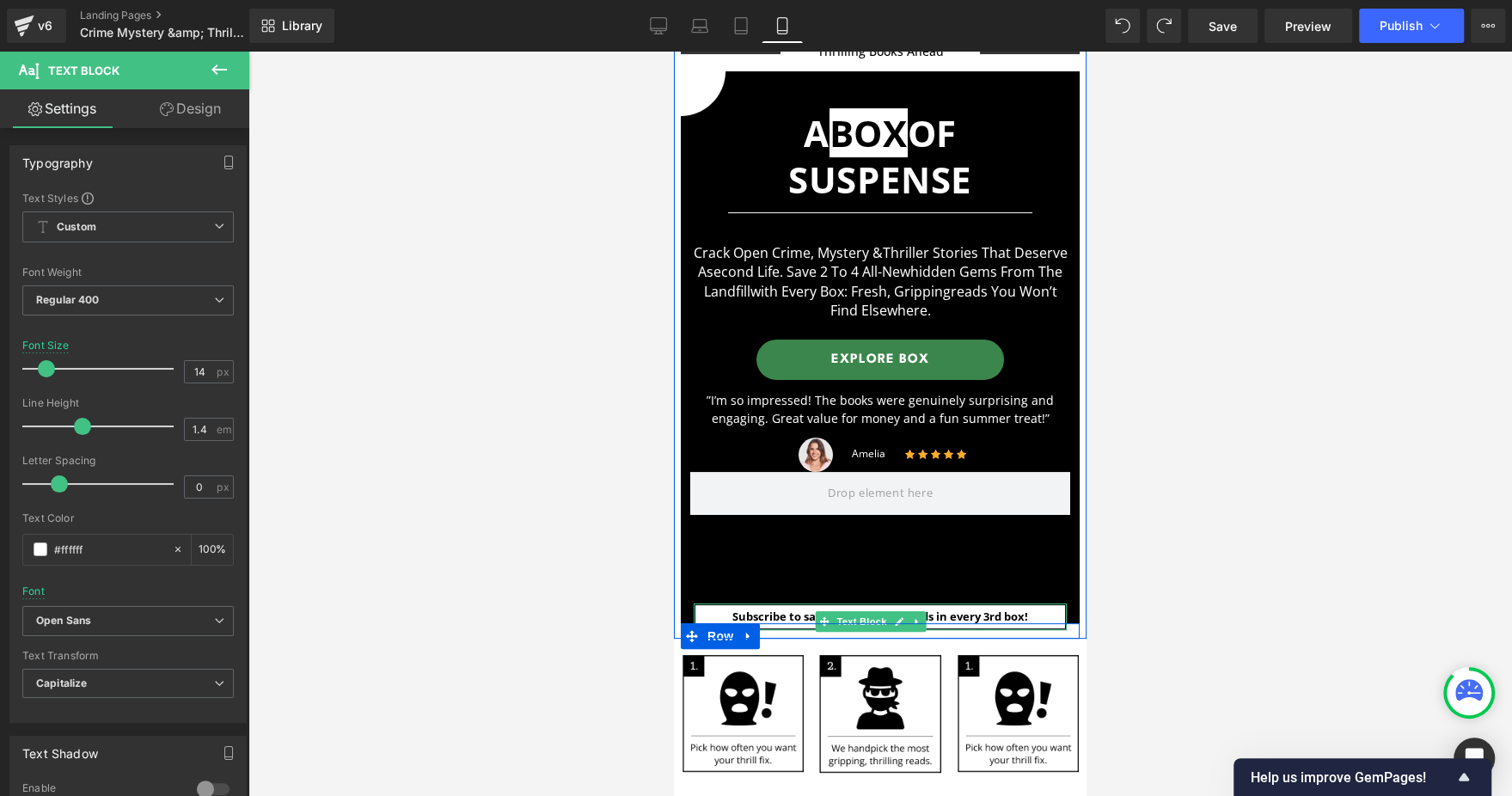
click at [853, 611] on link "Text Block" at bounding box center [851, 621] width 75 height 20
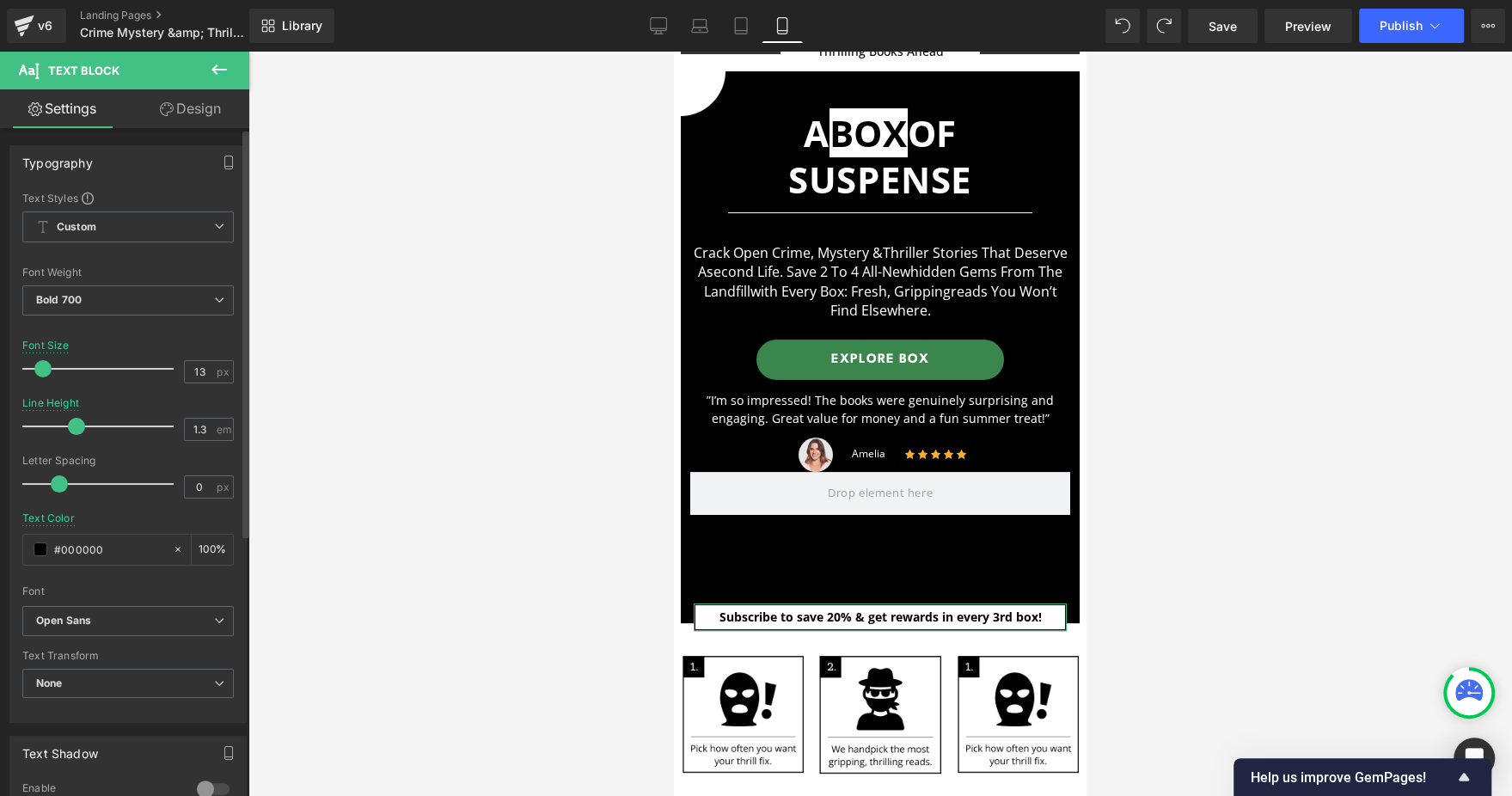
click at [41, 360] on span at bounding box center [42, 368] width 18 height 18
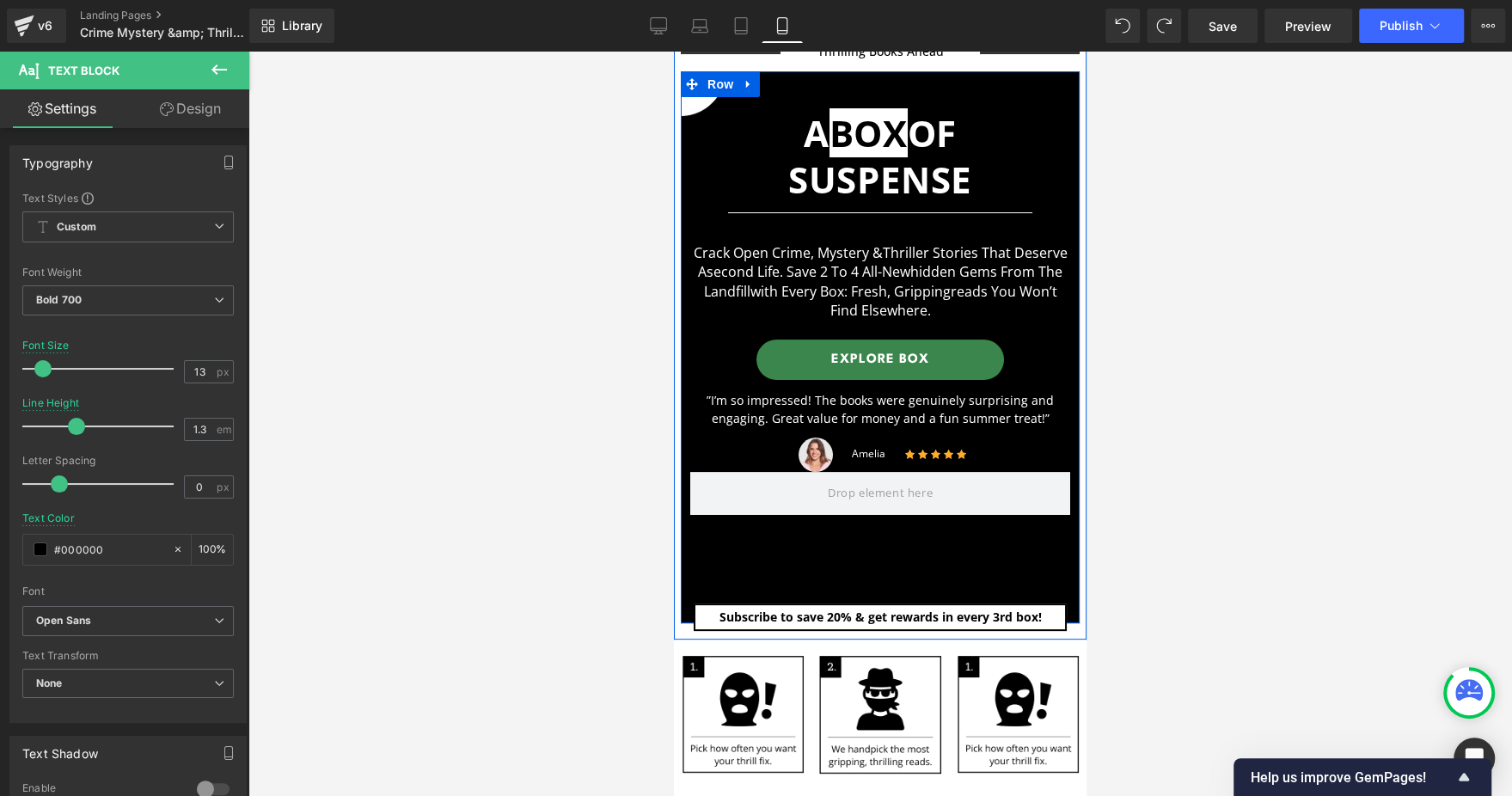
scroll to position [0, 0]
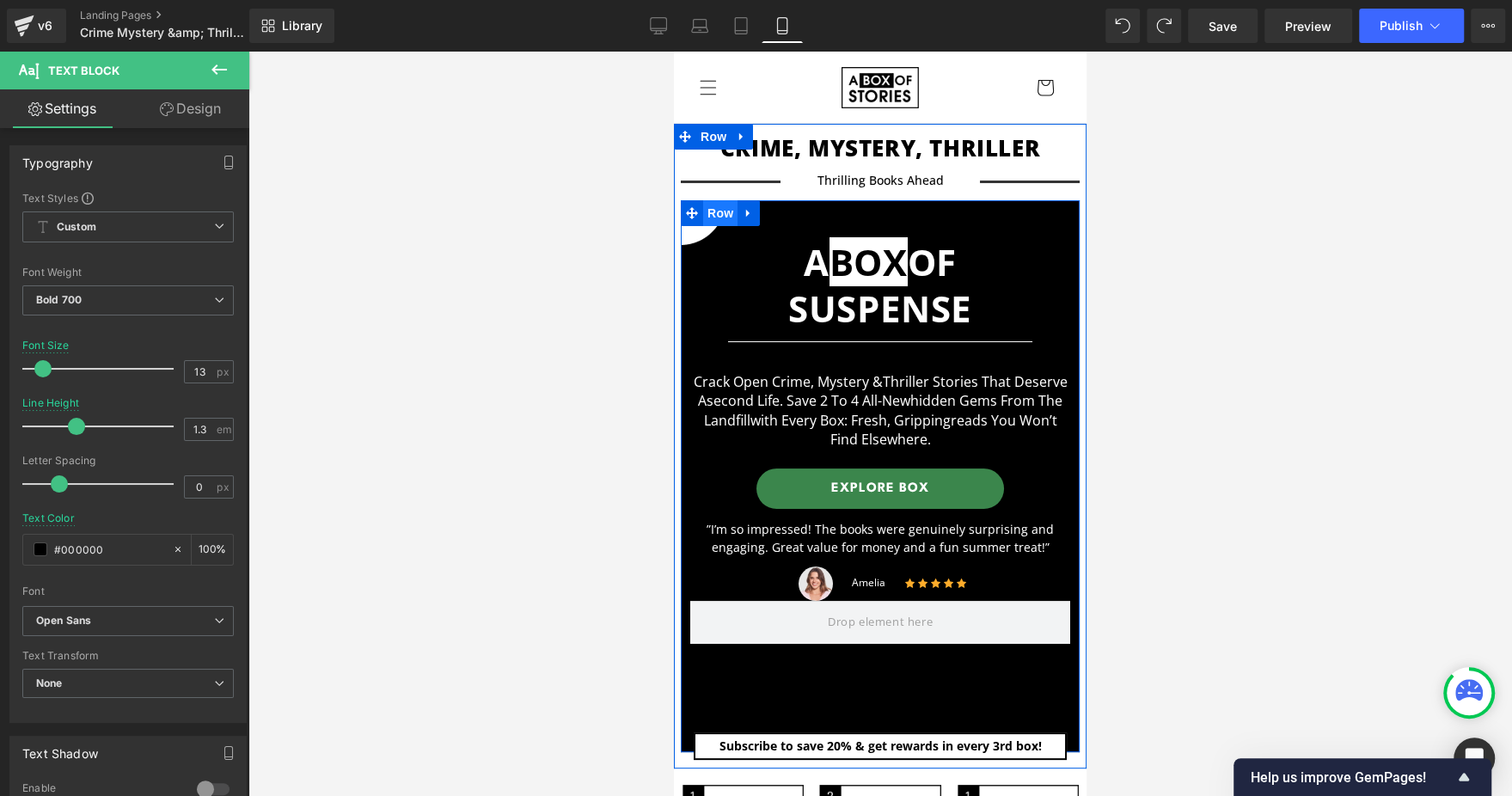
click at [715, 219] on span "Row" at bounding box center [720, 213] width 34 height 26
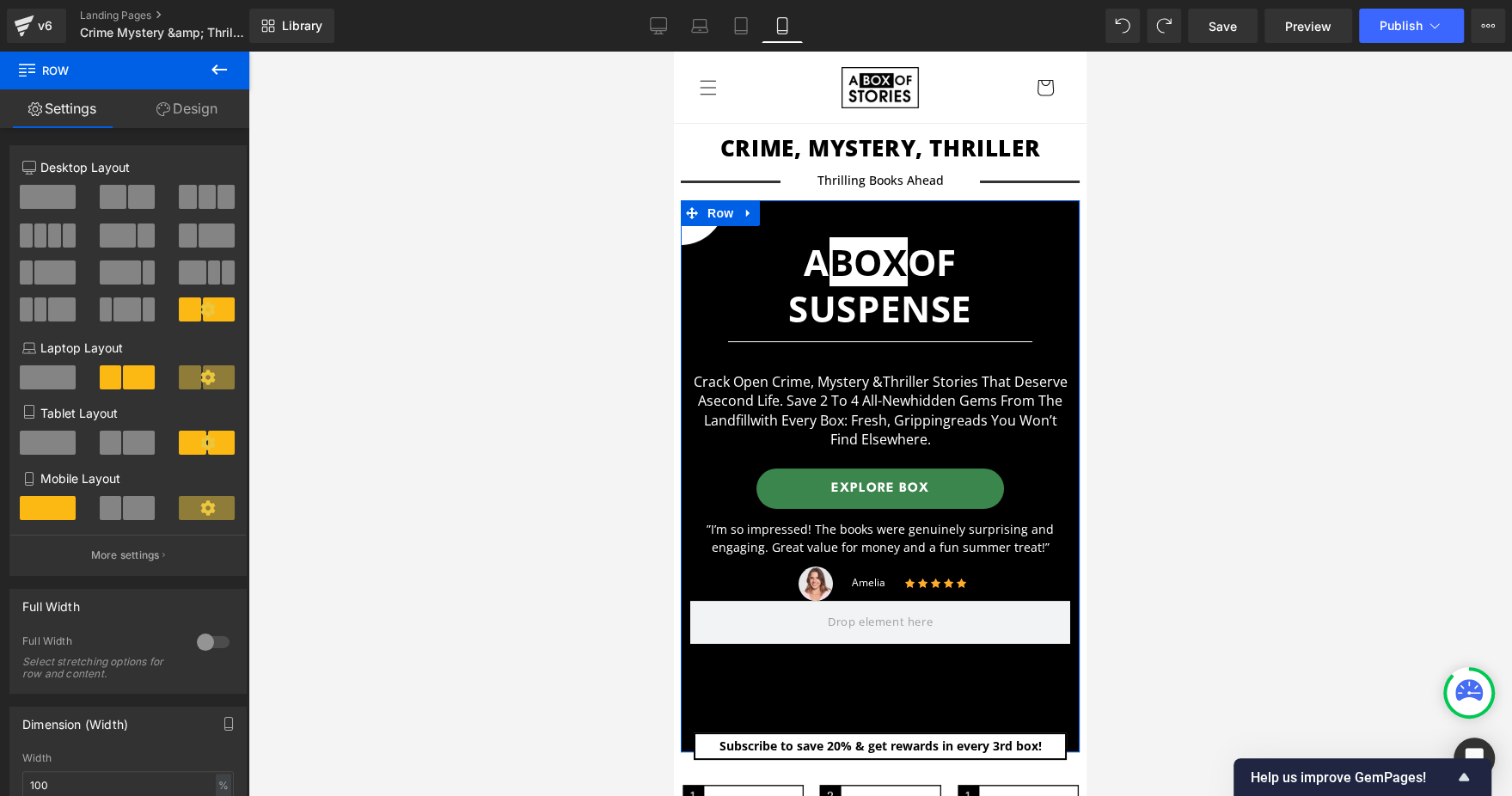
click at [193, 130] on div "5+7 6+6 12+12 Column Size Customizer 5+7 Desktop Layout Laptop Layout Tablet La…" at bounding box center [128, 682] width 257 height 1108
click at [179, 117] on link "Design" at bounding box center [186, 109] width 125 height 39
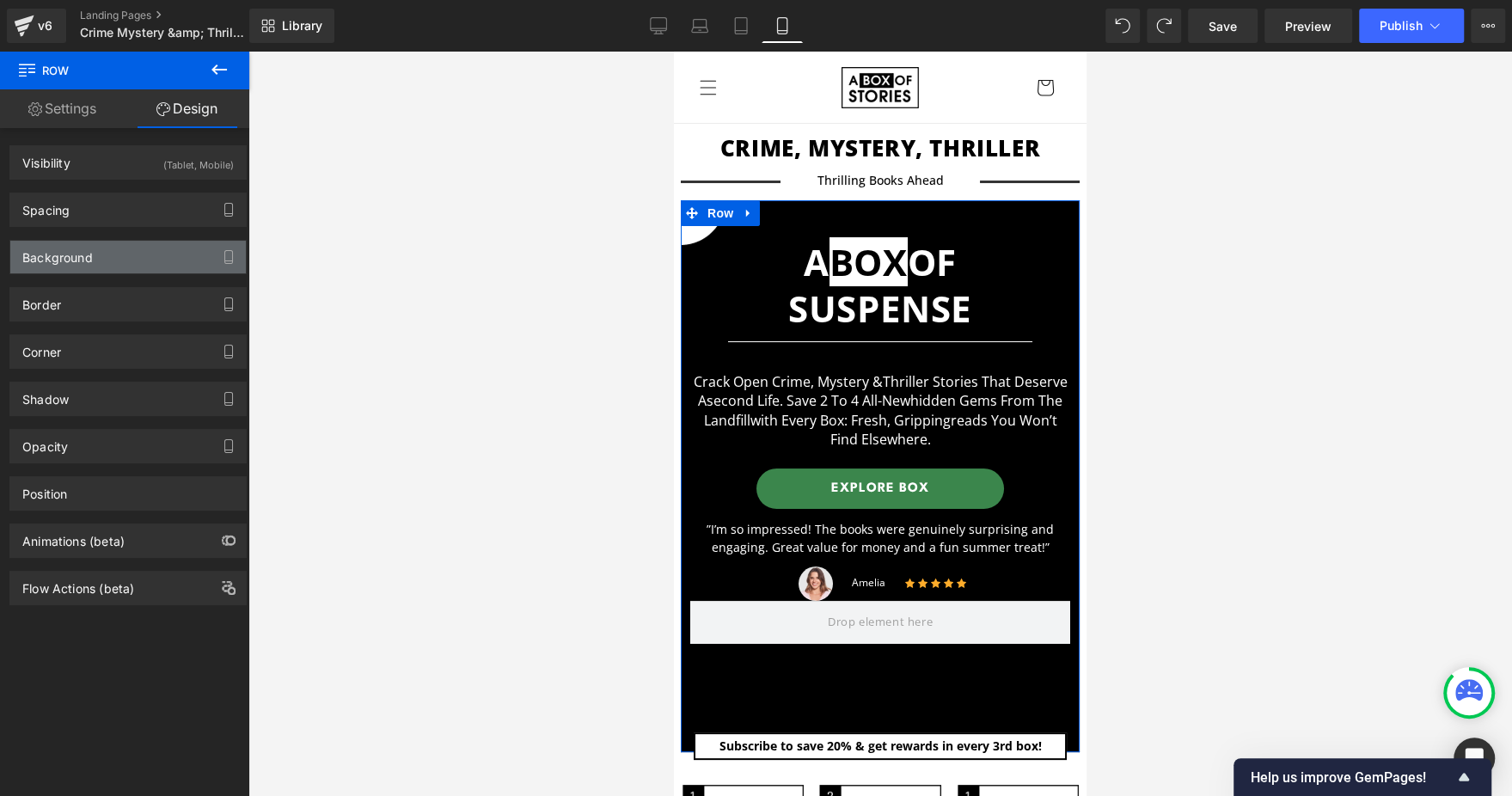
click at [141, 257] on div "Background" at bounding box center [127, 256] width 235 height 32
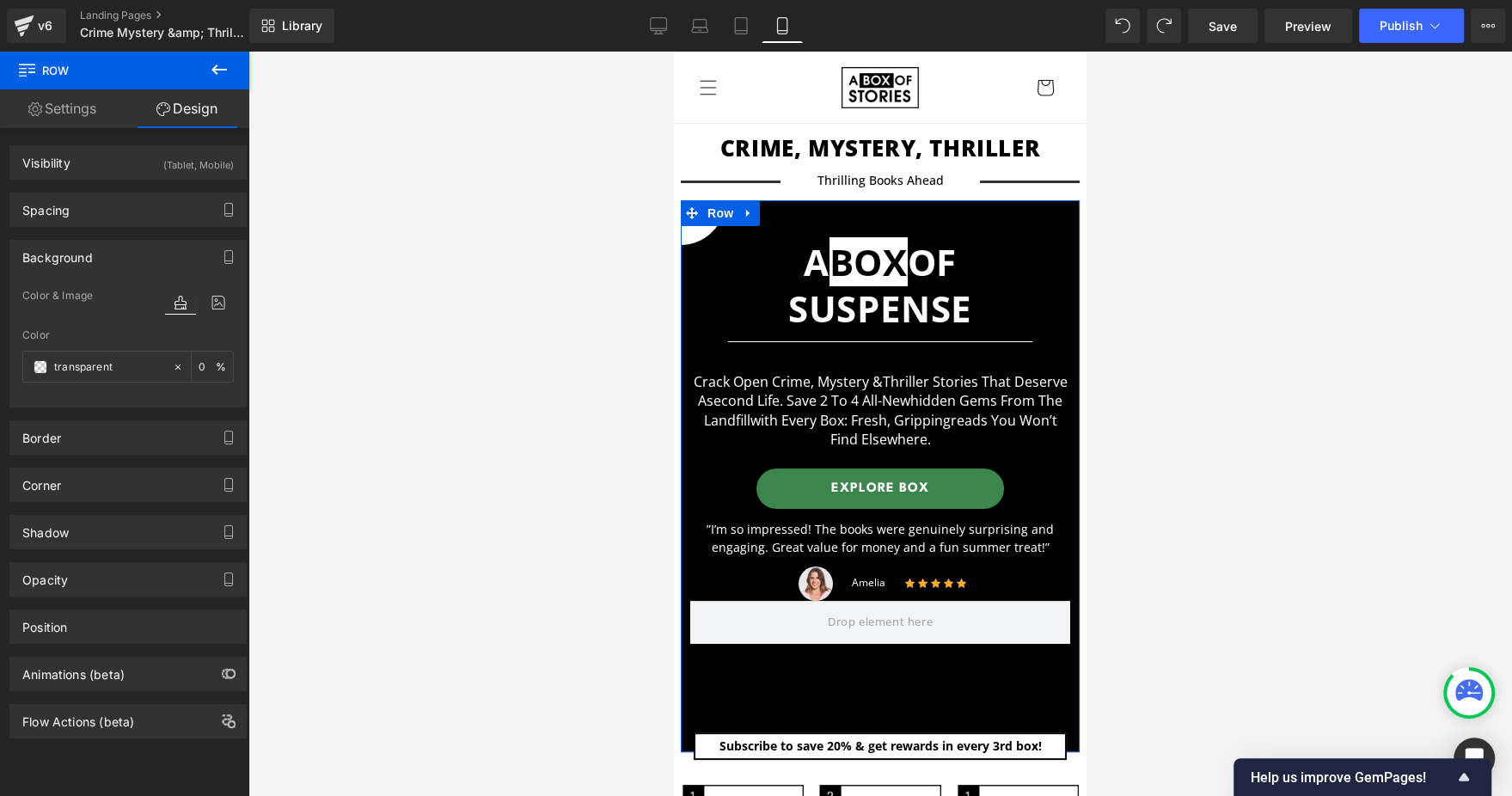
click at [195, 301] on div at bounding box center [199, 303] width 69 height 22
click at [206, 303] on icon at bounding box center [219, 303] width 31 height 22
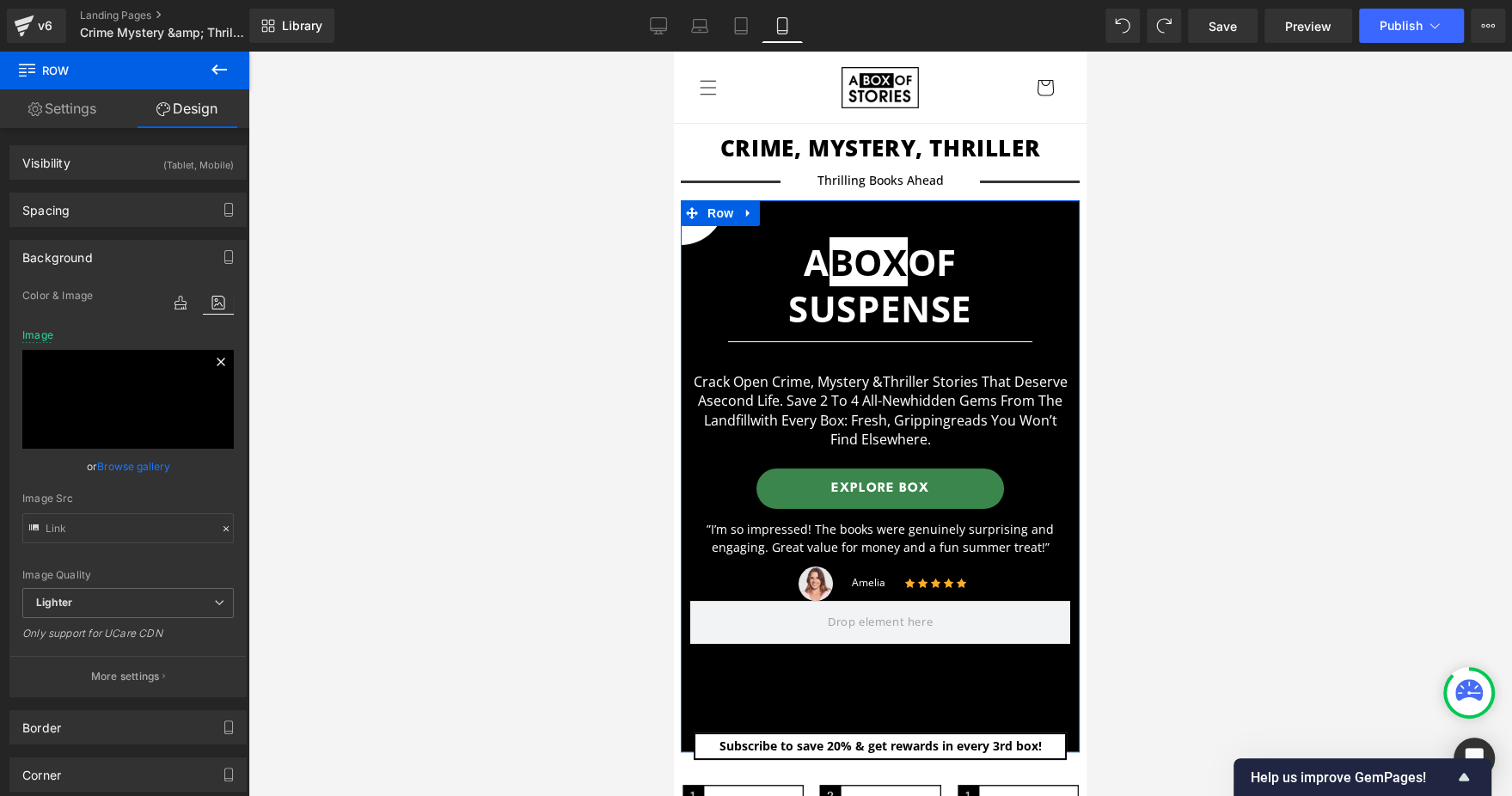
click at [217, 358] on icon at bounding box center [220, 362] width 7 height 7
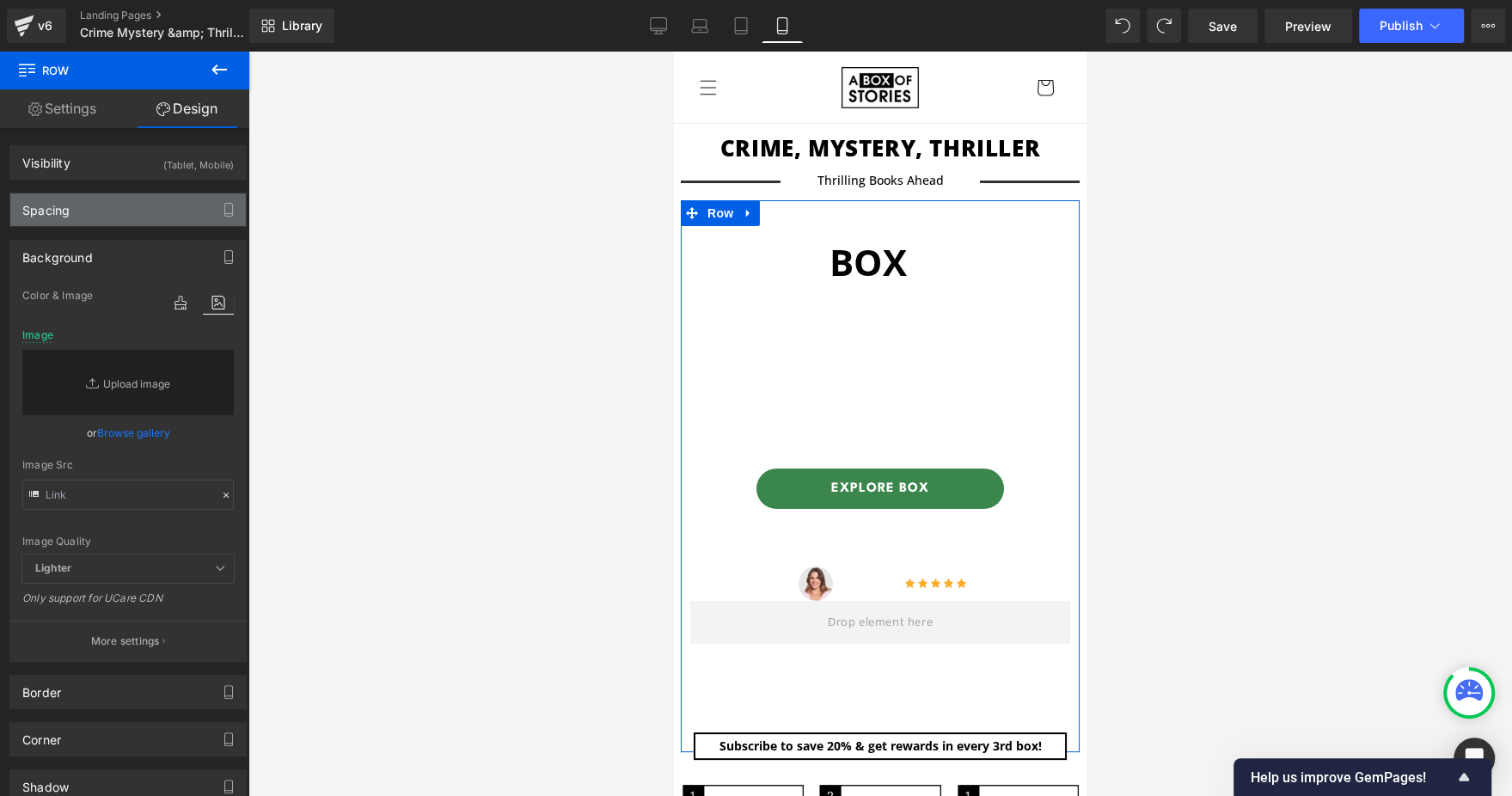
click at [107, 220] on div "Spacing" at bounding box center [127, 209] width 235 height 32
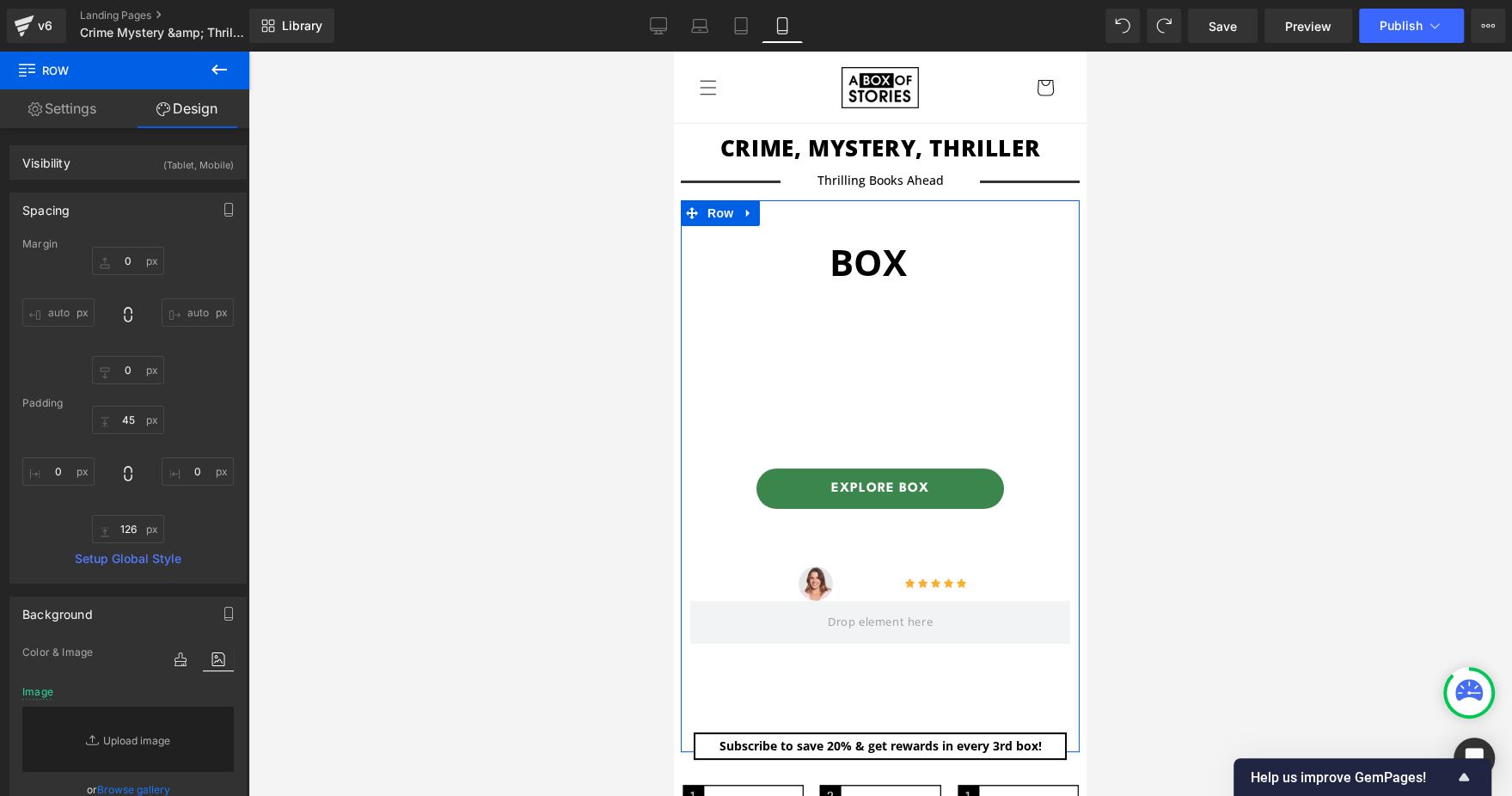
click at [107, 220] on div "Spacing" at bounding box center [127, 209] width 235 height 32
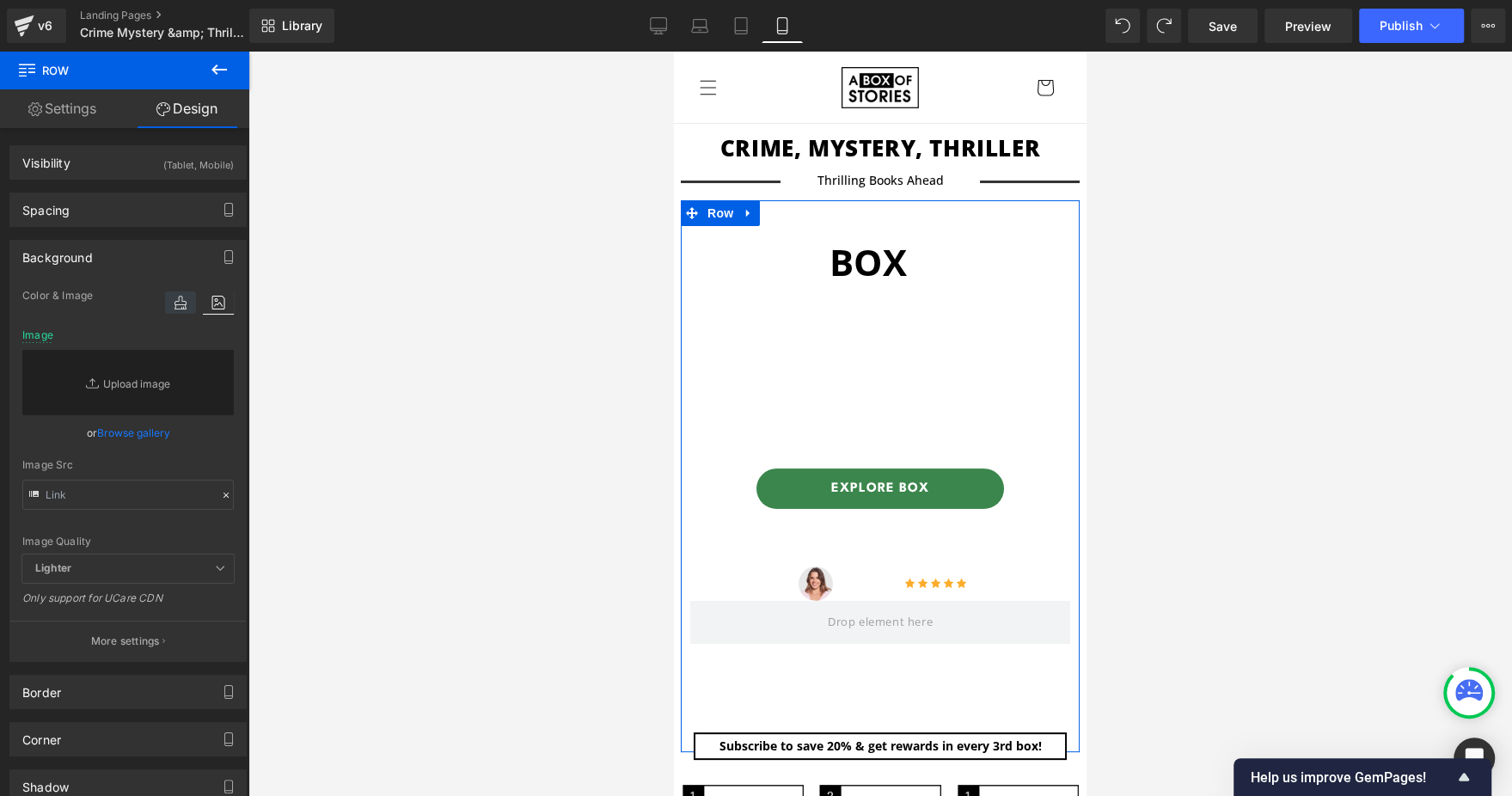
click at [171, 302] on icon at bounding box center [181, 303] width 31 height 22
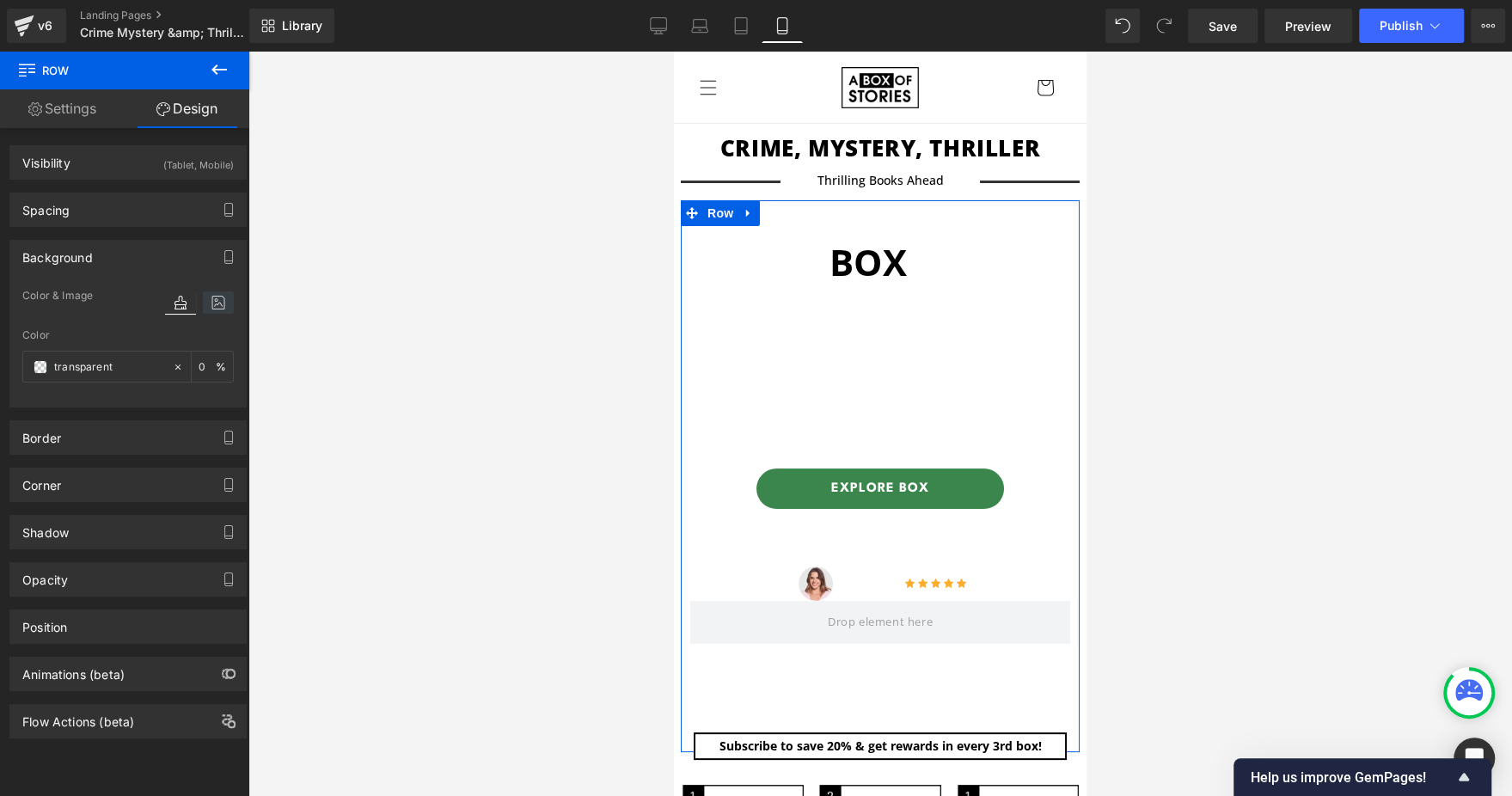
click at [210, 307] on icon at bounding box center [219, 303] width 31 height 22
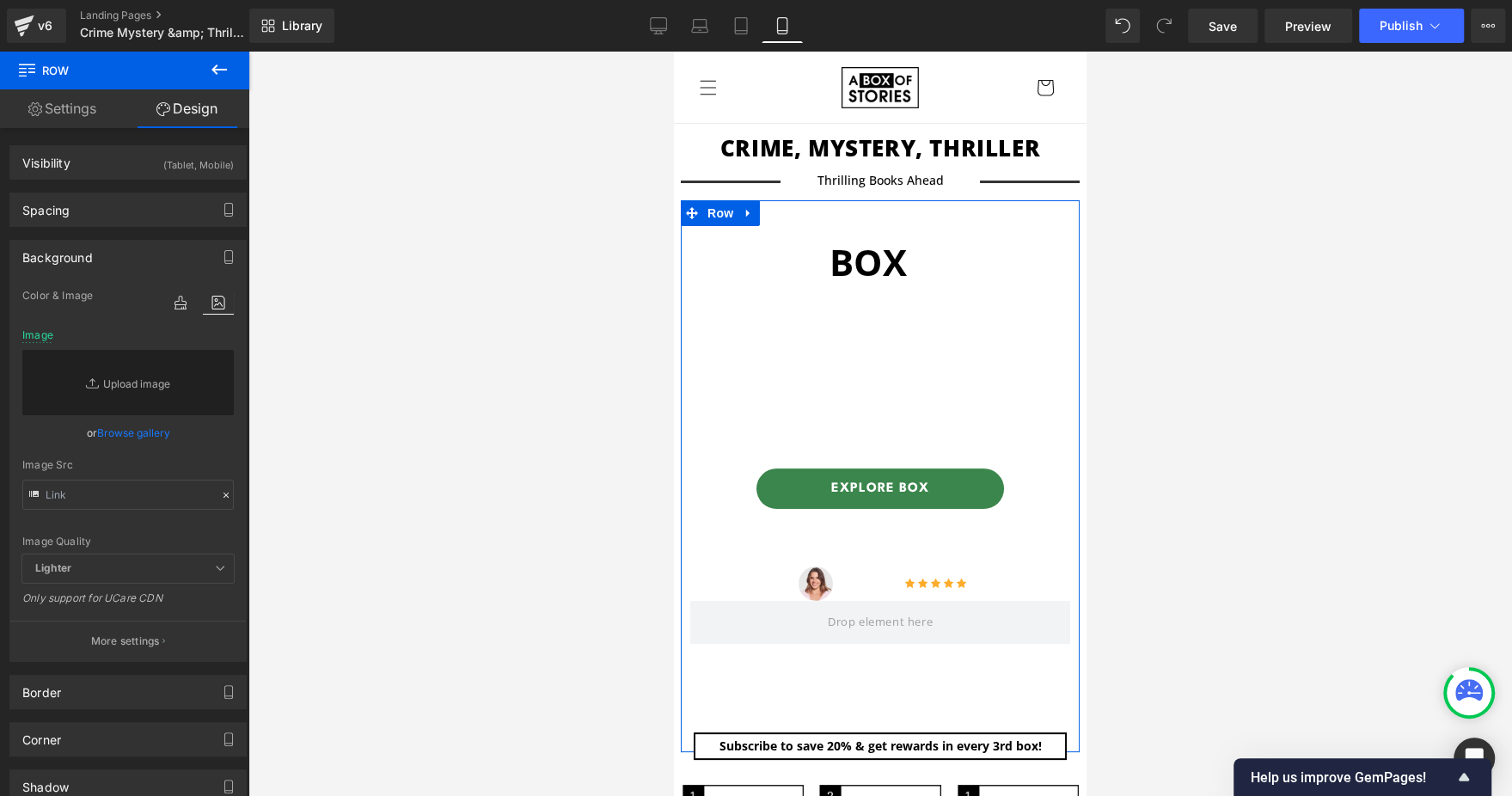
click at [125, 437] on link "Browse gallery" at bounding box center [133, 433] width 73 height 30
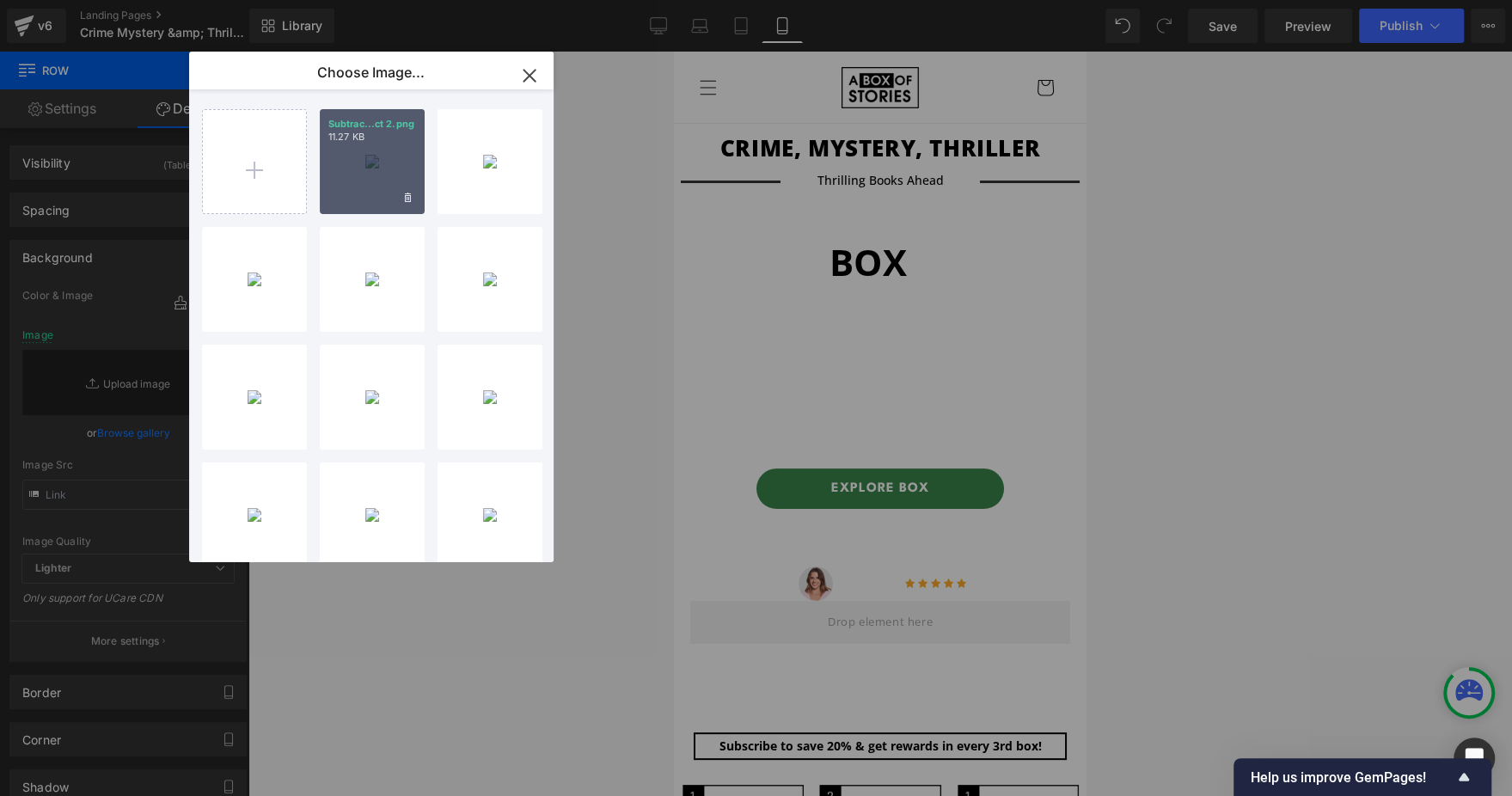
click at [327, 208] on div "Subtrac...ct 2.png 11.27 KB" at bounding box center [373, 161] width 105 height 105
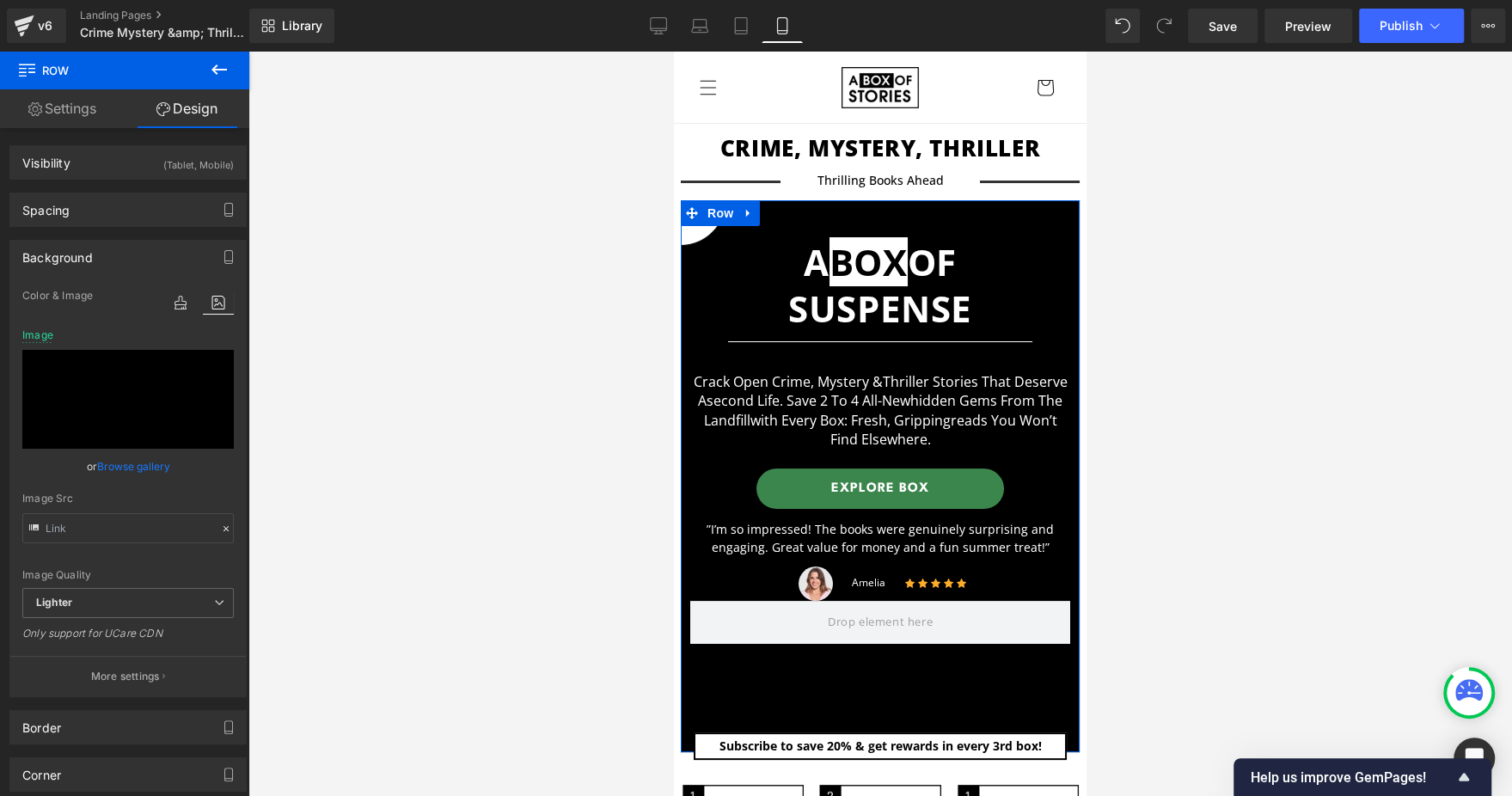
scroll to position [257, 0]
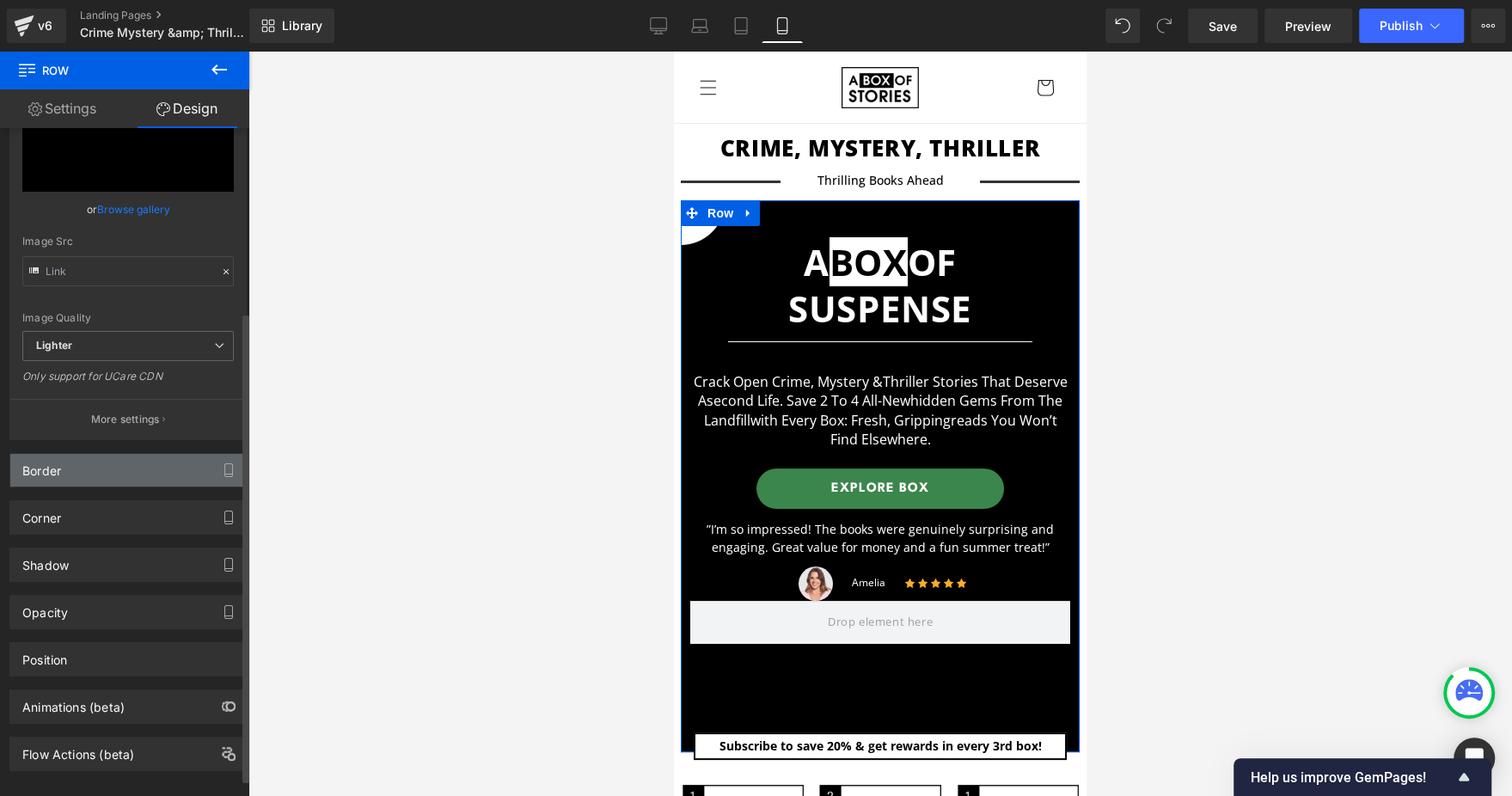
click at [180, 460] on div "Border" at bounding box center [127, 469] width 235 height 32
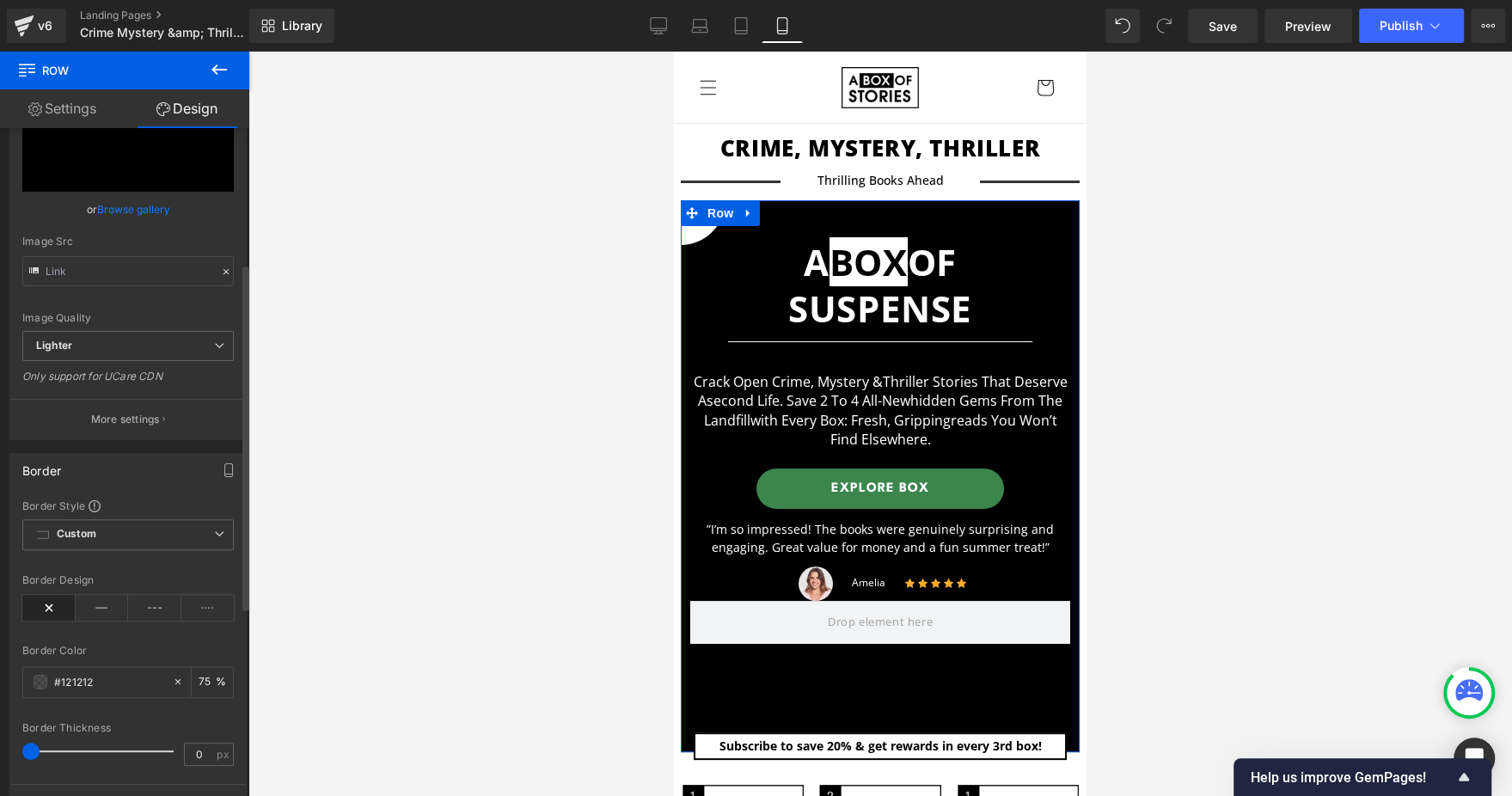
click at [180, 460] on div "Border" at bounding box center [127, 469] width 235 height 32
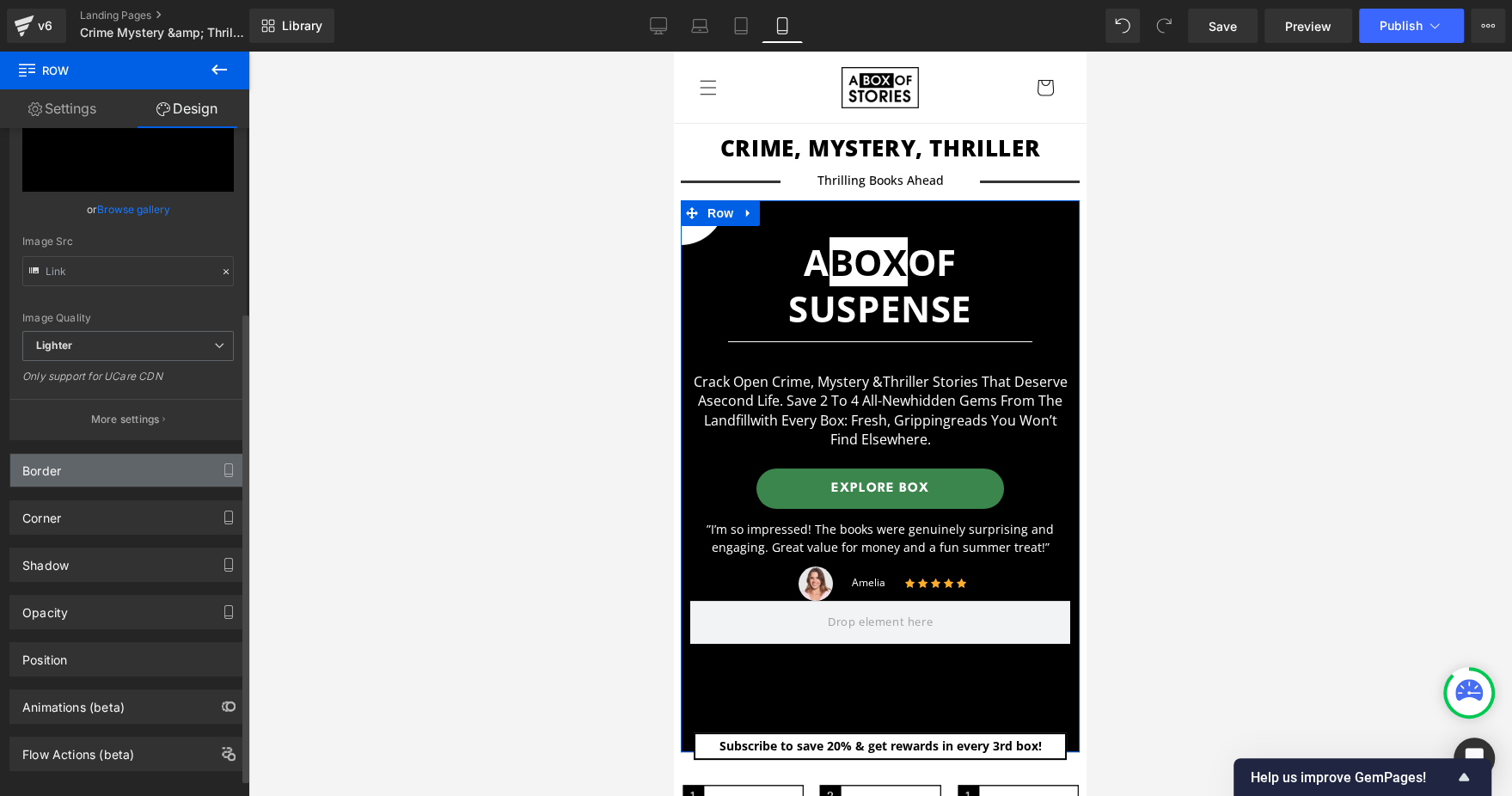
click at [180, 460] on div "Border" at bounding box center [127, 469] width 235 height 32
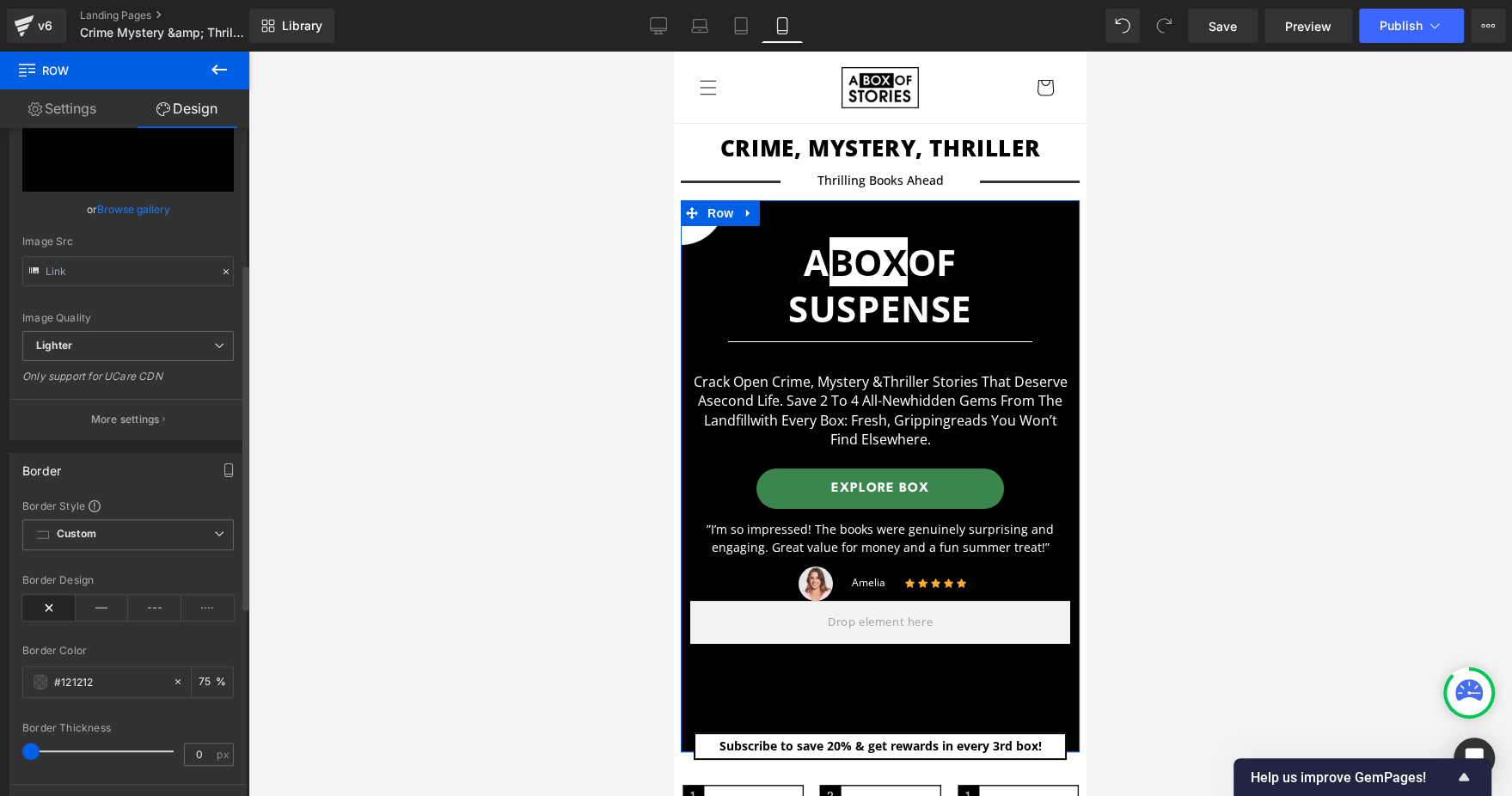
click at [180, 460] on div "Border" at bounding box center [127, 469] width 235 height 32
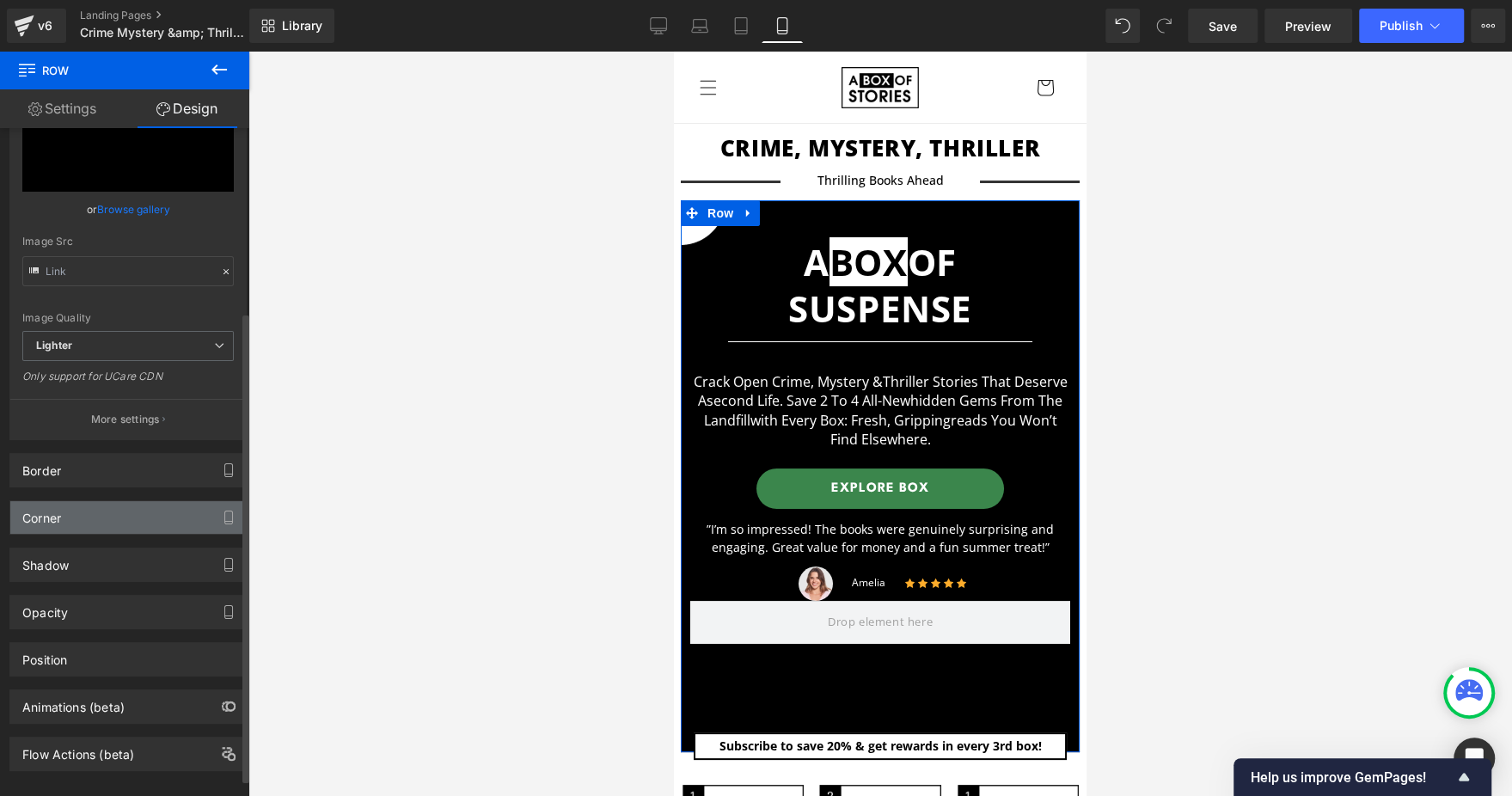
click at [151, 510] on div "Corner" at bounding box center [127, 517] width 235 height 32
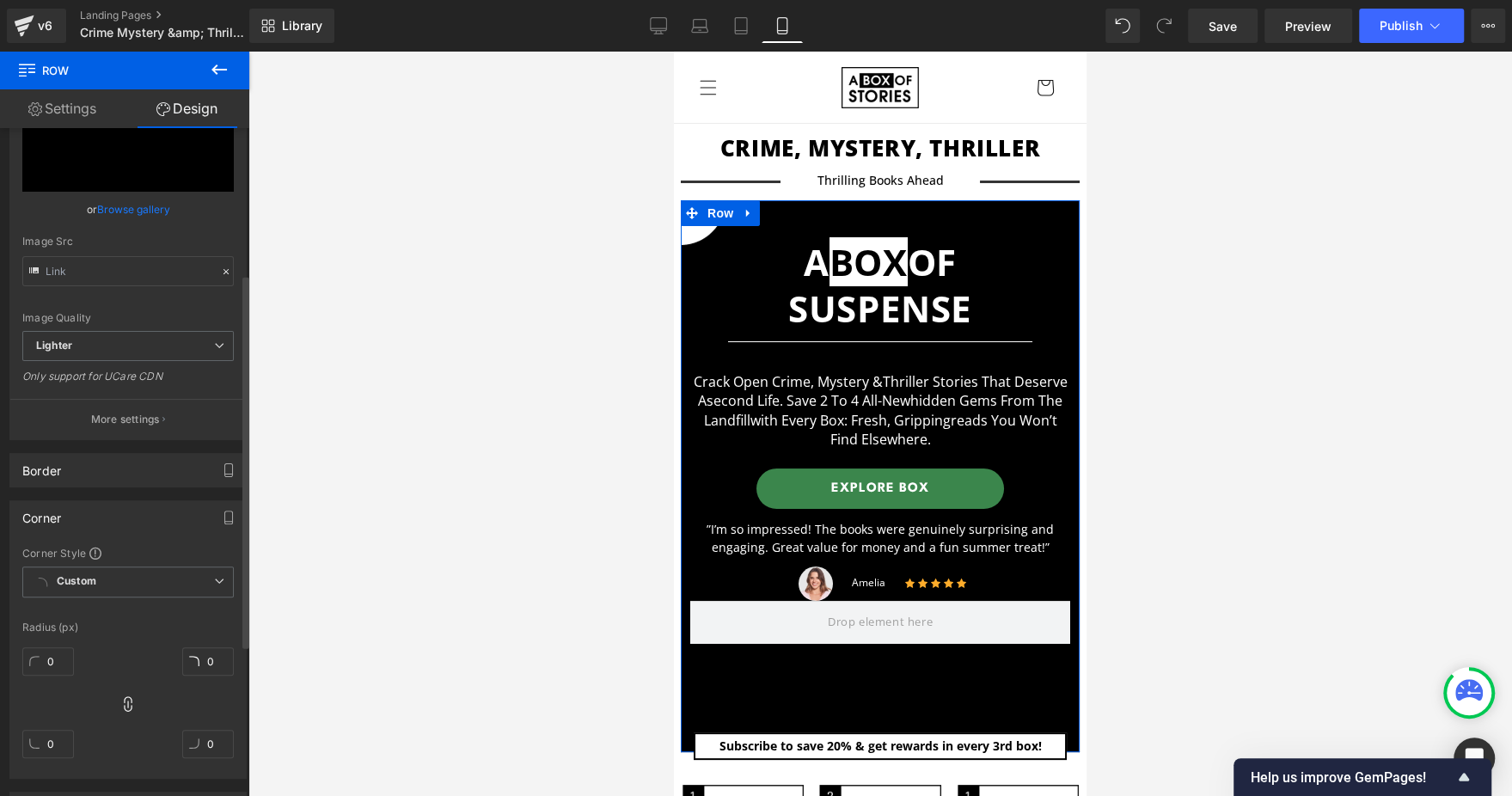
click at [153, 512] on div "Corner" at bounding box center [127, 517] width 235 height 32
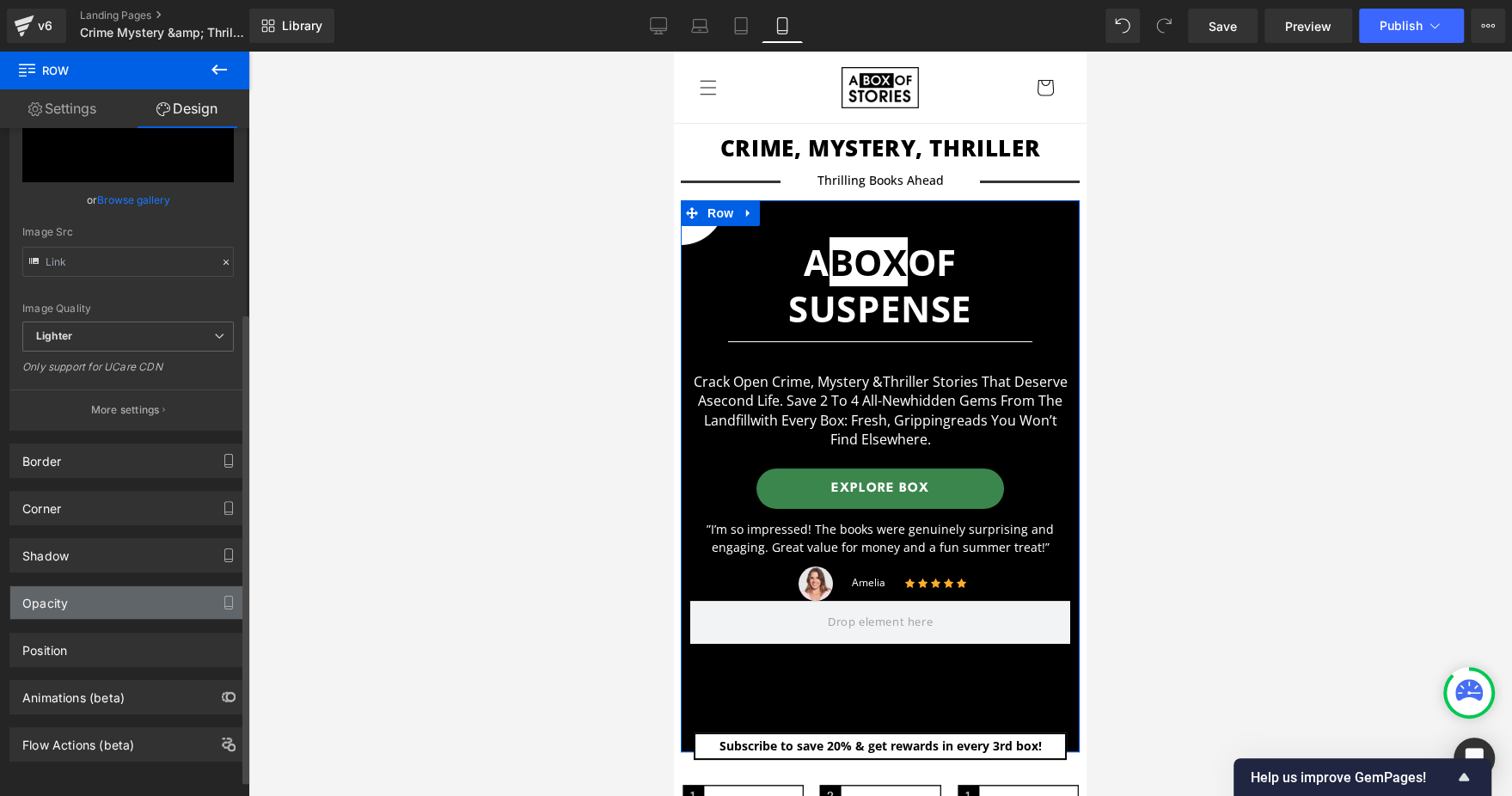
scroll to position [282, 0]
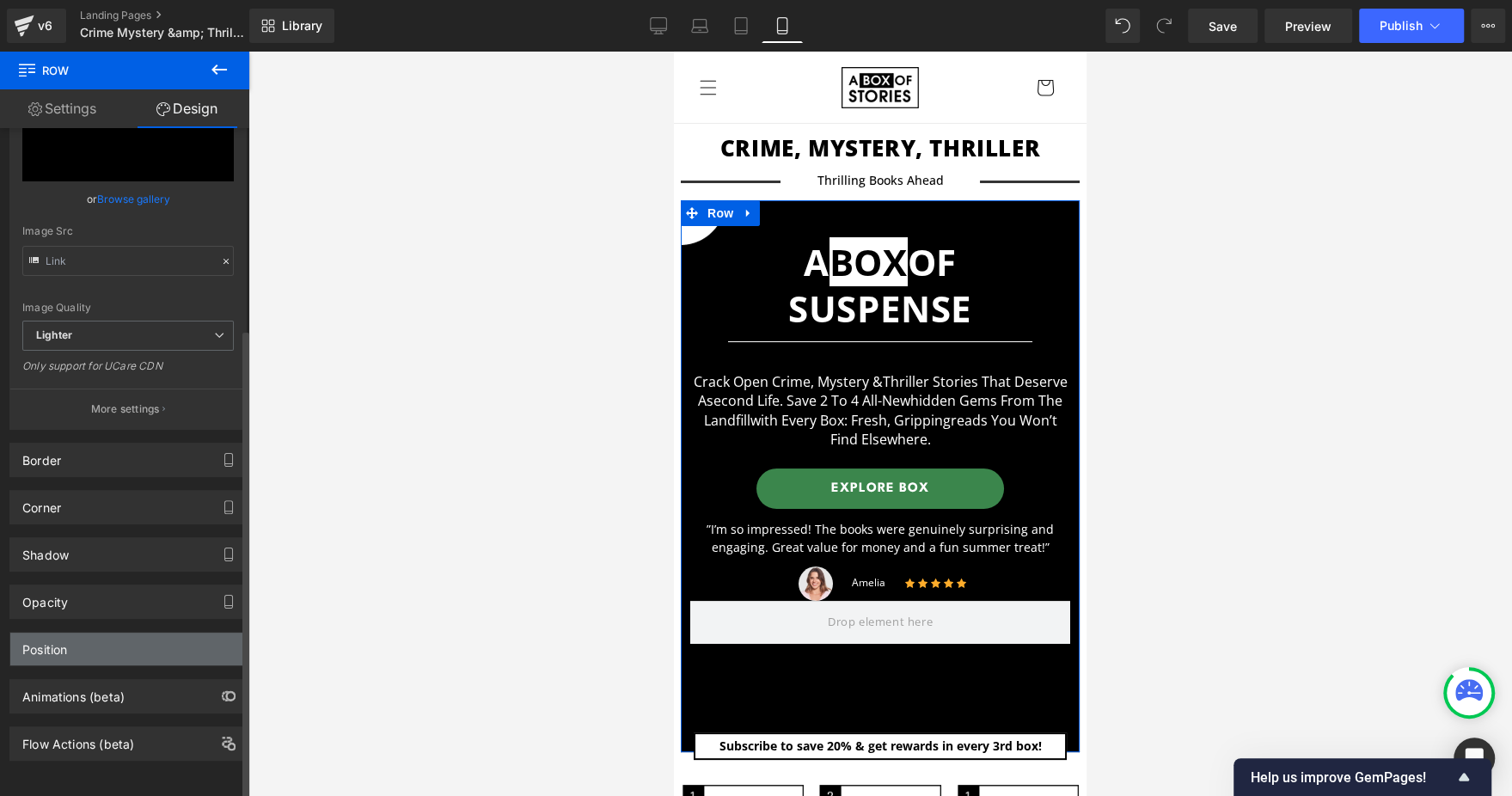
drag, startPoint x: 186, startPoint y: 597, endPoint x: 196, endPoint y: 646, distance: 50.0
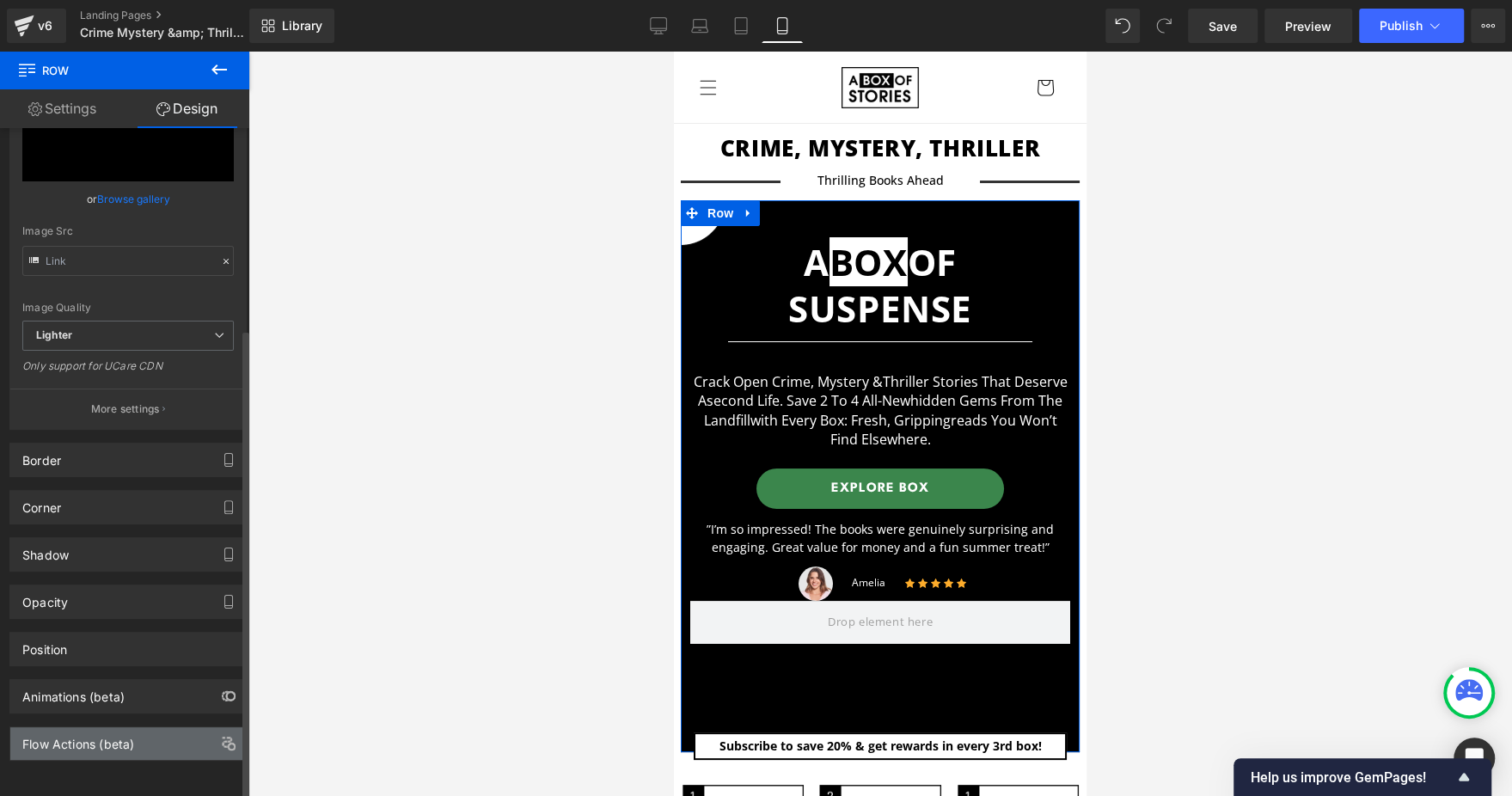
drag, startPoint x: 196, startPoint y: 646, endPoint x: 191, endPoint y: 730, distance: 84.1
click at [191, 730] on div "Flow Actions (beta)" at bounding box center [127, 743] width 235 height 32
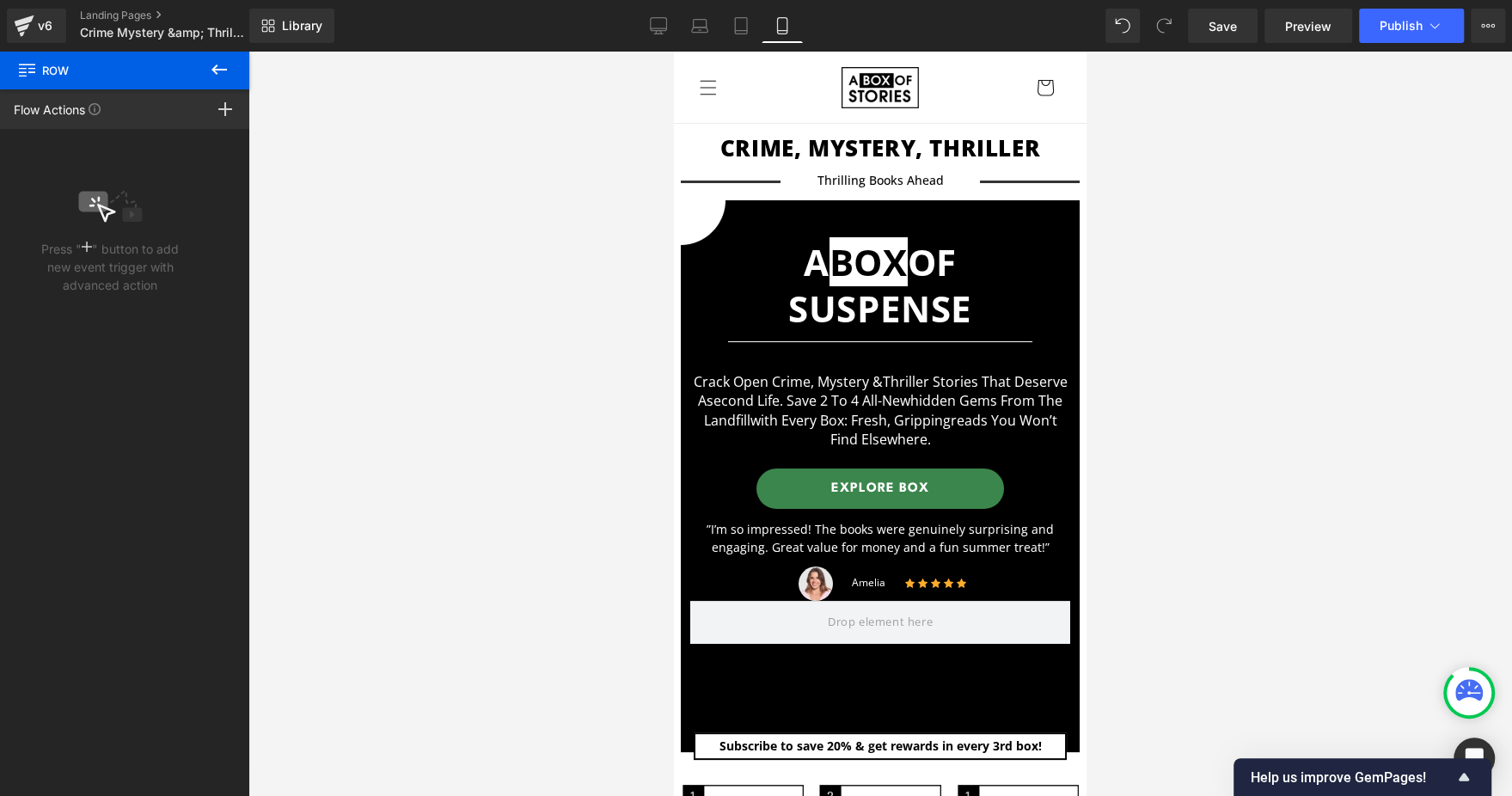
drag, startPoint x: 219, startPoint y: 78, endPoint x: 190, endPoint y: 107, distance: 41.0
click at [217, 76] on icon at bounding box center [219, 69] width 20 height 20
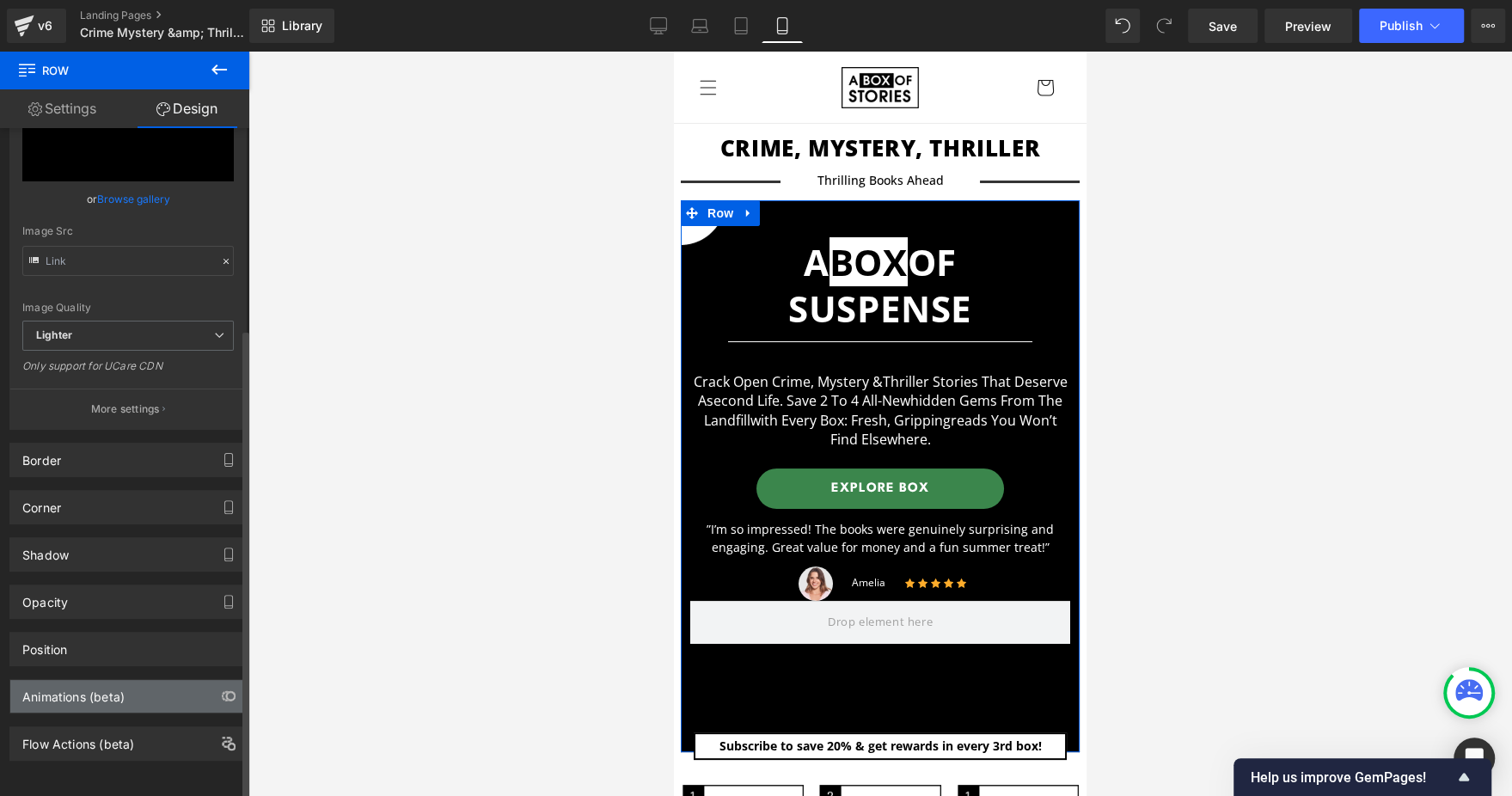
click at [118, 683] on div "Animations (beta)" at bounding box center [73, 692] width 102 height 24
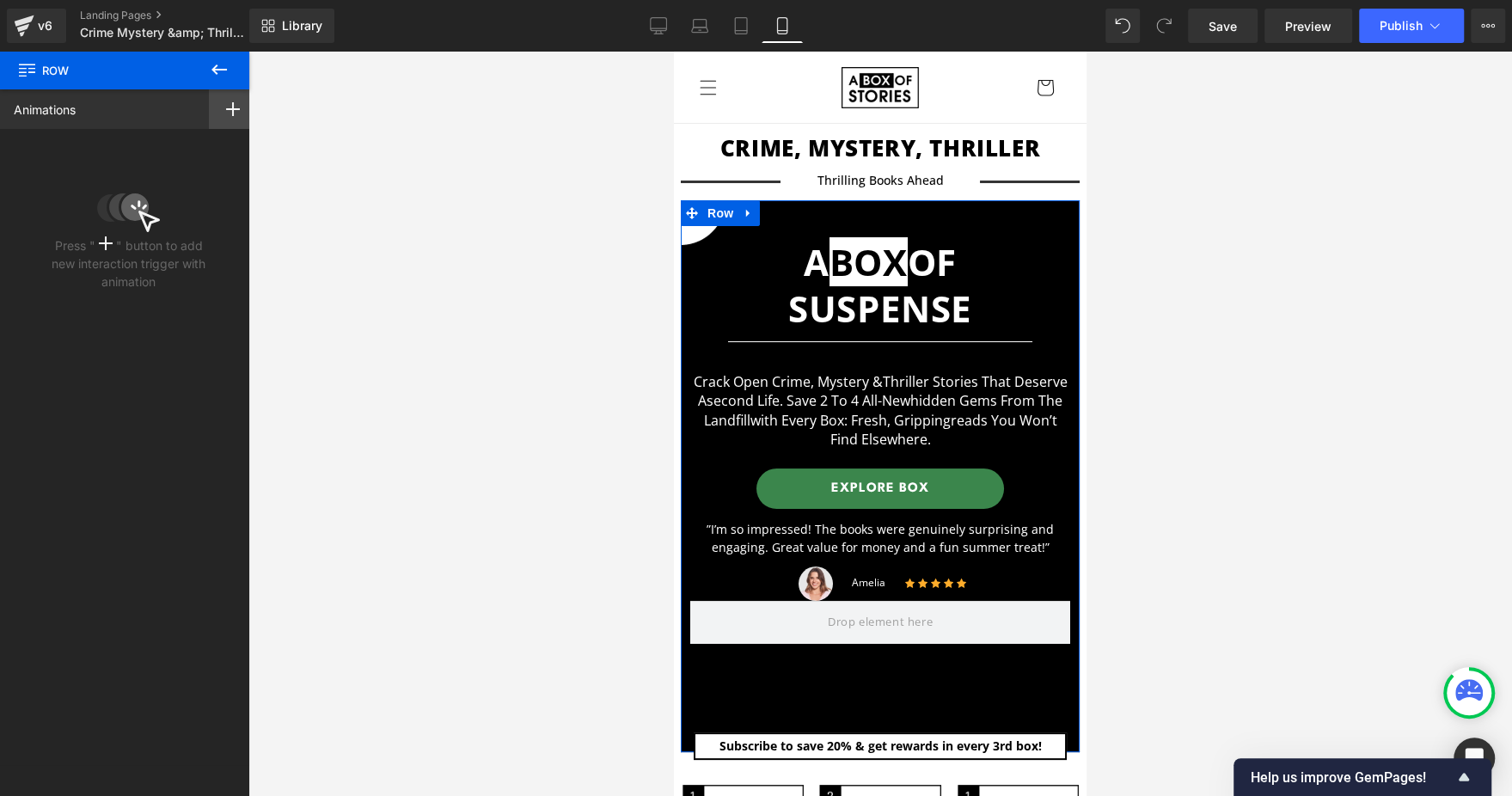
click at [230, 103] on icon at bounding box center [232, 109] width 14 height 14
click at [228, 103] on icon at bounding box center [232, 109] width 14 height 14
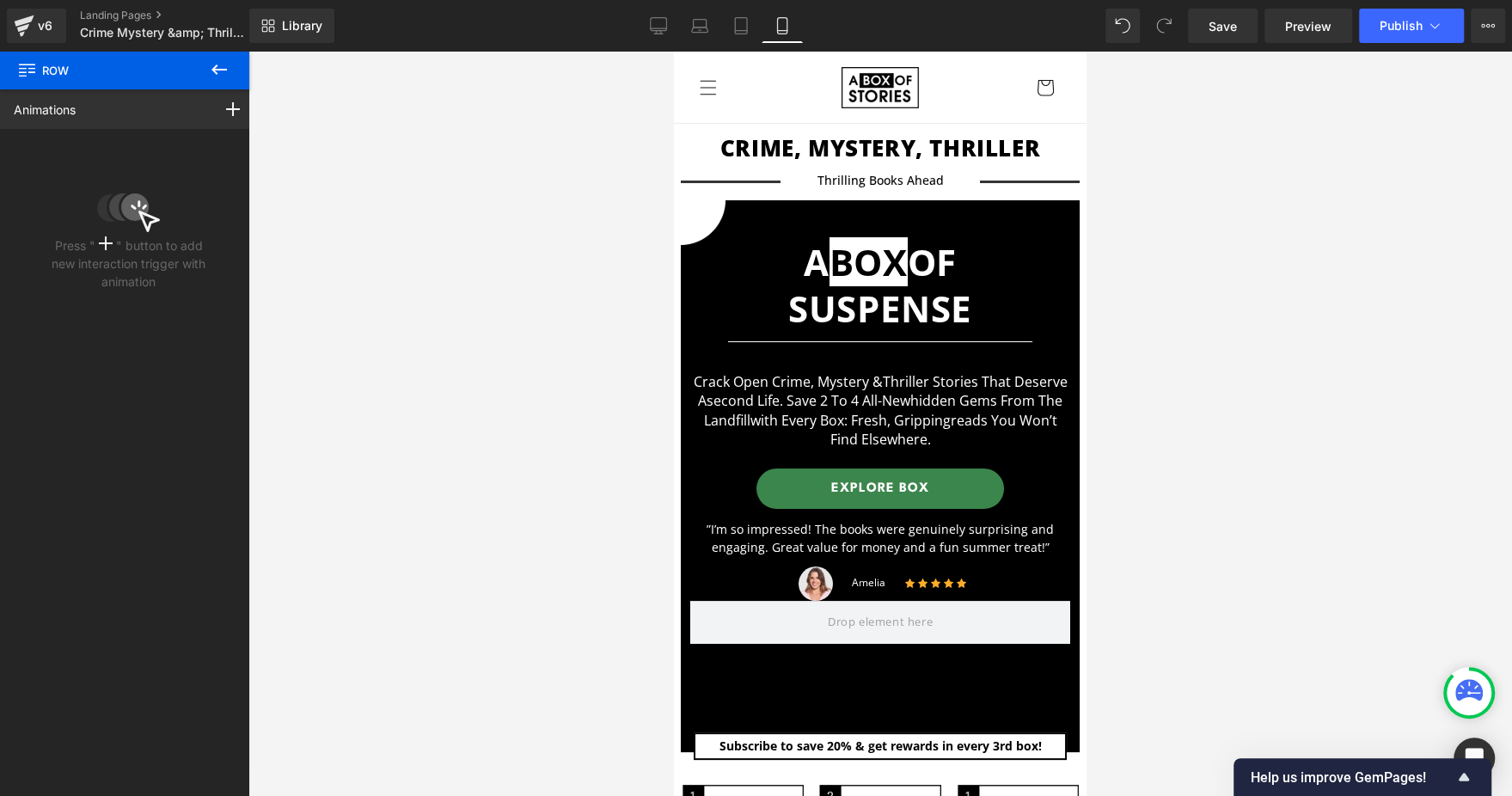
click at [220, 69] on icon at bounding box center [219, 69] width 16 height 10
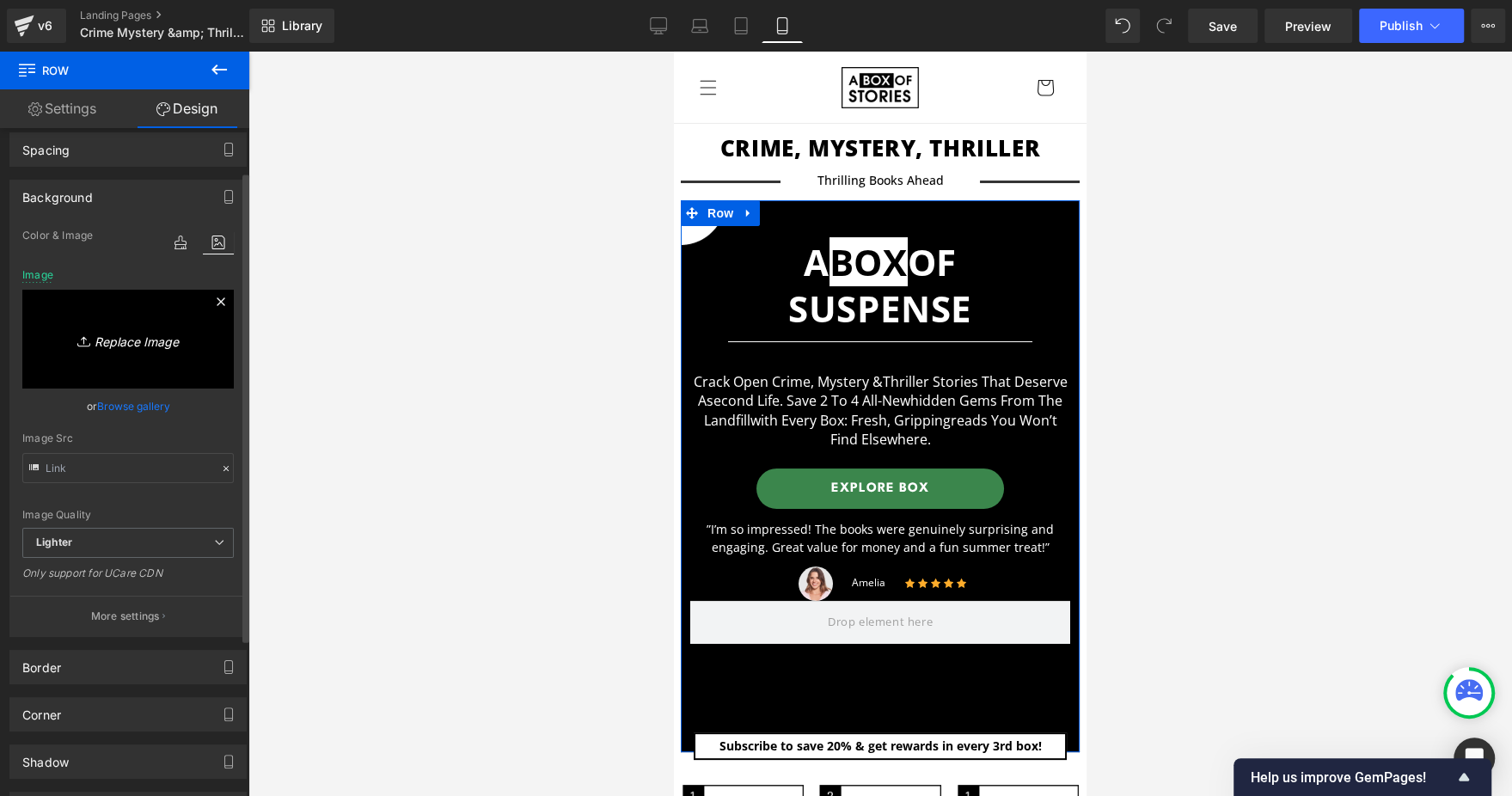
scroll to position [24, 0]
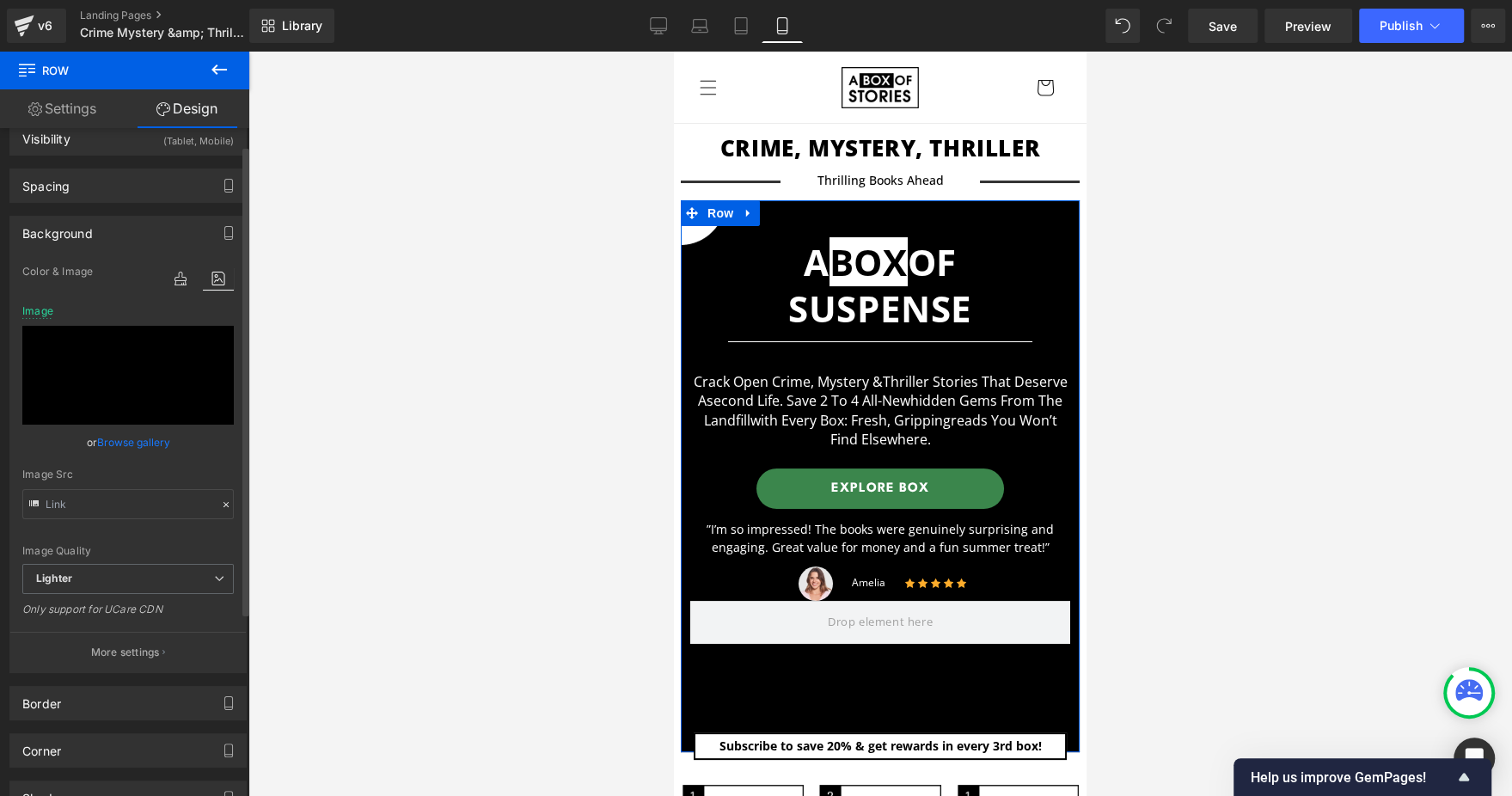
click at [151, 447] on link "Browse gallery" at bounding box center [133, 442] width 73 height 30
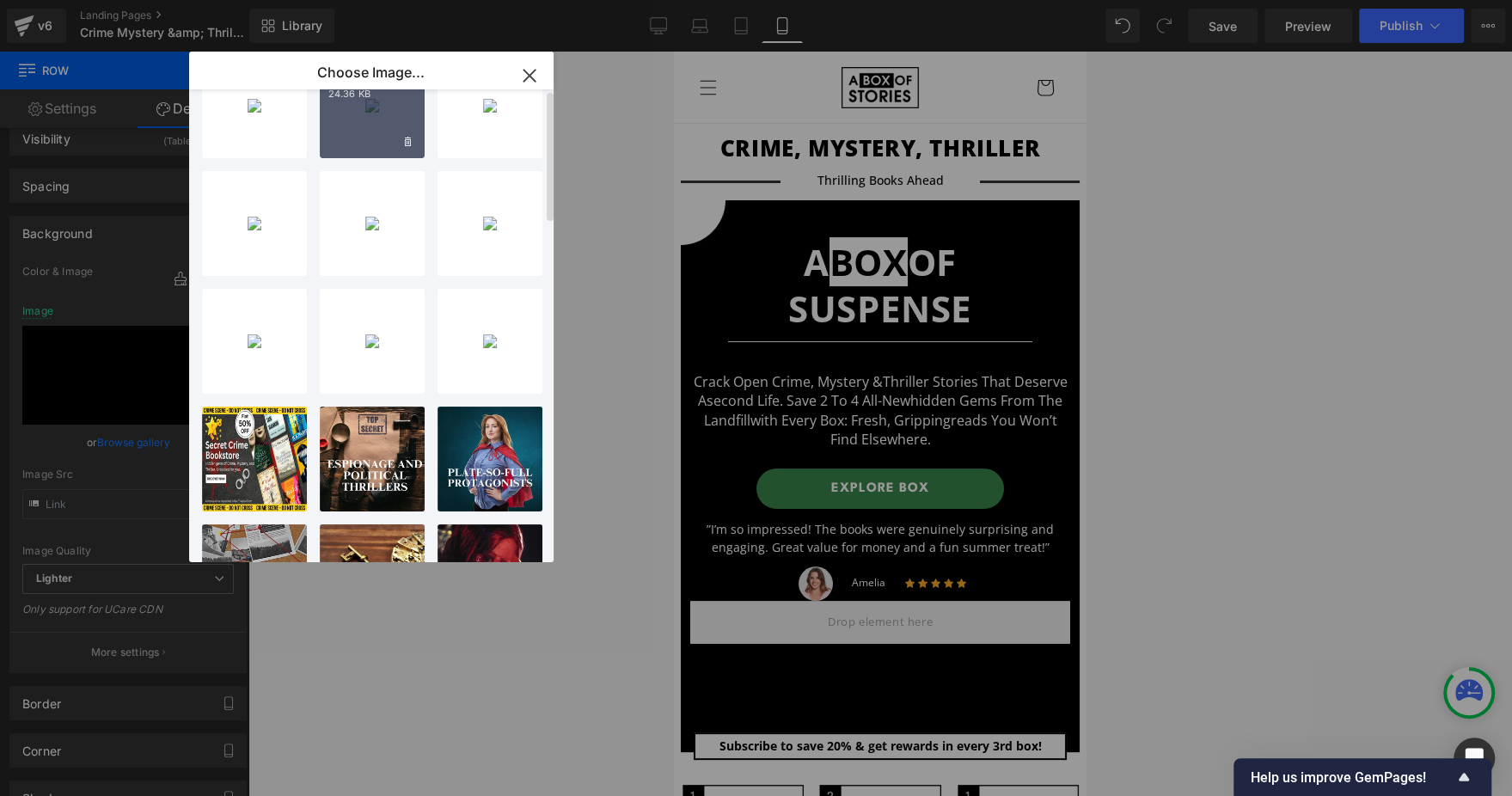
scroll to position [0, 0]
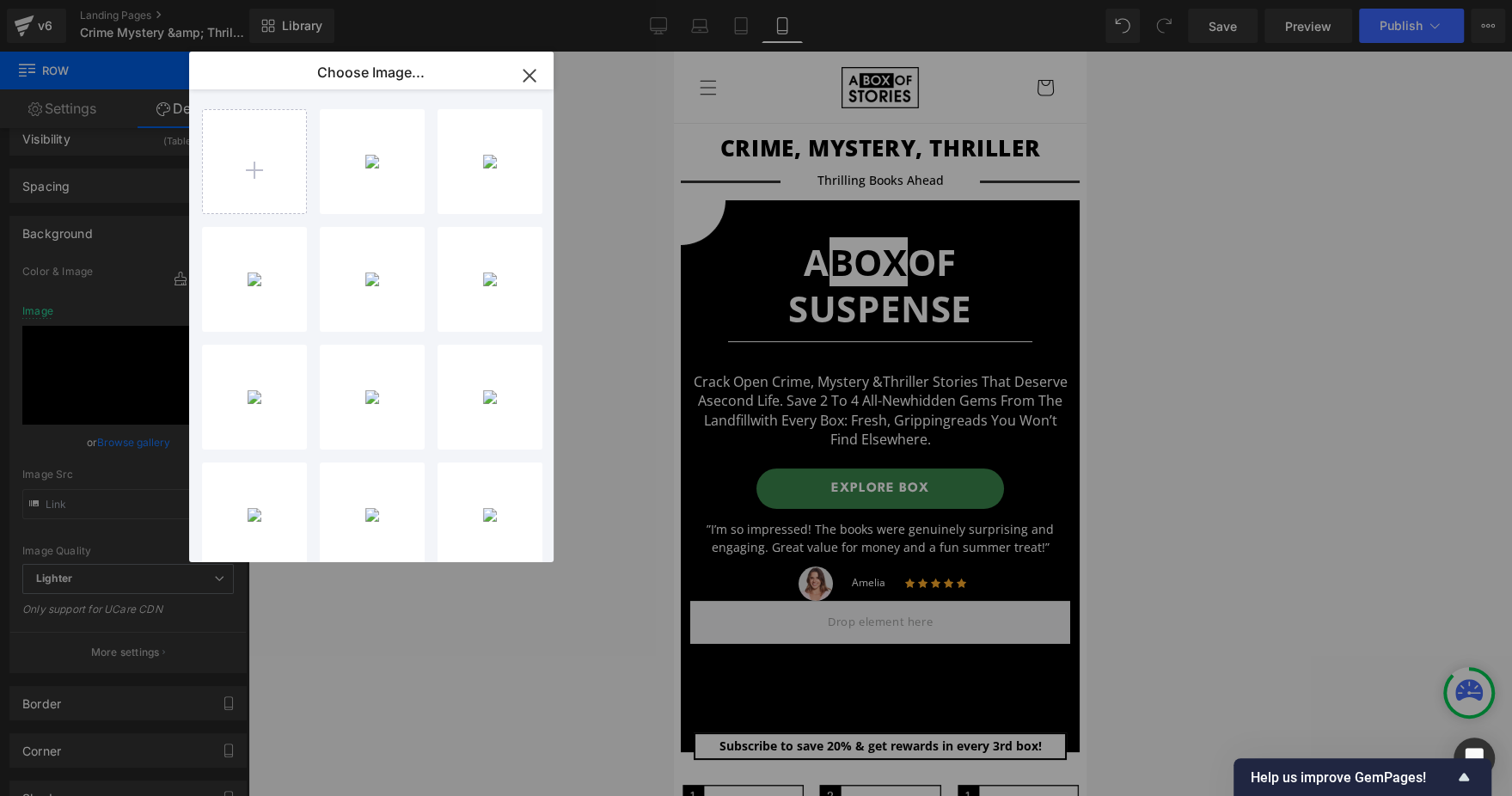
click at [524, 81] on icon "button" at bounding box center [529, 75] width 11 height 11
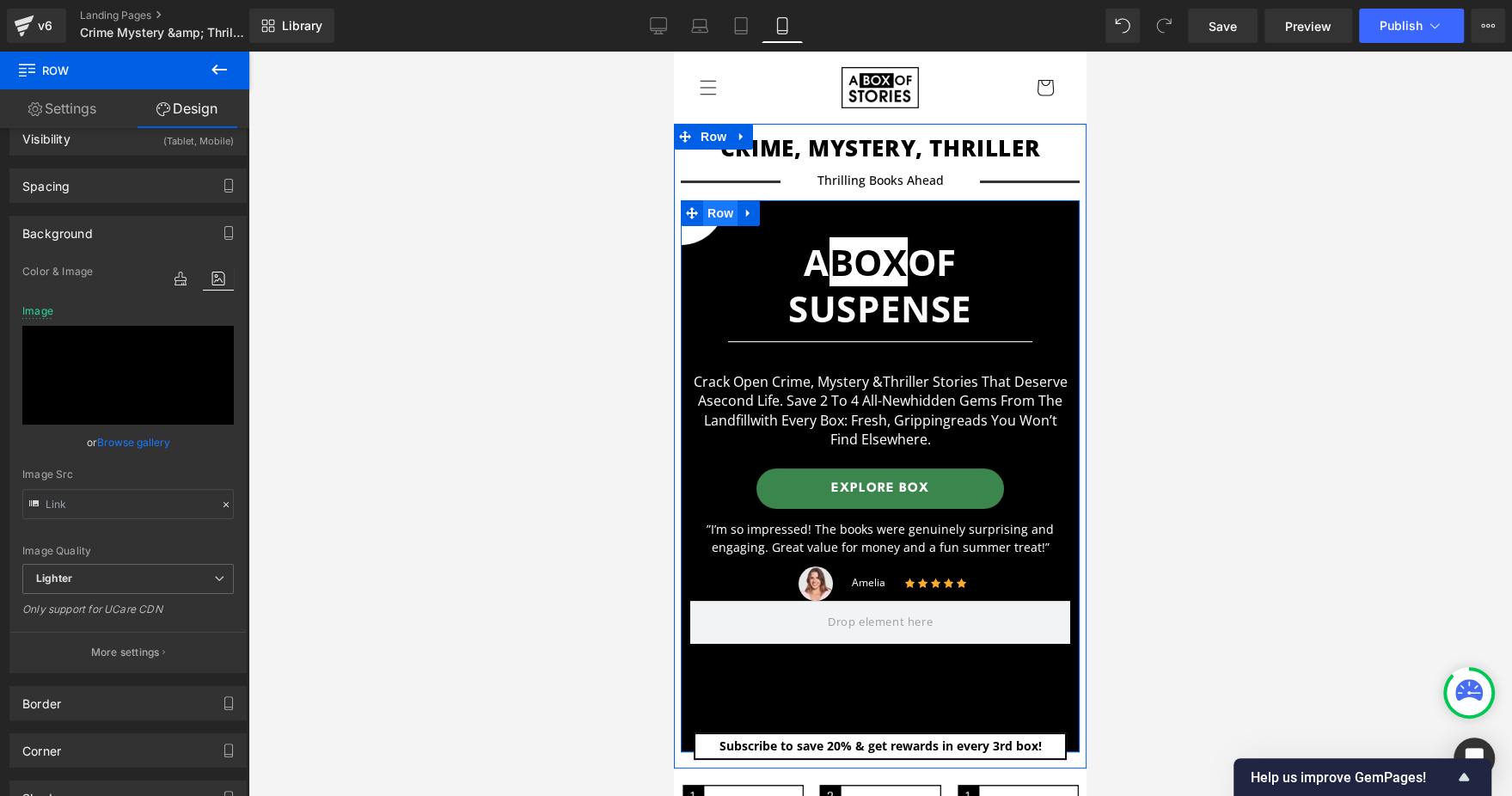
click at [713, 212] on span "Row" at bounding box center [720, 213] width 34 height 26
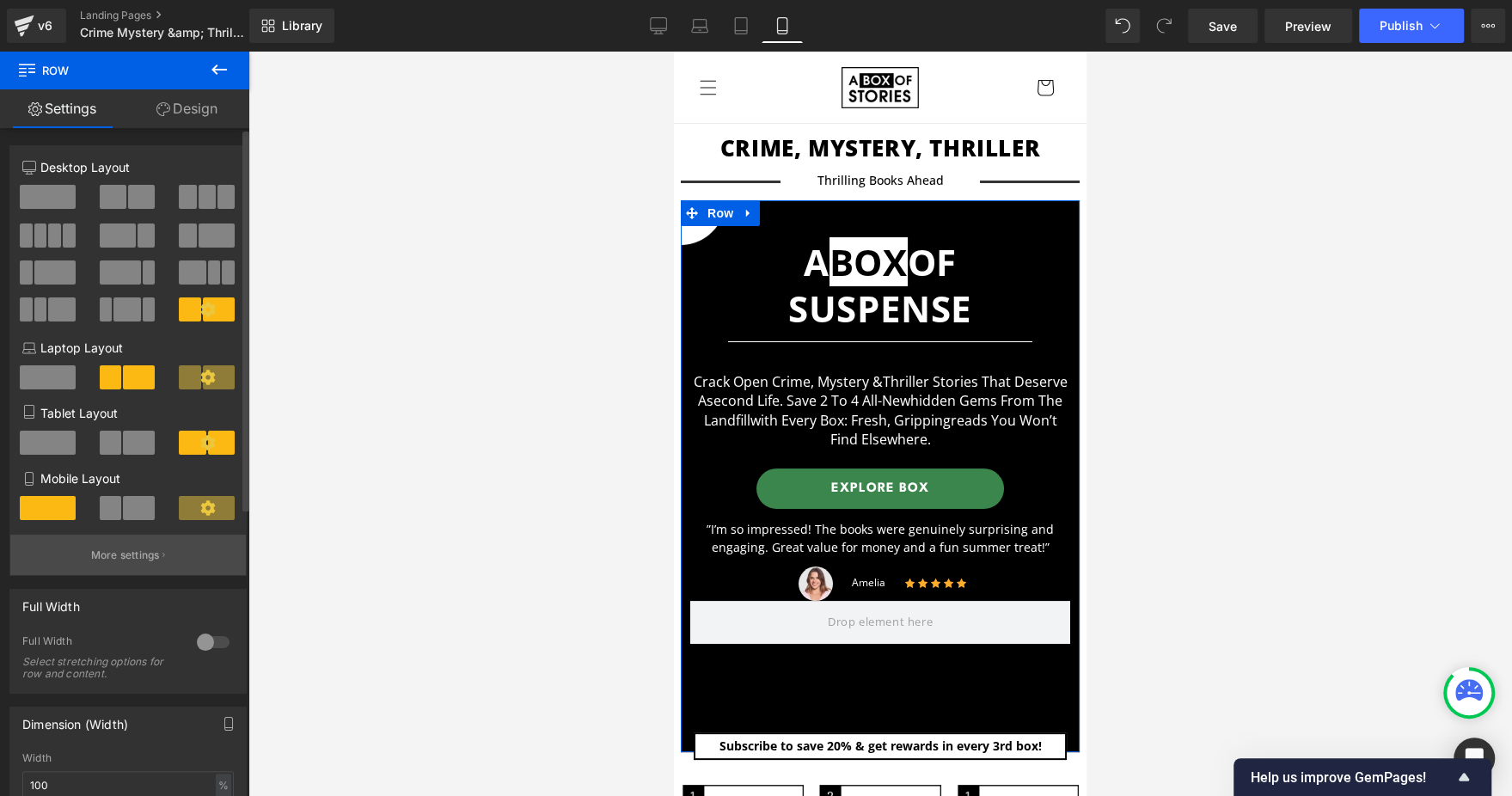
click at [156, 545] on button "More settings" at bounding box center [127, 554] width 235 height 41
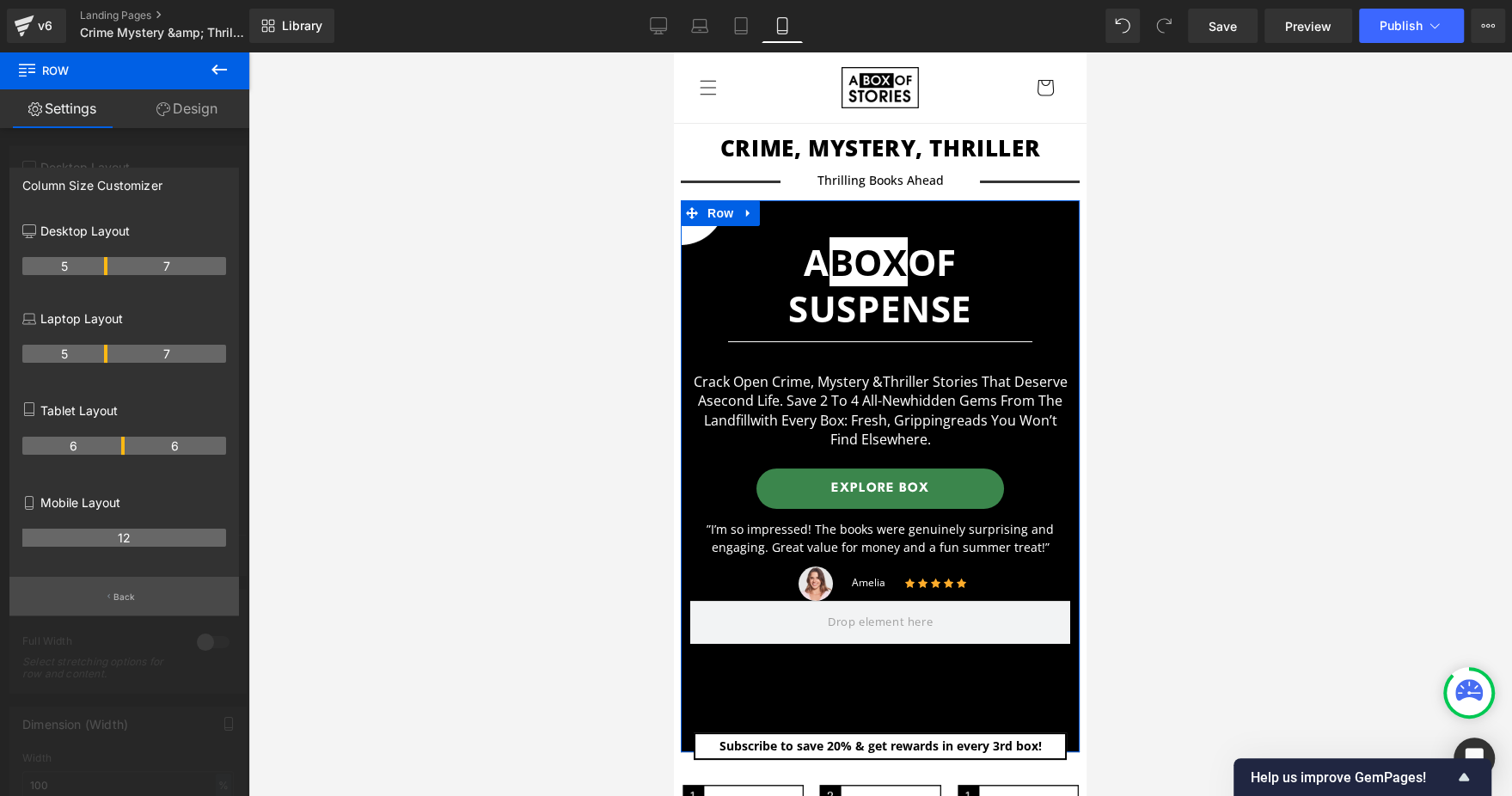
click at [142, 602] on button "Back" at bounding box center [124, 596] width 230 height 39
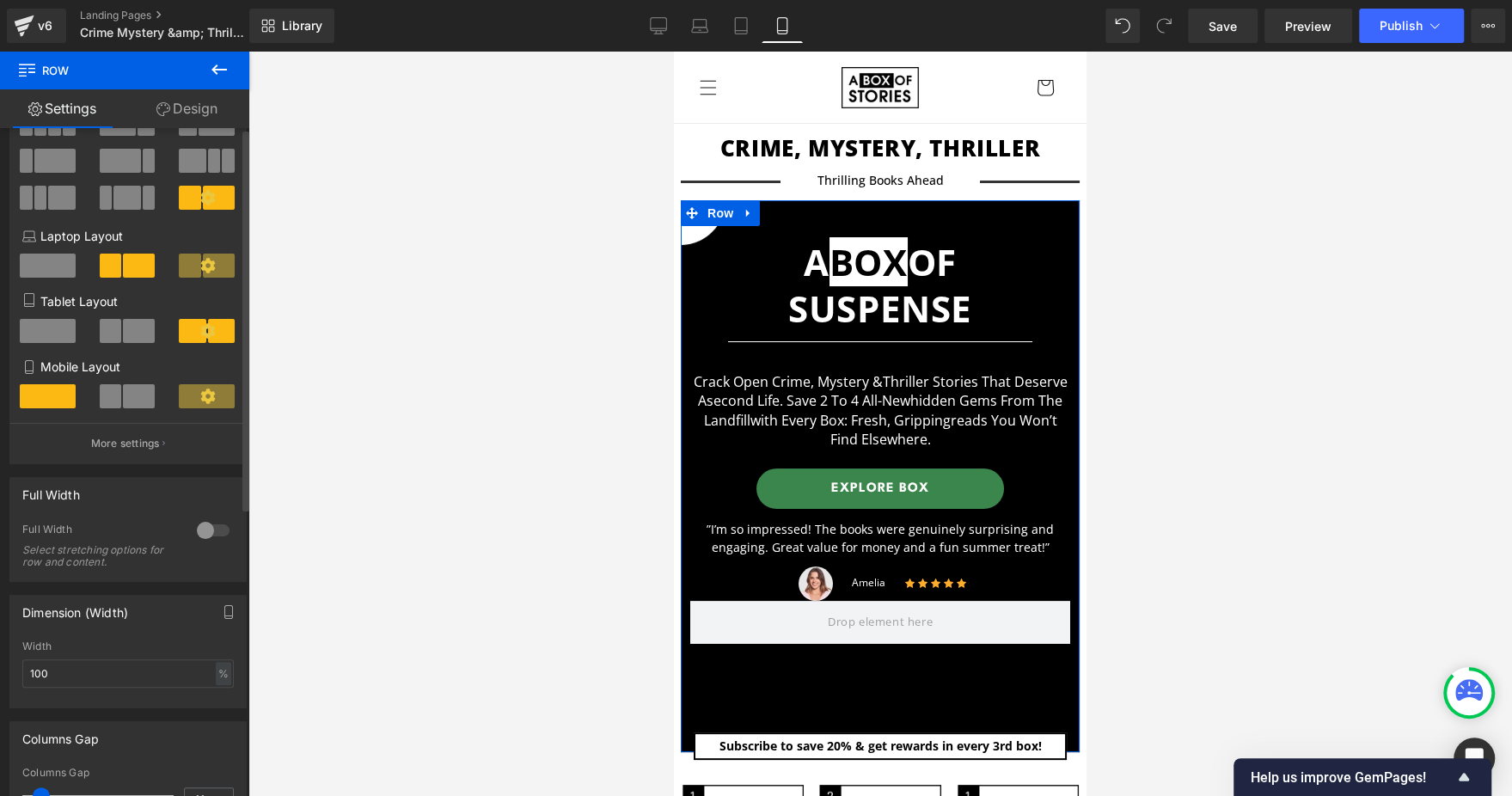
scroll to position [129, 0]
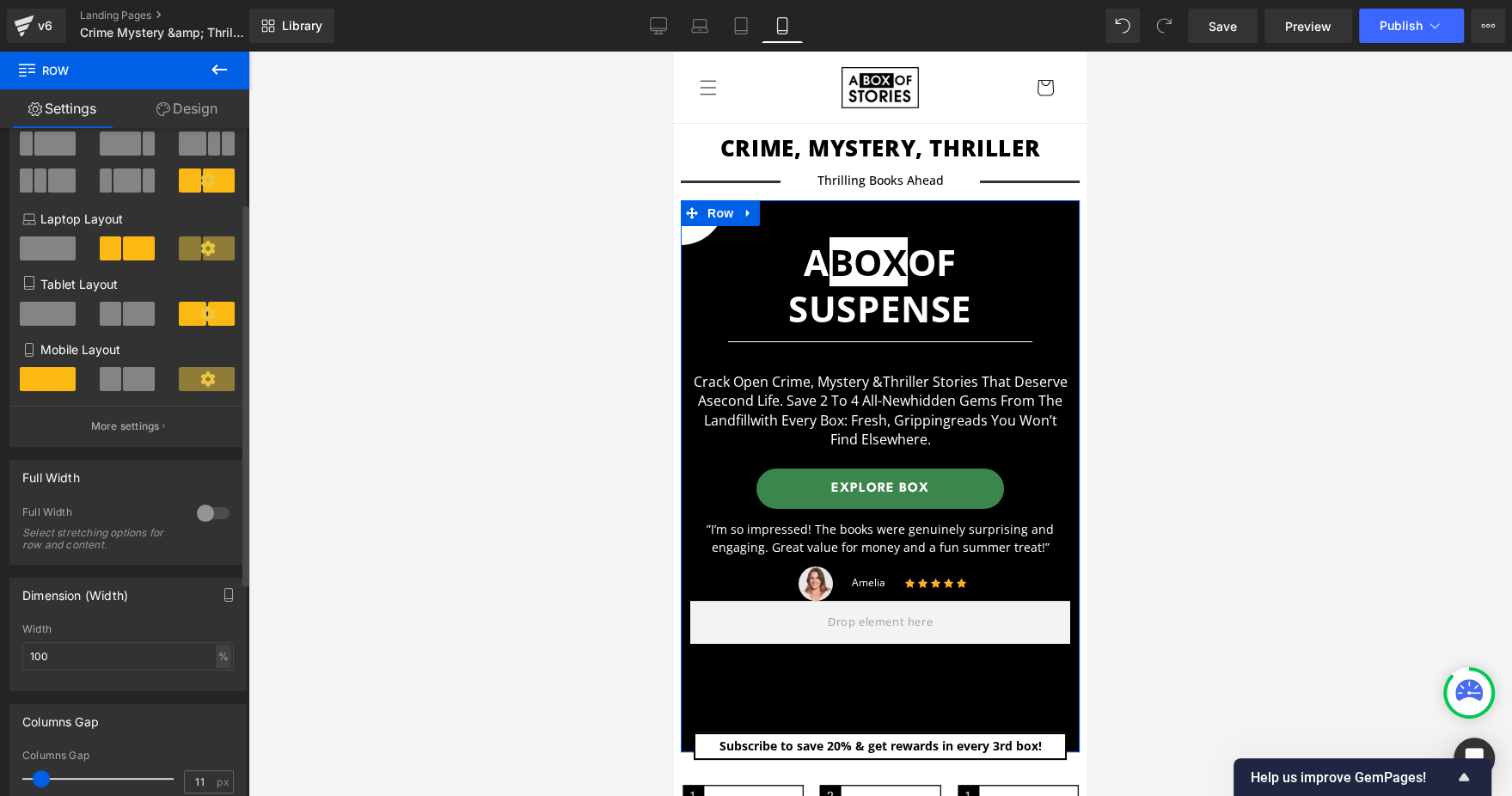
click at [203, 518] on div at bounding box center [213, 513] width 42 height 28
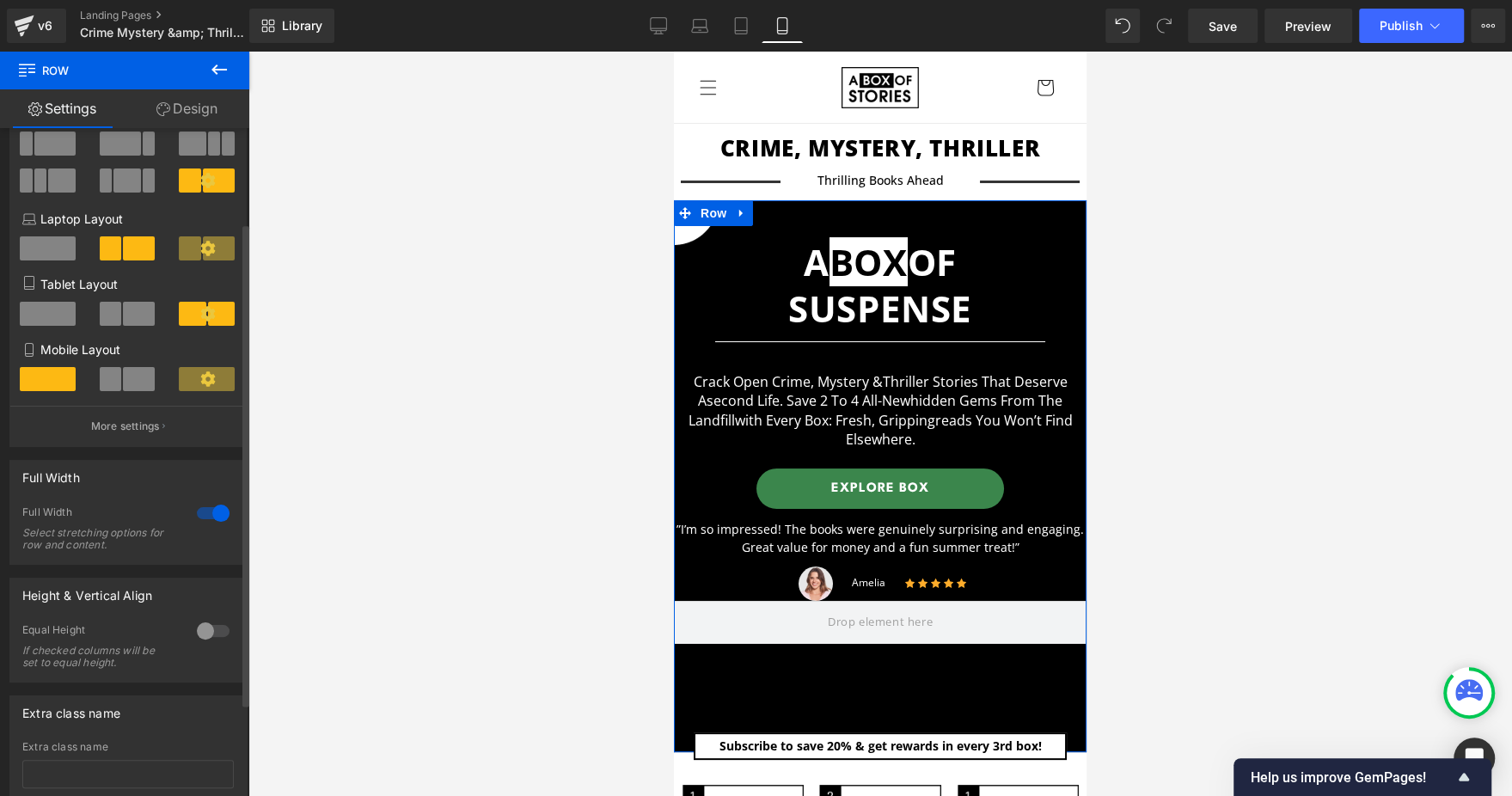
click at [203, 518] on div at bounding box center [213, 513] width 42 height 28
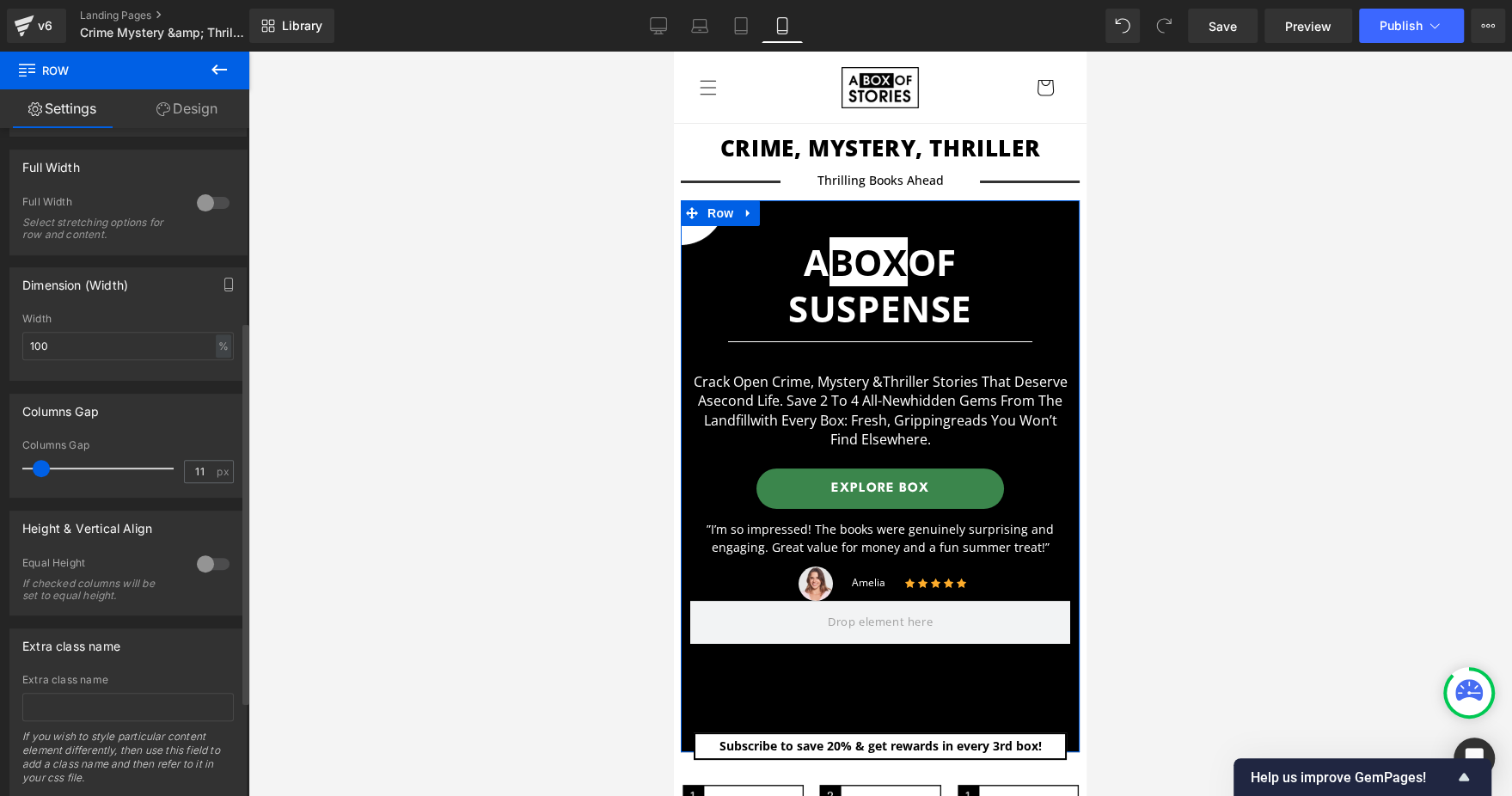
scroll to position [496, 0]
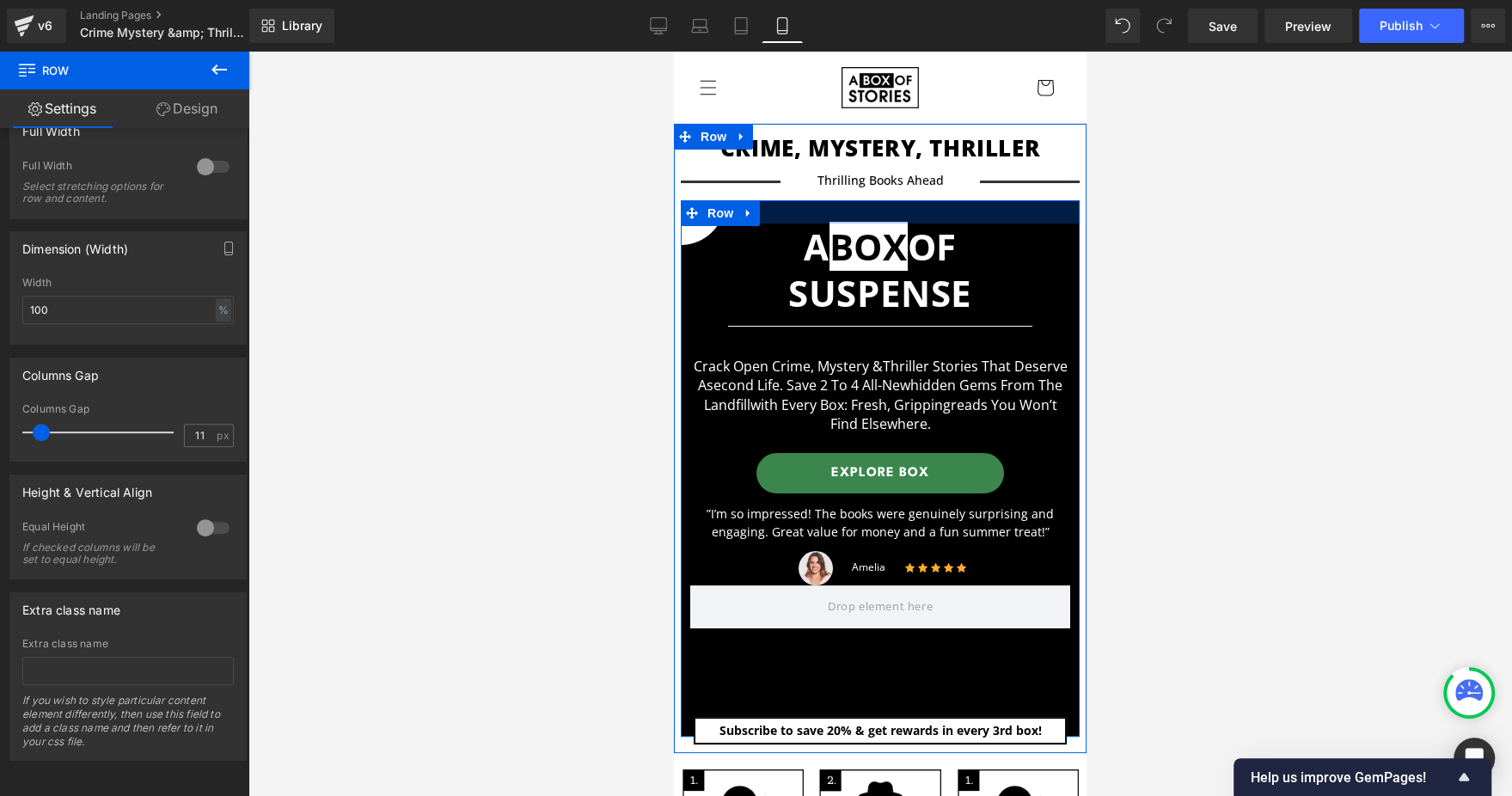
drag, startPoint x: 873, startPoint y: 216, endPoint x: 875, endPoint y: 200, distance: 16.1
click at [875, 200] on div at bounding box center [880, 211] width 399 height 23
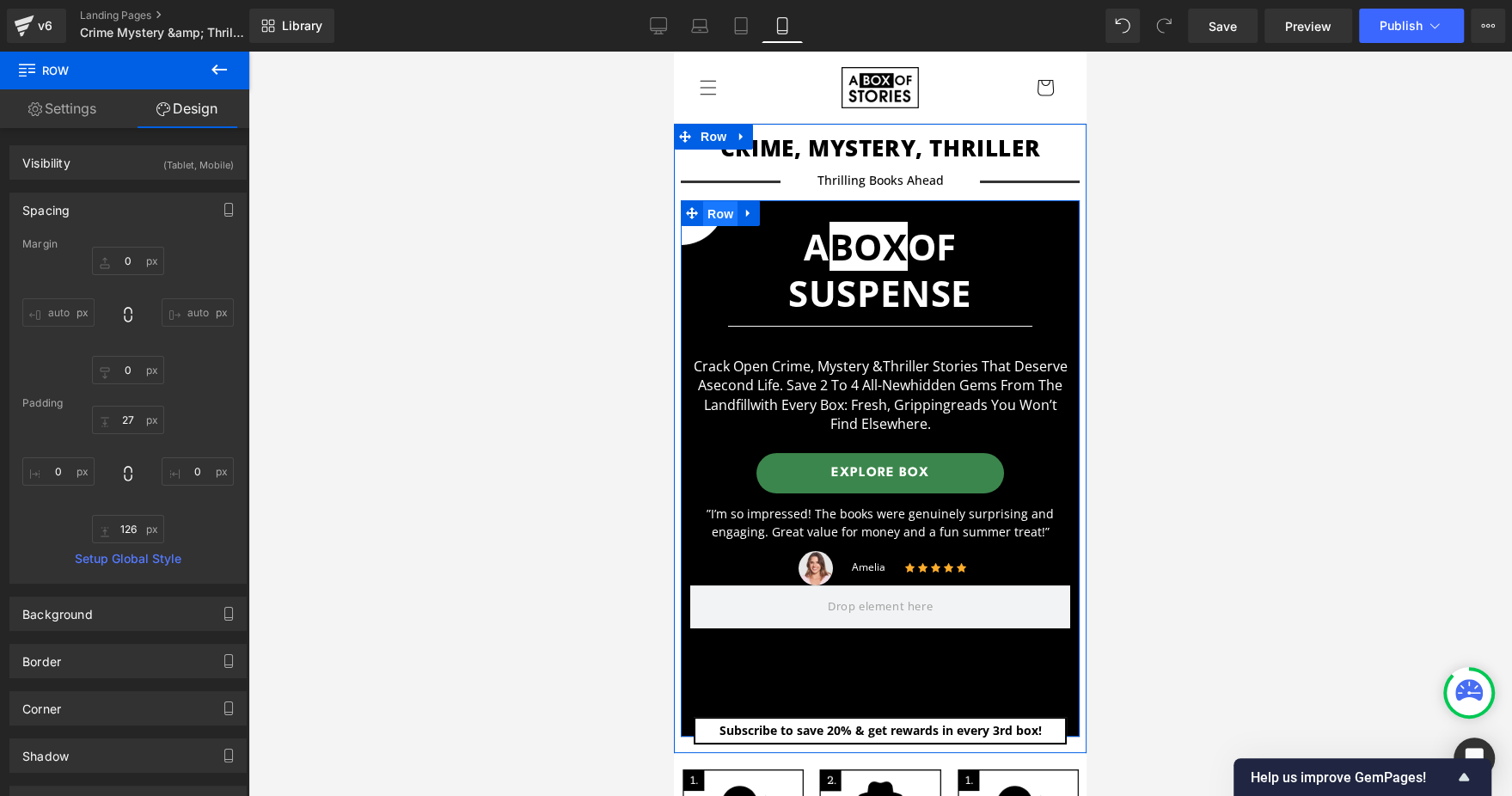
click at [721, 210] on span "Row" at bounding box center [720, 214] width 34 height 26
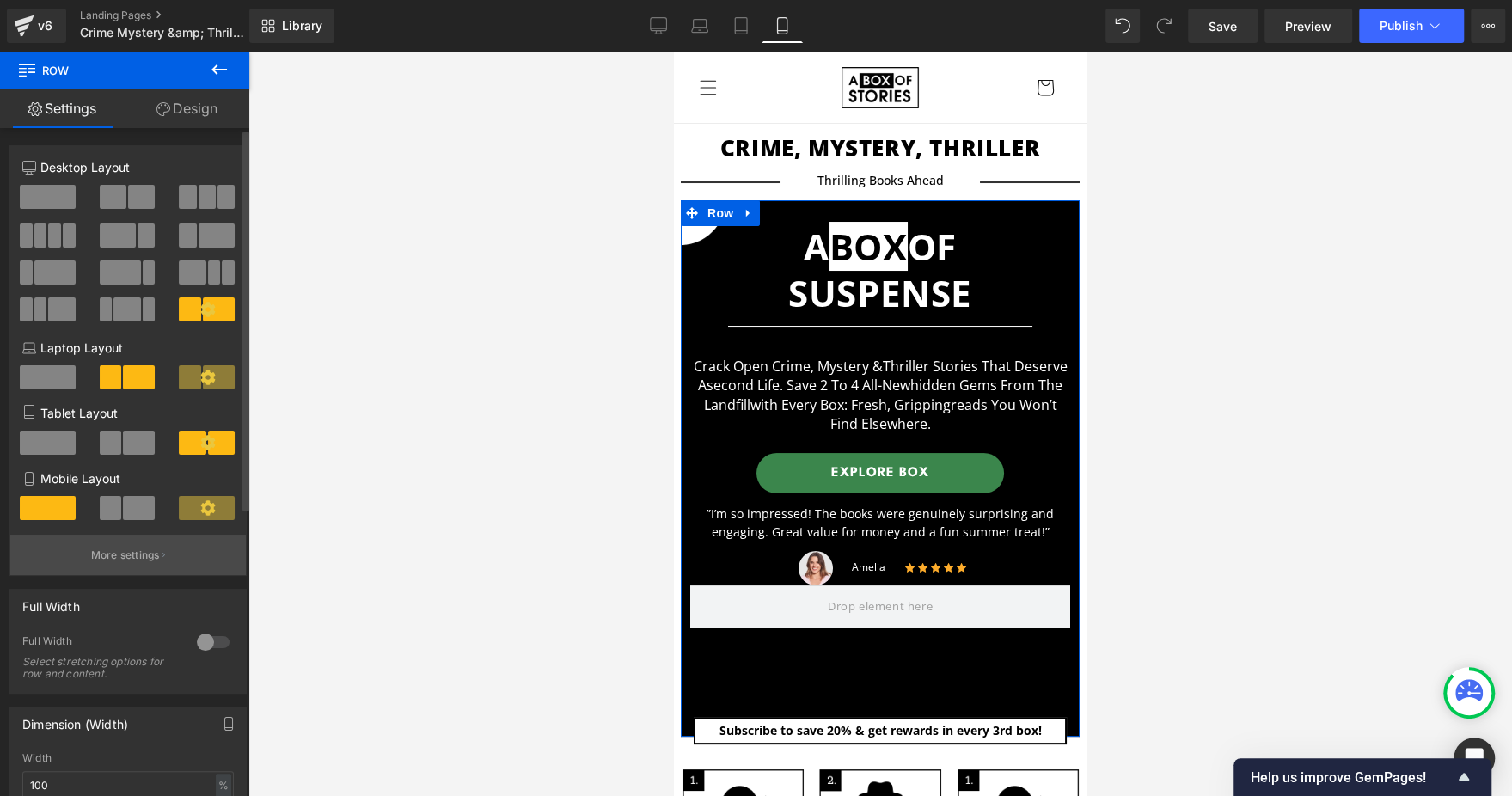
click at [126, 563] on p "More settings" at bounding box center [125, 554] width 69 height 16
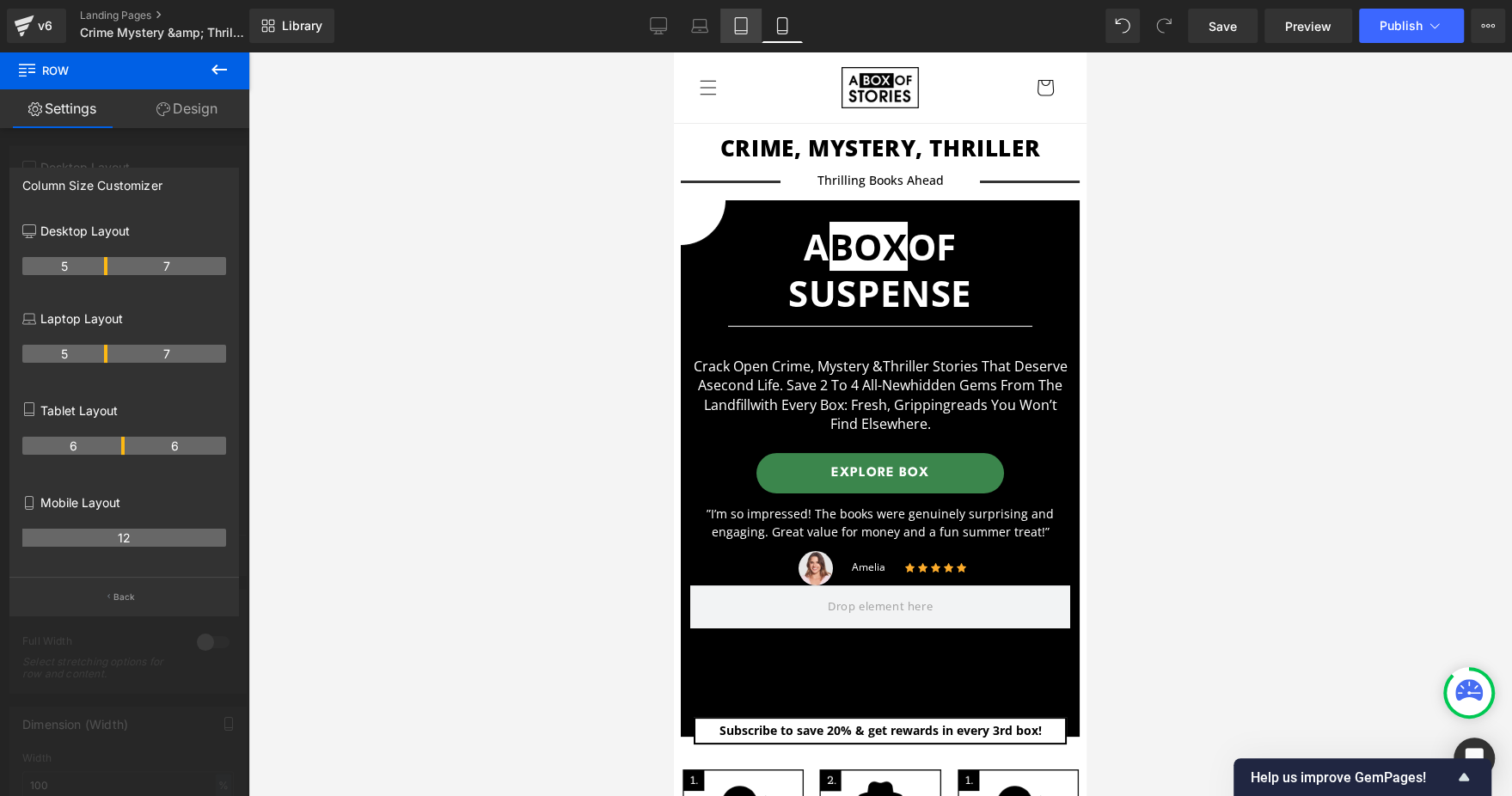
click at [747, 23] on icon at bounding box center [741, 26] width 18 height 18
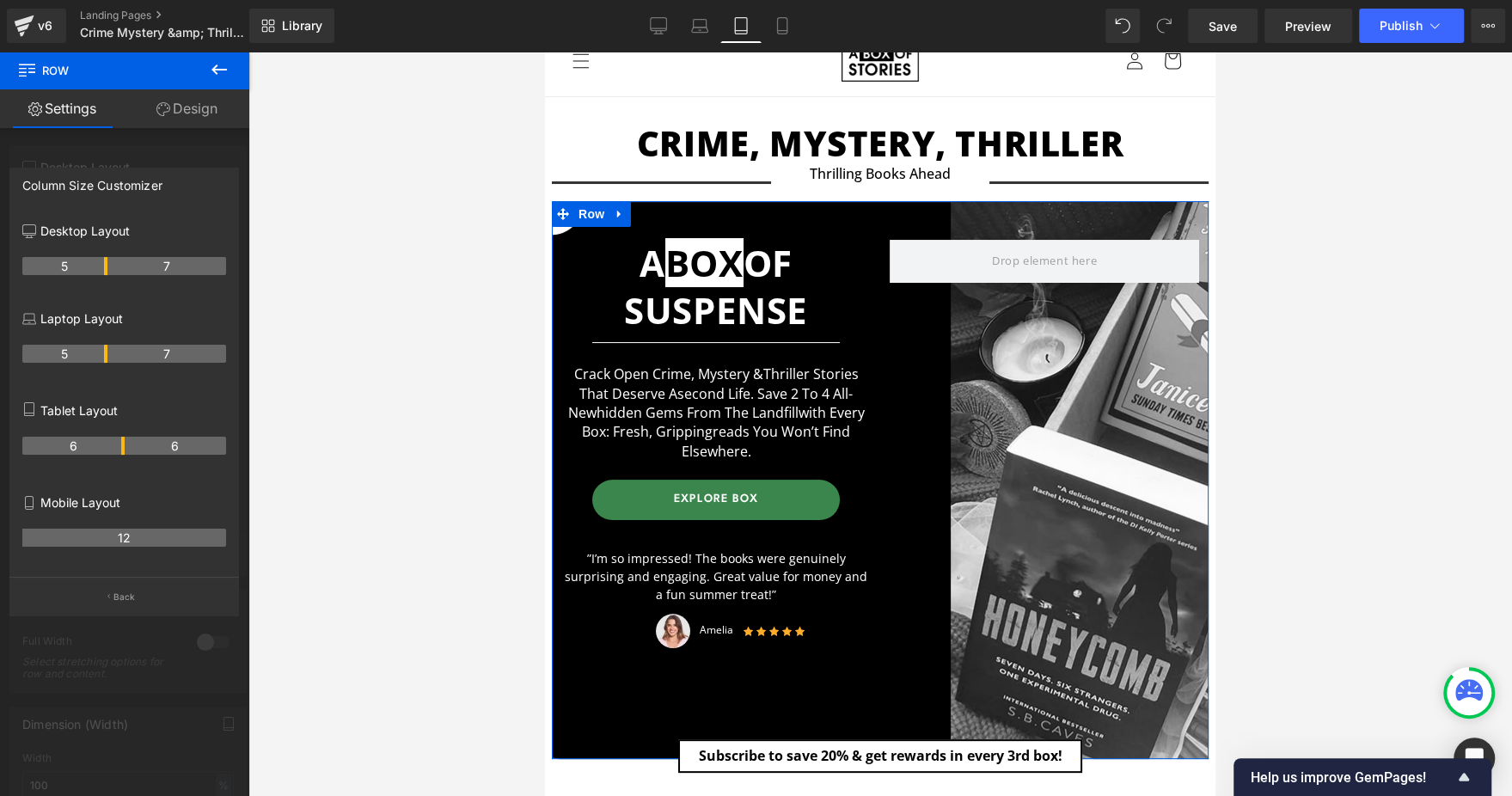
click at [150, 233] on p "Desktop Layout" at bounding box center [124, 231] width 204 height 18
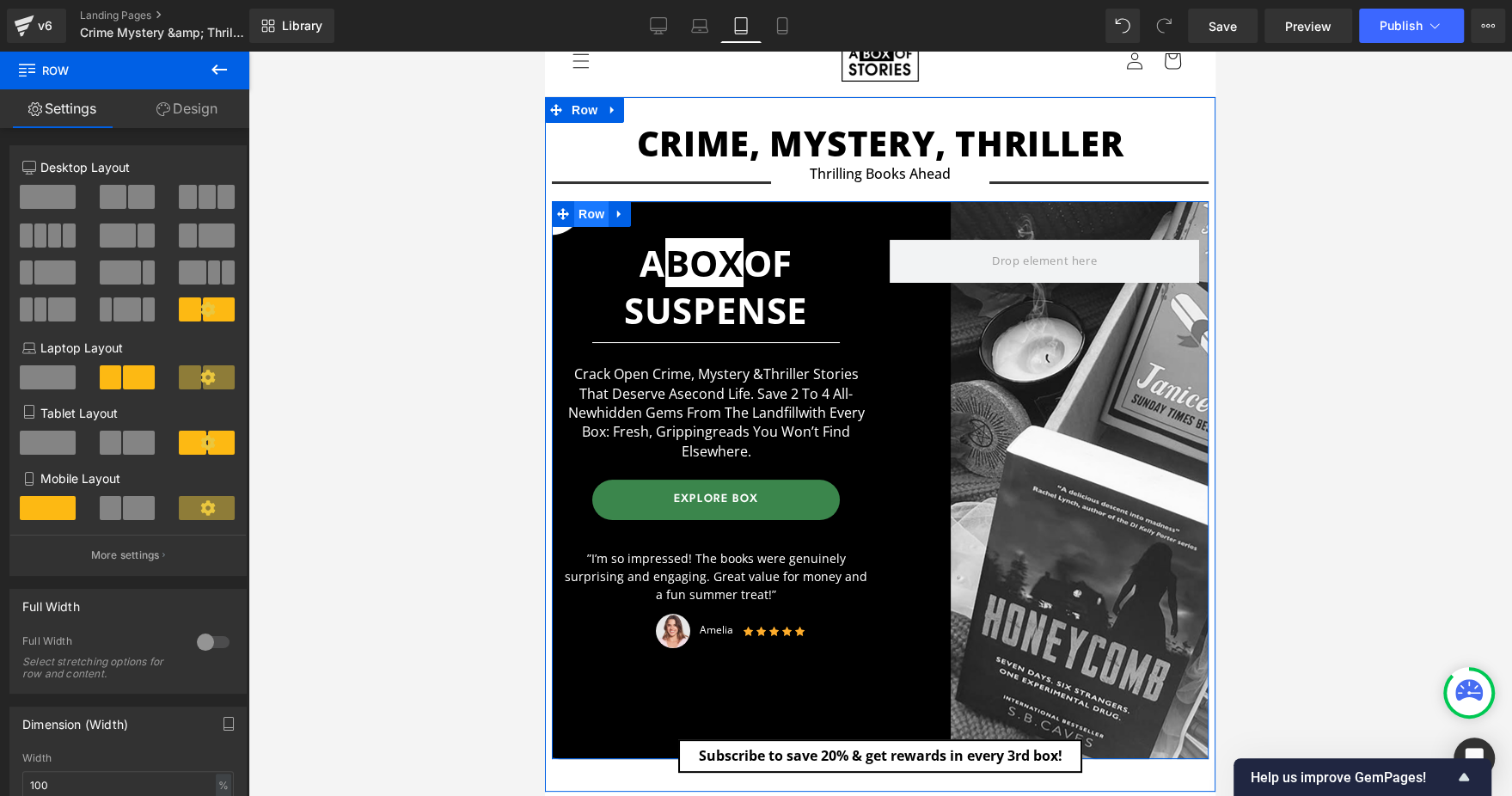
click at [587, 220] on span "Row" at bounding box center [590, 214] width 34 height 26
click at [568, 220] on span at bounding box center [563, 214] width 22 height 26
click at [580, 220] on span "Row" at bounding box center [590, 215] width 34 height 26
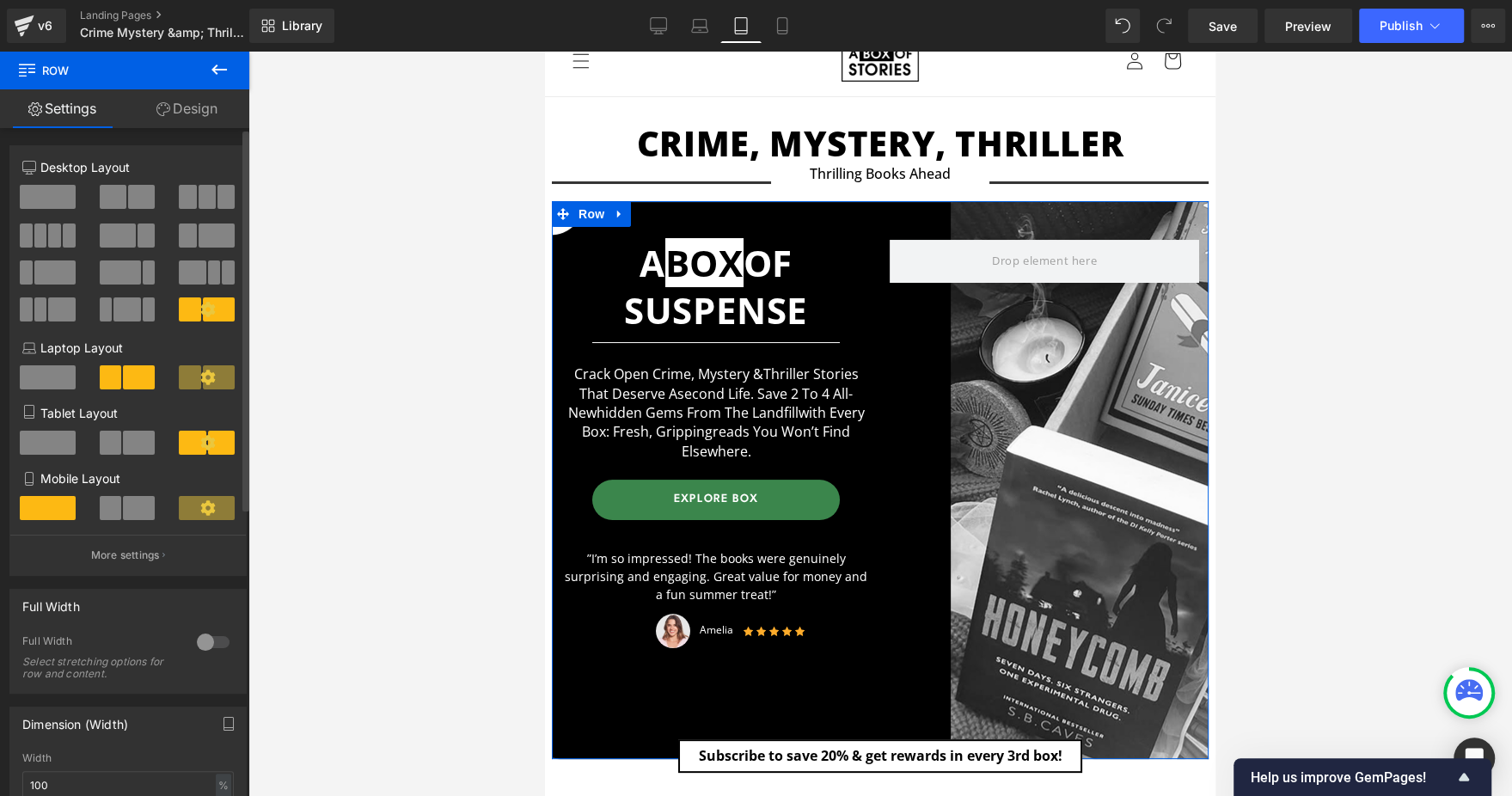
click at [60, 448] on span at bounding box center [47, 443] width 56 height 24
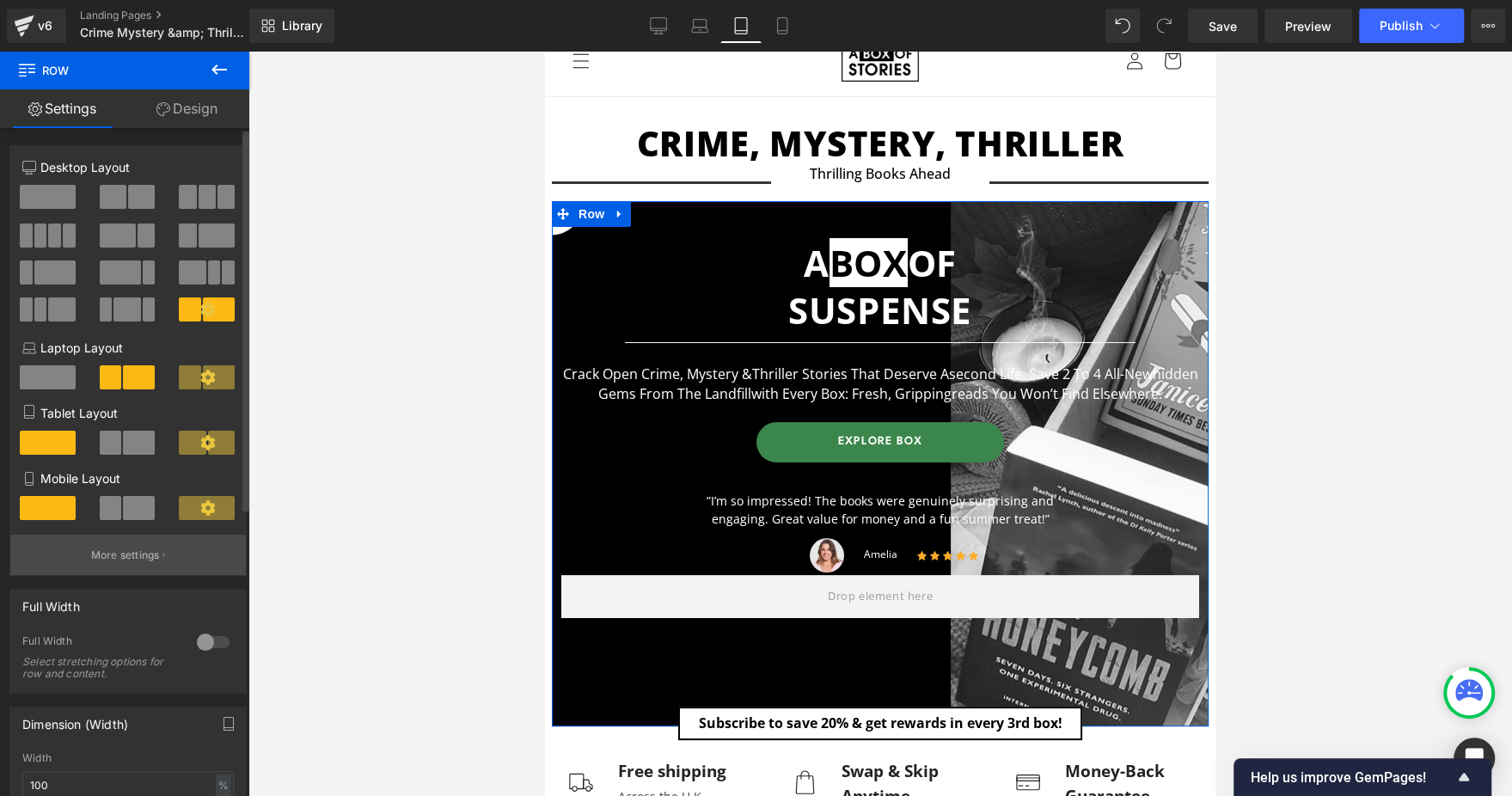
click at [157, 569] on button "More settings" at bounding box center [127, 554] width 235 height 41
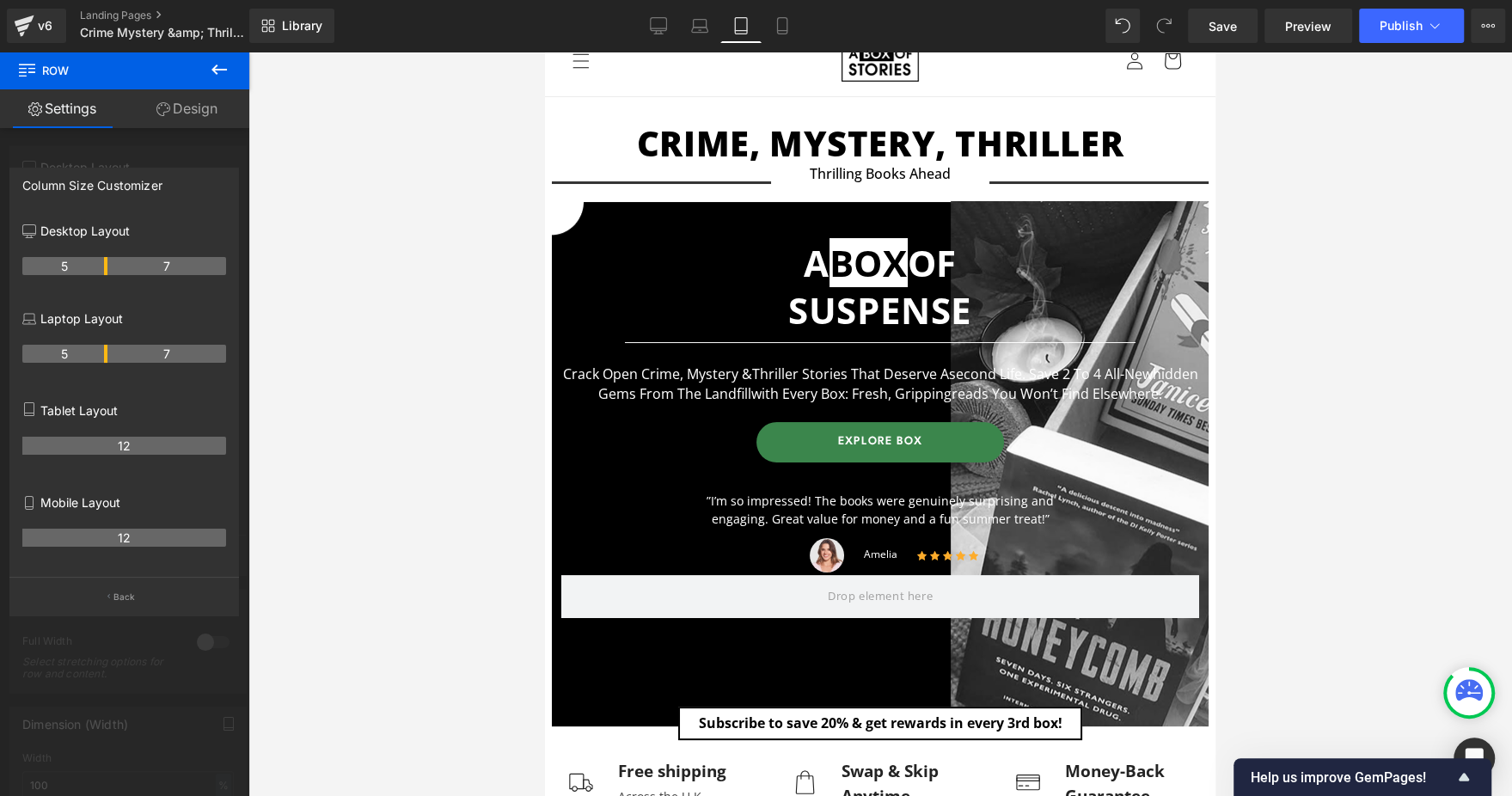
click at [232, 68] on button at bounding box center [219, 70] width 60 height 38
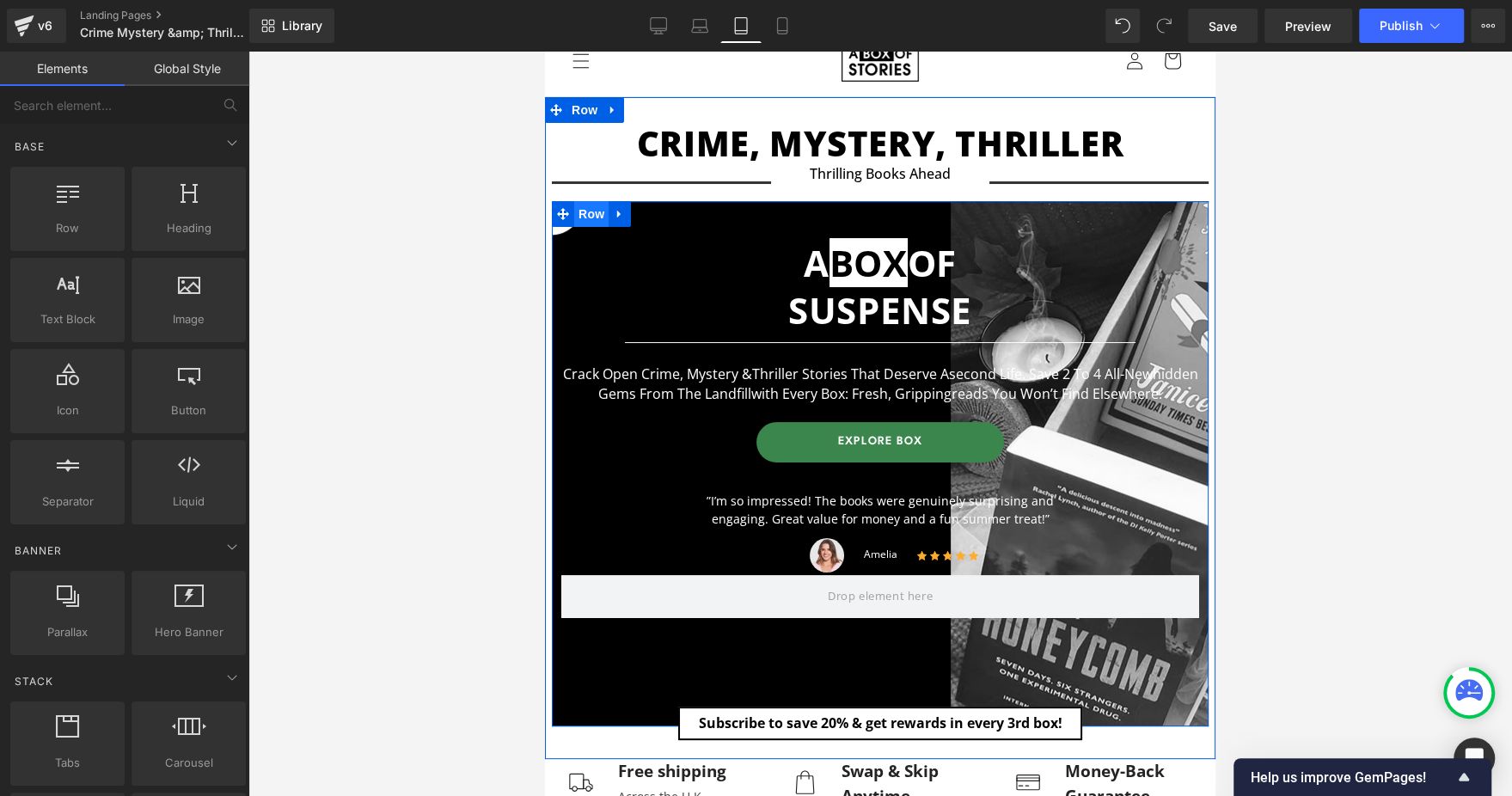
click at [595, 218] on span "Row" at bounding box center [590, 214] width 34 height 26
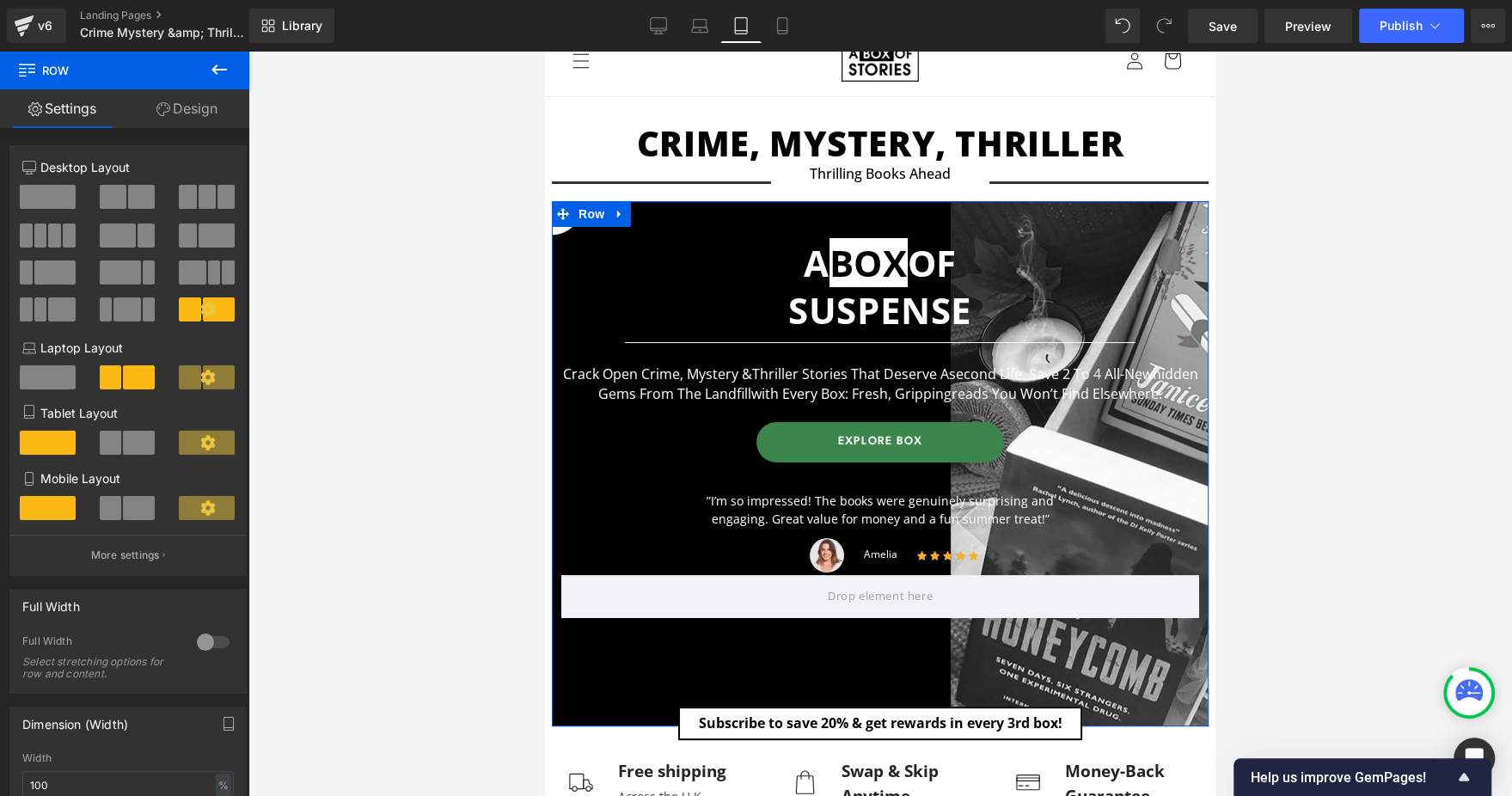
click at [207, 109] on link "Design" at bounding box center [186, 109] width 125 height 39
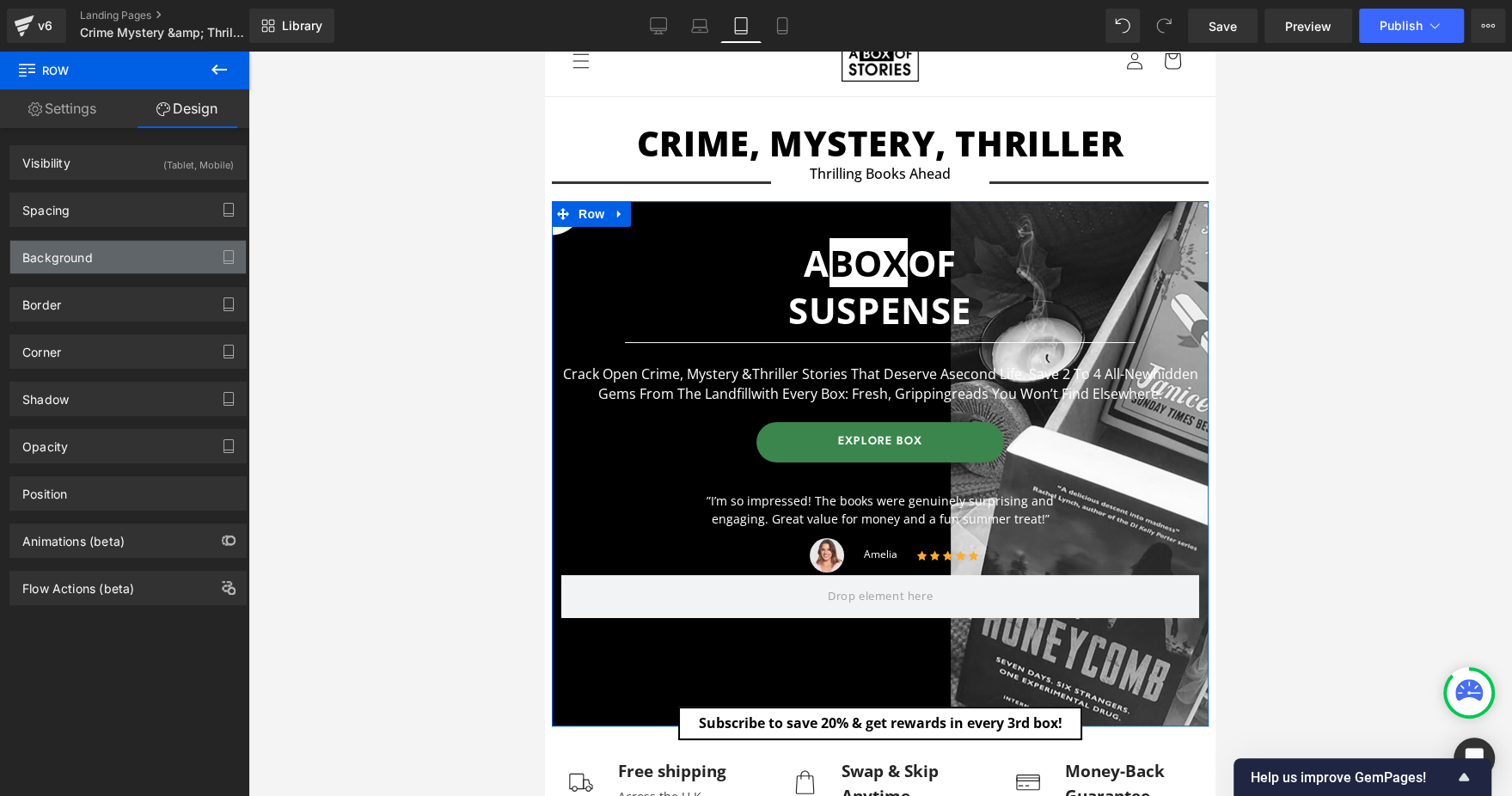
click at [160, 256] on div "Background" at bounding box center [127, 256] width 235 height 32
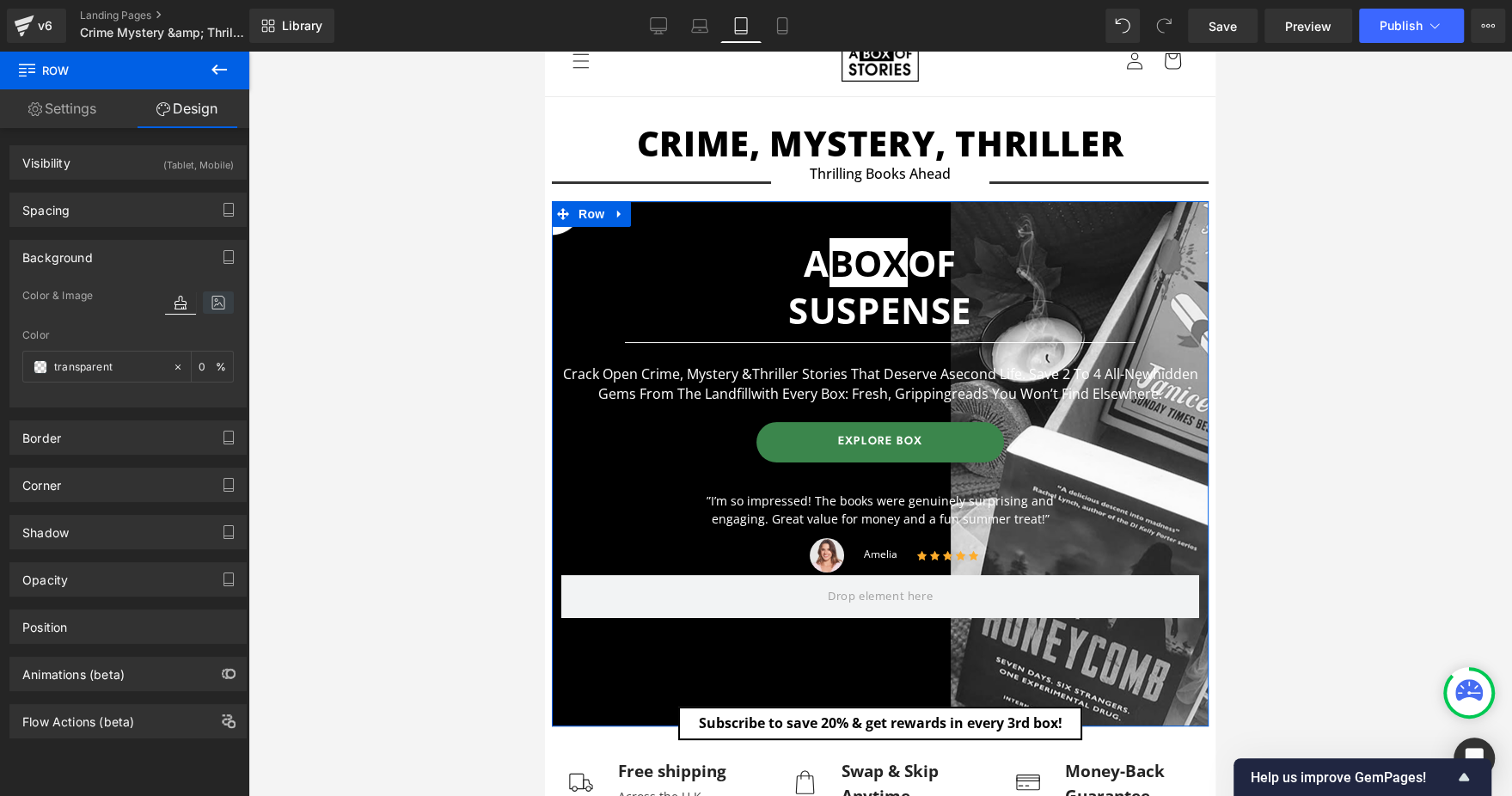
click at [222, 304] on icon at bounding box center [219, 303] width 31 height 22
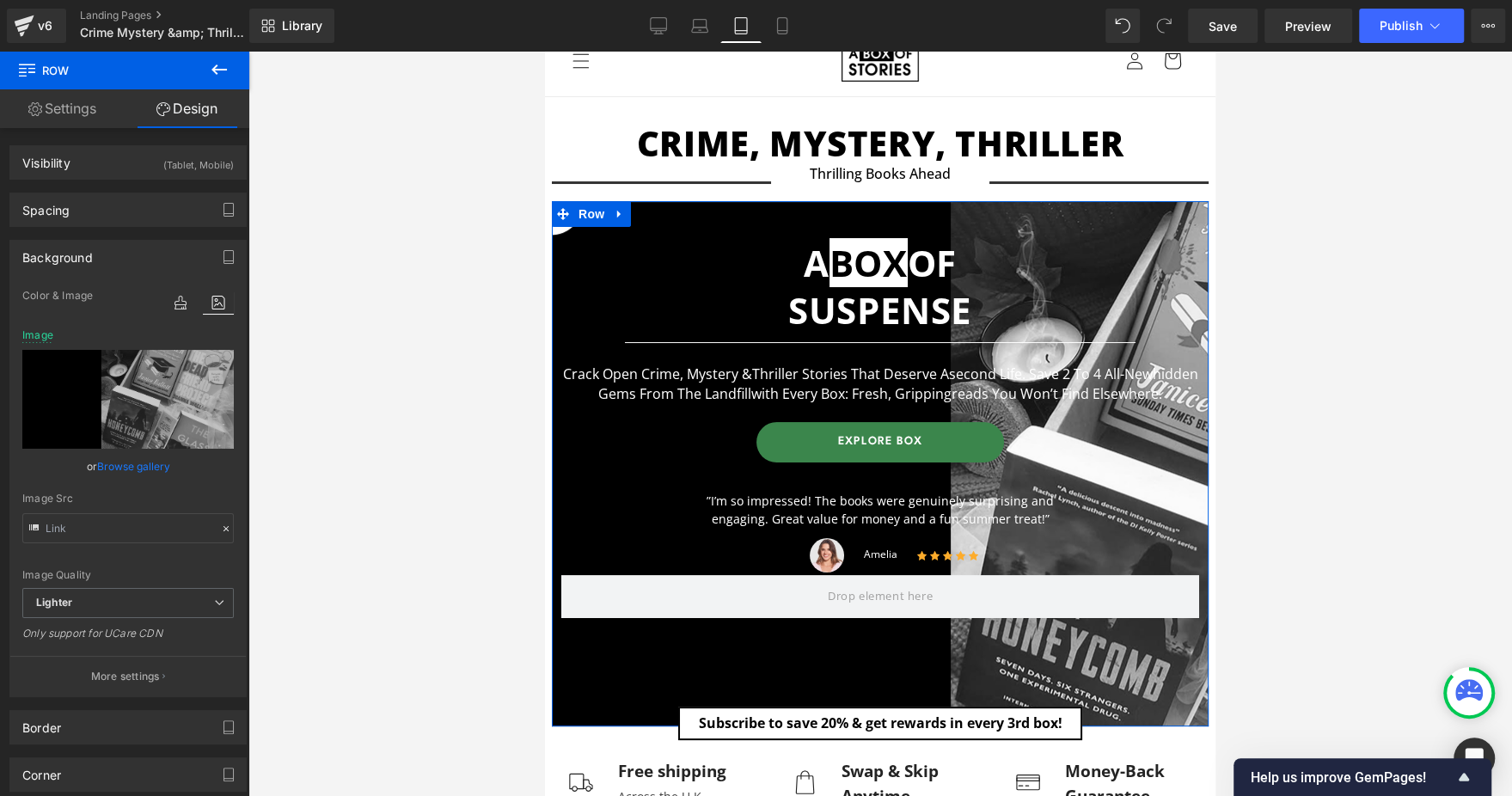
click at [116, 455] on link "Browse gallery" at bounding box center [133, 466] width 73 height 30
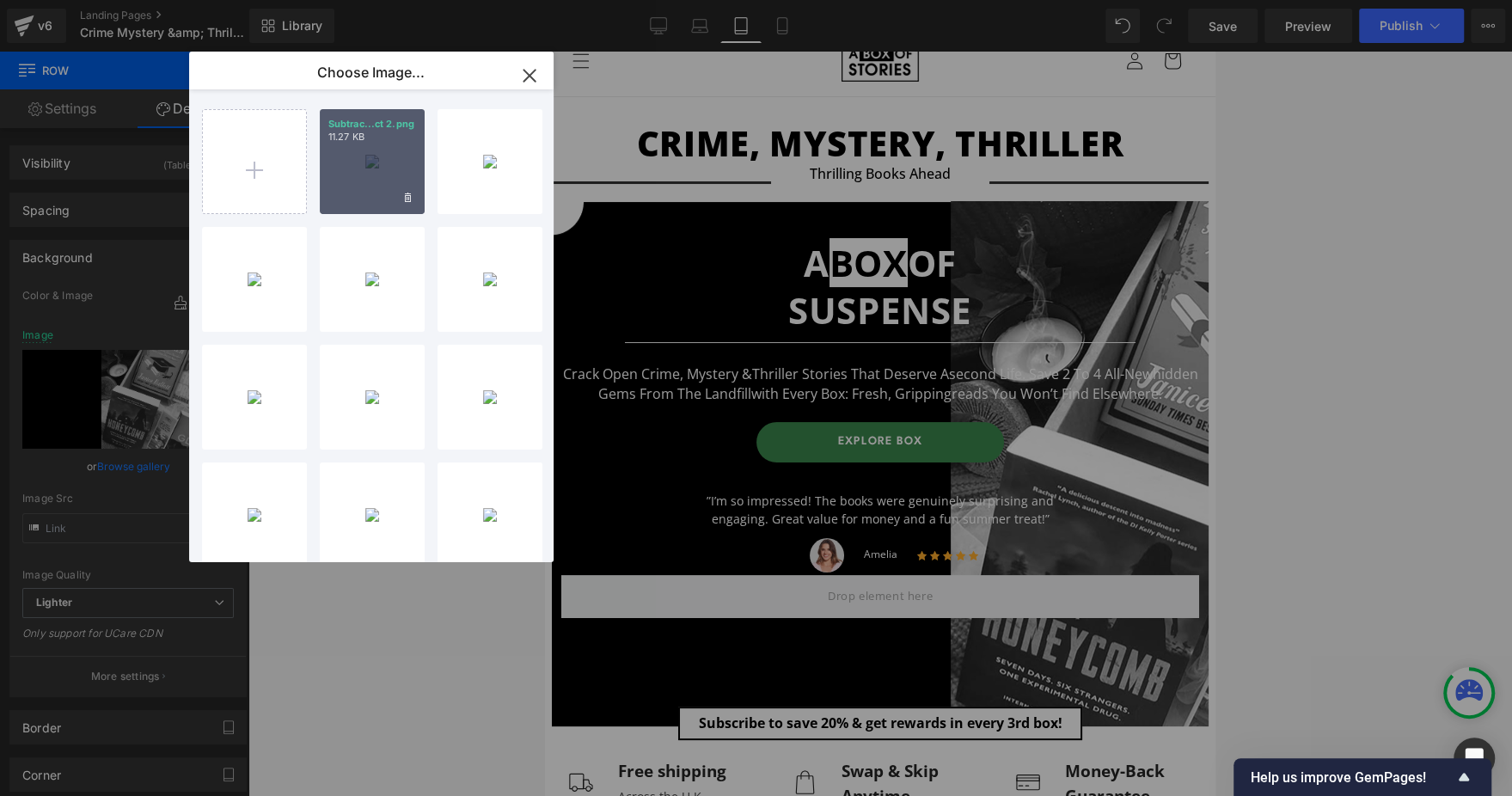
click at [399, 183] on div "Subtrac...ct 2.png 11.27 KB" at bounding box center [373, 161] width 105 height 105
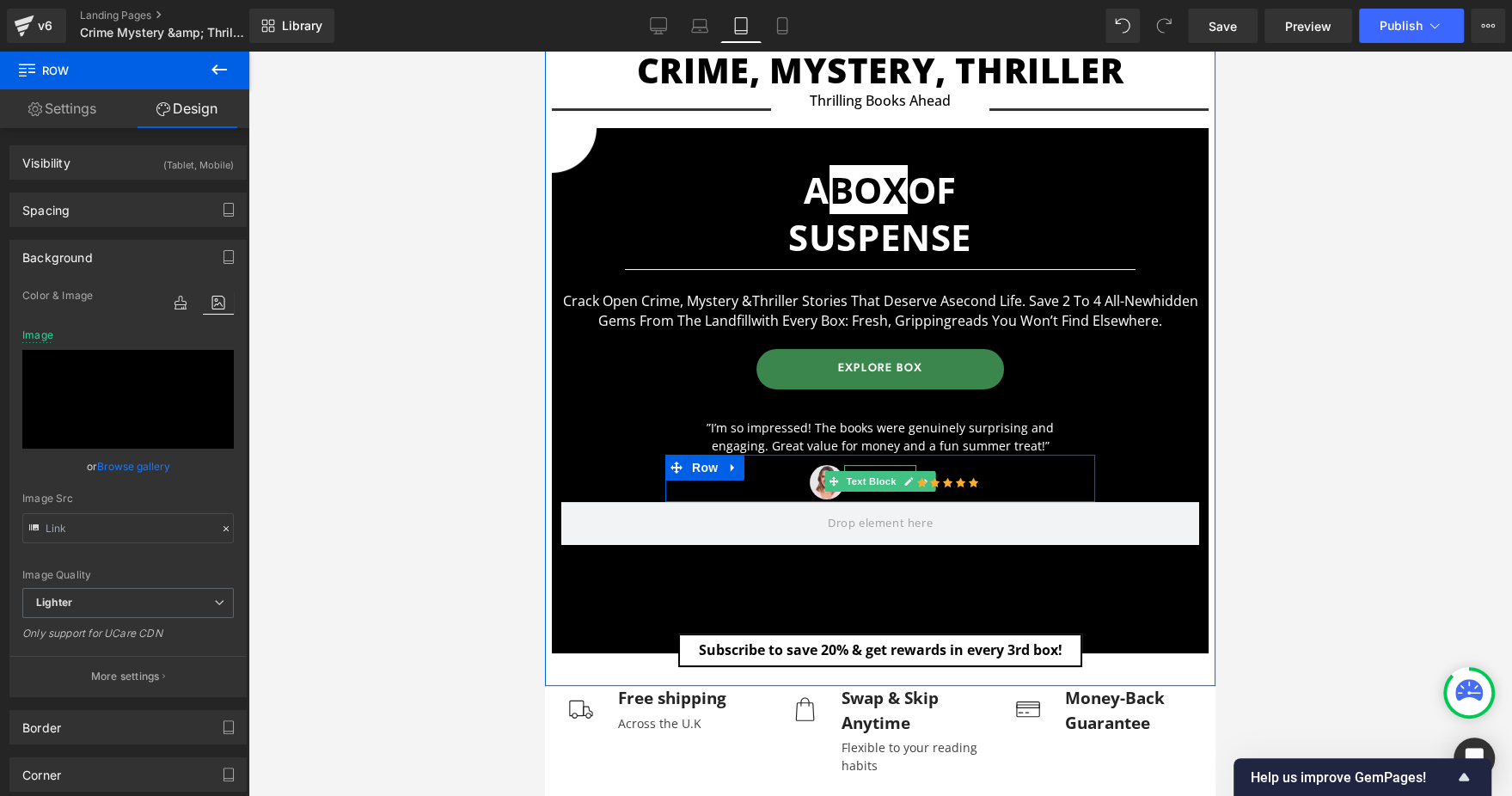
scroll to position [0, 0]
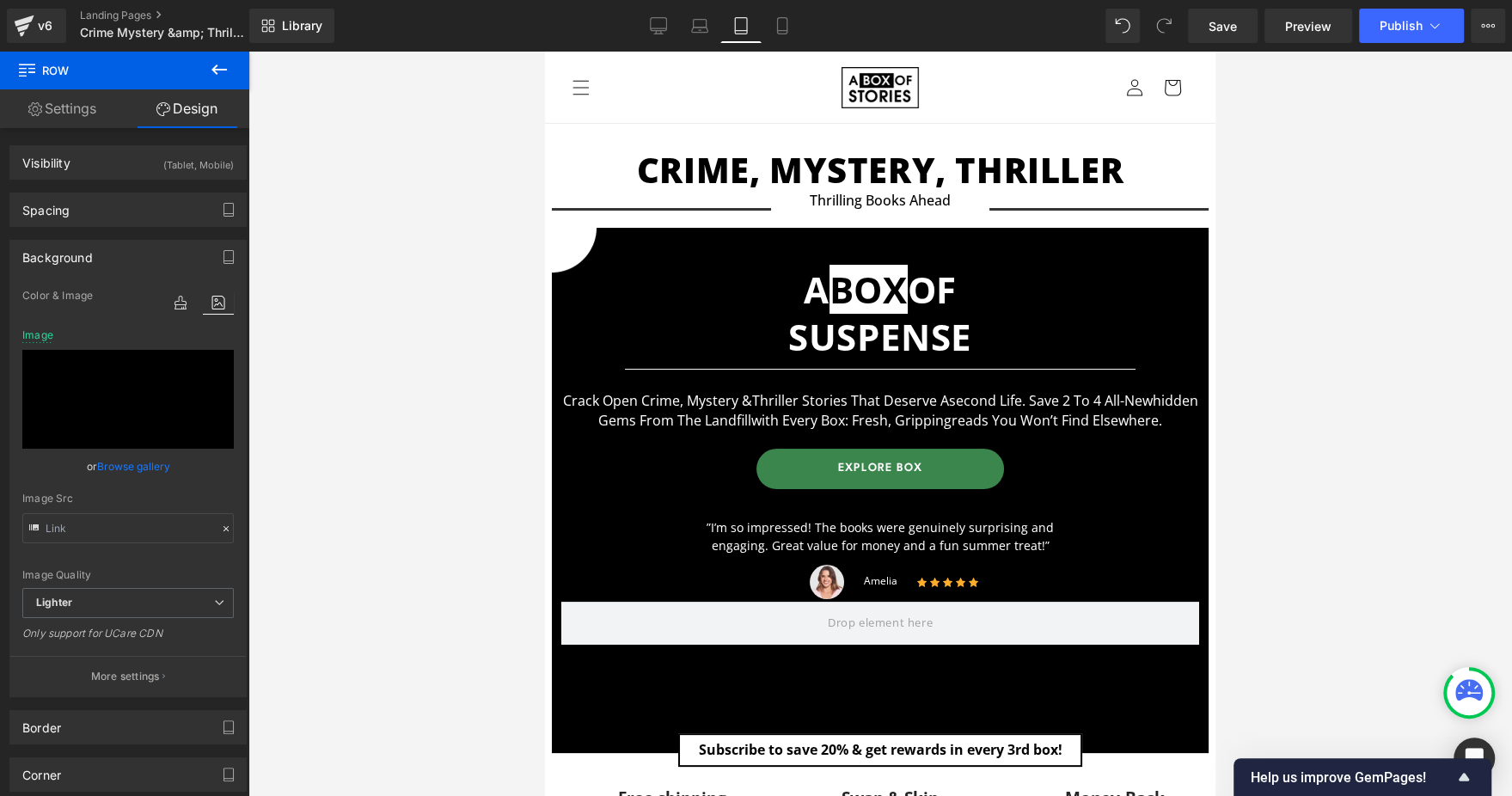
click at [759, 30] on link "Tablet" at bounding box center [741, 25] width 42 height 34
click at [763, 30] on link "Mobile" at bounding box center [781, 25] width 42 height 34
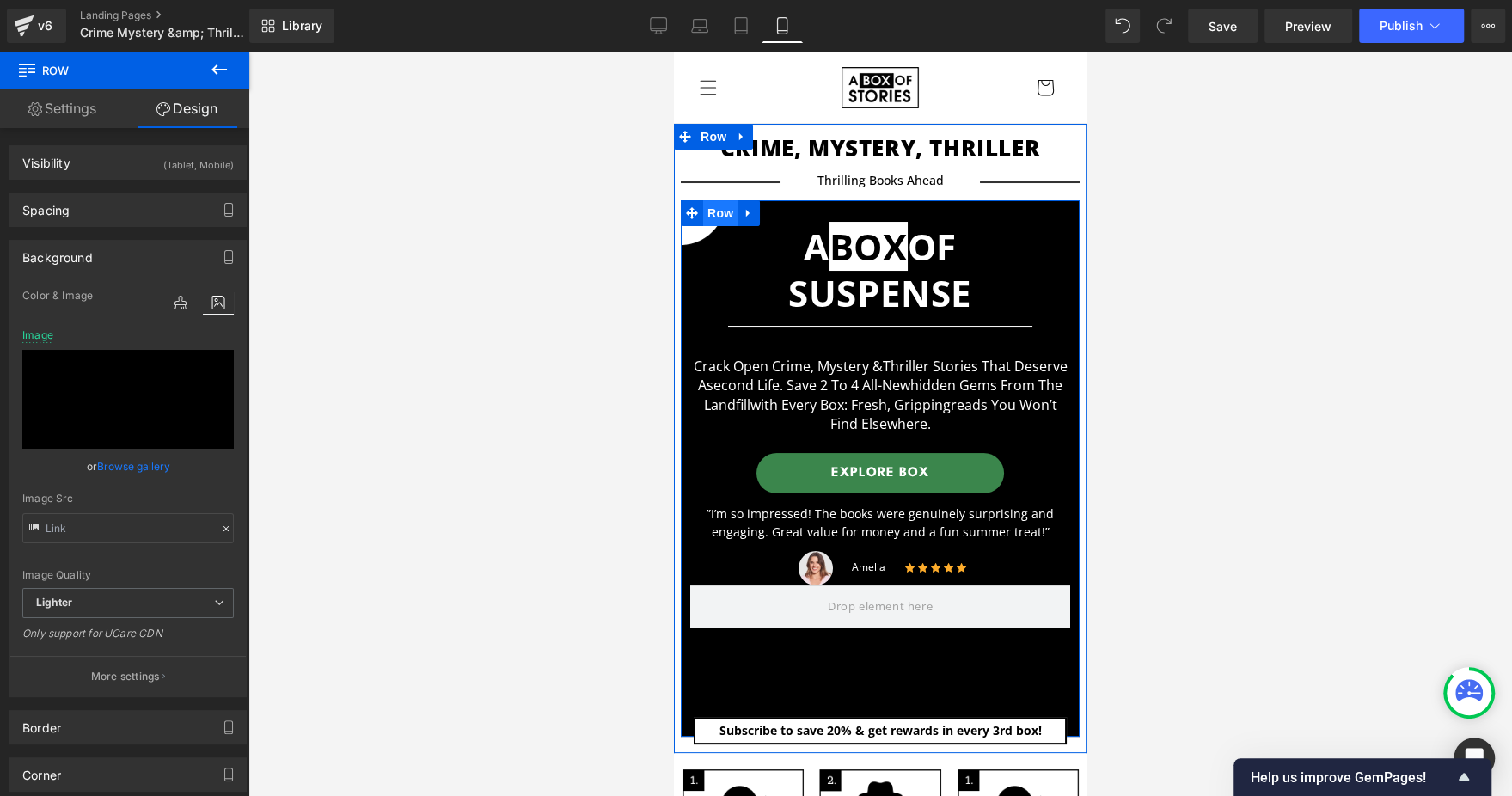
click at [719, 216] on span "Row" at bounding box center [720, 213] width 34 height 26
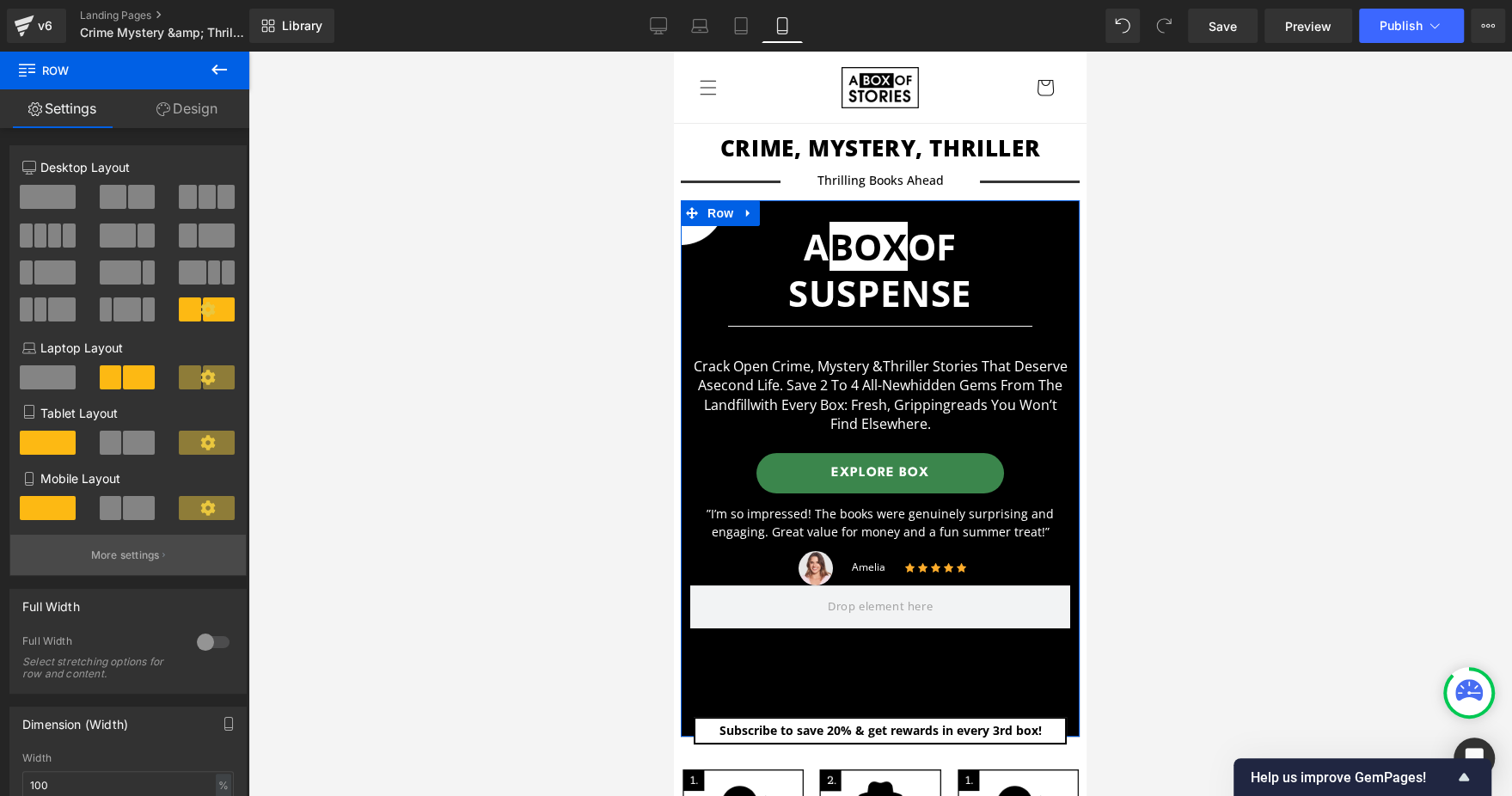
click at [149, 563] on p "More settings" at bounding box center [125, 554] width 69 height 16
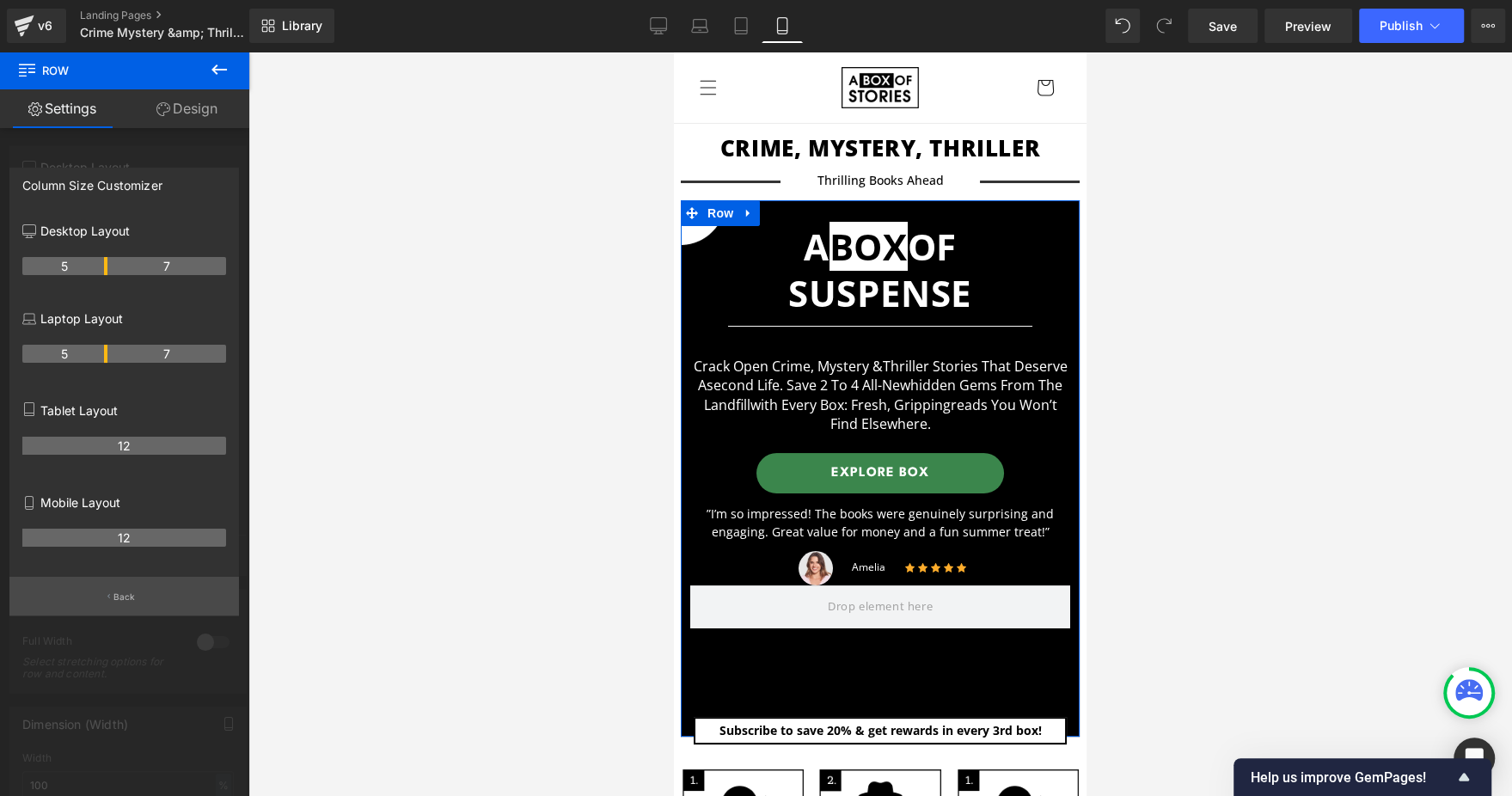
click at [109, 588] on button "Back" at bounding box center [124, 596] width 230 height 39
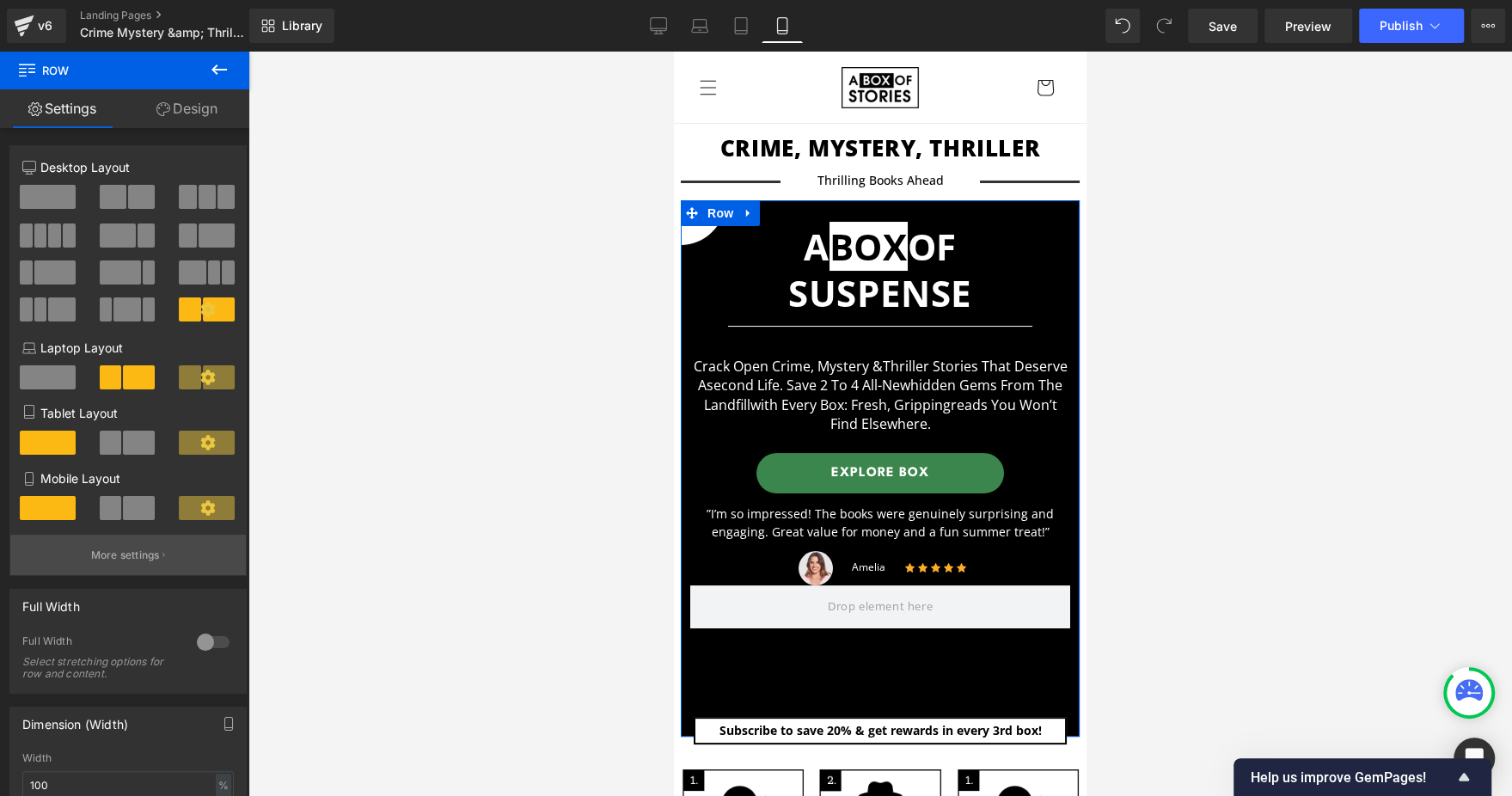
click at [155, 561] on p "More settings" at bounding box center [125, 554] width 69 height 16
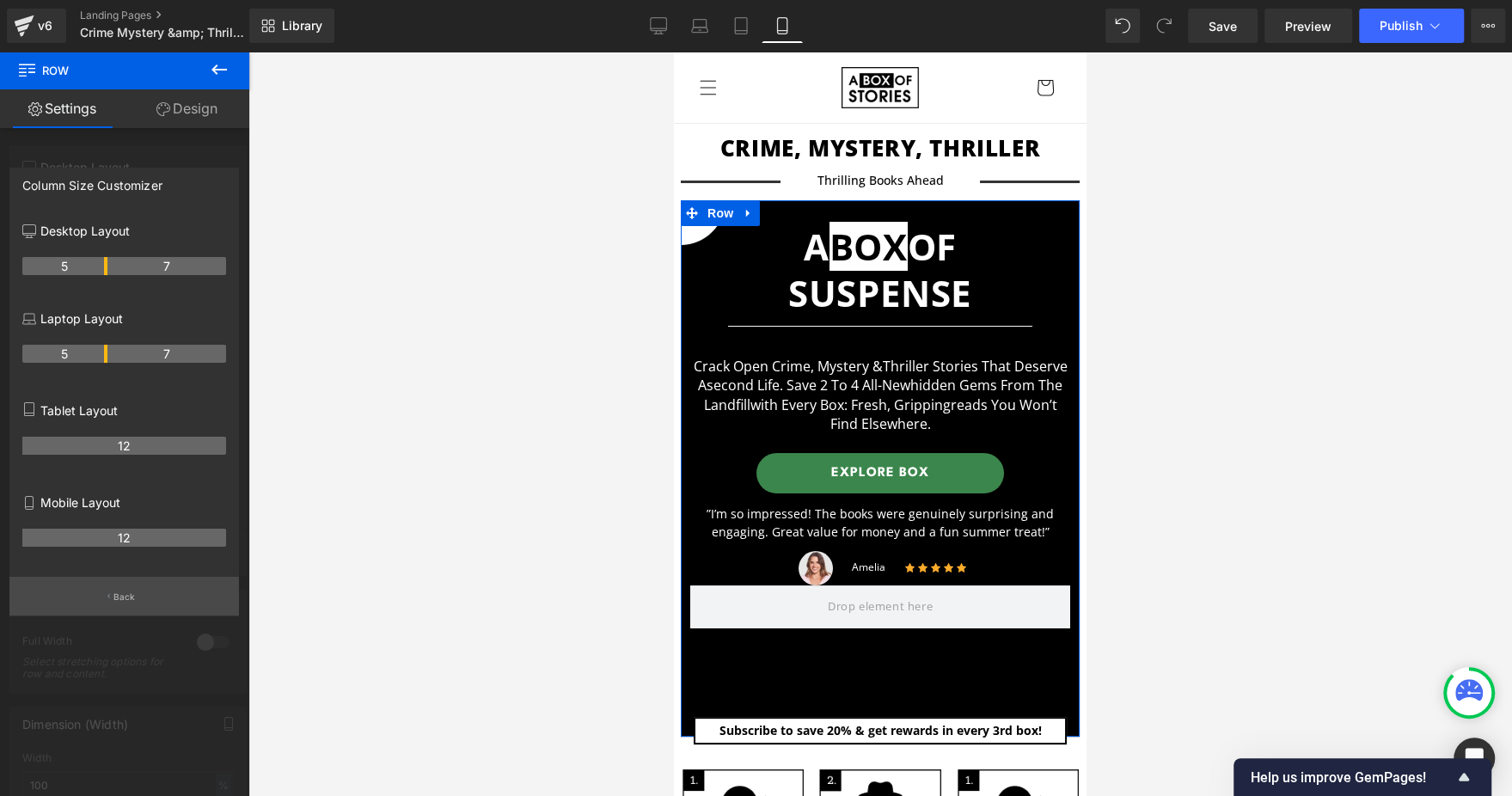
click at [135, 592] on button "Back" at bounding box center [124, 596] width 230 height 39
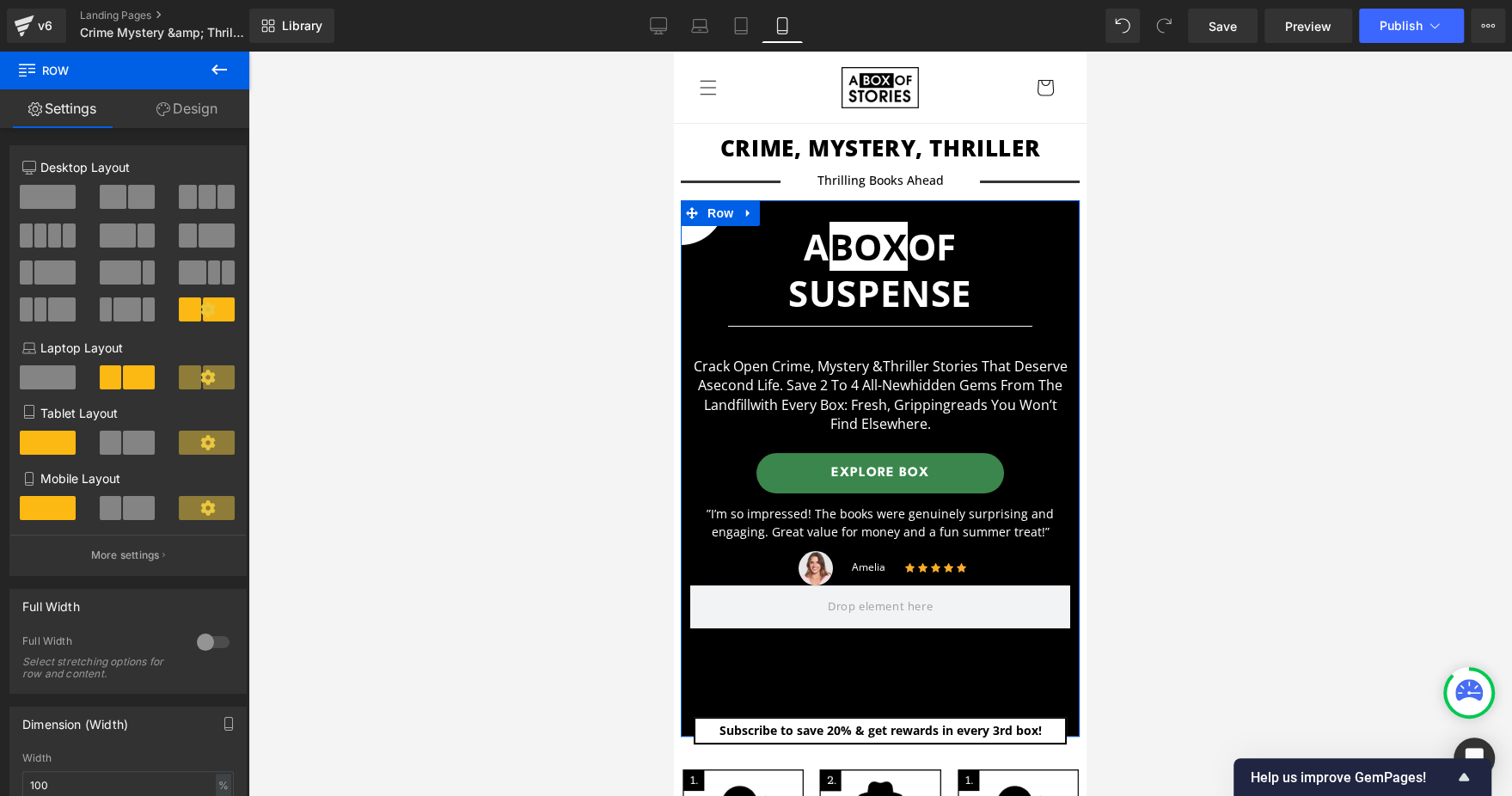
click at [199, 122] on link "Design" at bounding box center [186, 109] width 125 height 39
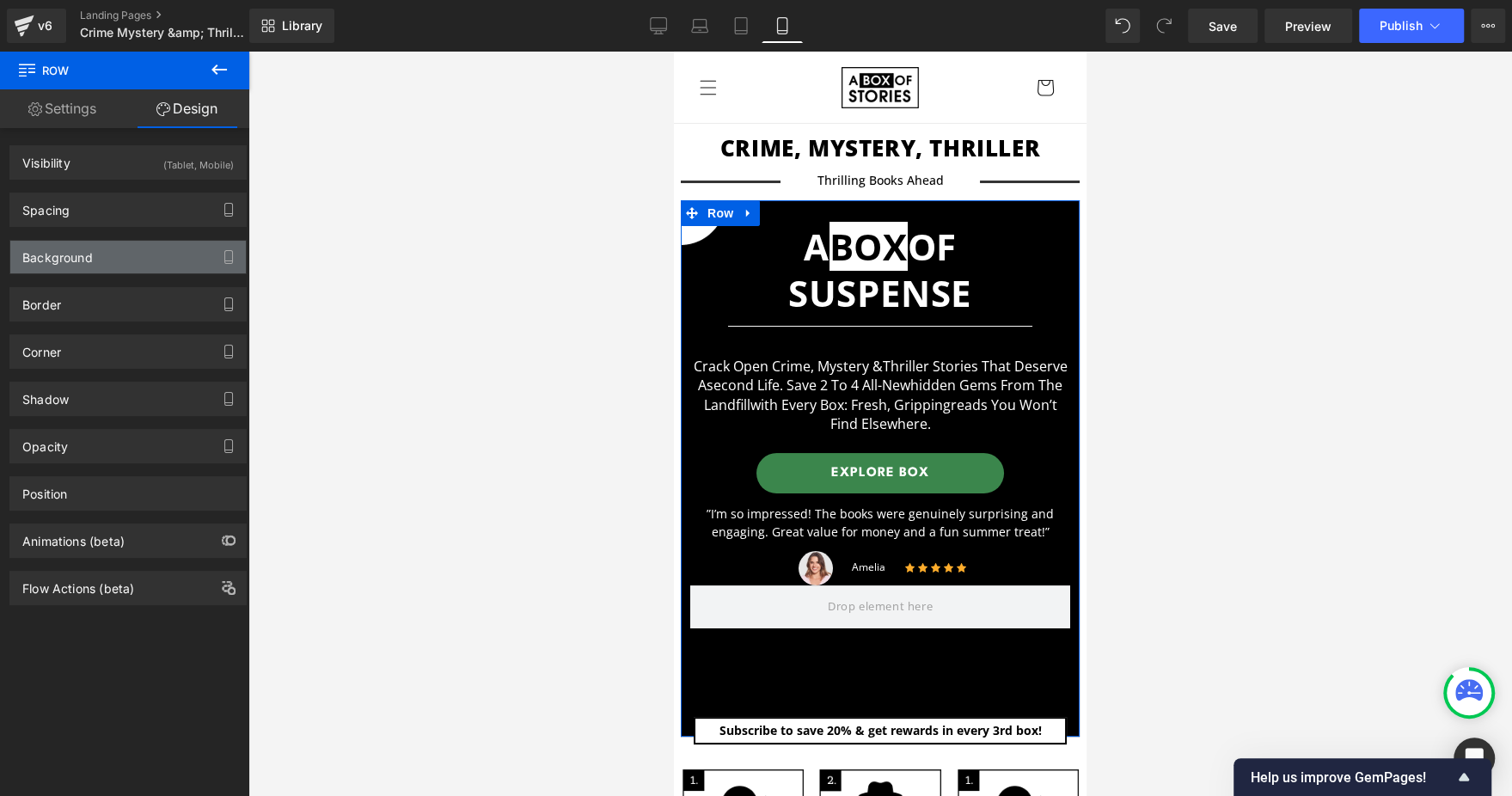
click at [173, 244] on div "Background" at bounding box center [127, 256] width 235 height 32
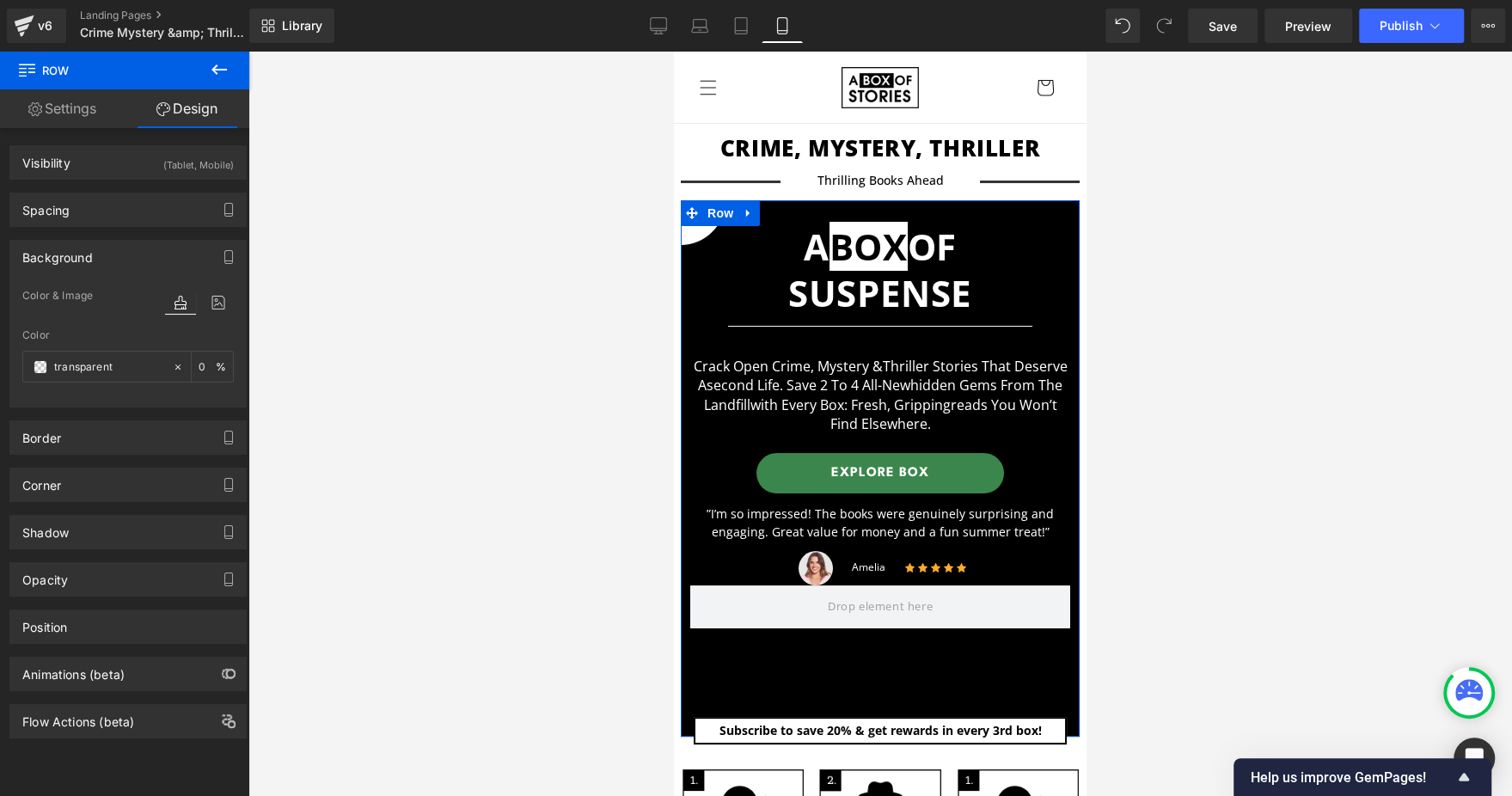
click at [211, 314] on div at bounding box center [199, 319] width 69 height 11
click at [208, 298] on icon at bounding box center [219, 303] width 31 height 22
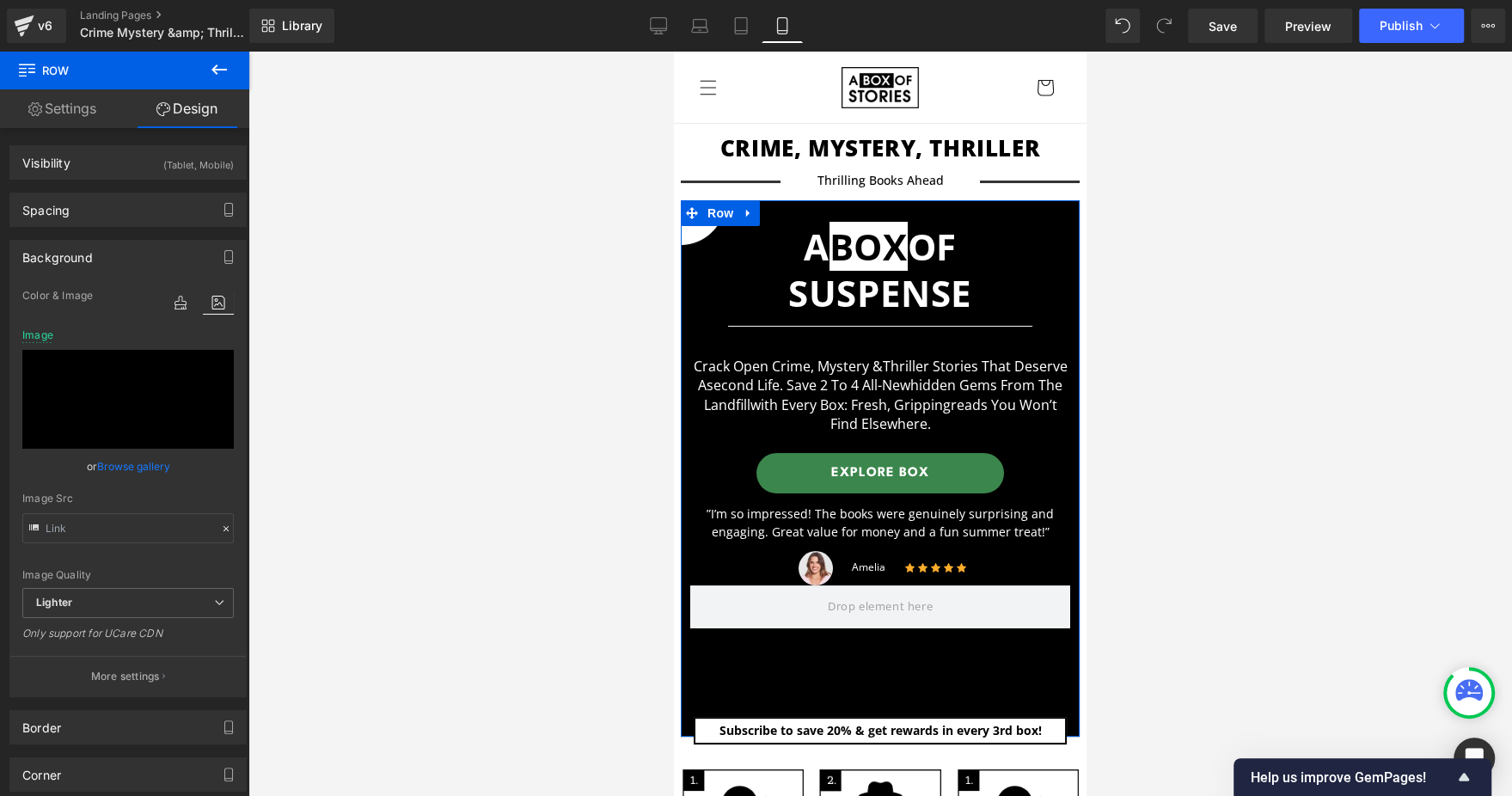
click at [120, 470] on link "Browse gallery" at bounding box center [133, 466] width 73 height 30
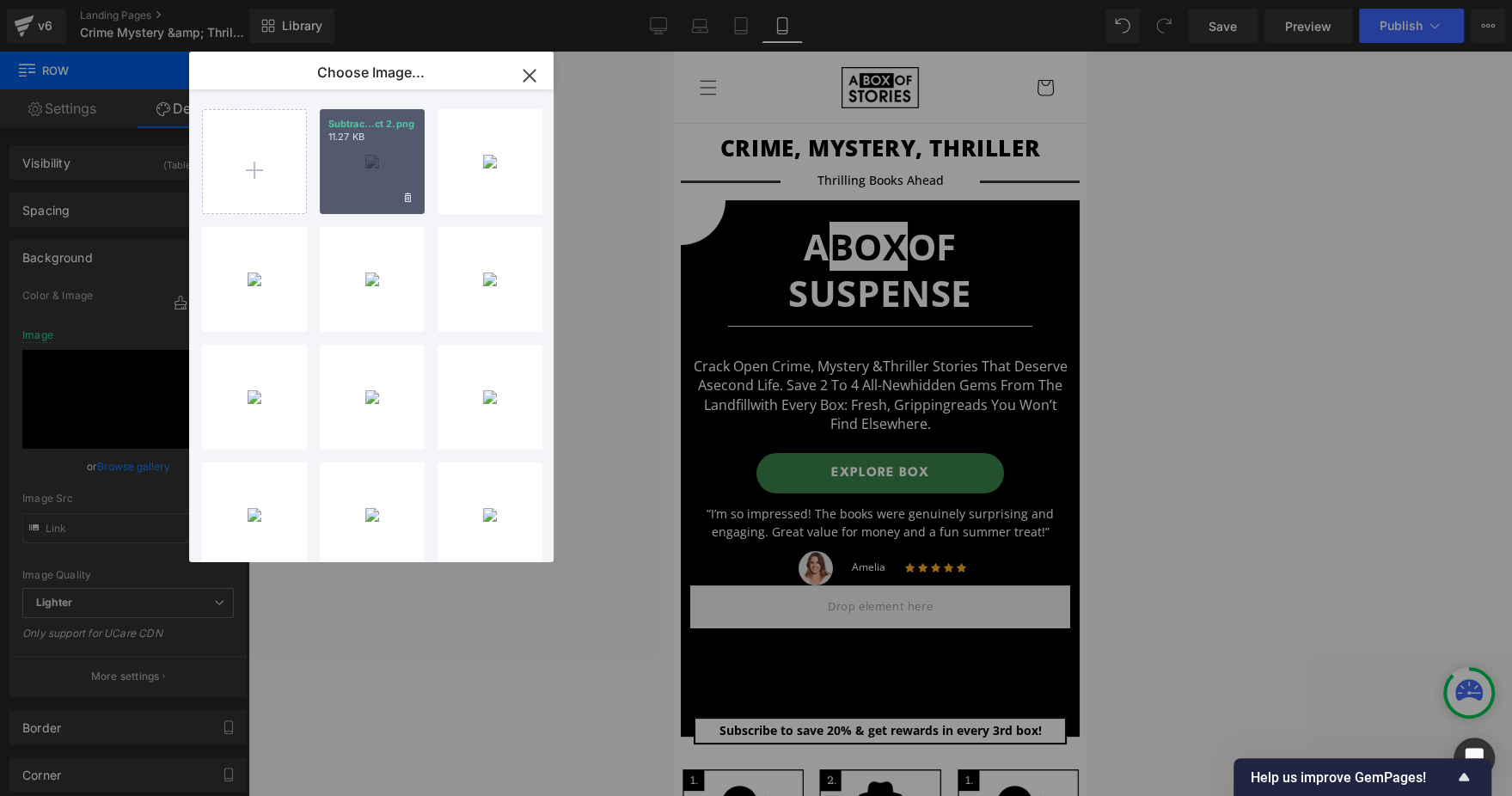
click at [383, 196] on div "Subtrac...ct 2.png 11.27 KB" at bounding box center [373, 161] width 105 height 105
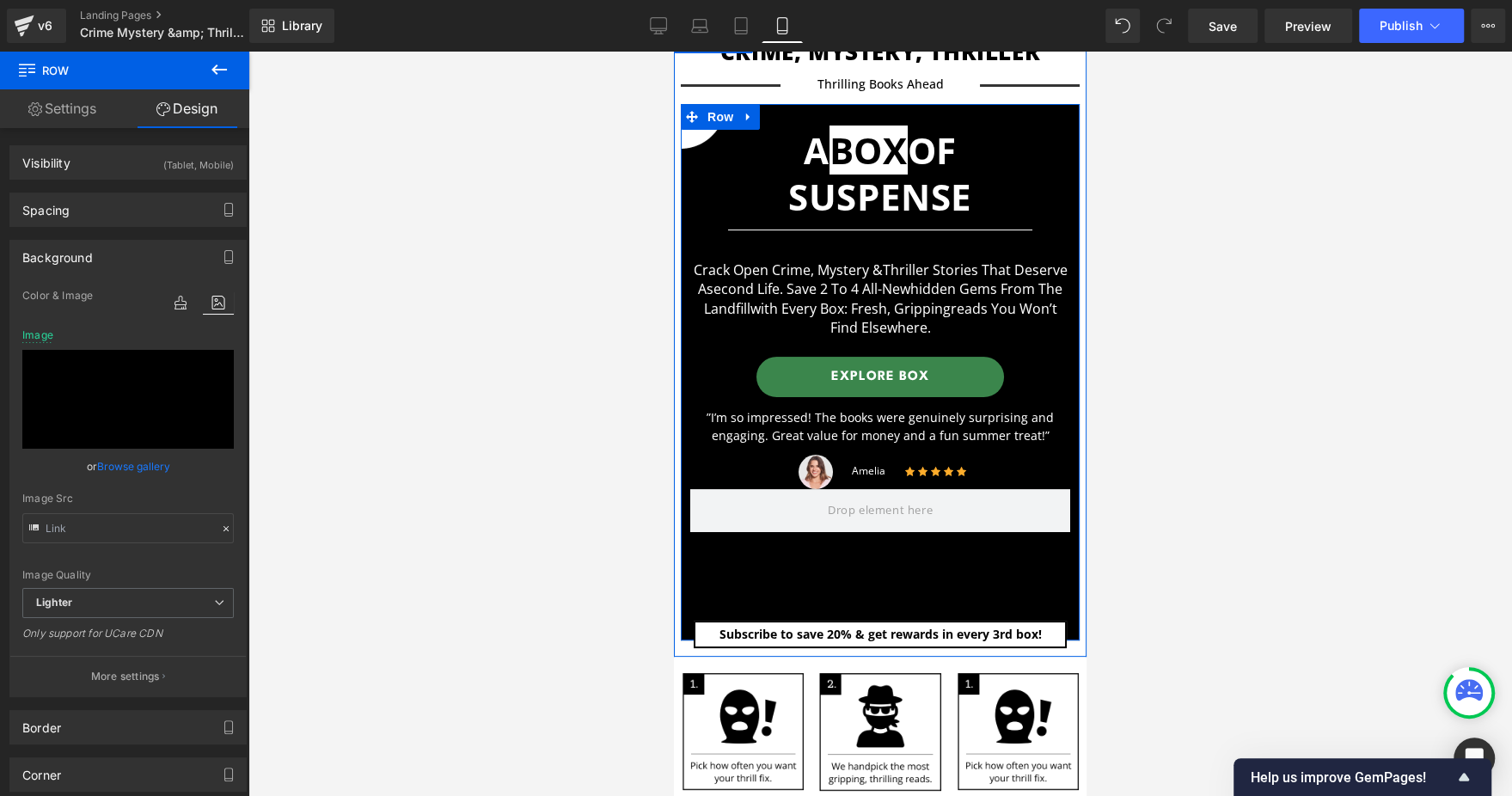
scroll to position [129, 0]
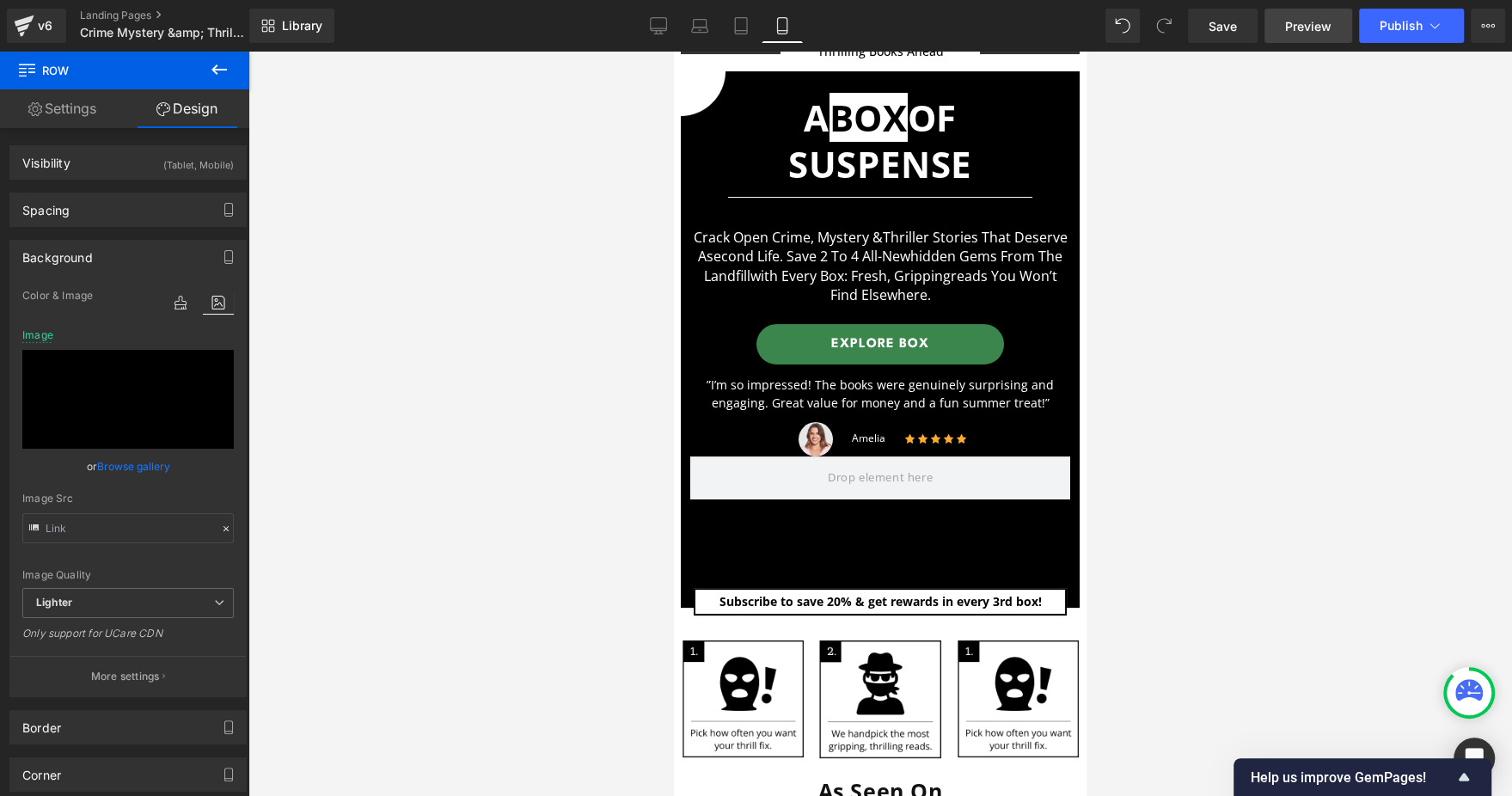
click at [1351, 29] on link "Preview" at bounding box center [1307, 25] width 88 height 34
click at [1399, 14] on button "Publish" at bounding box center [1411, 25] width 105 height 34
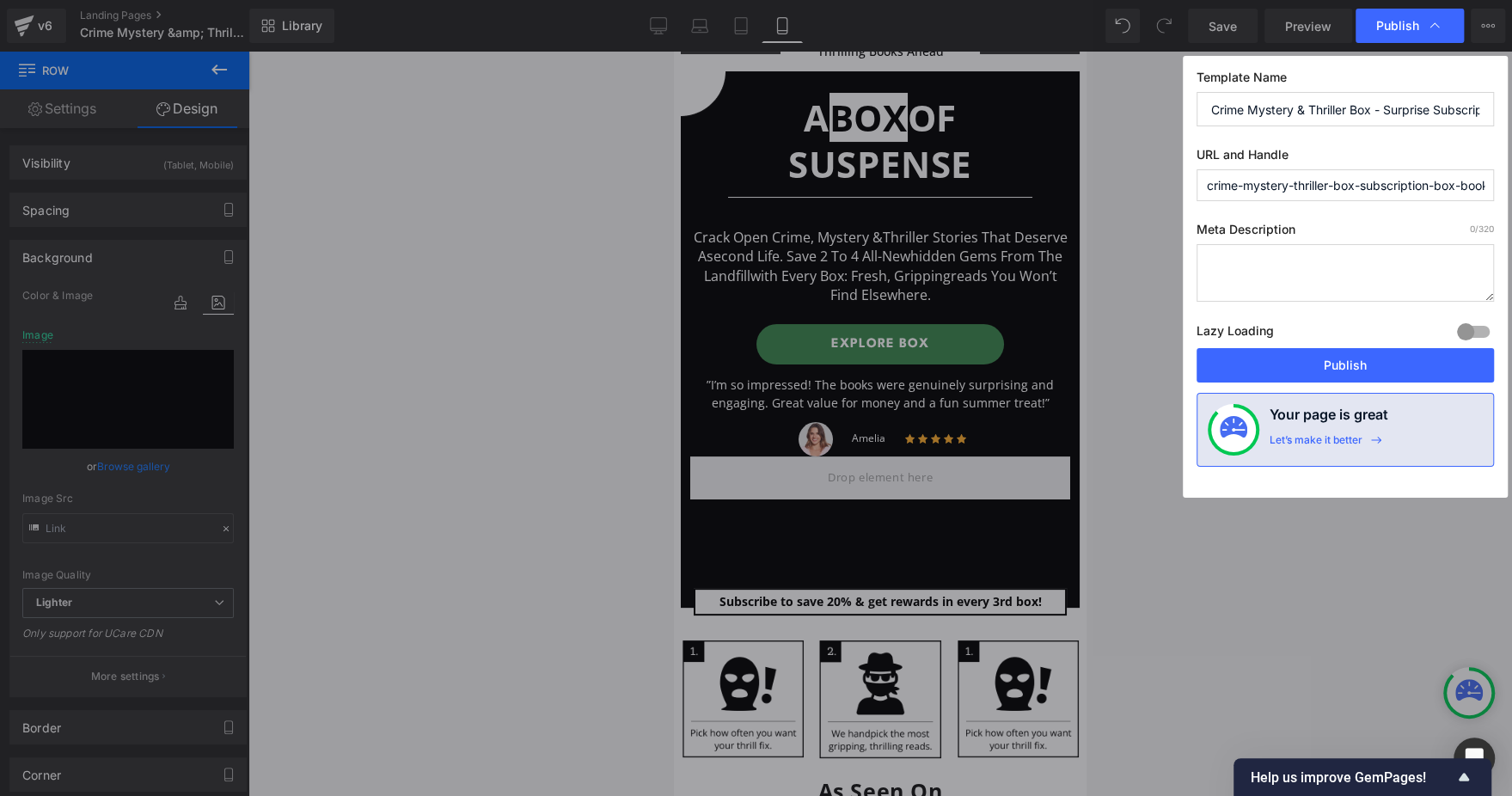
click at [1421, 343] on div "Lazy Loading Build Upgrade plan to unlock" at bounding box center [1345, 334] width 297 height 29
click at [1400, 367] on button "Publish" at bounding box center [1345, 364] width 297 height 34
